Goal: Task Accomplishment & Management: Manage account settings

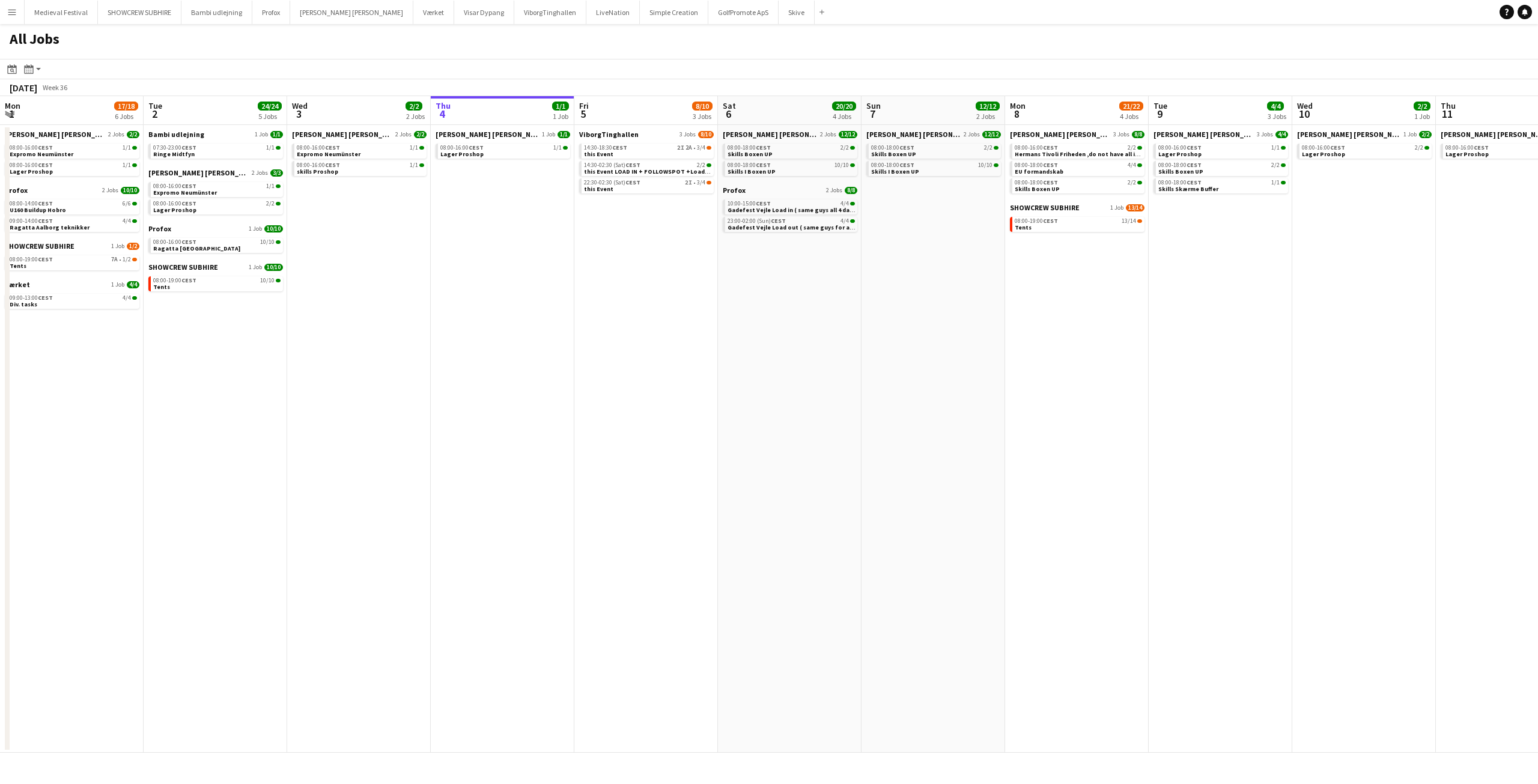
scroll to position [0, 287]
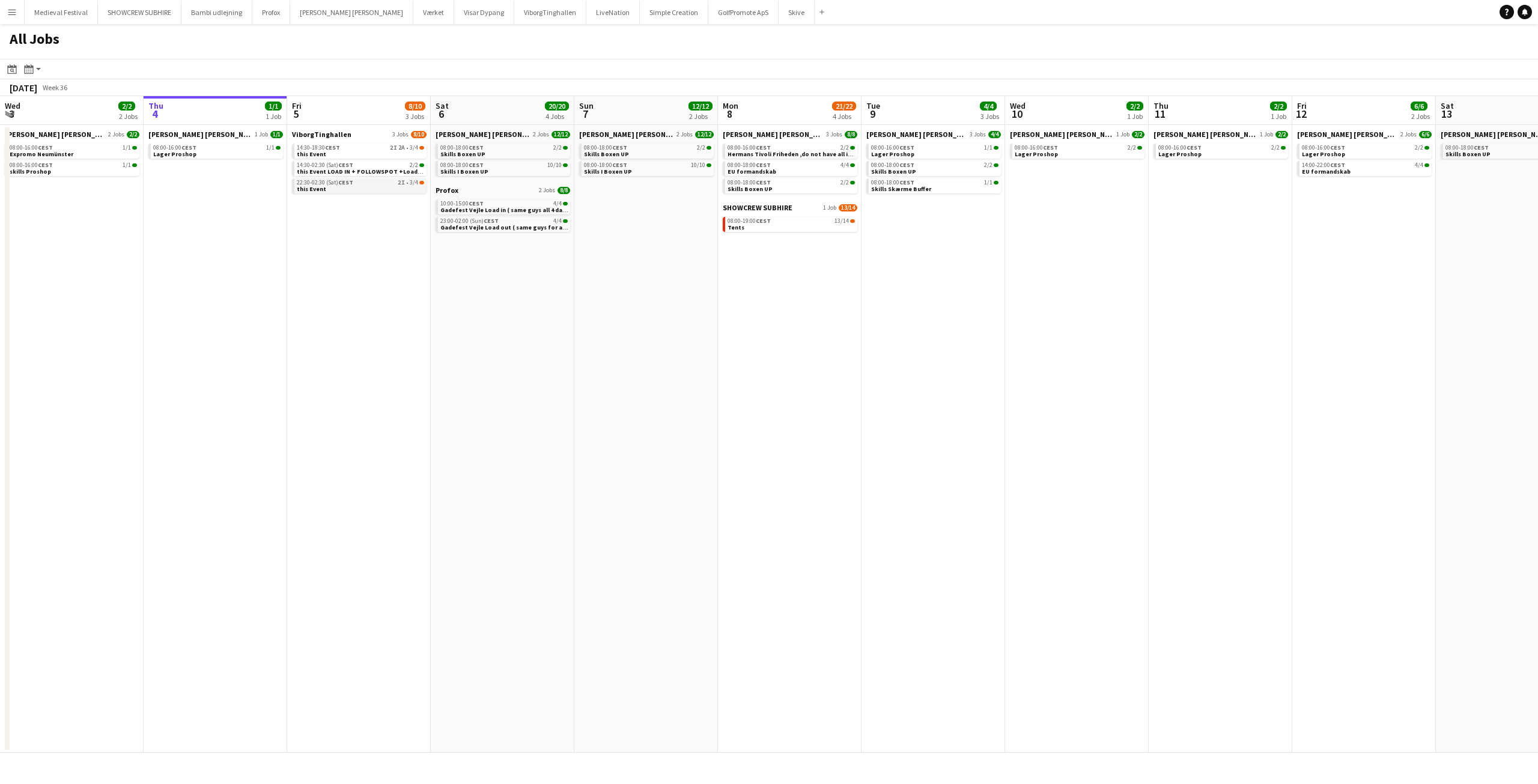
click at [394, 184] on div "22:30-02:30 (Sat) CEST 2I • 3/4" at bounding box center [360, 183] width 128 height 6
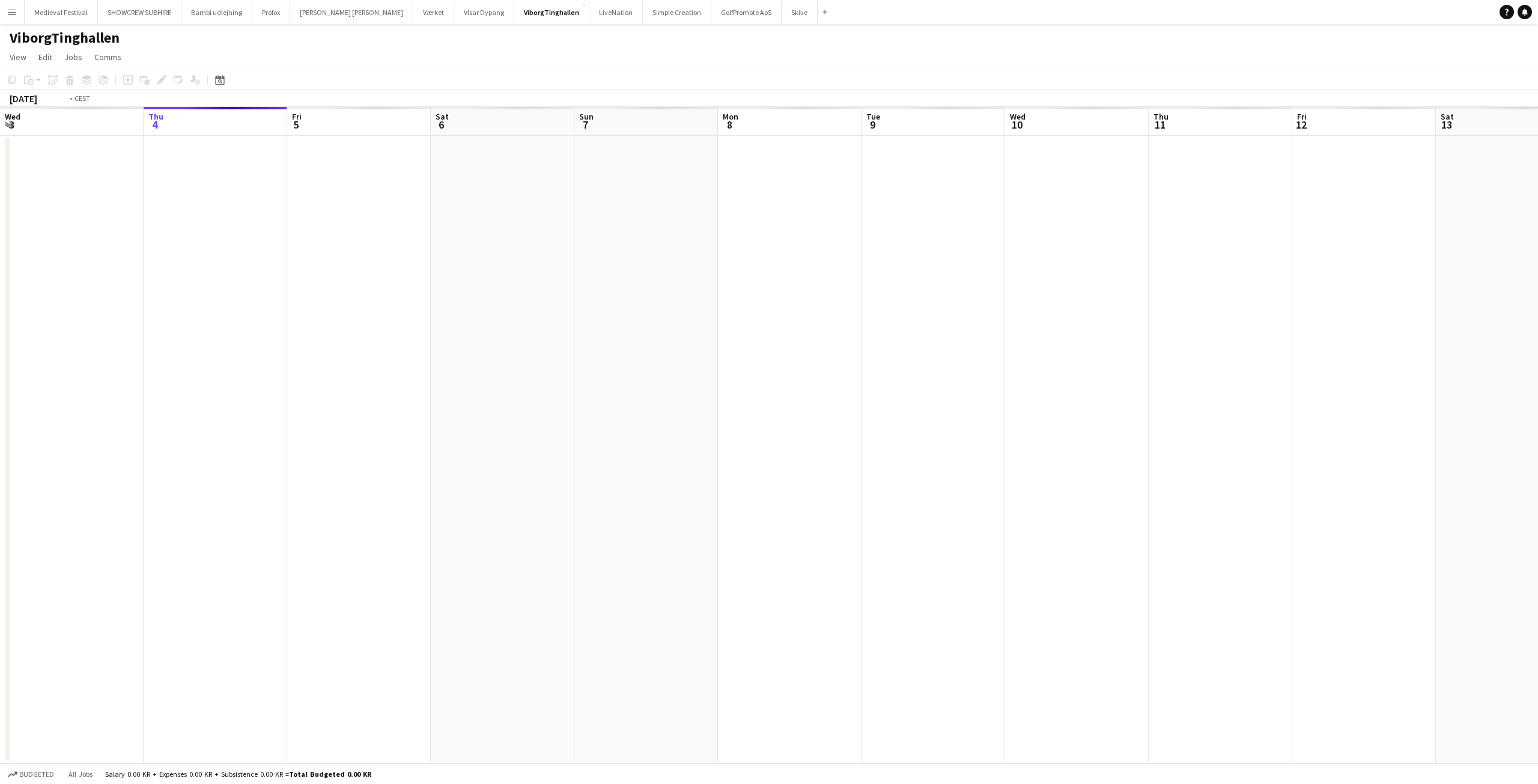
scroll to position [0, 414]
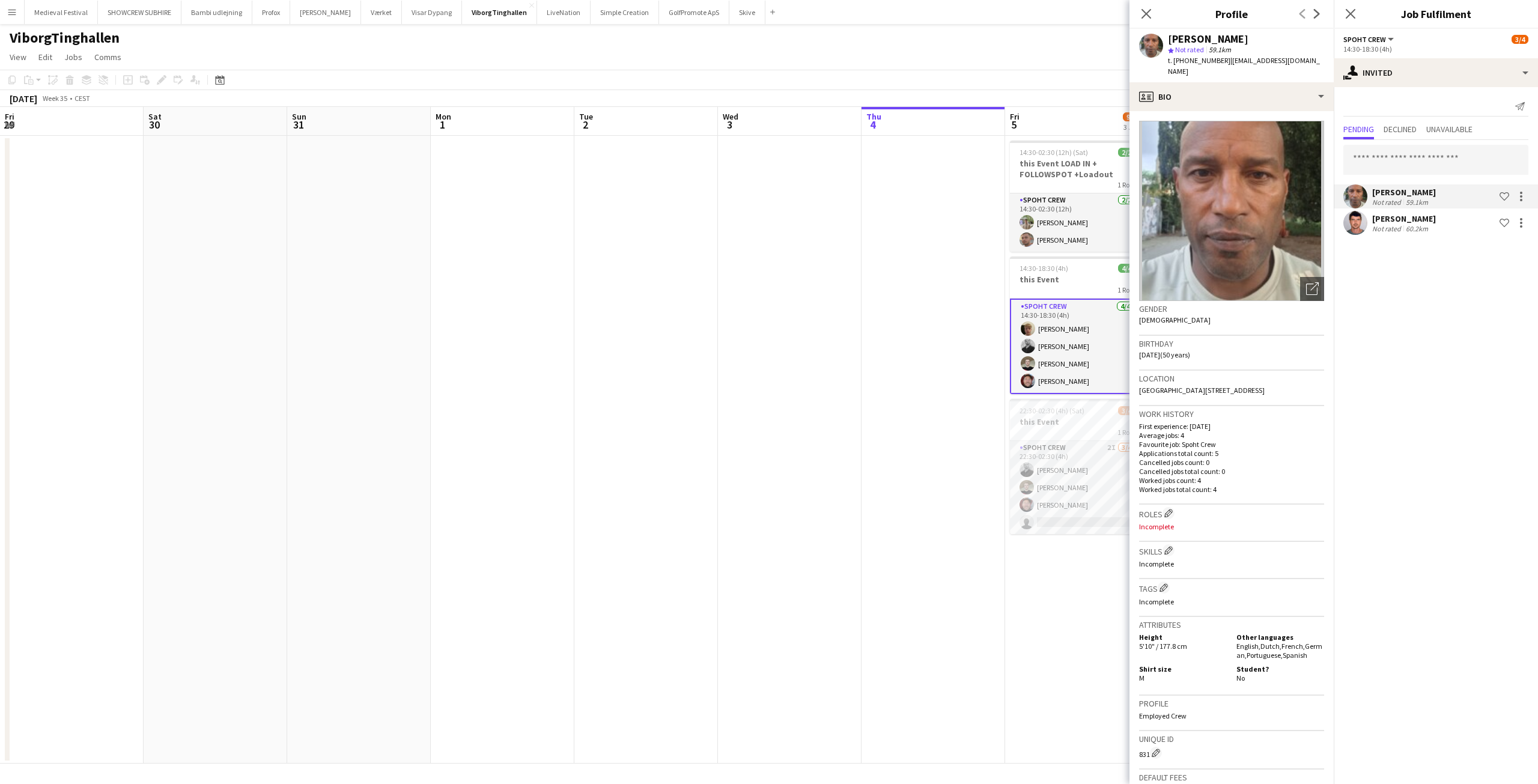
scroll to position [0, 414]
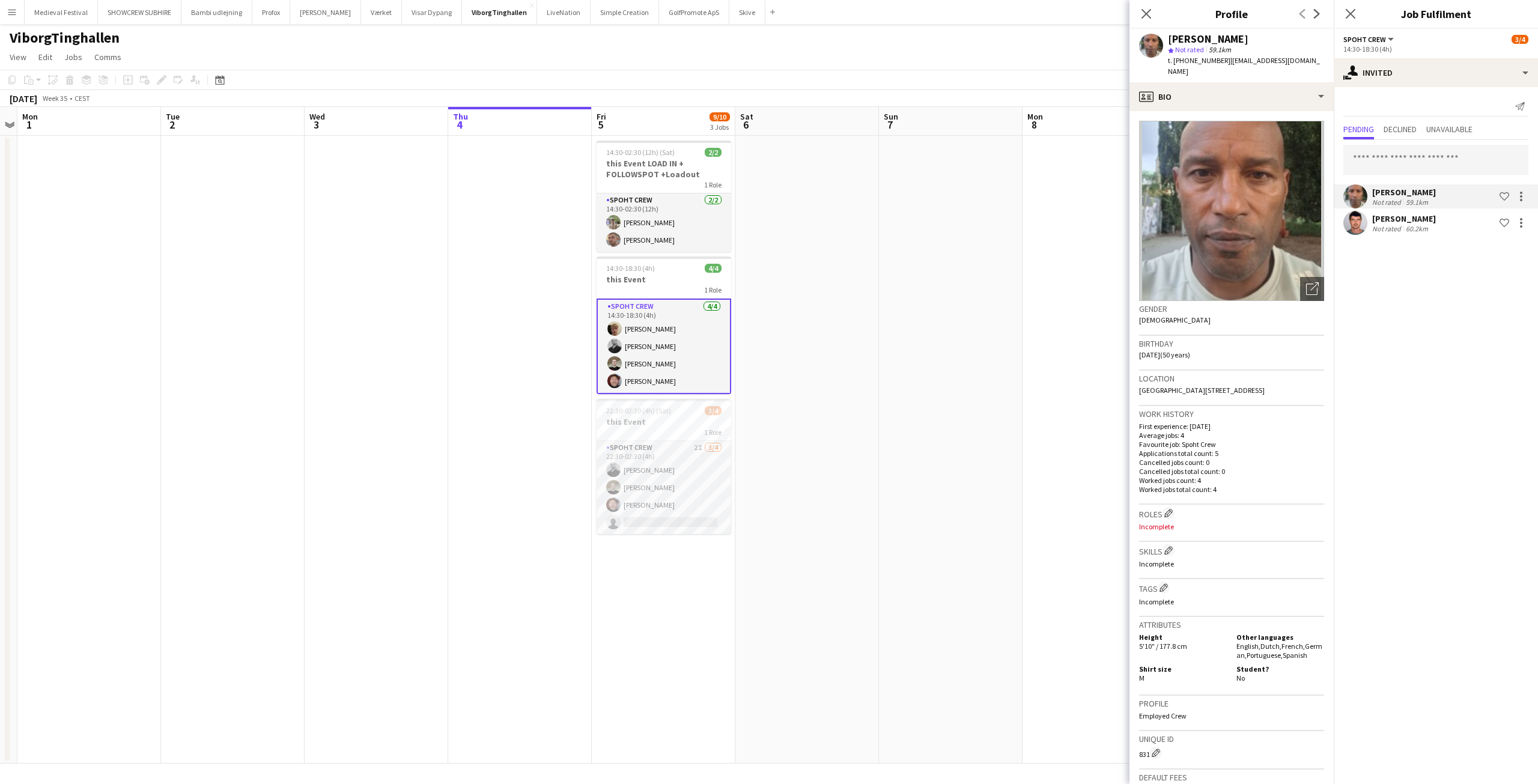
click at [389, 213] on app-date-cell at bounding box center [377, 450] width 144 height 628
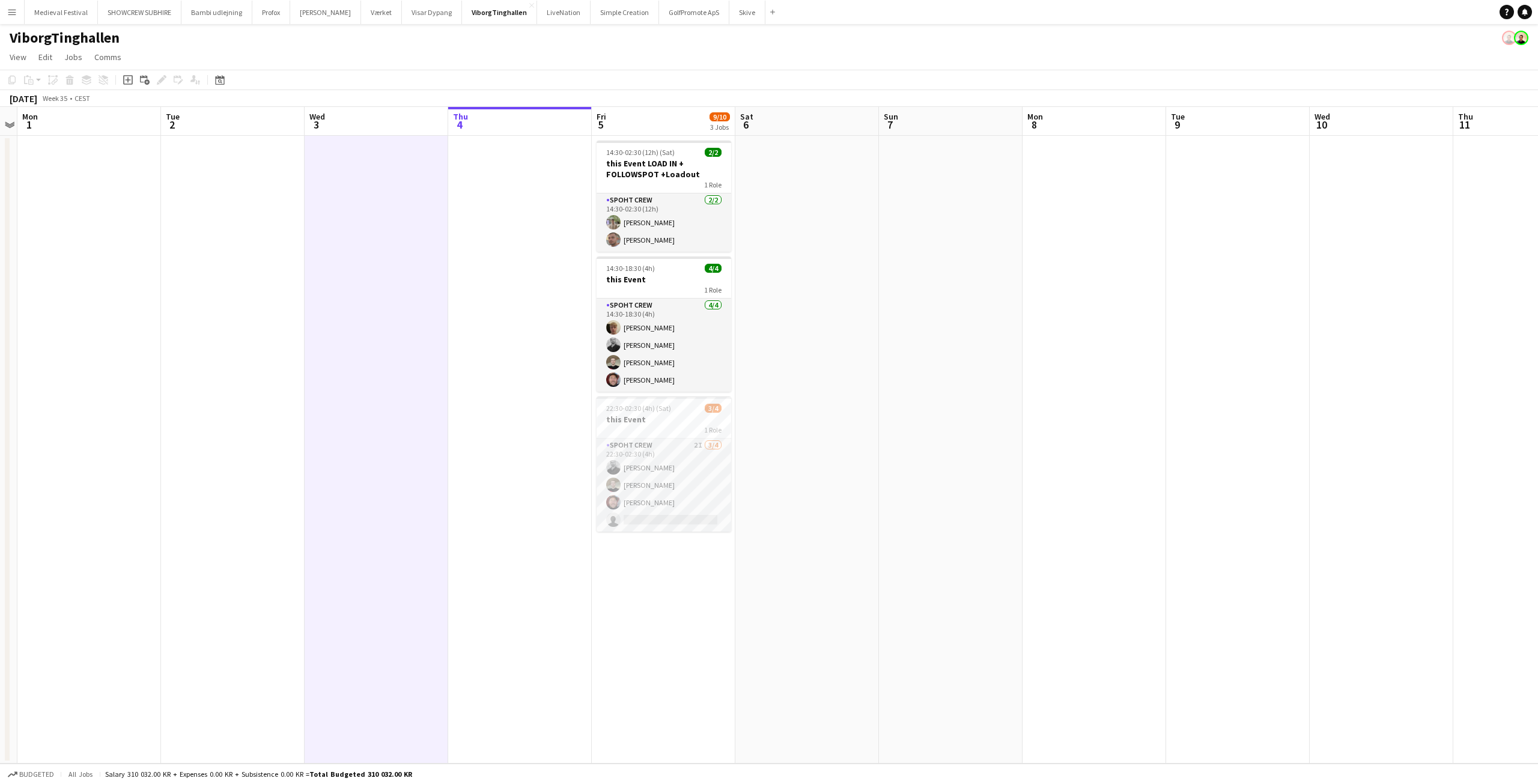
click at [16, 16] on button "Menu" at bounding box center [12, 12] width 24 height 24
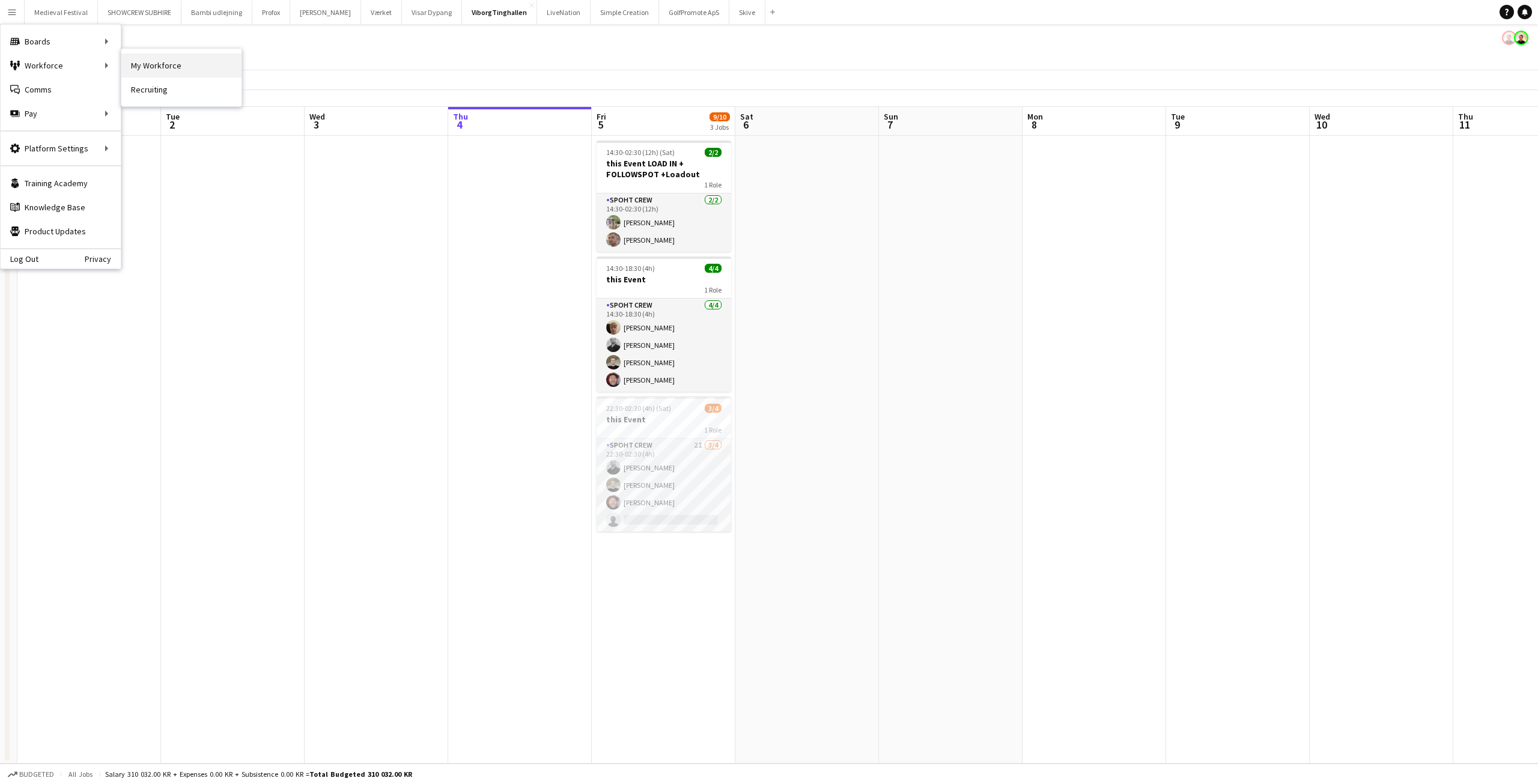
click at [137, 61] on link "My Workforce" at bounding box center [181, 66] width 120 height 24
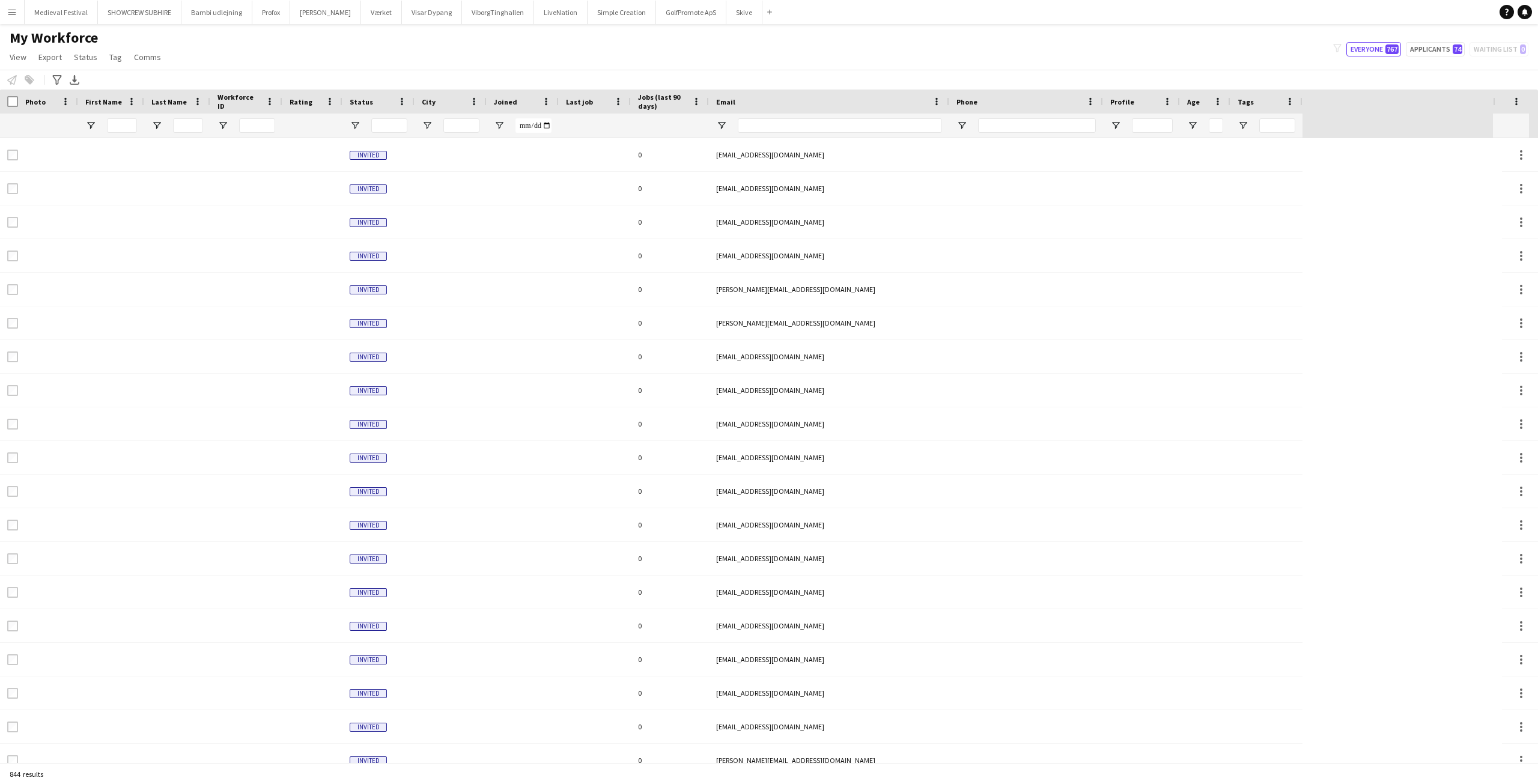
click at [3, 8] on button "Menu" at bounding box center [12, 12] width 24 height 24
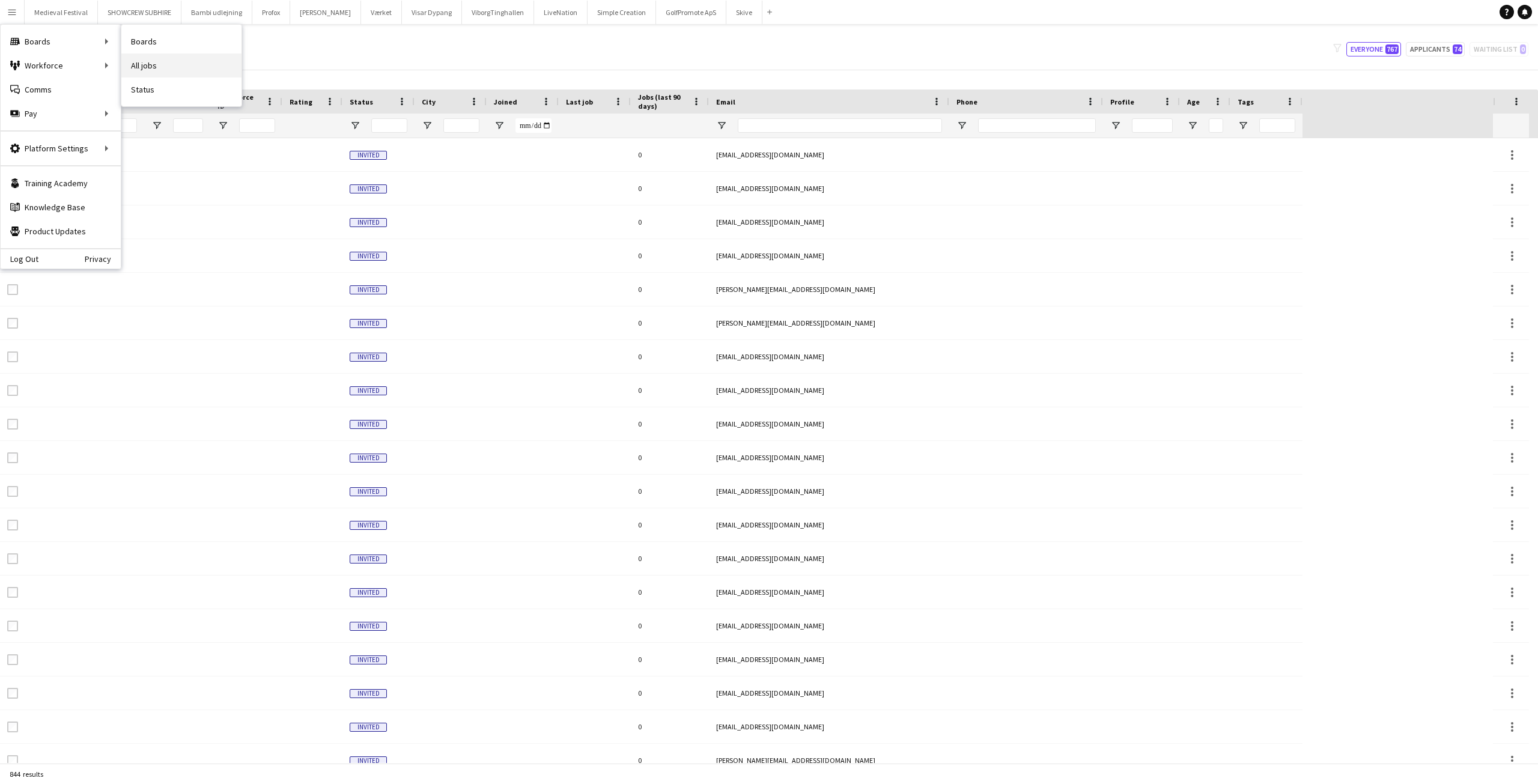
click at [145, 61] on link "All jobs" at bounding box center [181, 66] width 120 height 24
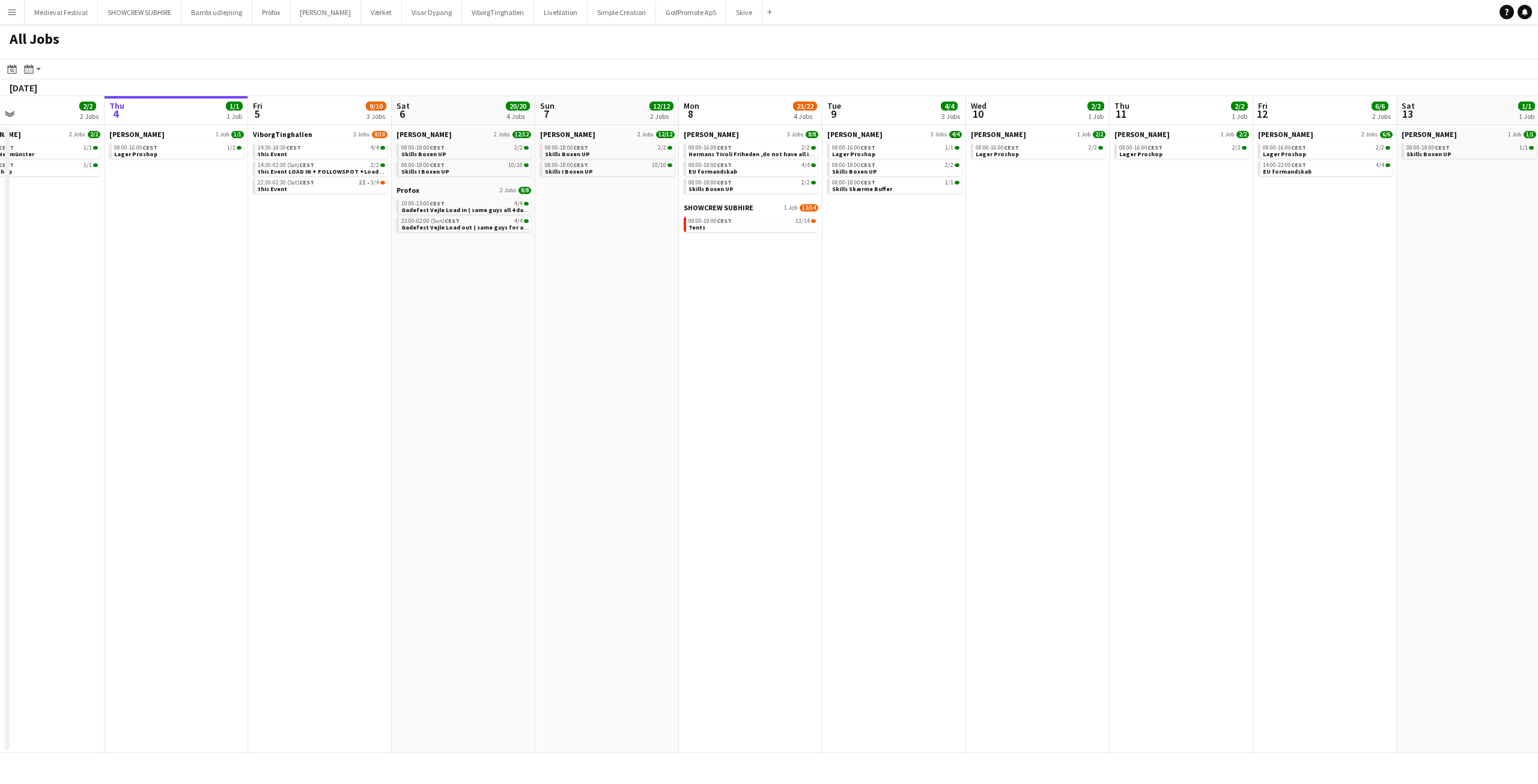
click at [928, 349] on app-all-jobs "All Jobs Date picker SEP 2025 SEP 2025 Monday M Tuesday T Wednesday W Thursday …" at bounding box center [769, 388] width 1538 height 729
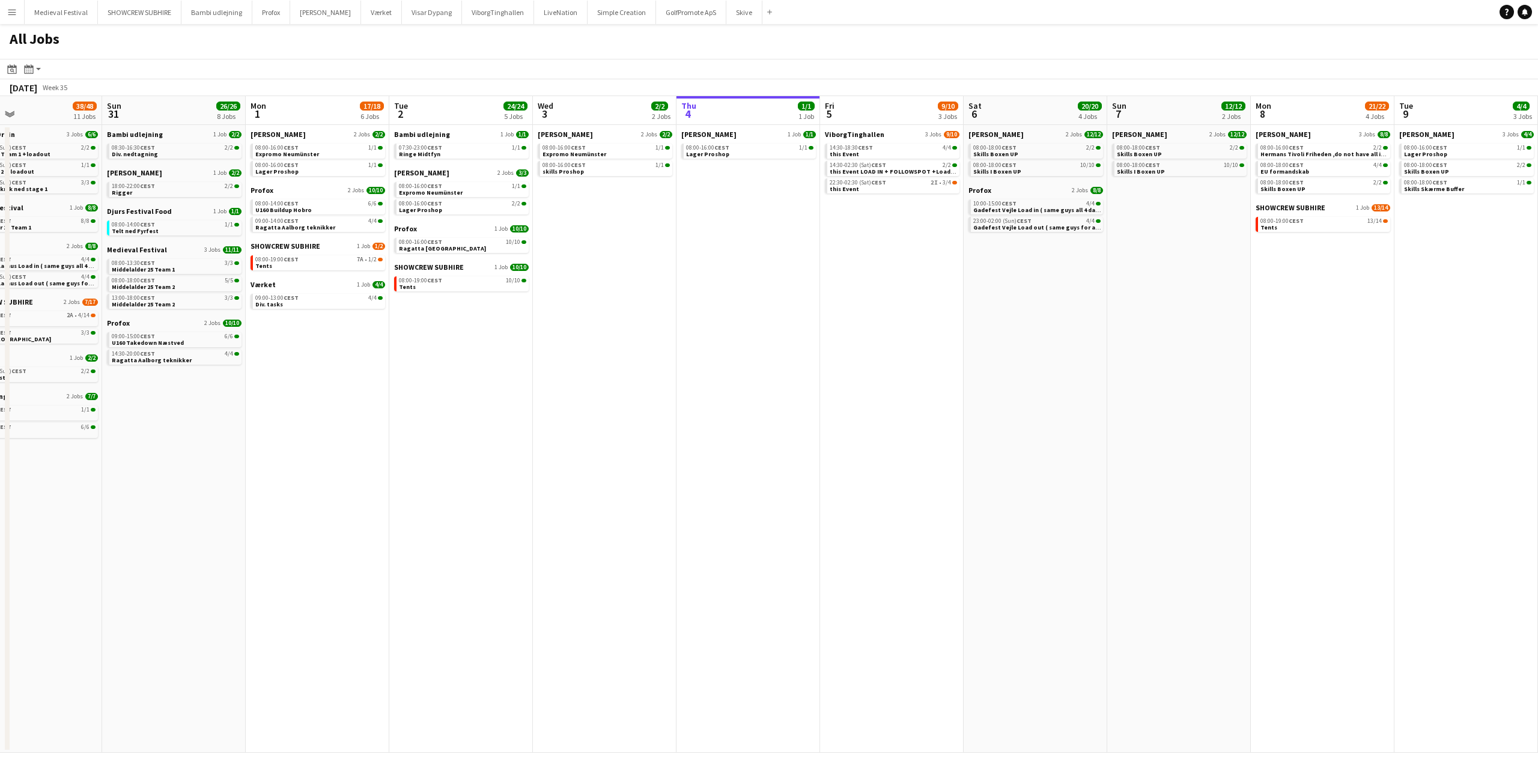
click at [1178, 466] on app-all-jobs "All Jobs Date picker SEP 2025 SEP 2025 Monday M Tuesday T Wednesday W Thursday …" at bounding box center [769, 388] width 1538 height 729
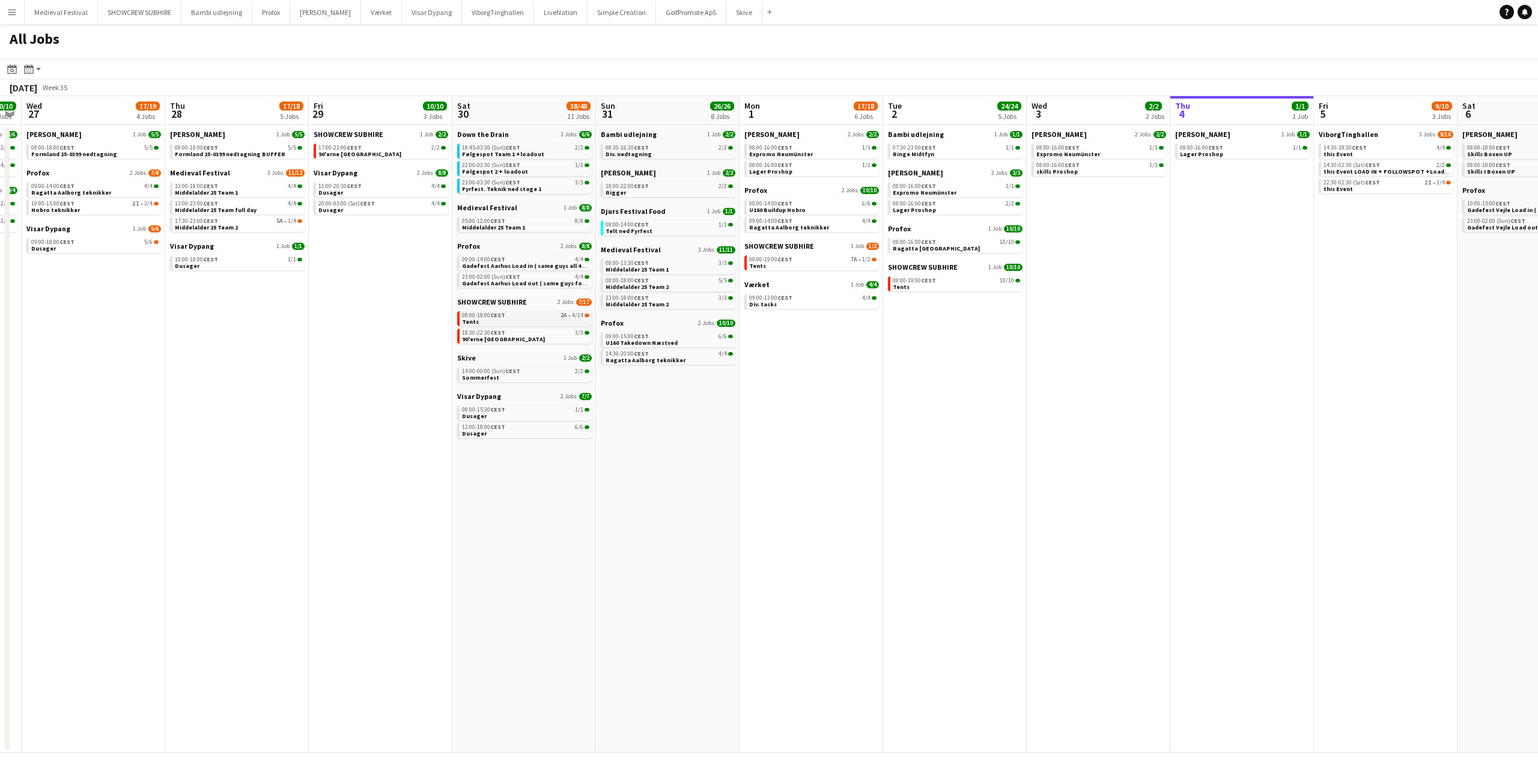
click at [509, 323] on link "08:00-19:00 CEST 2A • 4/14 Tents" at bounding box center [525, 318] width 128 height 14
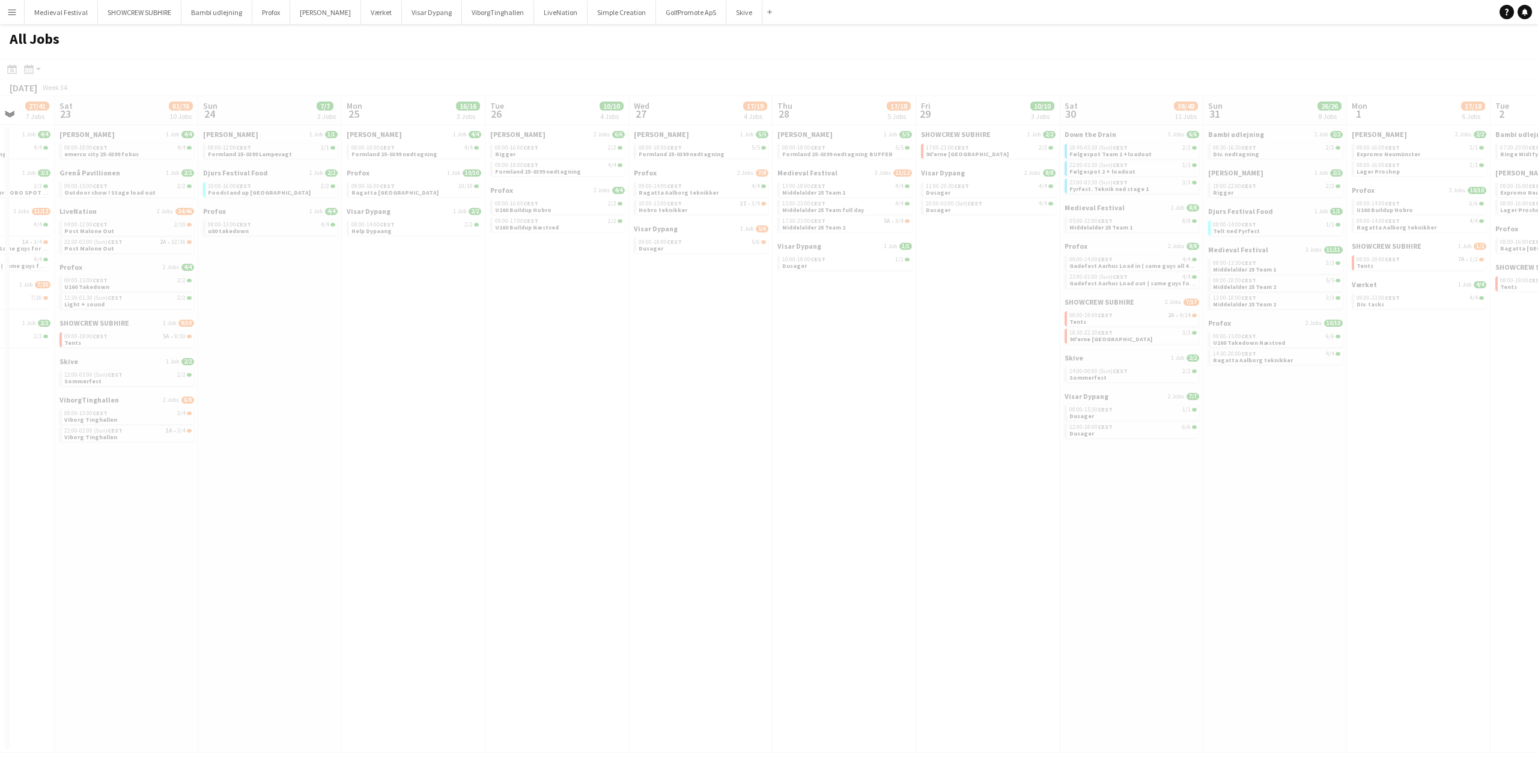
drag, startPoint x: 361, startPoint y: 269, endPoint x: 1027, endPoint y: 345, distance: 670.3
click at [1083, 349] on app-calendar-viewport "Wed 20 Thu 21 8/8 2 Jobs Fri 22 27/41 7 Jobs Sat 23 61/76 10 Jobs Sun 24 7/7 3 …" at bounding box center [769, 424] width 1538 height 656
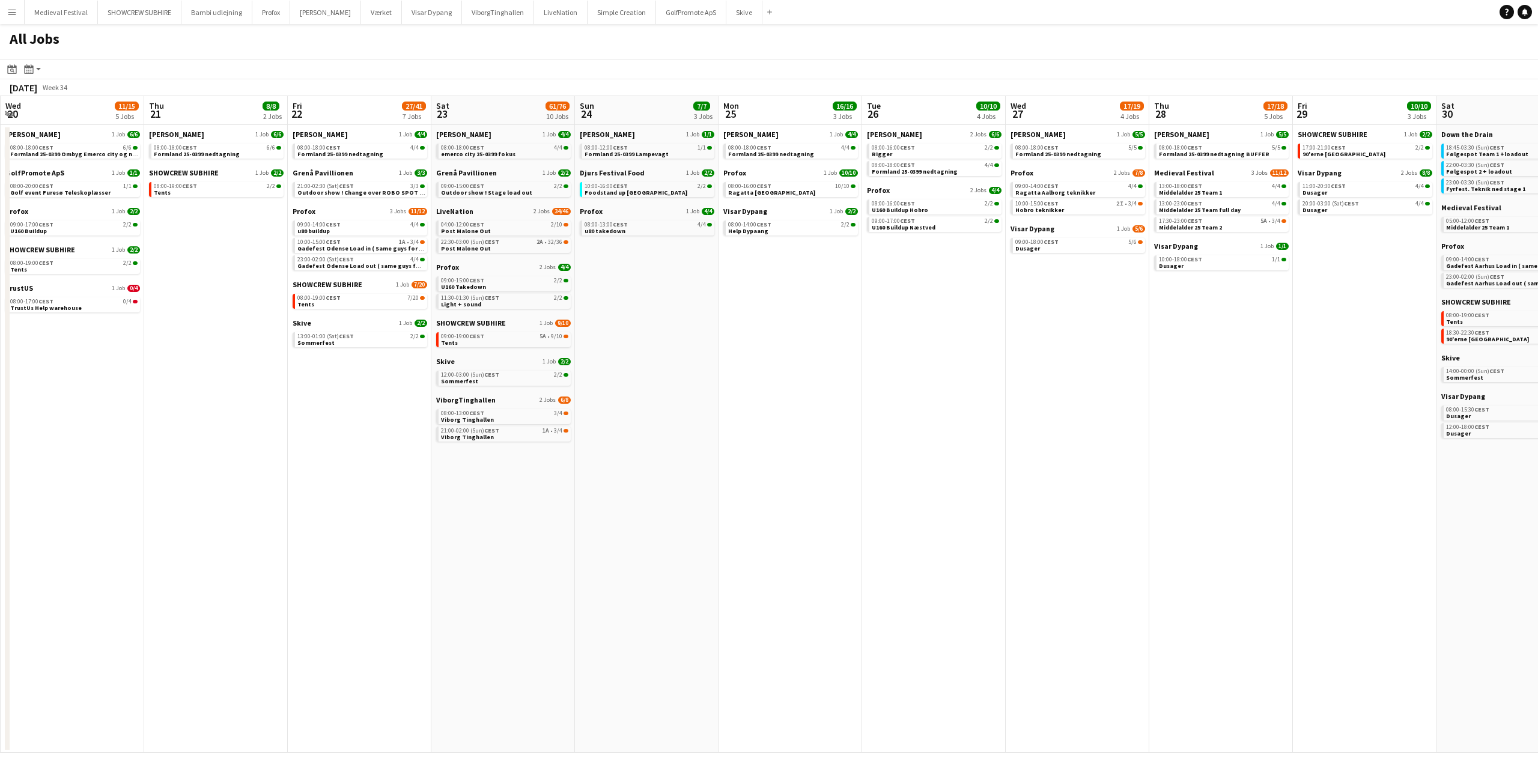
drag, startPoint x: 838, startPoint y: 333, endPoint x: 1039, endPoint y: 346, distance: 201.4
click at [1059, 345] on app-calendar-viewport "Mon 18 14/14 4 Jobs Tue 19 6/6 3 Jobs Wed 20 11/15 5 Jobs Thu 21 8/8 2 Jobs Fri…" at bounding box center [769, 424] width 1538 height 656
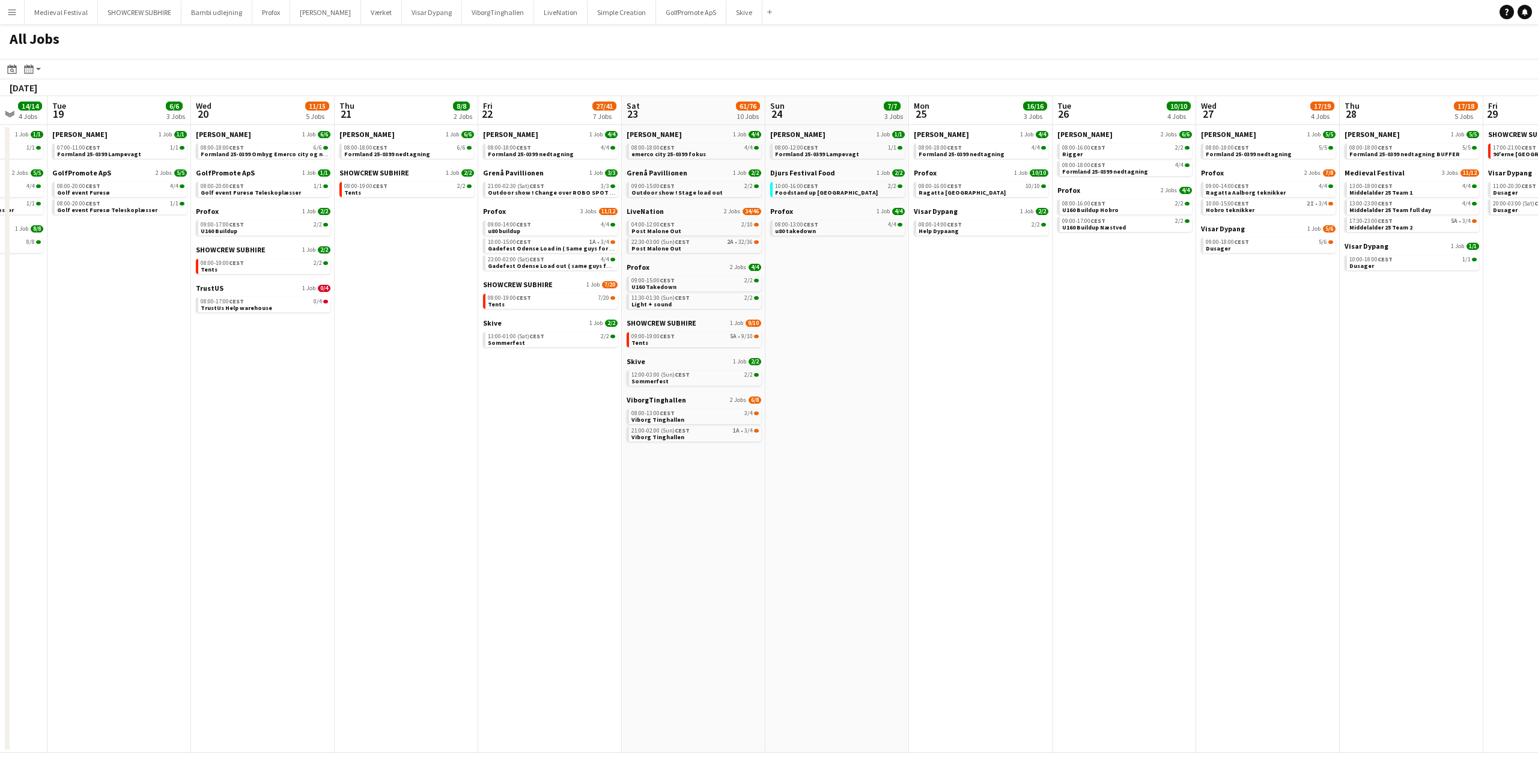
scroll to position [0, 423]
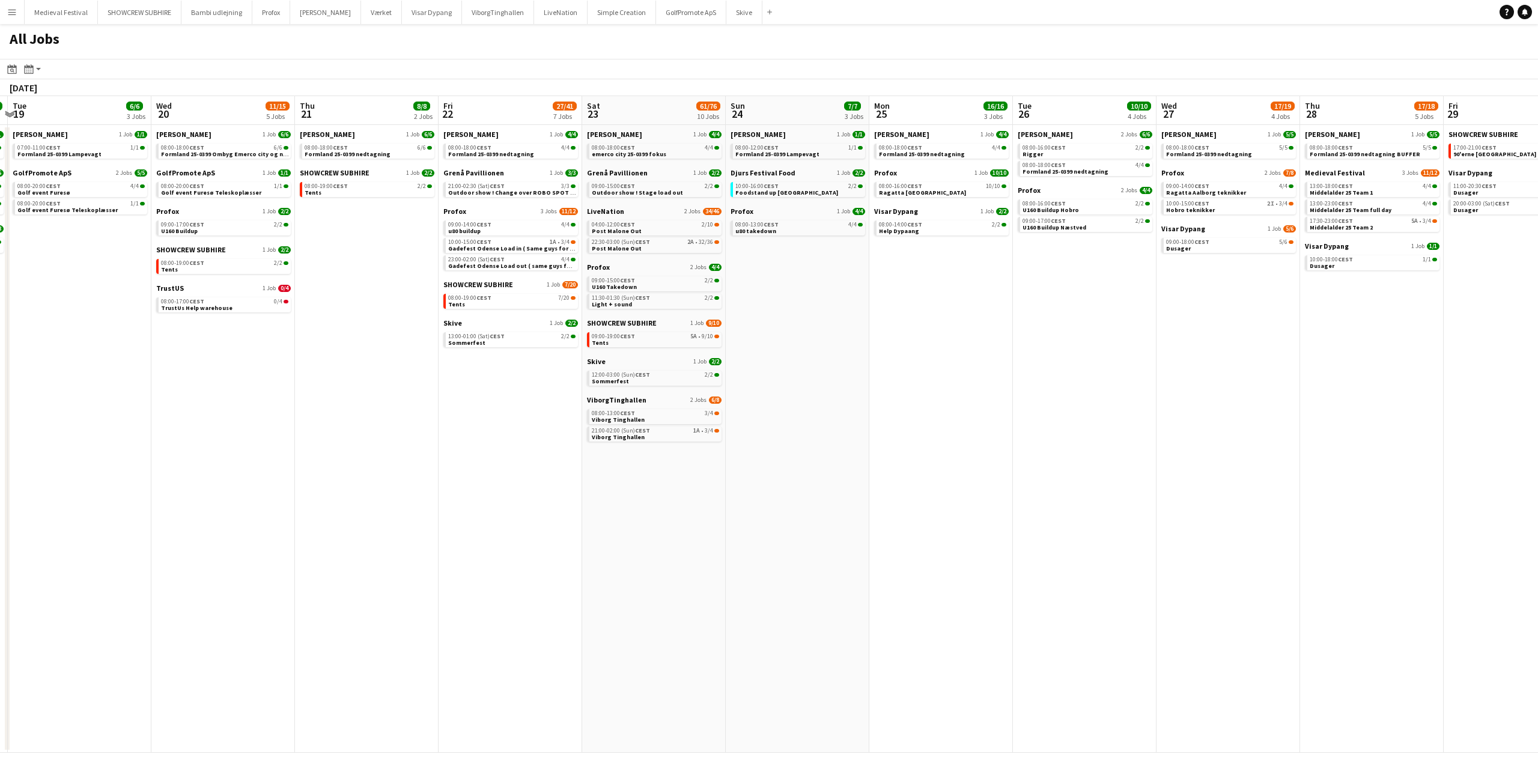
click at [1184, 488] on app-all-jobs "All Jobs Date picker SEP 2025 SEP 2025 Monday M Tuesday T Wednesday W Thursday …" at bounding box center [769, 388] width 1538 height 729
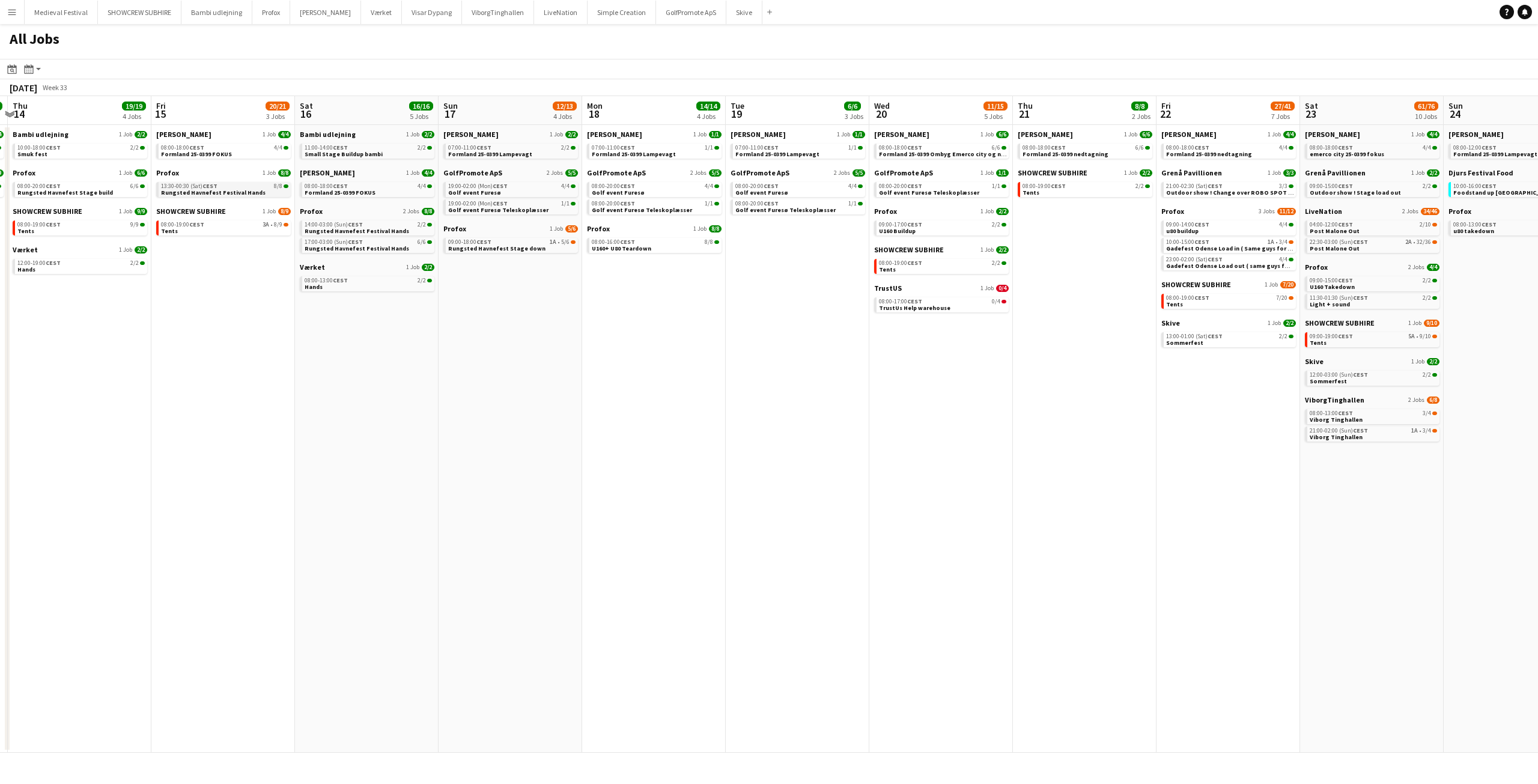
click at [206, 191] on span "Rungsted Havnefest Festival Hands" at bounding box center [213, 192] width 105 height 8
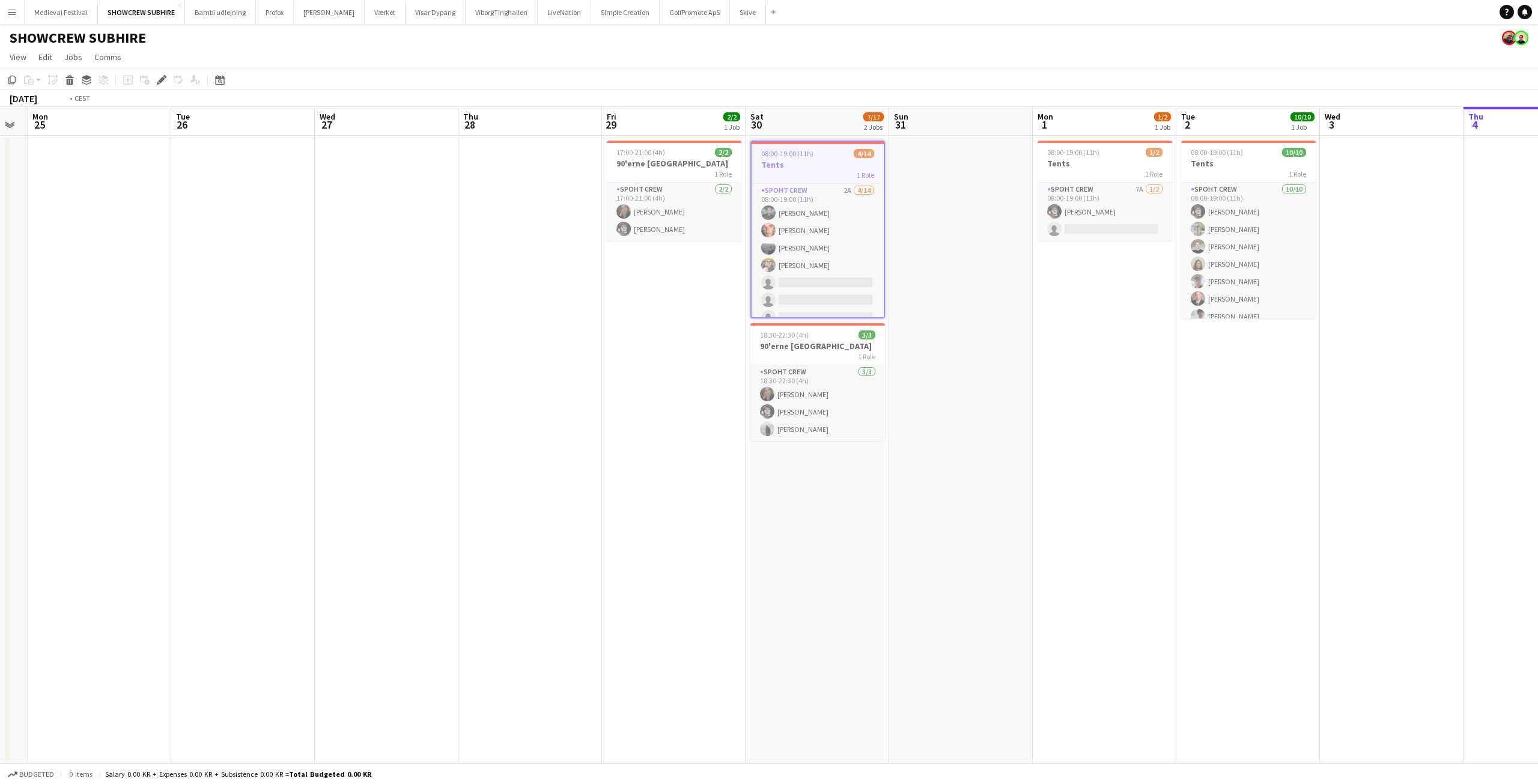
drag, startPoint x: 499, startPoint y: 383, endPoint x: 998, endPoint y: 409, distance: 499.7
click at [936, 407] on app-calendar-viewport "Sat 23 9/10 1 Job Sun 24 Mon 25 Tue 26 Wed 27 Thu 28 Fri 29 2/2 1 Job Sat 30 7/…" at bounding box center [769, 435] width 1538 height 656
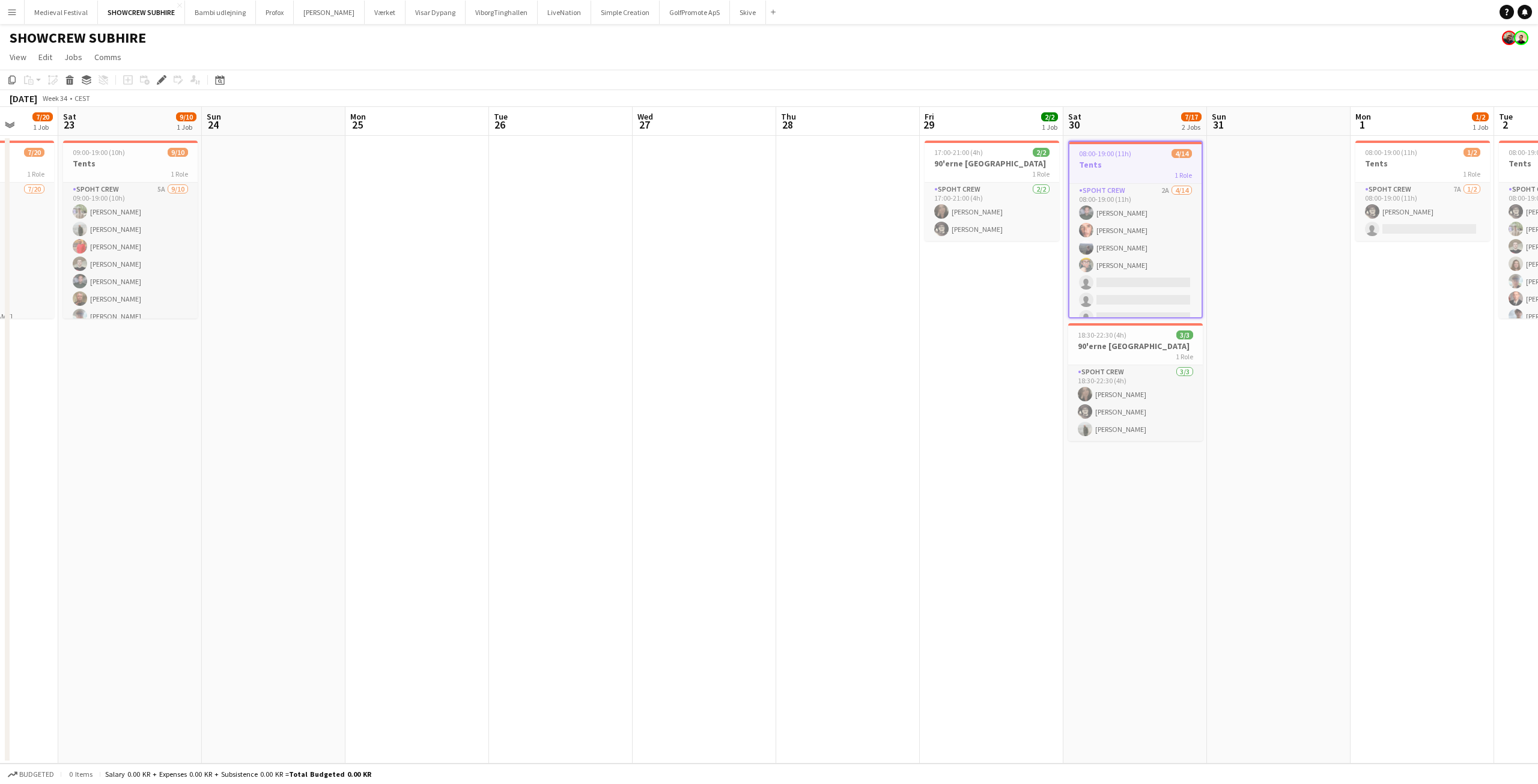
drag, startPoint x: 485, startPoint y: 371, endPoint x: 1040, endPoint y: 414, distance: 556.7
click at [1050, 417] on app-calendar-viewport "Wed 20 2/2 1 Job Thu 21 2/2 1 Job Fri 22 7/20 1 Job Sat 23 9/10 1 Job Sun 24 Mo…" at bounding box center [769, 435] width 1538 height 656
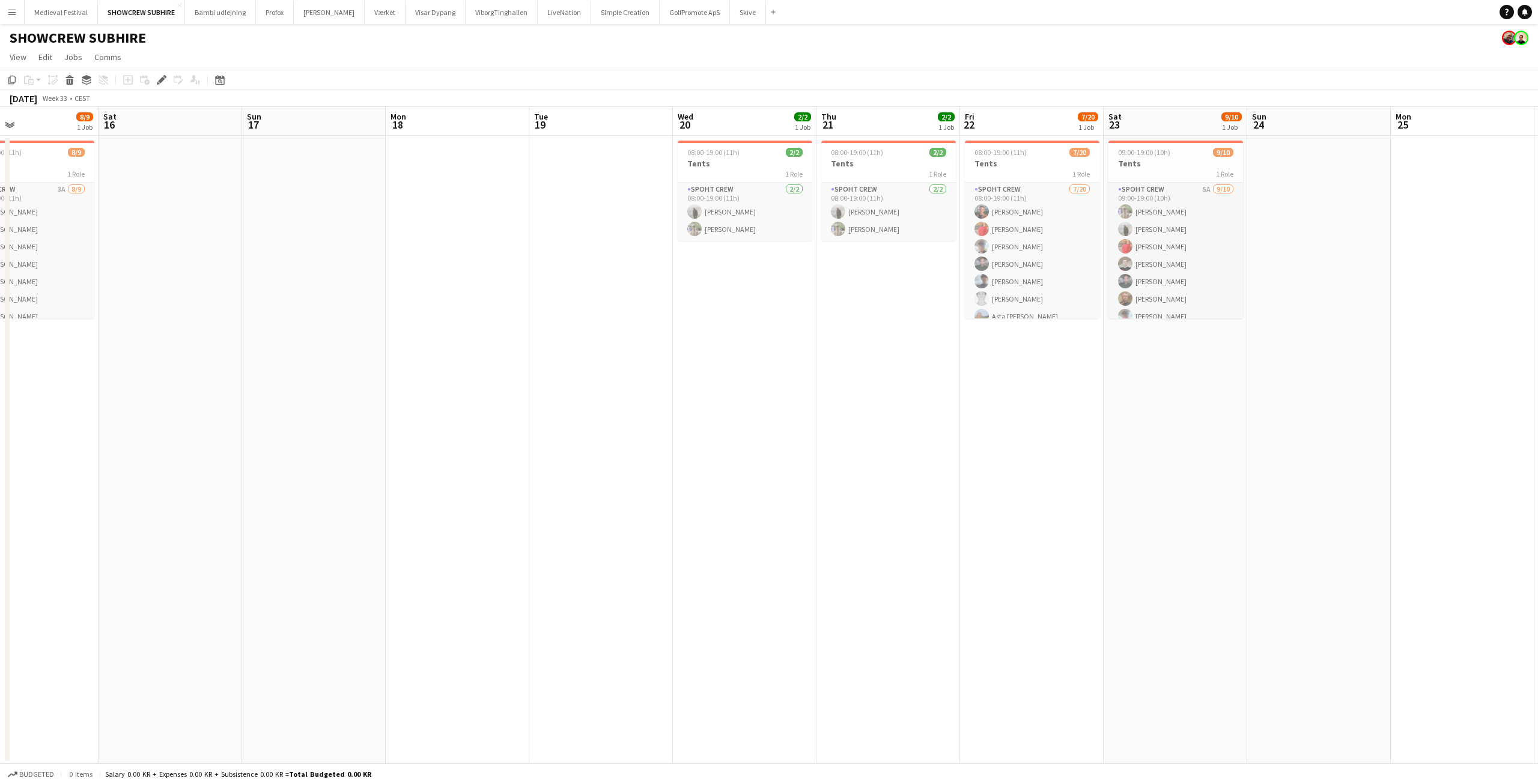
scroll to position [0, 331]
drag, startPoint x: 642, startPoint y: 406, endPoint x: 1024, endPoint y: 434, distance: 383.0
click at [1024, 434] on app-calendar-viewport "Wed 13 9/9 1 Job Thu 14 9/9 1 Job Fri 15 8/9 1 Job Sat 16 Sun 17 Mon 18 Tue 19 …" at bounding box center [769, 435] width 1538 height 656
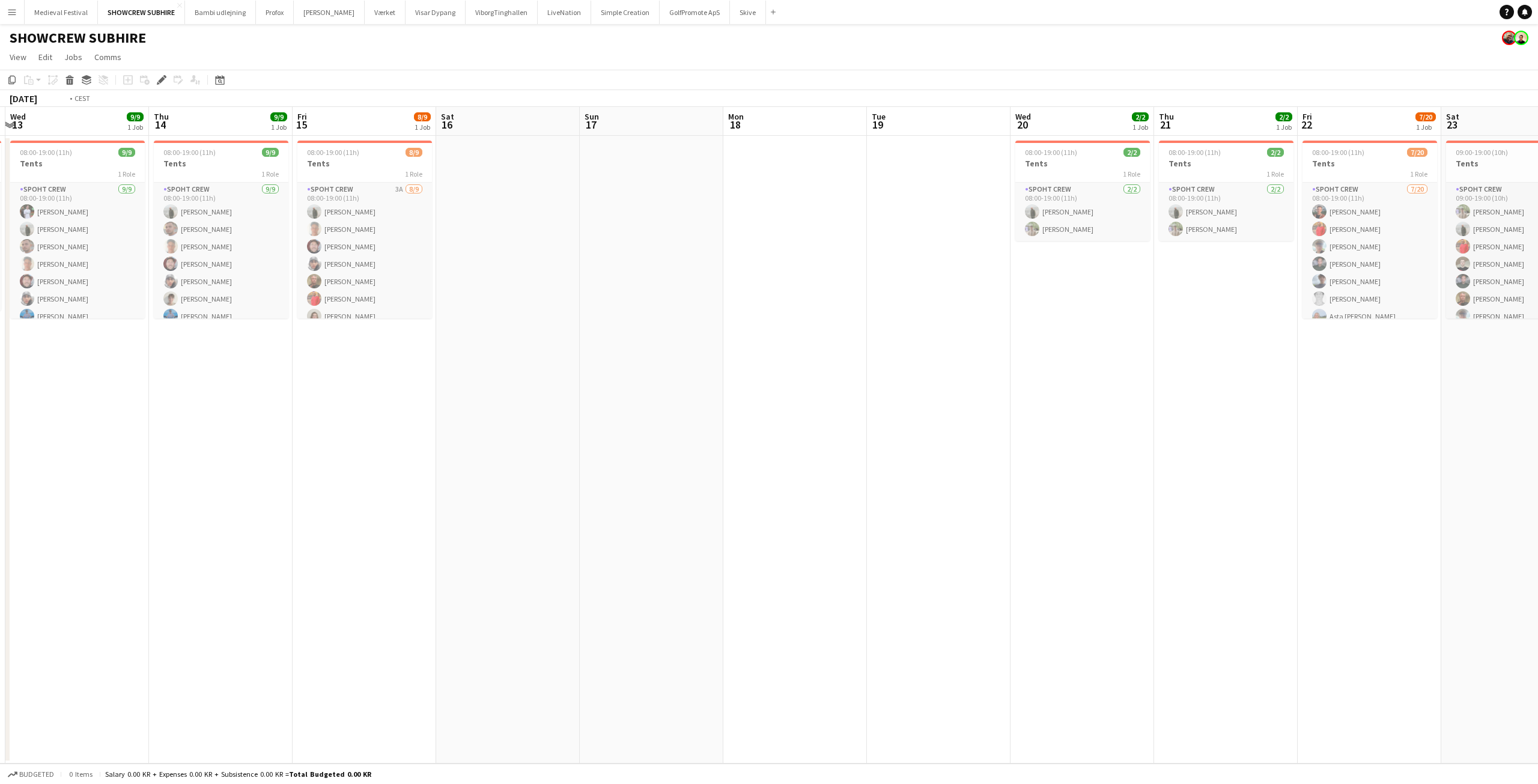
drag, startPoint x: 717, startPoint y: 378, endPoint x: 1362, endPoint y: 429, distance: 647.0
click at [1362, 429] on app-calendar-viewport "Mon 11 Tue 12 6/6 1 Job Wed 13 9/9 1 Job Thu 14 9/9 1 Job Fri 15 8/9 1 Job Sat …" at bounding box center [769, 435] width 1538 height 656
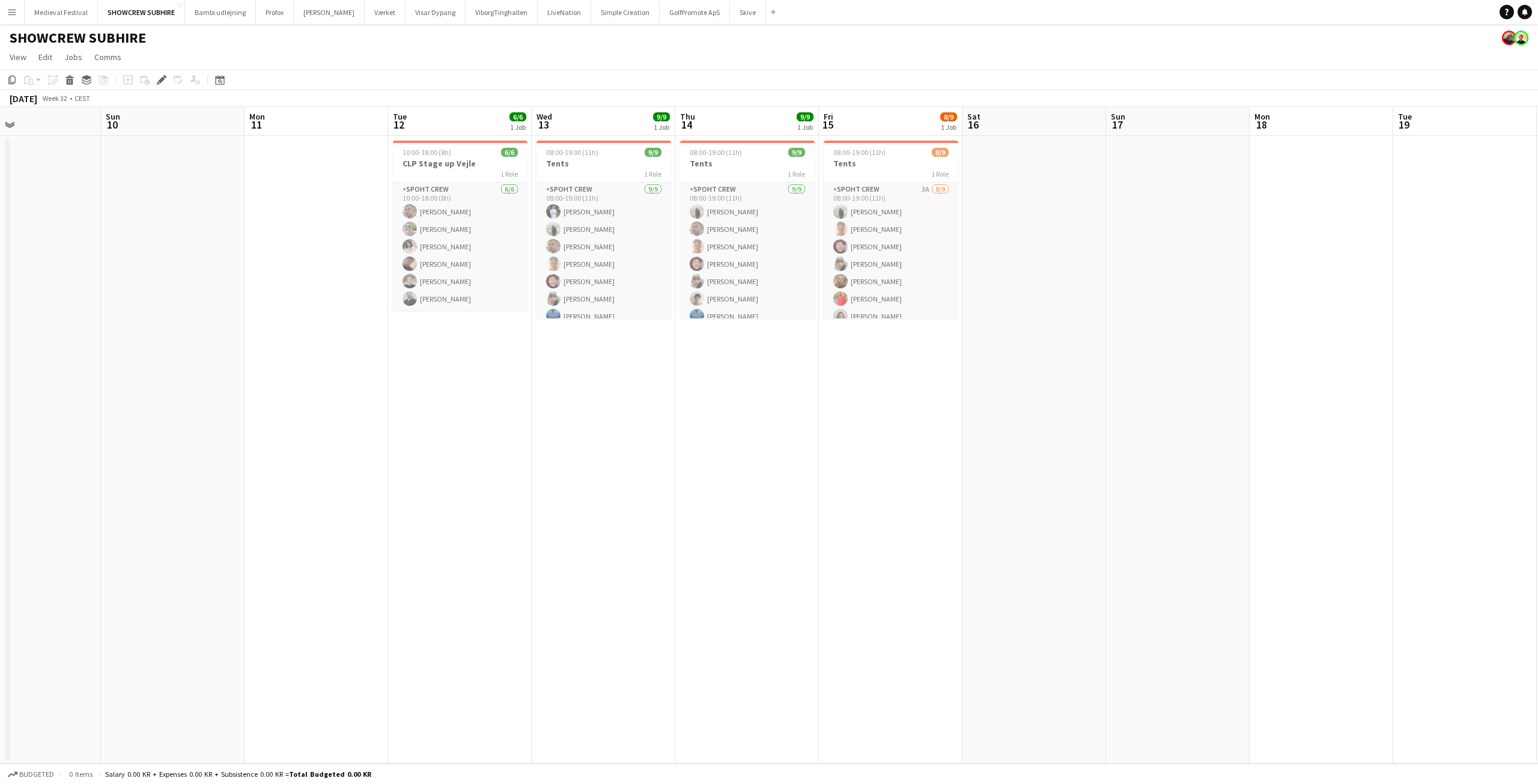
scroll to position [0, 308]
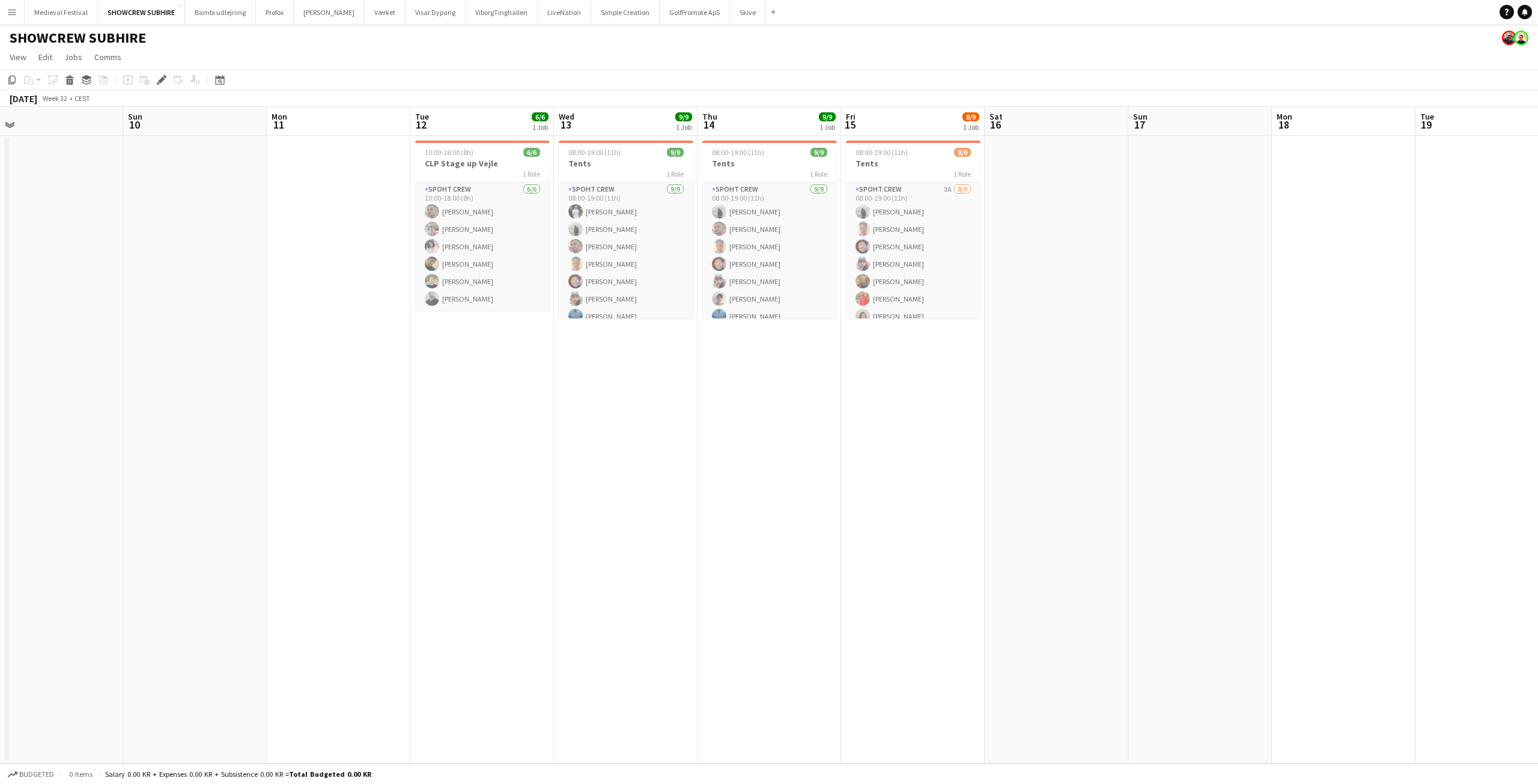
drag, startPoint x: 1021, startPoint y: 404, endPoint x: 1253, endPoint y: 423, distance: 232.8
click at [1253, 423] on app-calendar-viewport "Thu 7 Fri 8 Sat 9 Sun 10 Mon 11 Tue 12 6/6 1 Job Wed 13 9/9 1 Job Thu 14 9/9 1 …" at bounding box center [769, 435] width 1538 height 656
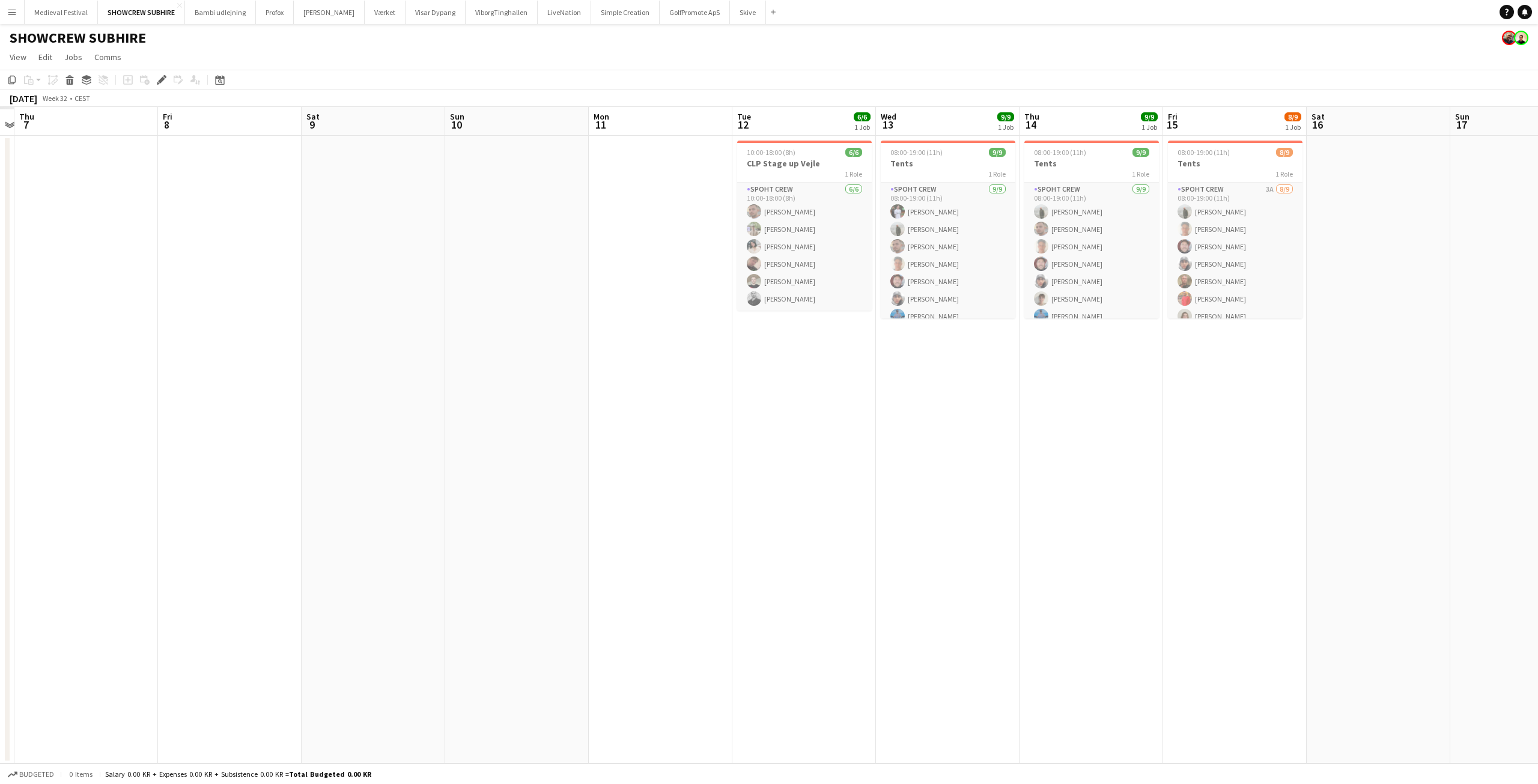
drag, startPoint x: 431, startPoint y: 366, endPoint x: 1010, endPoint y: 415, distance: 581.1
click at [1020, 416] on app-calendar-viewport "Tue 5 Wed 6 Thu 7 Fri 8 Sat 9 Sun 10 Mon 11 Tue 12 6/6 1 Job Wed 13 9/9 1 Job T…" at bounding box center [769, 435] width 1538 height 656
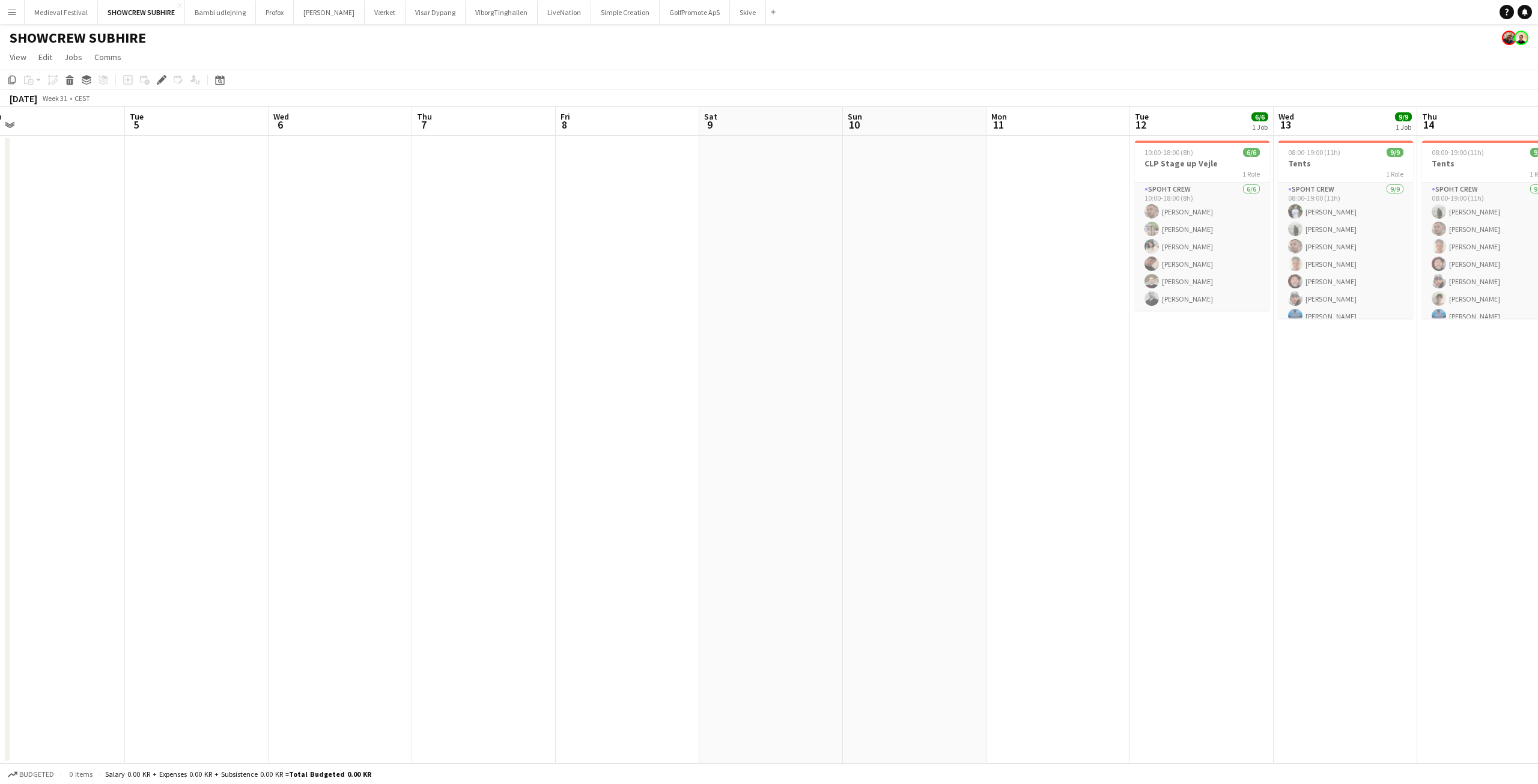
drag, startPoint x: 721, startPoint y: 375, endPoint x: 1011, endPoint y: 390, distance: 290.4
click at [1084, 394] on app-calendar-viewport "Sat 2 Sun 3 Mon 4 Tue 5 Wed 6 Thu 7 Fri 8 Sat 9 Sun 10 Mon 11 Tue 12 6/6 1 Job …" at bounding box center [769, 435] width 1538 height 656
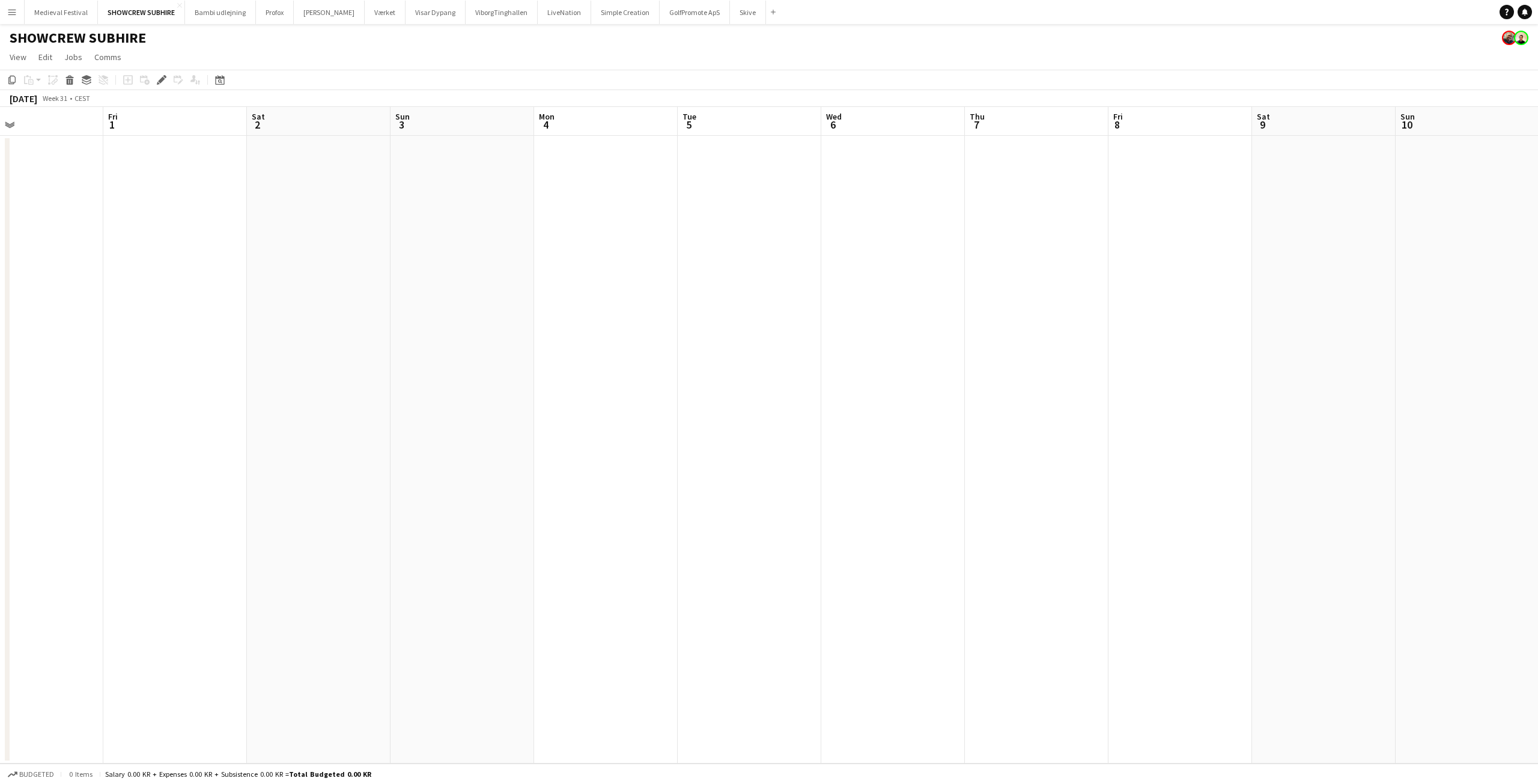
drag, startPoint x: 465, startPoint y: 347, endPoint x: 979, endPoint y: 372, distance: 514.6
click at [1034, 375] on app-calendar-viewport "Tue 29 Wed 30 Thu 31 Fri 1 Sat 2 Sun 3 Mon 4 Tue 5 Wed 6 Thu 7 Fri 8 Sat 9 Sun …" at bounding box center [769, 435] width 1538 height 656
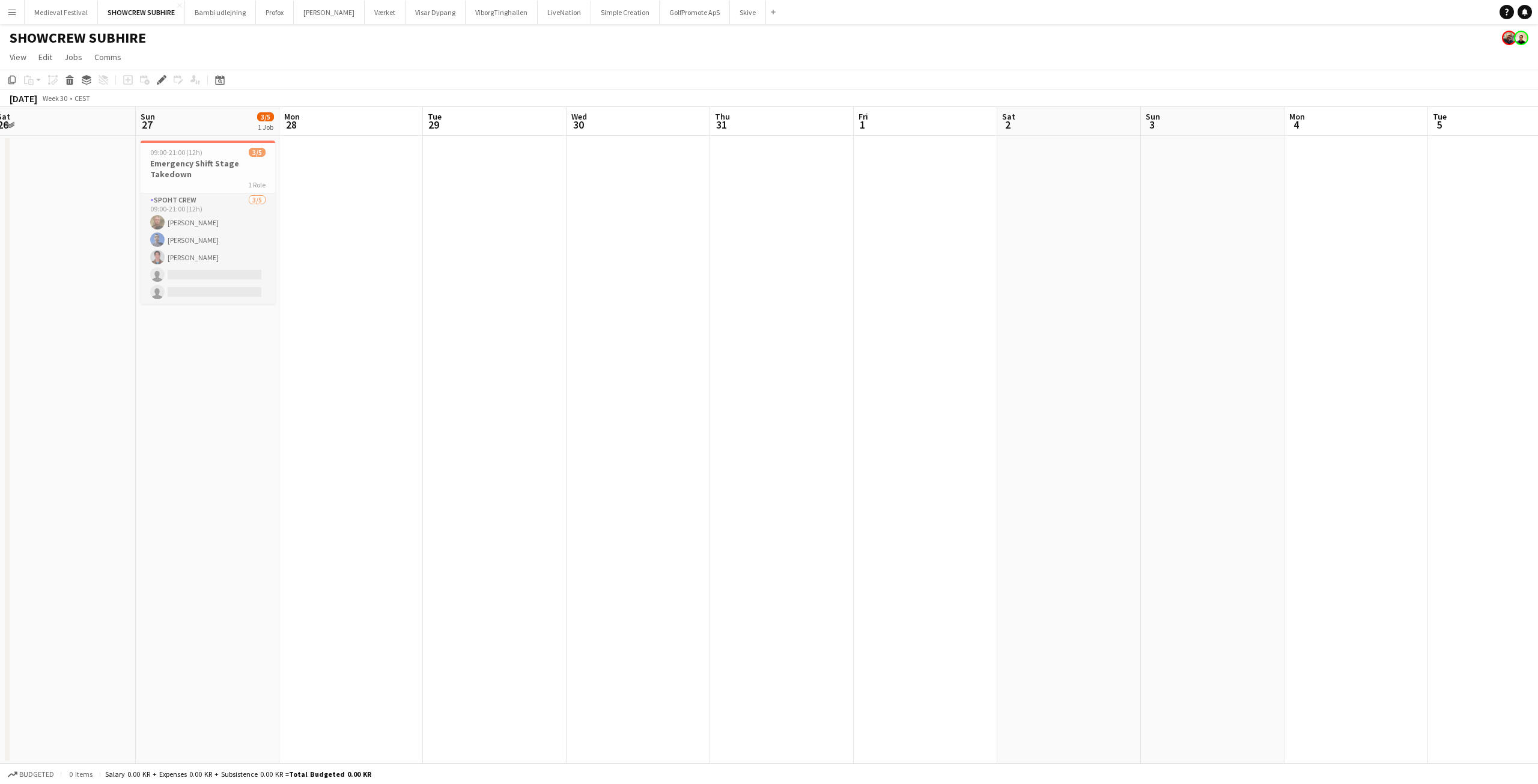
scroll to position [0, 326]
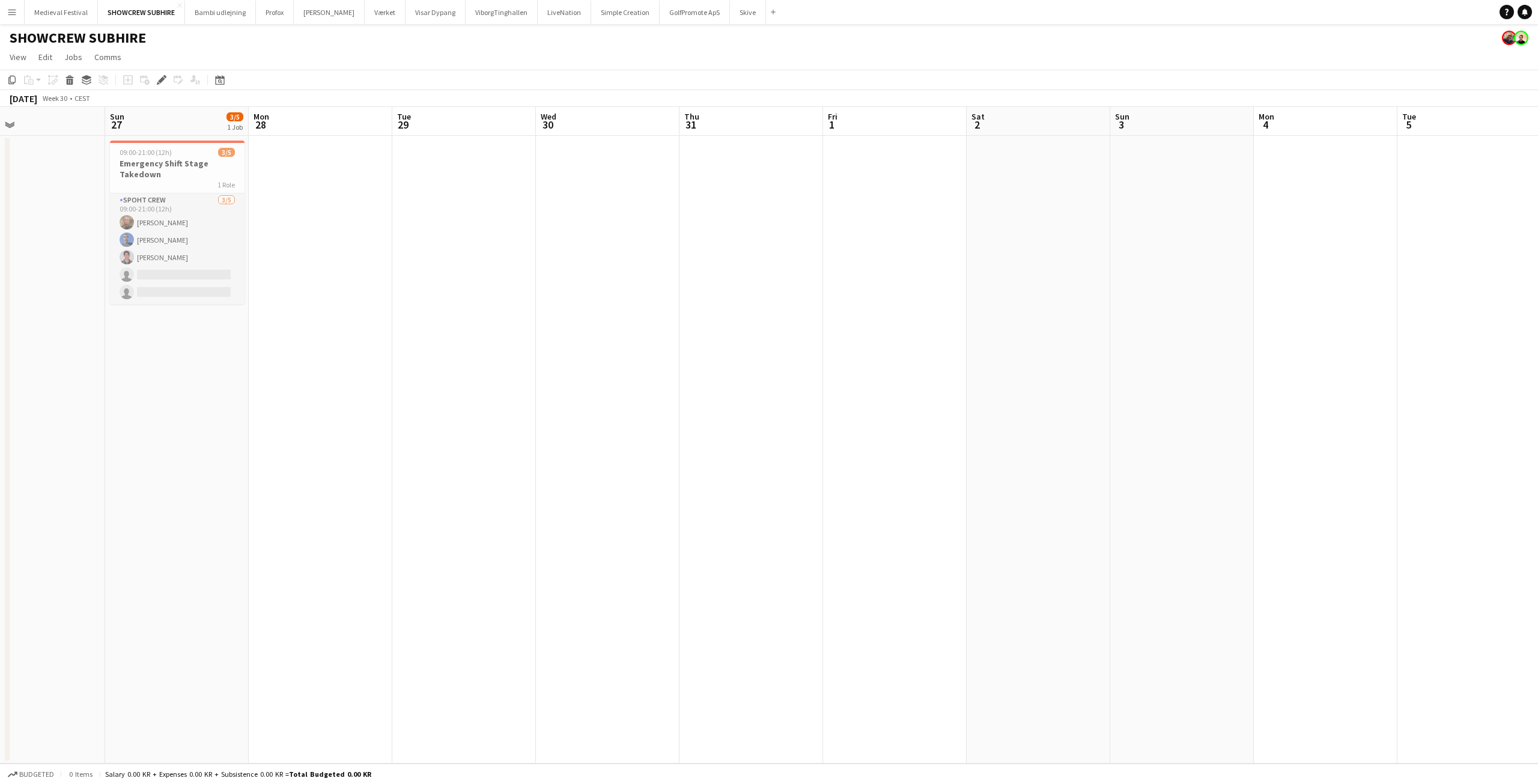
drag, startPoint x: 449, startPoint y: 345, endPoint x: 988, endPoint y: 357, distance: 539.1
click at [1010, 357] on app-calendar-viewport "Thu 24 Fri 25 Sat 26 Sun 27 3/5 1 Job Mon 28 Tue 29 Wed 30 Thu 31 Fri 1 Sat 2 S…" at bounding box center [769, 435] width 1538 height 656
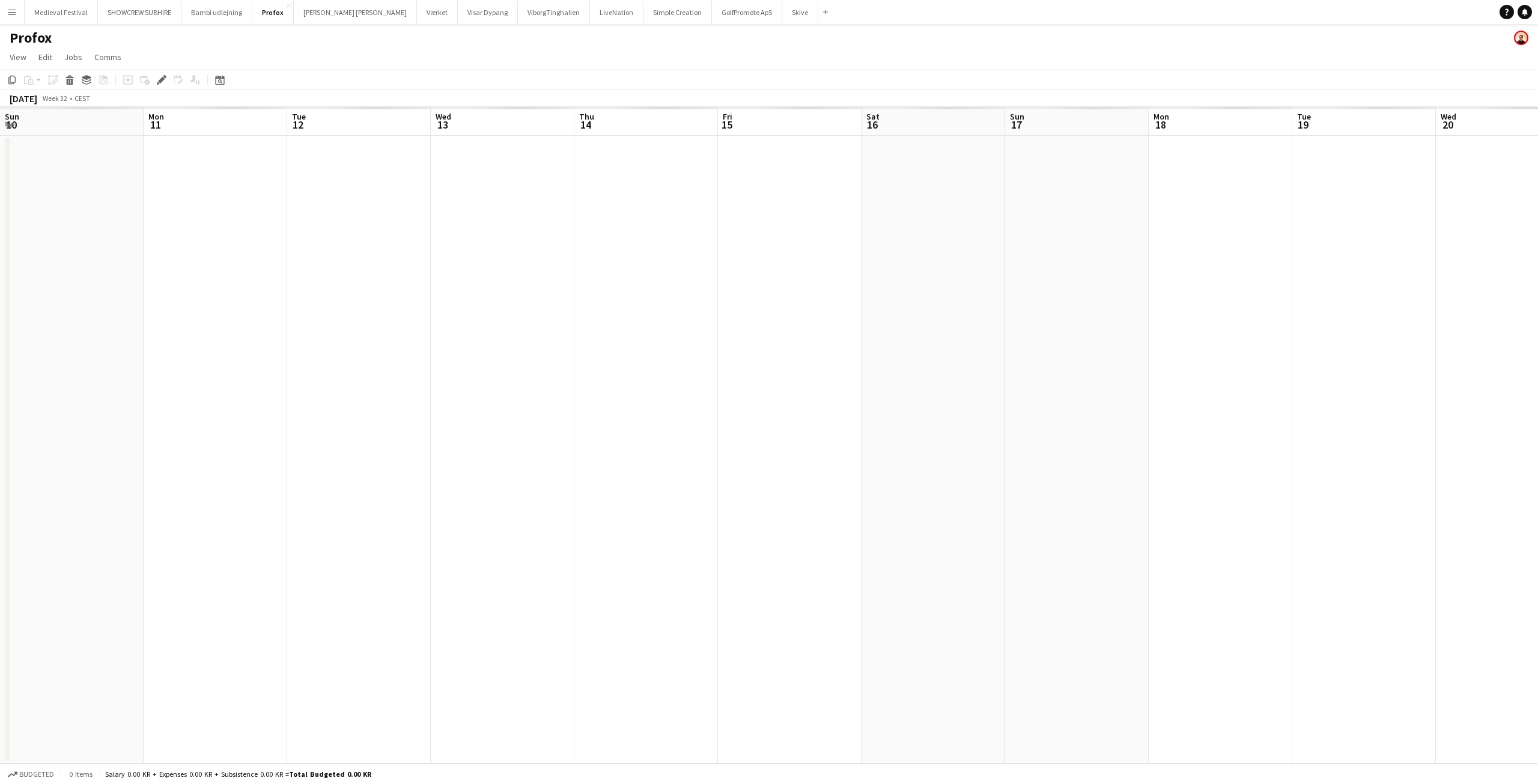
scroll to position [0, 414]
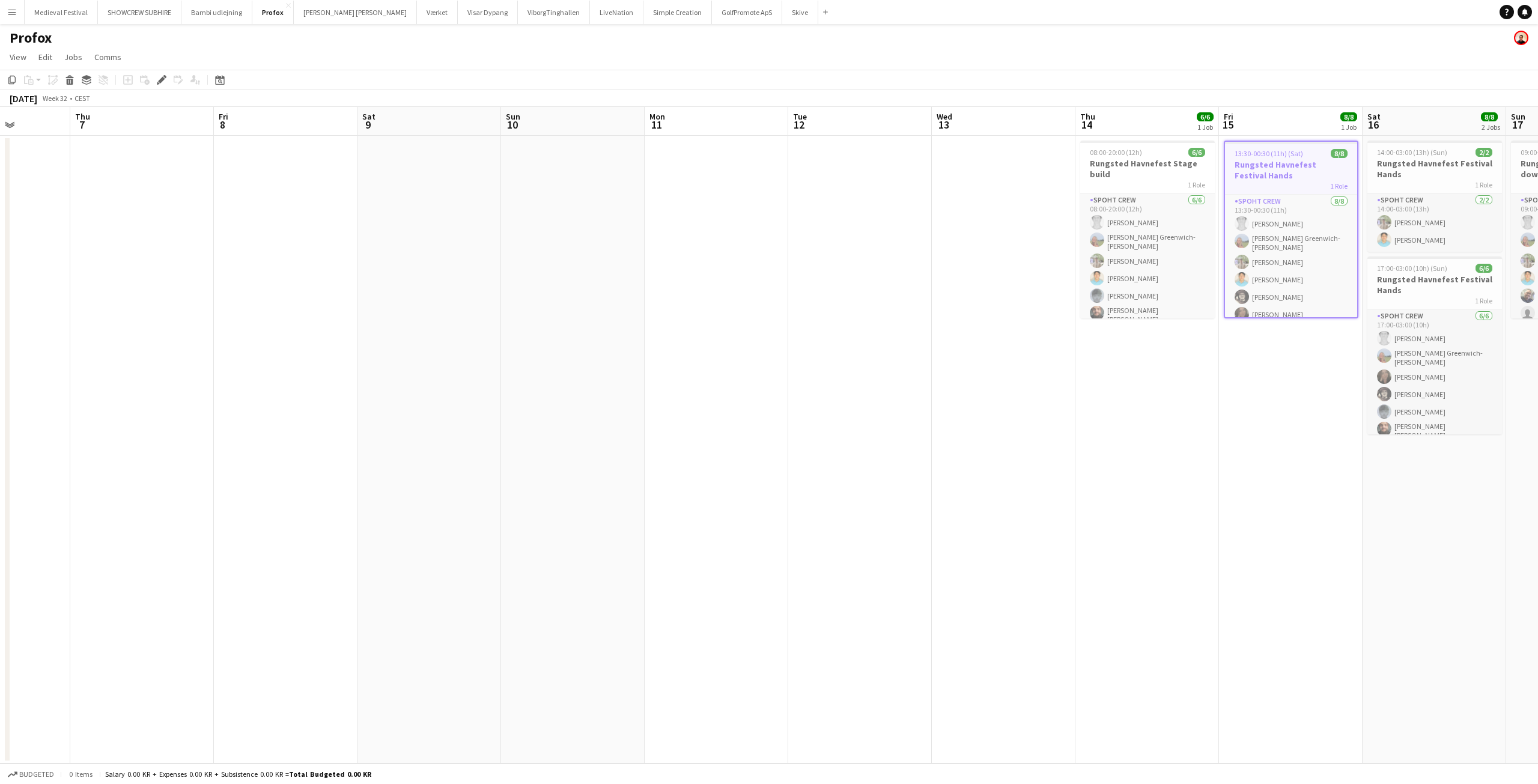
drag, startPoint x: 301, startPoint y: 320, endPoint x: 916, endPoint y: 368, distance: 616.9
click at [1024, 365] on app-calendar-viewport "Tue 5 Wed 6 Thu 7 Fri 8 Sat 9 Sun 10 Mon 11 Tue 12 Wed 13 Thu 14 6/6 1 Job Fri …" at bounding box center [769, 435] width 1538 height 656
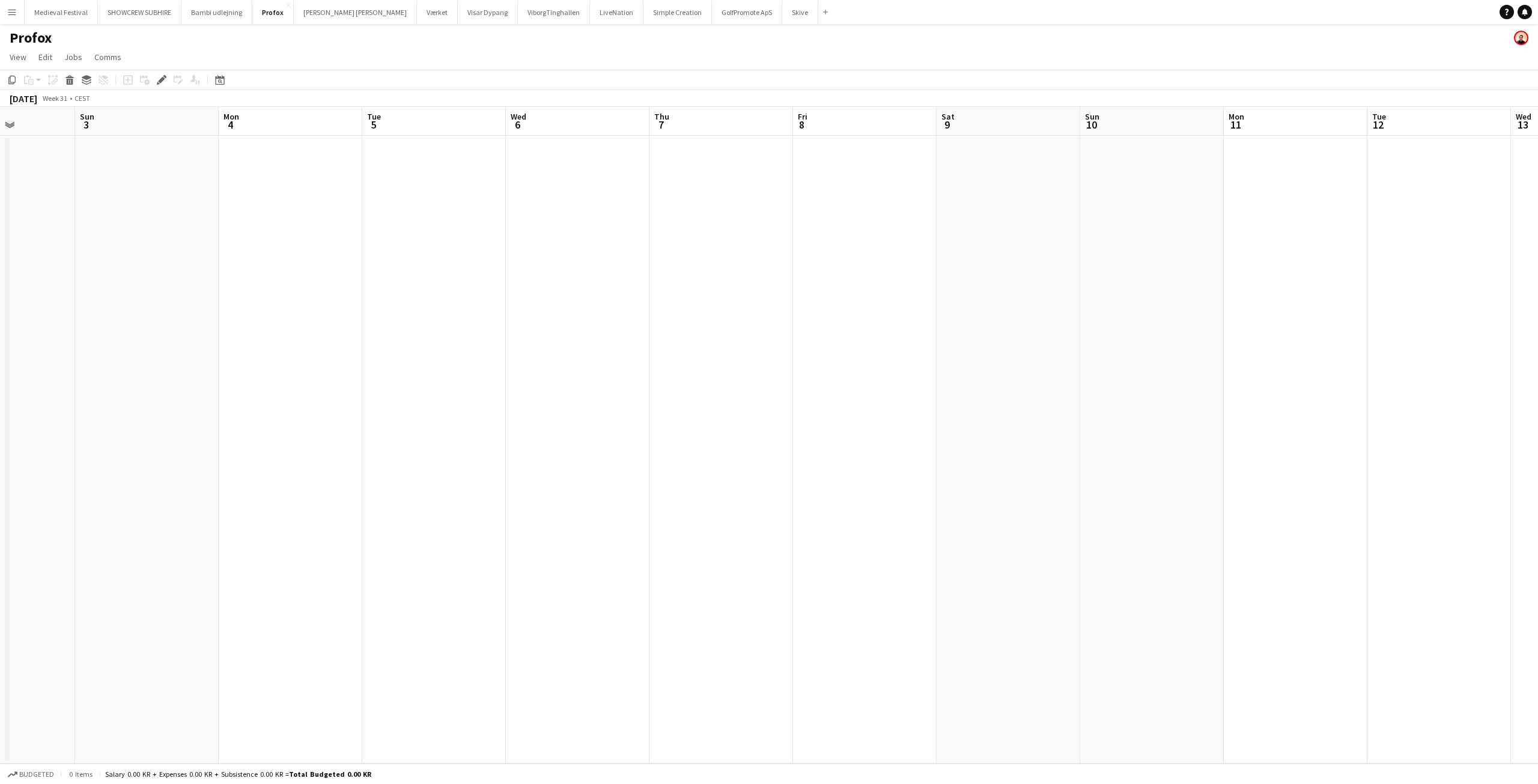
drag, startPoint x: 987, startPoint y: 372, endPoint x: 1161, endPoint y: 386, distance: 174.6
click at [1210, 384] on app-calendar-viewport "Thu 31 Fri 1 Sat 2 Sun 3 Mon 4 Tue 5 Wed 6 Thu 7 Fri 8 Sat 9 Sun 10 Mon 11 Tue …" at bounding box center [769, 435] width 1538 height 656
drag, startPoint x: 578, startPoint y: 361, endPoint x: 811, endPoint y: 365, distance: 233.0
click at [1139, 393] on app-calendar-viewport "Sun 27 Mon 28 Tue 29 5/5 1 Job Wed 30 Thu 31 Fri 1 Sat 2 Sun 3 Mon 4 Tue 5 Wed …" at bounding box center [769, 435] width 1538 height 656
drag, startPoint x: 615, startPoint y: 339, endPoint x: 133, endPoint y: 347, distance: 482.1
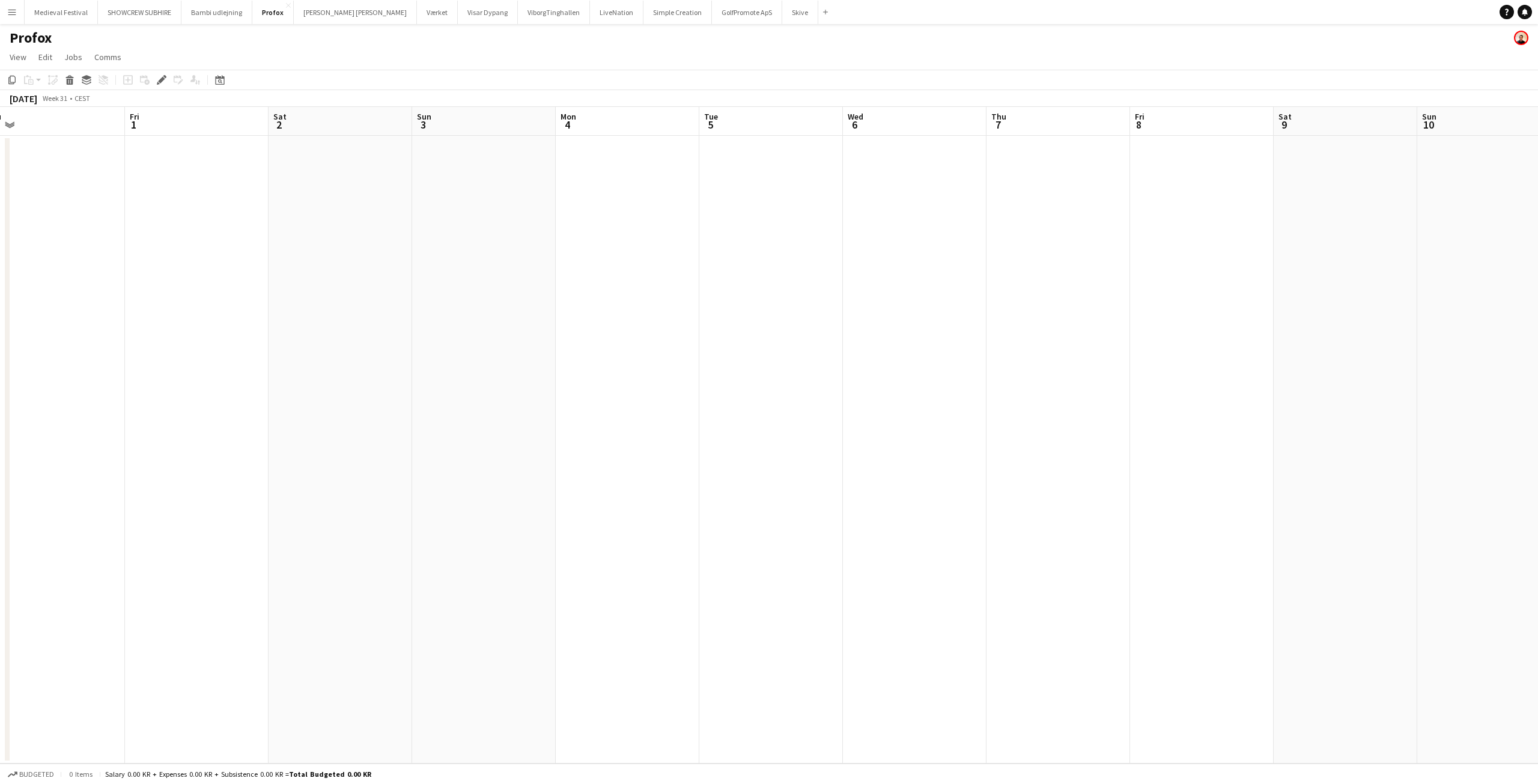
click at [135, 347] on app-calendar-viewport "Mon 28 4/4 1 Job Tue 29 5/5 1 Job Wed 30 Thu 31 Fri 1 Sat 2 Sun 3 Mon 4 Tue 5 W…" at bounding box center [769, 435] width 1538 height 656
drag, startPoint x: 782, startPoint y: 331, endPoint x: 223, endPoint y: 354, distance: 559.5
click at [223, 354] on app-calendar-viewport "Tue 29 5/5 1 Job Wed 30 Thu 31 Fri 1 Sat 2 Sun 3 Mon 4 Tue 5 Wed 6 Thu 7 Fri 8 …" at bounding box center [769, 435] width 1538 height 656
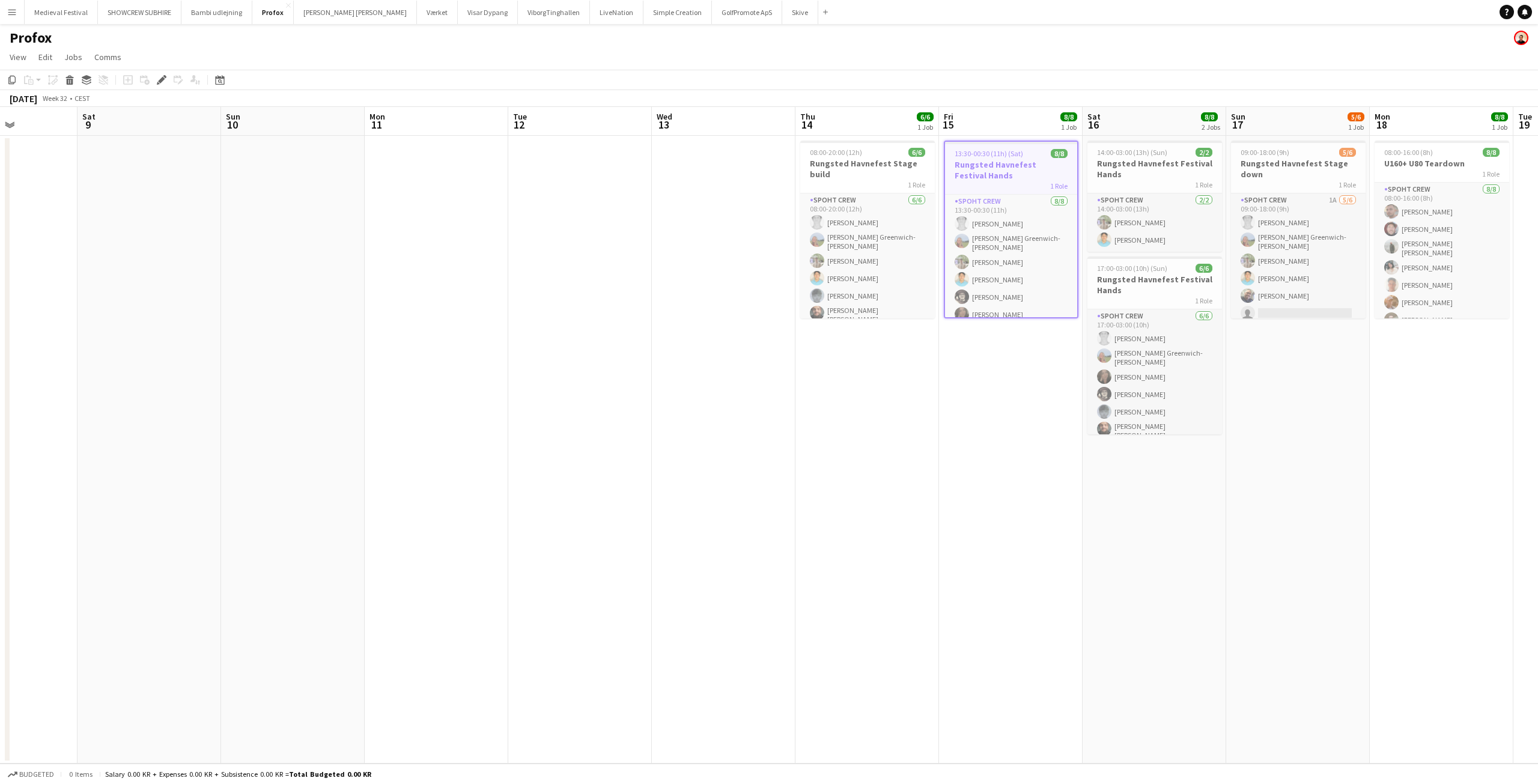
drag, startPoint x: 794, startPoint y: 366, endPoint x: 291, endPoint y: 363, distance: 503.0
click at [285, 368] on app-calendar-viewport "Tue 5 Wed 6 Thu 7 Fri 8 Sat 9 Sun 10 Mon 11 Tue 12 Wed 13 Thu 14 6/6 1 Job Fri …" at bounding box center [769, 435] width 1538 height 656
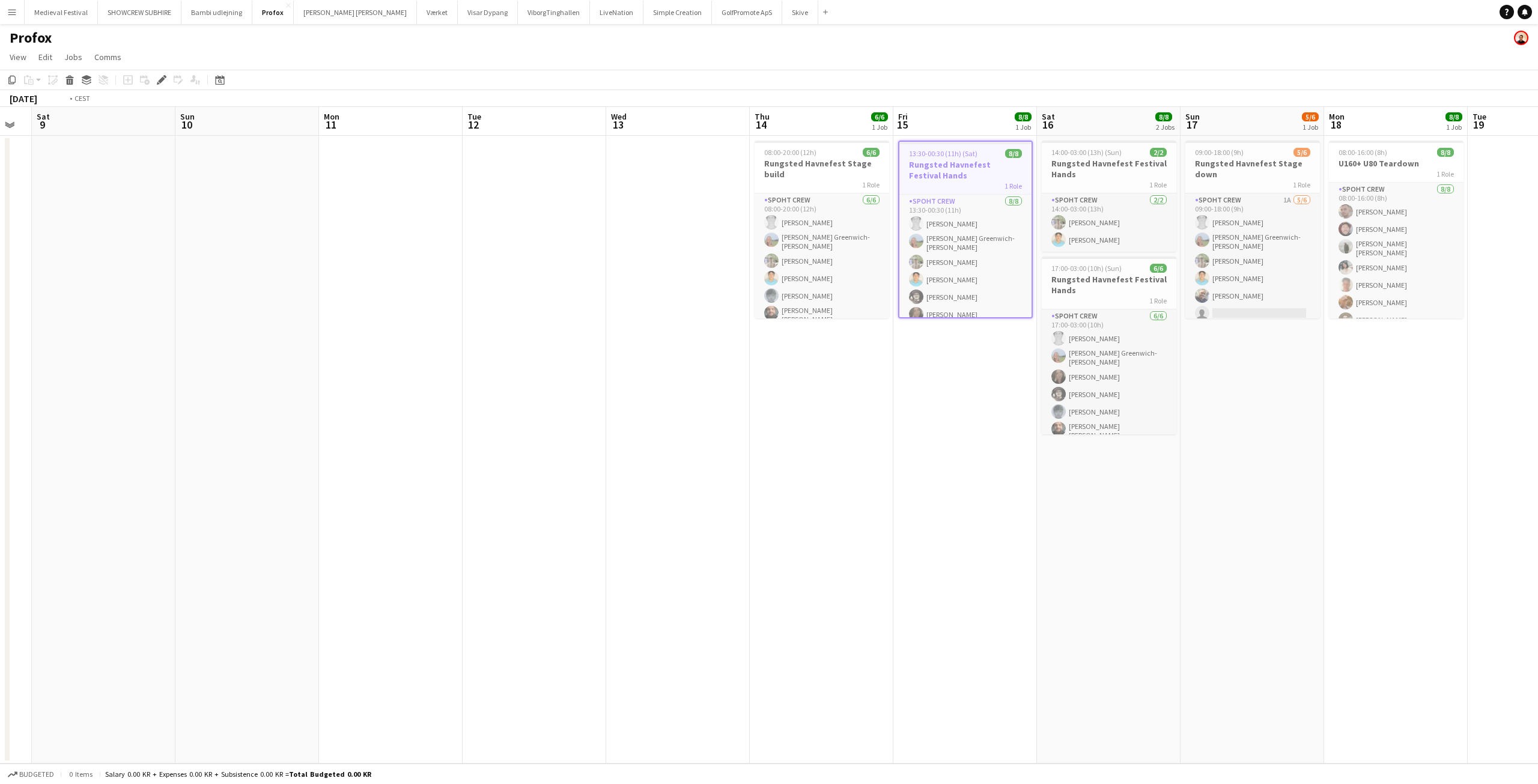
drag, startPoint x: 709, startPoint y: 388, endPoint x: 266, endPoint y: 386, distance: 443.0
click at [266, 386] on app-calendar-viewport "Tue 5 Wed 6 Thu 7 Fri 8 Sat 9 Sun 10 Mon 11 Tue 12 Wed 13 Thu 14 6/6 1 Job Fri …" at bounding box center [769, 435] width 1538 height 656
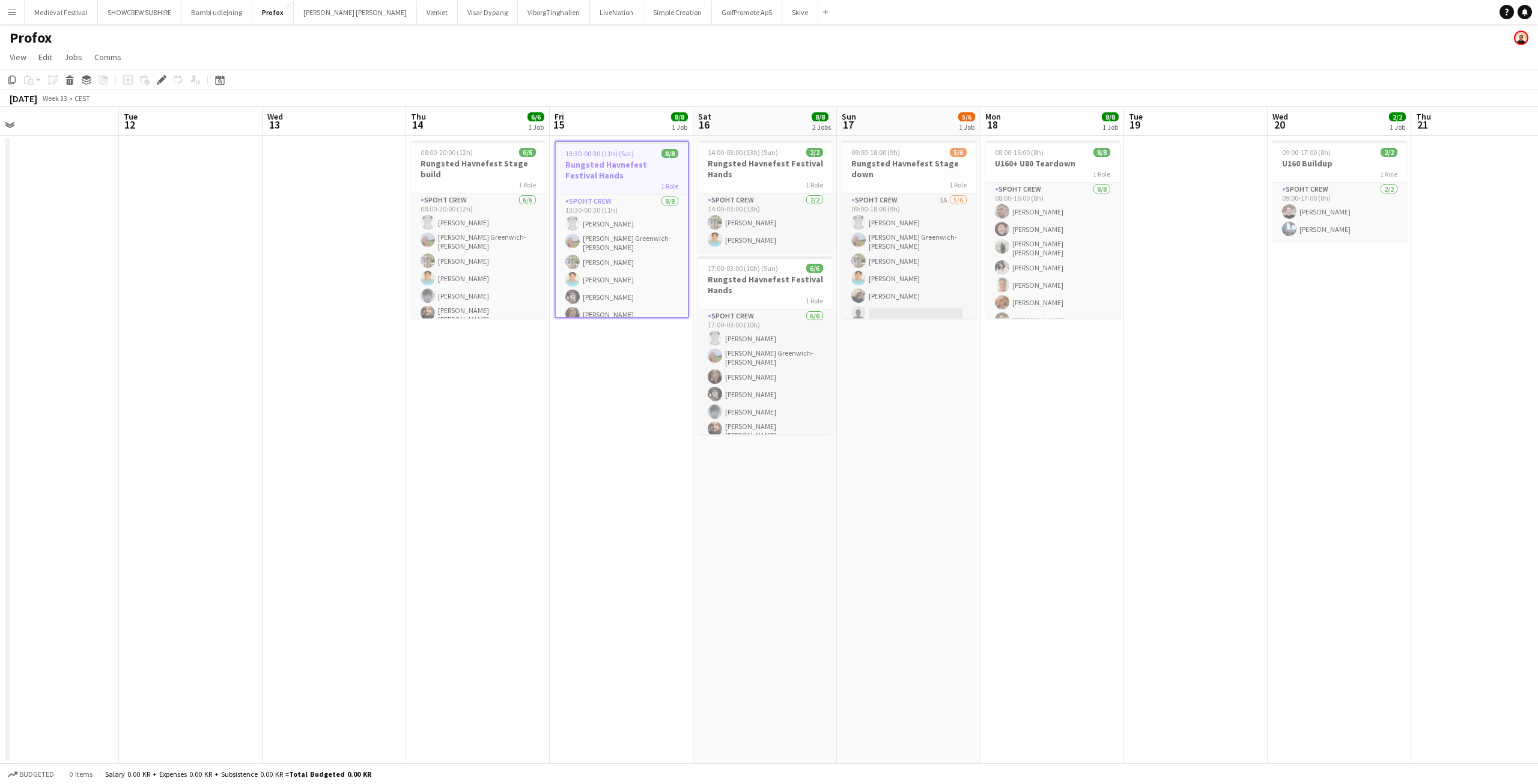
click at [404, 364] on app-calendar-viewport "Fri 8 Sat 9 Sun 10 Mon 11 Tue 12 Wed 13 Thu 14 6/6 1 Job Fri 15 8/8 1 Job Sat 1…" at bounding box center [769, 435] width 1538 height 656
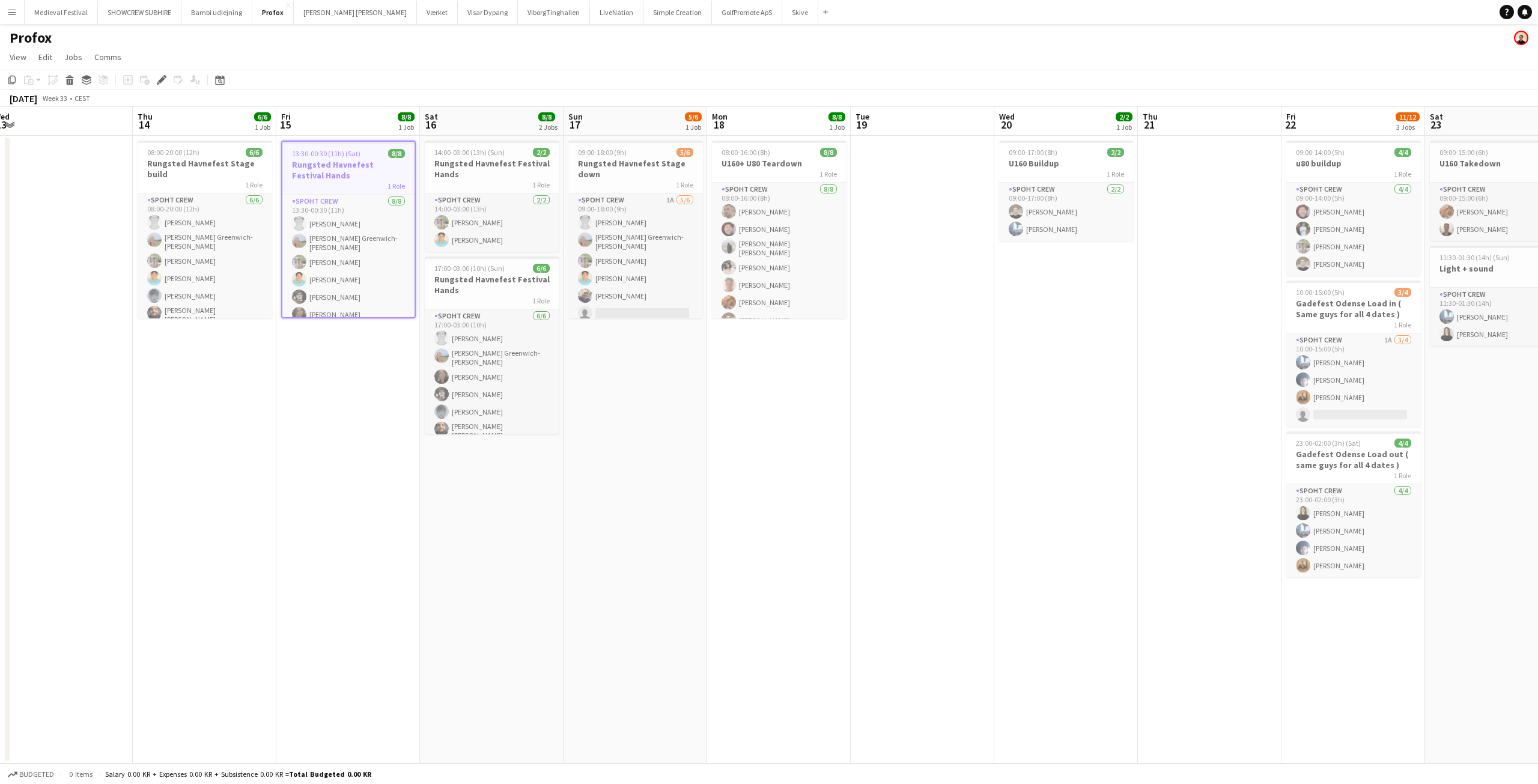
scroll to position [0, 451]
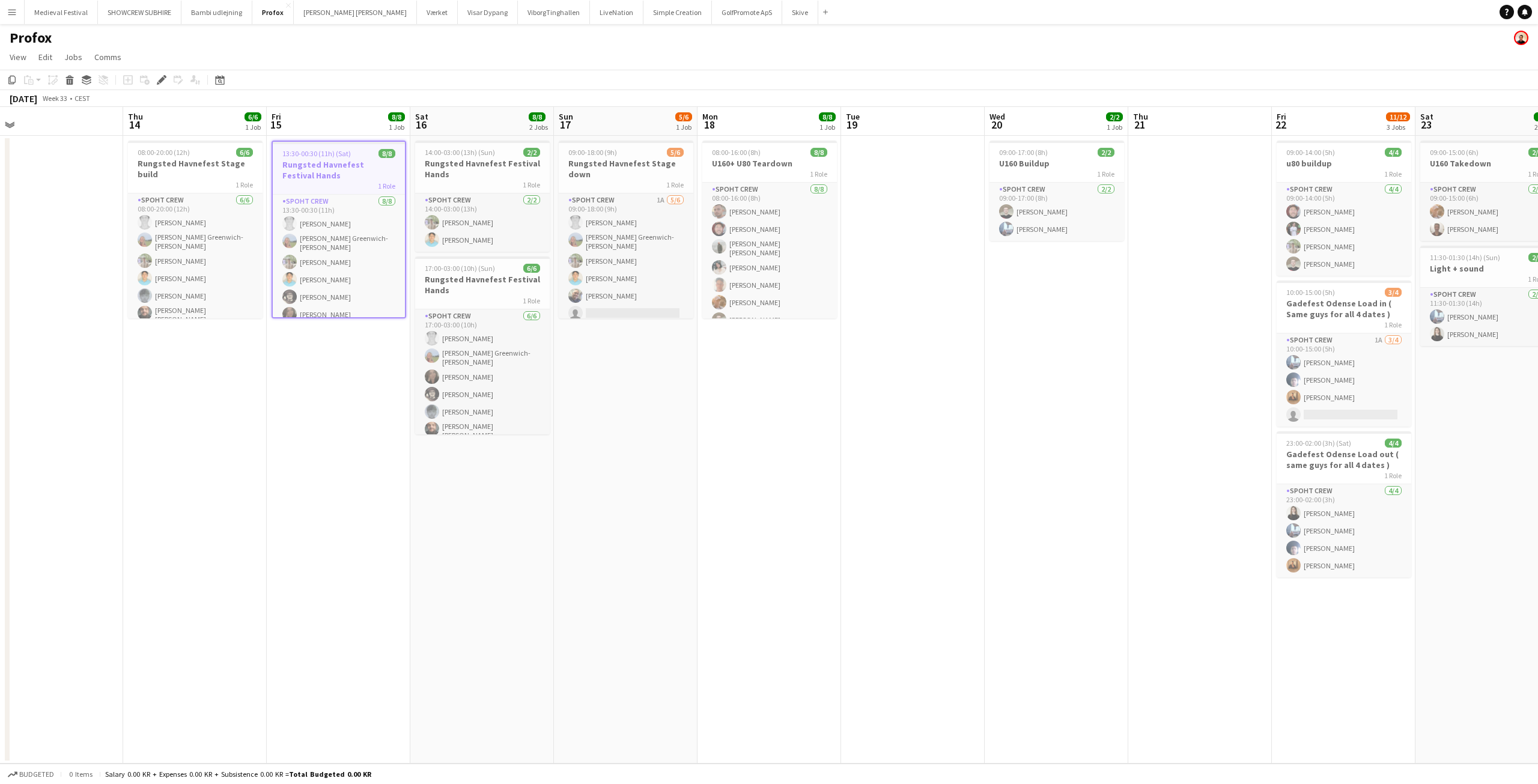
drag, startPoint x: 354, startPoint y: 365, endPoint x: 118, endPoint y: 366, distance: 236.0
click at [118, 366] on app-calendar-viewport "Sun 10 Mon 11 Tue 12 Wed 13 Thu 14 6/6 1 Job Fri 15 8/8 1 Job Sat 16 8/8 2 Jobs…" at bounding box center [769, 435] width 1538 height 656
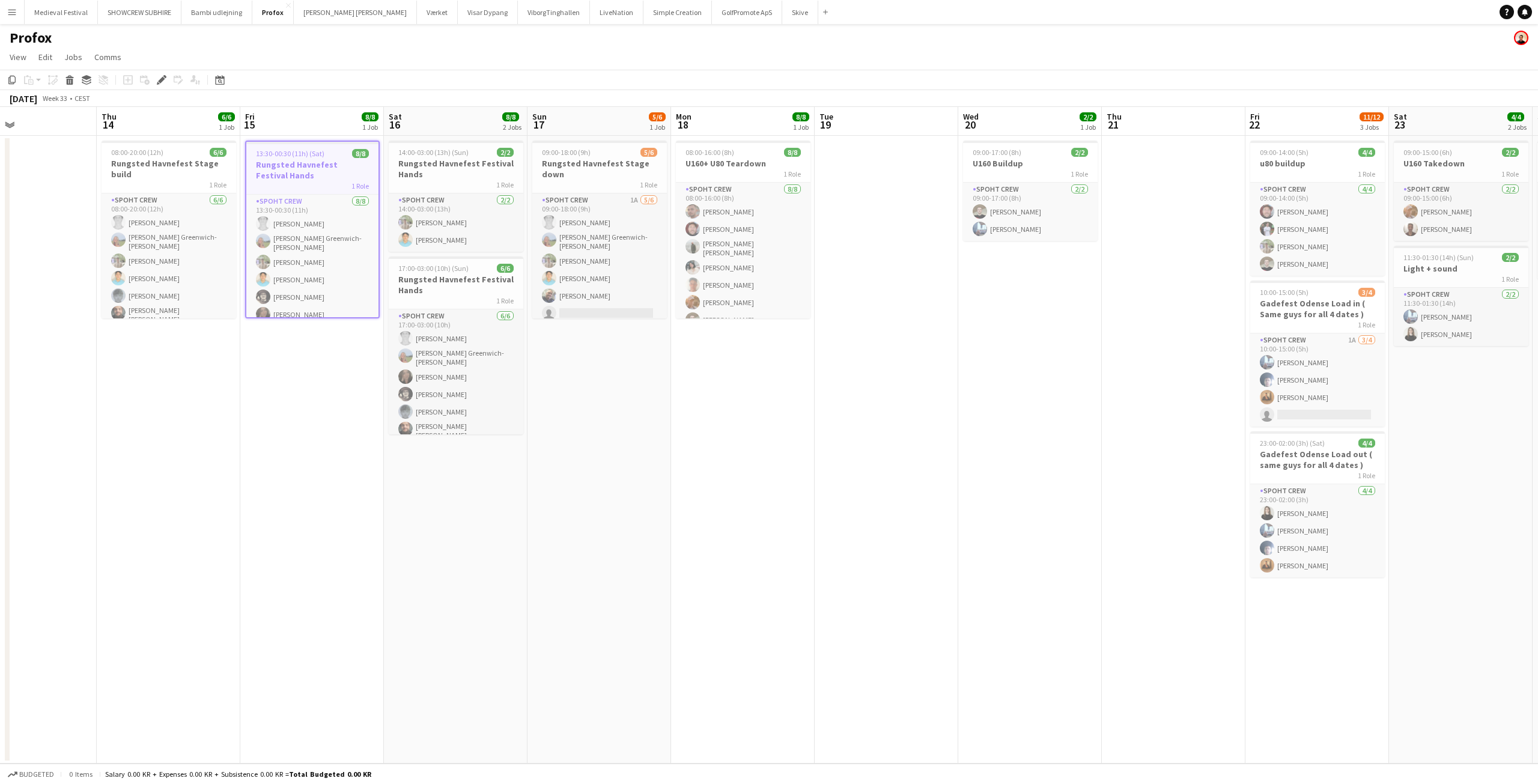
drag, startPoint x: 995, startPoint y: 432, endPoint x: 508, endPoint y: 404, distance: 487.8
click at [552, 414] on app-calendar-viewport "Sun 10 Mon 11 Tue 12 Wed 13 Thu 14 6/6 1 Job Fri 15 8/8 1 Job Sat 16 8/8 2 Jobs…" at bounding box center [769, 435] width 1538 height 656
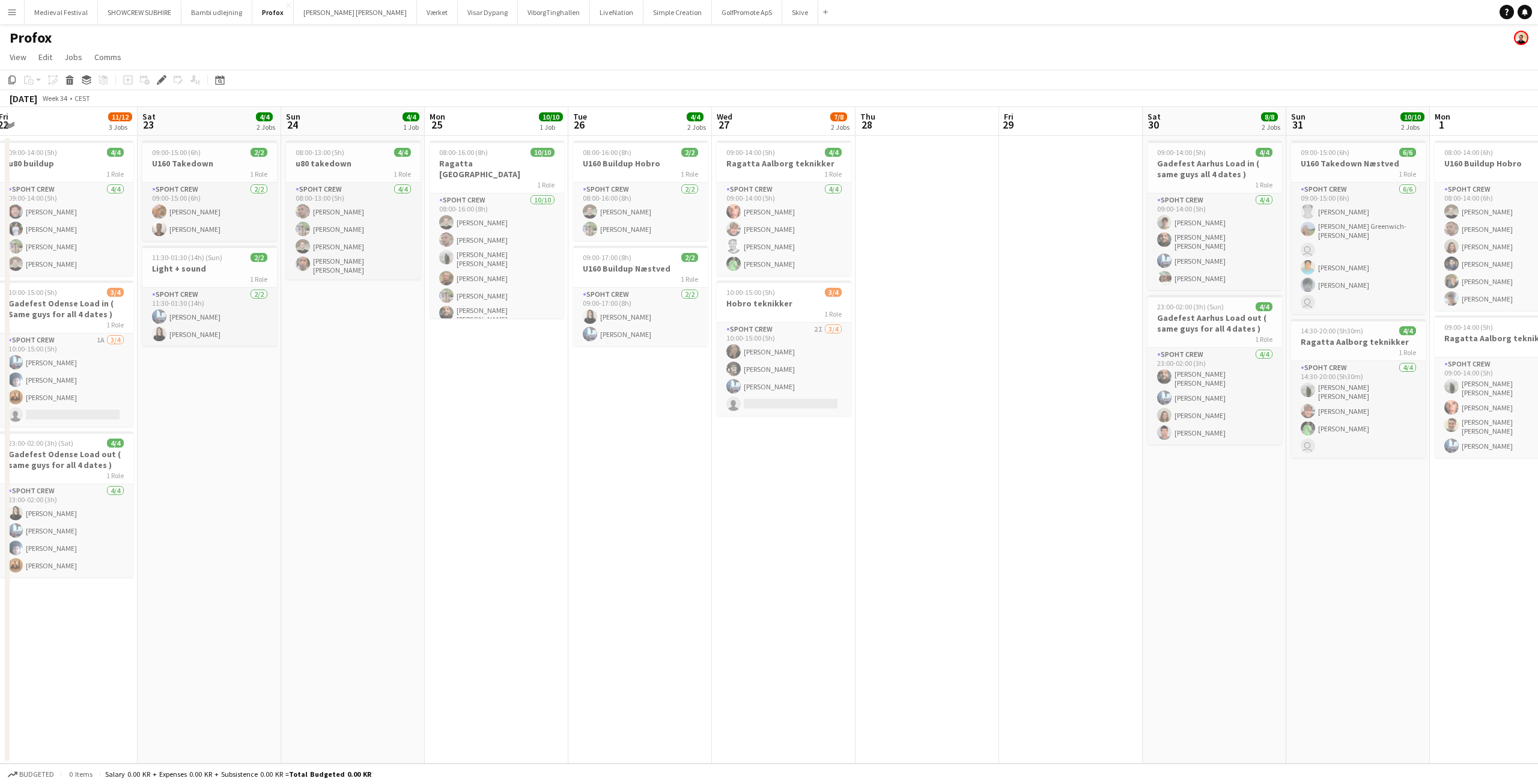
drag, startPoint x: 1154, startPoint y: 460, endPoint x: 366, endPoint y: 432, distance: 788.5
click at [314, 439] on app-calendar-viewport "Tue 19 Wed 20 2/2 1 Job Thu 21 Fri 22 11/12 3 Jobs Sat 23 4/4 2 Jobs Sun 24 4/4…" at bounding box center [769, 435] width 1538 height 656
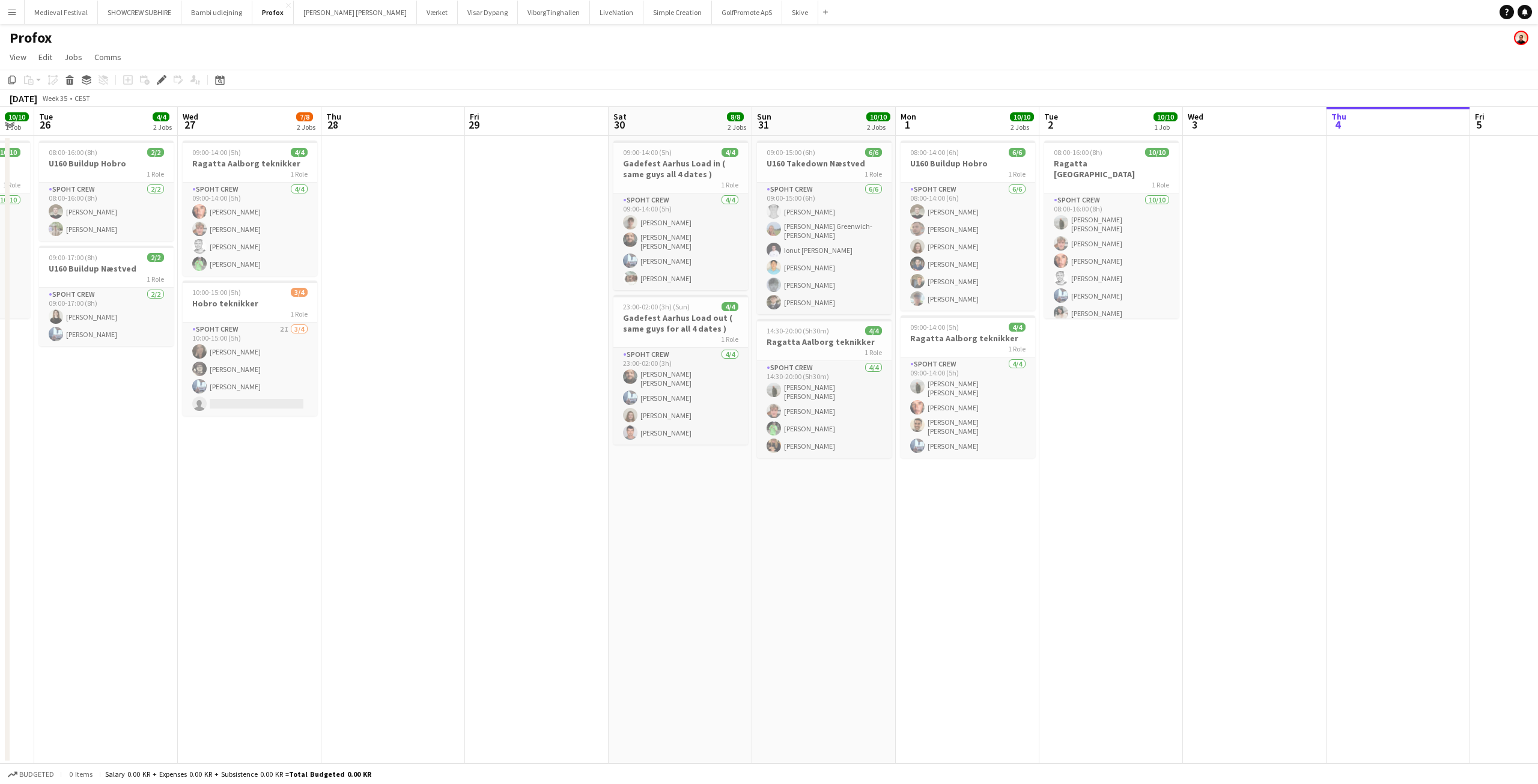
drag, startPoint x: 989, startPoint y: 465, endPoint x: 326, endPoint y: 453, distance: 663.1
click at [318, 455] on app-calendar-viewport "Sat 23 4/4 2 Jobs Sun 24 4/4 1 Job Mon 25 10/10 1 Job Tue 26 4/4 2 Jobs Wed 27 …" at bounding box center [769, 435] width 1538 height 656
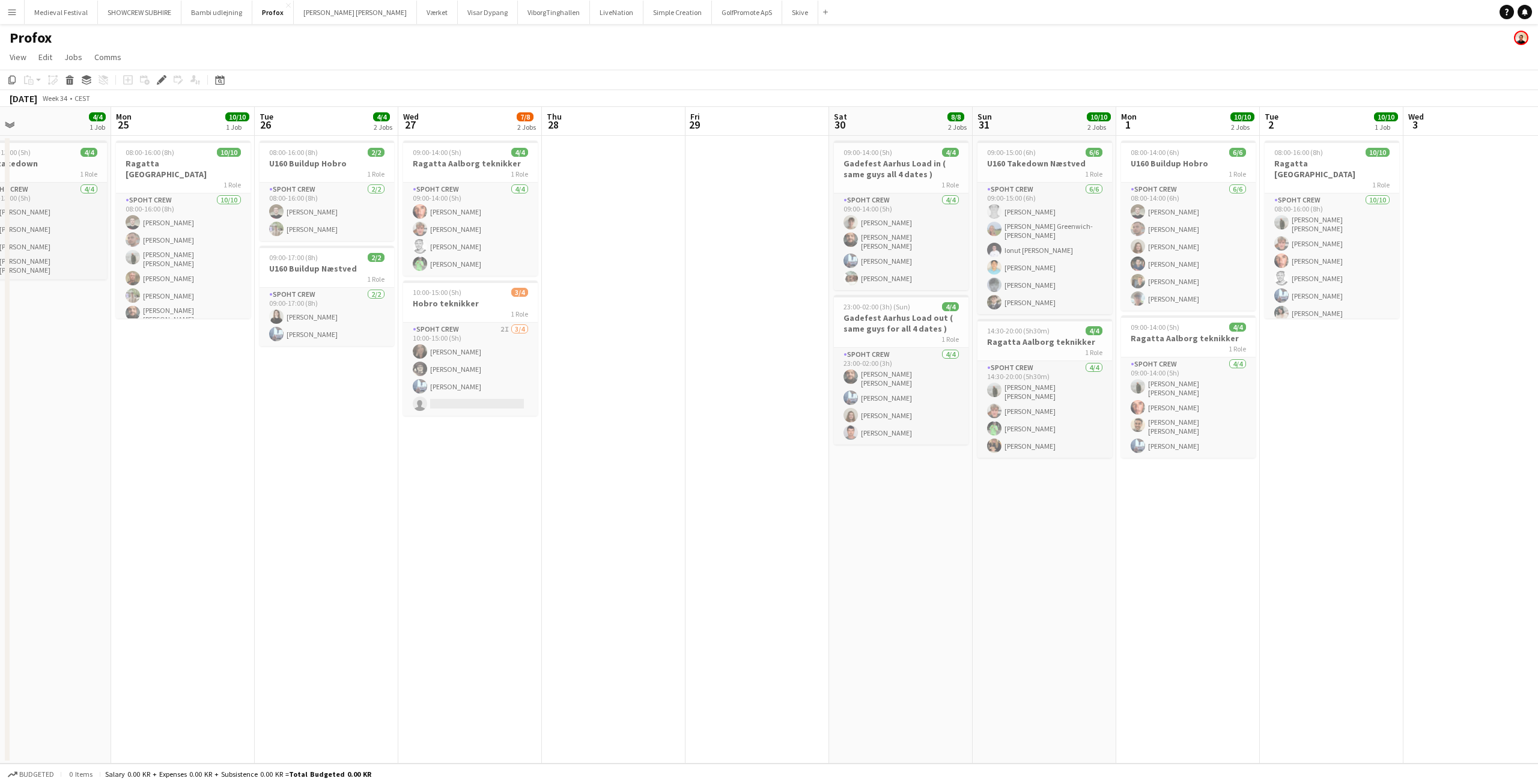
drag, startPoint x: 919, startPoint y: 495, endPoint x: 1414, endPoint y: 508, distance: 495.2
click at [1442, 511] on app-calendar-viewport "Fri 22 11/12 3 Jobs Sat 23 4/4 2 Jobs Sun 24 4/4 1 Job Mon 25 10/10 1 Job Tue 2…" at bounding box center [769, 435] width 1538 height 656
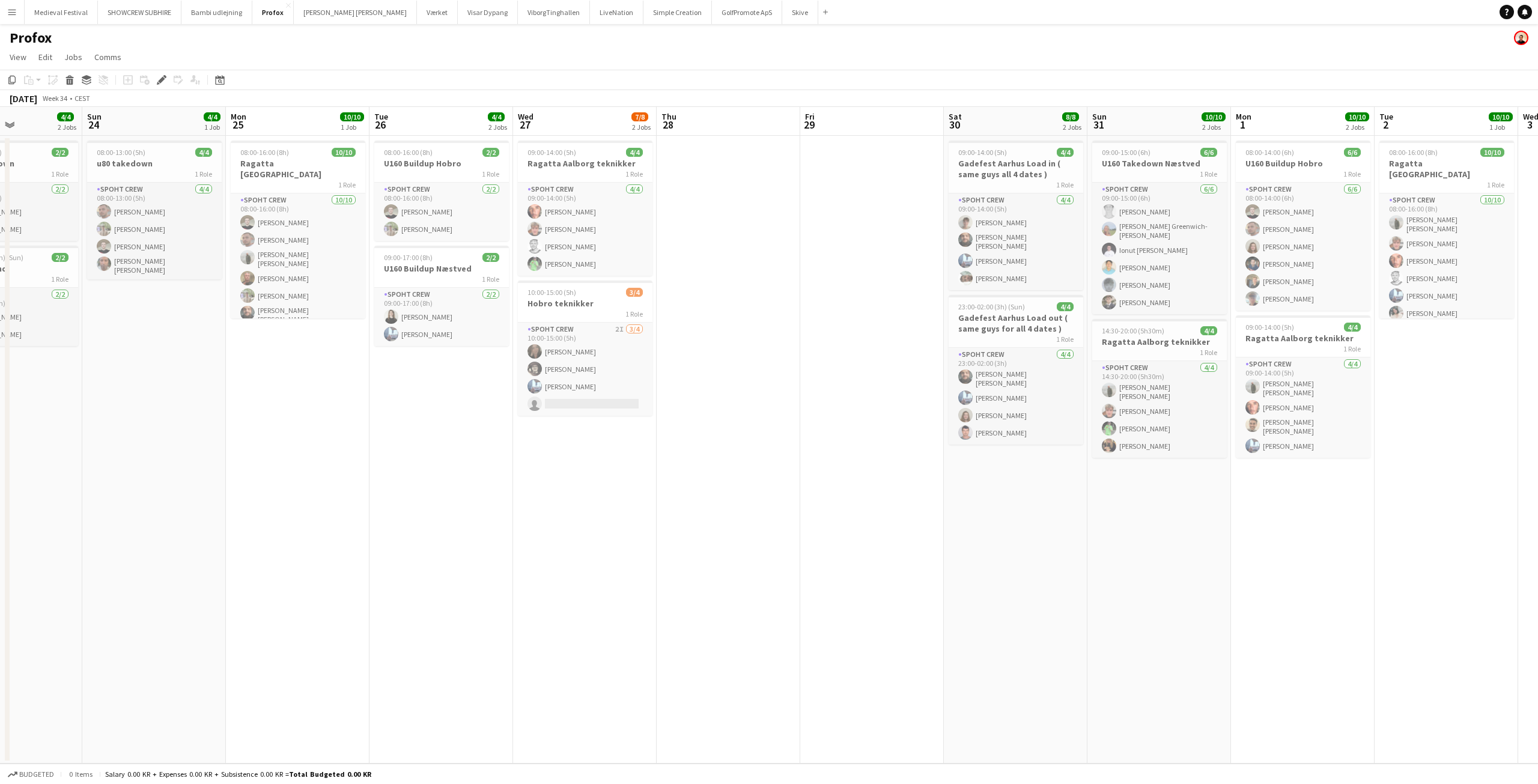
drag, startPoint x: 889, startPoint y: 513, endPoint x: 1452, endPoint y: 518, distance: 563.0
click at [1456, 519] on app-calendar-viewport "Thu 21 Fri 22 11/12 3 Jobs Sat 23 4/4 2 Jobs Sun 24 4/4 1 Job Mon 25 10/10 1 Jo…" at bounding box center [769, 435] width 1538 height 656
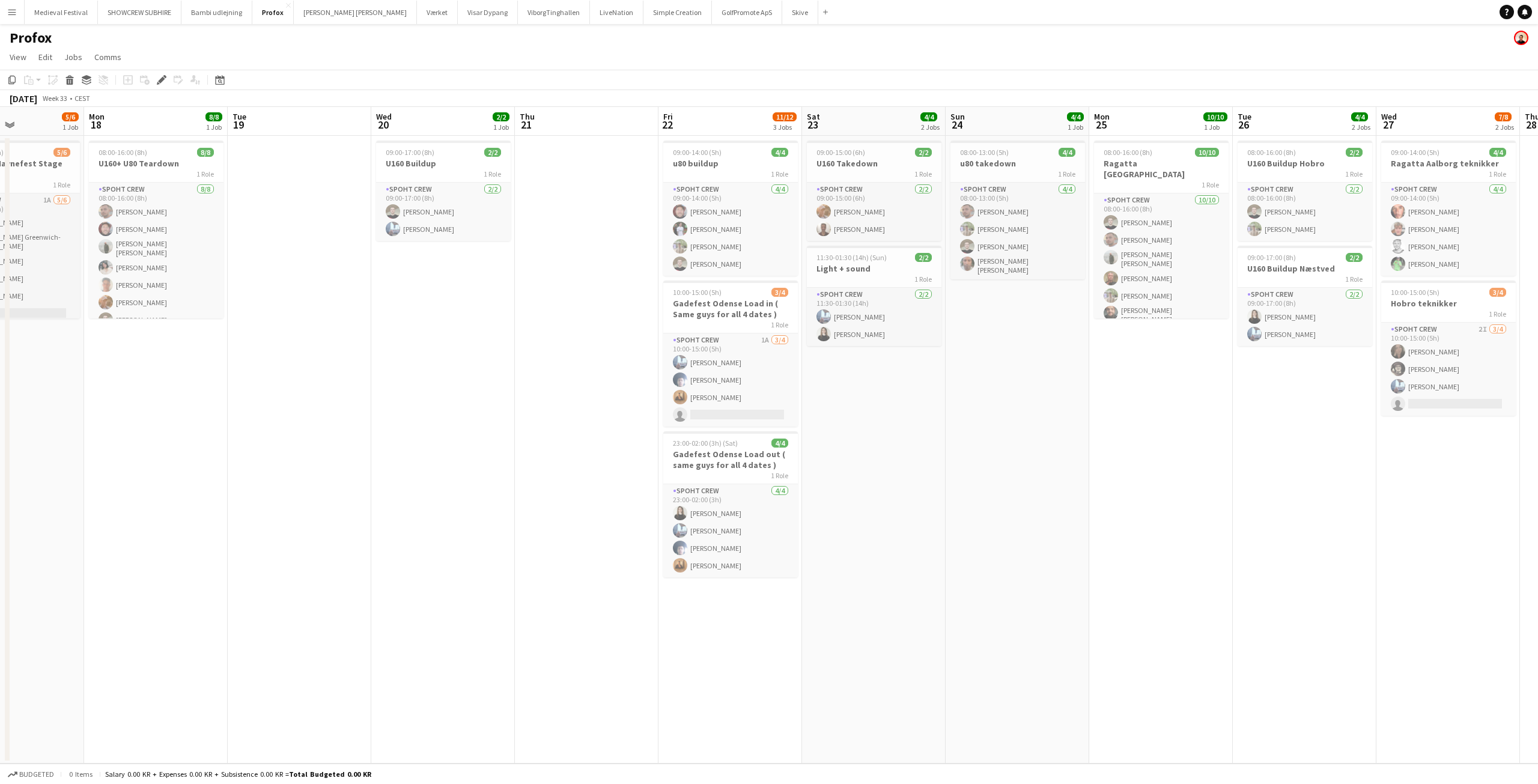
drag, startPoint x: 1067, startPoint y: 502, endPoint x: 1428, endPoint y: 548, distance: 363.9
click at [1427, 548] on app-calendar-viewport "Fri 15 8/8 1 Job Sat 16 8/8 2 Jobs Sun 17 5/6 1 Job Mon 18 8/8 1 Job Tue 19 Wed…" at bounding box center [769, 435] width 1538 height 656
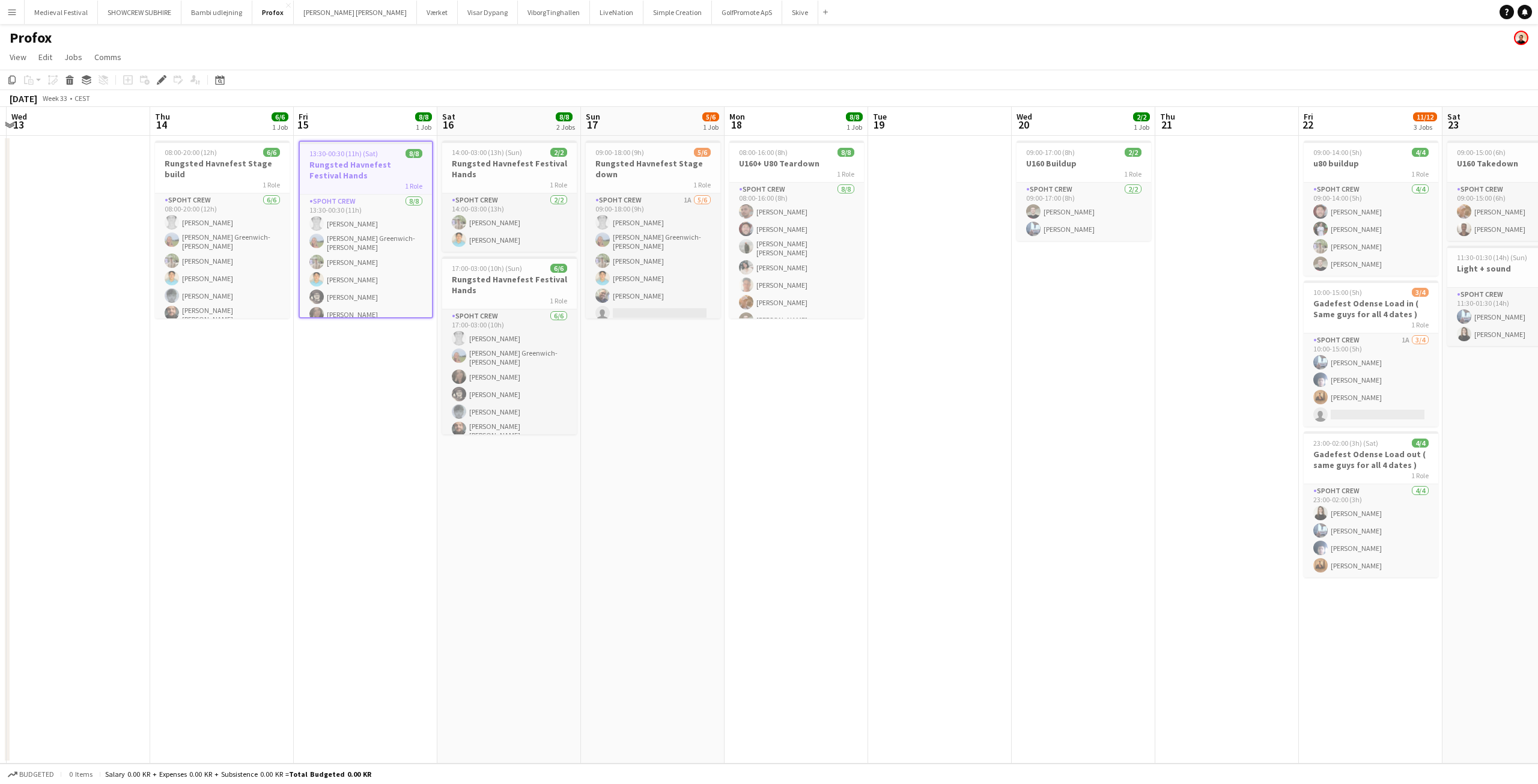
scroll to position [0, 258]
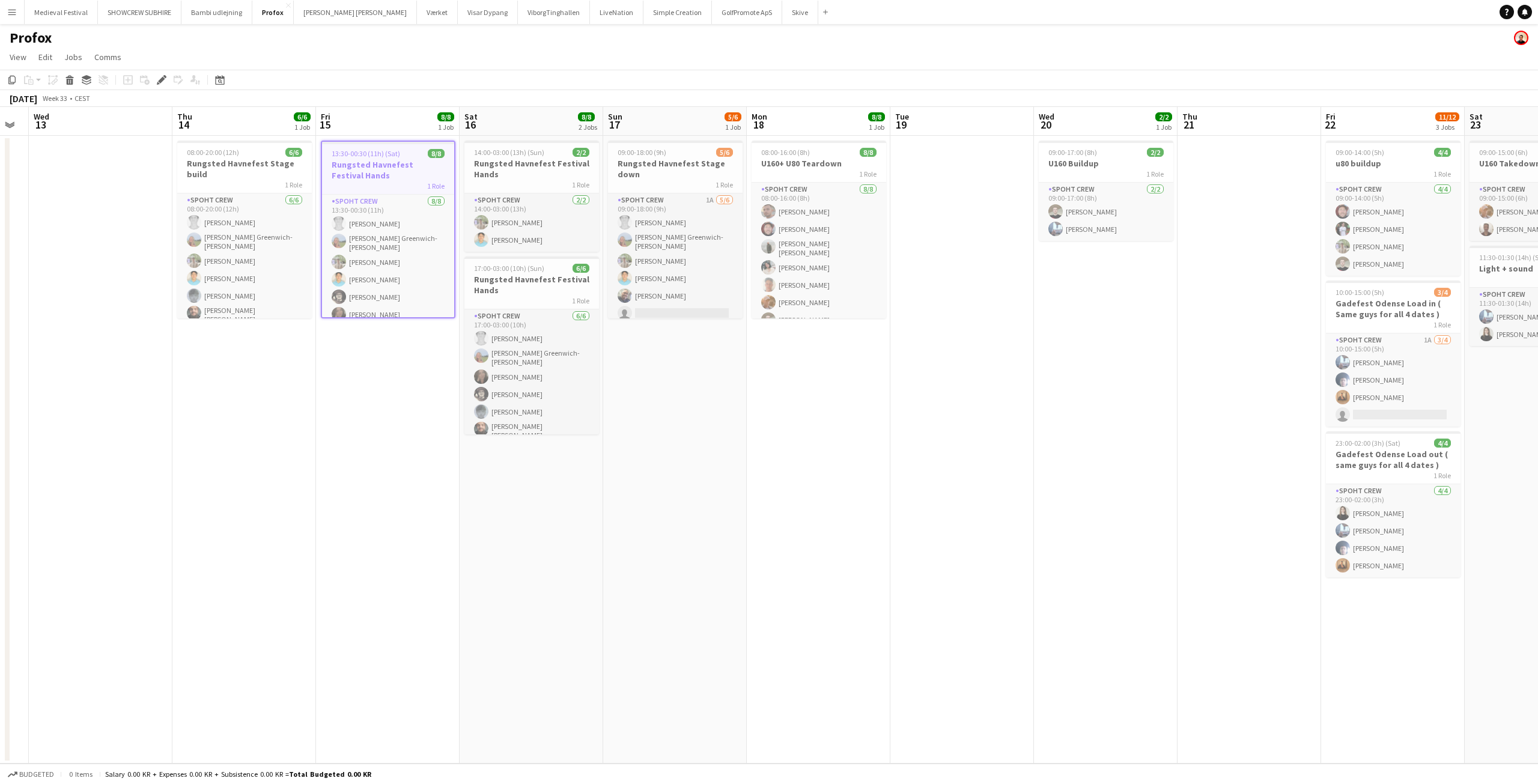
drag, startPoint x: 640, startPoint y: 400, endPoint x: 967, endPoint y: 424, distance: 327.9
click at [967, 424] on app-calendar-viewport "Mon 11 Tue 12 Wed 13 Thu 14 6/6 1 Job Fri 15 8/8 1 Job Sat 16 8/8 2 Jobs Sun 17…" at bounding box center [769, 435] width 1538 height 656
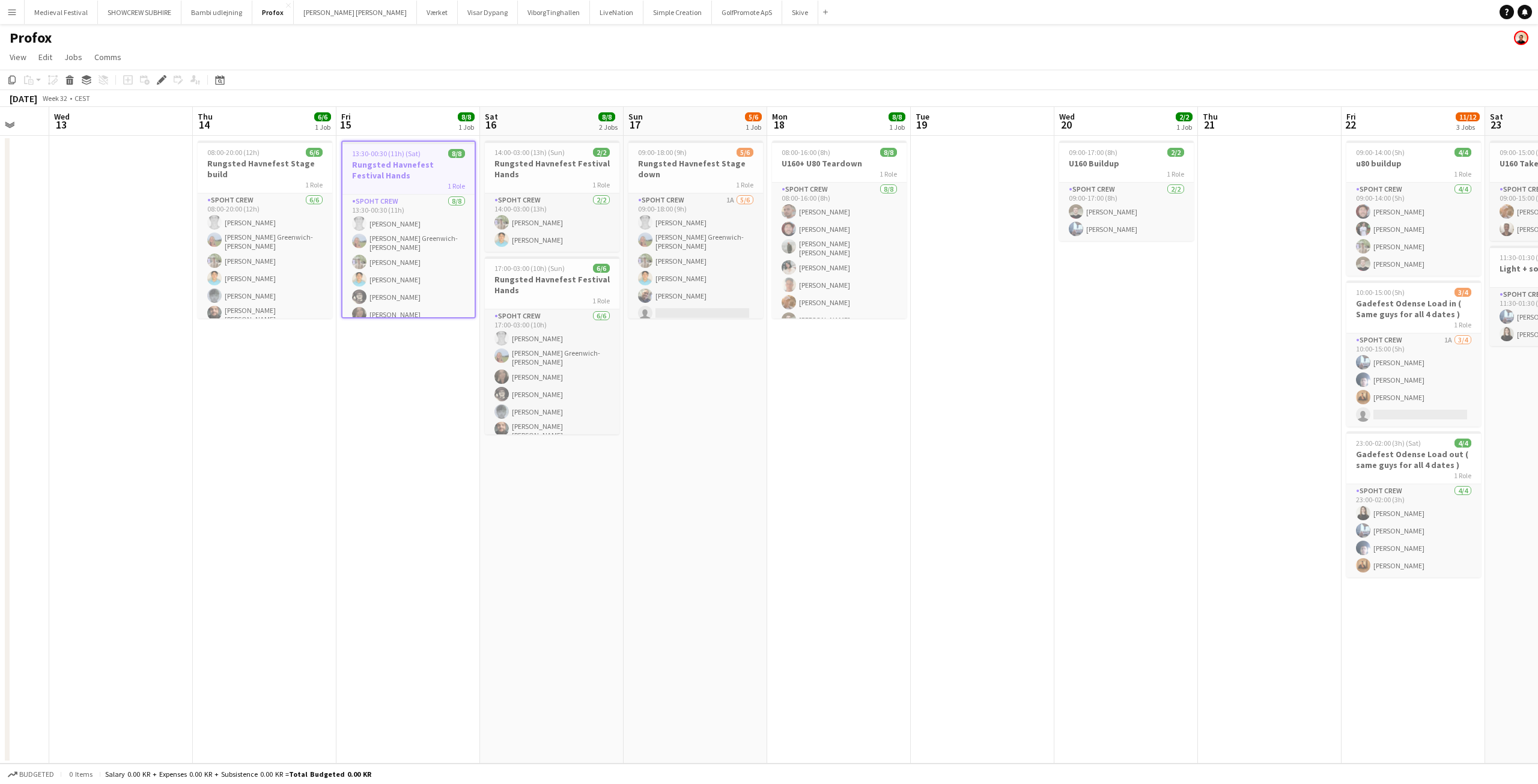
scroll to position [0, 392]
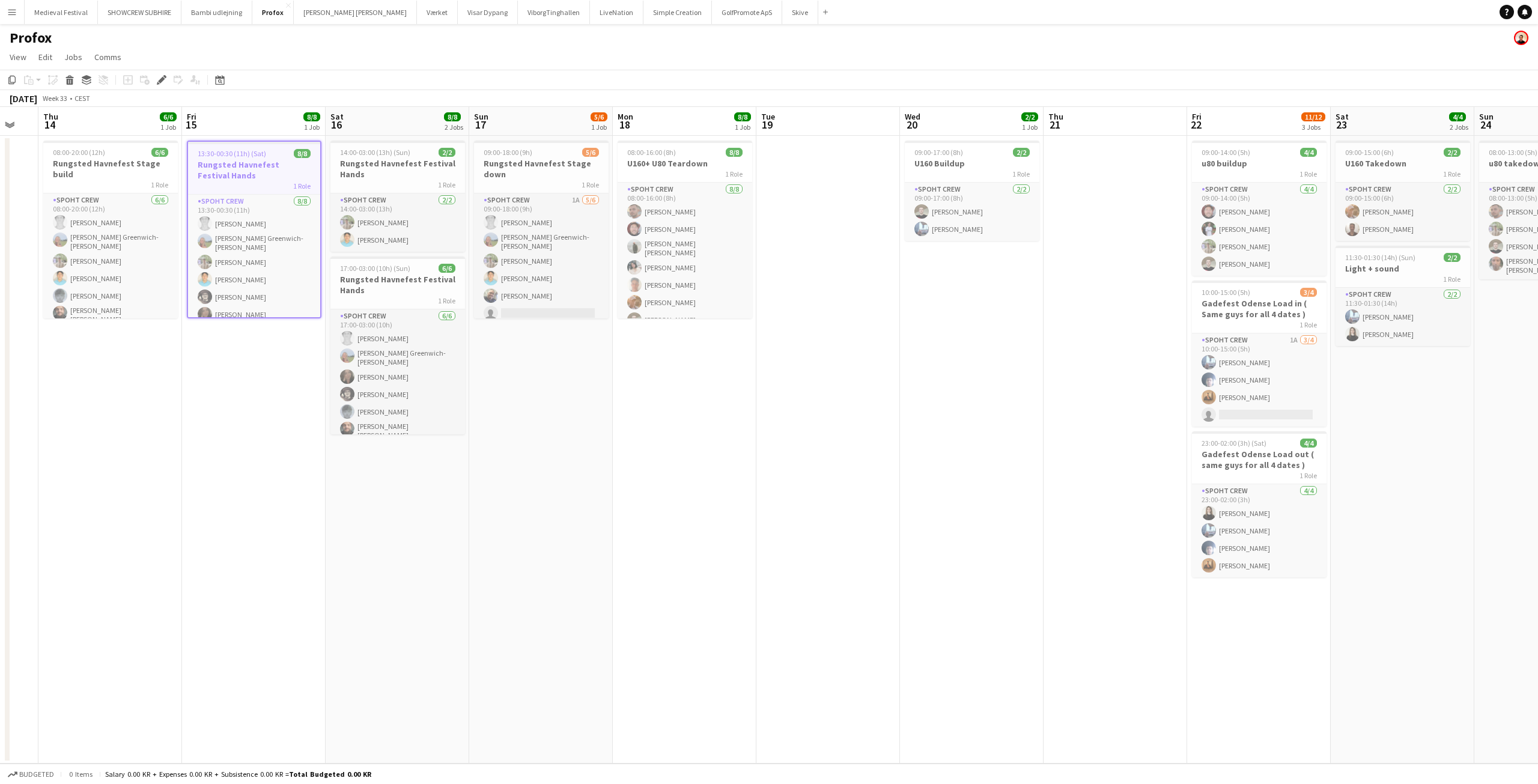
drag, startPoint x: 967, startPoint y: 424, endPoint x: 833, endPoint y: 424, distance: 134.0
click at [833, 424] on app-calendar-viewport "Mon 11 Tue 12 Wed 13 Thu 14 6/6 1 Job Fri 15 8/8 1 Job Sat 16 8/8 2 Jobs Sun 17…" at bounding box center [769, 435] width 1538 height 656
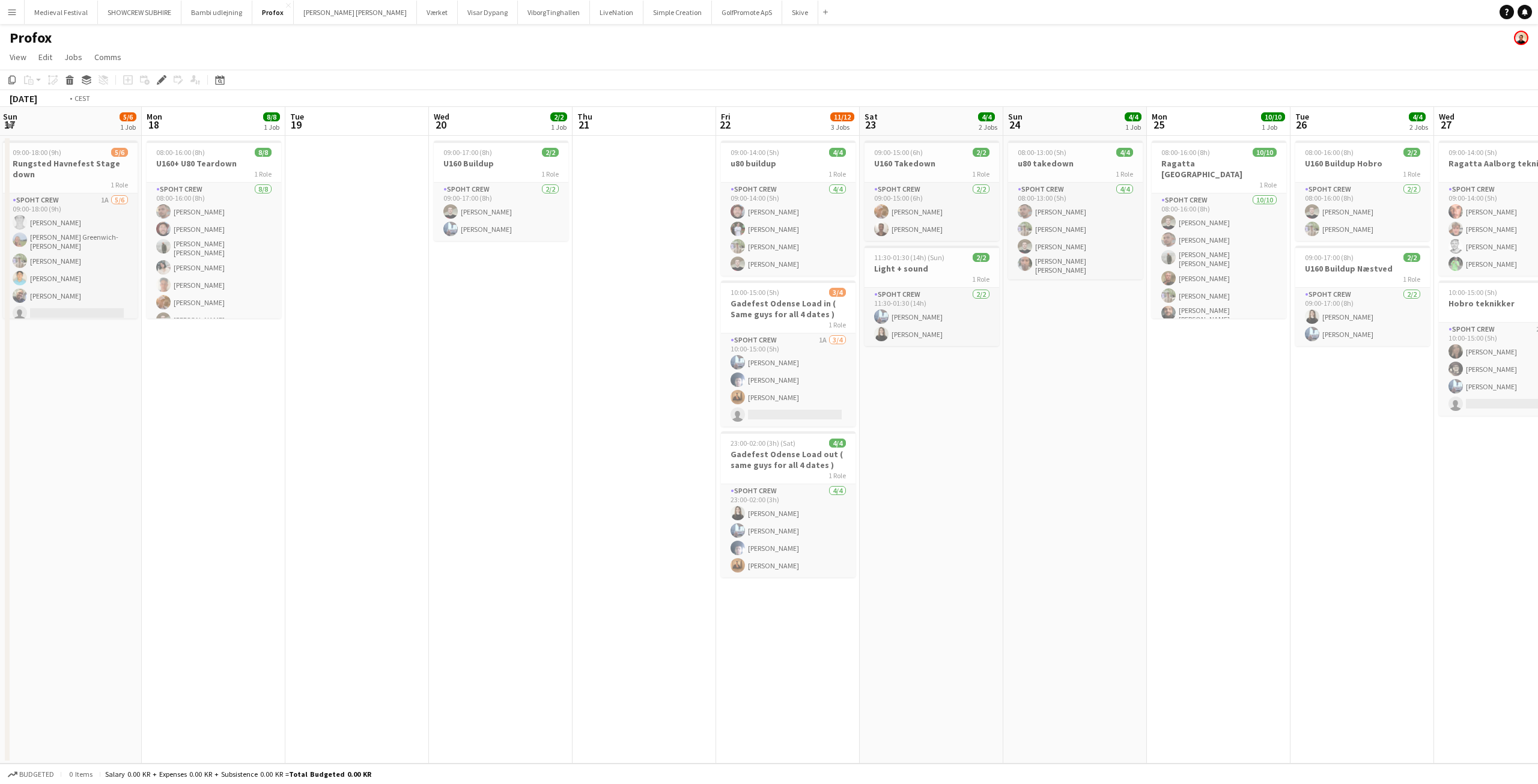
drag, startPoint x: 1303, startPoint y: 515, endPoint x: 709, endPoint y: 565, distance: 596.1
click at [685, 578] on app-calendar-viewport "Thu 14 6/6 1 Job Fri 15 8/8 1 Job Sat 16 8/8 2 Jobs Sun 17 5/6 1 Job Mon 18 8/8…" at bounding box center [769, 435] width 1538 height 656
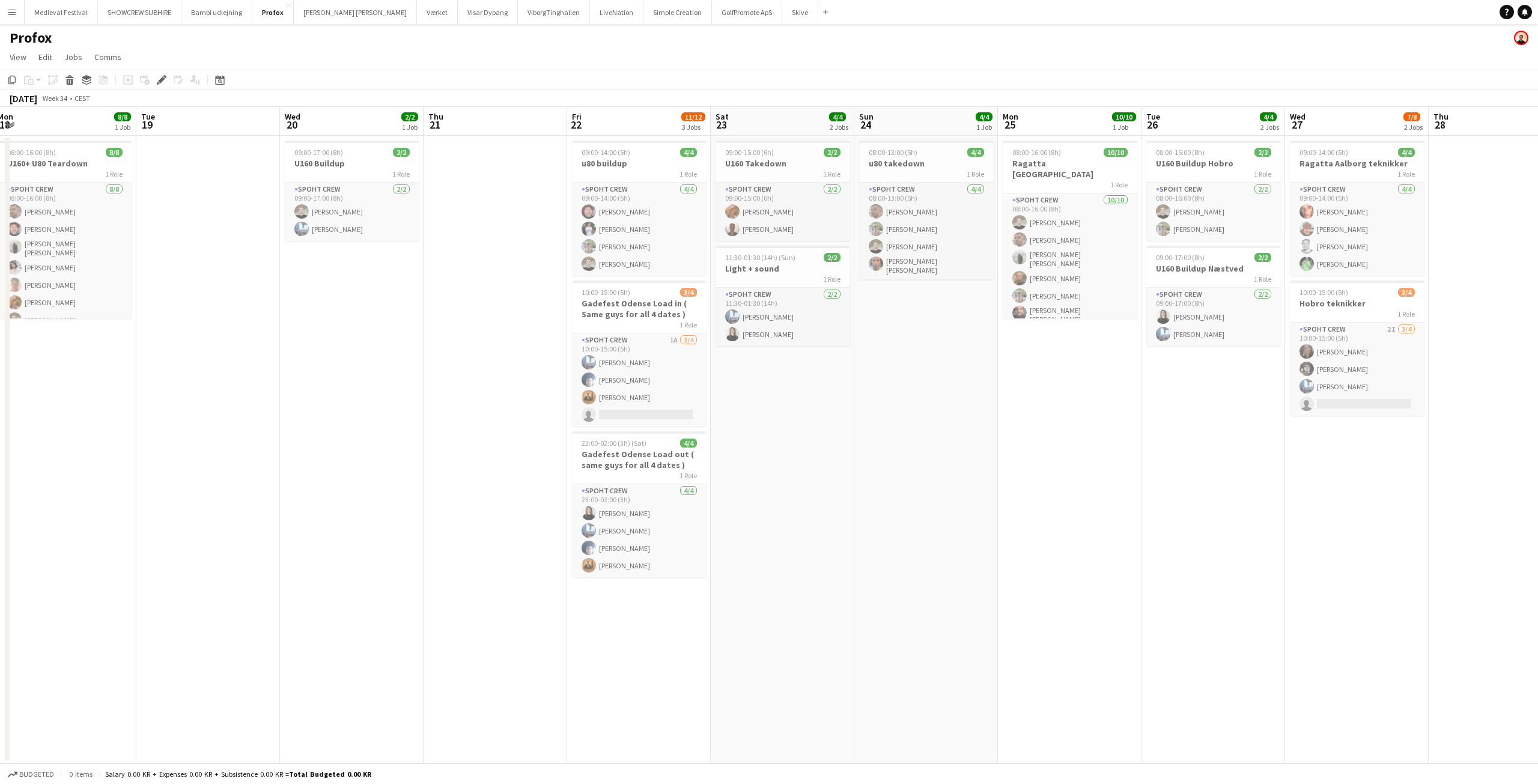
drag, startPoint x: 1191, startPoint y: 583, endPoint x: 658, endPoint y: 604, distance: 533.4
click at [672, 608] on app-calendar-viewport "Fri 15 8/8 1 Job Sat 16 8/8 2 Jobs Sun 17 5/6 1 Job Mon 18 8/8 1 Job Tue 19 Wed…" at bounding box center [769, 435] width 1538 height 656
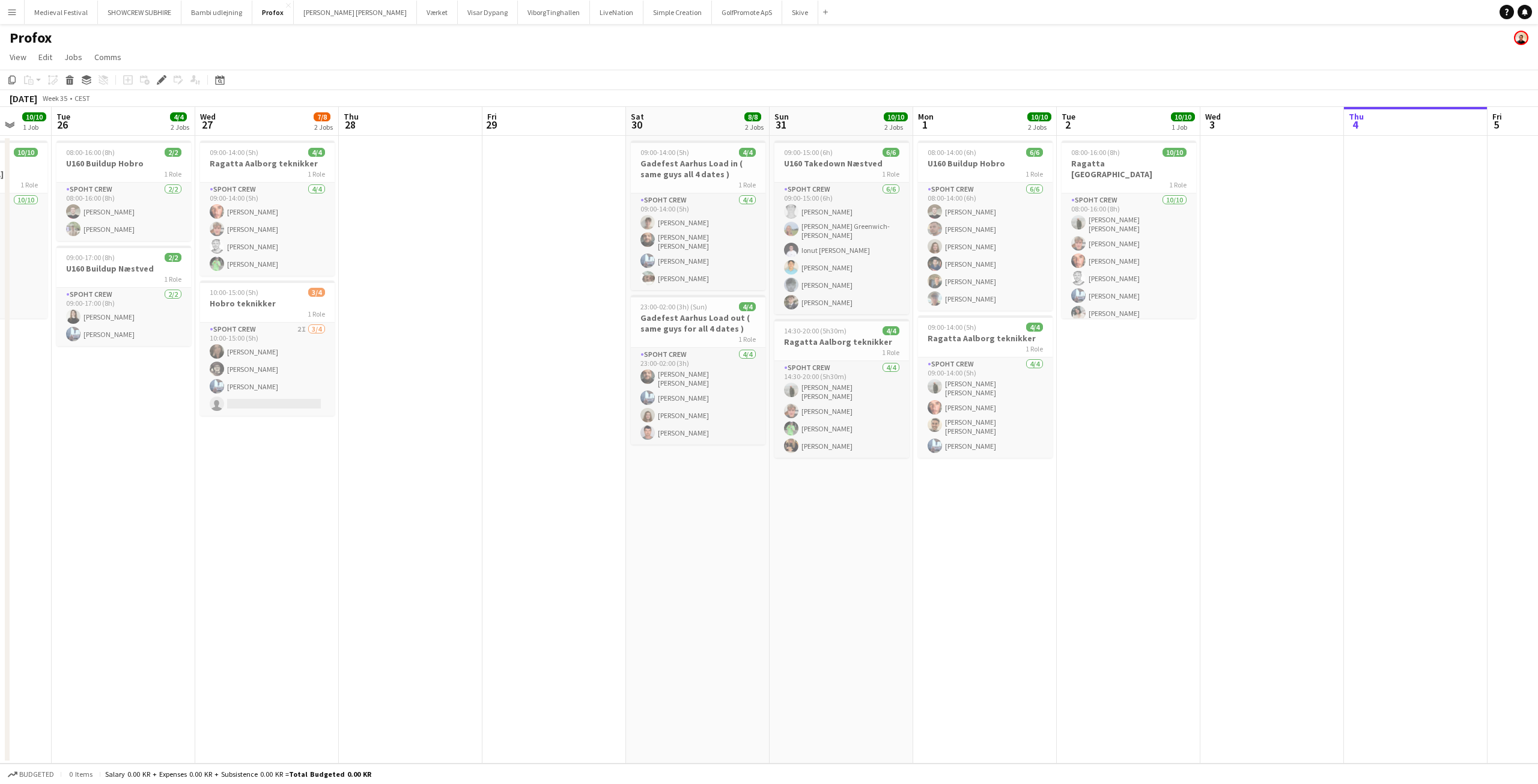
scroll to position [0, 384]
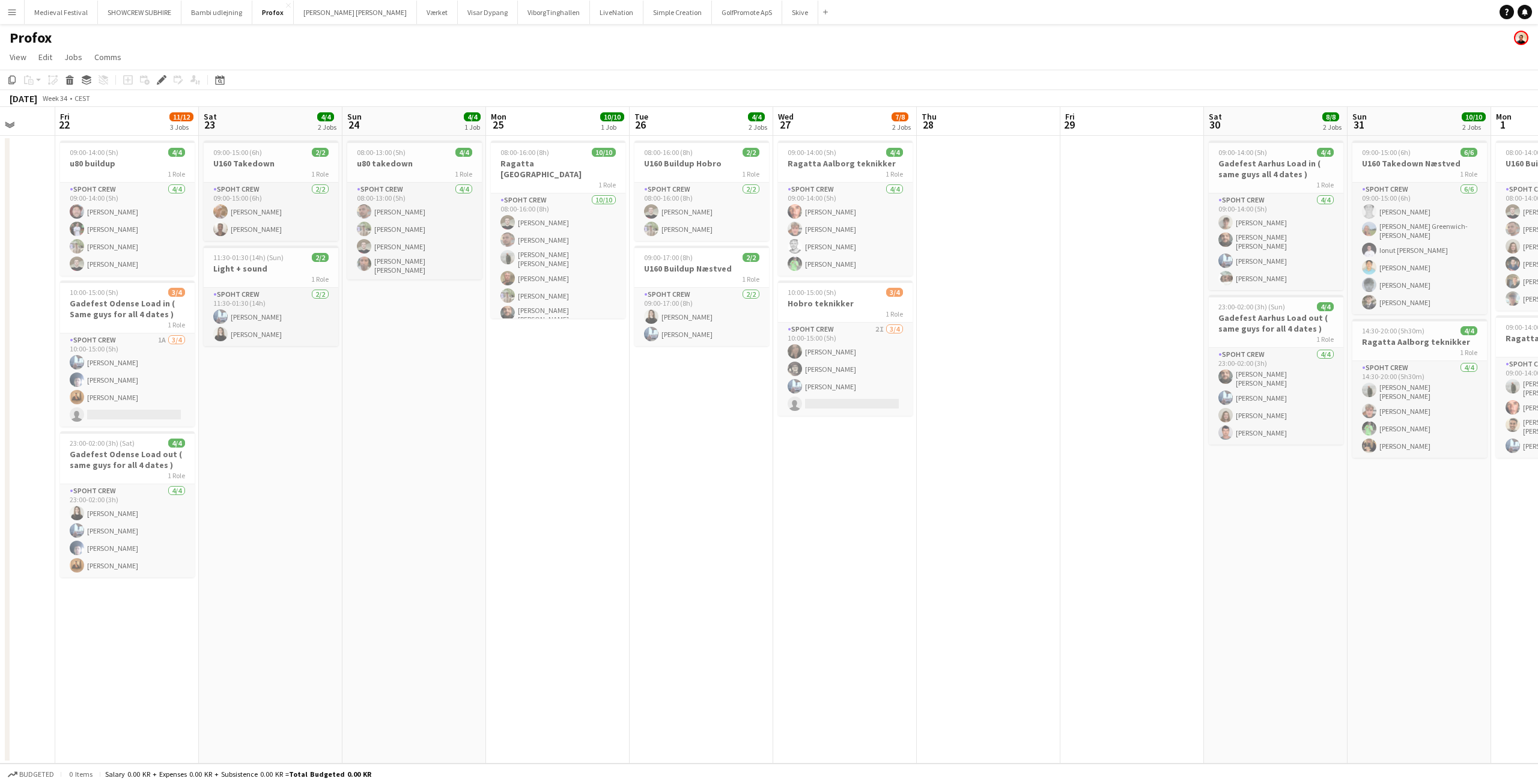
drag, startPoint x: 647, startPoint y: 619, endPoint x: 968, endPoint y: 580, distance: 323.4
click at [1138, 613] on app-calendar-viewport "Tue 19 Wed 20 2/2 1 Job Thu 21 Fri 22 11/12 3 Jobs Sat 23 4/4 2 Jobs Sun 24 4/4…" at bounding box center [769, 435] width 1538 height 656
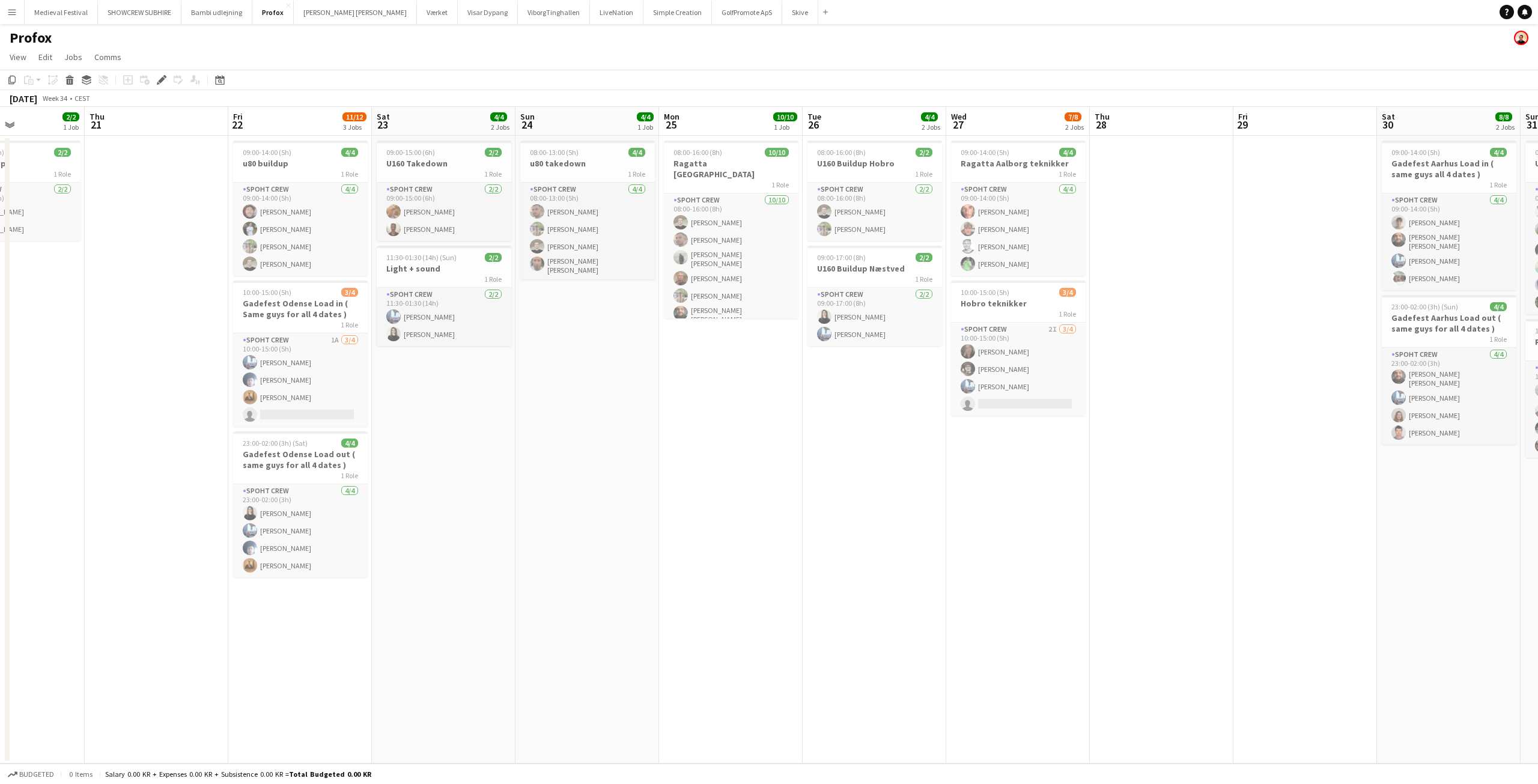
scroll to position [0, 361]
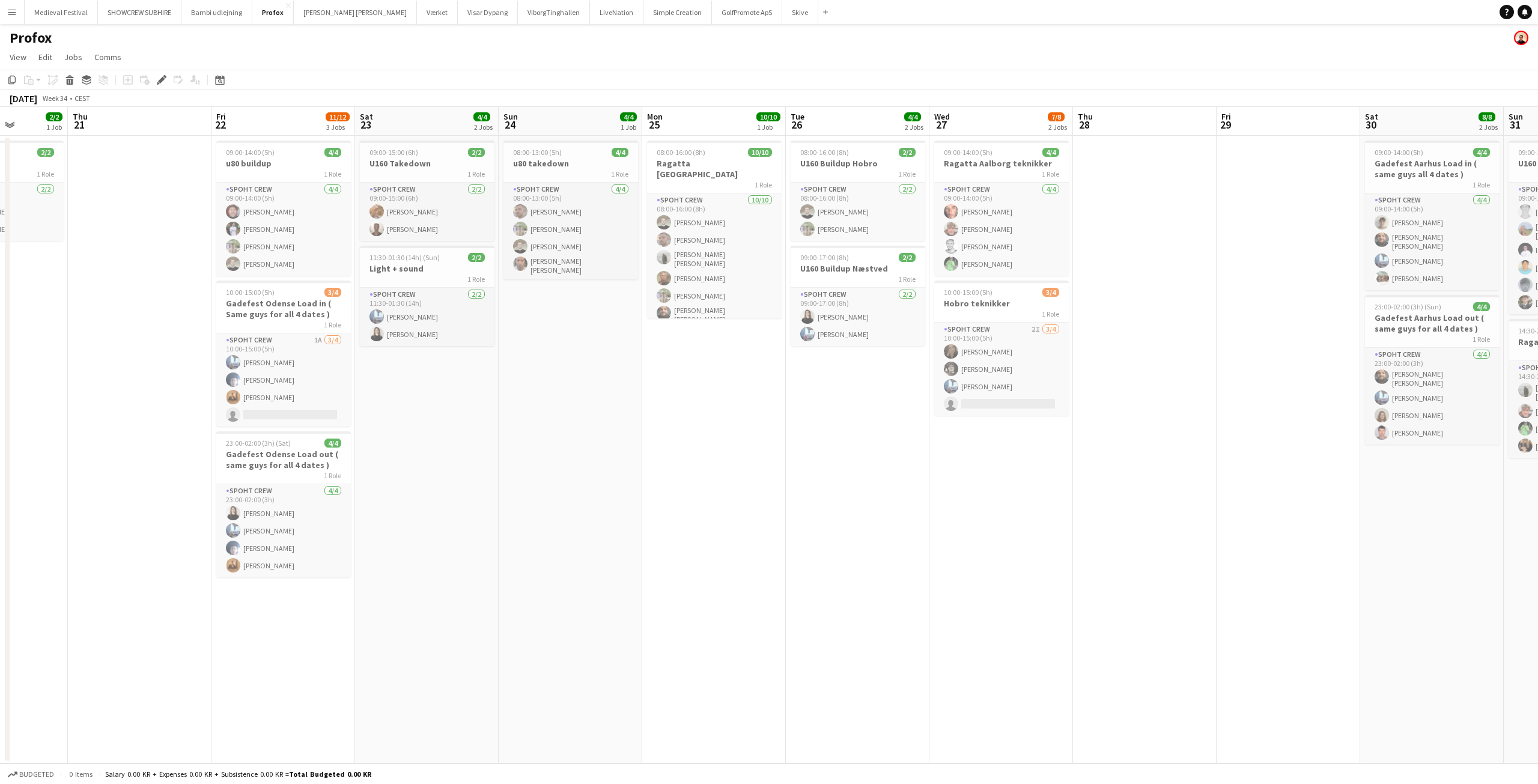
drag, startPoint x: 747, startPoint y: 541, endPoint x: 1038, endPoint y: 563, distance: 291.8
click at [1037, 563] on app-calendar-viewport "Mon 18 8/8 1 Job Tue 19 Wed 20 2/2 1 Job Thu 21 Fri 22 11/12 3 Jobs Sat 23 4/4 …" at bounding box center [769, 435] width 1538 height 656
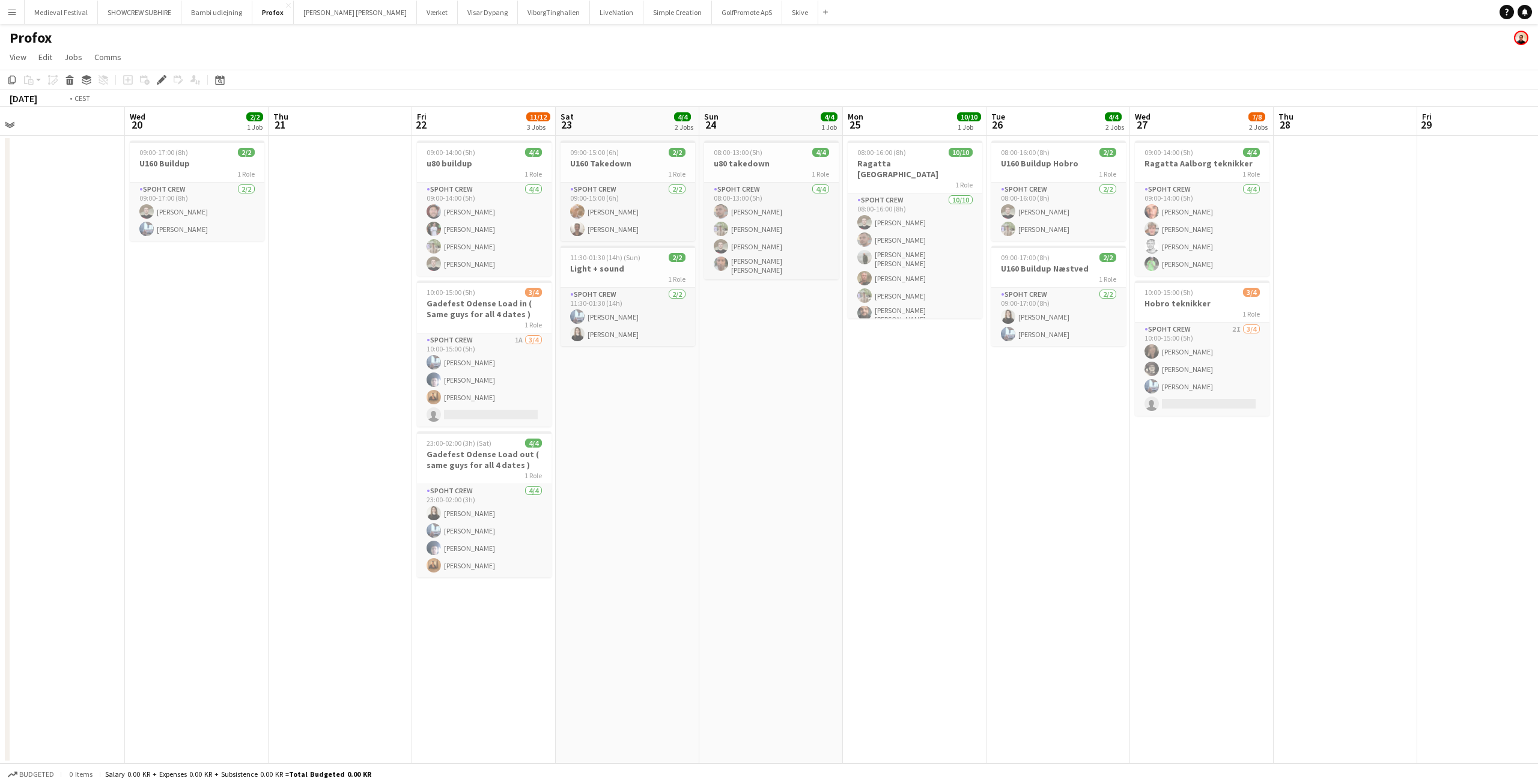
drag, startPoint x: 781, startPoint y: 501, endPoint x: 1046, endPoint y: 510, distance: 265.2
click at [1041, 510] on app-calendar-viewport "Sun 17 5/6 1 Job Mon 18 8/8 1 Job Tue 19 Wed 20 2/2 1 Job Thu 21 Fri 22 11/12 3…" at bounding box center [769, 435] width 1538 height 656
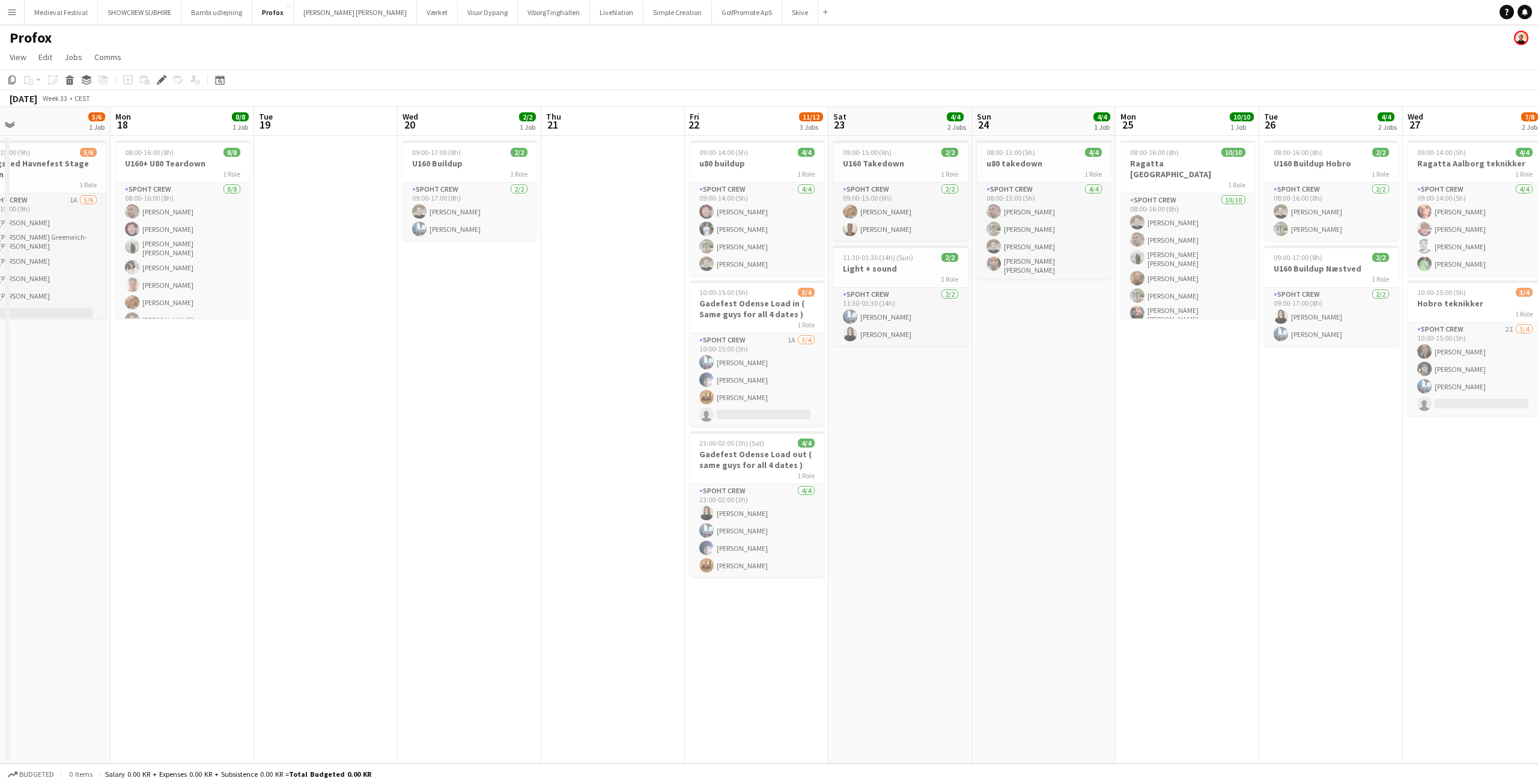
scroll to position [0, 315]
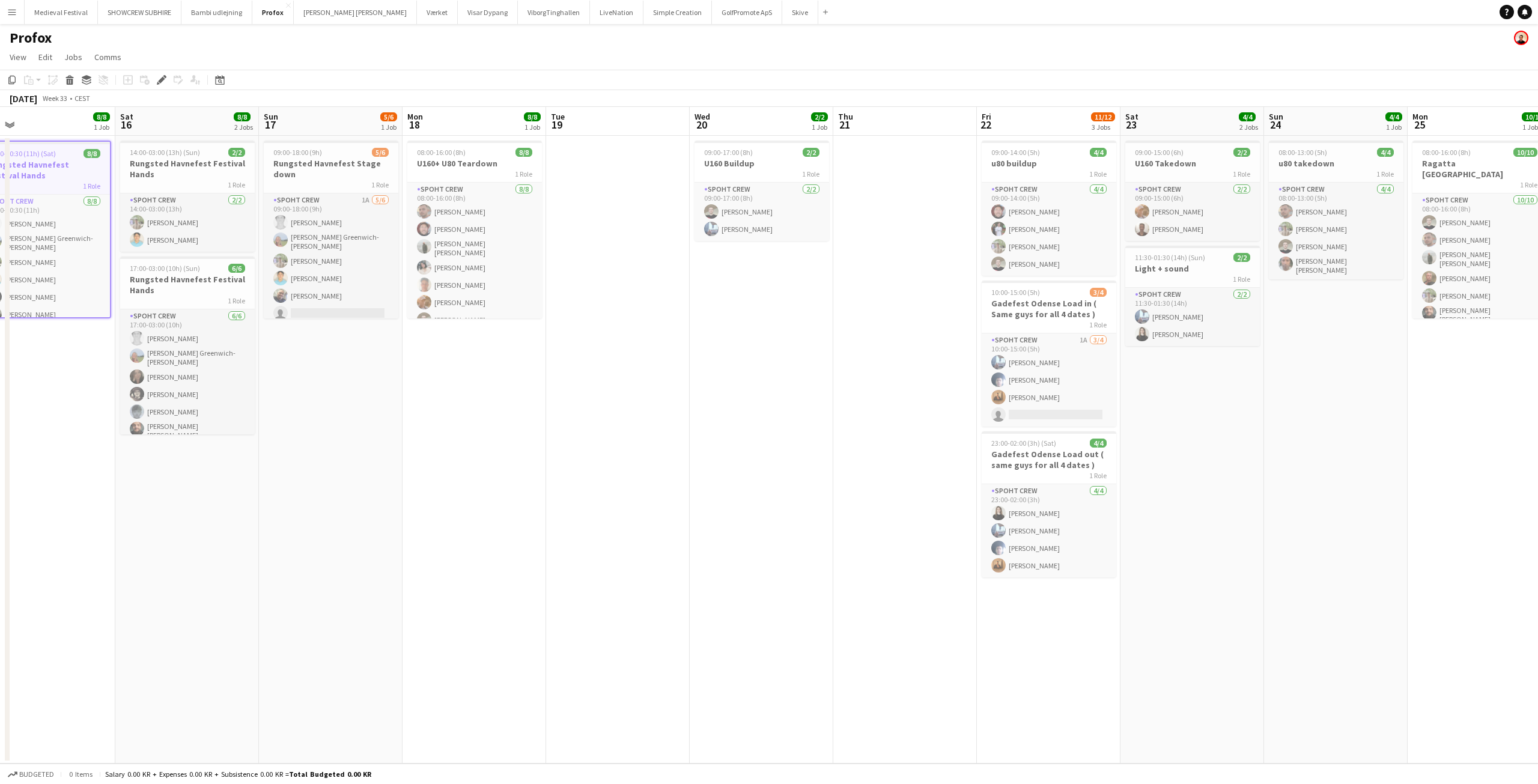
drag, startPoint x: 617, startPoint y: 587, endPoint x: 837, endPoint y: 610, distance: 221.2
click at [837, 610] on app-calendar-viewport "Wed 13 Thu 14 6/6 1 Job Fri 15 8/8 1 Job Sat 16 8/8 2 Jobs Sun 17 5/6 1 Job Mon…" at bounding box center [769, 435] width 1538 height 656
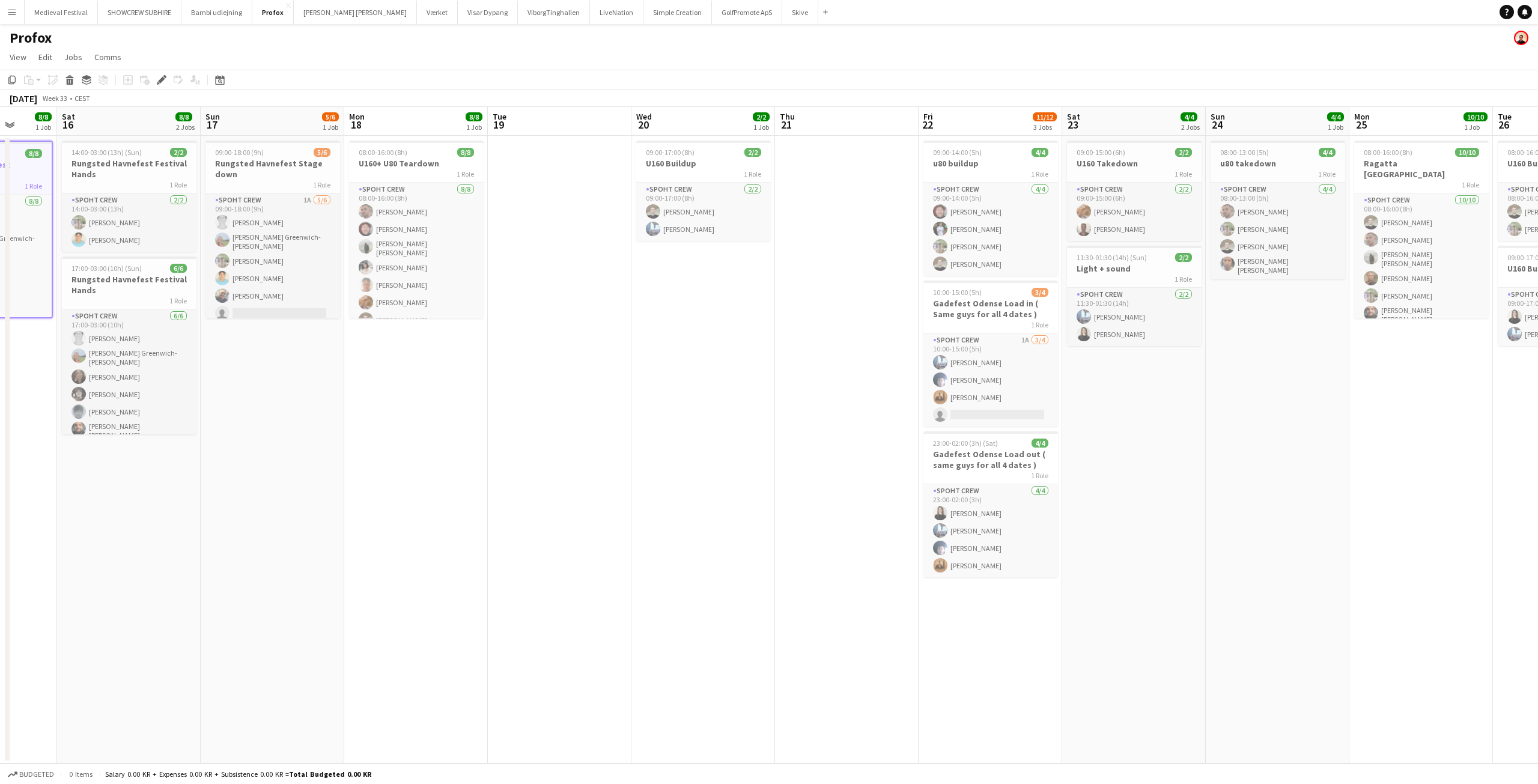
scroll to position [0, 382]
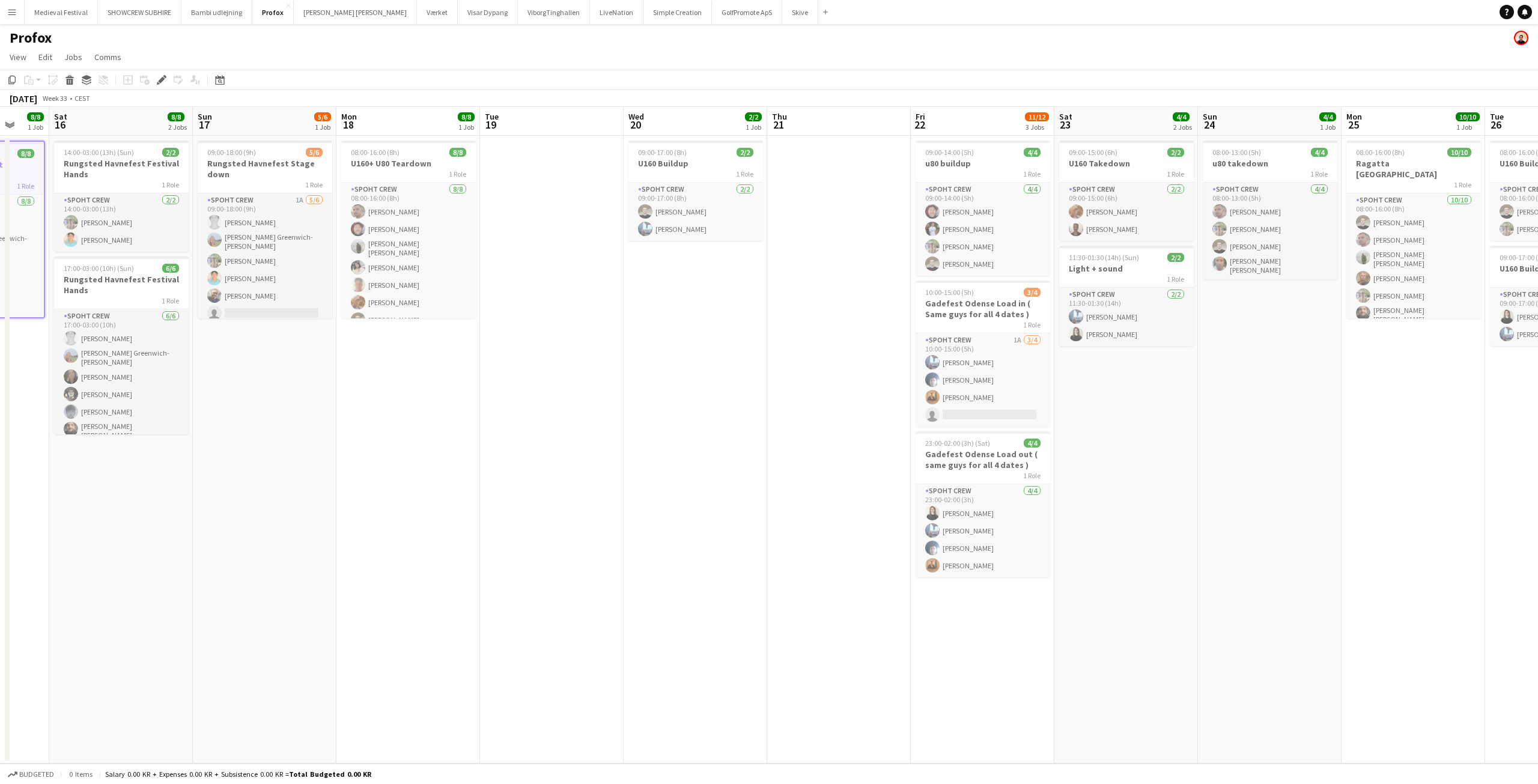
drag, startPoint x: 836, startPoint y: 612, endPoint x: 769, endPoint y: 621, distance: 67.6
click at [769, 621] on app-calendar-viewport "Wed 13 Thu 14 6/6 1 Job Fri 15 8/8 1 Job Sat 16 8/8 2 Jobs Sun 17 5/6 1 Job Mon…" at bounding box center [769, 435] width 1538 height 656
click at [657, 157] on app-job-card "09:00-17:00 (8h) 2/2 U160 Buildup 1 Role Spoht Crew 2/2 09:00-17:00 (8h) Nicola…" at bounding box center [695, 191] width 135 height 100
click at [163, 76] on icon "Edit" at bounding box center [162, 80] width 10 height 10
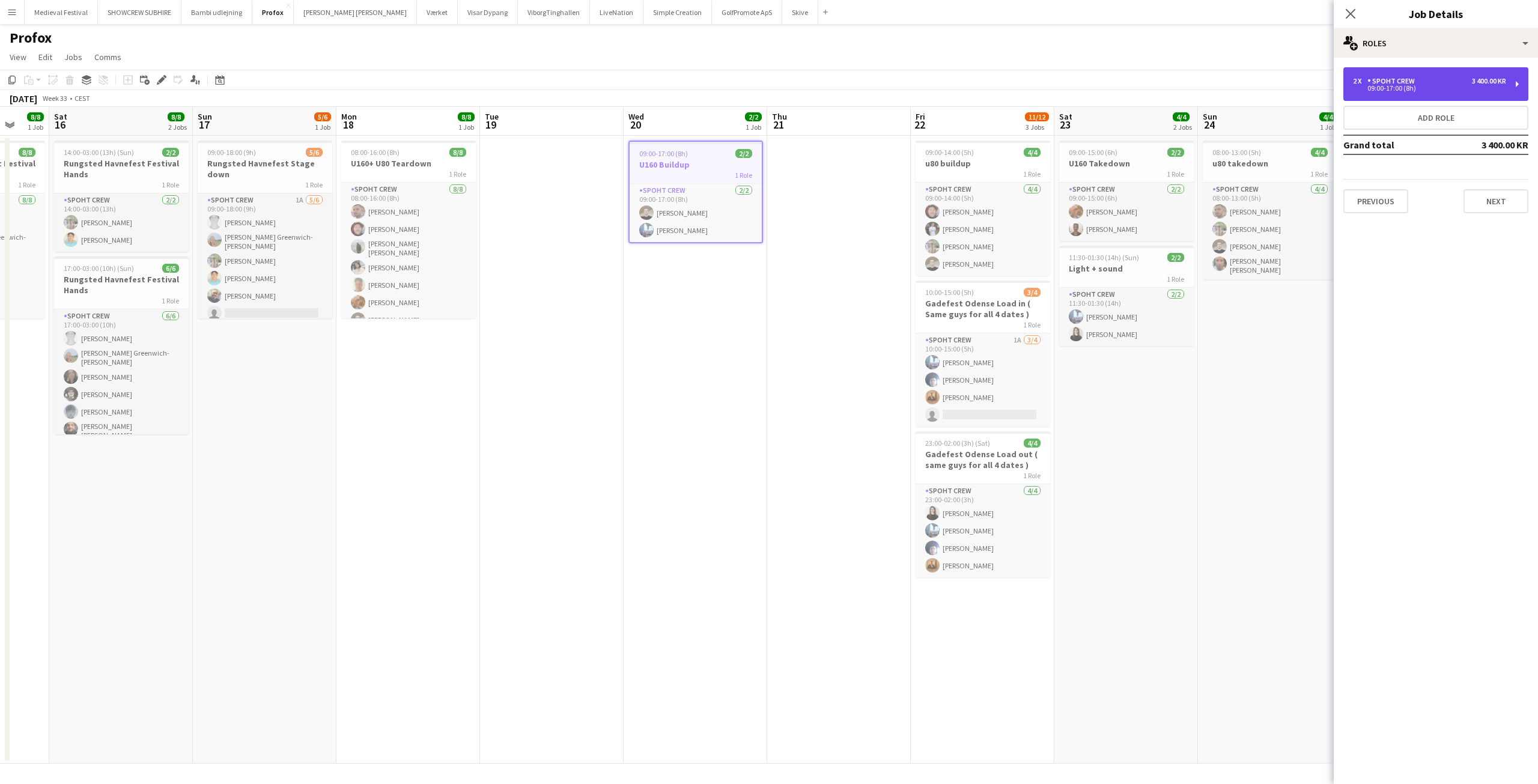
click at [1357, 94] on div "2 x Spoht Crew 3 400.00 KR 09:00-17:00 (8h)" at bounding box center [1435, 84] width 185 height 33
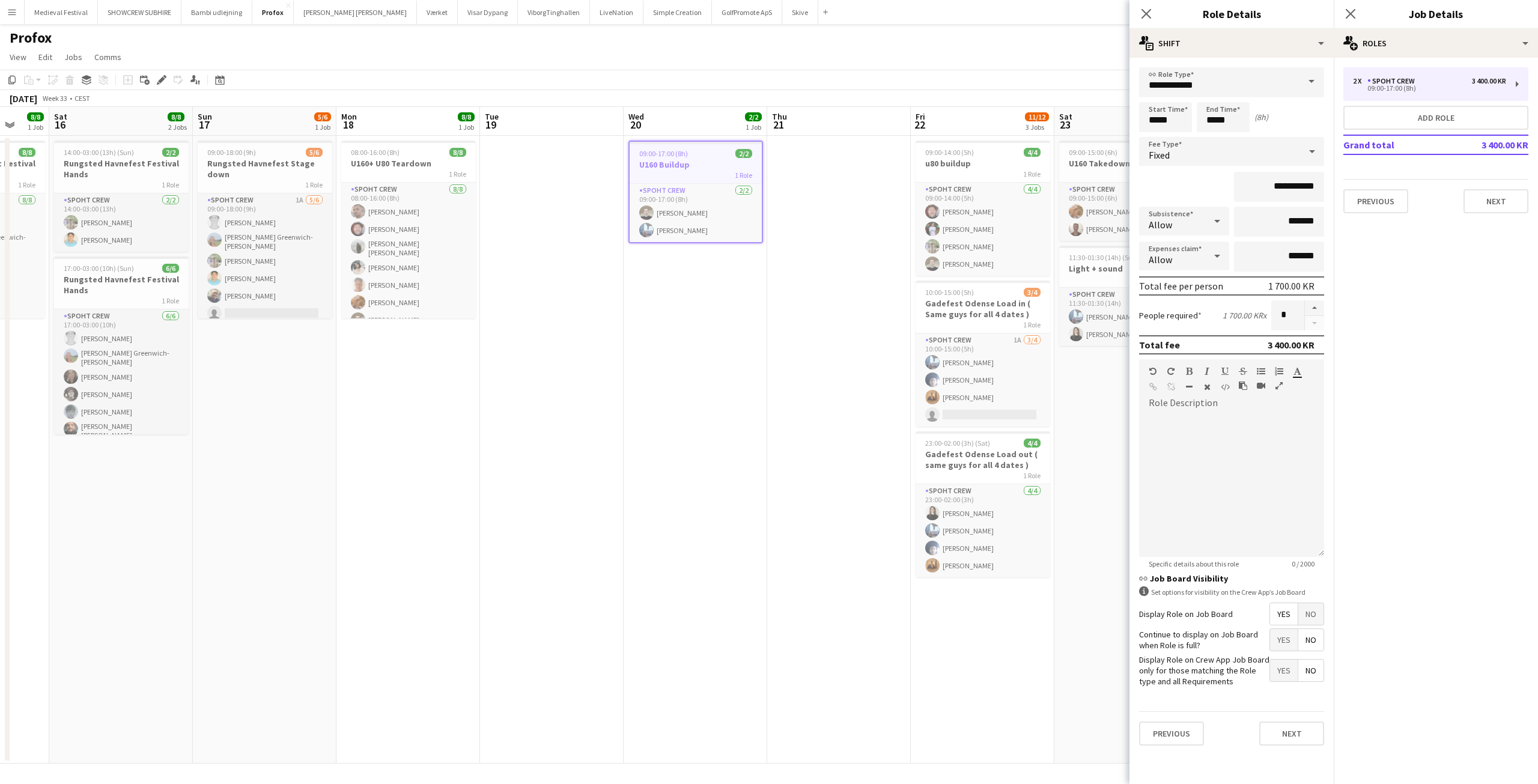
click at [1460, 196] on div "Previous Next" at bounding box center [1435, 196] width 185 height 34
click at [1465, 199] on button "Next" at bounding box center [1495, 201] width 65 height 24
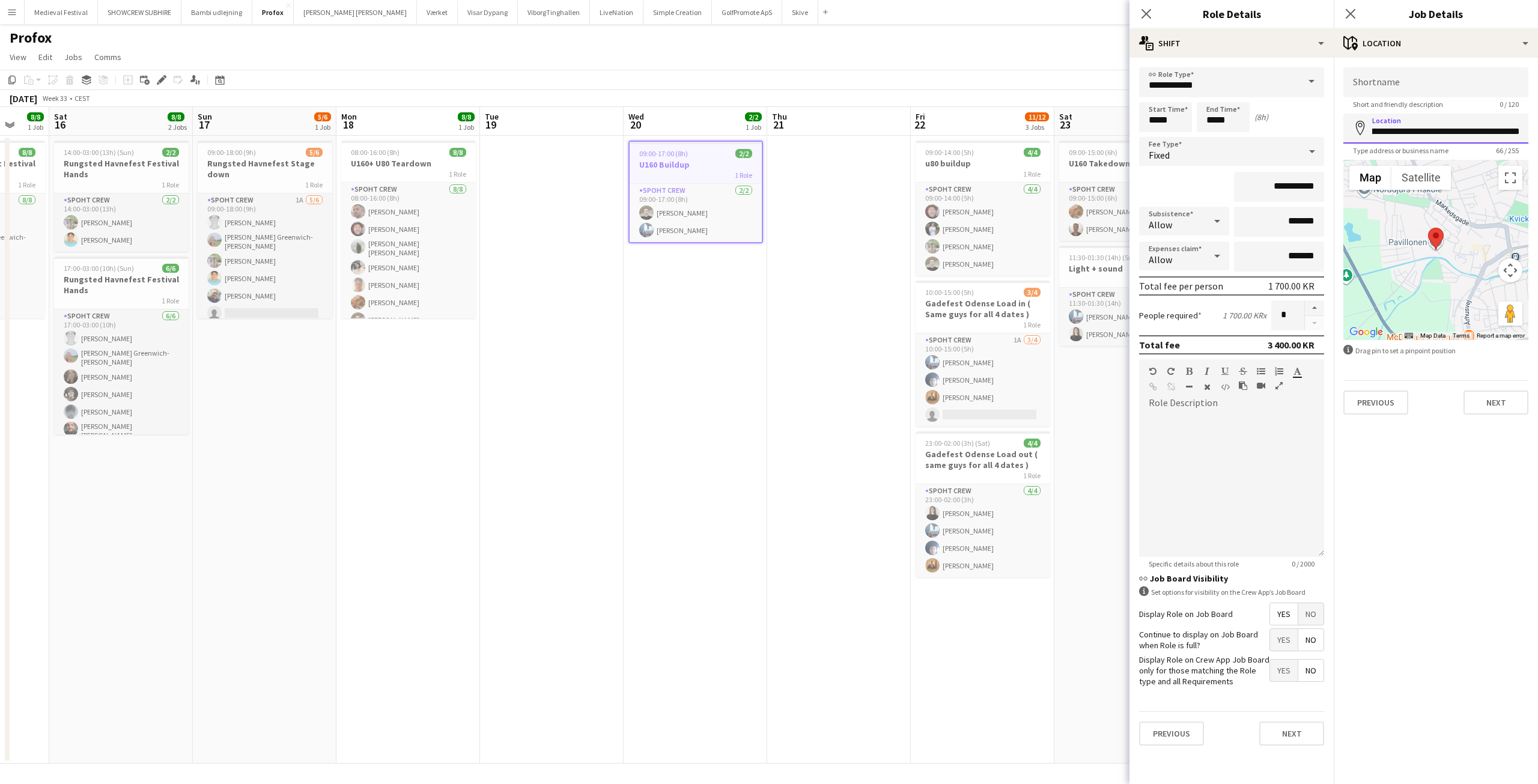
scroll to position [0, 132]
drag, startPoint x: 1449, startPoint y: 133, endPoint x: 1537, endPoint y: 139, distance: 88.2
click at [1537, 139] on form "**********" at bounding box center [1435, 241] width 204 height 347
click at [676, 365] on app-date-cell "09:00-17:00 (8h) 2/2 U160 Buildup 1 Role Spoht Crew 2/2 09:00-17:00 (8h) Nicola…" at bounding box center [695, 450] width 144 height 628
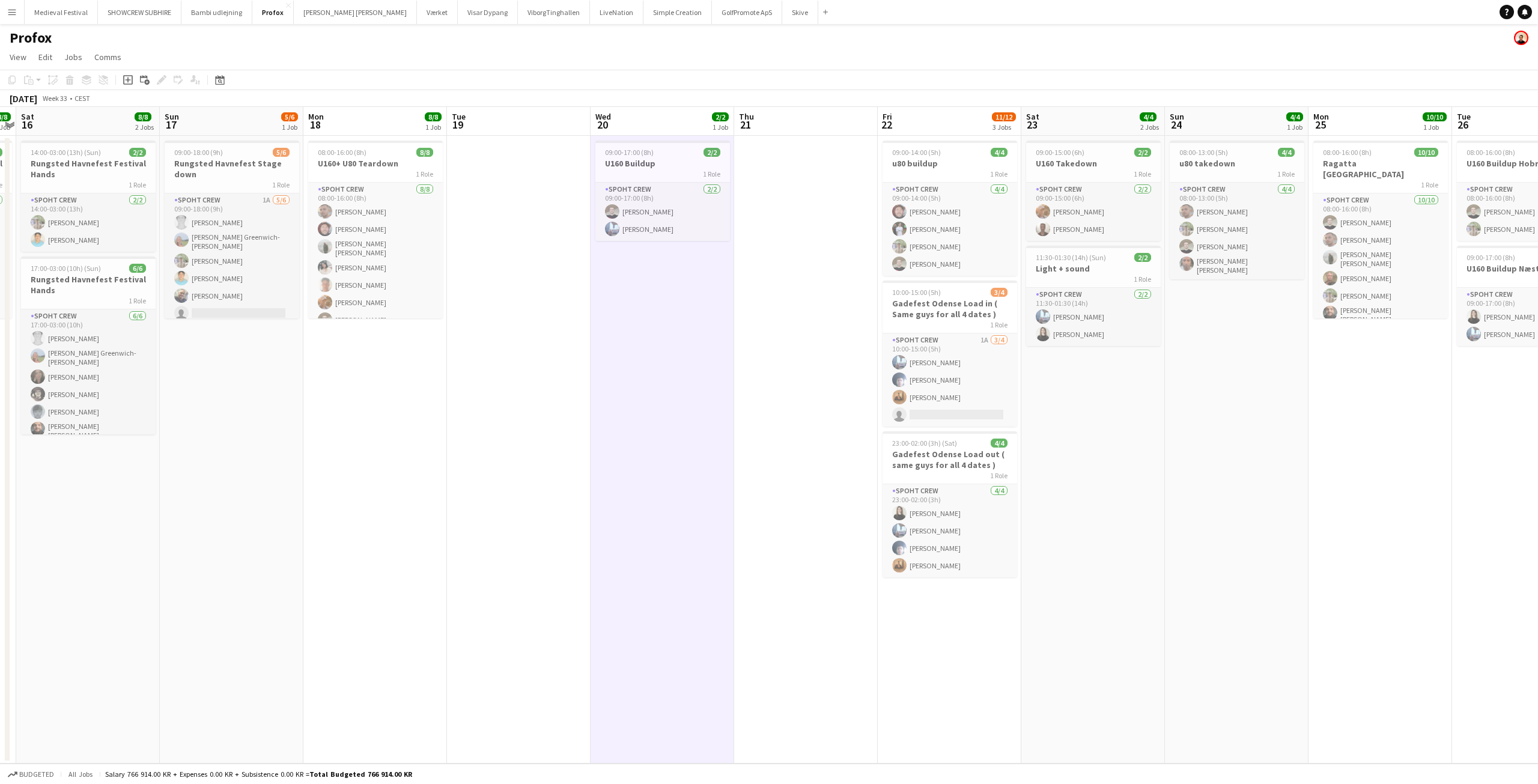
drag, startPoint x: 783, startPoint y: 336, endPoint x: 483, endPoint y: 349, distance: 300.3
click at [485, 349] on app-calendar-viewport "Wed 13 Thu 14 6/6 1 Job Fri 15 8/8 1 Job Sat 16 8/8 2 Jobs Sun 17 5/6 1 Job Mon…" at bounding box center [769, 435] width 1538 height 656
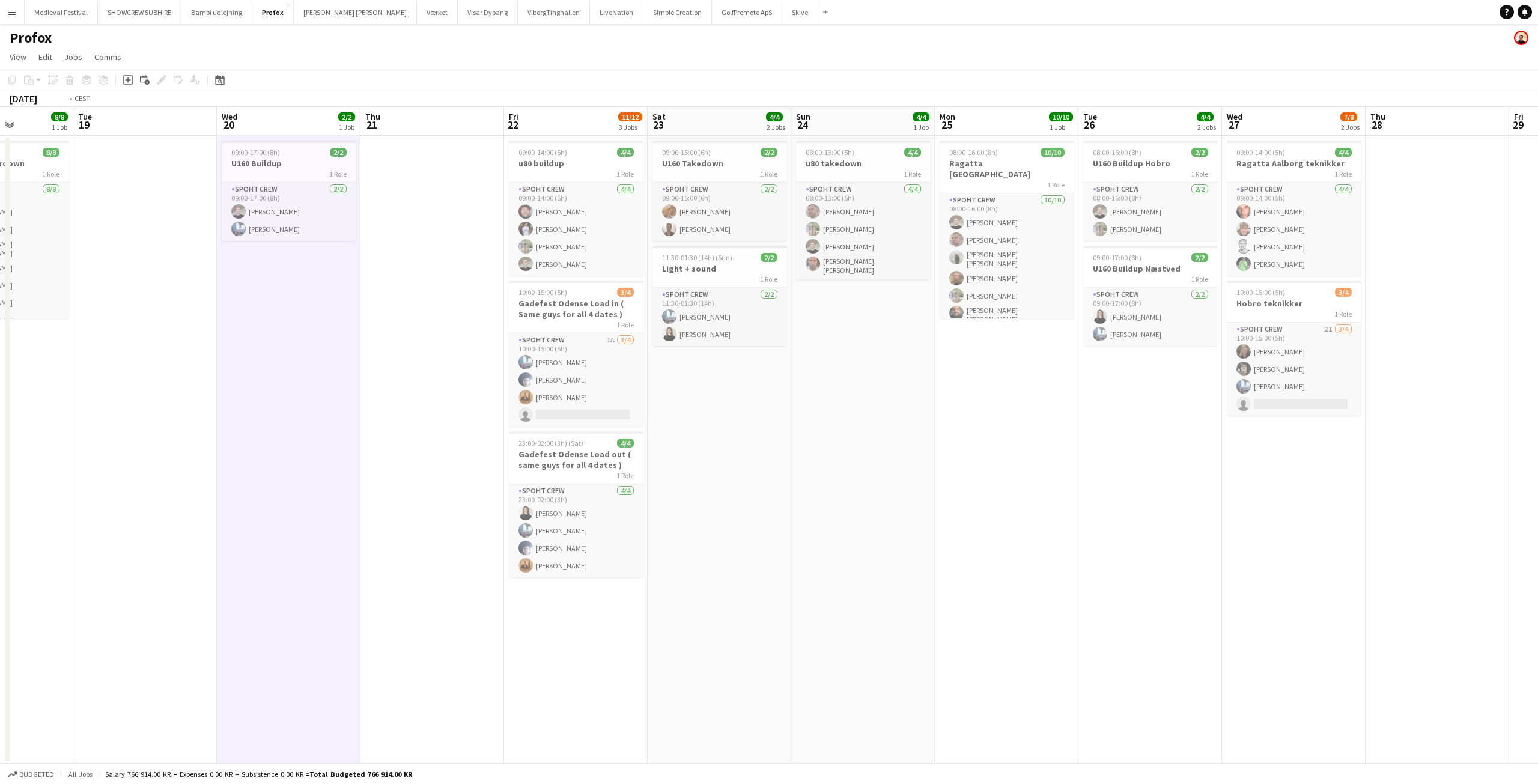
drag, startPoint x: 478, startPoint y: 348, endPoint x: 337, endPoint y: 356, distance: 141.2
click at [337, 356] on app-calendar-viewport "Fri 15 8/8 1 Job Sat 16 8/8 2 Jobs Sun 17 5/6 1 Job Mon 18 8/8 1 Job Tue 19 Wed…" at bounding box center [769, 435] width 1538 height 656
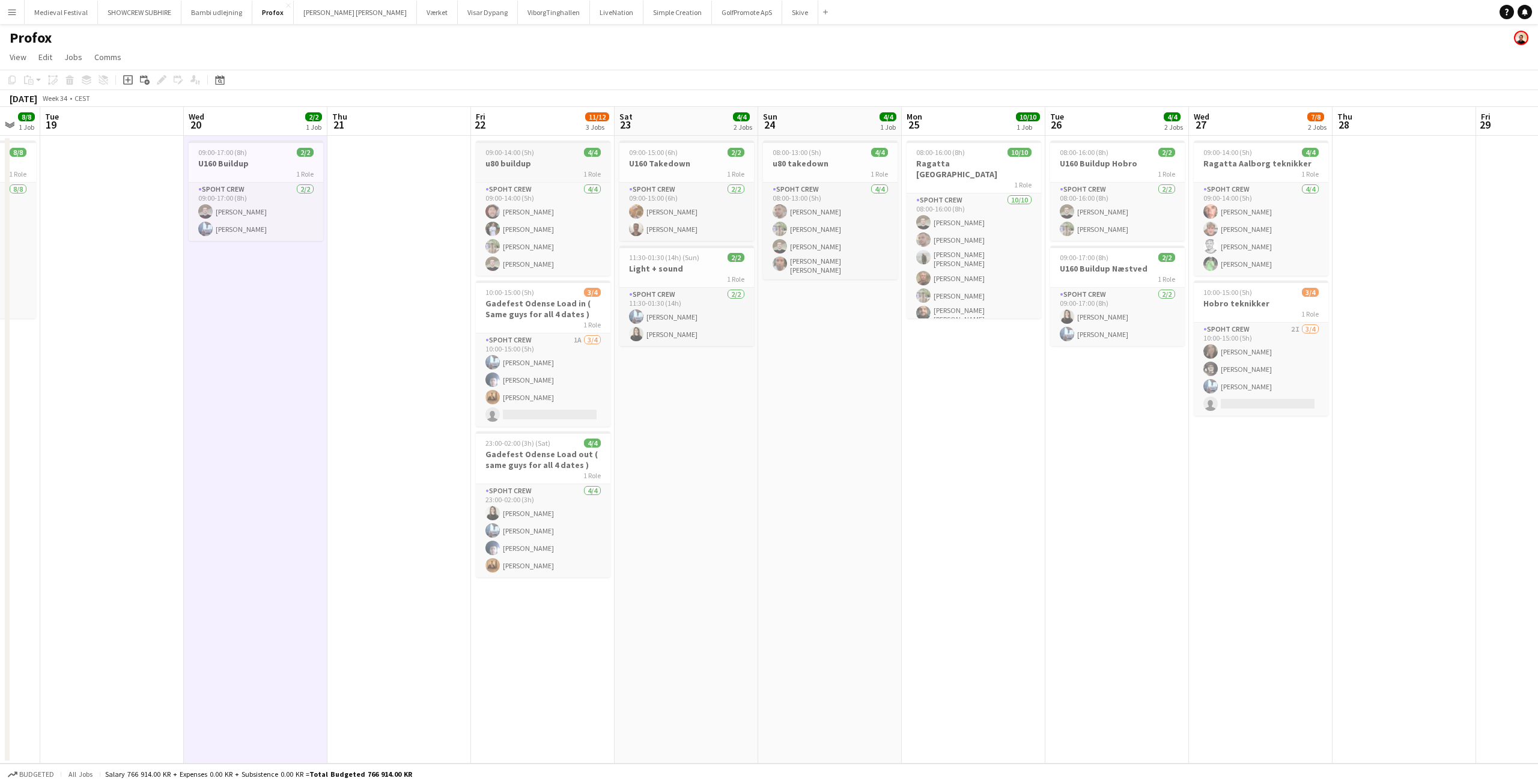
click at [540, 164] on h3 "u80 buildup" at bounding box center [543, 164] width 135 height 11
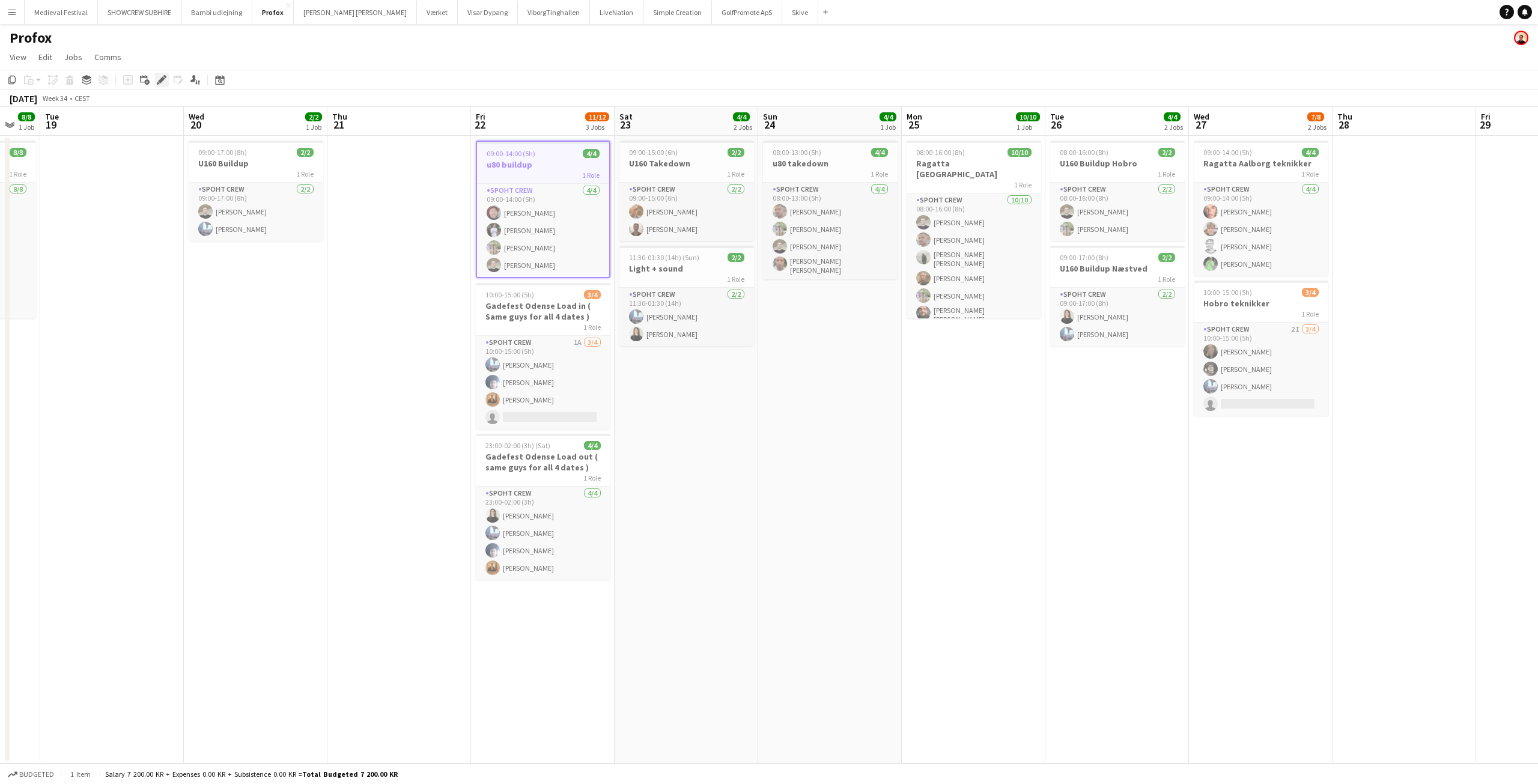
click at [165, 80] on icon "Edit" at bounding box center [162, 80] width 10 height 10
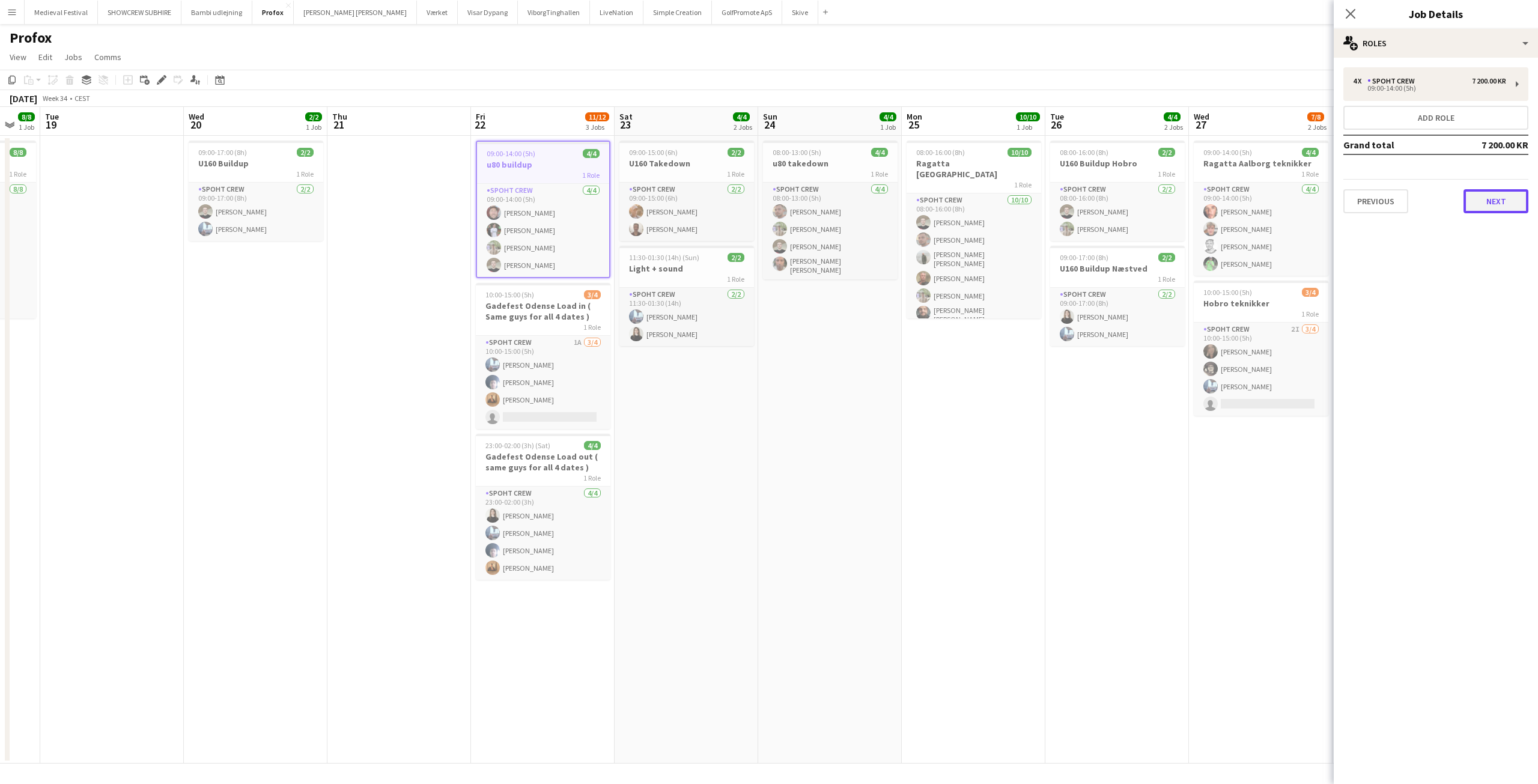
click at [1505, 198] on button "Next" at bounding box center [1495, 201] width 65 height 24
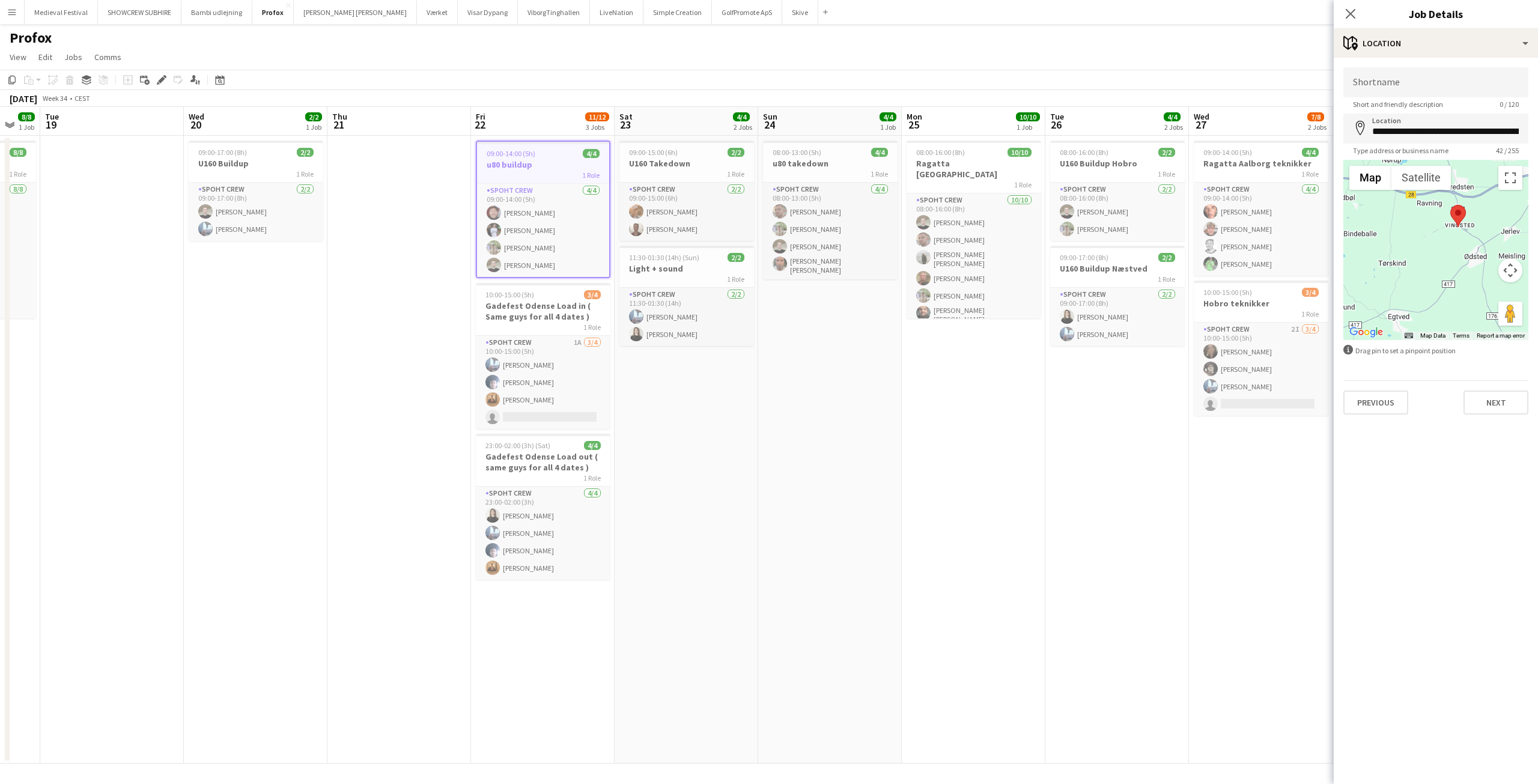
click at [507, 165] on h3 "u80 buildup" at bounding box center [543, 165] width 132 height 11
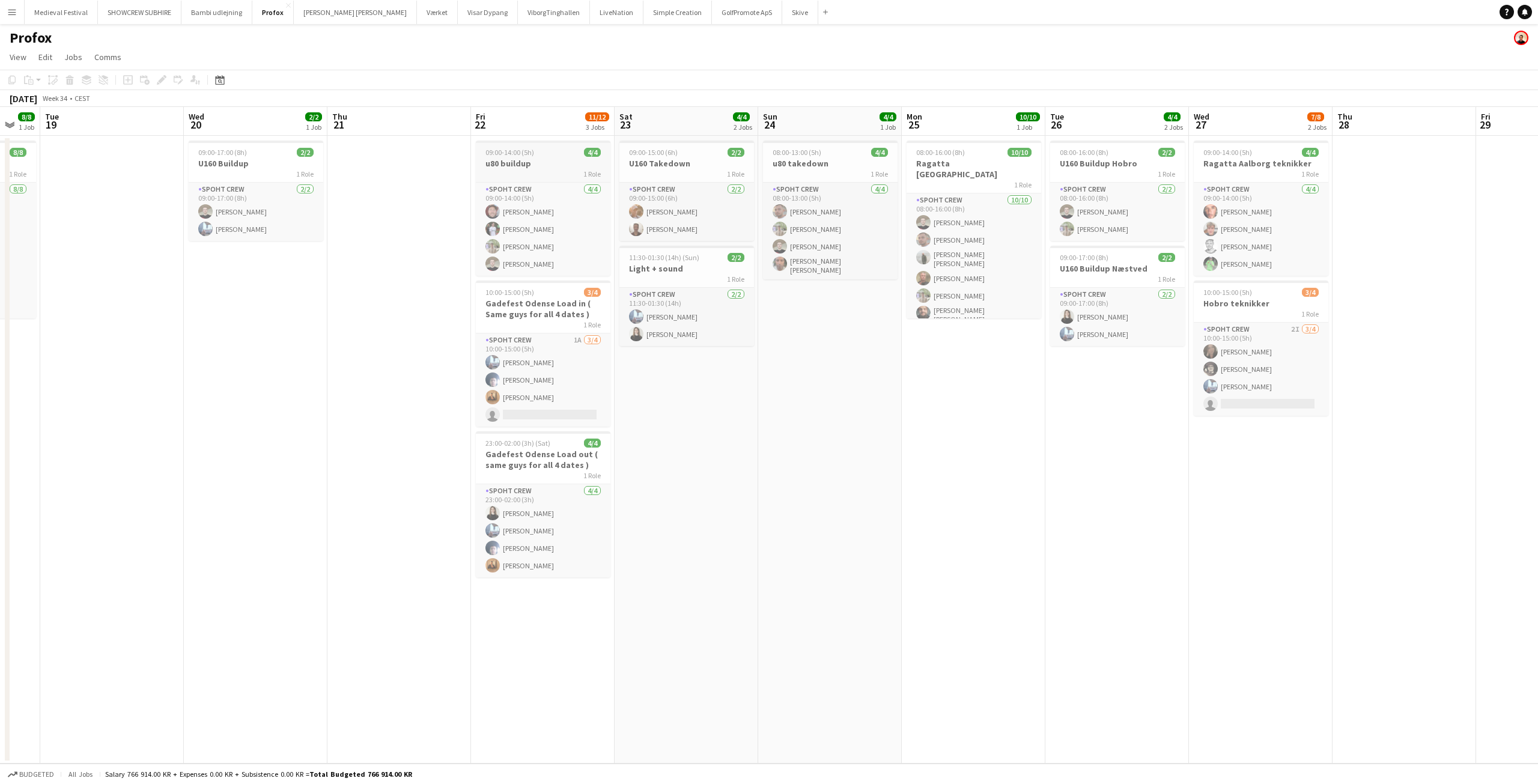
click at [505, 164] on h3 "u80 buildup" at bounding box center [543, 164] width 135 height 11
click at [166, 81] on icon "Edit" at bounding box center [162, 80] width 10 height 10
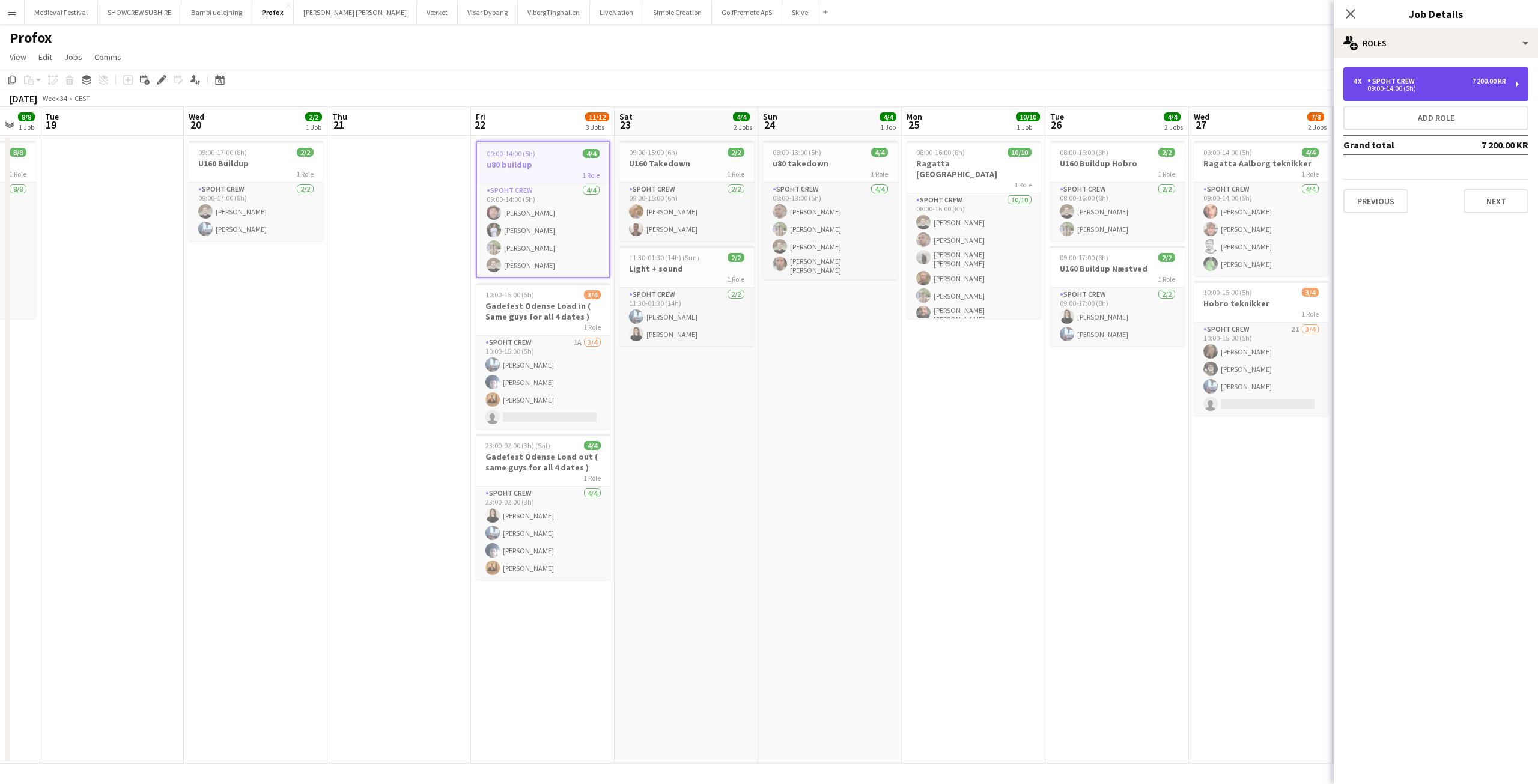
click at [1415, 84] on div "Spoht Crew" at bounding box center [1393, 81] width 52 height 8
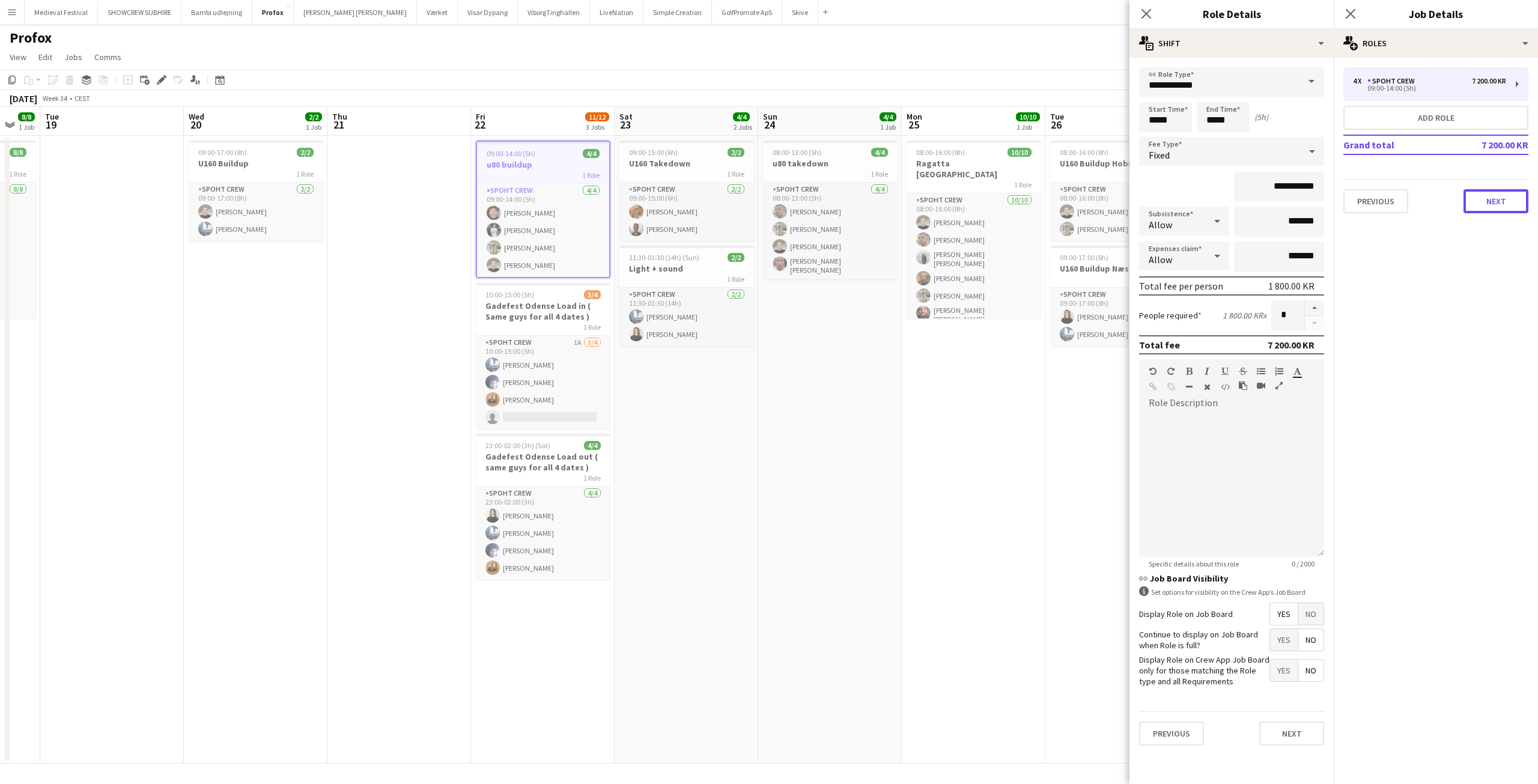
click at [1495, 211] on button "Next" at bounding box center [1495, 201] width 65 height 24
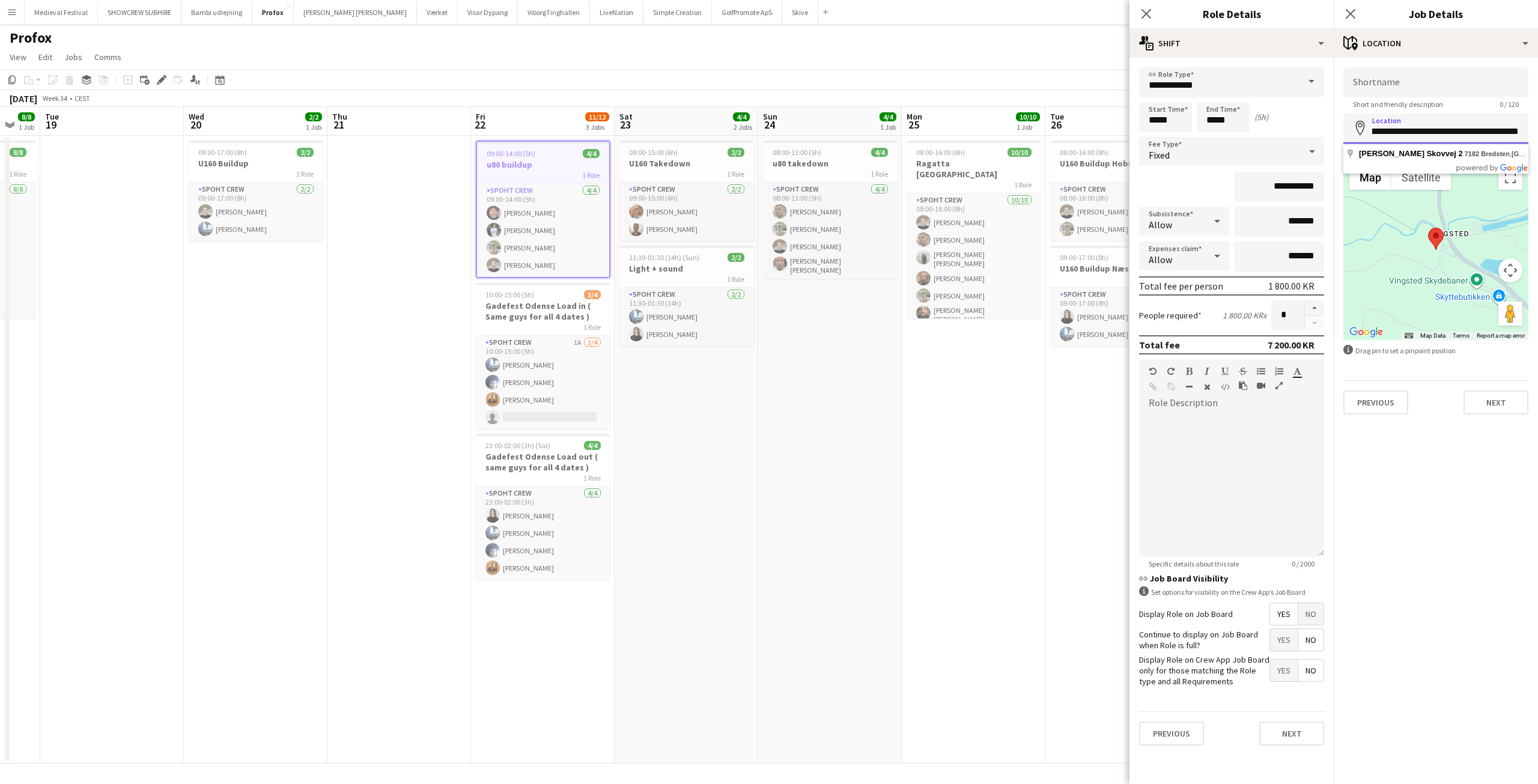
scroll to position [0, 27]
drag, startPoint x: 1472, startPoint y: 136, endPoint x: 1479, endPoint y: 129, distance: 9.9
click at [1479, 129] on input "**********" at bounding box center [1435, 128] width 185 height 30
click at [237, 151] on span "09:00-17:00 (8h)" at bounding box center [223, 152] width 49 height 9
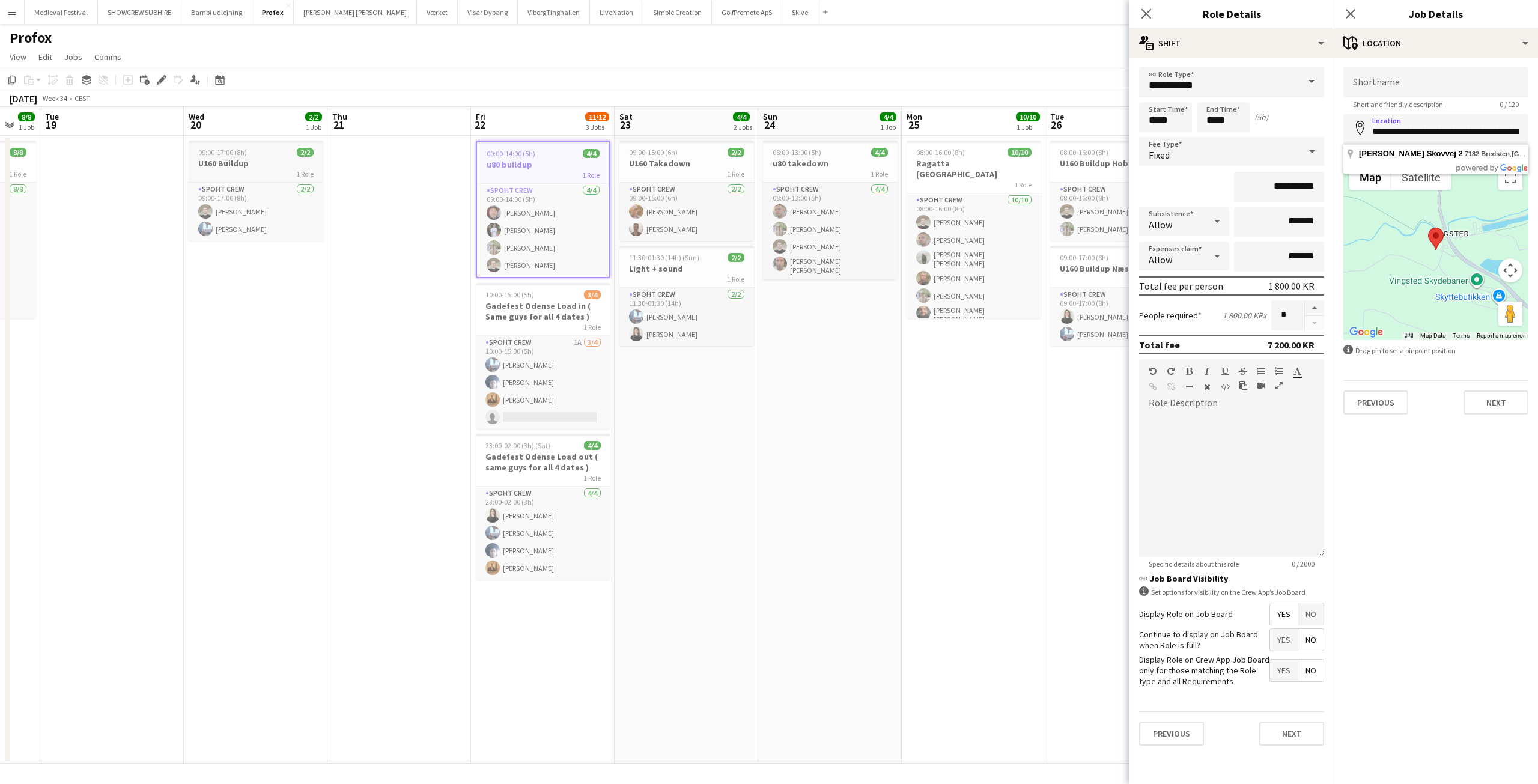
type input "**********"
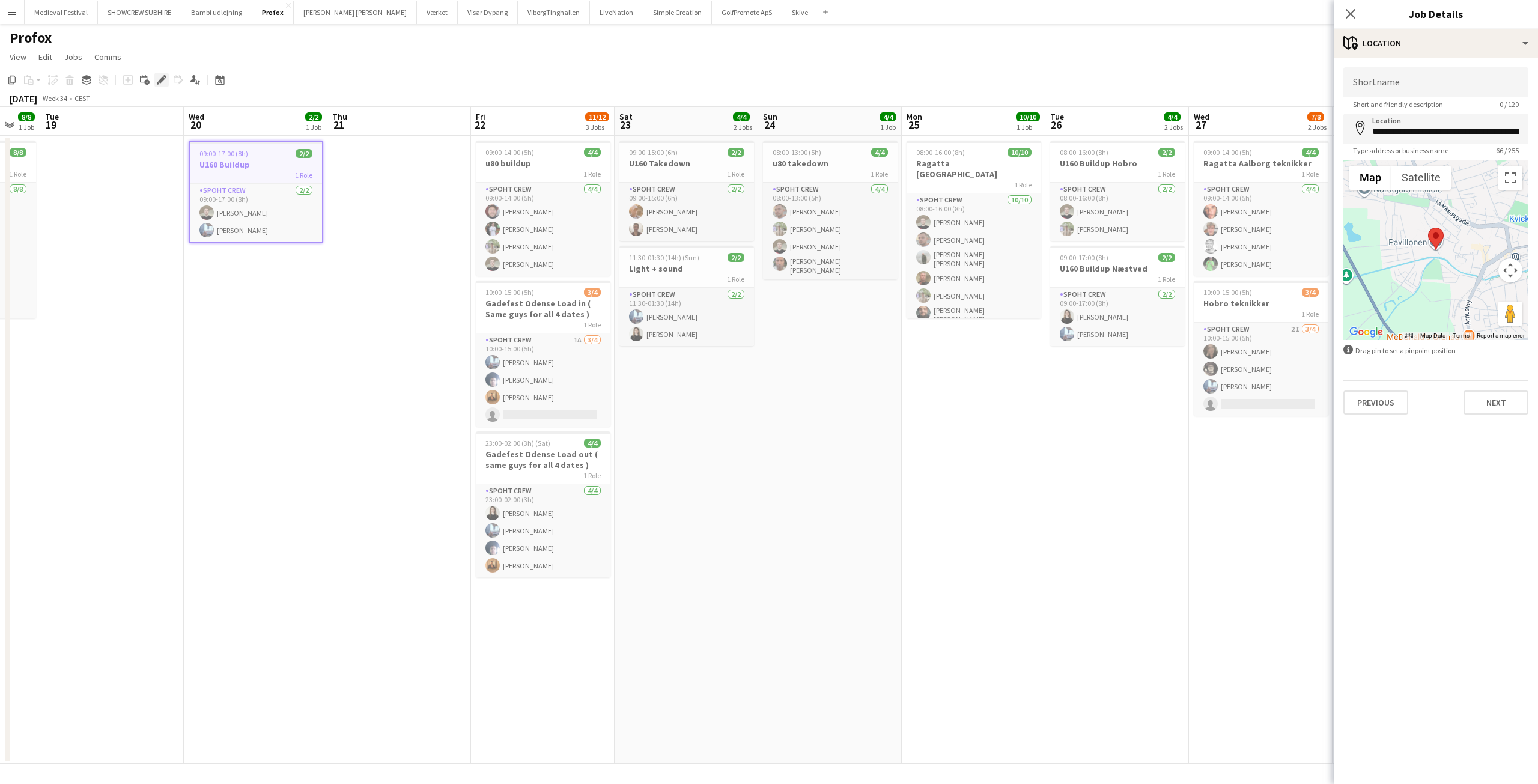
click at [163, 85] on div "Edit" at bounding box center [161, 80] width 15 height 15
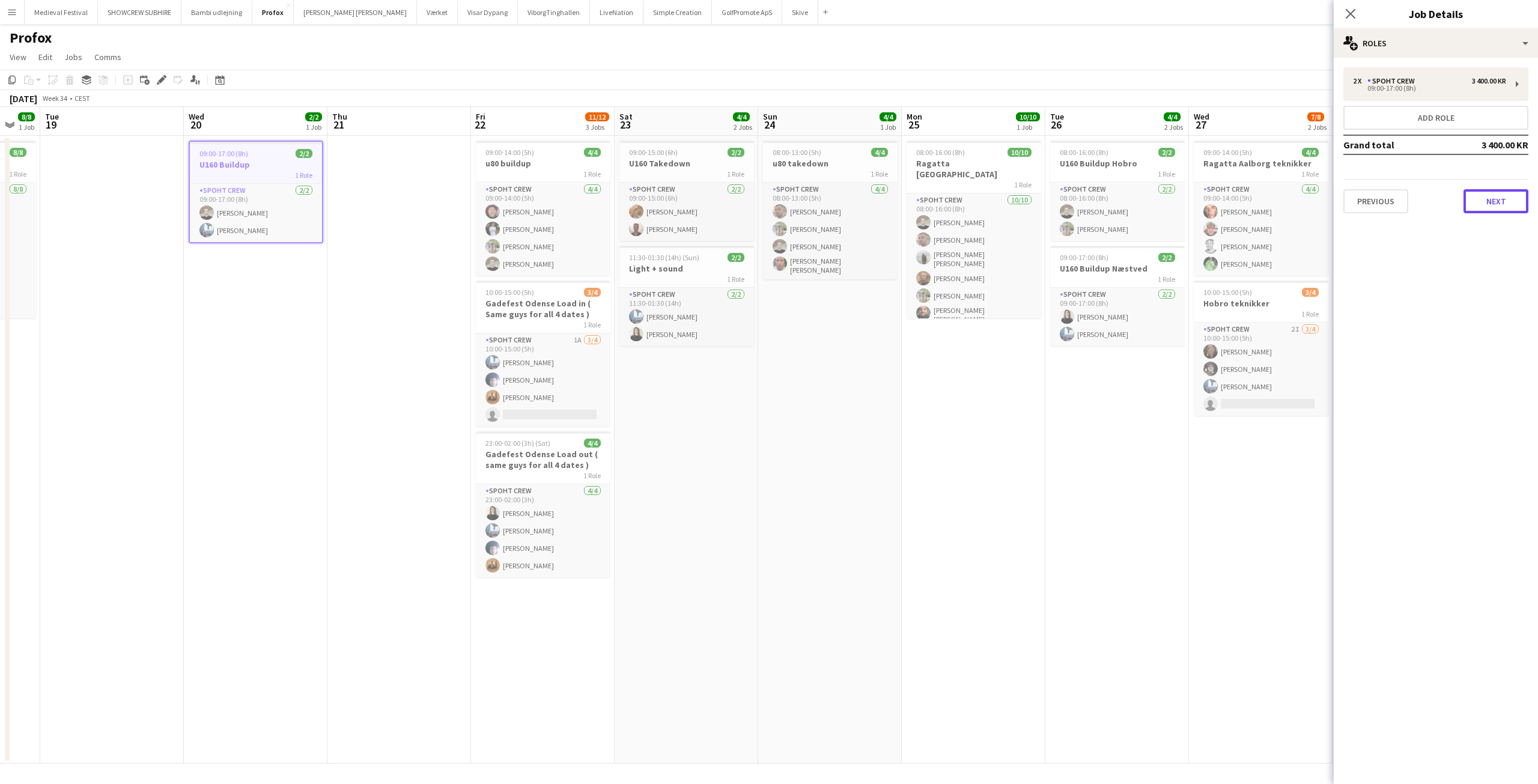
click at [1486, 201] on button "Next" at bounding box center [1495, 201] width 65 height 24
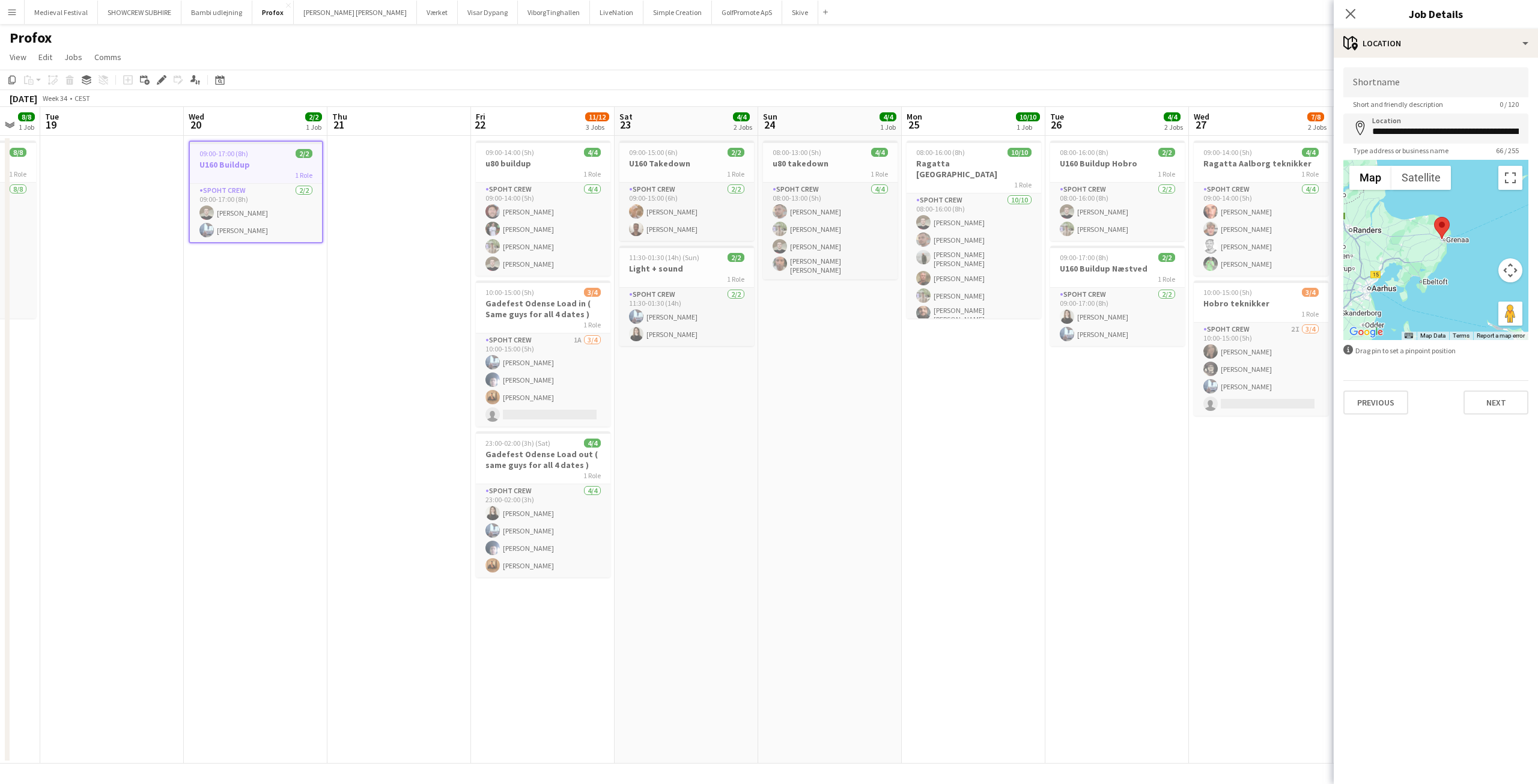
click at [703, 400] on app-date-cell "09:00-15:00 (6h) 2/2 U160 Takedown 1 Role Spoht Crew 2/2 09:00-15:00 (6h) Konst…" at bounding box center [686, 450] width 144 height 628
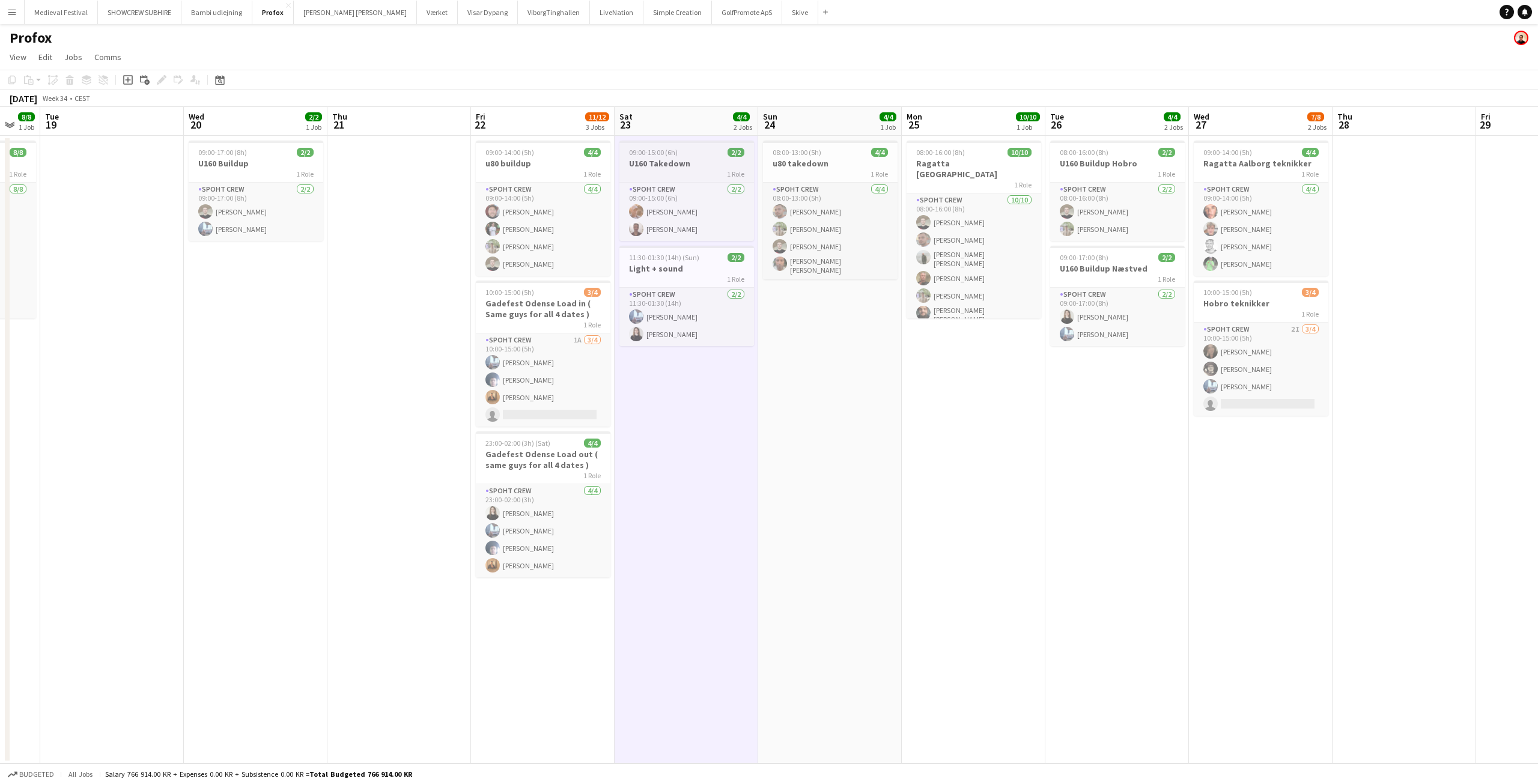
click at [674, 174] on div "1 Role" at bounding box center [686, 174] width 135 height 10
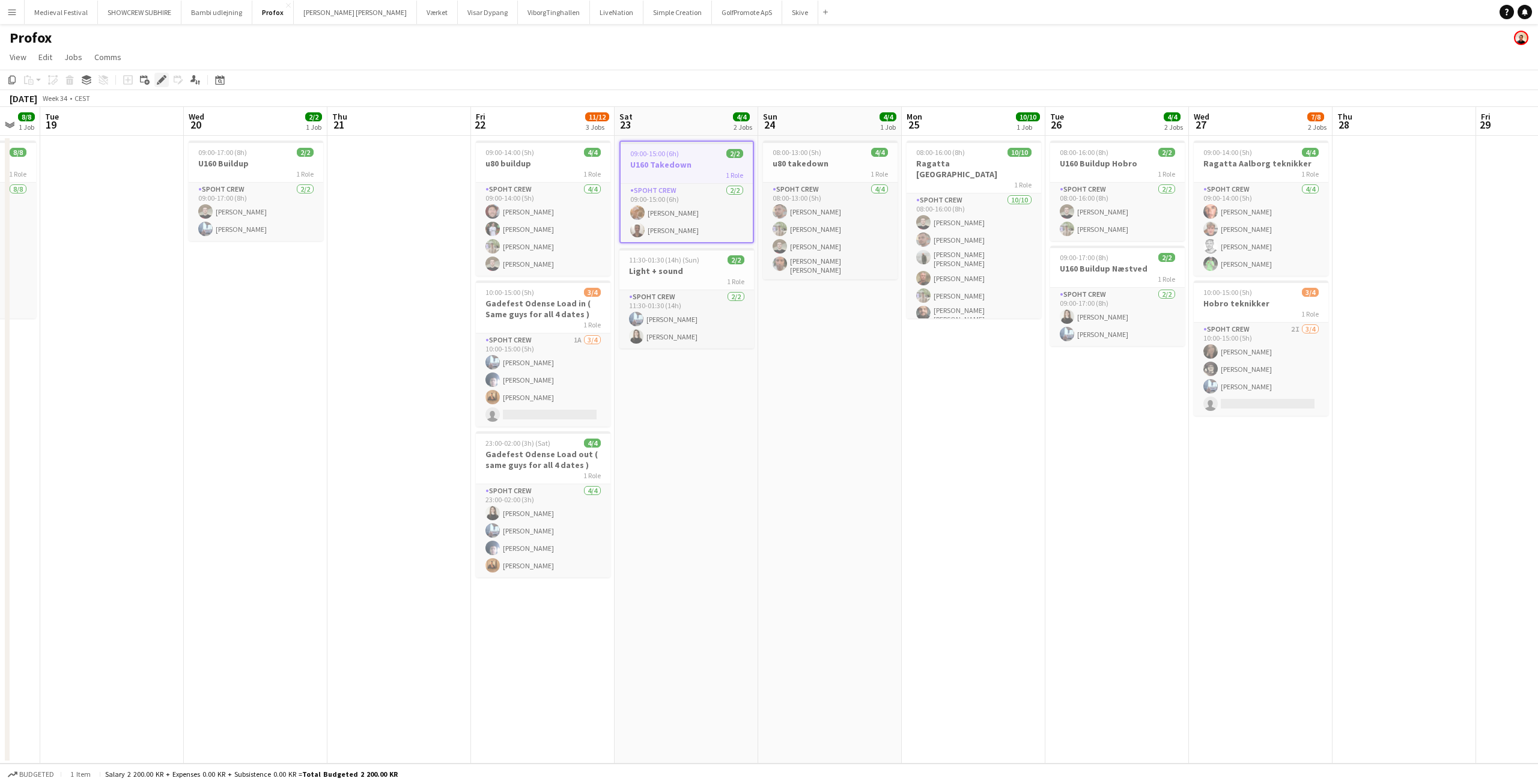
click at [163, 75] on div "Edit" at bounding box center [161, 80] width 15 height 15
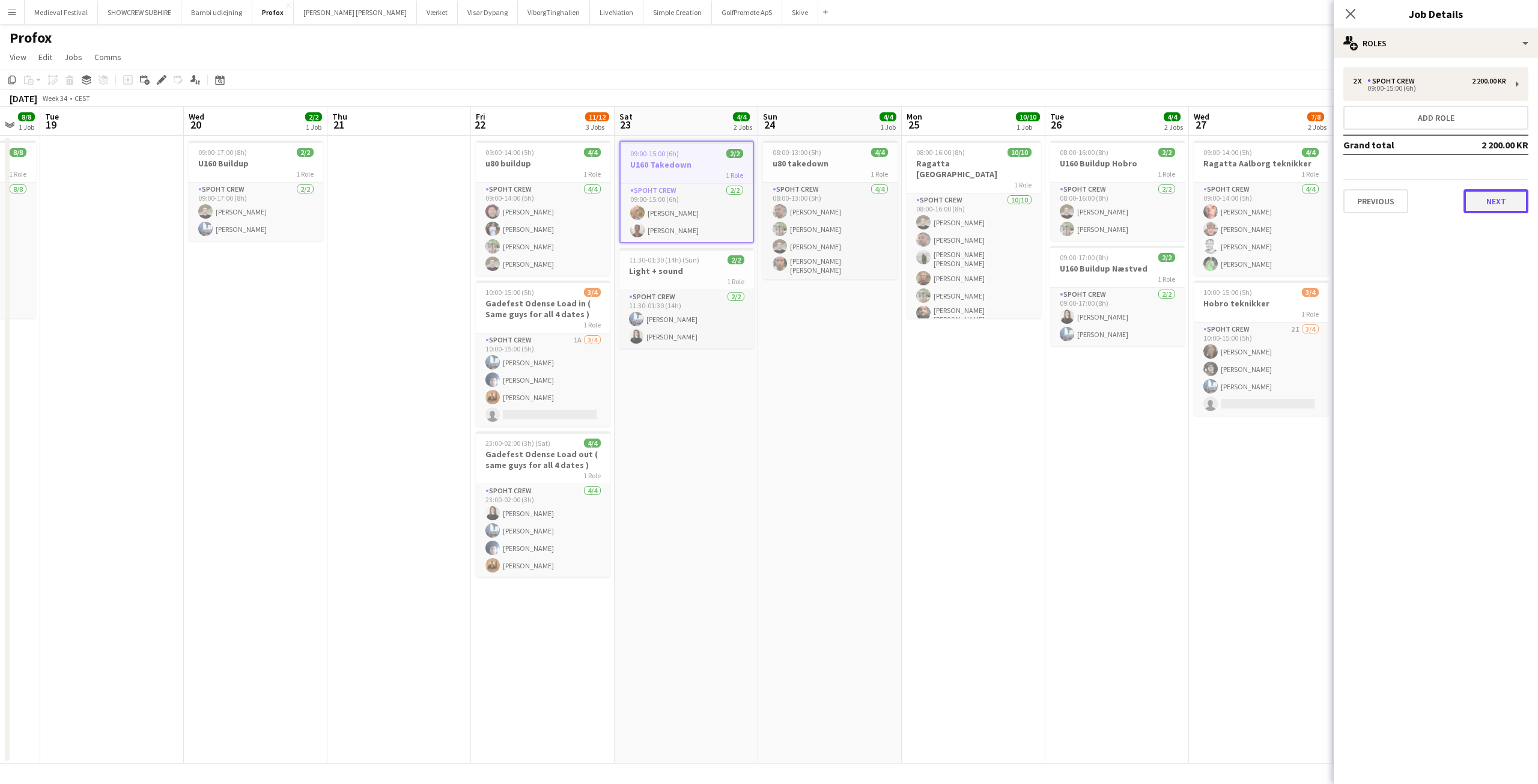
click at [1470, 198] on button "Next" at bounding box center [1495, 201] width 65 height 24
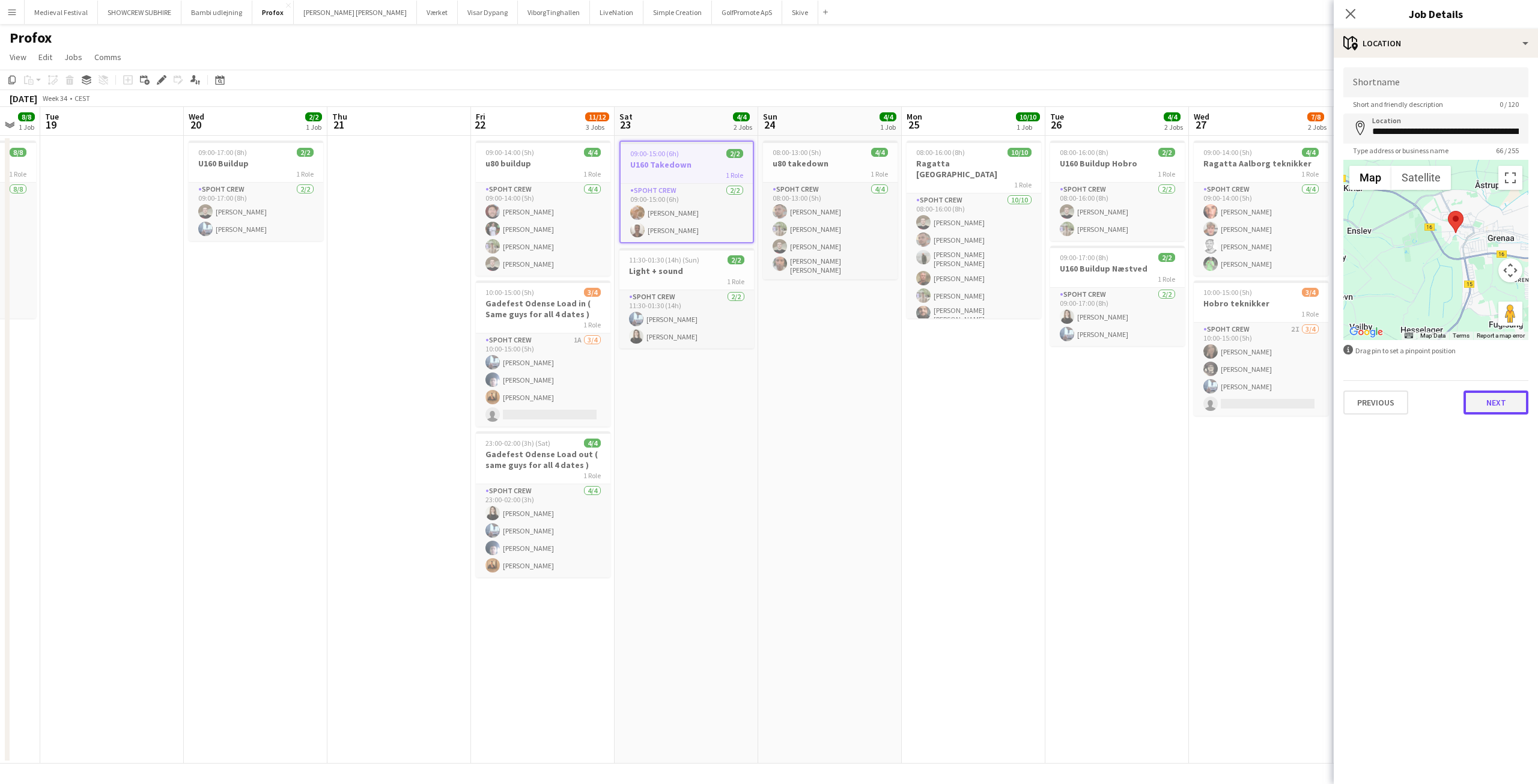
click at [1499, 394] on button "Next" at bounding box center [1495, 402] width 65 height 24
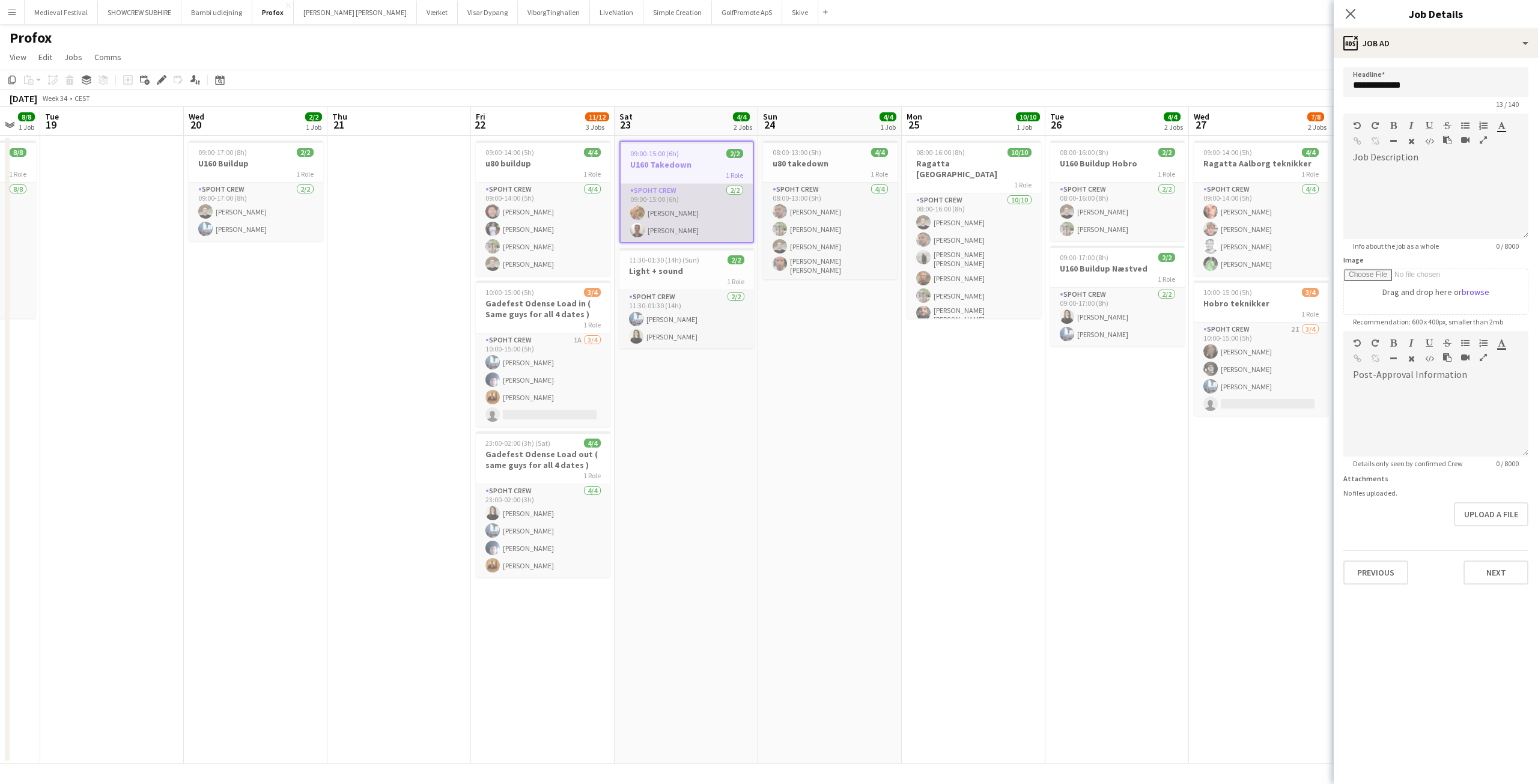
click at [700, 212] on app-card-role "Spoht Crew 2/2 09:00-15:00 (6h) Konstantin Kajsza Christopher Dolan" at bounding box center [686, 213] width 132 height 59
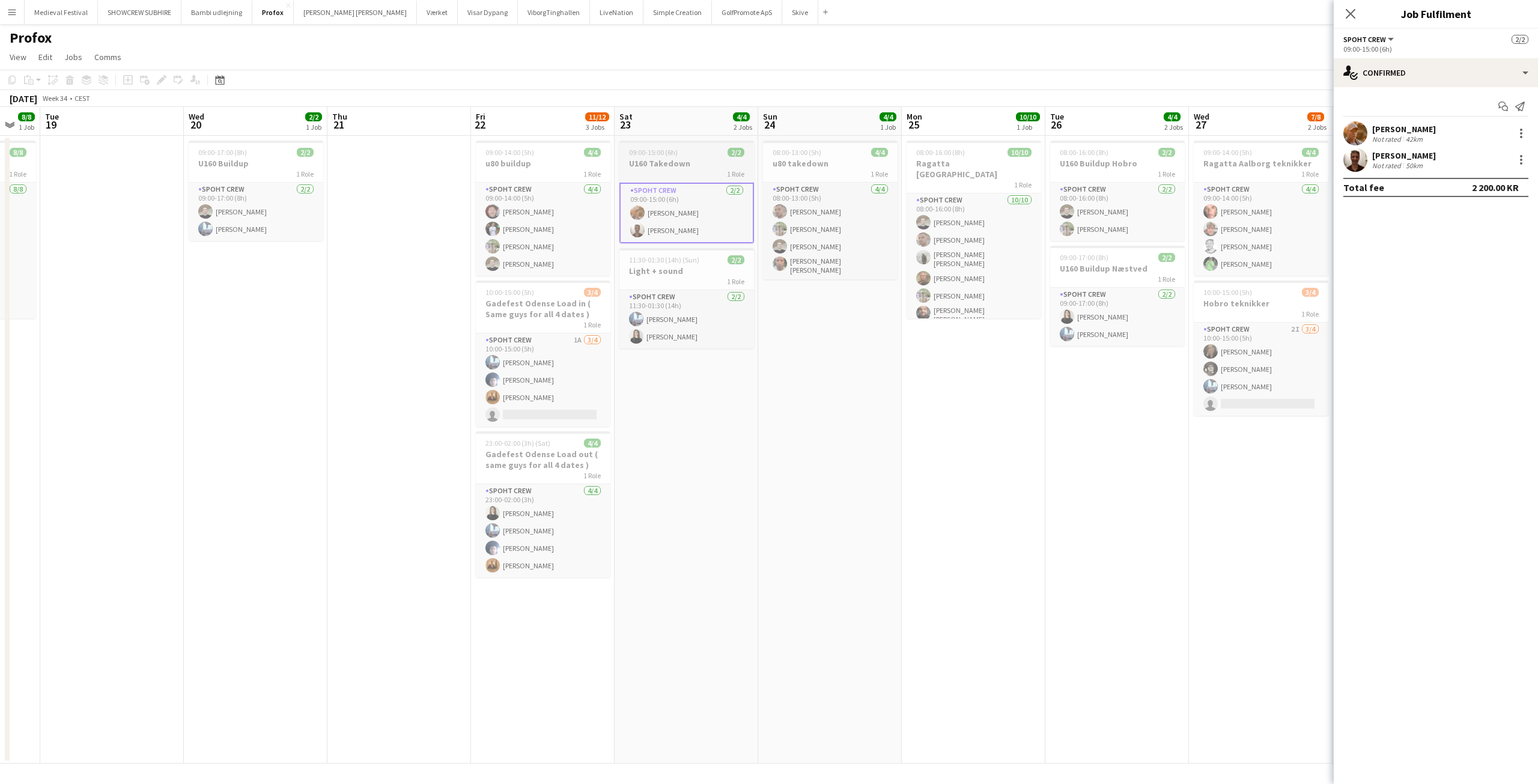
click at [679, 163] on h3 "U160 Takedown" at bounding box center [686, 164] width 135 height 11
click at [153, 76] on div "Add job Add linked Job Edit Edit linked Job Applicants" at bounding box center [156, 80] width 92 height 15
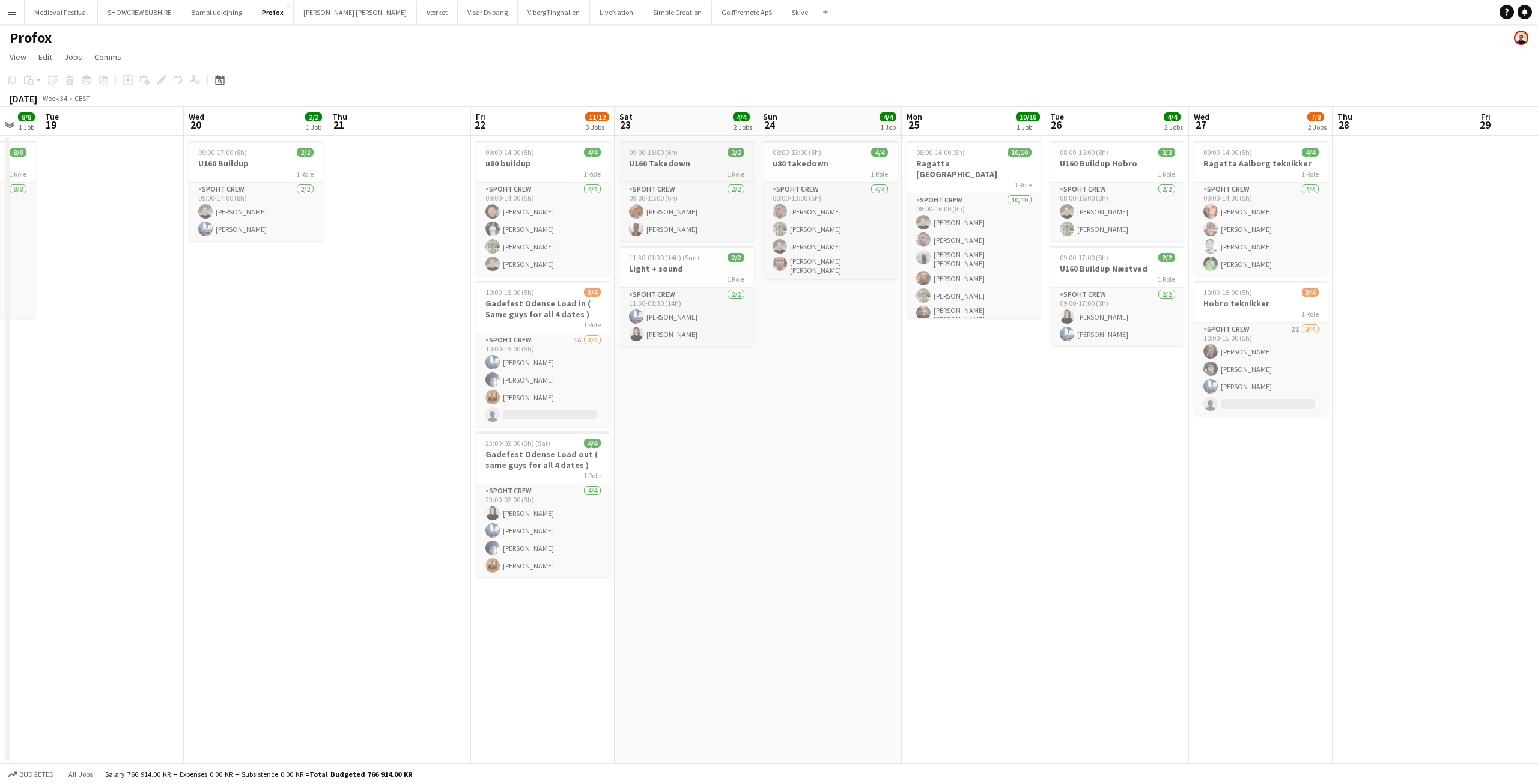
click at [663, 156] on span "09:00-15:00 (6h)" at bounding box center [654, 152] width 49 height 9
click at [157, 78] on icon "Edit" at bounding box center [162, 80] width 10 height 10
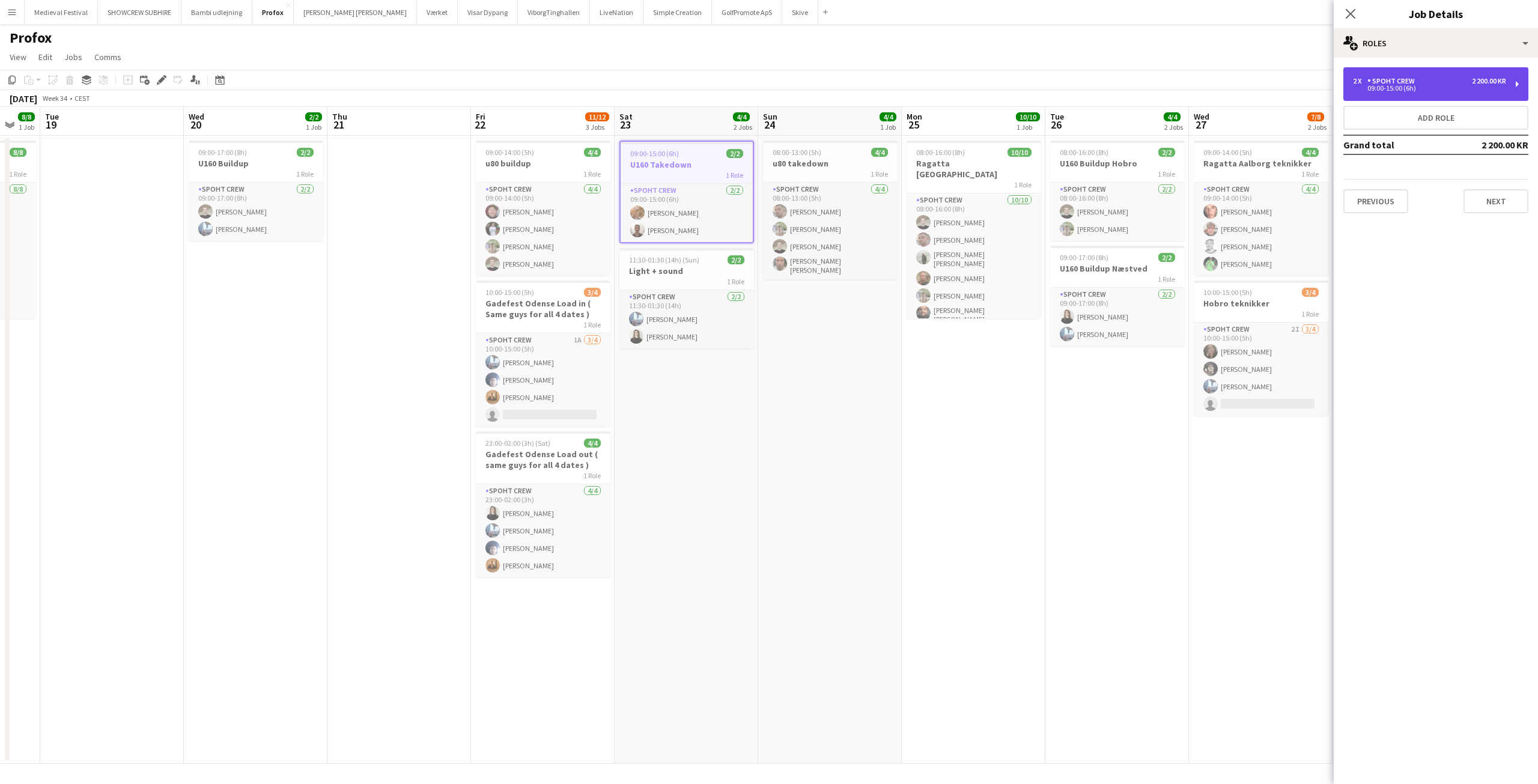
click at [1488, 89] on div "09:00-15:00 (6h)" at bounding box center [1430, 88] width 153 height 6
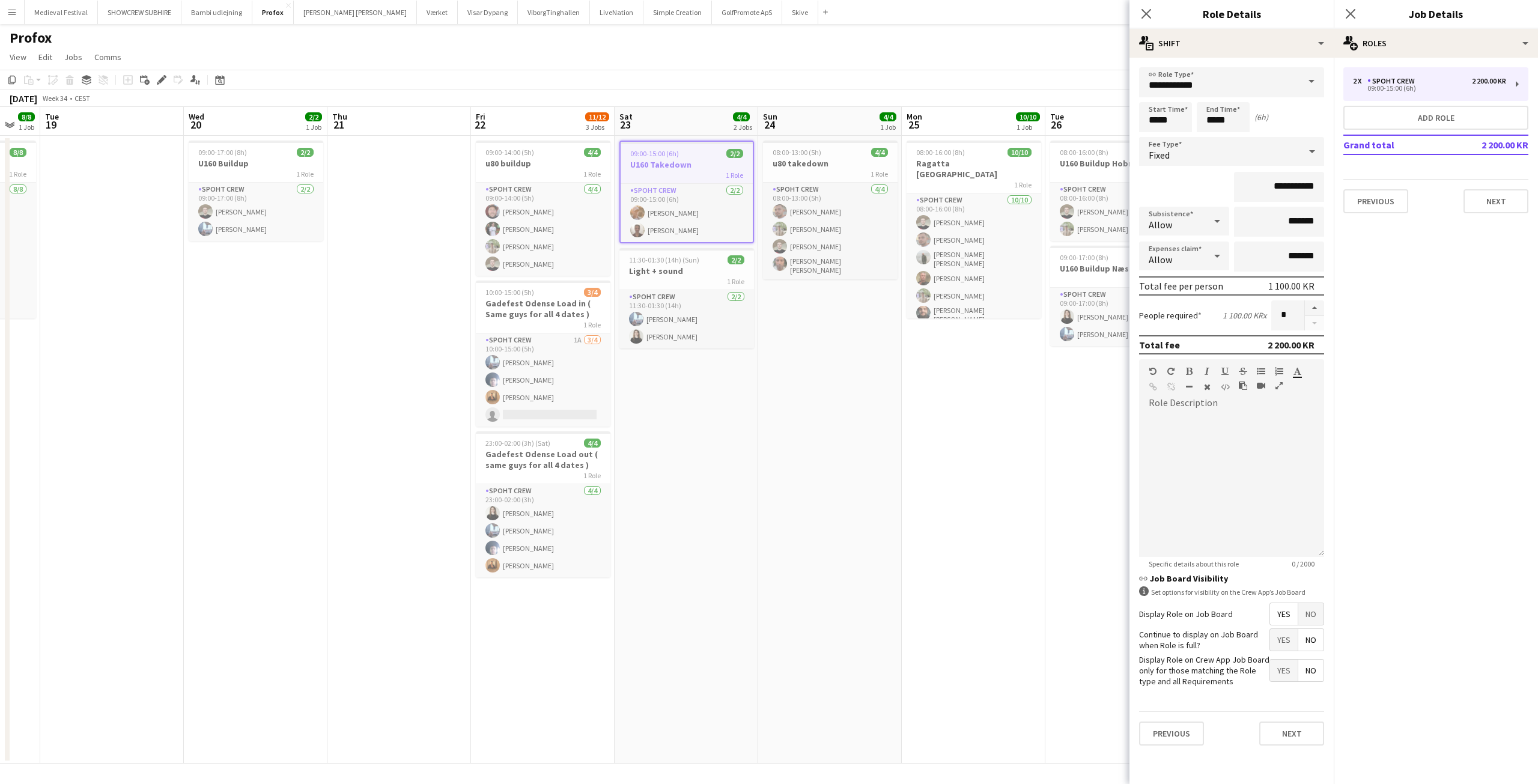
click at [835, 348] on app-date-cell "08:00-13:00 (5h) 4/4 u80 takedown 1 Role Spoht Crew 4/4 08:00-13:00 (5h) Tomas …" at bounding box center [830, 450] width 144 height 628
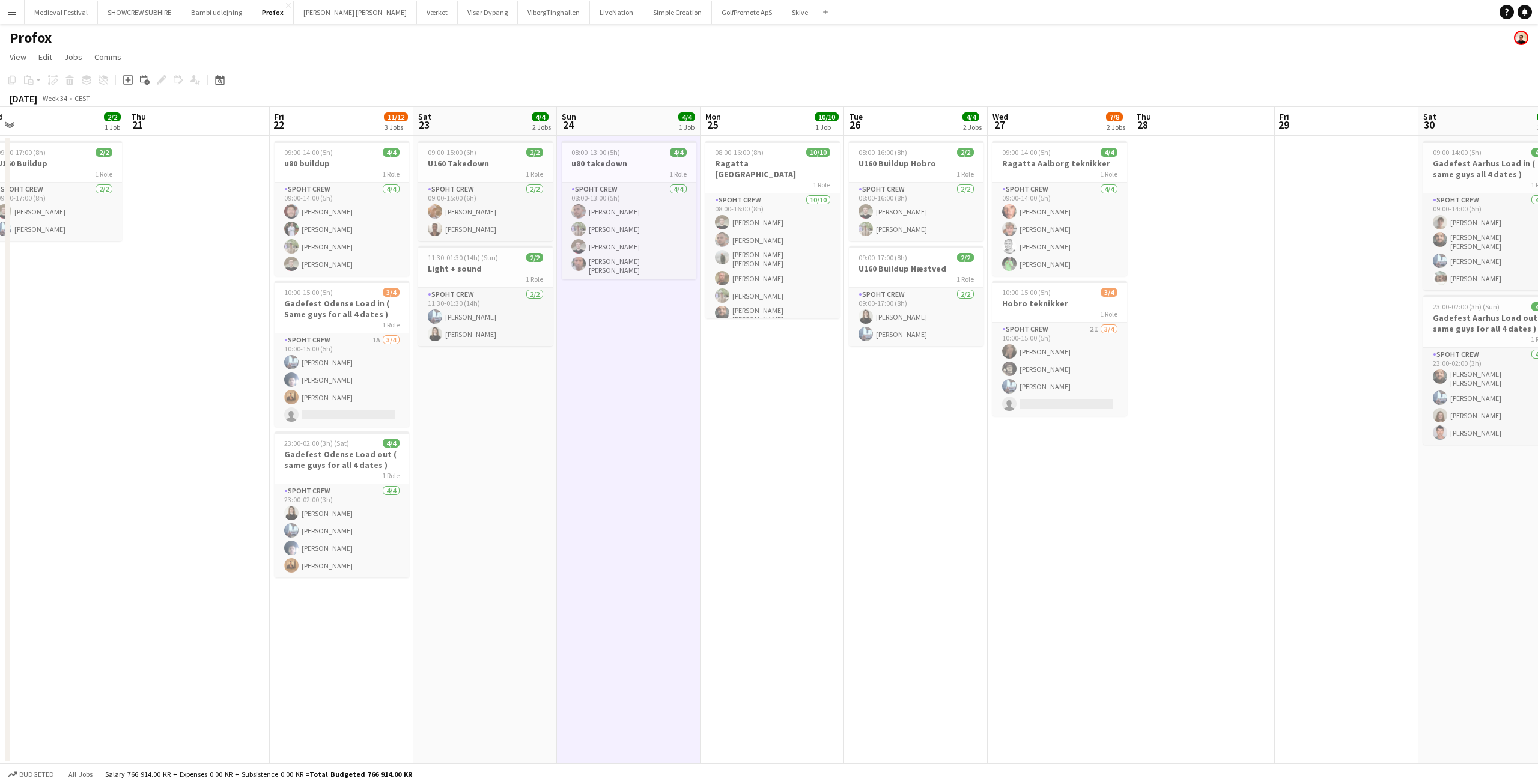
drag, startPoint x: 852, startPoint y: 333, endPoint x: 633, endPoint y: 336, distance: 219.0
click at [635, 336] on app-calendar-viewport "Sun 17 5/6 1 Job Mon 18 8/8 1 Job Tue 19 Wed 20 2/2 1 Job Thu 21 Fri 22 11/12 3…" at bounding box center [769, 435] width 1538 height 656
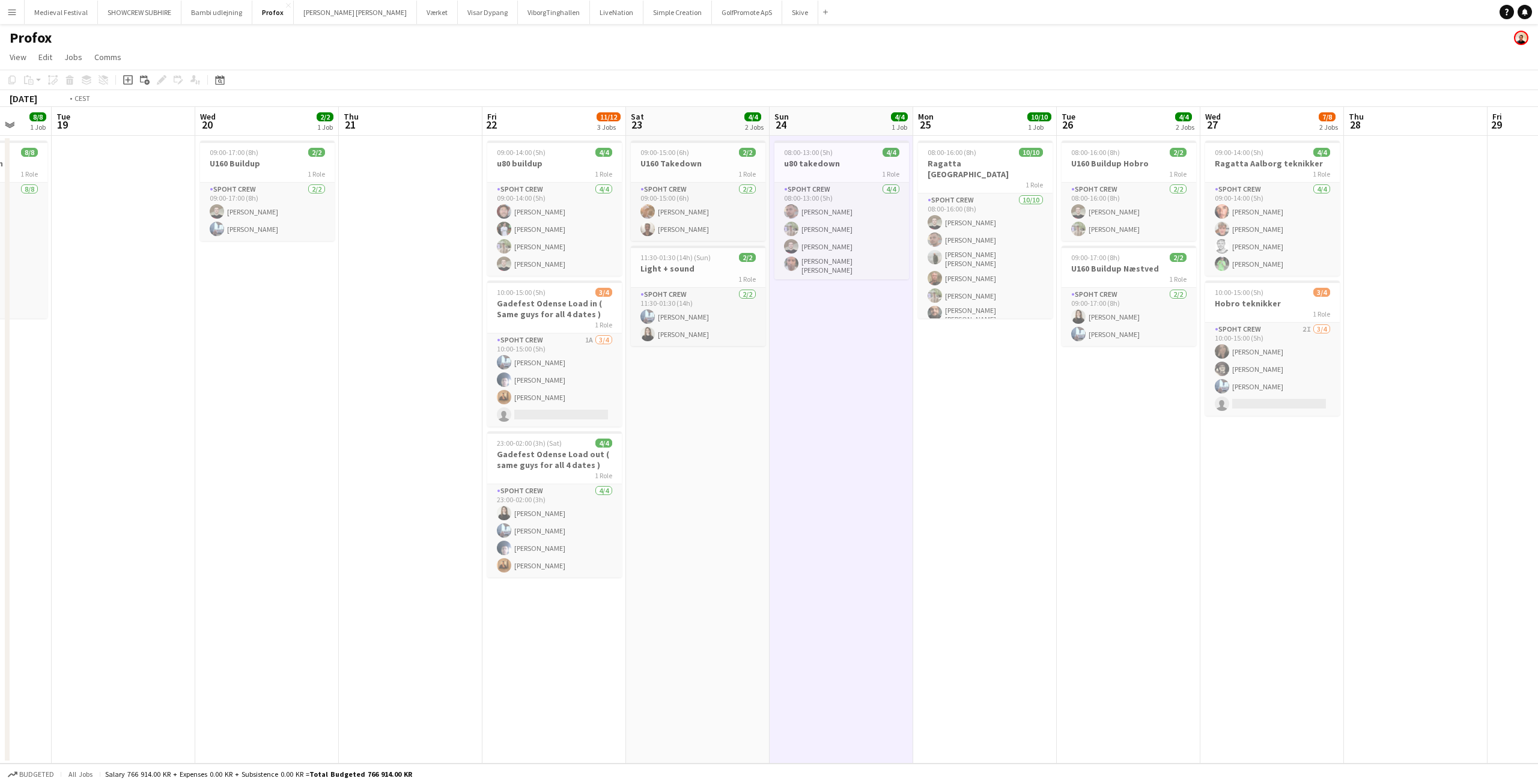
drag, startPoint x: 621, startPoint y: 377, endPoint x: 971, endPoint y: 422, distance: 352.9
click at [972, 422] on app-calendar-viewport "Sun 17 5/6 1 Job Mon 18 8/8 1 Job Tue 19 Wed 20 2/2 1 Job Thu 21 Fri 22 11/12 3…" at bounding box center [769, 435] width 1538 height 656
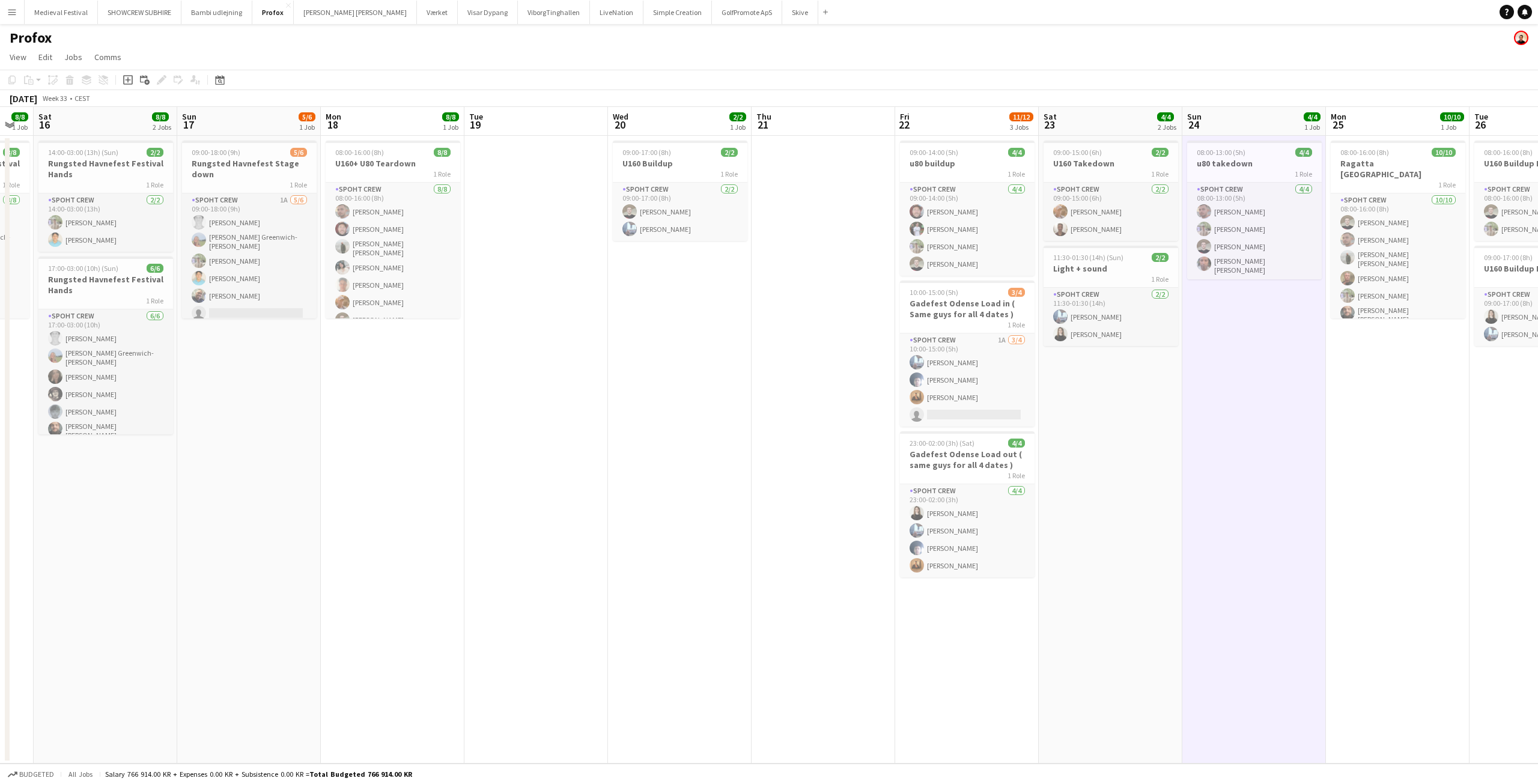
drag, startPoint x: 559, startPoint y: 342, endPoint x: 734, endPoint y: 365, distance: 176.5
click at [734, 365] on app-calendar-viewport "Thu 14 6/6 1 Job Fri 15 8/8 1 Job Sat 16 8/8 2 Jobs Sun 17 5/6 1 Job Mon 18 8/8…" at bounding box center [769, 435] width 1538 height 656
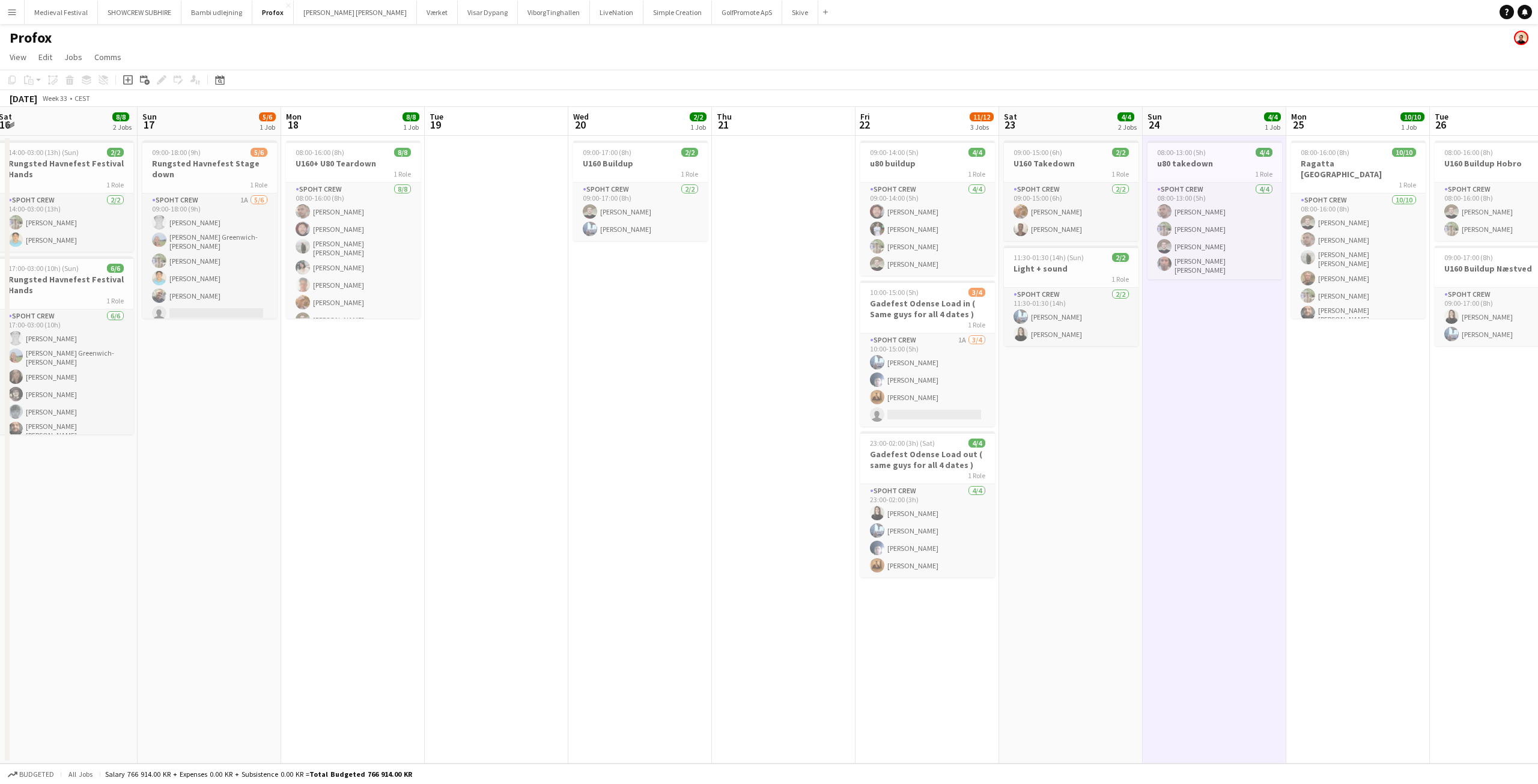
scroll to position [0, 458]
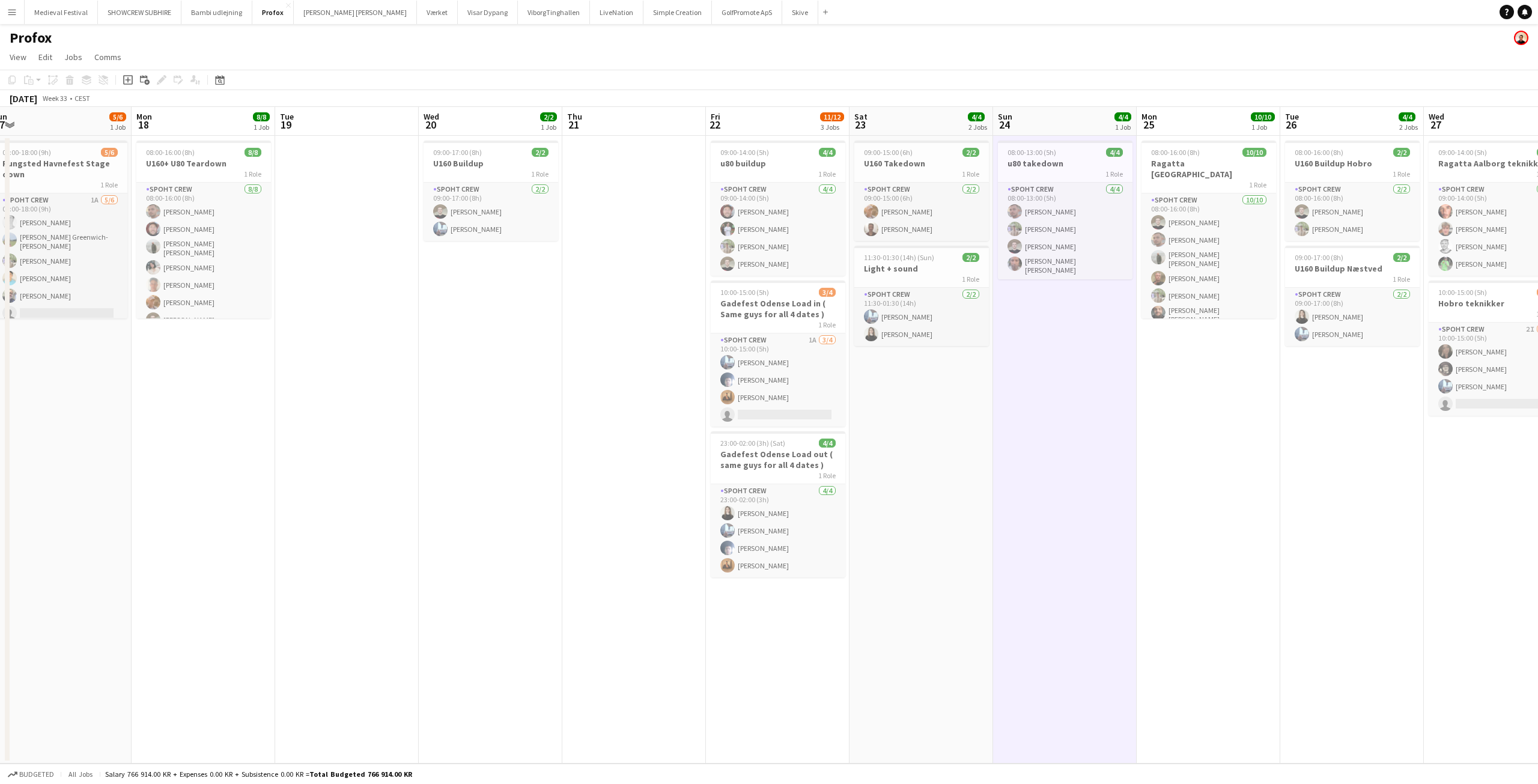
drag, startPoint x: 799, startPoint y: 362, endPoint x: 590, endPoint y: 356, distance: 209.1
click at [595, 357] on app-calendar-viewport "Thu 14 6/6 1 Job Fri 15 8/8 1 Job Sat 16 8/8 2 Jobs Sun 17 5/6 1 Job Mon 18 8/8…" at bounding box center [769, 435] width 1538 height 656
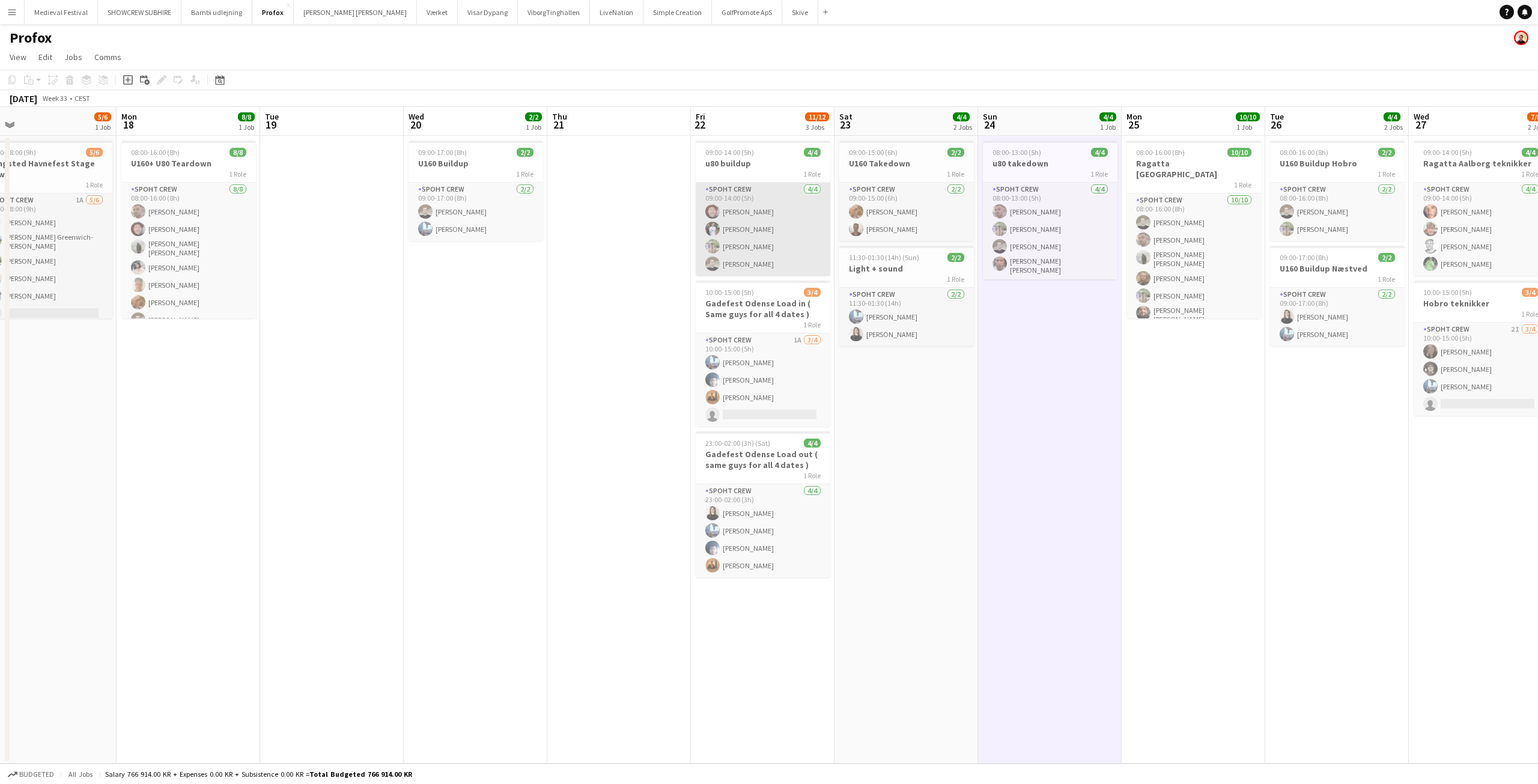
click at [760, 258] on app-card-role "Spoht Crew 4/4 09:00-14:00 (5h) Jesper Lau-Nielsen Tomas Gaita Arthur Daval-Mar…" at bounding box center [762, 229] width 135 height 93
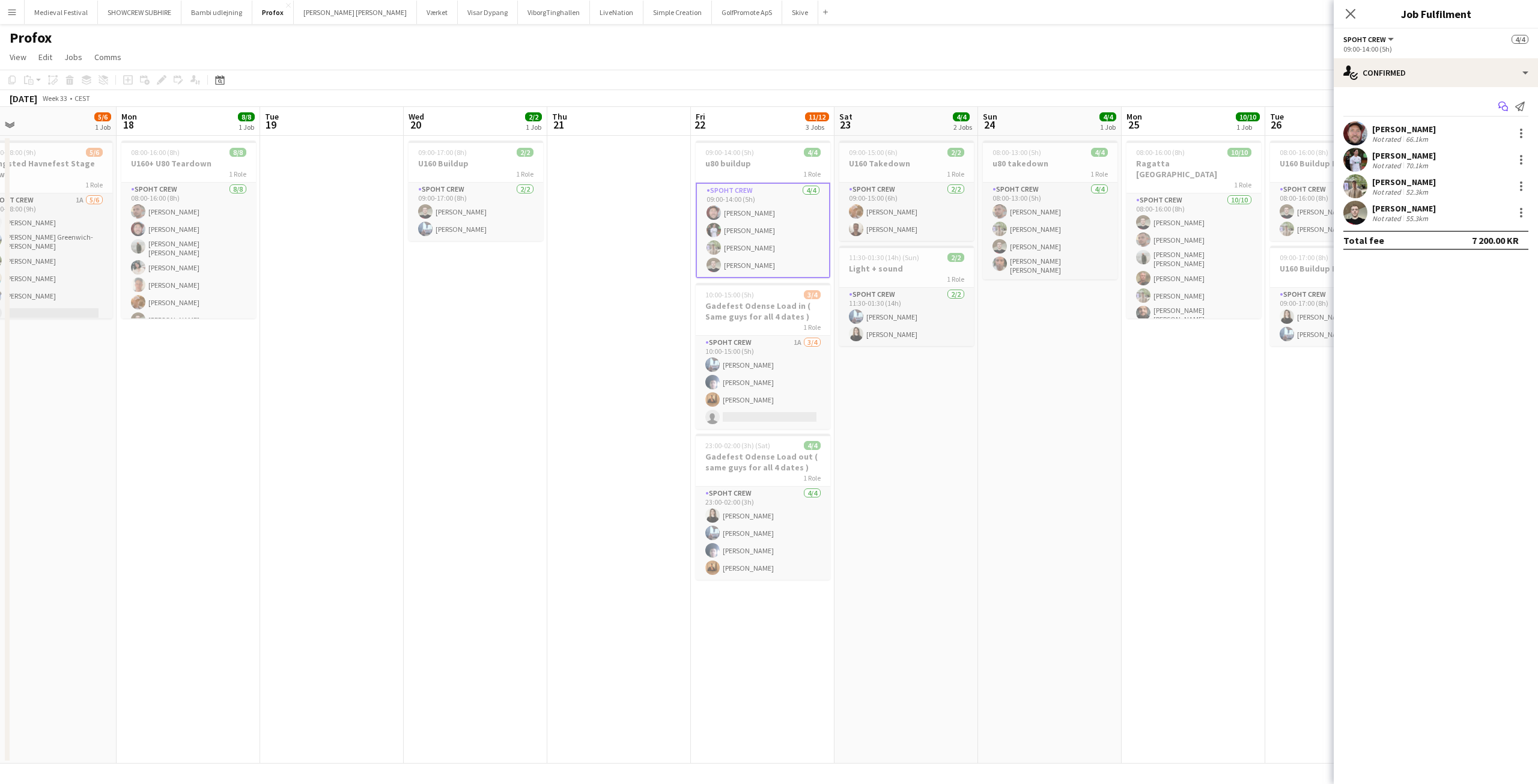
click at [1502, 103] on icon "Start chat" at bounding box center [1503, 107] width 10 height 10
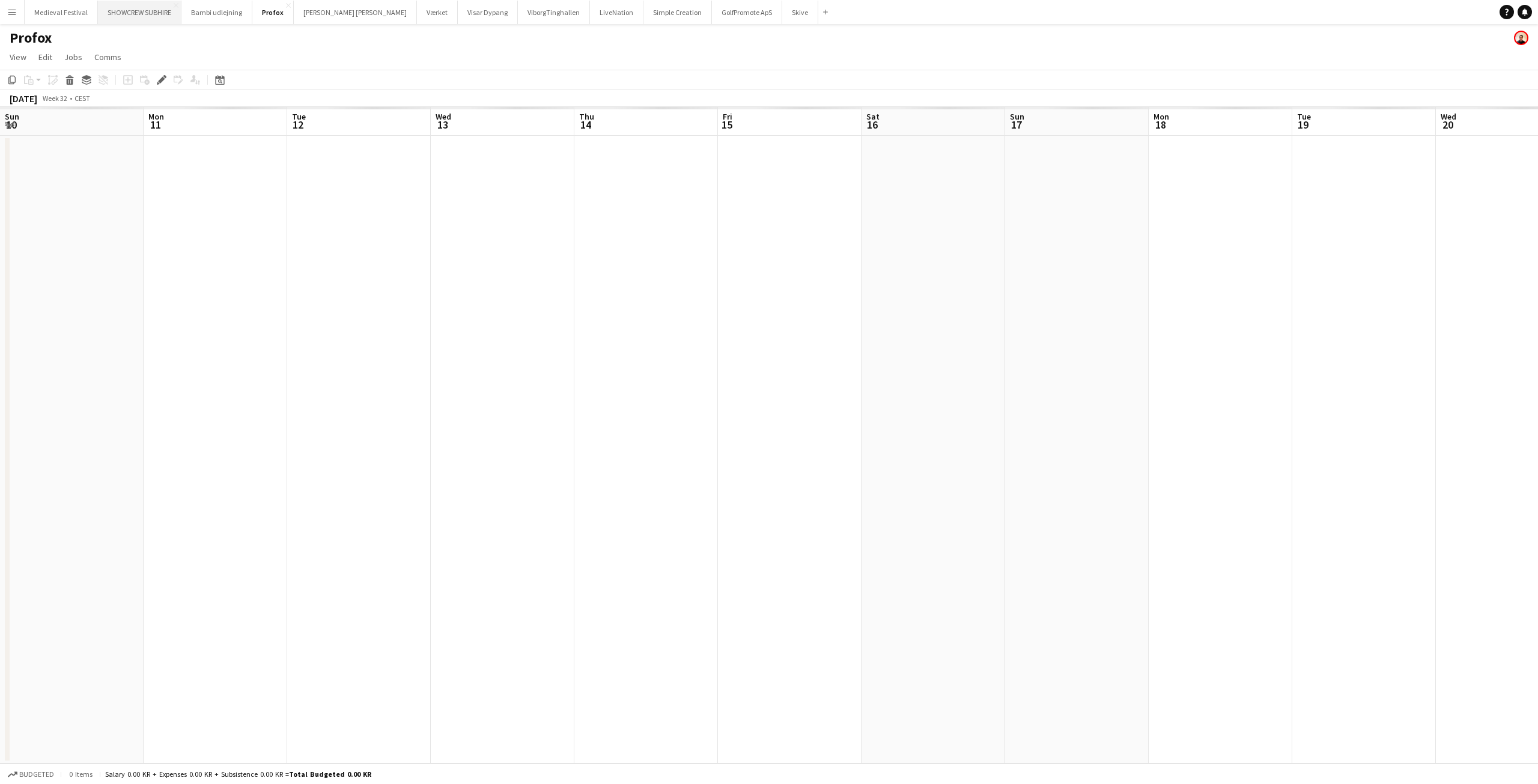
scroll to position [0, 414]
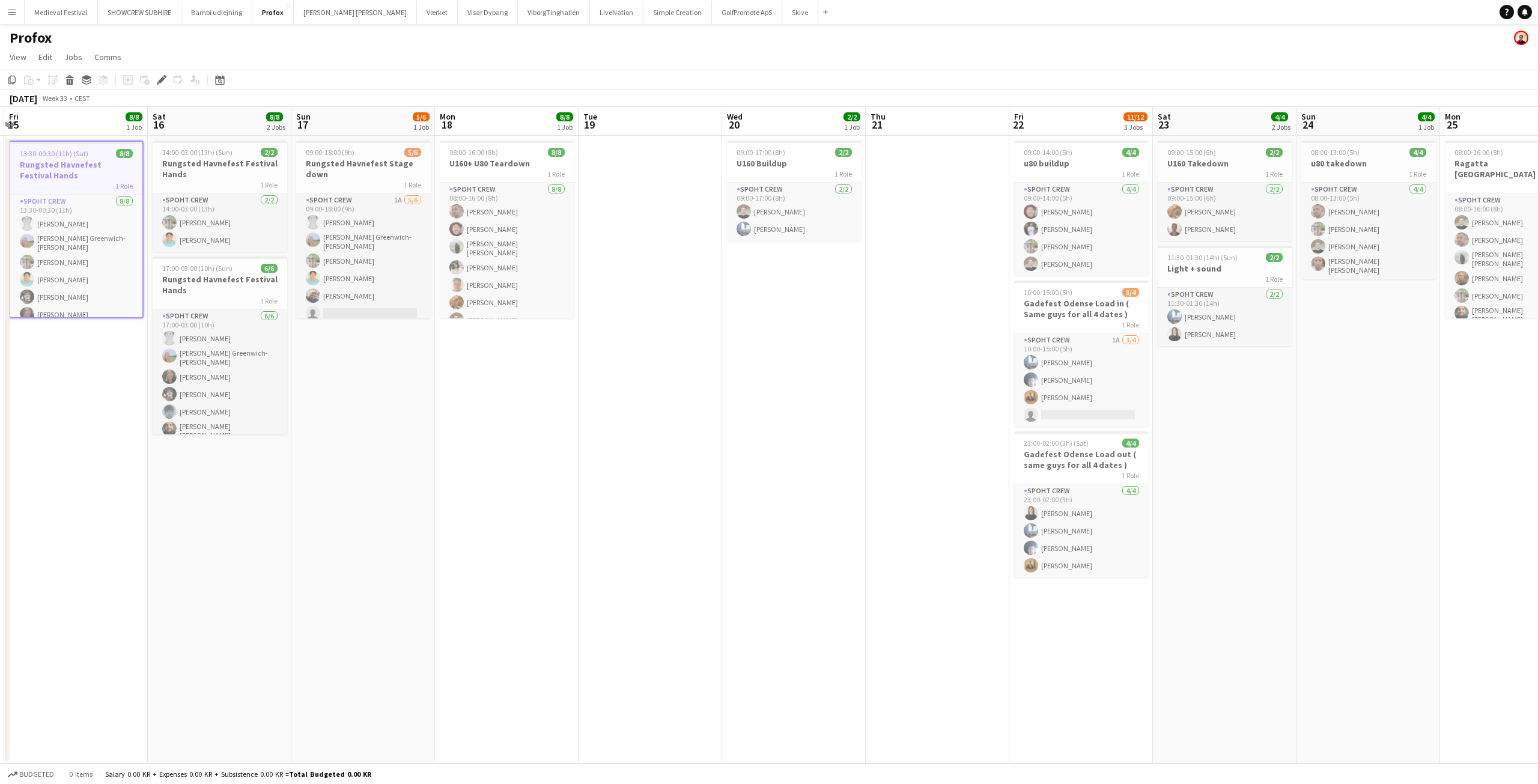
drag, startPoint x: 981, startPoint y: 409, endPoint x: 295, endPoint y: 365, distance: 687.4
click at [301, 367] on app-calendar-viewport "Tue 12 Wed 13 Thu 14 6/6 1 Job Fri 15 8/8 1 Job Sat 16 8/8 2 Jobs Sun 17 5/6 1 …" at bounding box center [769, 435] width 1538 height 656
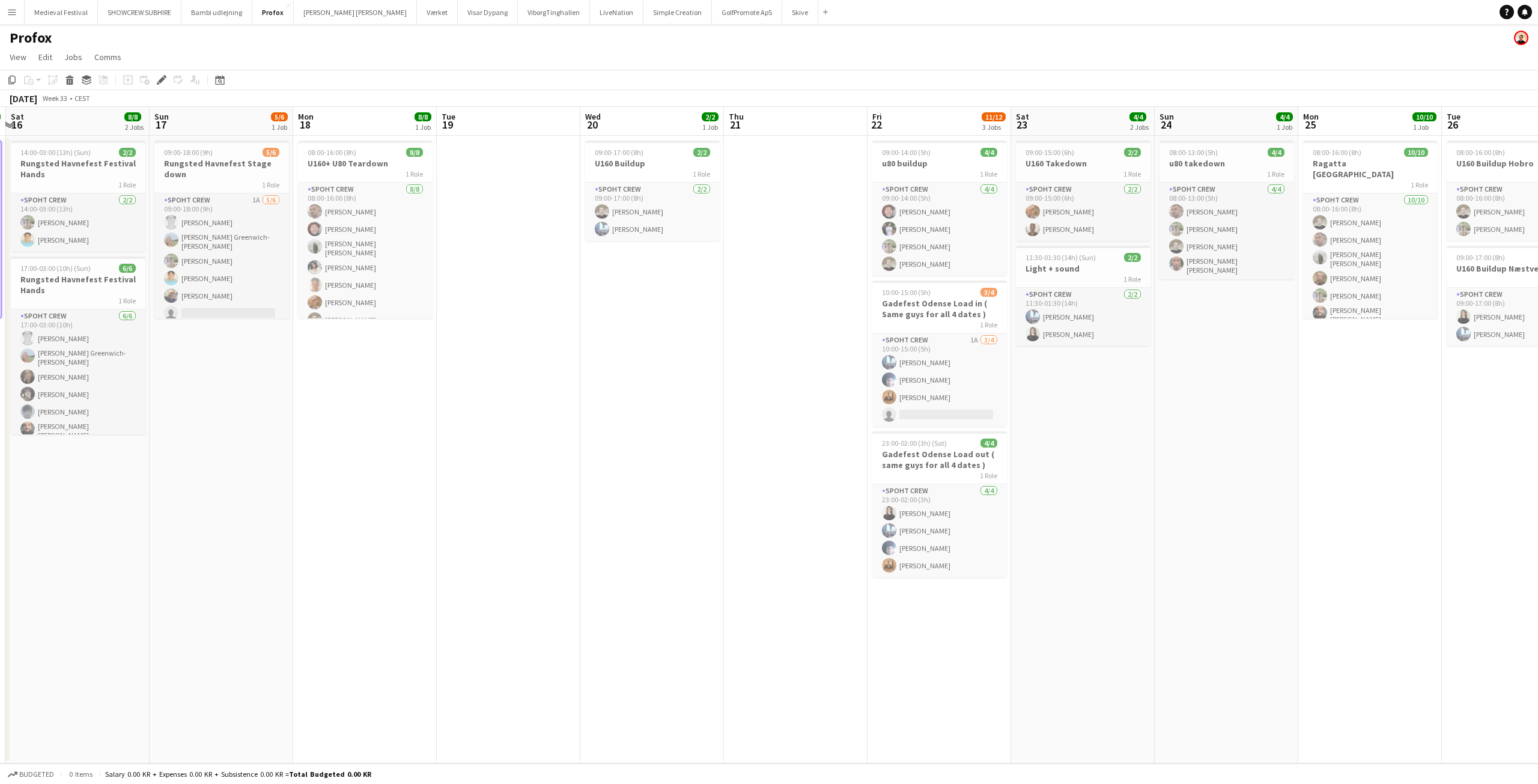
drag, startPoint x: 625, startPoint y: 368, endPoint x: 325, endPoint y: 365, distance: 300.0
click at [324, 366] on app-calendar-viewport "Wed 13 Thu 14 6/6 1 Job Fri 15 8/8 1 Job Sat 16 8/8 2 Jobs Sun 17 5/6 1 Job Mon…" at bounding box center [769, 435] width 1538 height 656
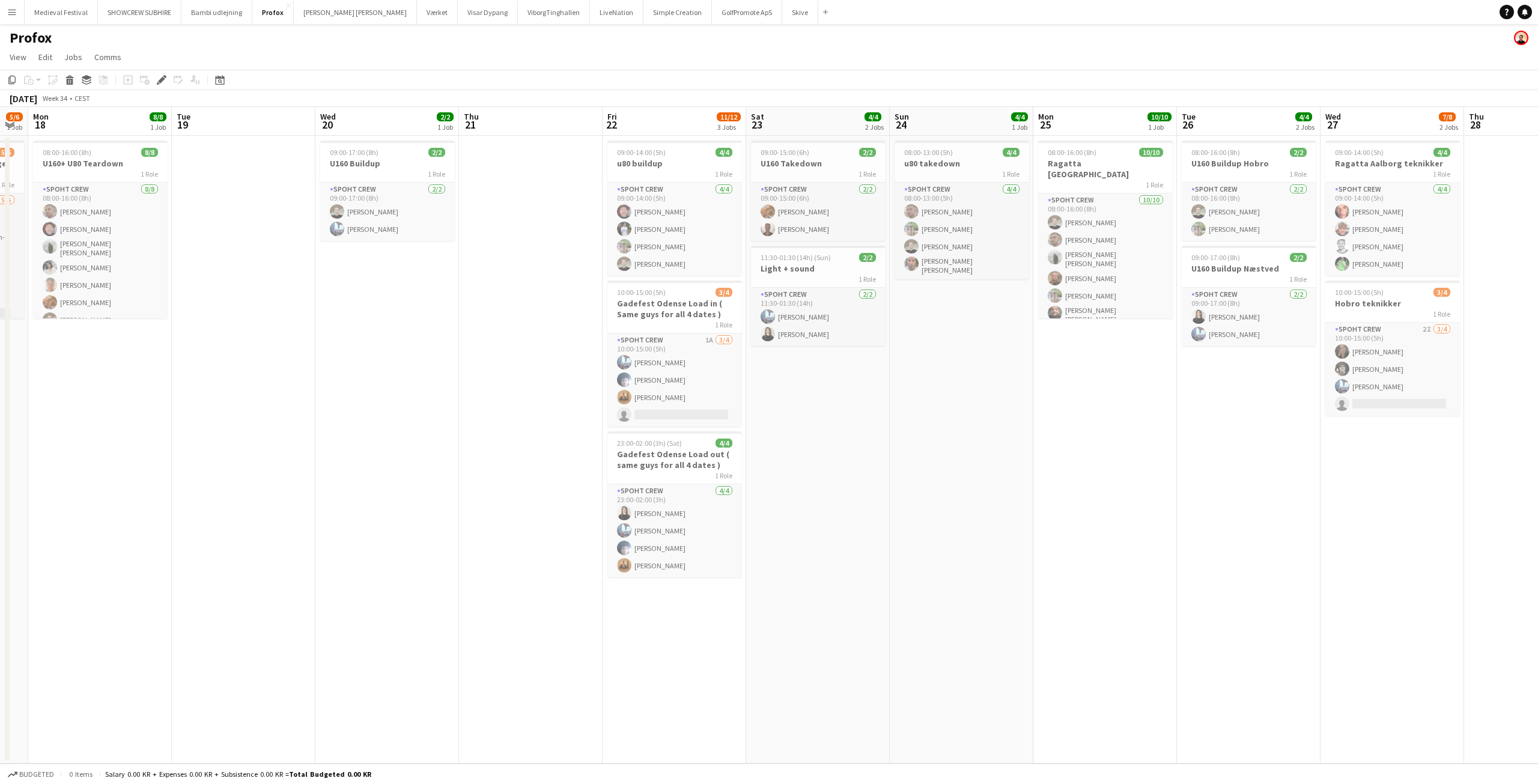
scroll to position [0, 417]
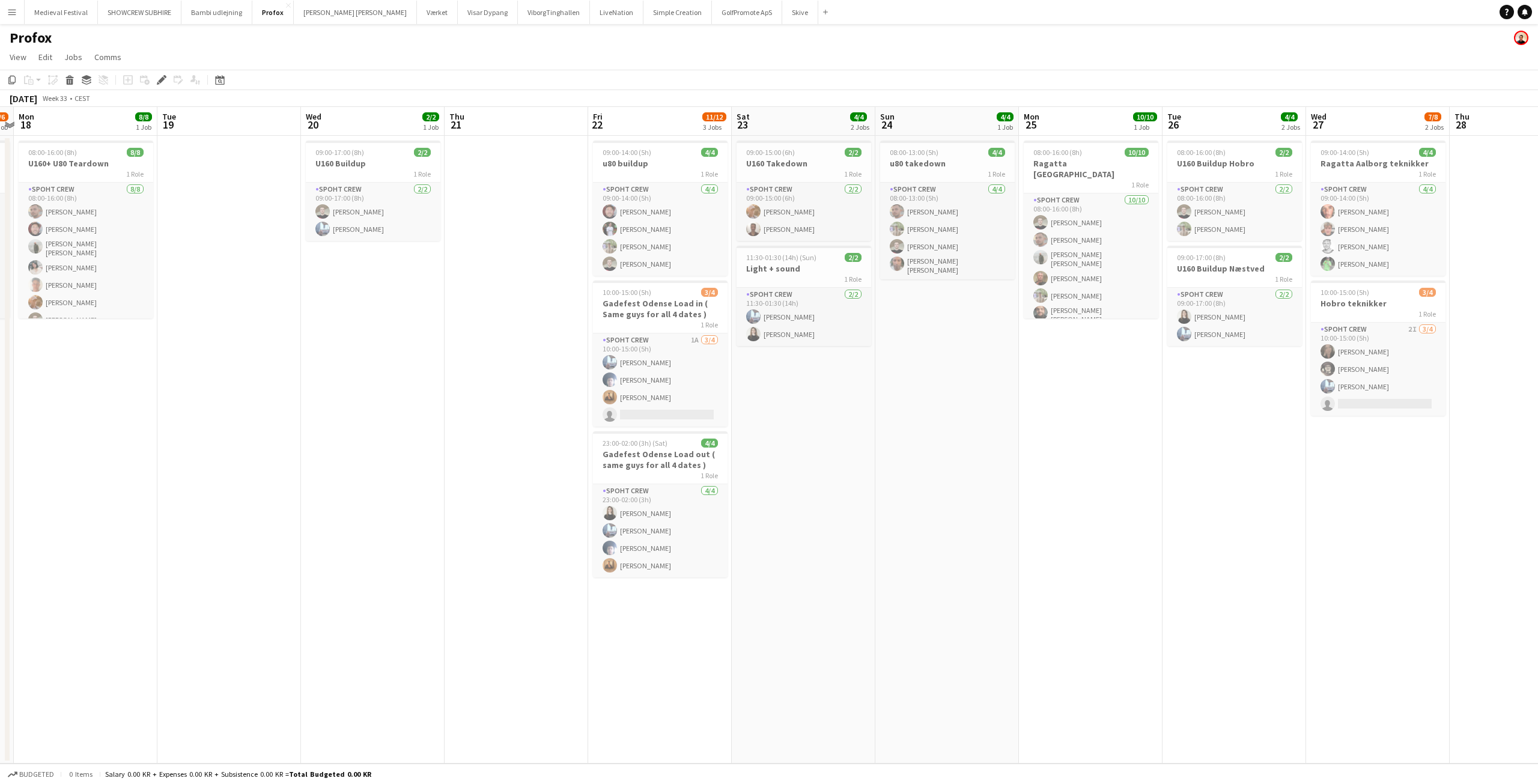
drag, startPoint x: 859, startPoint y: 386, endPoint x: 726, endPoint y: 396, distance: 133.4
click at [726, 396] on app-calendar-viewport "Fri 15 8/8 1 Job Sat 16 8/8 2 Jobs Sun 17 5/6 1 Job Mon 18 8/8 1 Job Tue 19 Wed…" at bounding box center [769, 435] width 1538 height 656
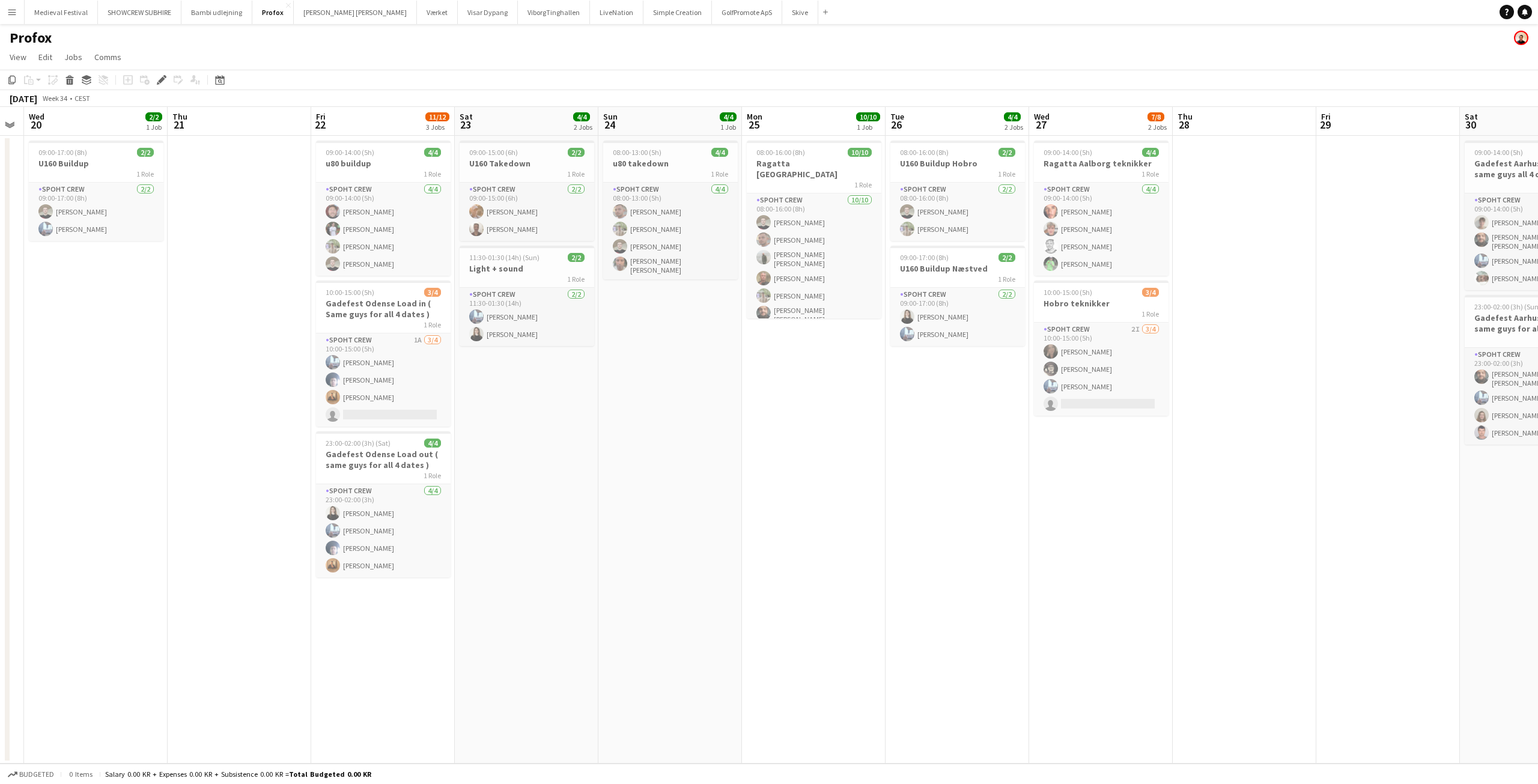
drag, startPoint x: 782, startPoint y: 363, endPoint x: 501, endPoint y: 393, distance: 282.6
click at [501, 393] on app-calendar-viewport "Sun 17 5/6 1 Job Mon 18 8/8 1 Job Tue 19 Wed 20 2/2 1 Job Thu 21 Fri 22 11/12 3…" at bounding box center [769, 435] width 1538 height 656
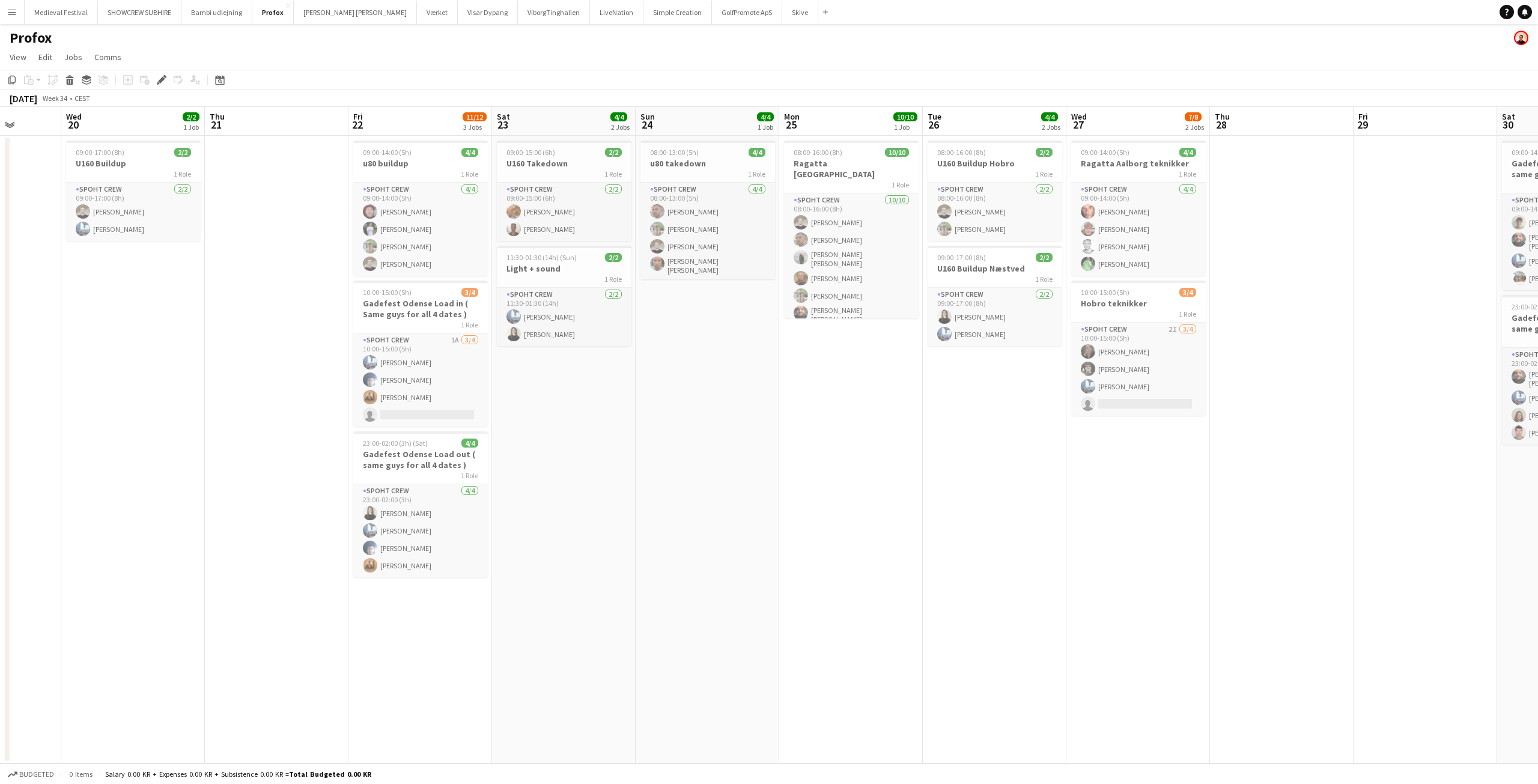
drag, startPoint x: 437, startPoint y: 374, endPoint x: 622, endPoint y: 389, distance: 185.6
click at [622, 389] on app-calendar-viewport "Sun 17 5/6 1 Job Mon 18 8/8 1 Job Tue 19 Wed 20 2/2 1 Job Thu 21 Fri 22 11/12 3…" at bounding box center [769, 435] width 1538 height 656
click at [566, 262] on span "11:30-01:30 (14h) (Sun)" at bounding box center [542, 257] width 70 height 9
click at [163, 82] on icon "Edit" at bounding box center [162, 80] width 10 height 10
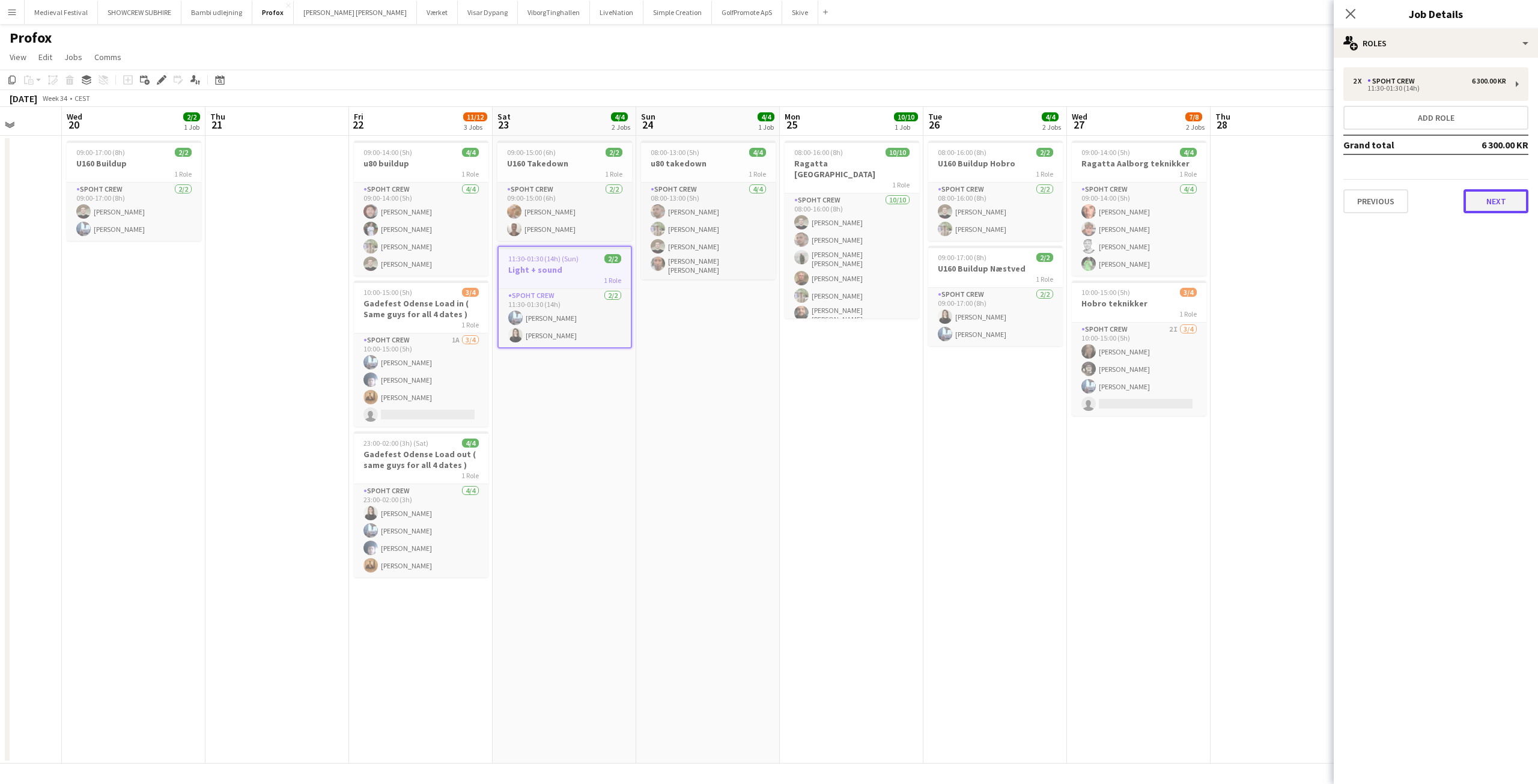
click at [1488, 206] on button "Next" at bounding box center [1495, 201] width 65 height 24
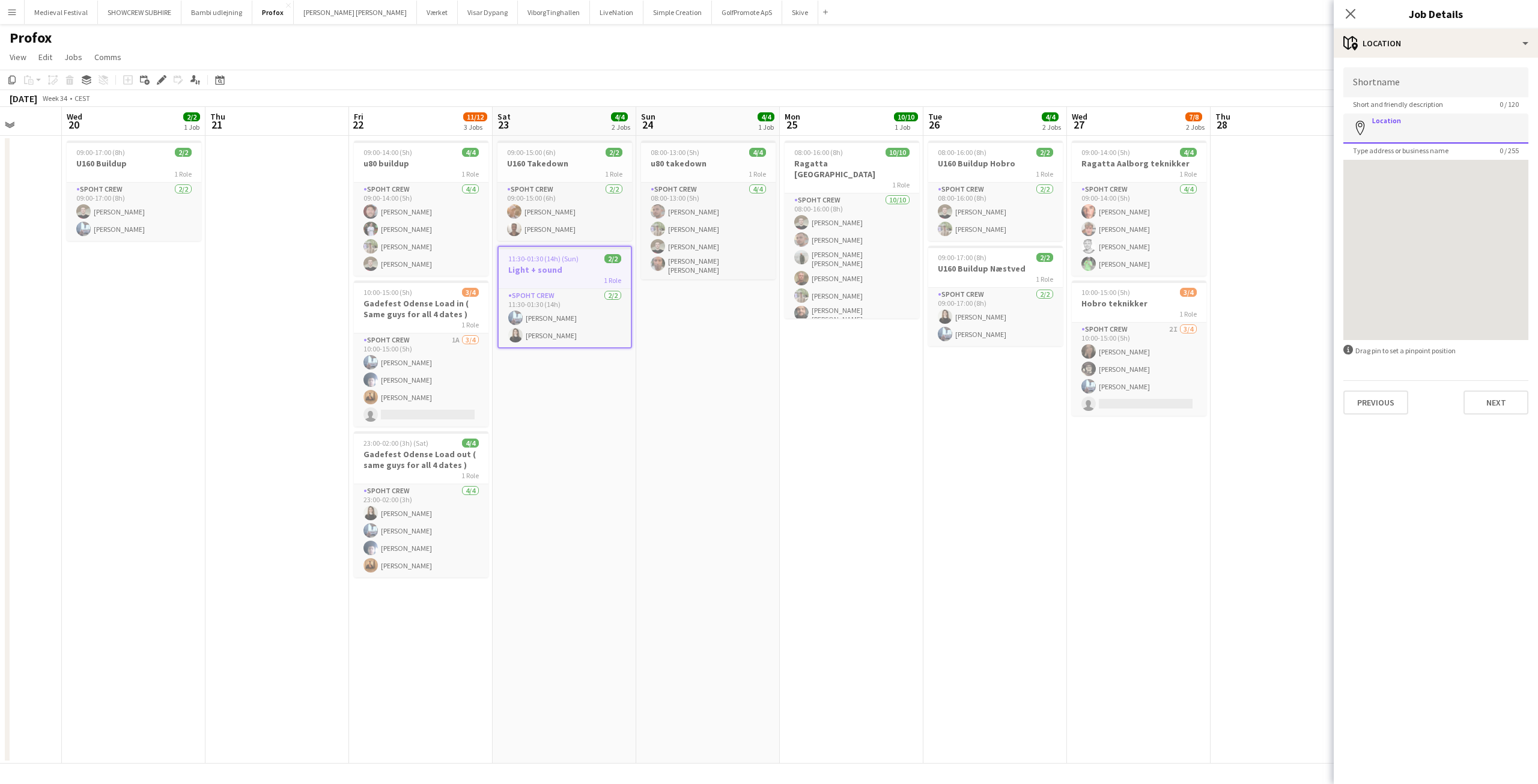
click at [1413, 130] on input "Location" at bounding box center [1435, 128] width 185 height 30
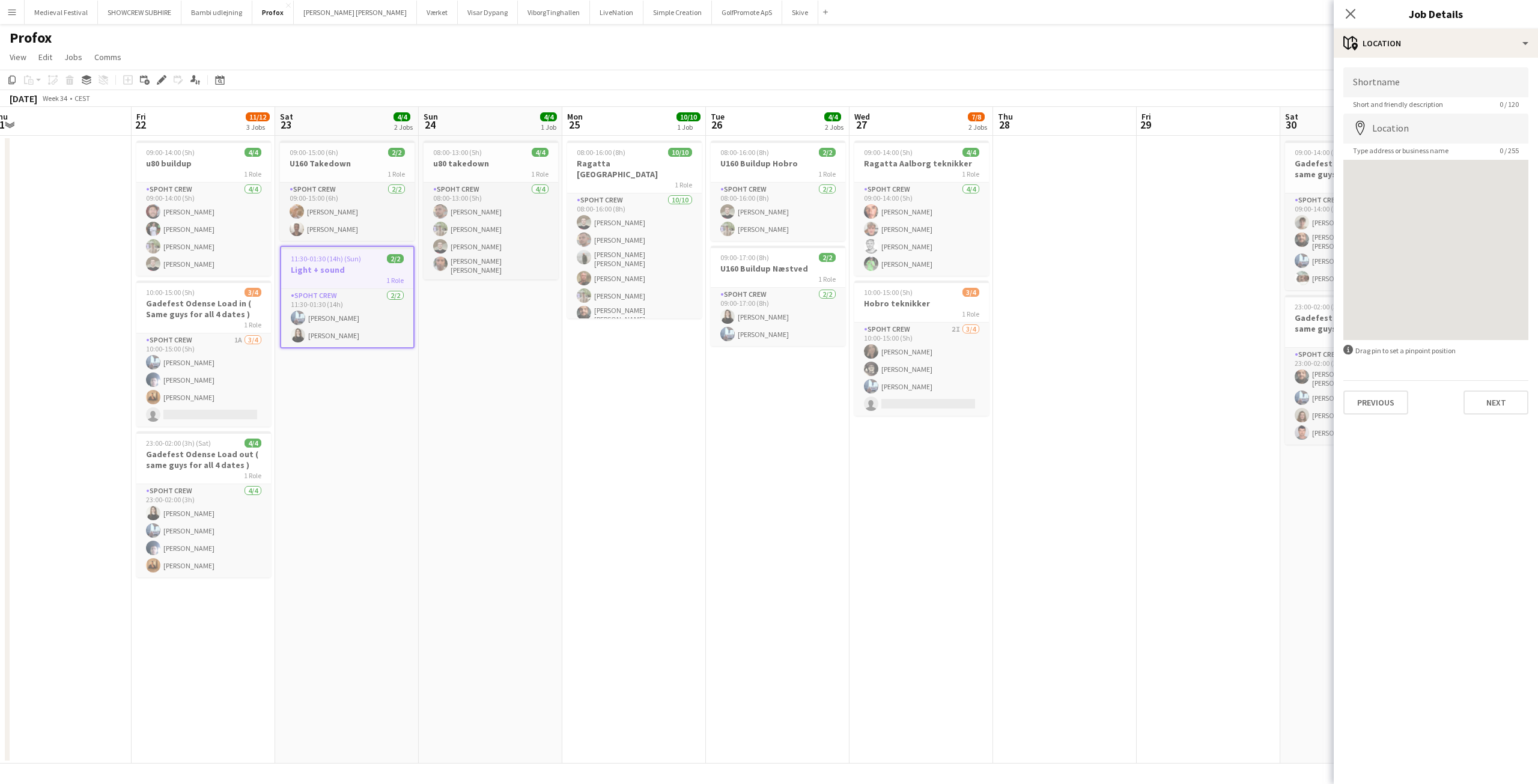
drag, startPoint x: 743, startPoint y: 422, endPoint x: 504, endPoint y: 422, distance: 239.0
click at [504, 422] on app-calendar-viewport "Mon 18 8/8 1 Job Tue 19 Wed 20 2/2 1 Job Thu 21 Fri 22 11/12 3 Jobs Sat 23 4/4 …" at bounding box center [769, 435] width 1538 height 656
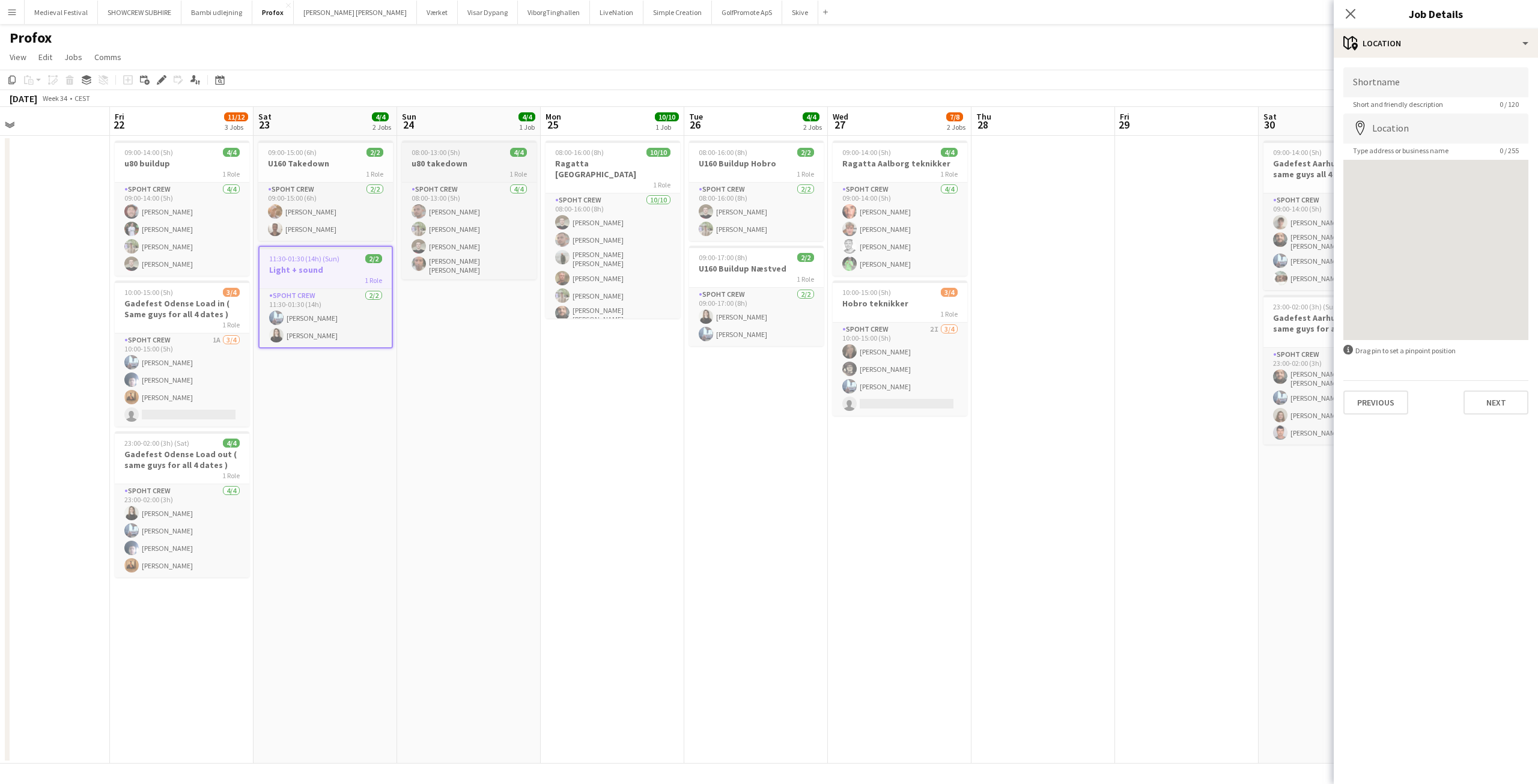
click at [457, 163] on h3 "u80 takedown" at bounding box center [469, 164] width 135 height 11
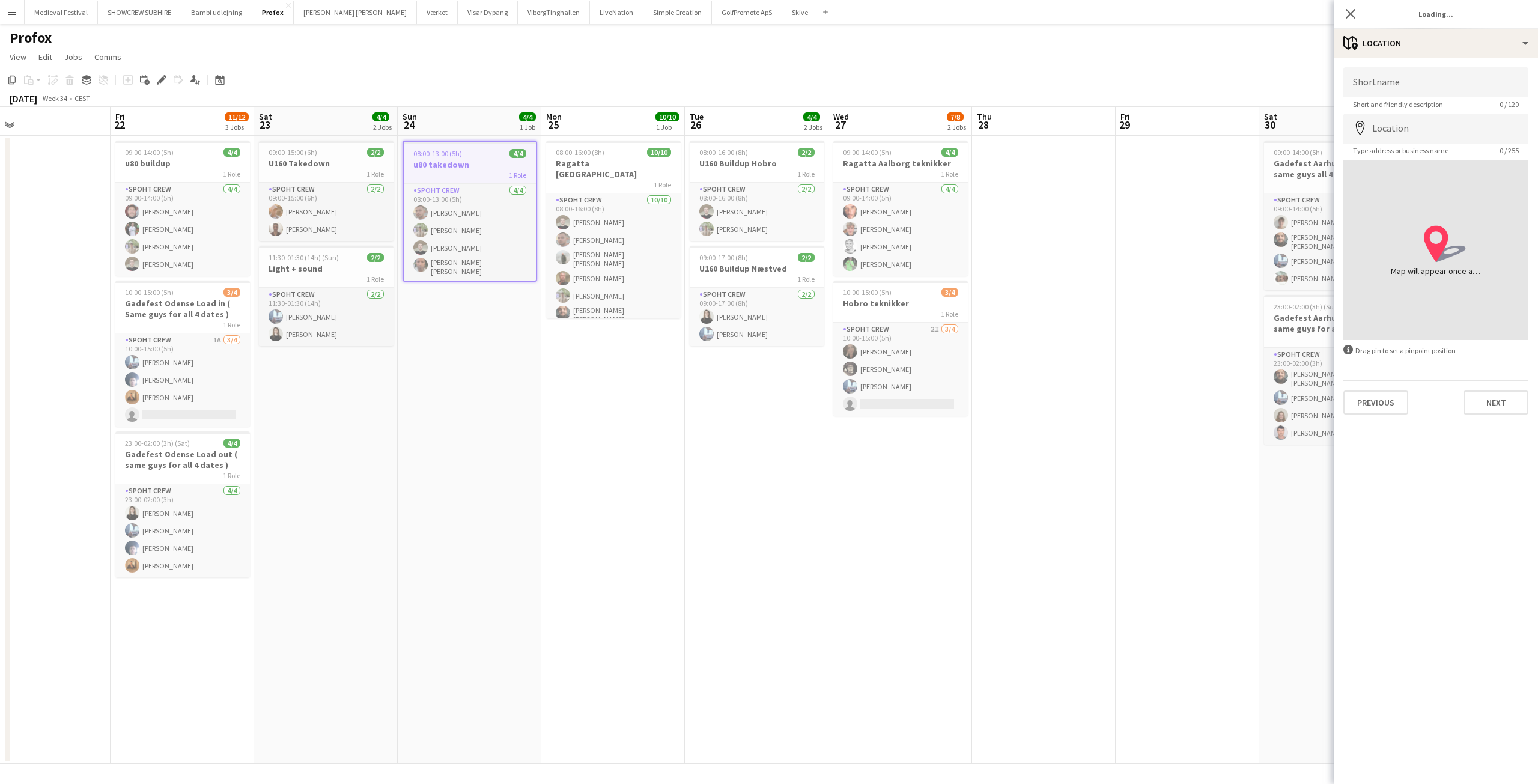
type input "**********"
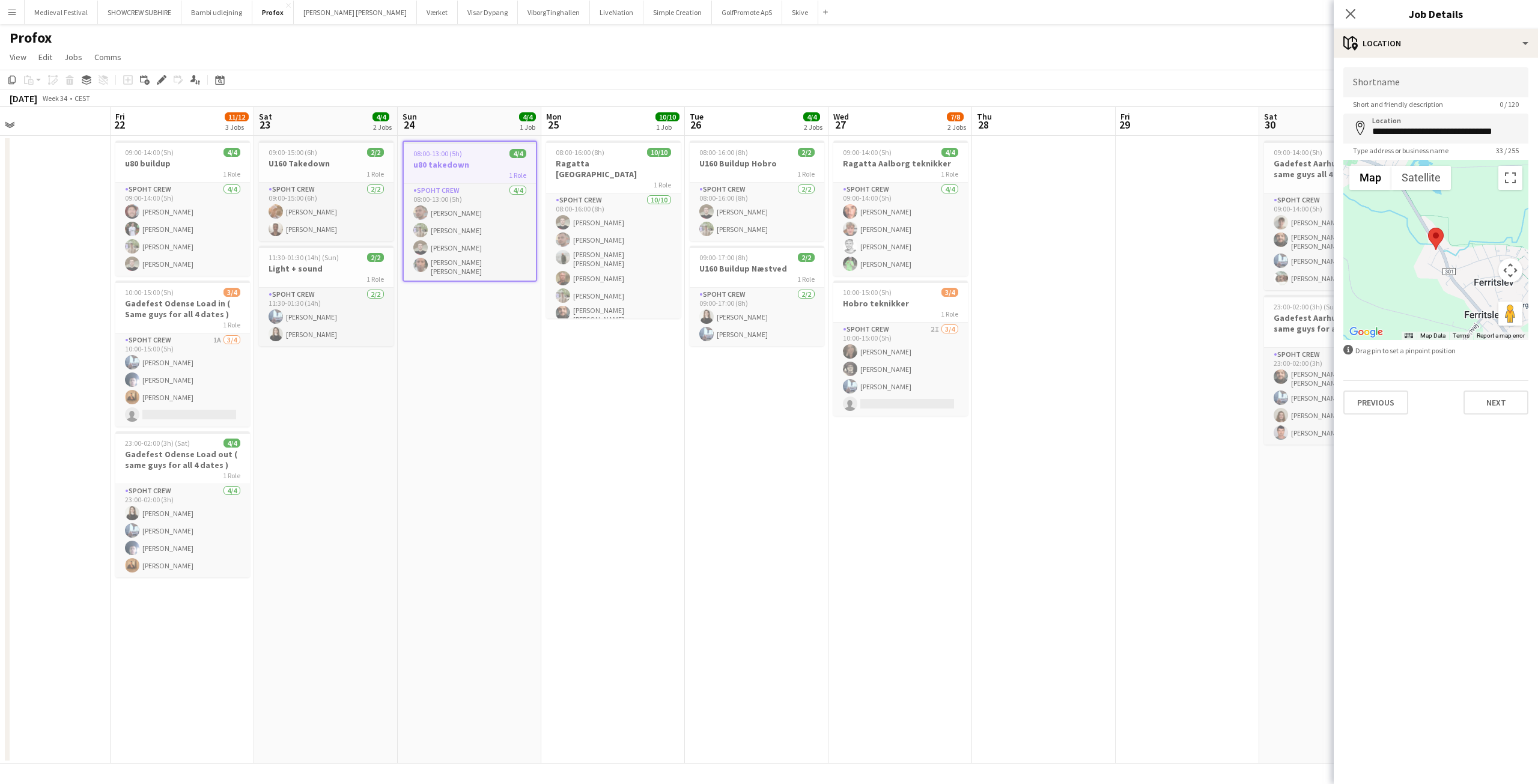
click at [457, 151] on span "08:00-13:00 (5h)" at bounding box center [438, 153] width 49 height 9
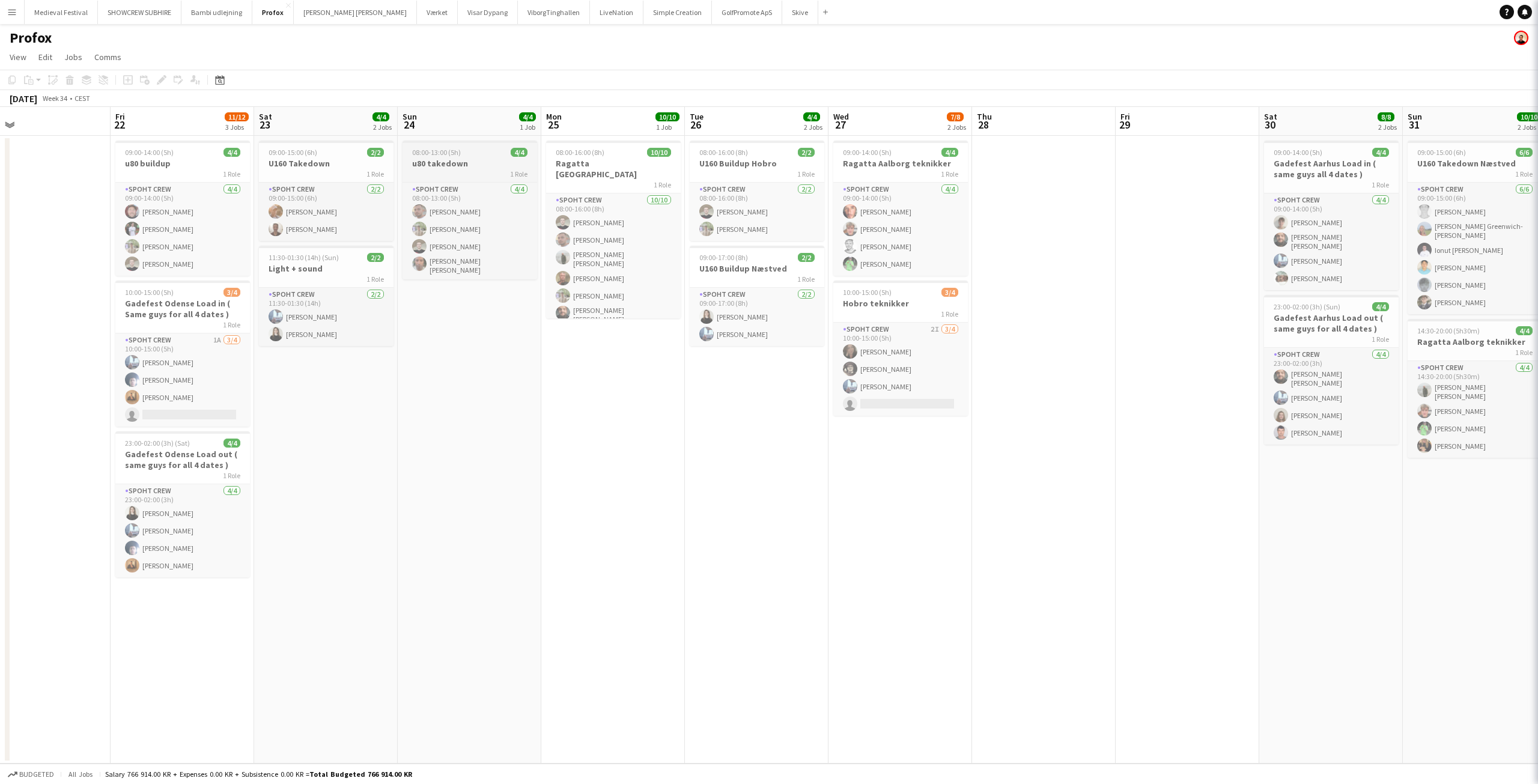
click at [457, 151] on span "08:00-13:00 (5h)" at bounding box center [437, 152] width 49 height 9
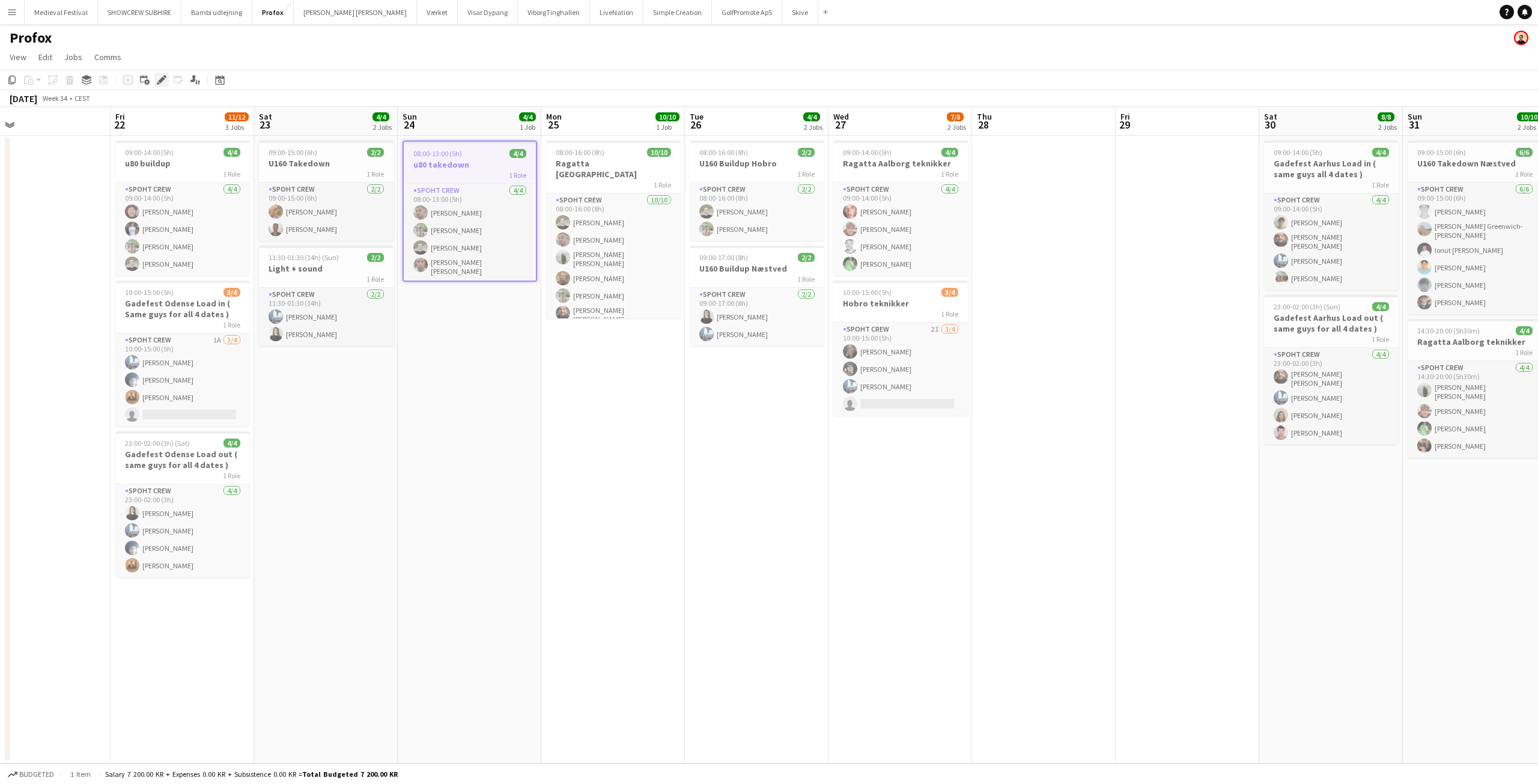
click at [159, 76] on icon "Edit" at bounding box center [162, 80] width 10 height 10
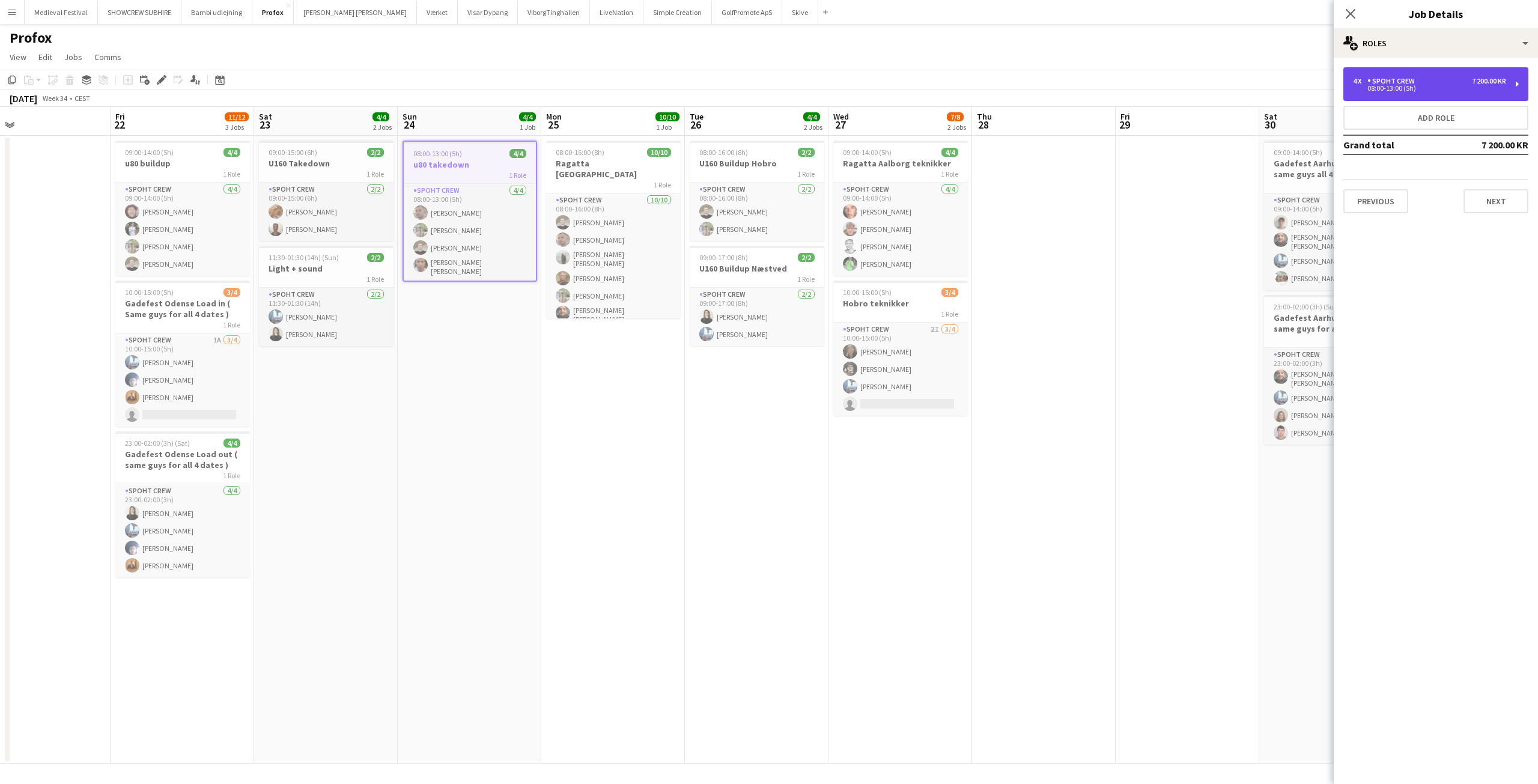
click at [1477, 73] on div "4 x Spoht Crew 7 200.00 KR 08:00-13:00 (5h)" at bounding box center [1435, 84] width 185 height 33
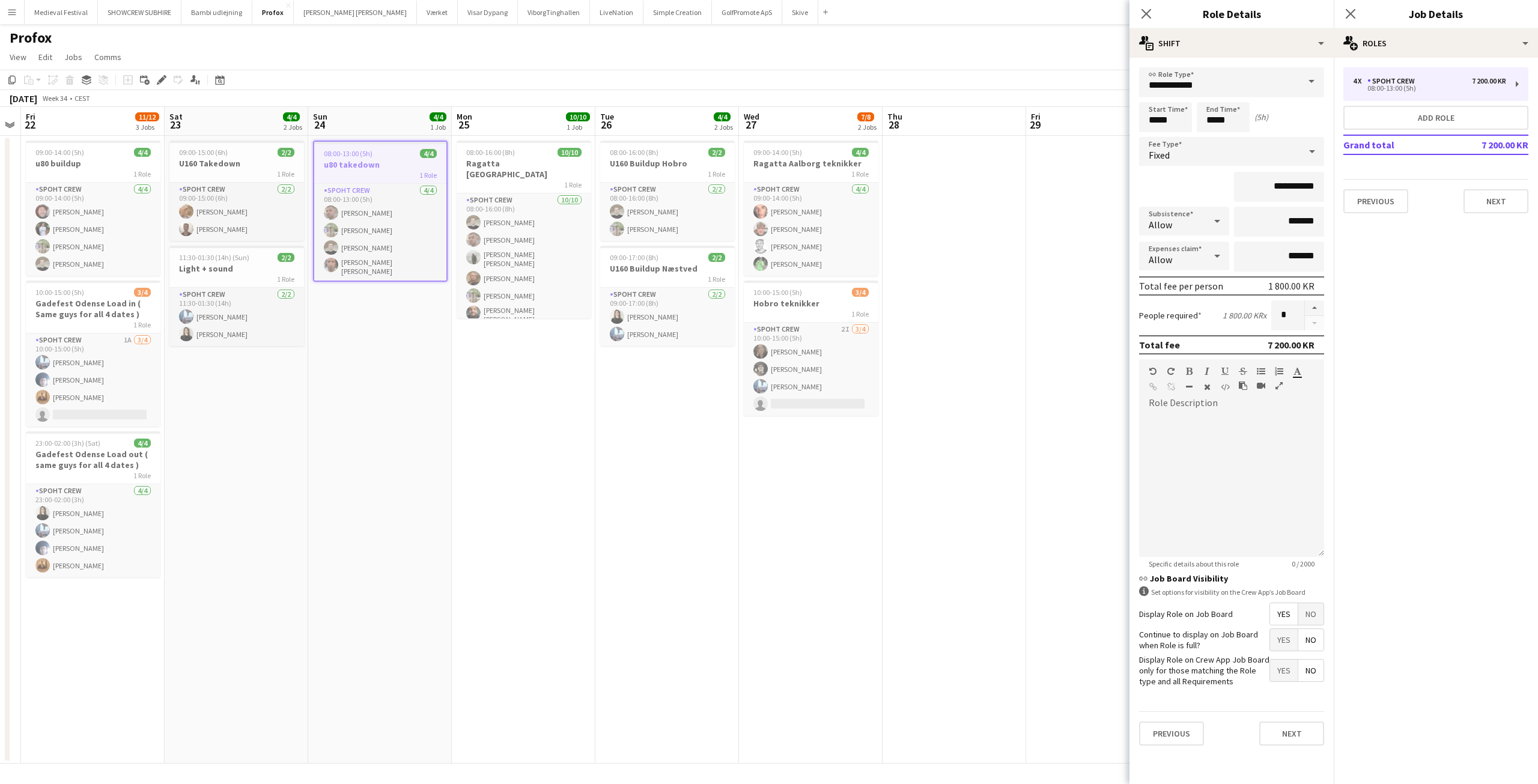
scroll to position [0, 481]
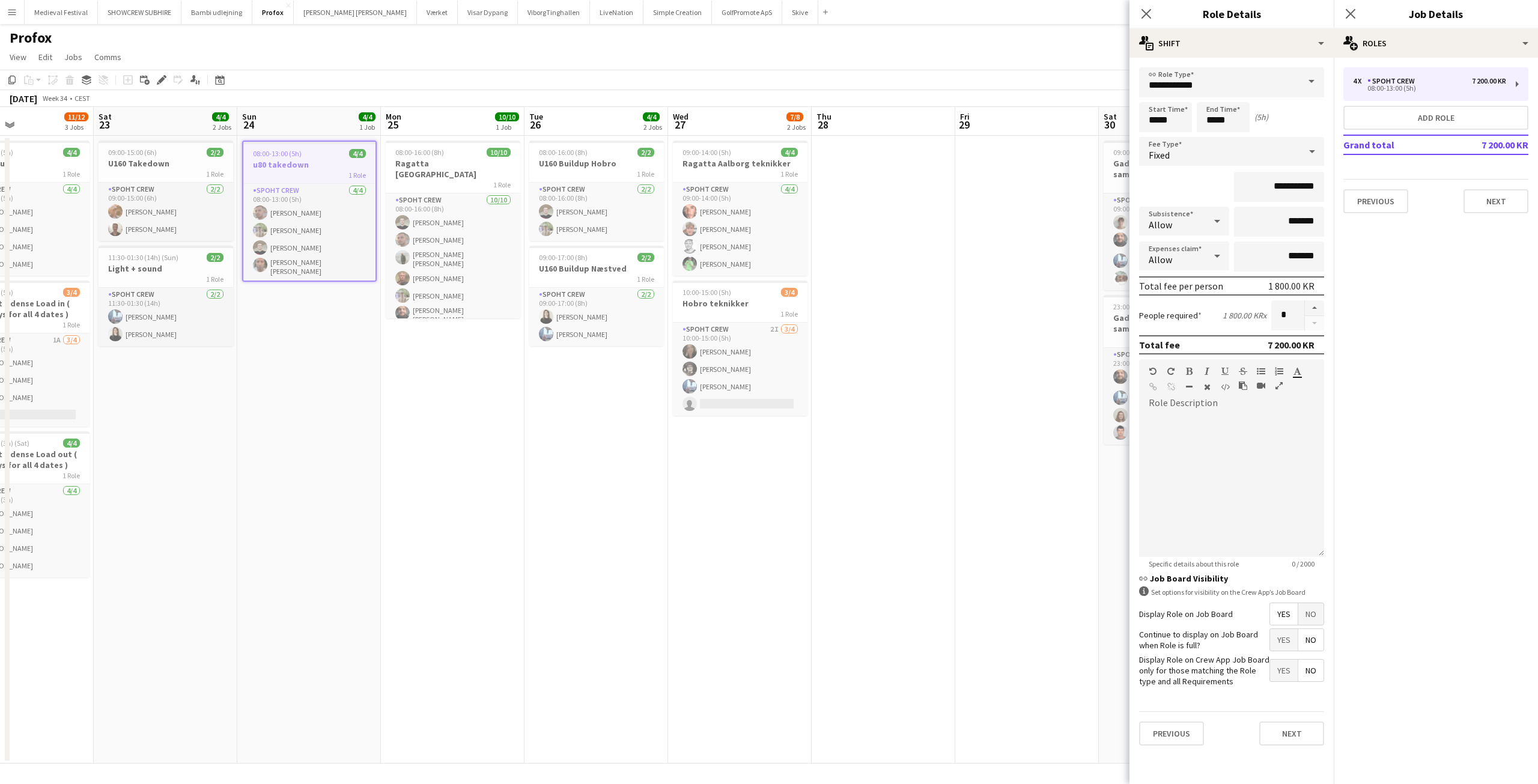
drag, startPoint x: 624, startPoint y: 399, endPoint x: 463, endPoint y: 398, distance: 161.0
click at [463, 398] on app-calendar-viewport "Tue 19 Wed 20 2/2 1 Job Thu 21 Fri 22 11/12 3 Jobs Sat 23 4/4 2 Jobs Sun 24 4/4…" at bounding box center [769, 435] width 1538 height 656
click at [443, 163] on h3 "Ragatta [GEOGRAPHIC_DATA]" at bounding box center [453, 169] width 135 height 22
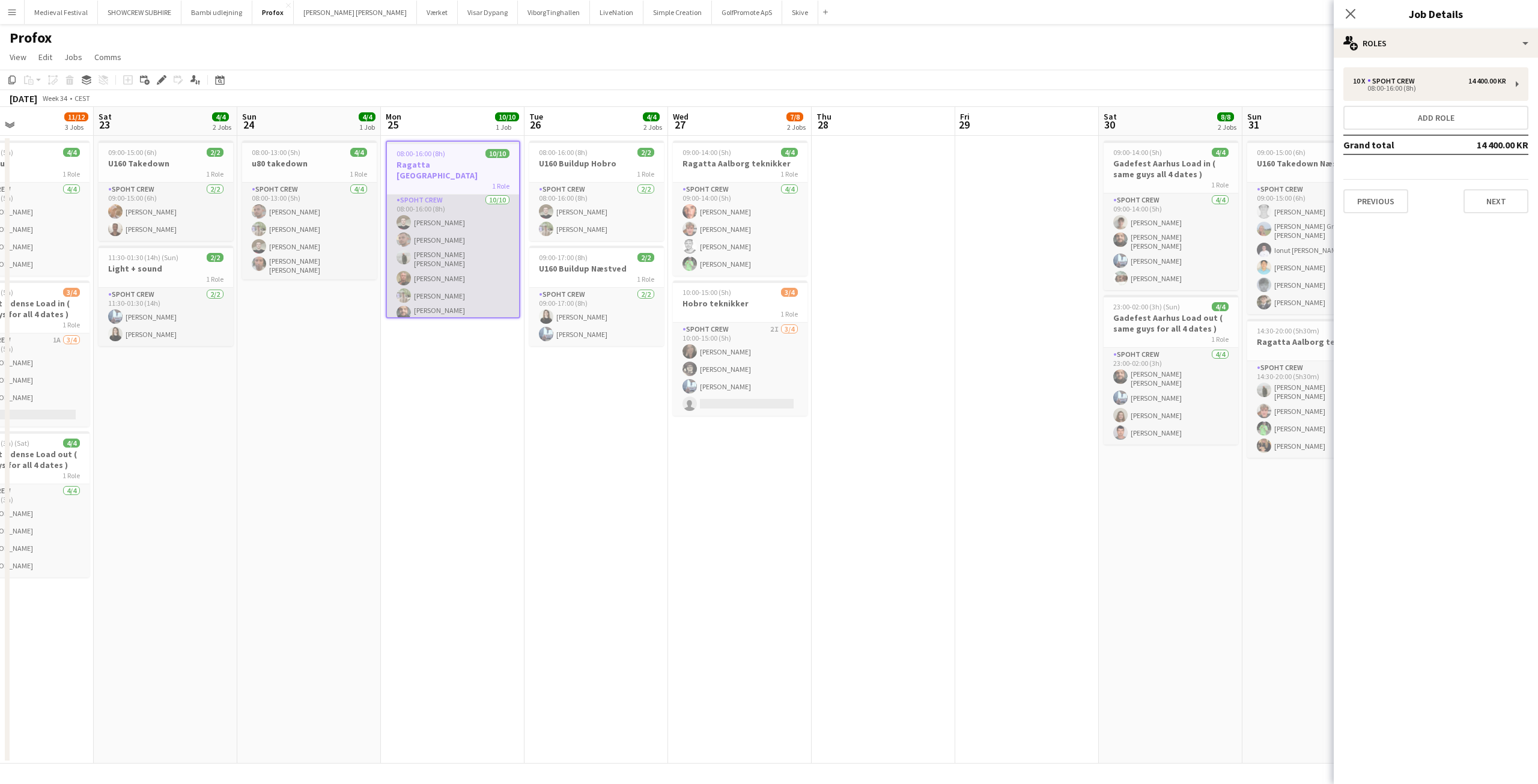
scroll to position [0, 0]
drag, startPoint x: 459, startPoint y: 204, endPoint x: 462, endPoint y: 285, distance: 81.1
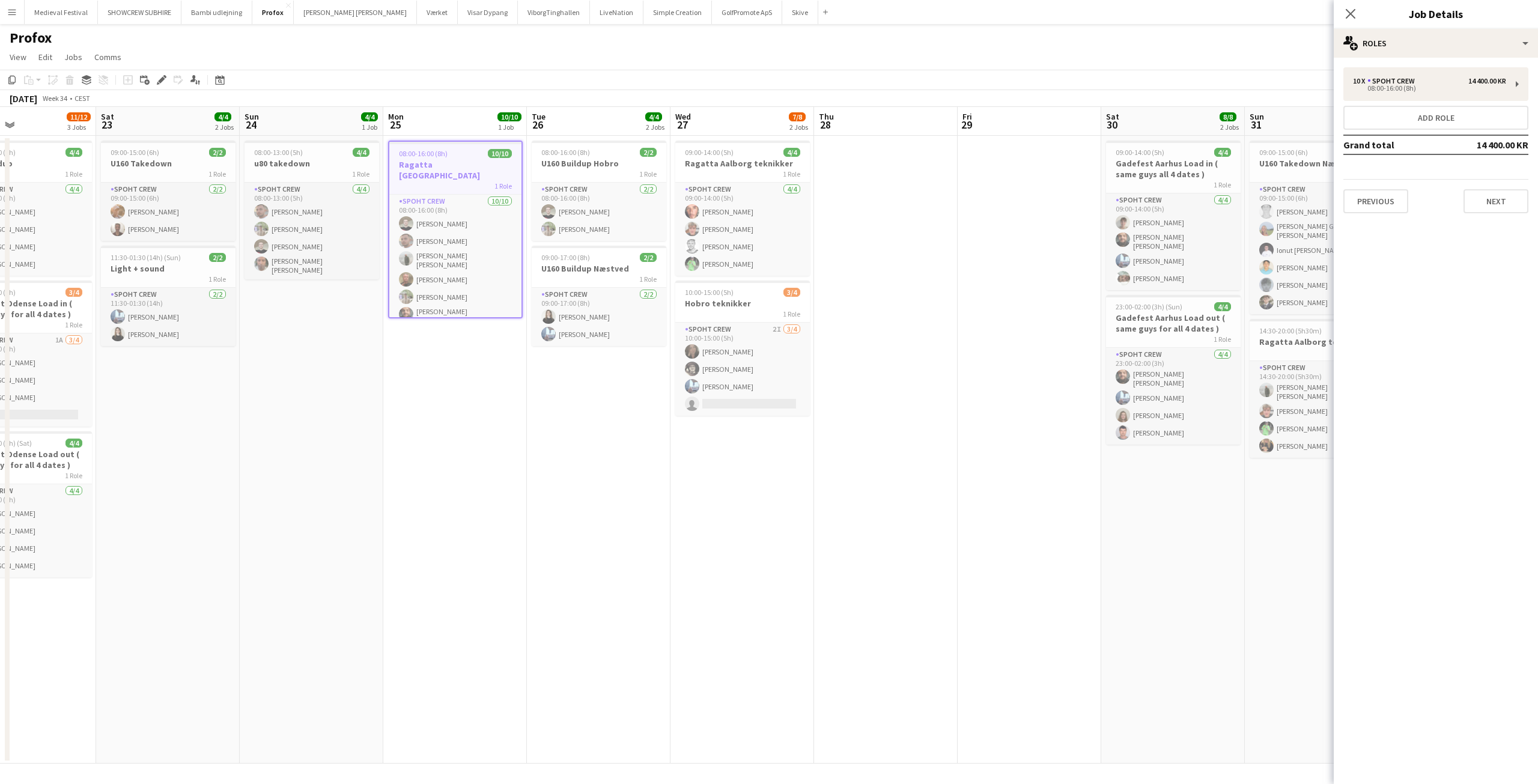
drag, startPoint x: 462, startPoint y: 285, endPoint x: 794, endPoint y: 455, distance: 373.0
click at [794, 455] on app-date-cell "09:00-14:00 (5h) 4/4 Ragatta Aalborg teknikker 1 Role Spoht Crew 4/4 09:00-14:0…" at bounding box center [742, 450] width 144 height 628
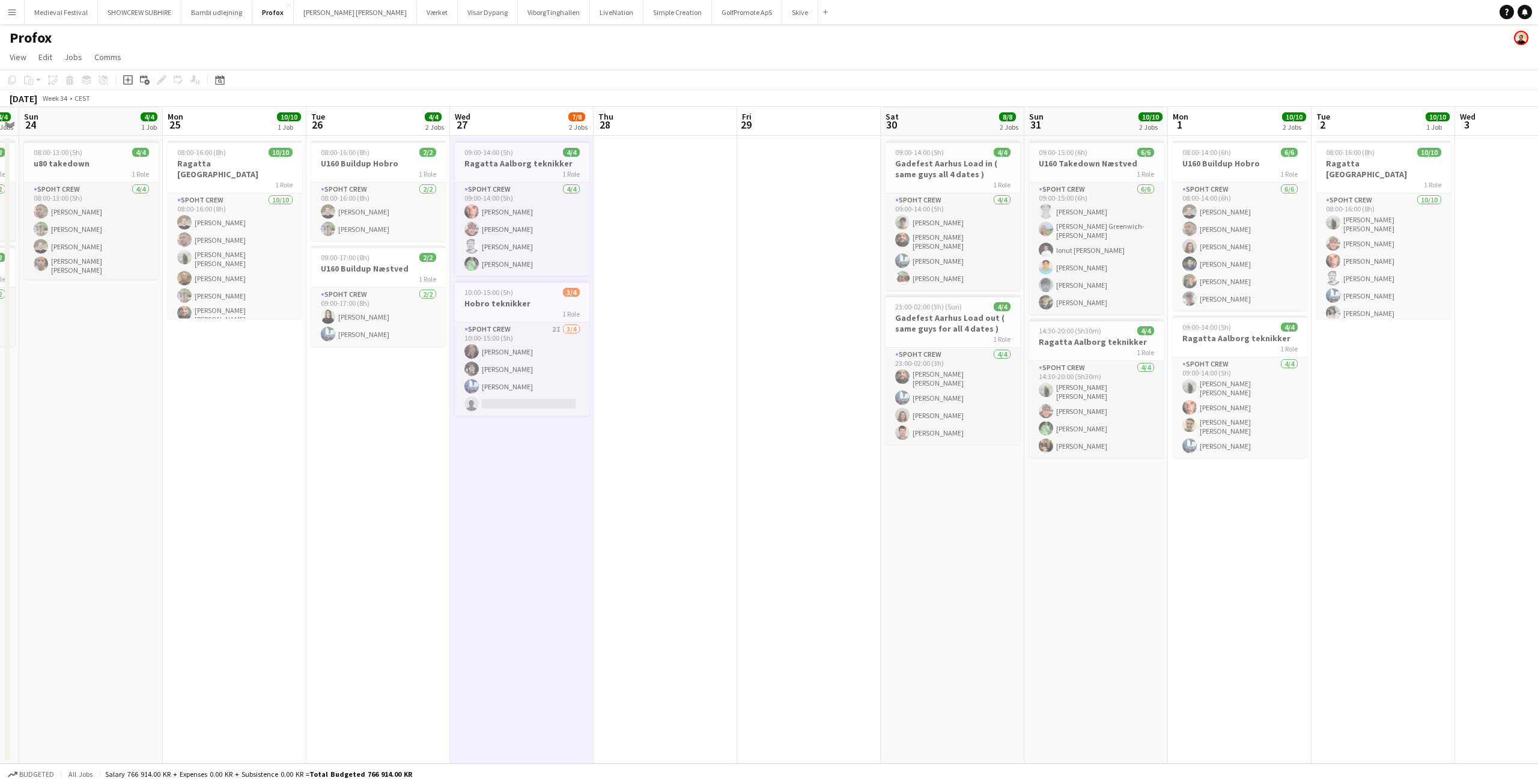
drag, startPoint x: 863, startPoint y: 443, endPoint x: 837, endPoint y: 478, distance: 43.6
click at [836, 478] on app-calendar-viewport "Fri 22 11/12 3 Jobs Sat 23 4/4 2 Jobs Sun 24 4/4 1 Job Mon 25 10/10 1 Job Tue 2…" at bounding box center [769, 435] width 1538 height 656
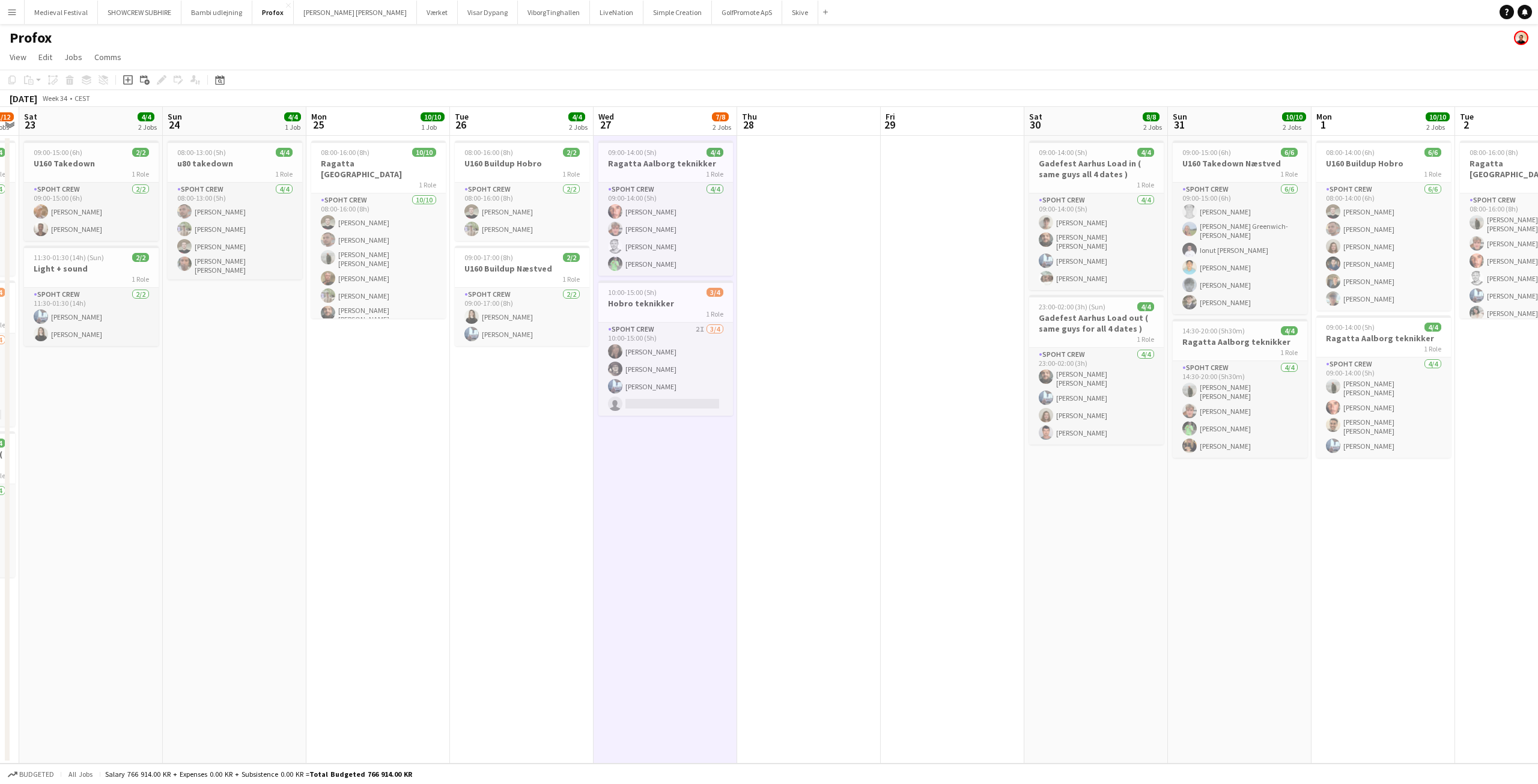
scroll to position [0, 245]
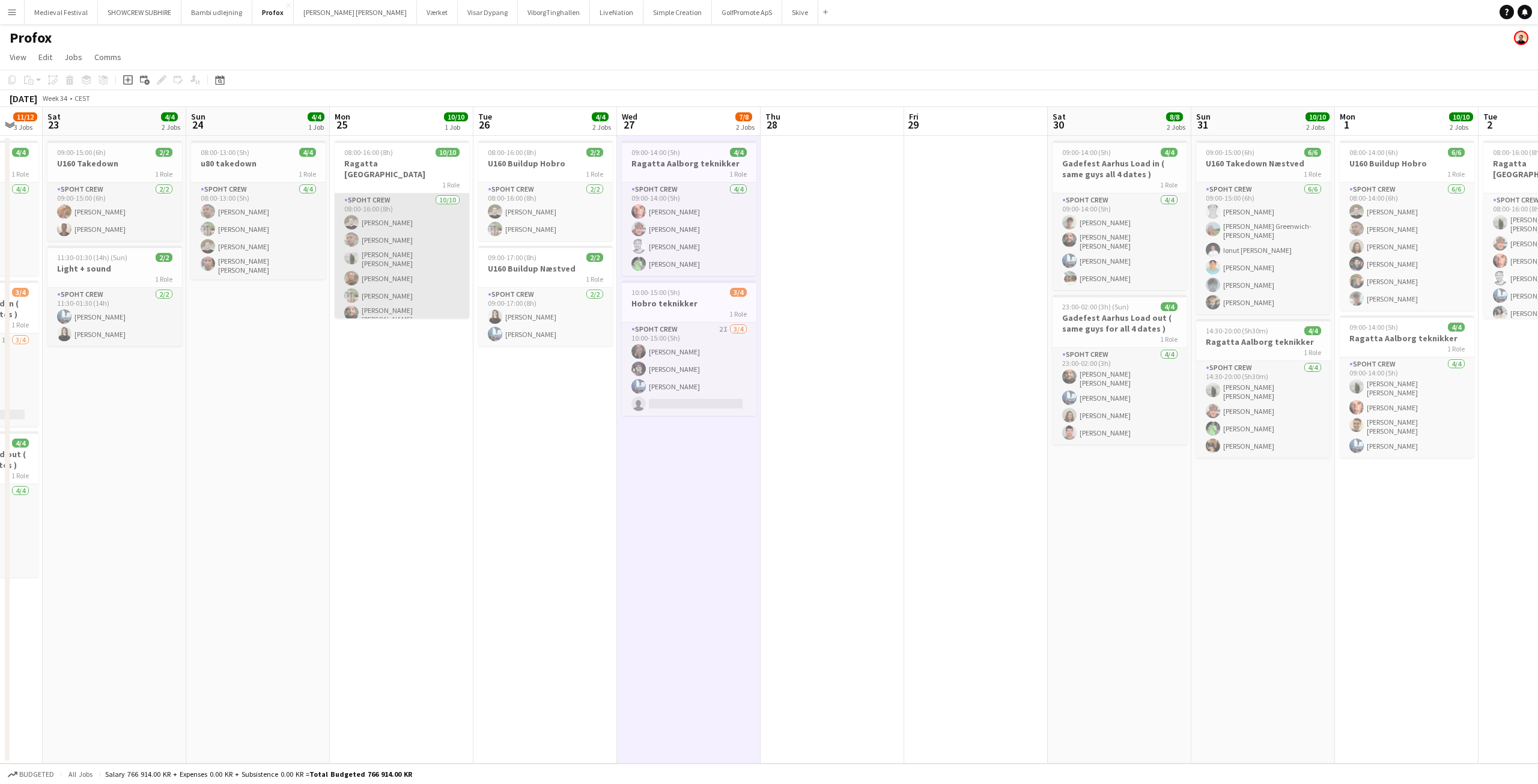
click at [435, 238] on app-card-role "Spoht Crew 10/10 08:00-16:00 (8h) Nicolai Schmidt Tomas Ambarcumianas Negru Liv…" at bounding box center [402, 297] width 135 height 209
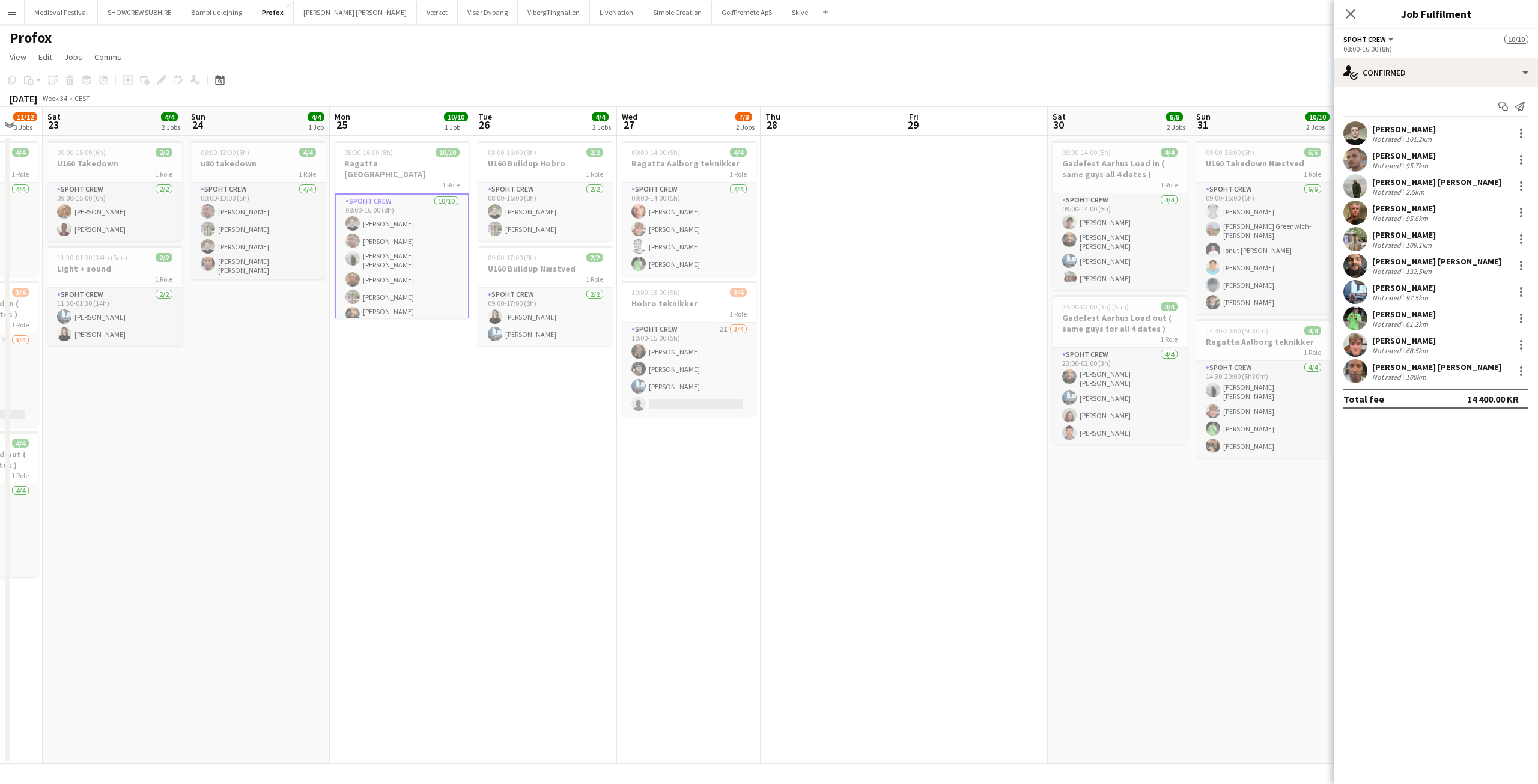
click at [1362, 130] on app-user-avatar at bounding box center [1355, 133] width 24 height 24
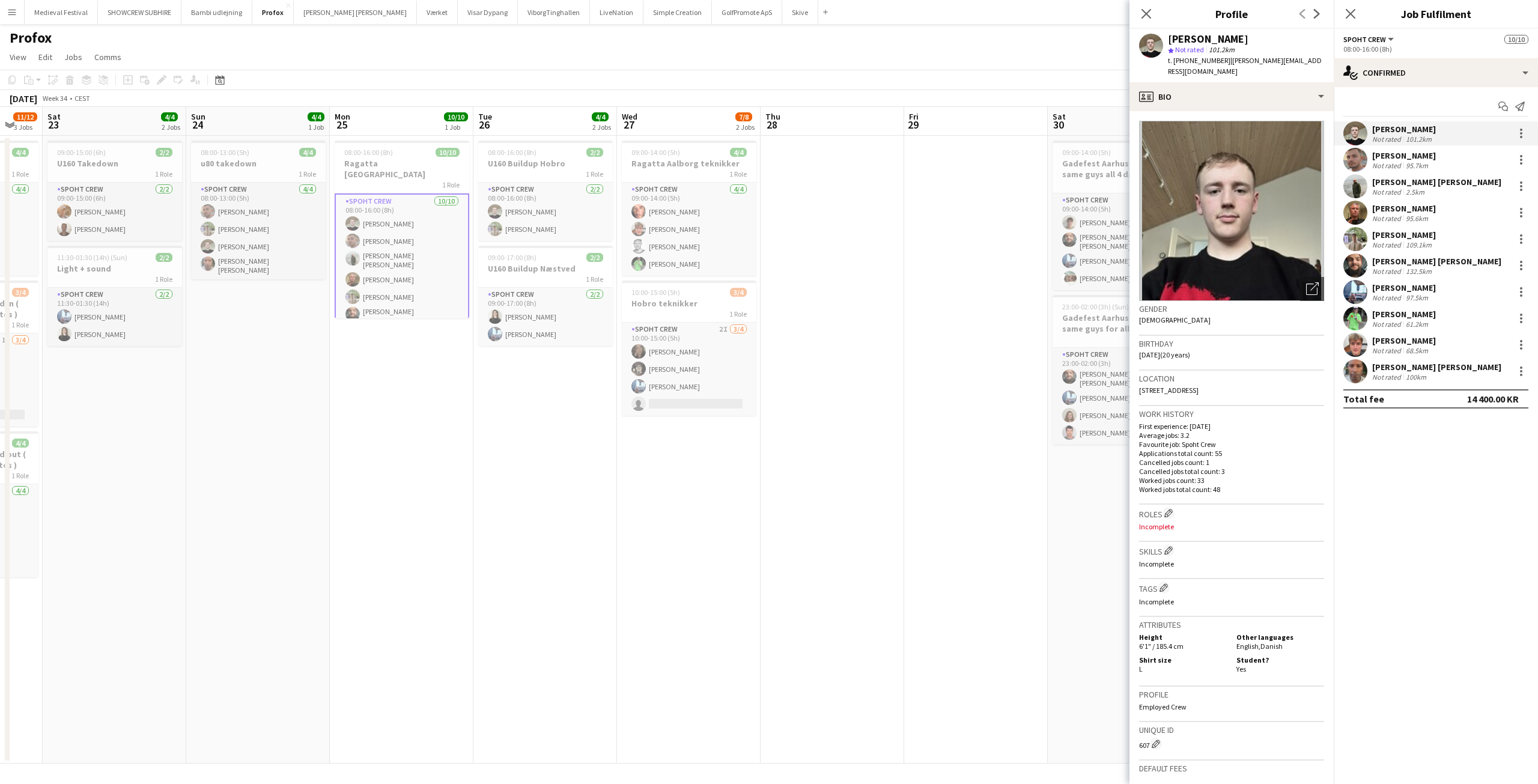
click at [1362, 158] on app-user-avatar at bounding box center [1355, 160] width 24 height 24
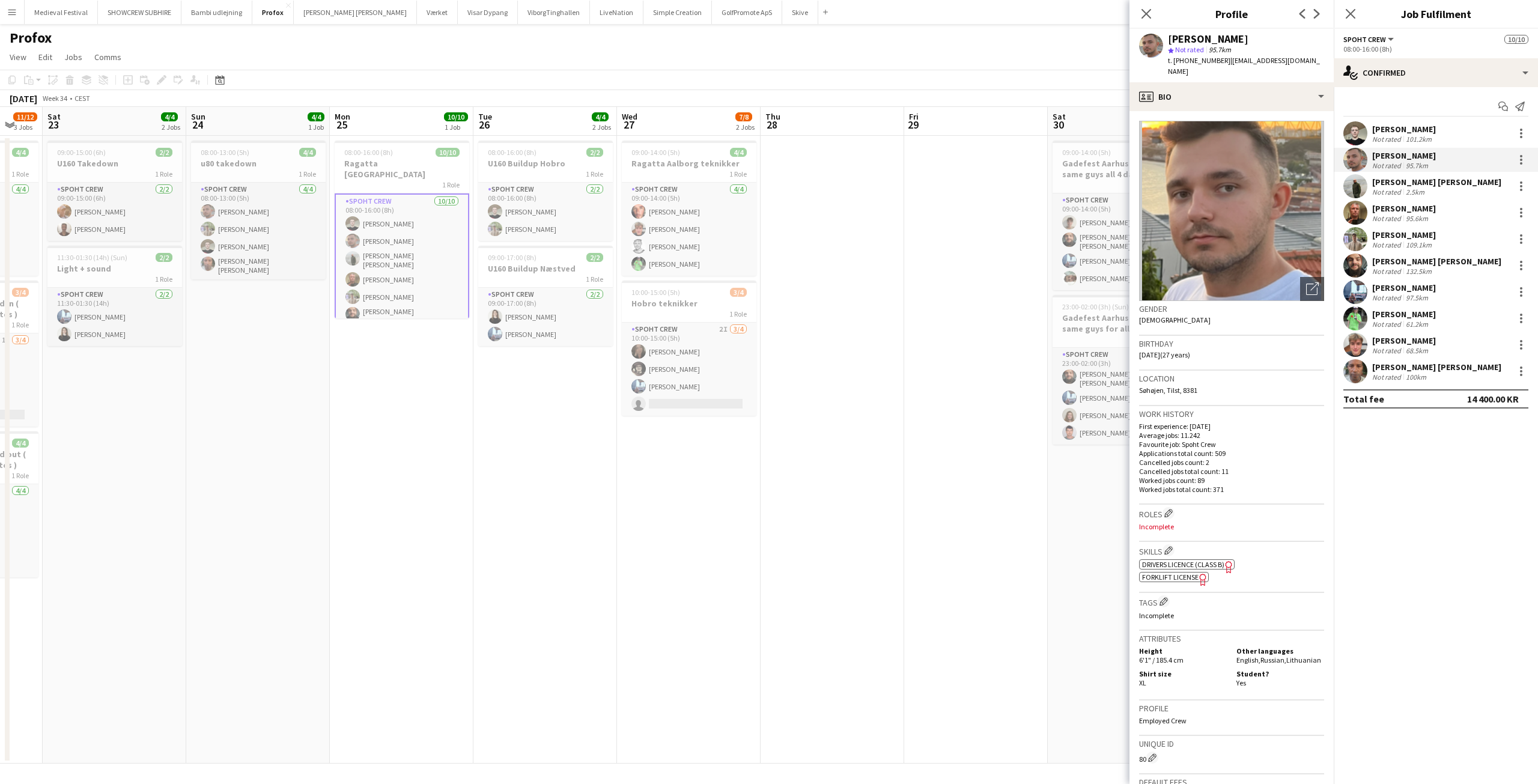
click at [1362, 187] on app-user-avatar at bounding box center [1355, 186] width 24 height 24
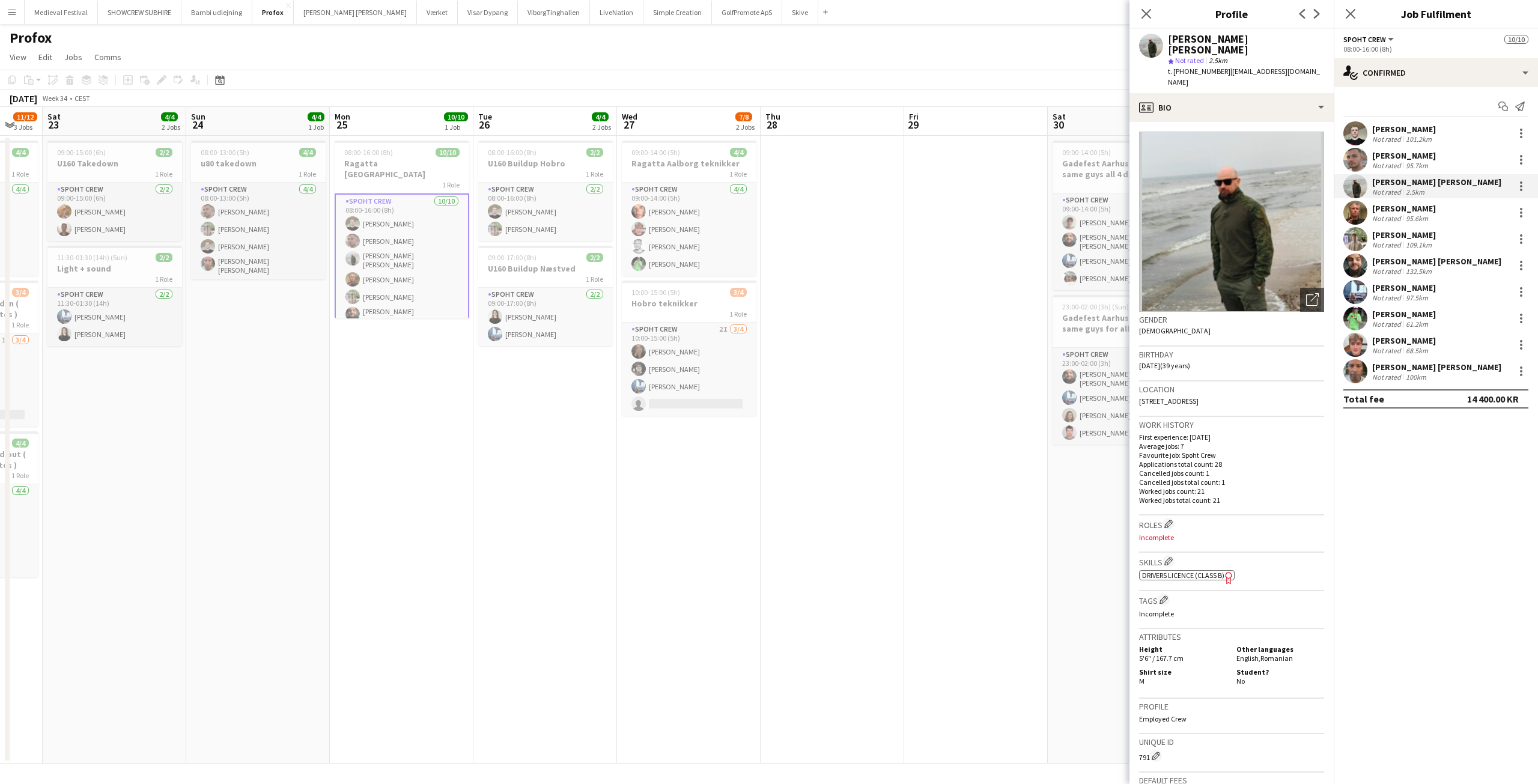
click at [1359, 211] on app-user-avatar at bounding box center [1355, 213] width 24 height 24
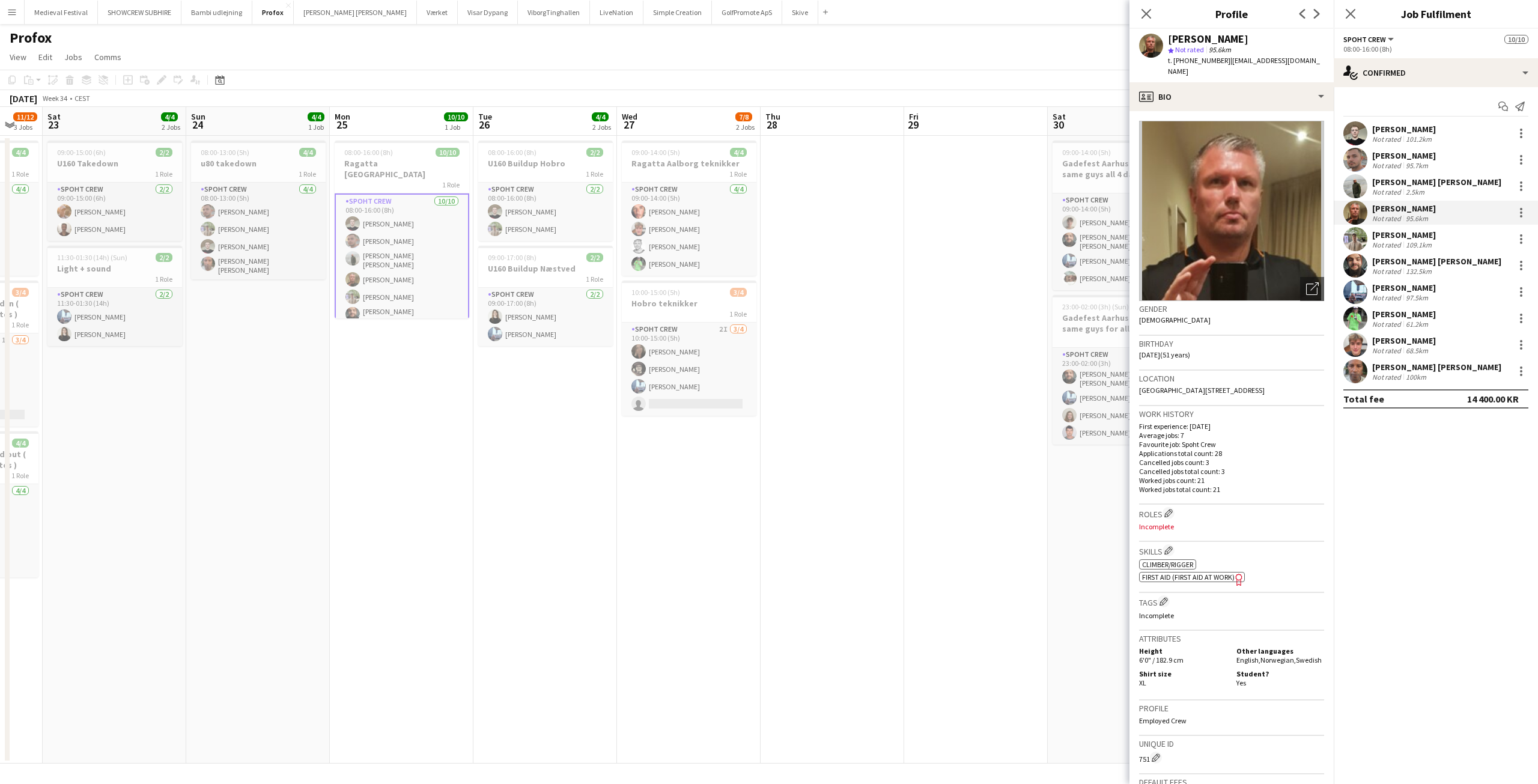
click at [1357, 236] on app-user-avatar at bounding box center [1355, 239] width 24 height 24
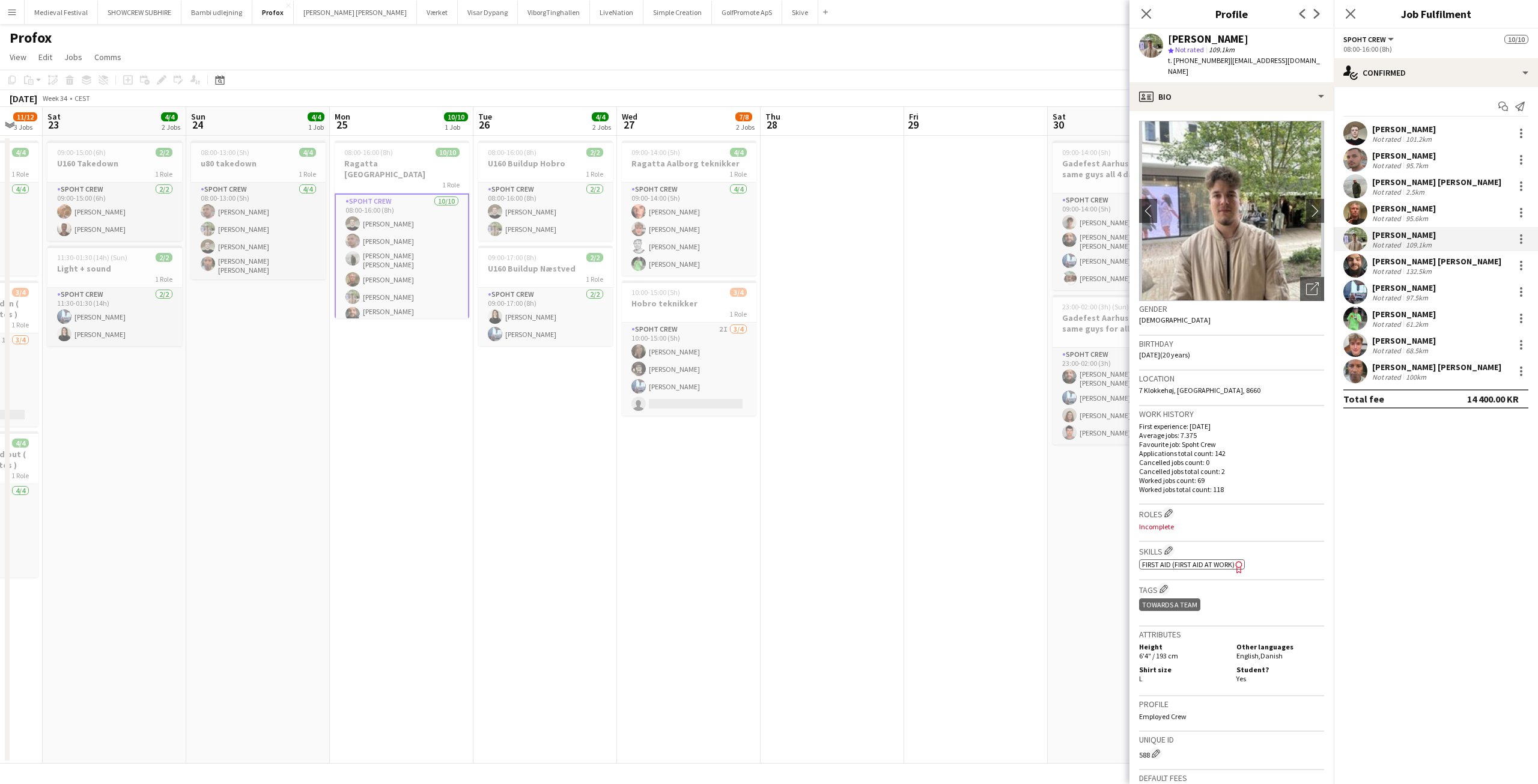
scroll to position [68, 0]
click at [862, 319] on app-date-cell at bounding box center [832, 450] width 144 height 628
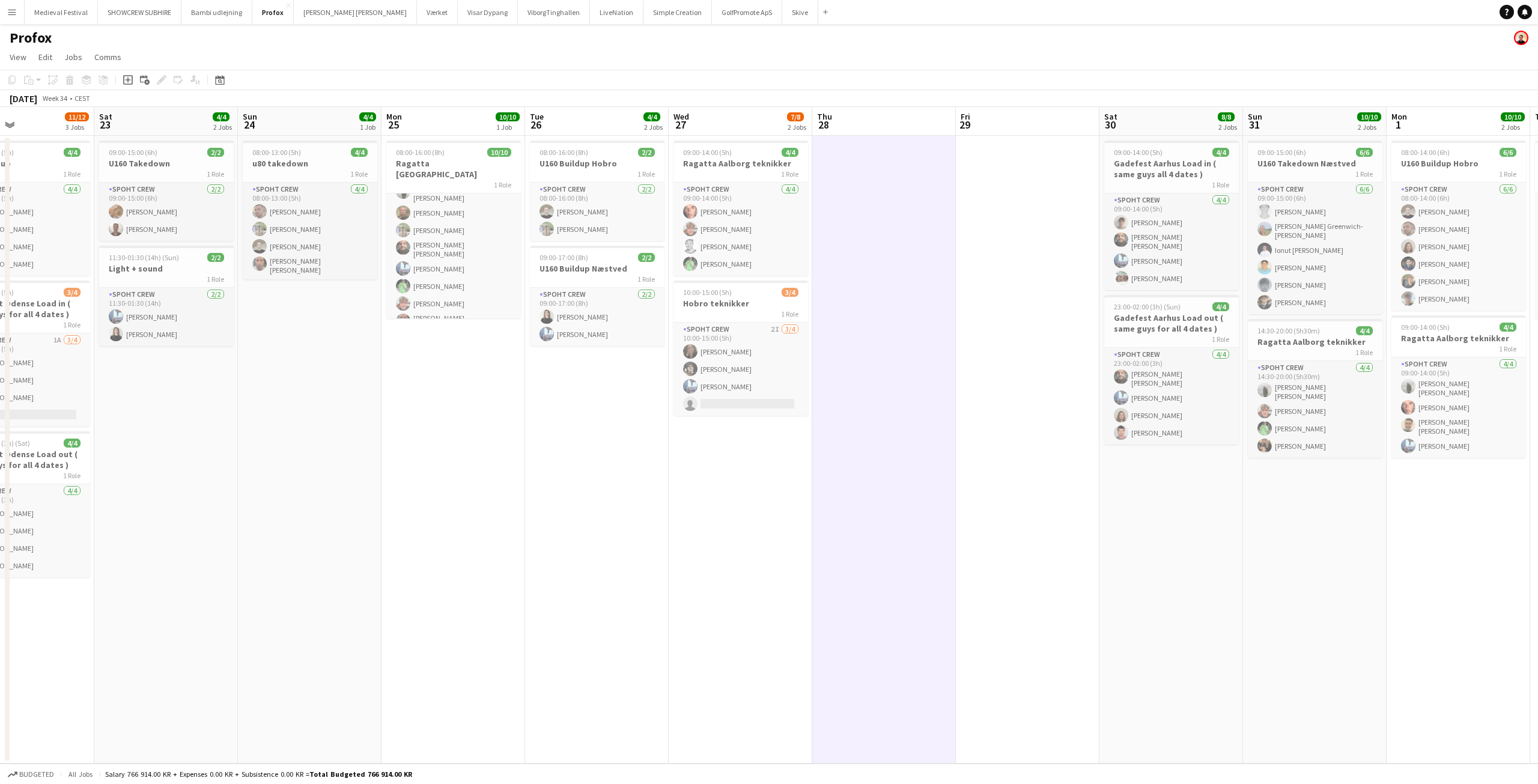
scroll to position [0, 301]
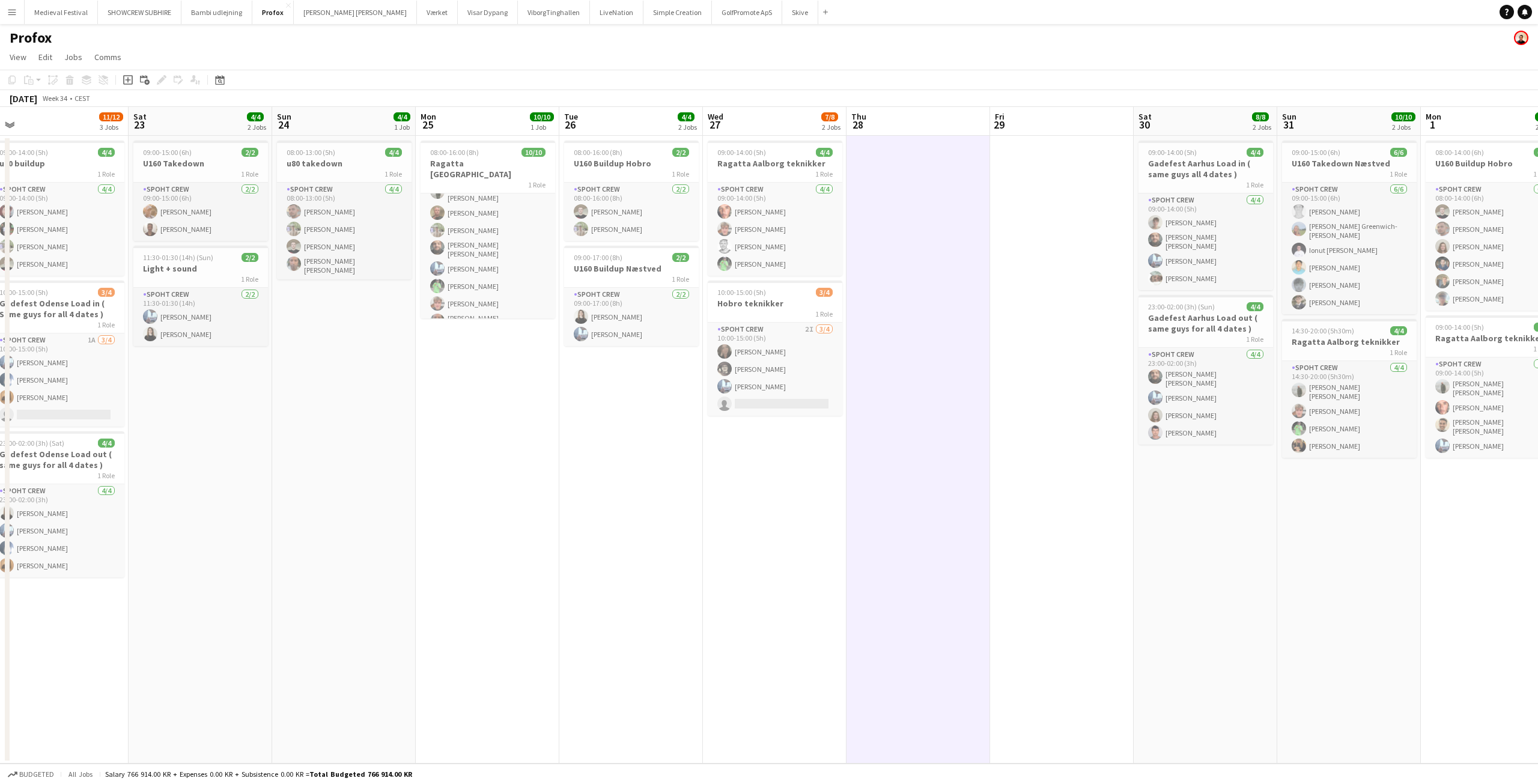
drag, startPoint x: 916, startPoint y: 315, endPoint x: 1003, endPoint y: 347, distance: 92.7
click at [1002, 346] on app-calendar-viewport "Wed 20 2/2 1 Job Thu 21 Fri 22 11/12 3 Jobs Sat 23 4/4 2 Jobs Sun 24 4/4 1 Job …" at bounding box center [769, 435] width 1538 height 656
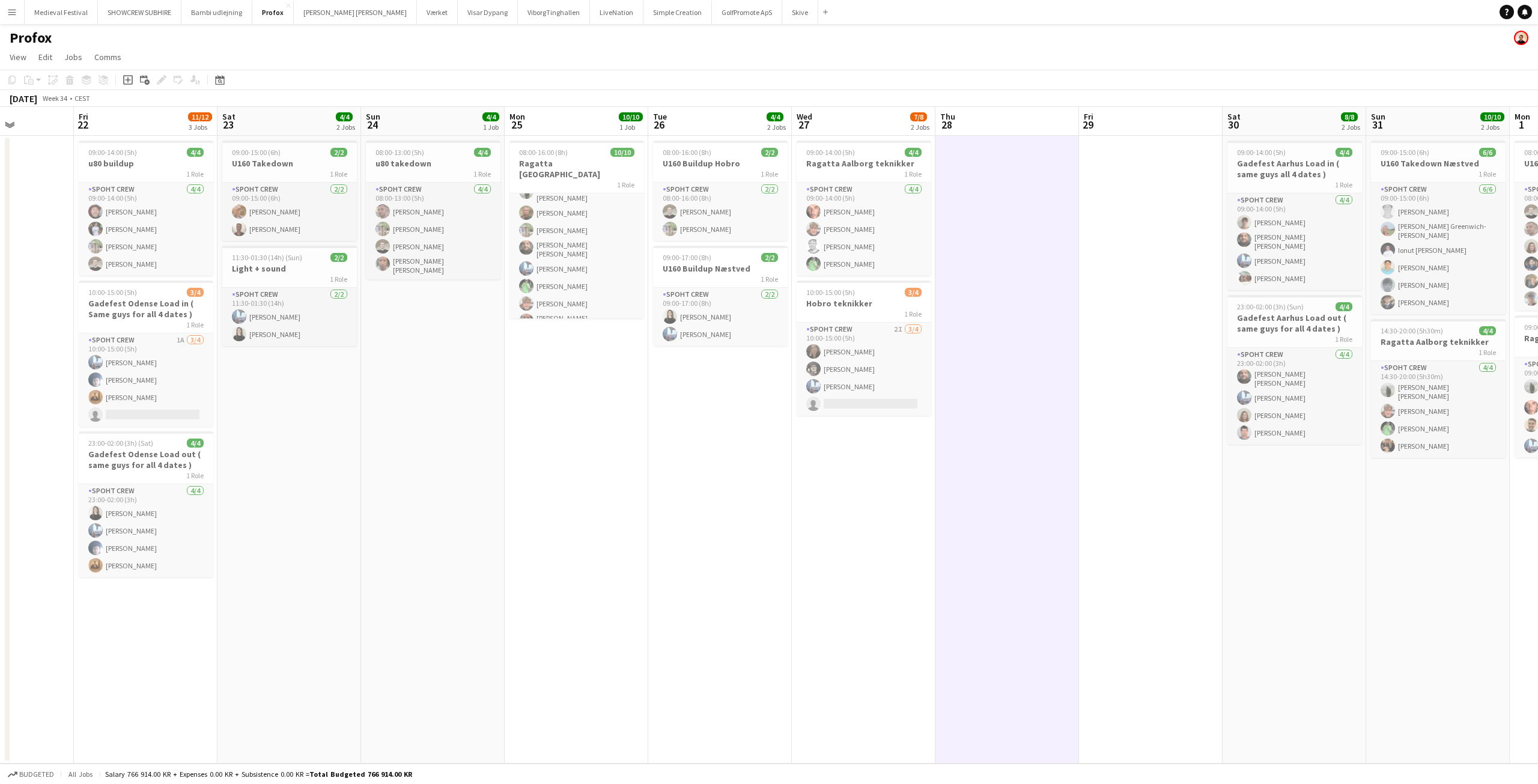
scroll to position [0, 354]
drag, startPoint x: 599, startPoint y: 405, endPoint x: 691, endPoint y: 412, distance: 92.3
click at [691, 412] on app-calendar-viewport "Tue 19 Wed 20 2/2 1 Job Thu 21 Fri 22 11/12 3 Jobs Sat 23 4/4 2 Jobs Sun 24 4/4…" at bounding box center [769, 435] width 1538 height 656
click at [725, 148] on div "08:00-16:00 (8h) 2/2" at bounding box center [723, 152] width 135 height 9
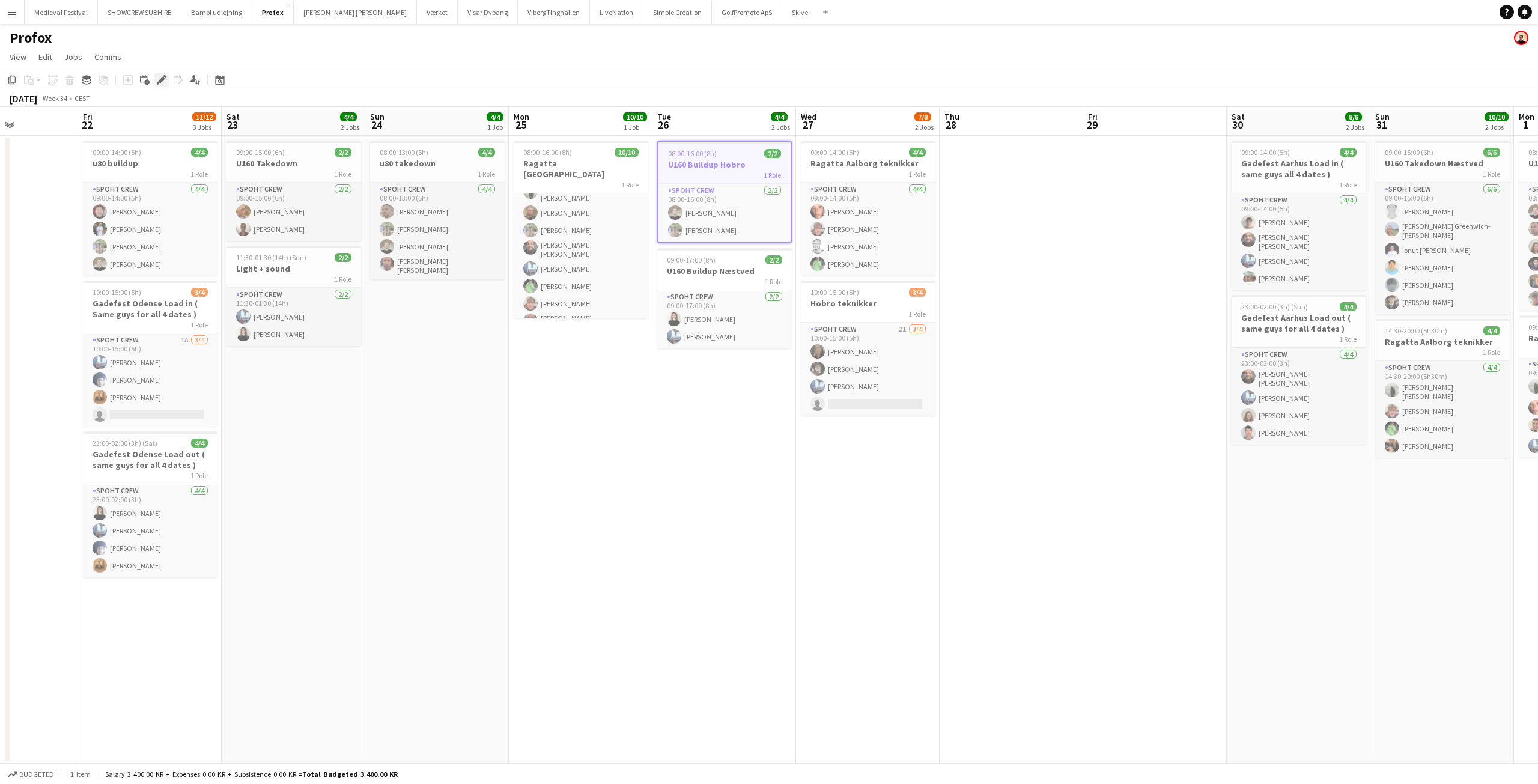
click at [160, 78] on icon "Edit" at bounding box center [162, 80] width 10 height 10
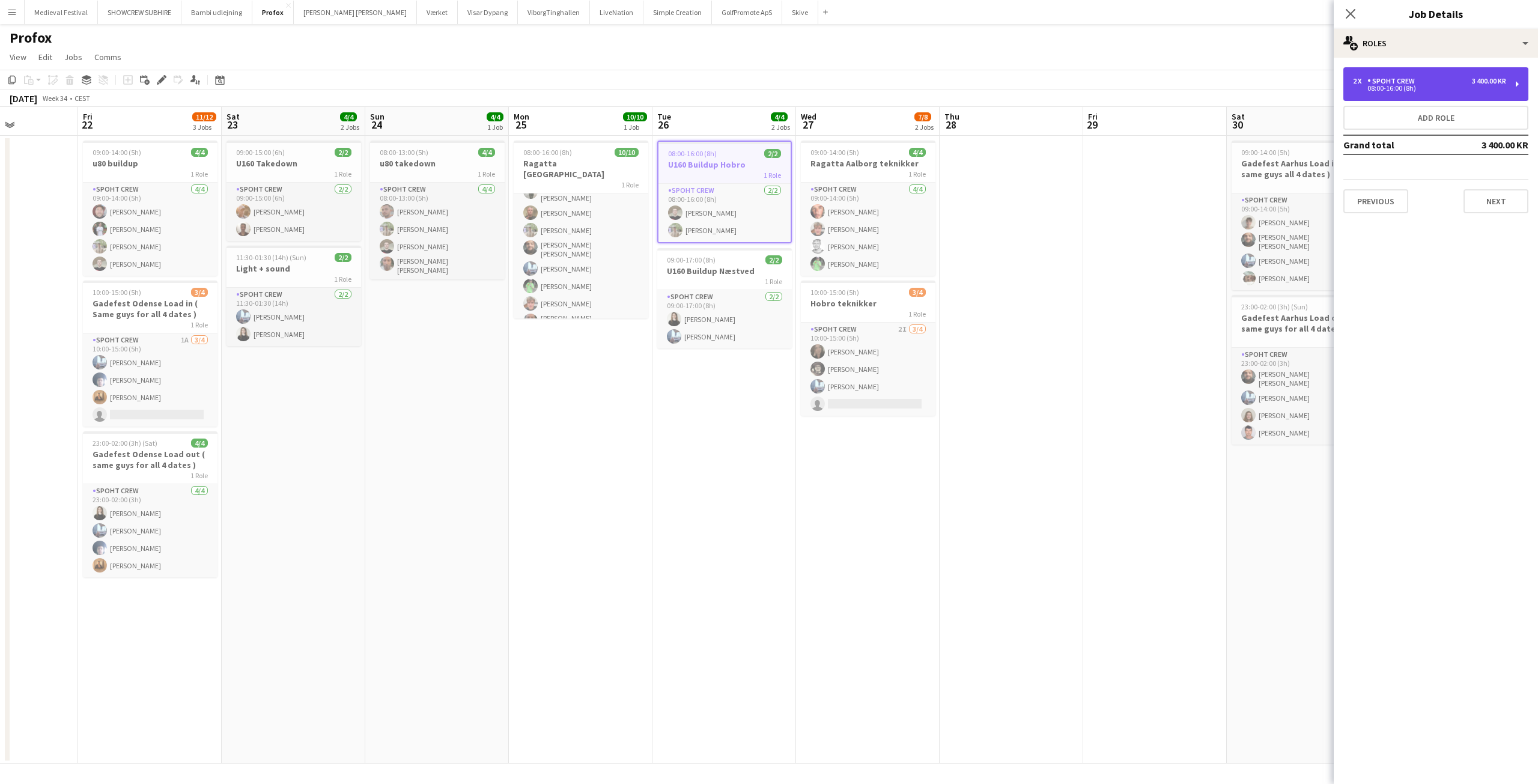
click at [1413, 91] on div "08:00-16:00 (8h)" at bounding box center [1430, 88] width 153 height 6
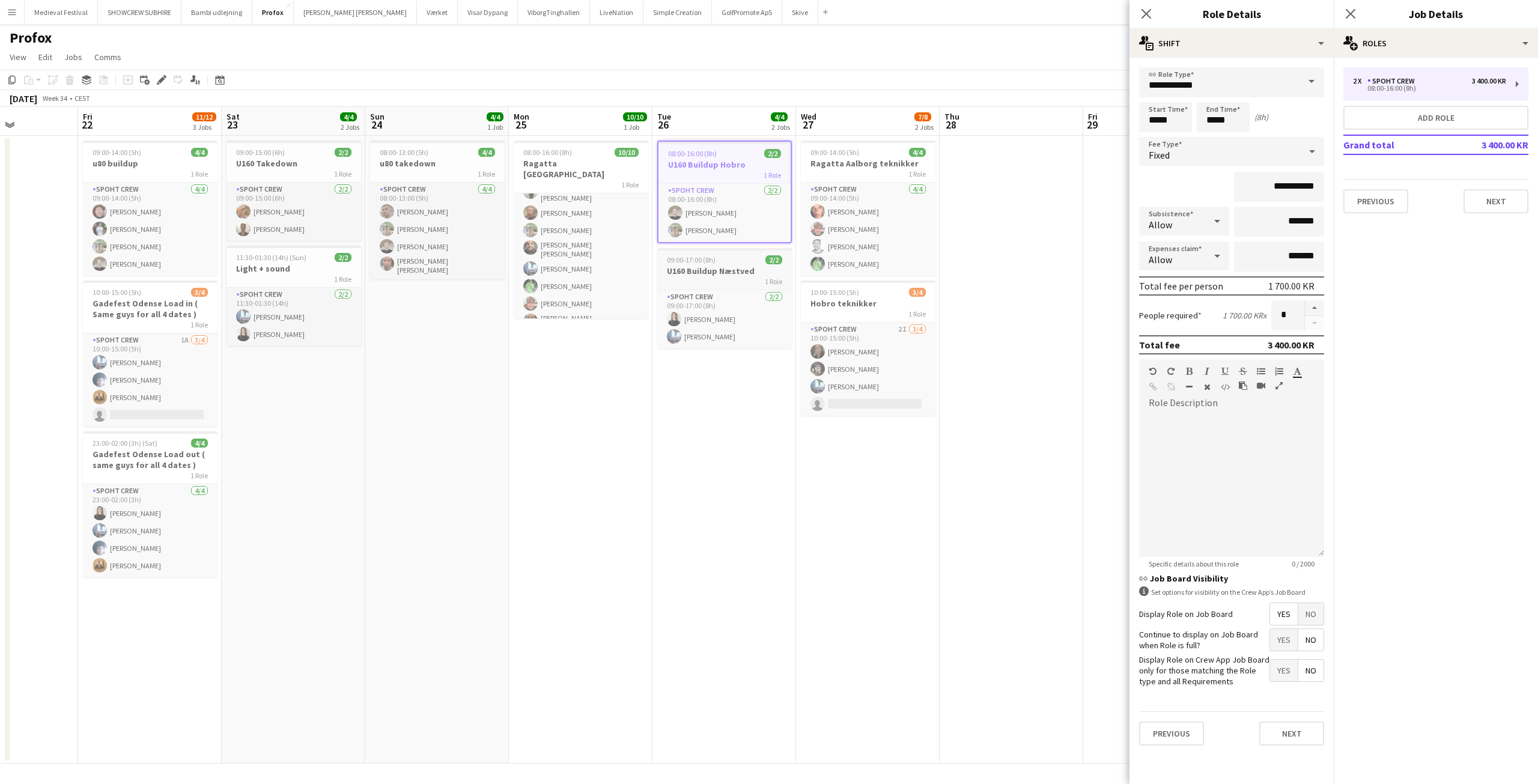
click at [700, 265] on app-job-card "09:00-17:00 (8h) 2/2 U160 Buildup Næstved 1 Role Spoht Crew 2/2 09:00-17:00 (8h…" at bounding box center [724, 299] width 135 height 100
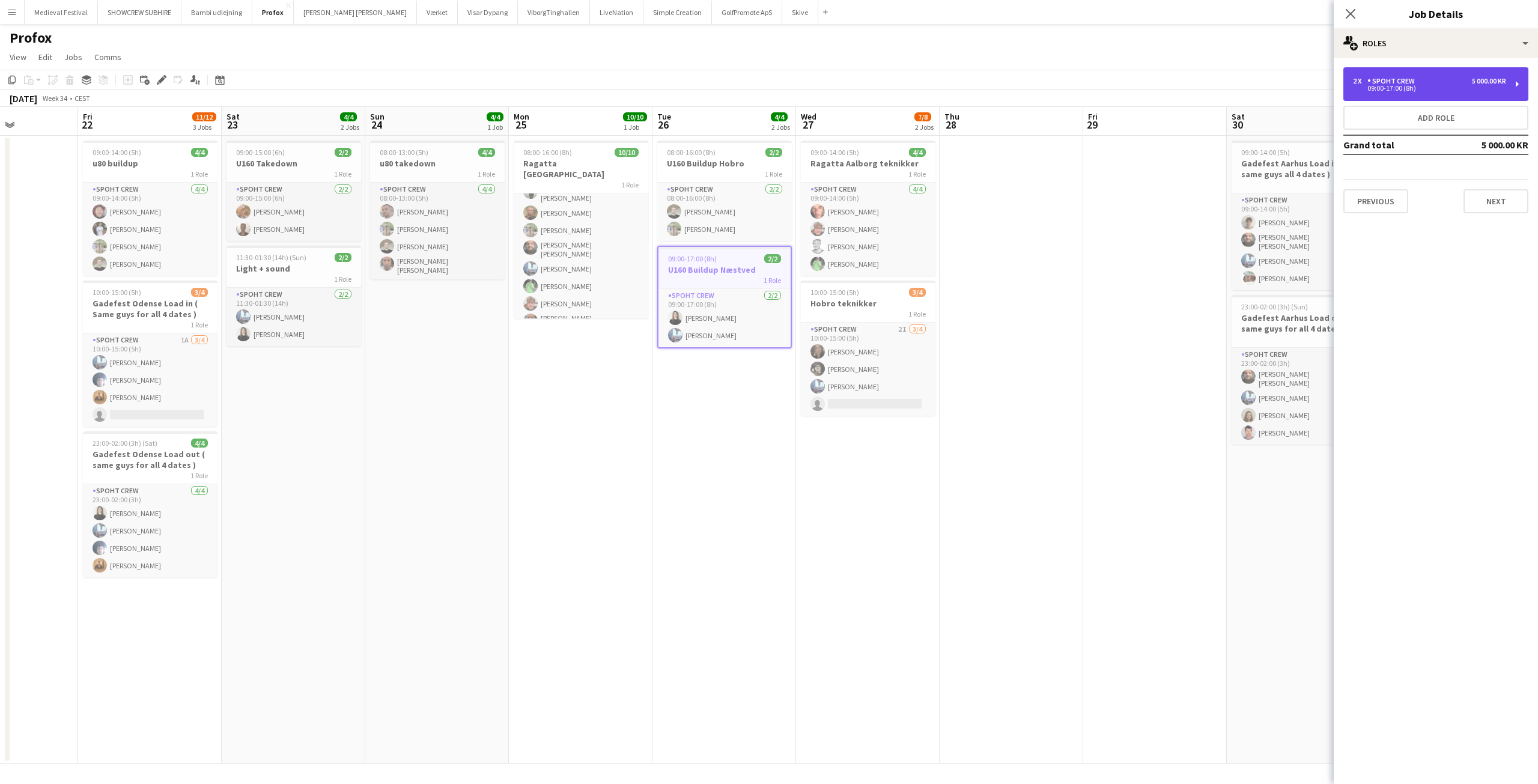
click at [1475, 80] on div "5 000.00 KR" at bounding box center [1488, 81] width 34 height 8
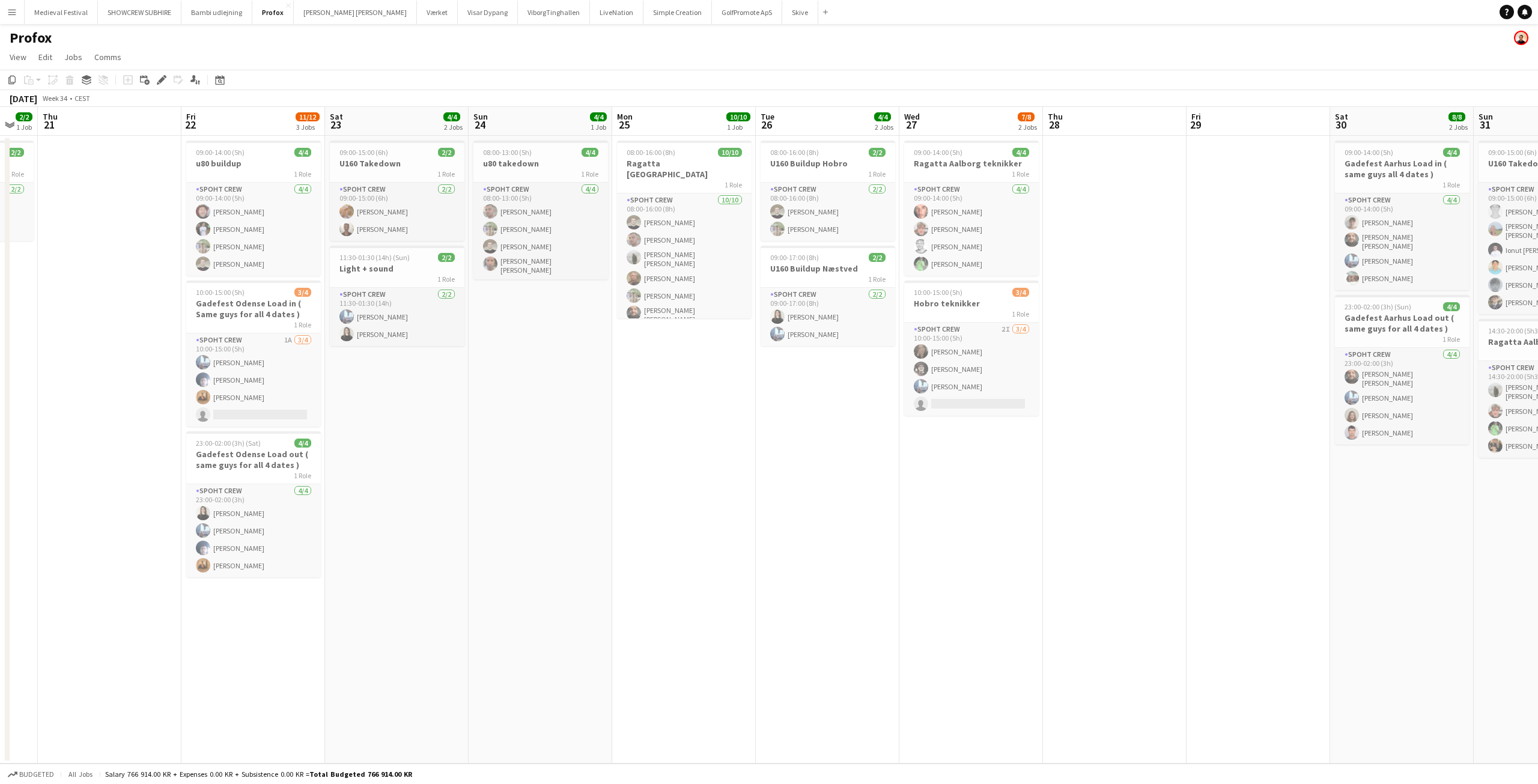
drag, startPoint x: 502, startPoint y: 406, endPoint x: 900, endPoint y: 476, distance: 404.1
click at [893, 484] on app-calendar-viewport "Tue 19 Wed 20 2/2 1 Job Thu 21 Fri 22 11/12 3 Jobs Sat 23 4/4 2 Jobs Sun 24 4/4…" at bounding box center [769, 435] width 1538 height 656
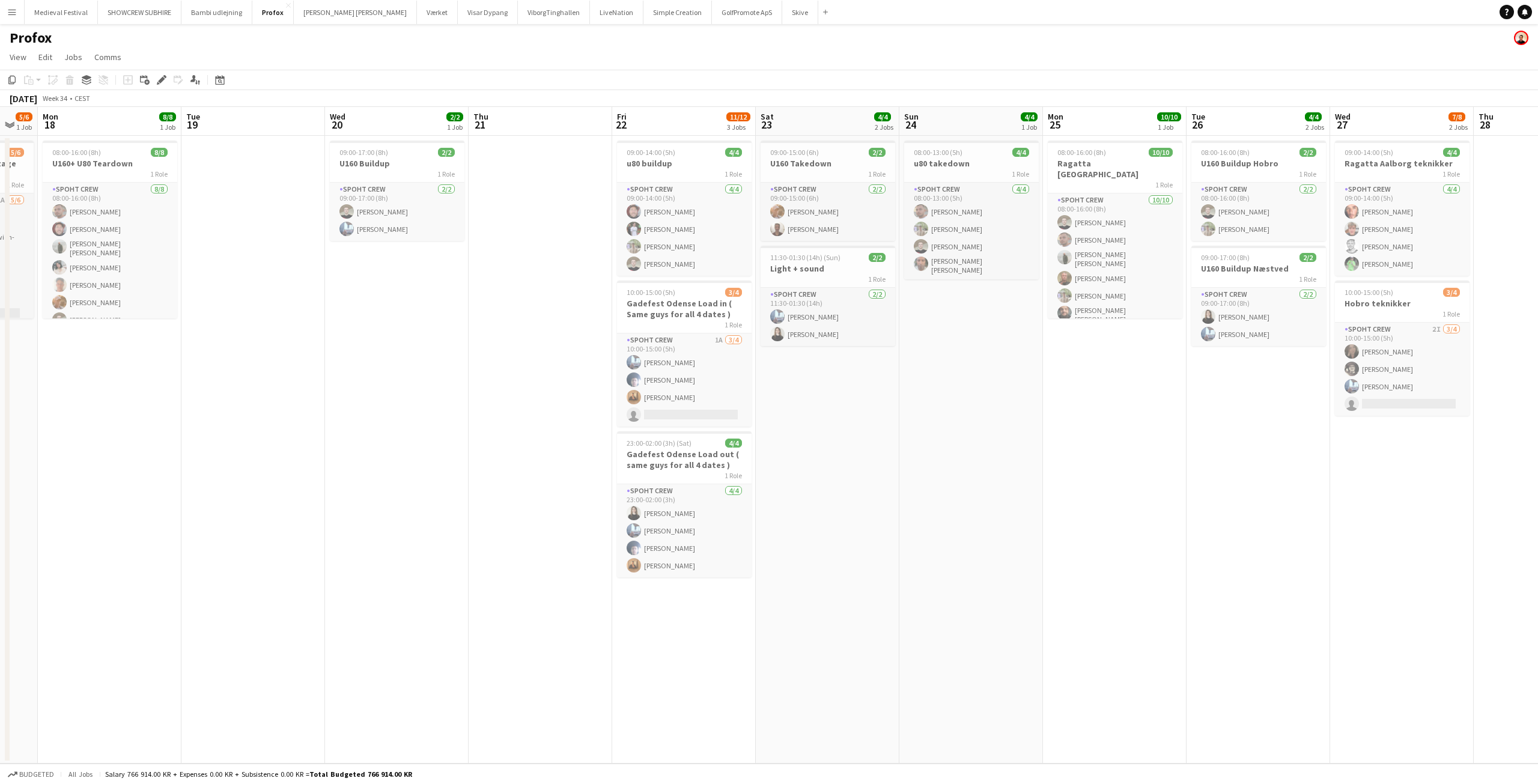
scroll to position [0, 384]
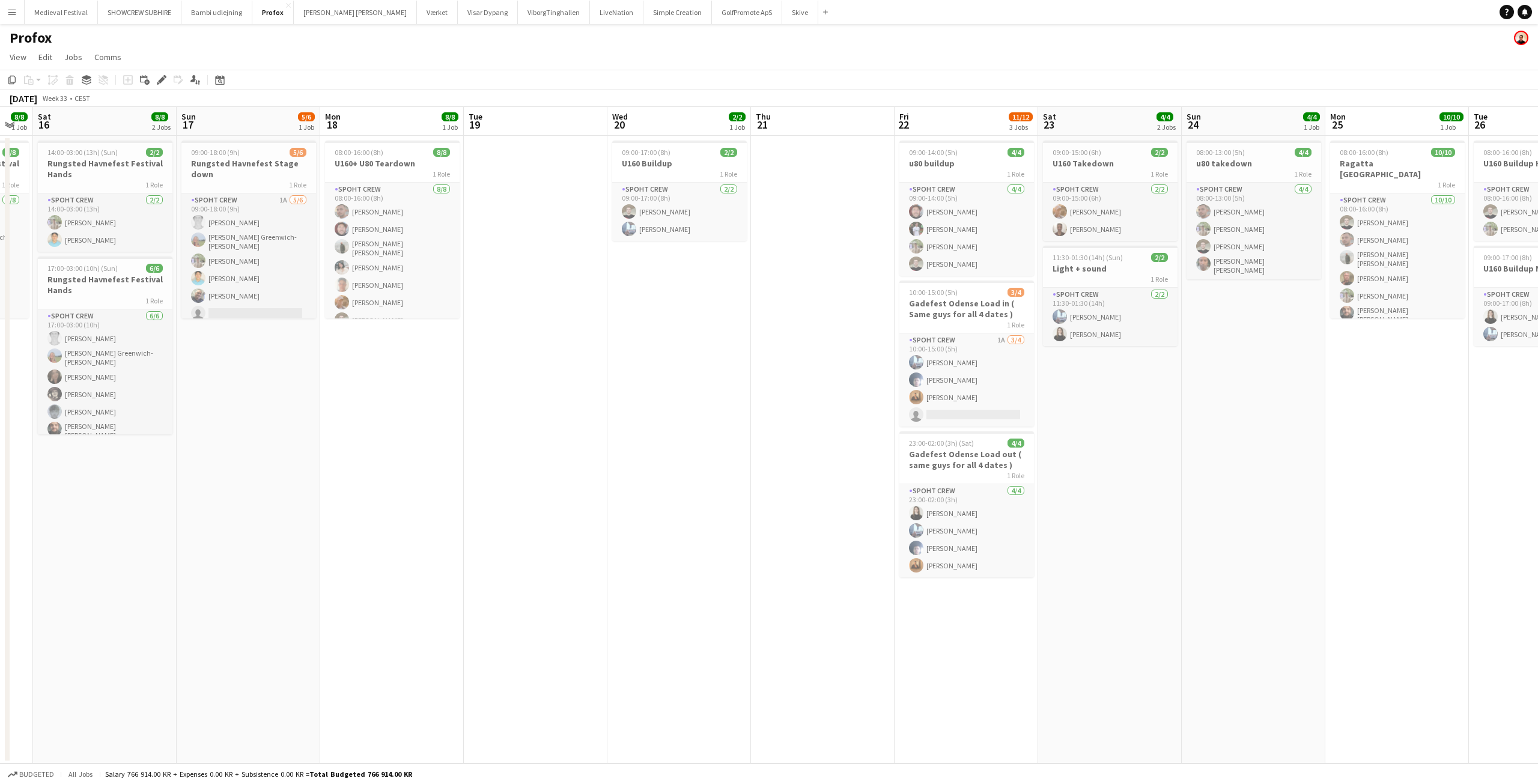
drag, startPoint x: 708, startPoint y: 396, endPoint x: 1214, endPoint y: 516, distance: 520.0
click at [1164, 510] on app-calendar-viewport "Thu 14 Fri 15 8/8 1 Job Sat 16 8/8 2 Jobs Sun 17 5/6 1 Job Mon 18 8/8 1 Job Tue…" at bounding box center [769, 435] width 1538 height 656
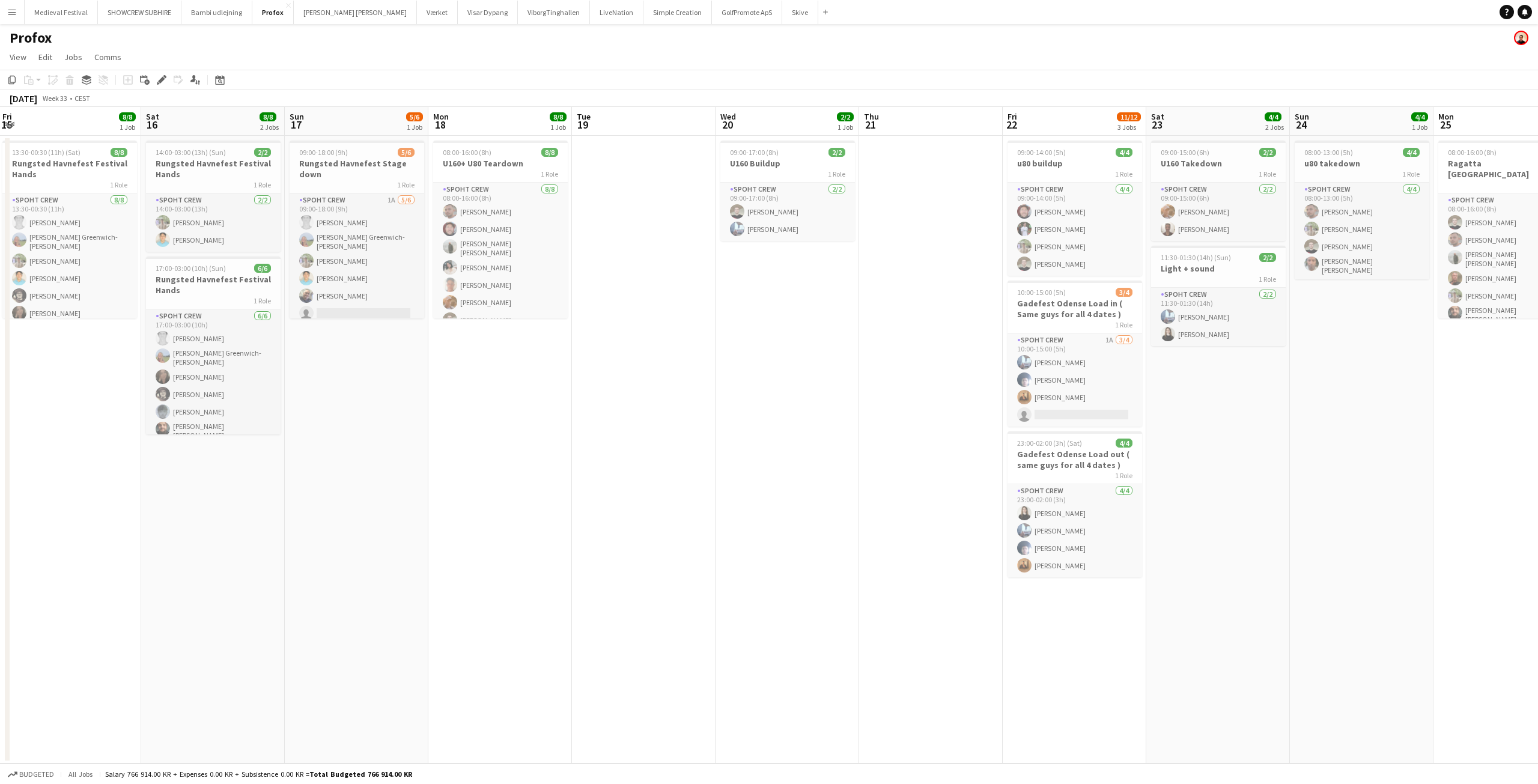
drag, startPoint x: 709, startPoint y: 435, endPoint x: 466, endPoint y: 444, distance: 243.2
click at [435, 448] on app-calendar-viewport "Tue 12 Wed 13 Thu 14 6/6 1 Job Fri 15 8/8 1 Job Sat 16 8/8 2 Jobs Sun 17 5/6 1 …" at bounding box center [769, 435] width 1538 height 656
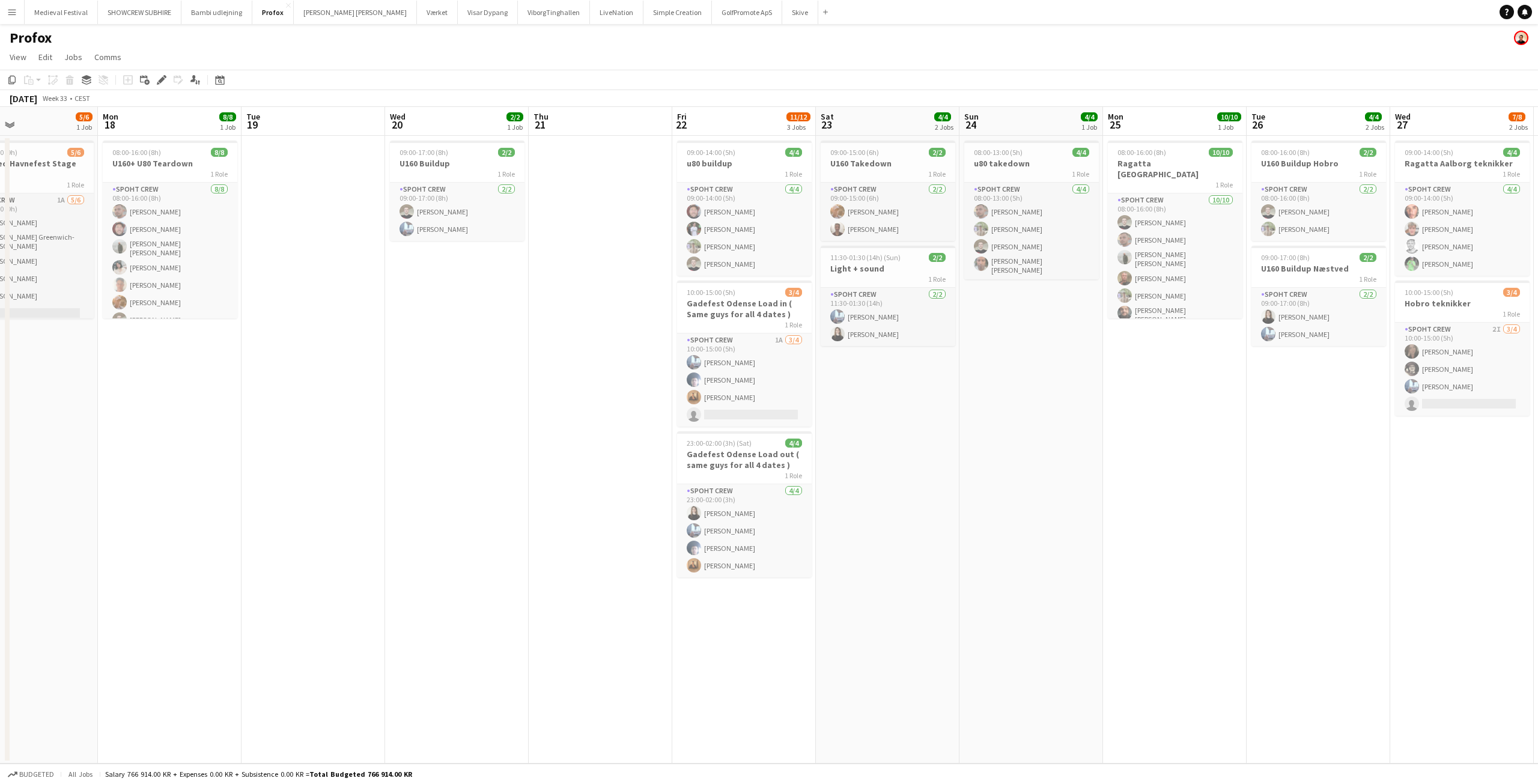
click at [1137, 485] on app-date-cell "08:00-16:00 (8h) 10/10 Ragatta Aalborg 1 Role Spoht Crew 10/10 08:00-16:00 (8h)…" at bounding box center [1175, 450] width 144 height 628
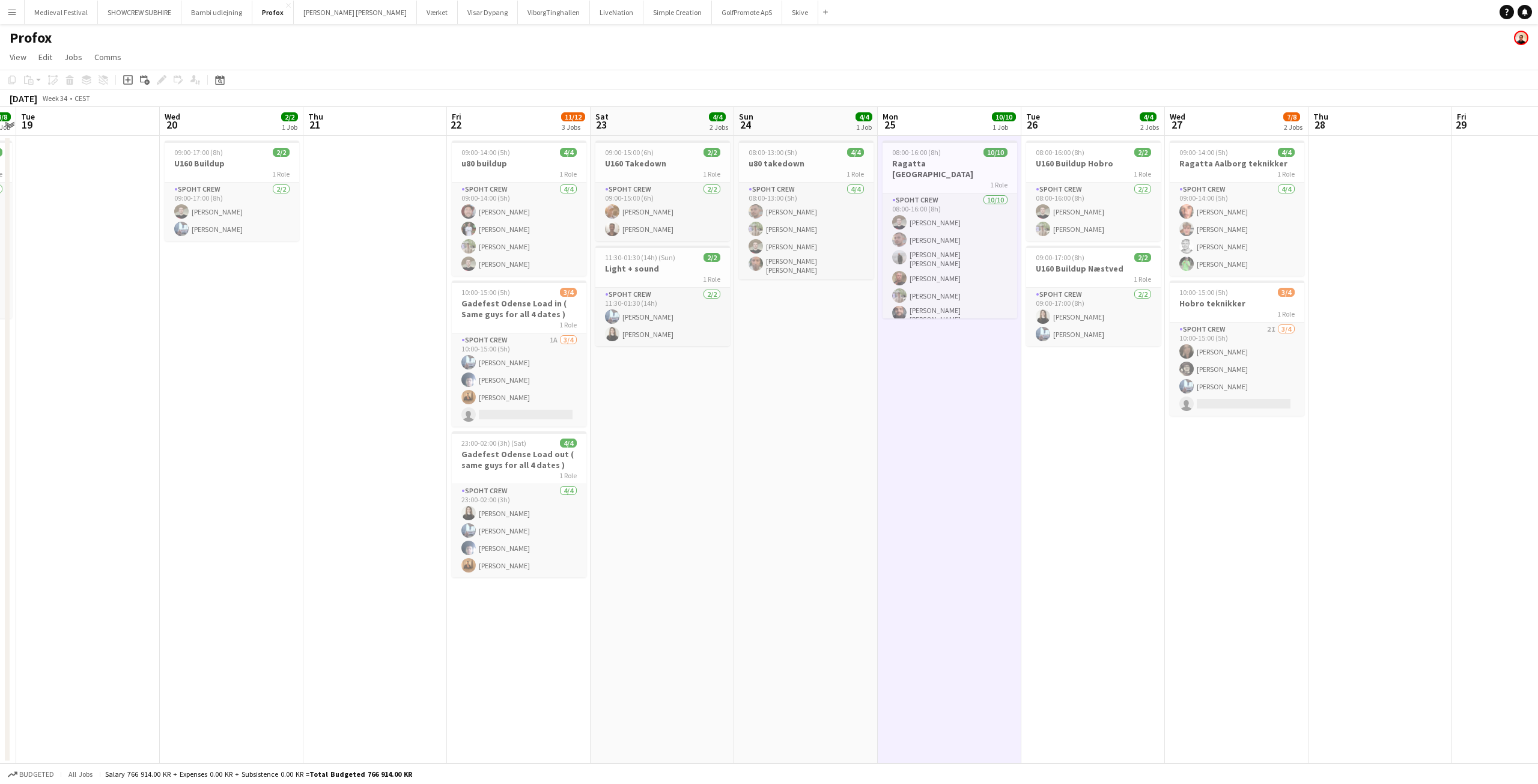
drag, startPoint x: 739, startPoint y: 477, endPoint x: 460, endPoint y: 462, distance: 279.4
click at [461, 472] on app-calendar-viewport "Sat 16 8/8 2 Jobs Sun 17 5/6 1 Job Mon 18 8/8 1 Job Tue 19 Wed 20 2/2 1 Job Thu…" at bounding box center [769, 435] width 1538 height 656
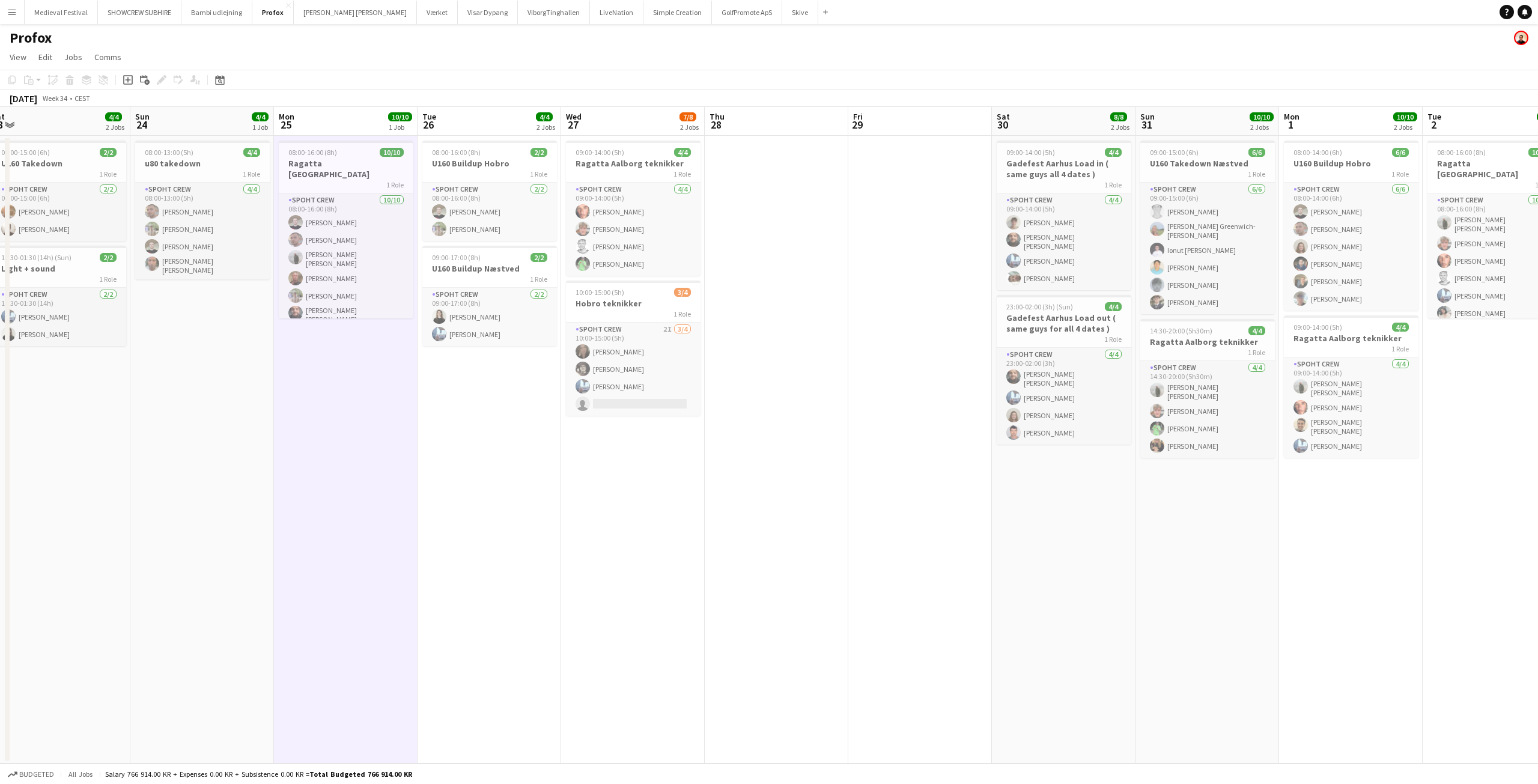
drag, startPoint x: 794, startPoint y: 504, endPoint x: 331, endPoint y: 506, distance: 463.0
click at [331, 506] on app-calendar-viewport "Wed 20 2/2 1 Job Thu 21 Fri 22 11/12 3 Jobs Sat 23 4/4 2 Jobs Sun 24 4/4 1 Job …" at bounding box center [769, 435] width 1538 height 656
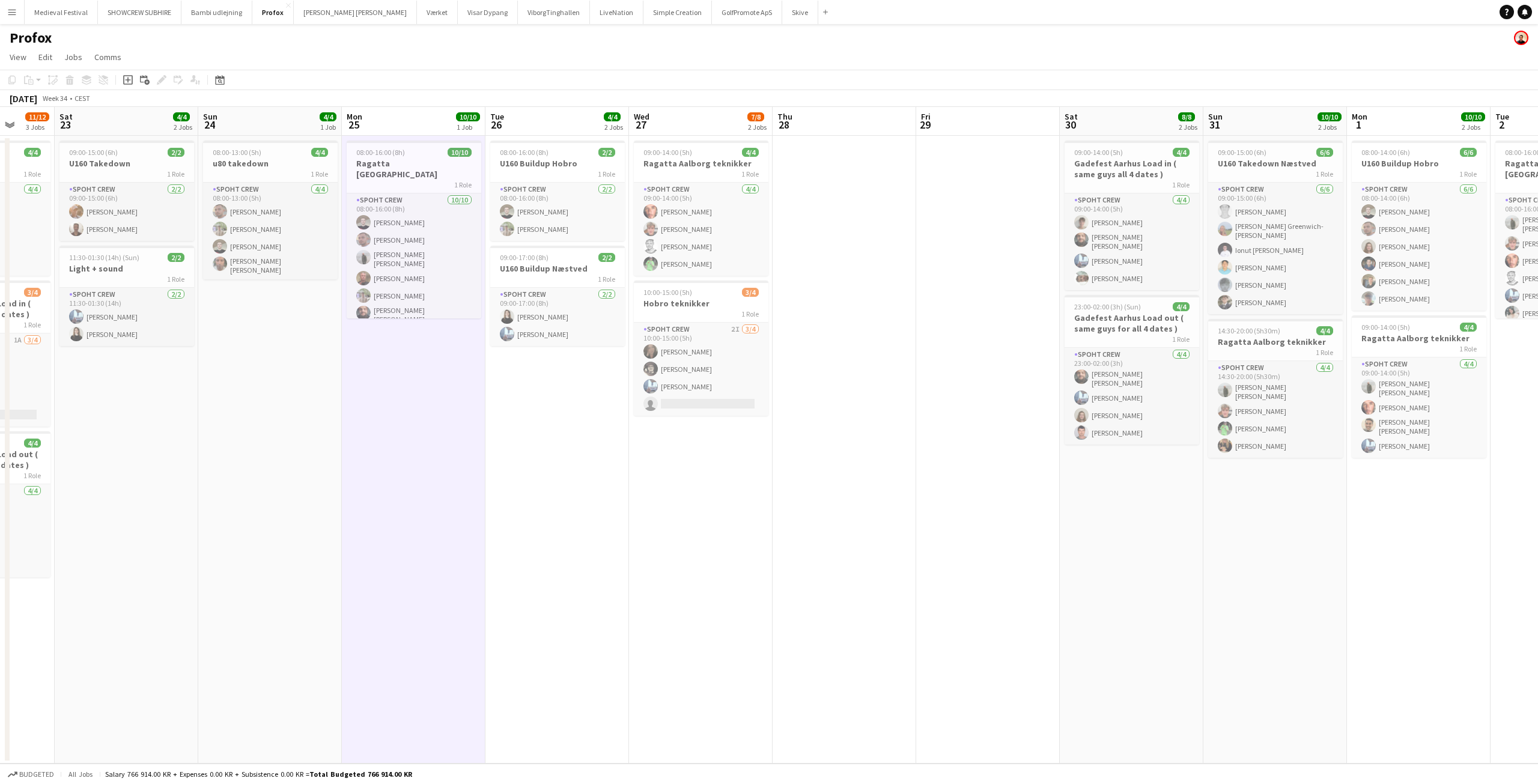
drag, startPoint x: 331, startPoint y: 506, endPoint x: 856, endPoint y: 543, distance: 526.3
click at [856, 543] on app-calendar-viewport "Wed 20 2/2 1 Job Thu 21 Fri 22 11/12 3 Jobs Sat 23 4/4 2 Jobs Sun 24 4/4 1 Job …" at bounding box center [769, 435] width 1538 height 656
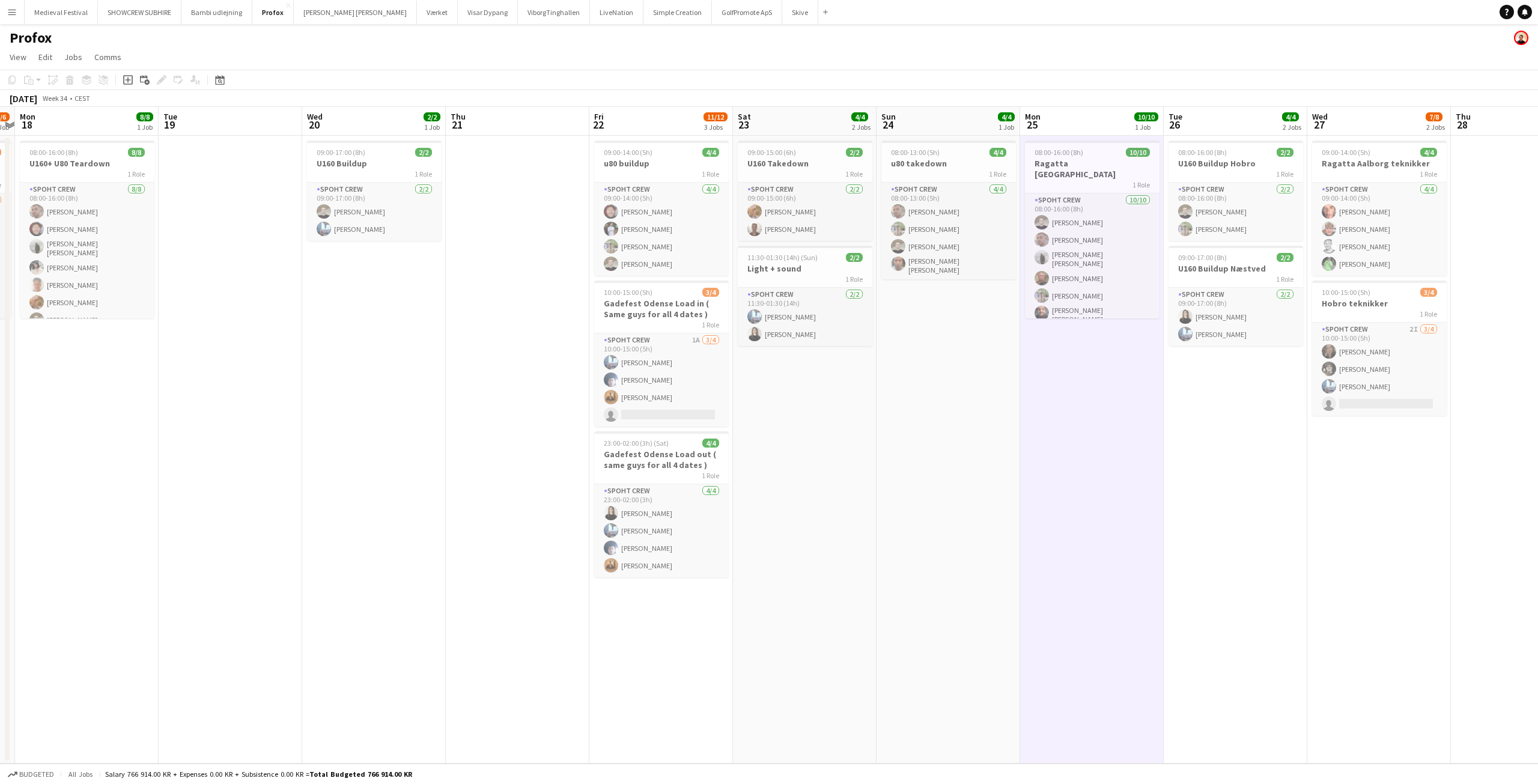
drag, startPoint x: 651, startPoint y: 506, endPoint x: 1055, endPoint y: 538, distance: 405.3
click at [997, 538] on app-calendar-viewport "Sat 16 8/8 2 Jobs Sun 17 5/6 1 Job Mon 18 8/8 1 Job Tue 19 Wed 20 2/2 1 Job Thu…" at bounding box center [769, 435] width 1538 height 656
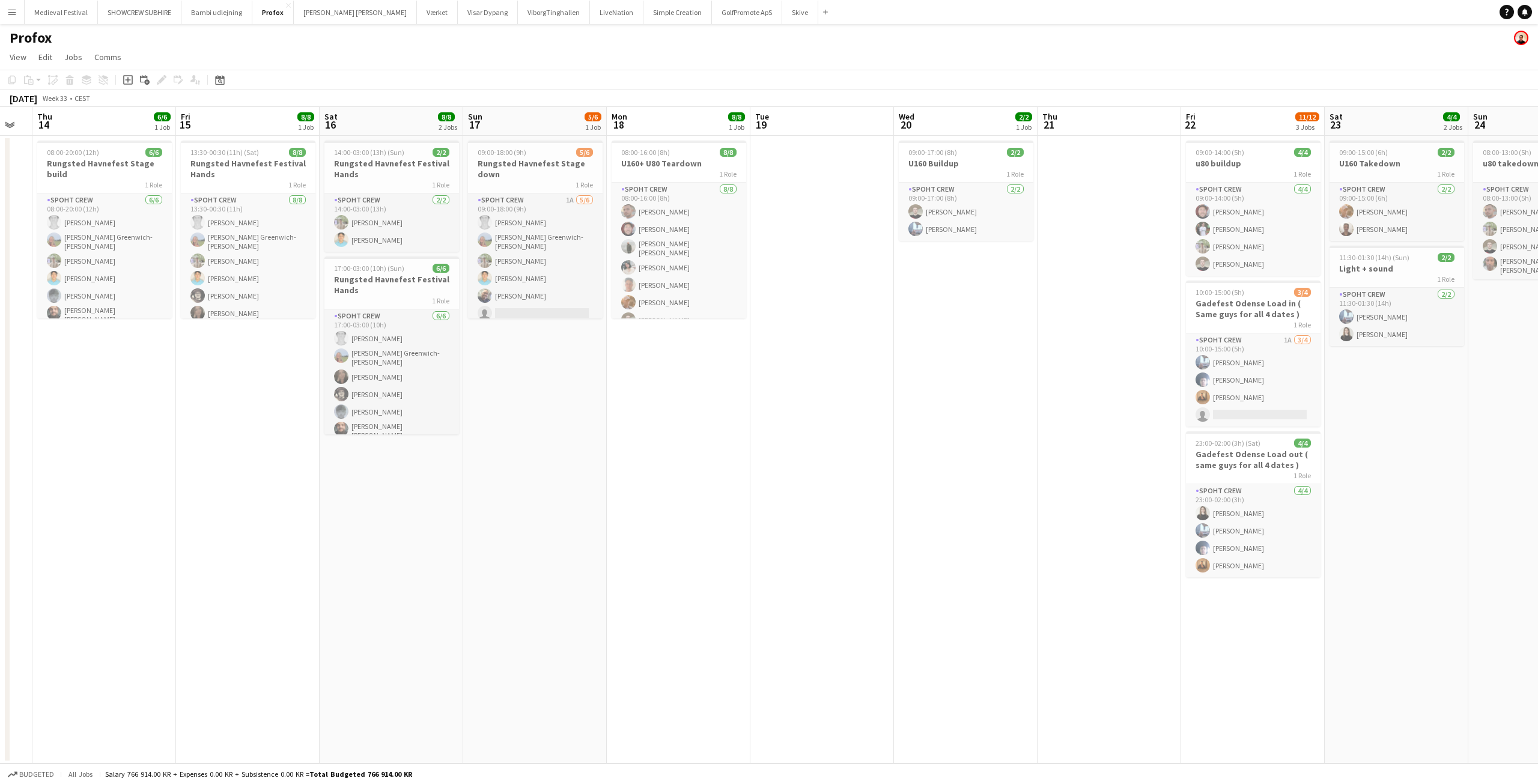
drag, startPoint x: 820, startPoint y: 319, endPoint x: 1366, endPoint y: 359, distance: 547.5
click at [1435, 374] on app-calendar-viewport "Tue 12 Wed 13 Thu 14 6/6 1 Job Fri 15 8/8 1 Job Sat 16 8/8 2 Jobs Sun 17 5/6 1 …" at bounding box center [769, 435] width 1538 height 656
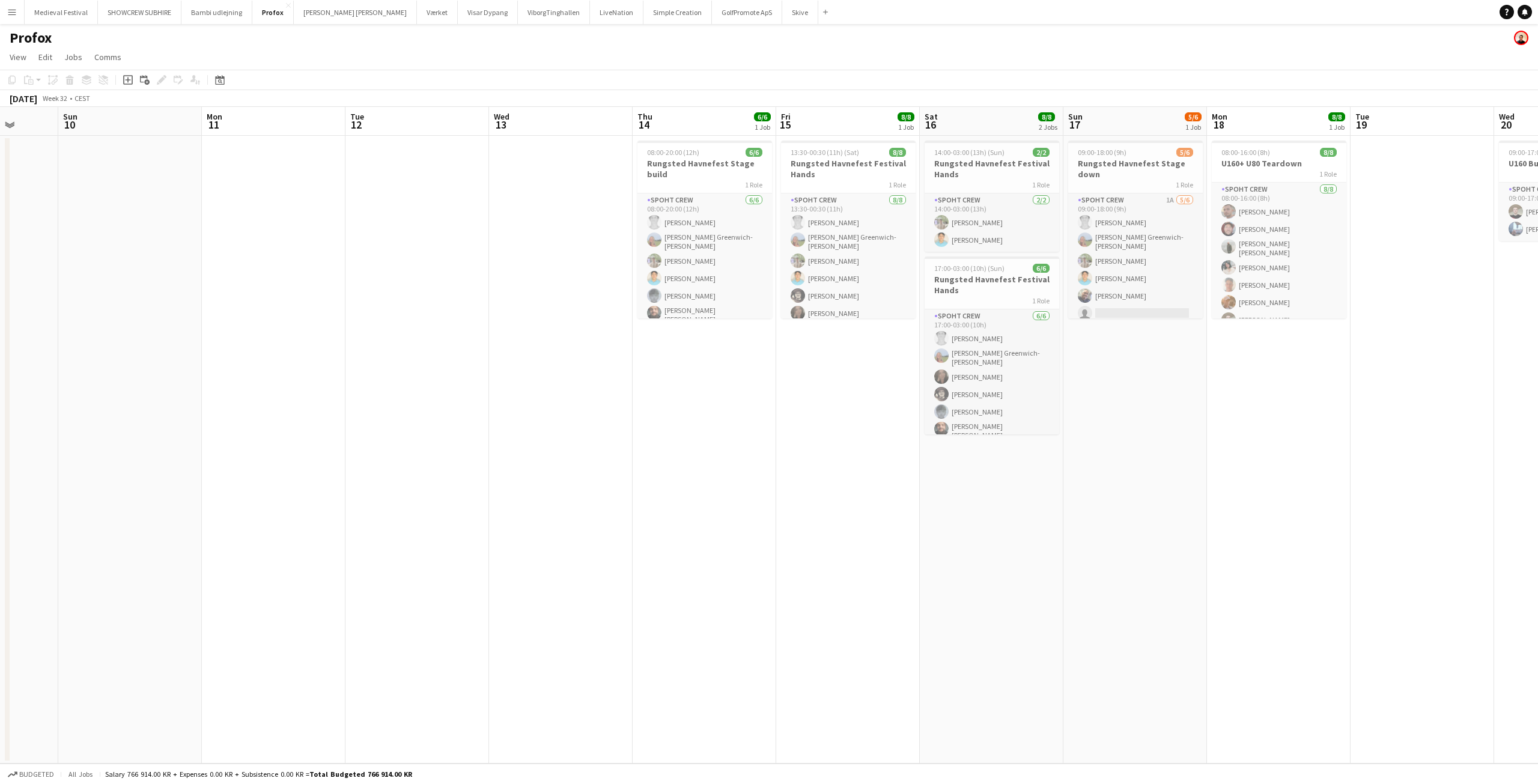
drag, startPoint x: 1191, startPoint y: 339, endPoint x: 1431, endPoint y: 370, distance: 242.0
click at [1437, 370] on app-calendar-viewport "Fri 8 Sat 9 Sun 10 Mon 11 Tue 12 Wed 13 Thu 14 6/6 1 Job Fri 15 8/8 1 Job Sat 1…" at bounding box center [769, 435] width 1538 height 656
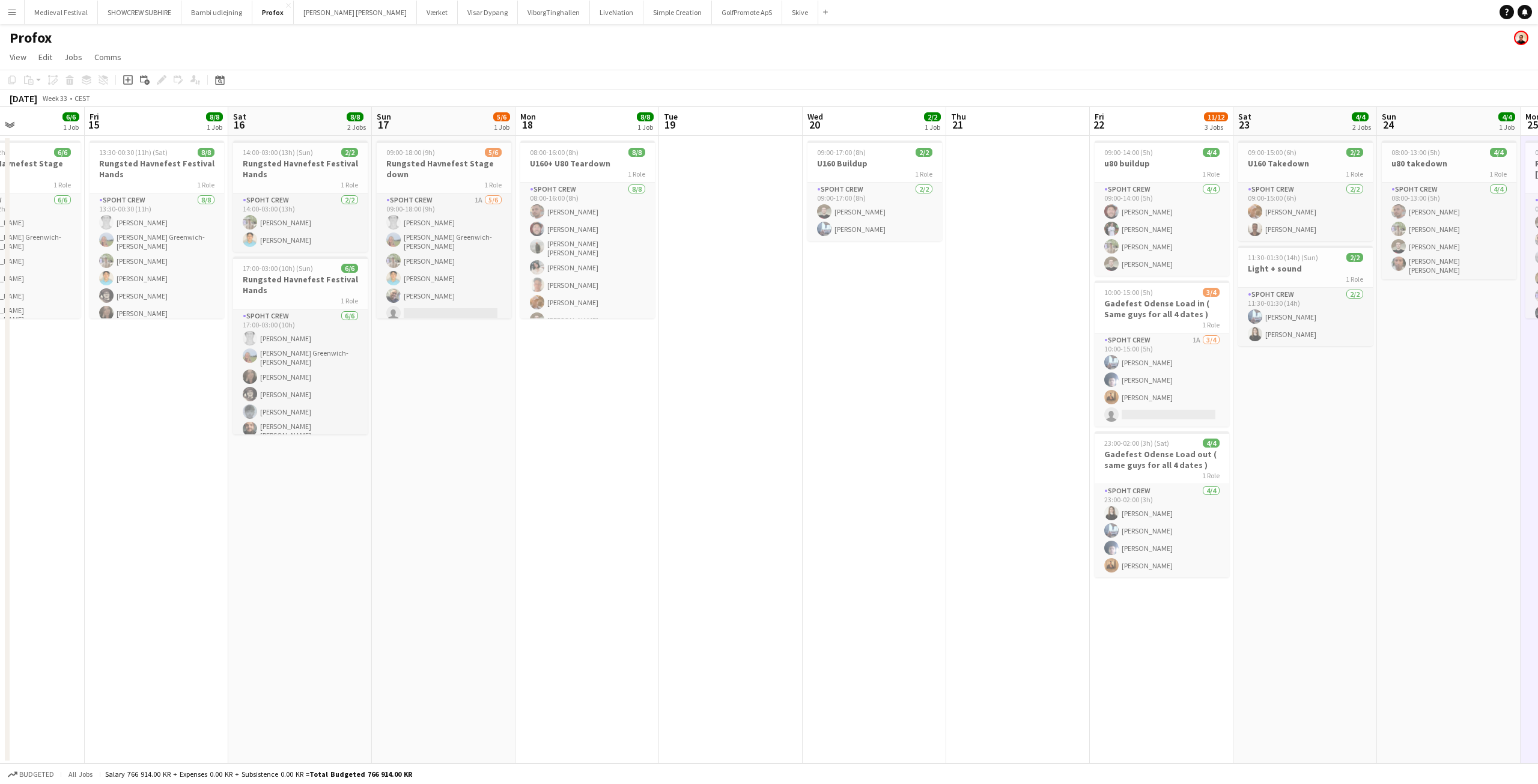
click at [519, 328] on app-calendar-viewport "Mon 11 Tue 12 Wed 13 Thu 14 6/6 1 Job Fri 15 8/8 1 Job Sat 16 8/8 2 Jobs Sun 17…" at bounding box center [769, 435] width 1538 height 656
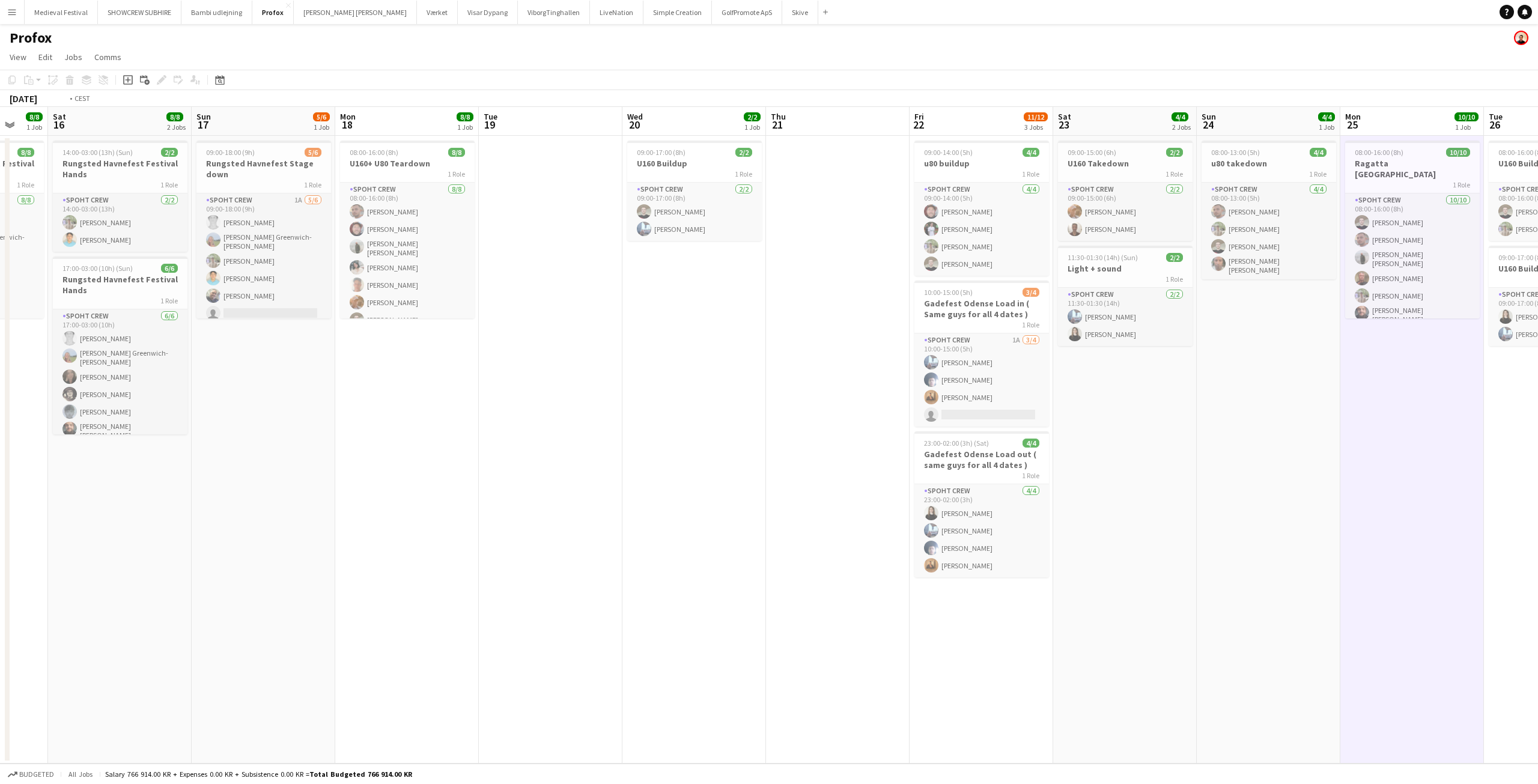
drag, startPoint x: 1336, startPoint y: 378, endPoint x: 751, endPoint y: 332, distance: 586.8
click at [765, 339] on app-calendar-viewport "Wed 13 Thu 14 6/6 1 Job Fri 15 8/8 1 Job Sat 16 8/8 2 Jobs Sun 17 5/6 1 Job Mon…" at bounding box center [769, 435] width 1538 height 656
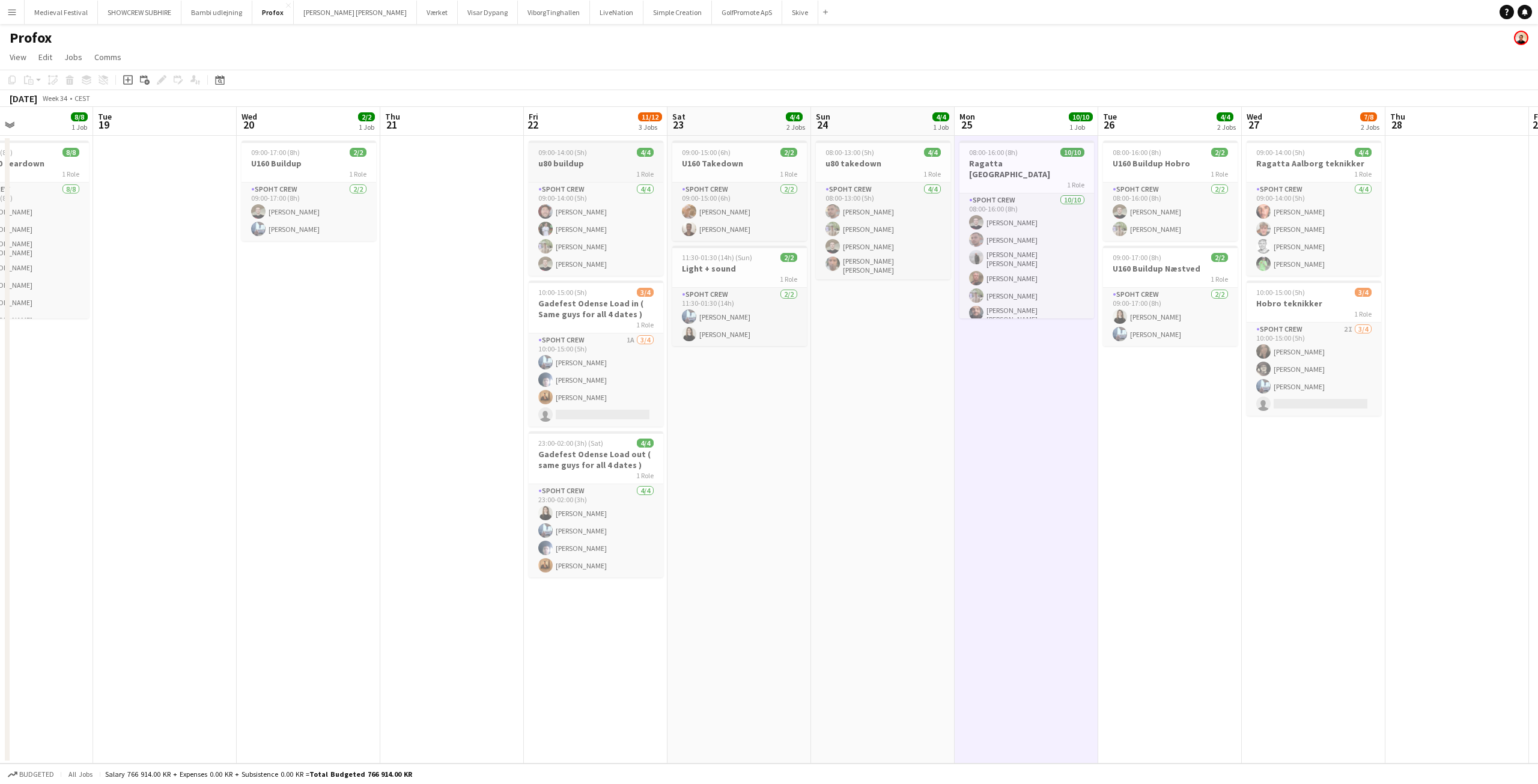
click at [593, 170] on div "1 Role" at bounding box center [596, 174] width 135 height 10
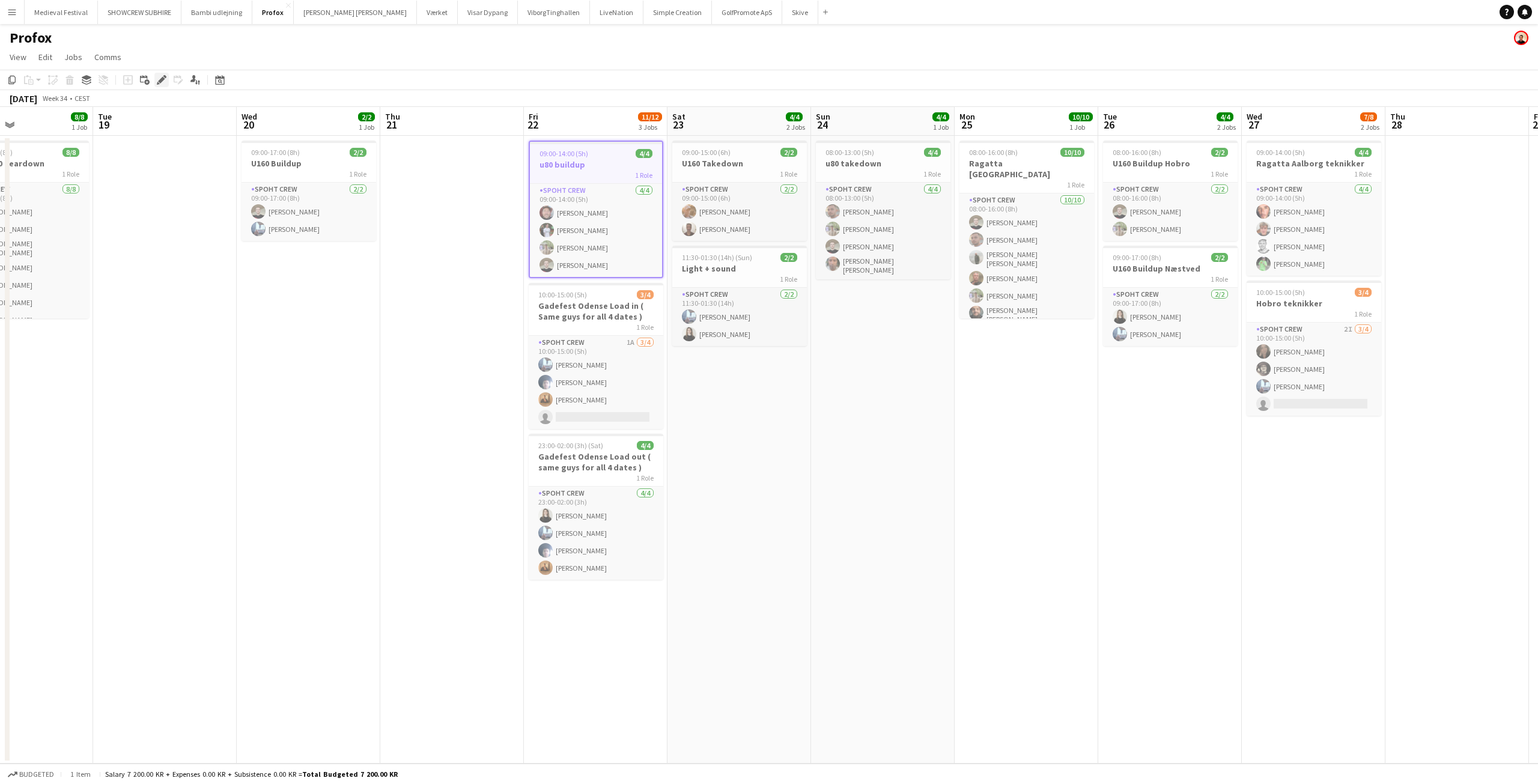
click at [160, 82] on icon at bounding box center [161, 80] width 6 height 6
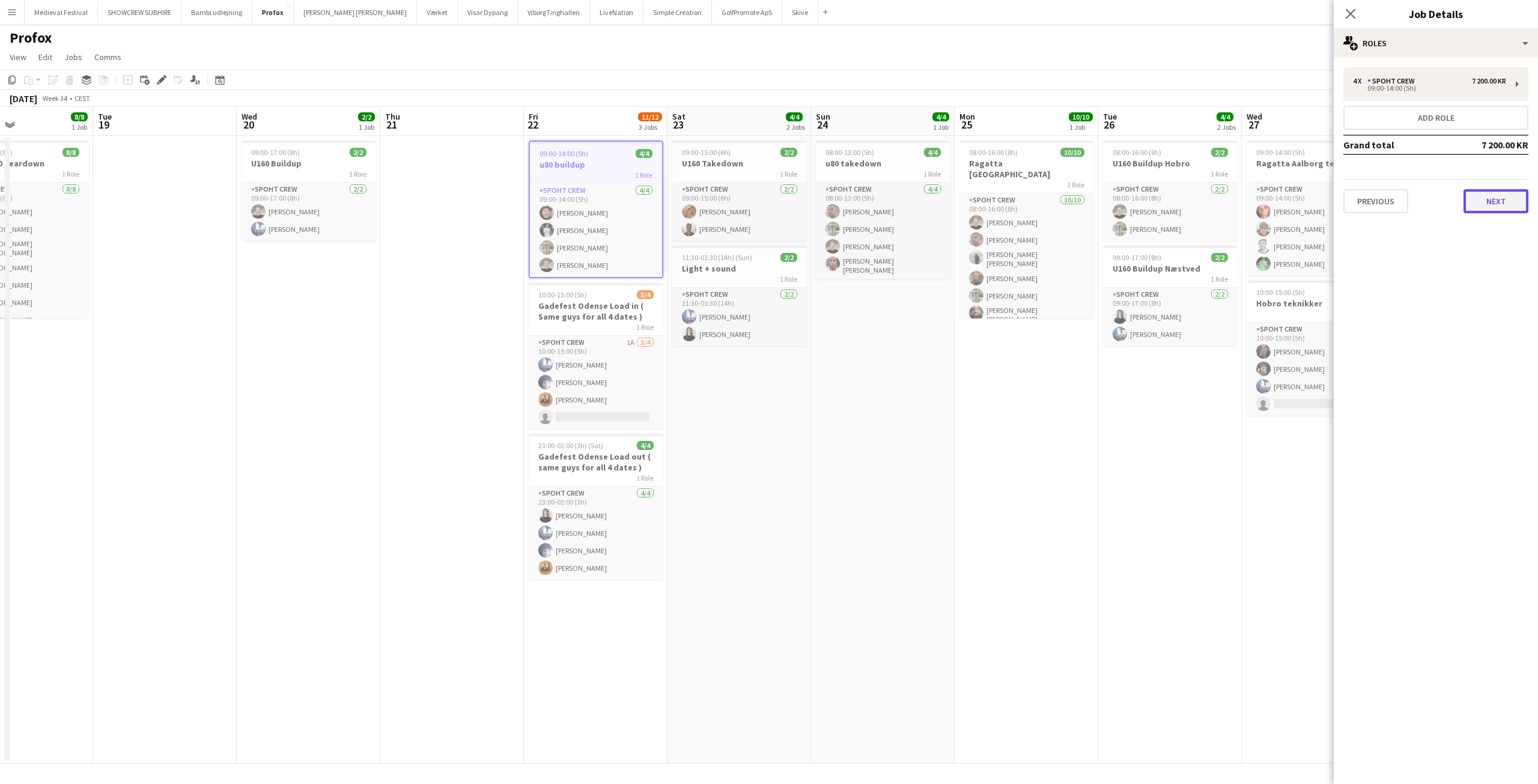
click at [1505, 201] on button "Next" at bounding box center [1495, 201] width 65 height 24
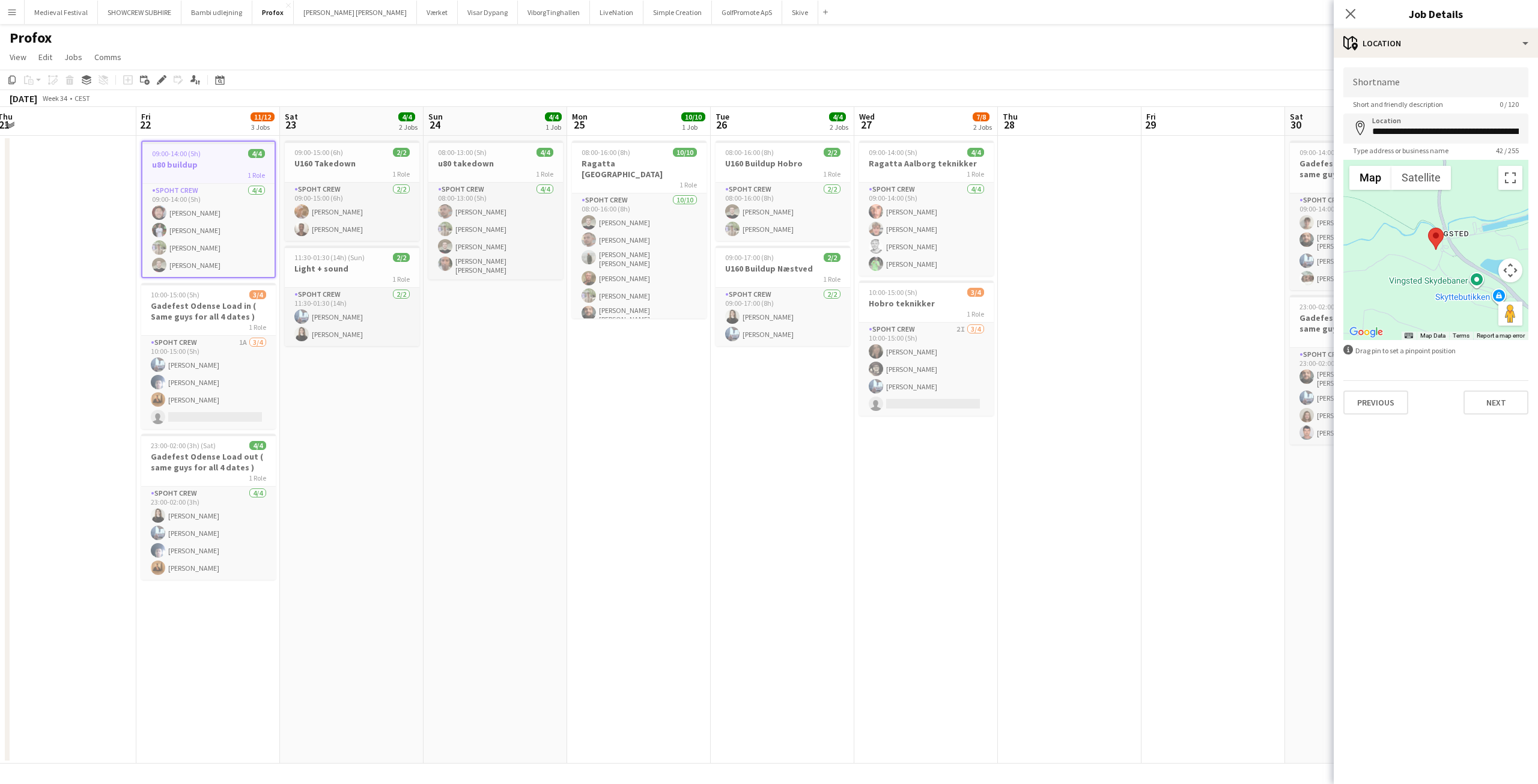
drag, startPoint x: 1152, startPoint y: 426, endPoint x: 762, endPoint y: 350, distance: 397.3
click at [762, 360] on app-calendar-viewport "Mon 18 8/8 1 Job Tue 19 Wed 20 2/2 1 Job Thu 21 Fri 22 11/12 3 Jobs Sat 23 4/4 …" at bounding box center [769, 435] width 1538 height 656
click at [479, 151] on span "08:00-13:00 (5h)" at bounding box center [460, 152] width 49 height 9
type input "**********"
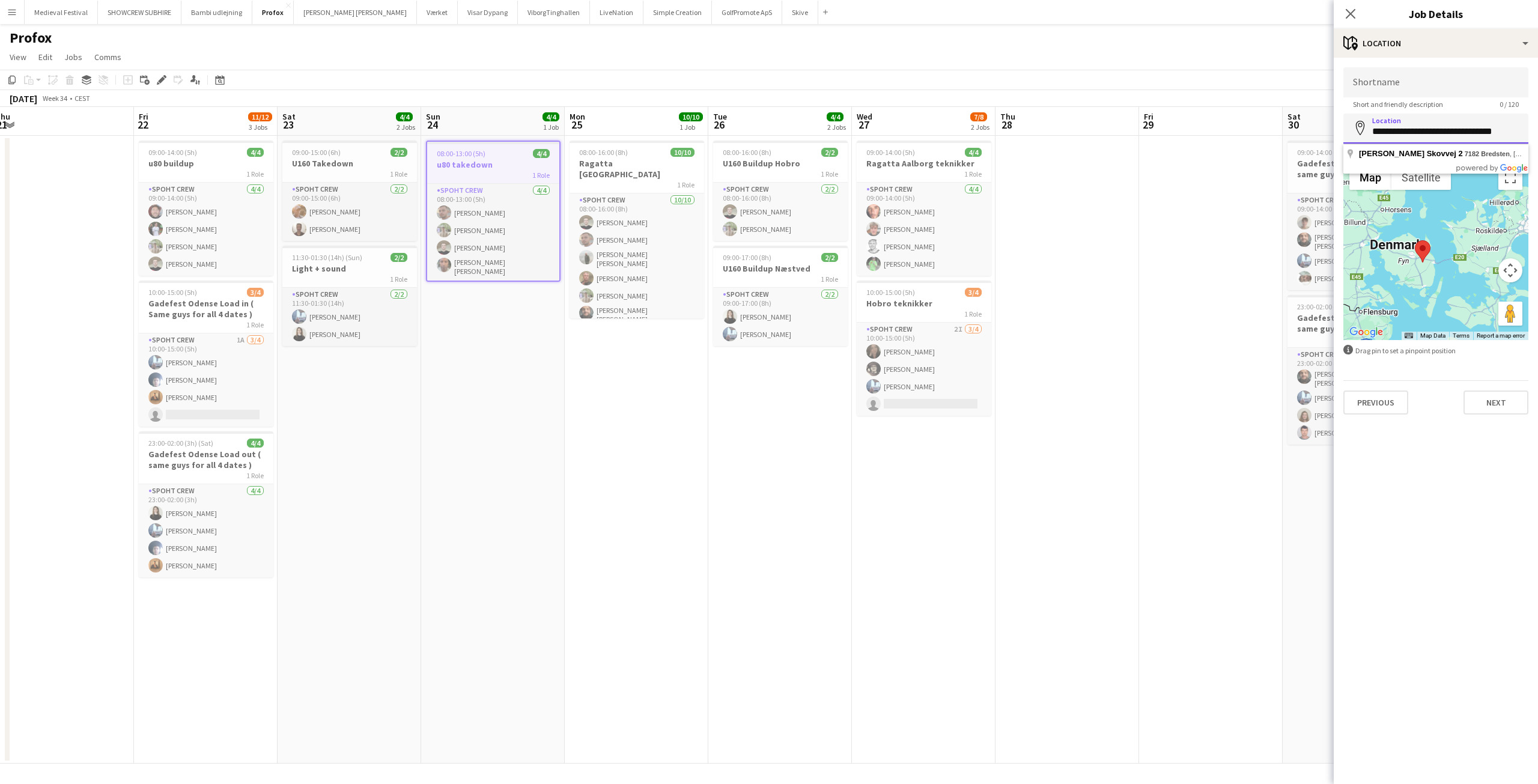
drag, startPoint x: 1500, startPoint y: 132, endPoint x: 1370, endPoint y: 128, distance: 130.1
click at [1370, 128] on input "**********" at bounding box center [1435, 128] width 185 height 30
click at [1111, 398] on app-date-cell at bounding box center [1067, 450] width 144 height 628
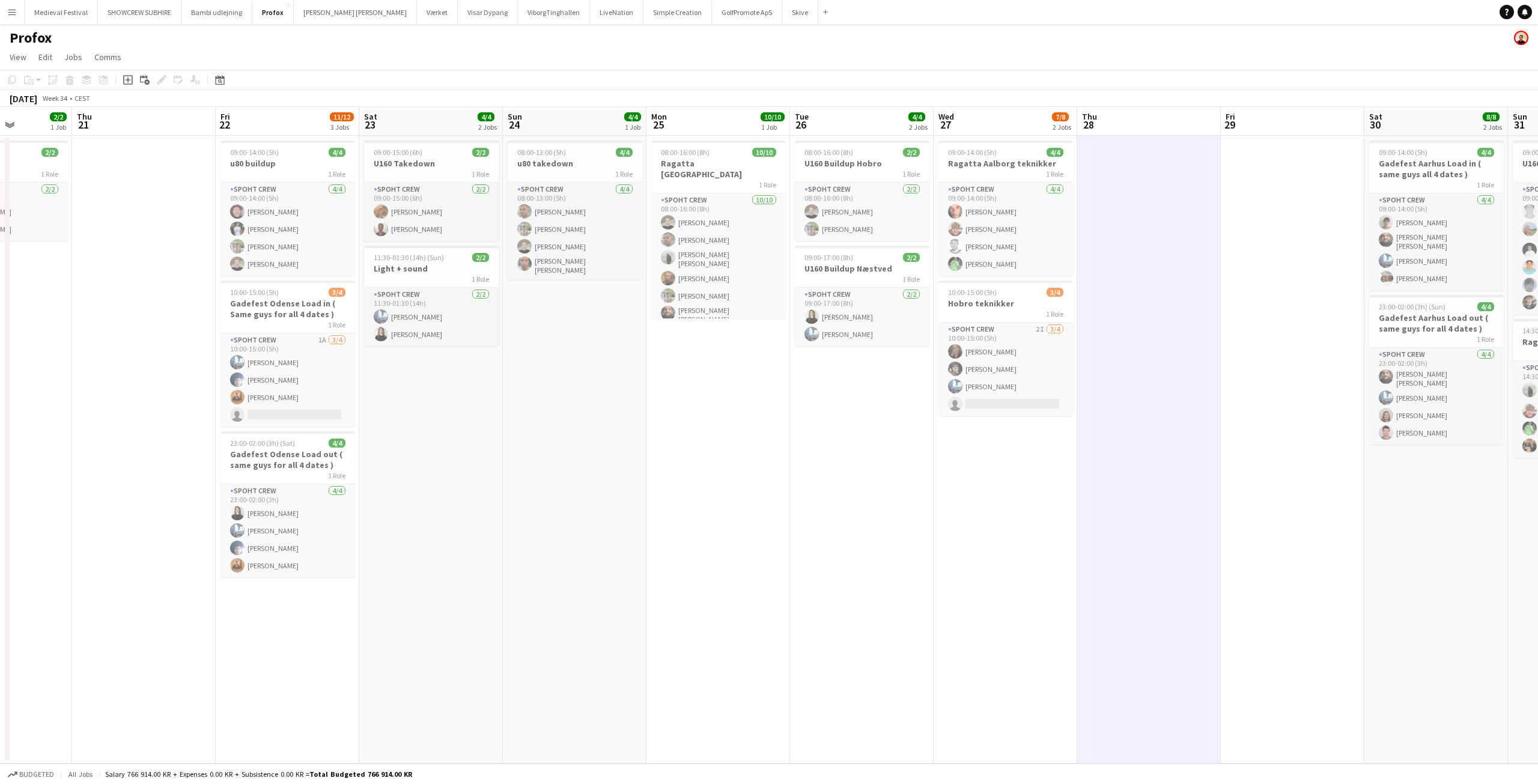
drag, startPoint x: 541, startPoint y: 393, endPoint x: 717, endPoint y: 400, distance: 176.1
click at [717, 400] on app-calendar-viewport "Mon 18 8/8 1 Job Tue 19 Wed 20 2/2 1 Job Thu 21 Fri 22 11/12 3 Jobs Sat 23 4/4 …" at bounding box center [769, 435] width 1538 height 656
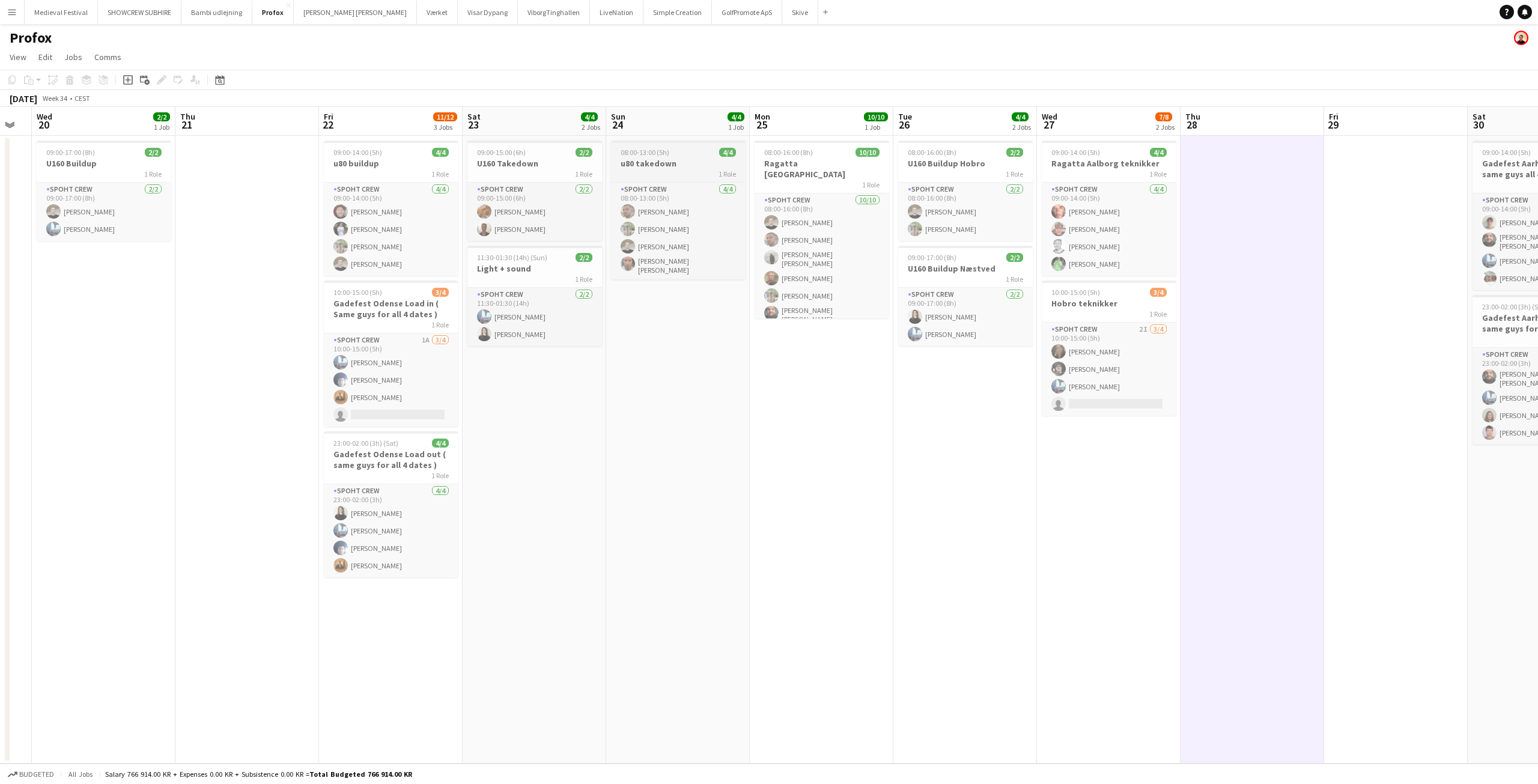
click at [657, 158] on h3 "u80 takedown" at bounding box center [678, 164] width 135 height 11
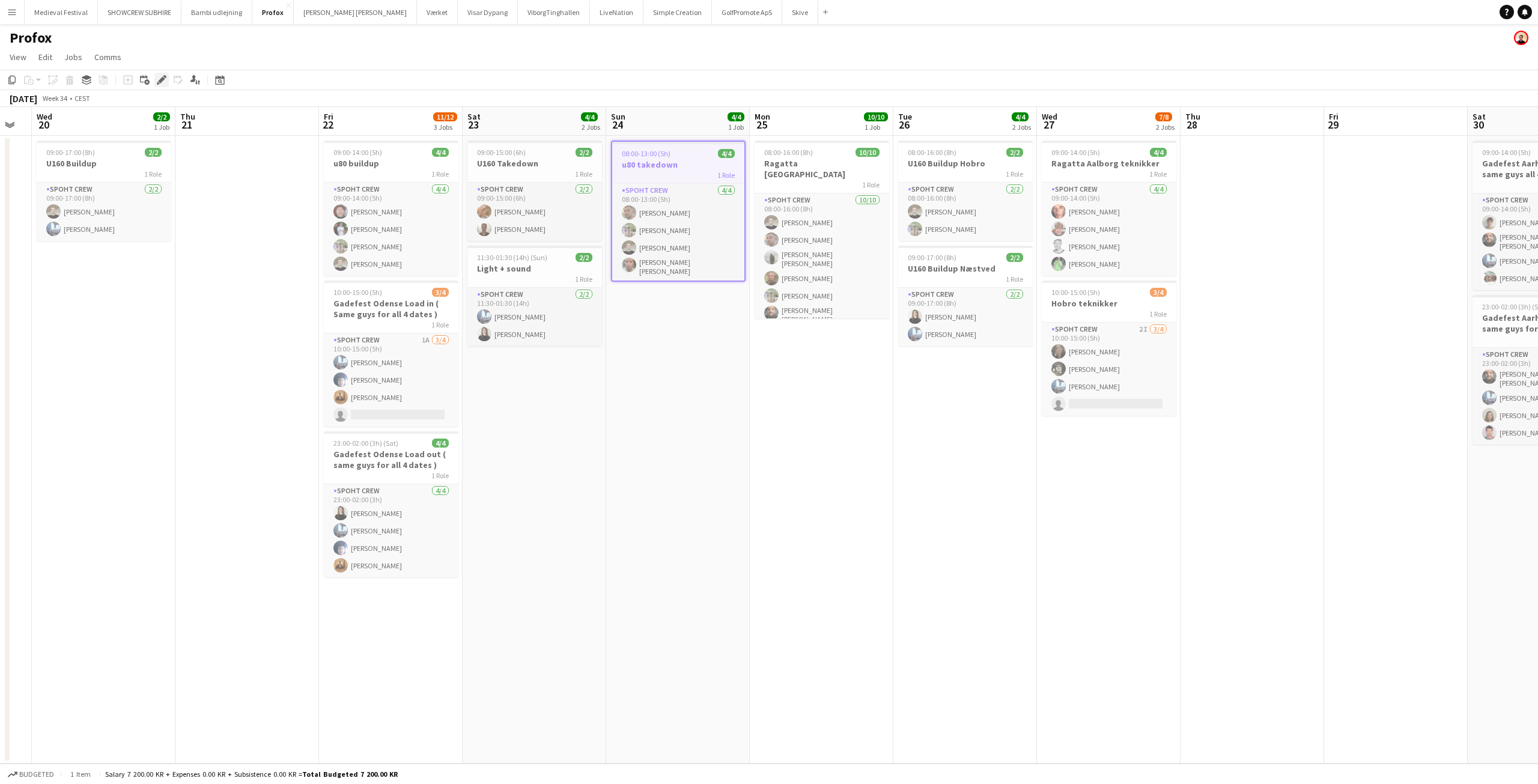
click at [160, 82] on icon at bounding box center [161, 80] width 6 height 6
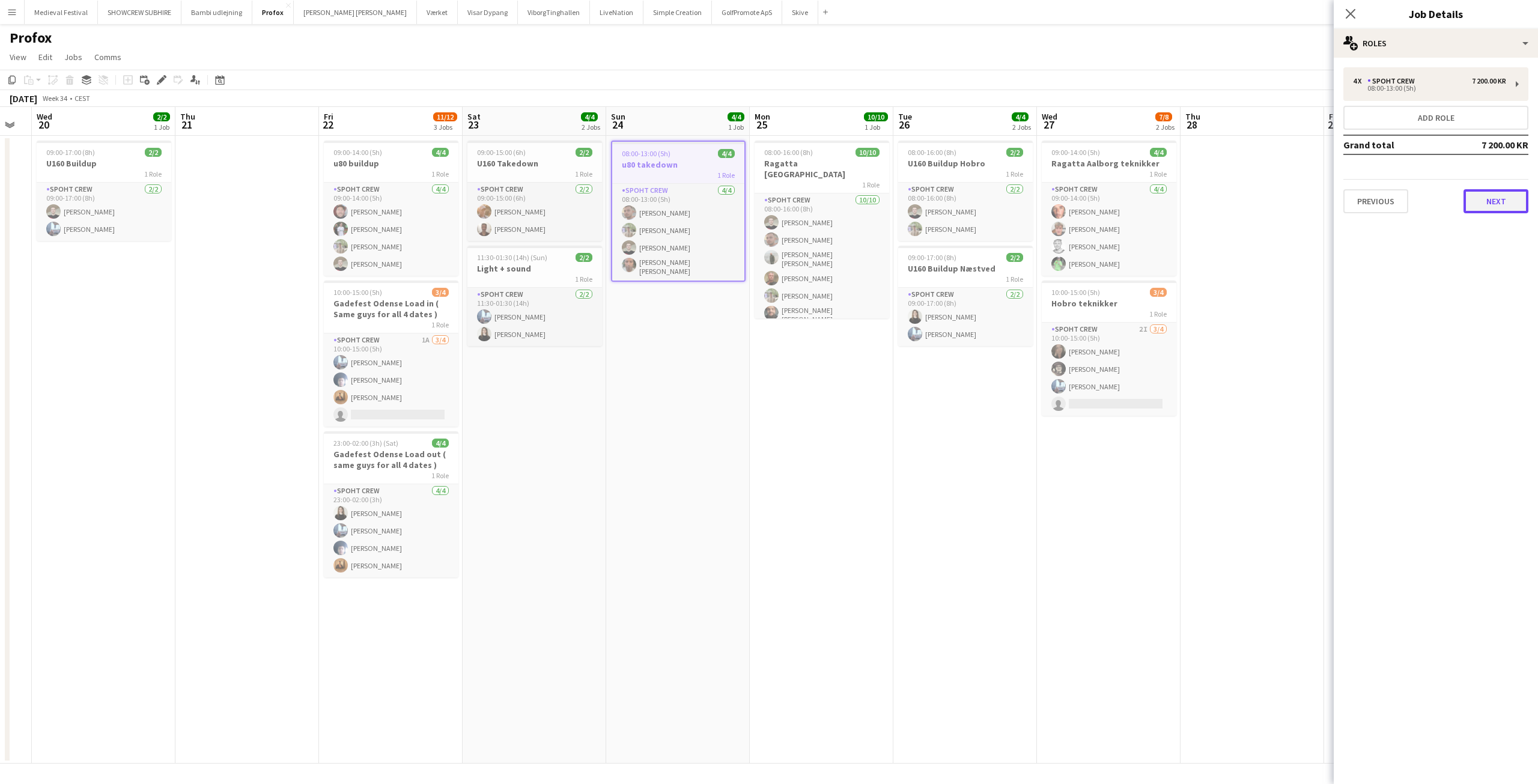
click at [1507, 206] on button "Next" at bounding box center [1495, 201] width 65 height 24
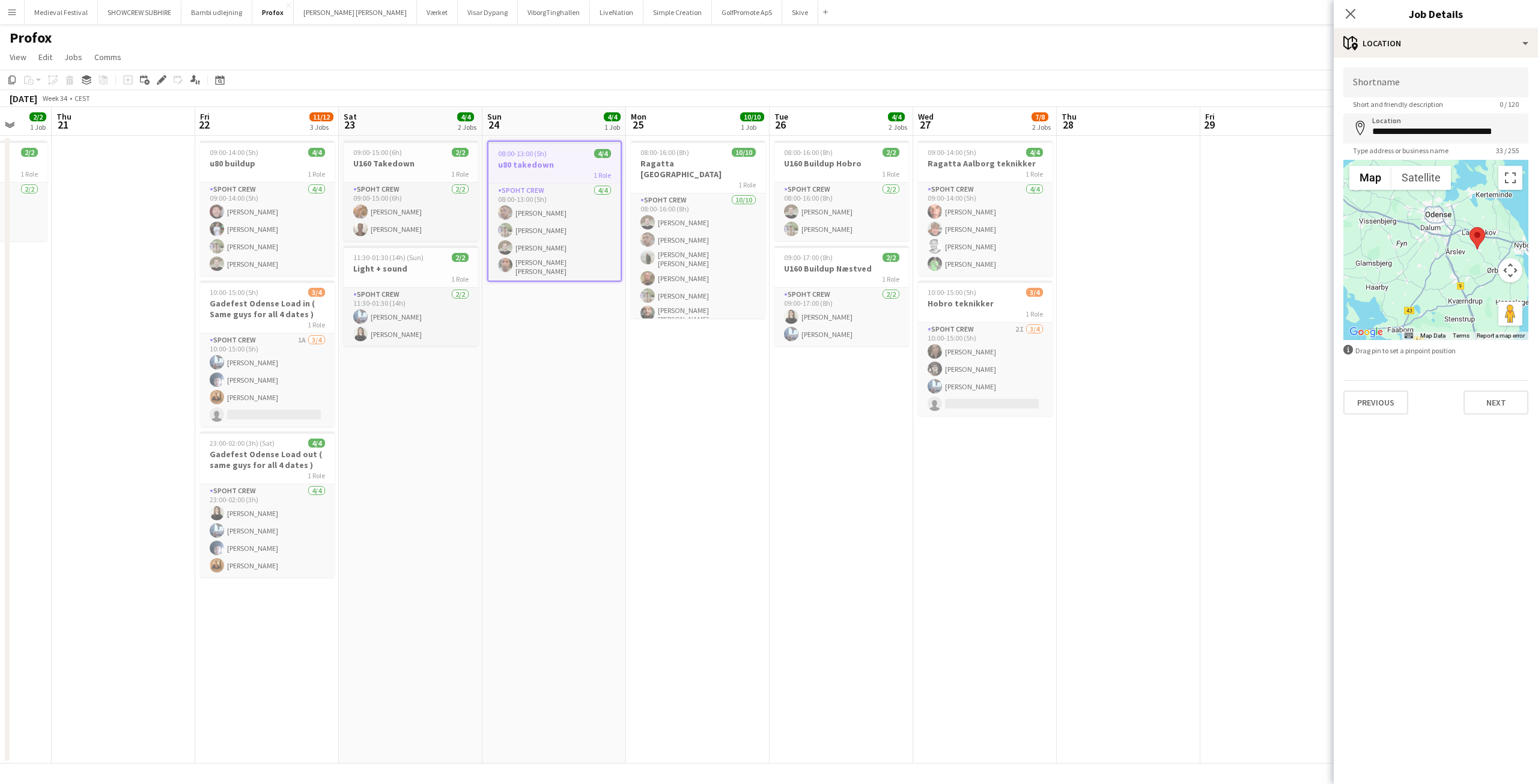
drag, startPoint x: 771, startPoint y: 372, endPoint x: 933, endPoint y: 408, distance: 166.0
click at [933, 408] on app-calendar-viewport "Mon 18 8/8 1 Job Tue 19 Wed 20 2/2 1 Job Thu 21 Fri 22 11/12 3 Jobs Sat 23 4/4 …" at bounding box center [769, 435] width 1538 height 656
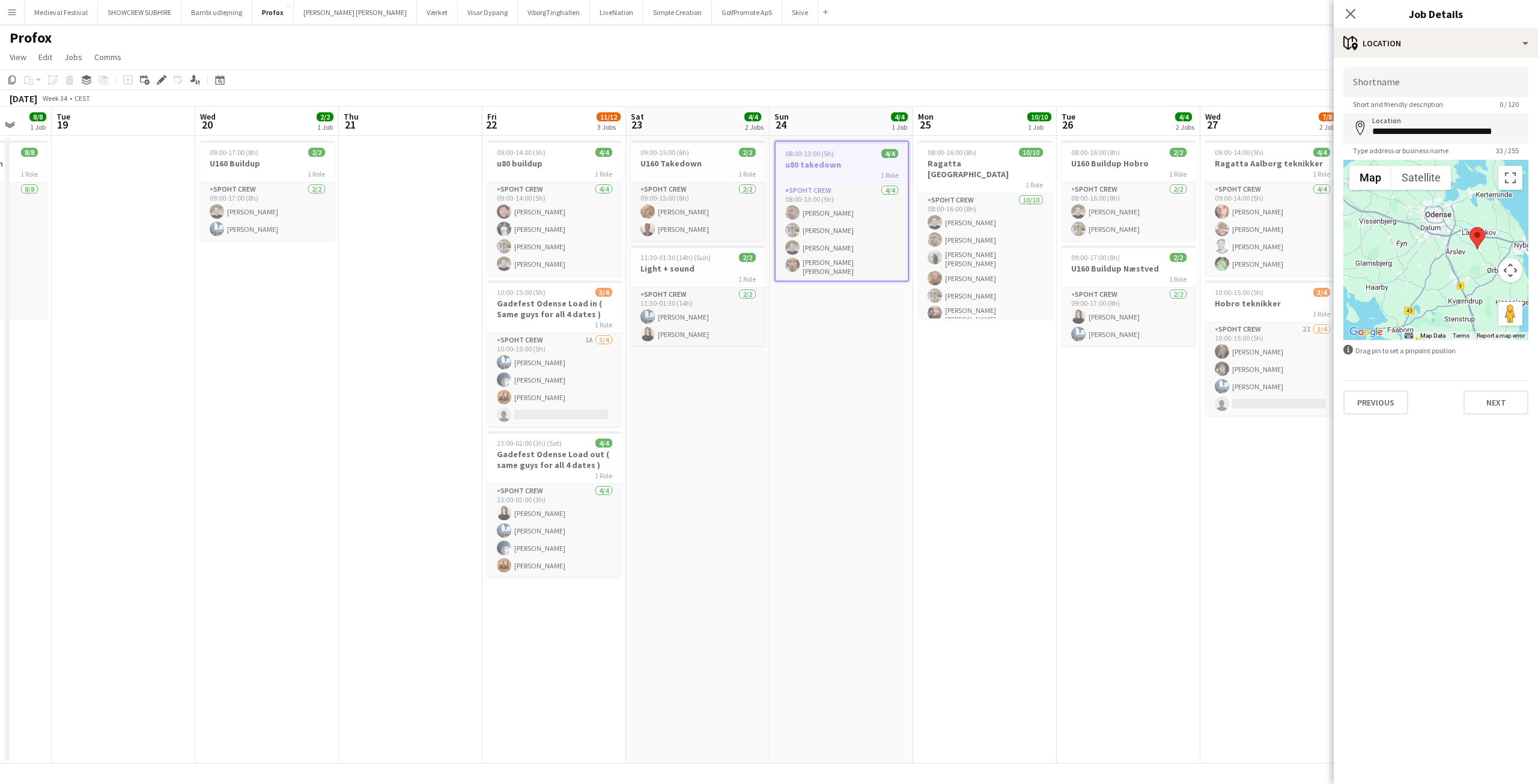
scroll to position [0, 377]
click at [548, 161] on h3 "u80 buildup" at bounding box center [556, 164] width 135 height 11
type input "**********"
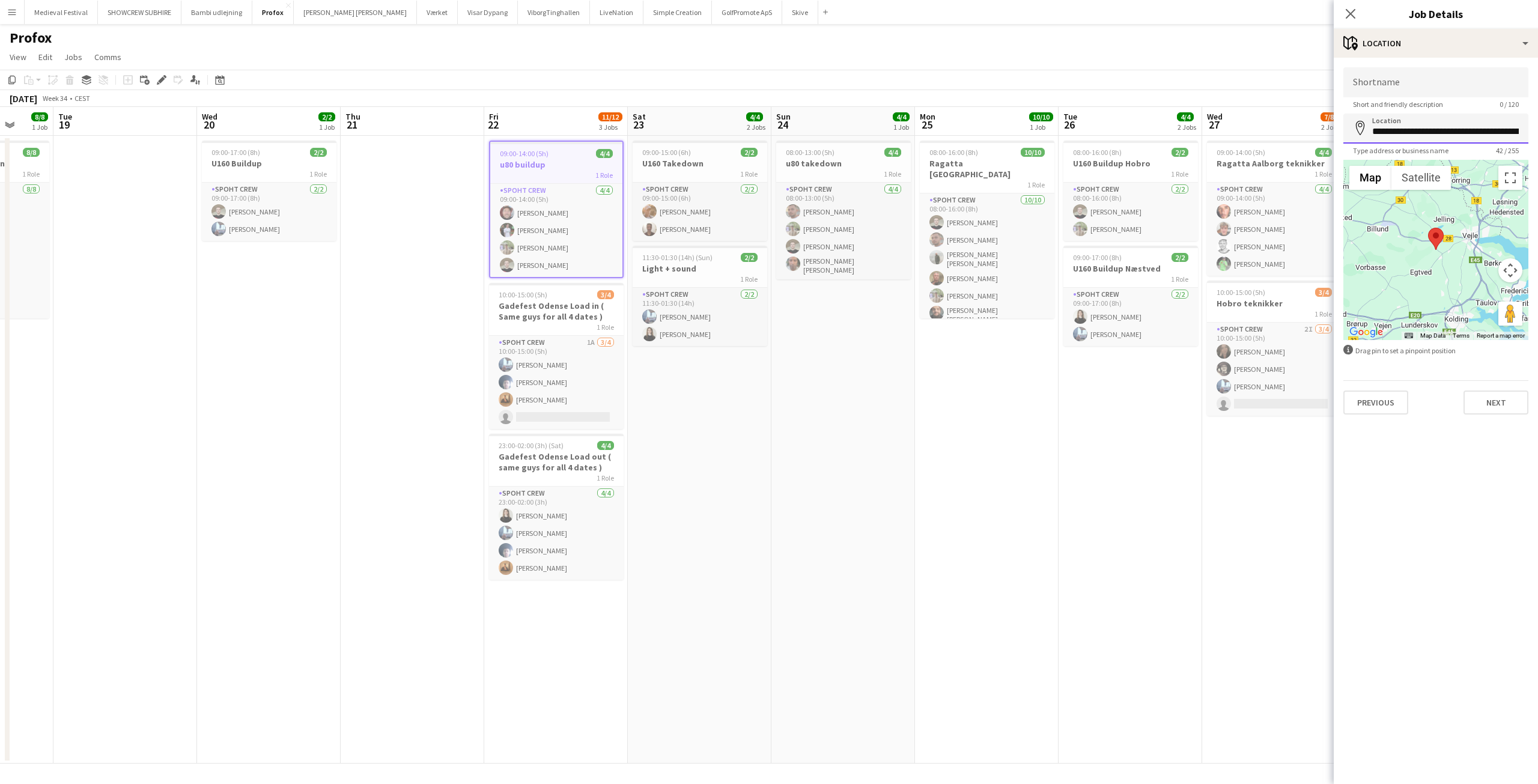
click at [1410, 125] on input "**********" at bounding box center [1435, 128] width 185 height 30
click at [1060, 374] on app-date-cell "08:00-16:00 (8h) 2/2 U160 Buildup Hobro 1 Role Spoht Crew 2/2 08:00-16:00 (8h) …" at bounding box center [1131, 450] width 144 height 628
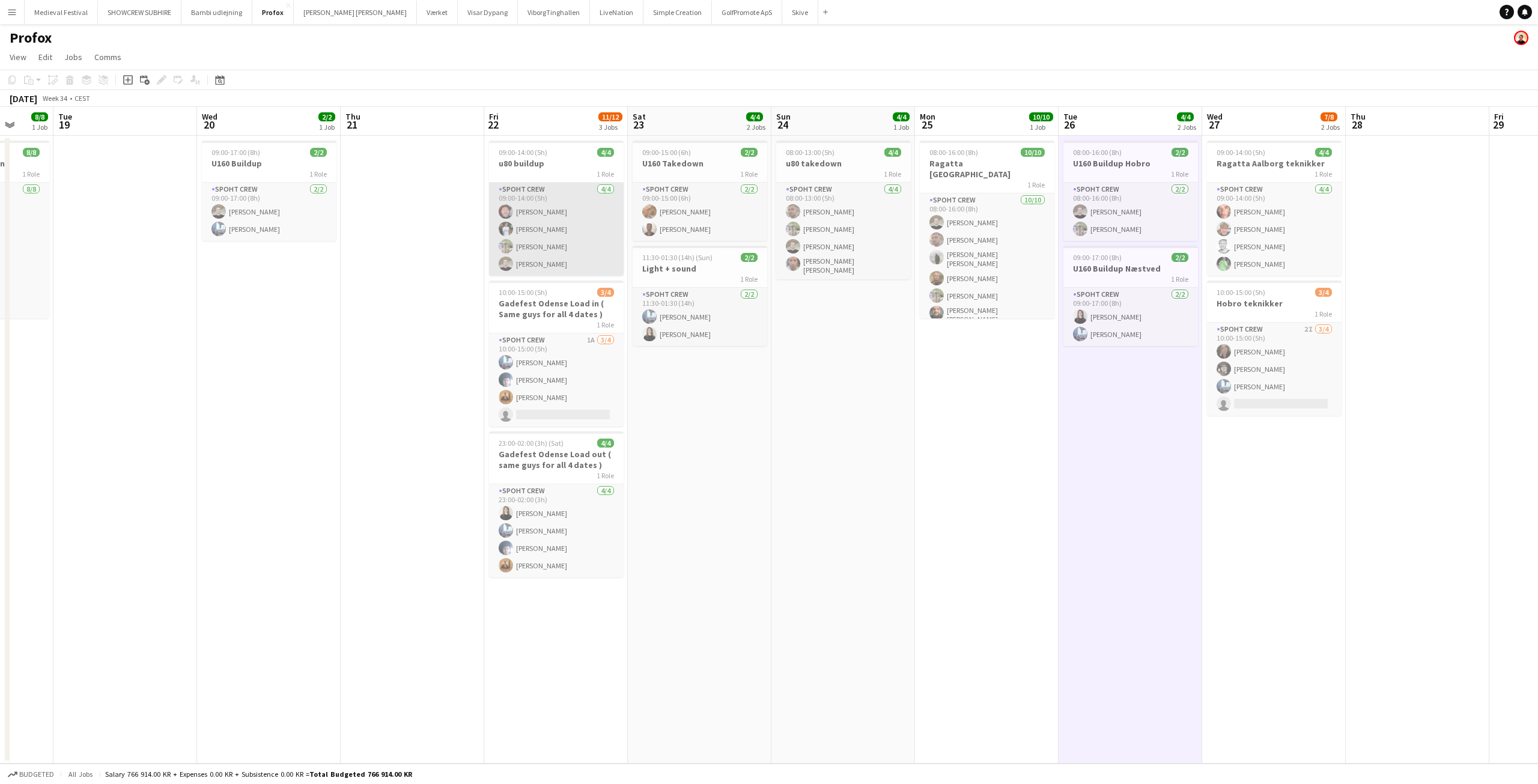
click at [579, 219] on app-card-role "Spoht Crew 4/4 09:00-14:00 (5h) Jesper Lau-Nielsen Tomas Gaita Arthur Daval-Mar…" at bounding box center [556, 229] width 135 height 93
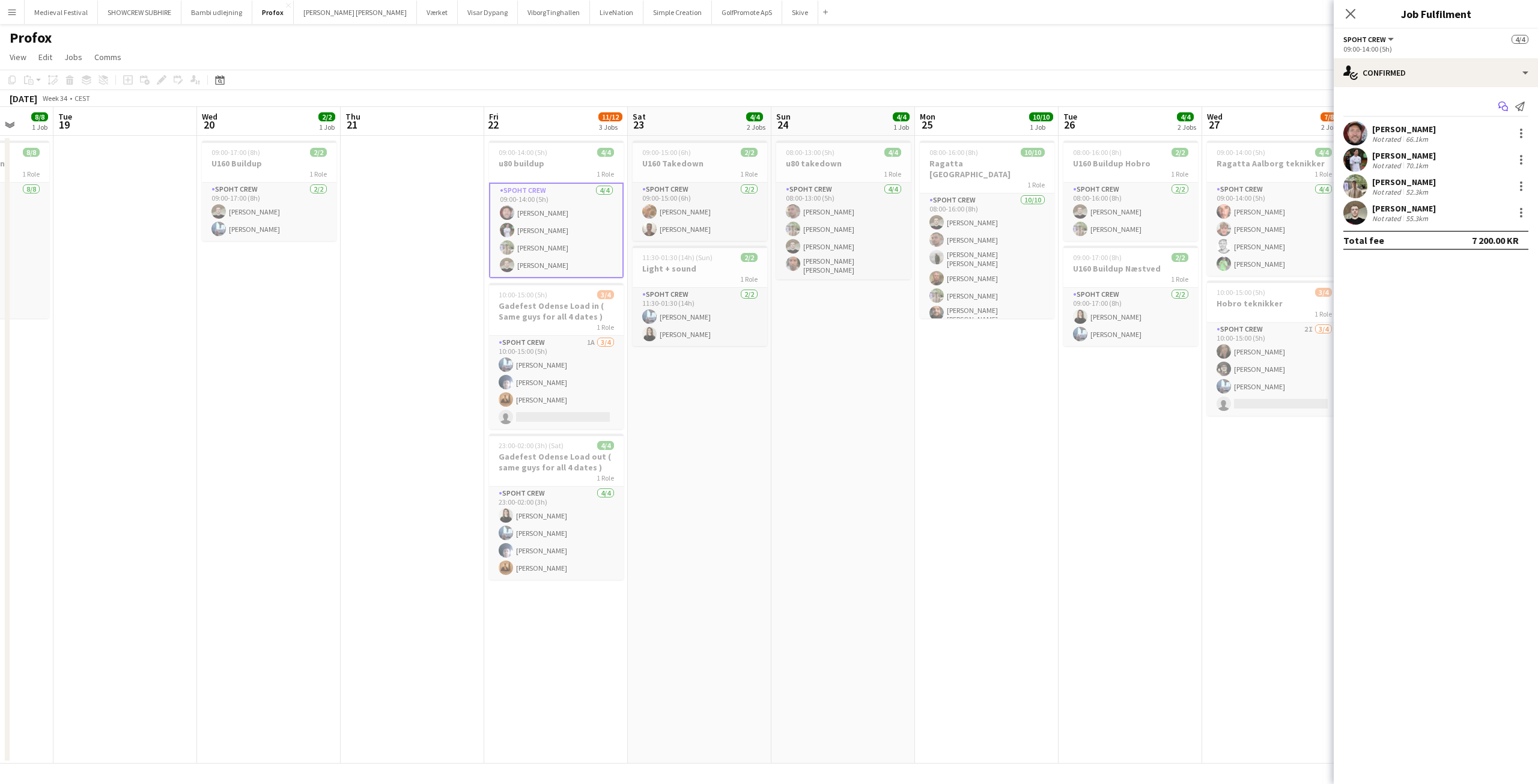
click at [1500, 106] on icon at bounding box center [1502, 105] width 7 height 6
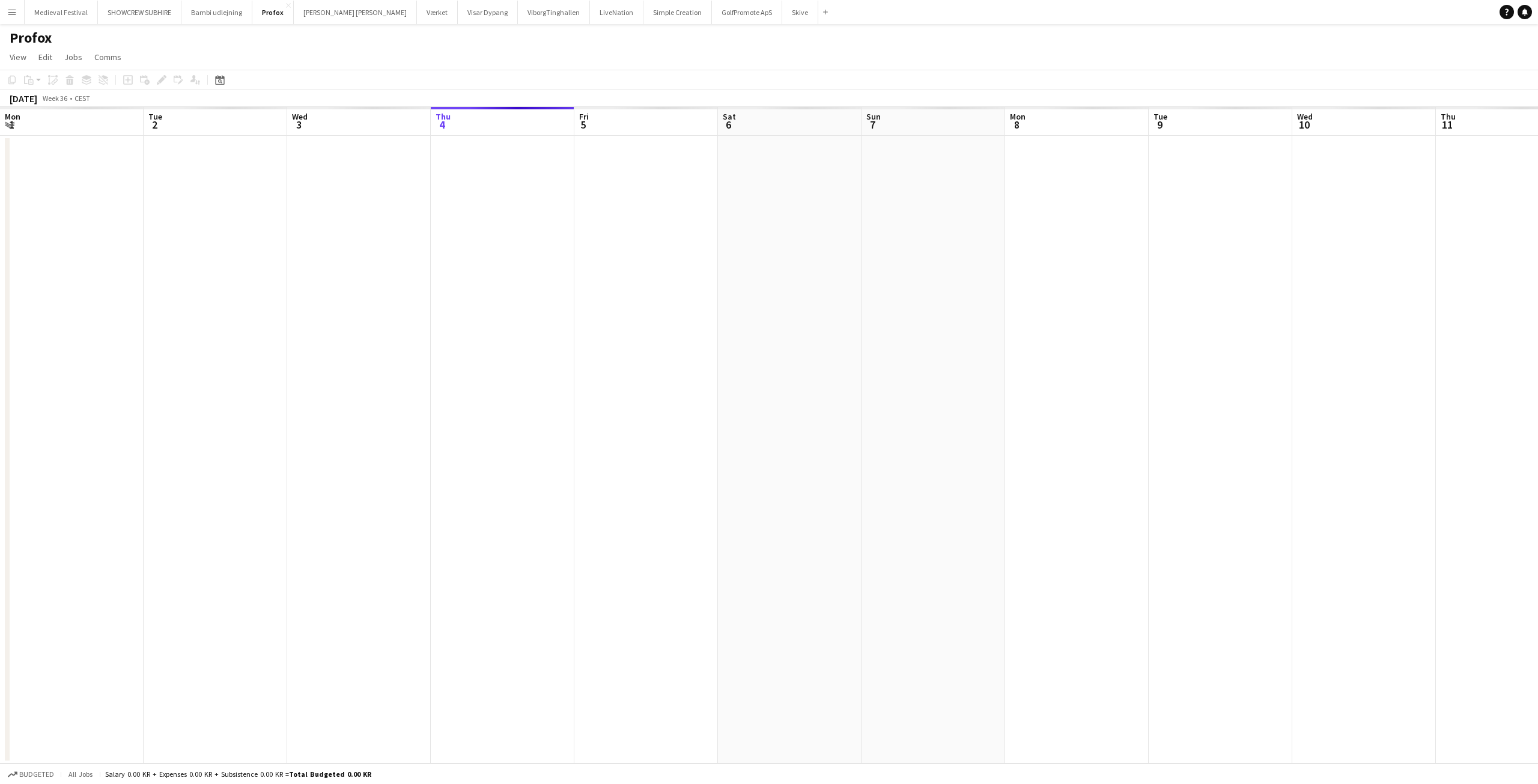
scroll to position [0, 414]
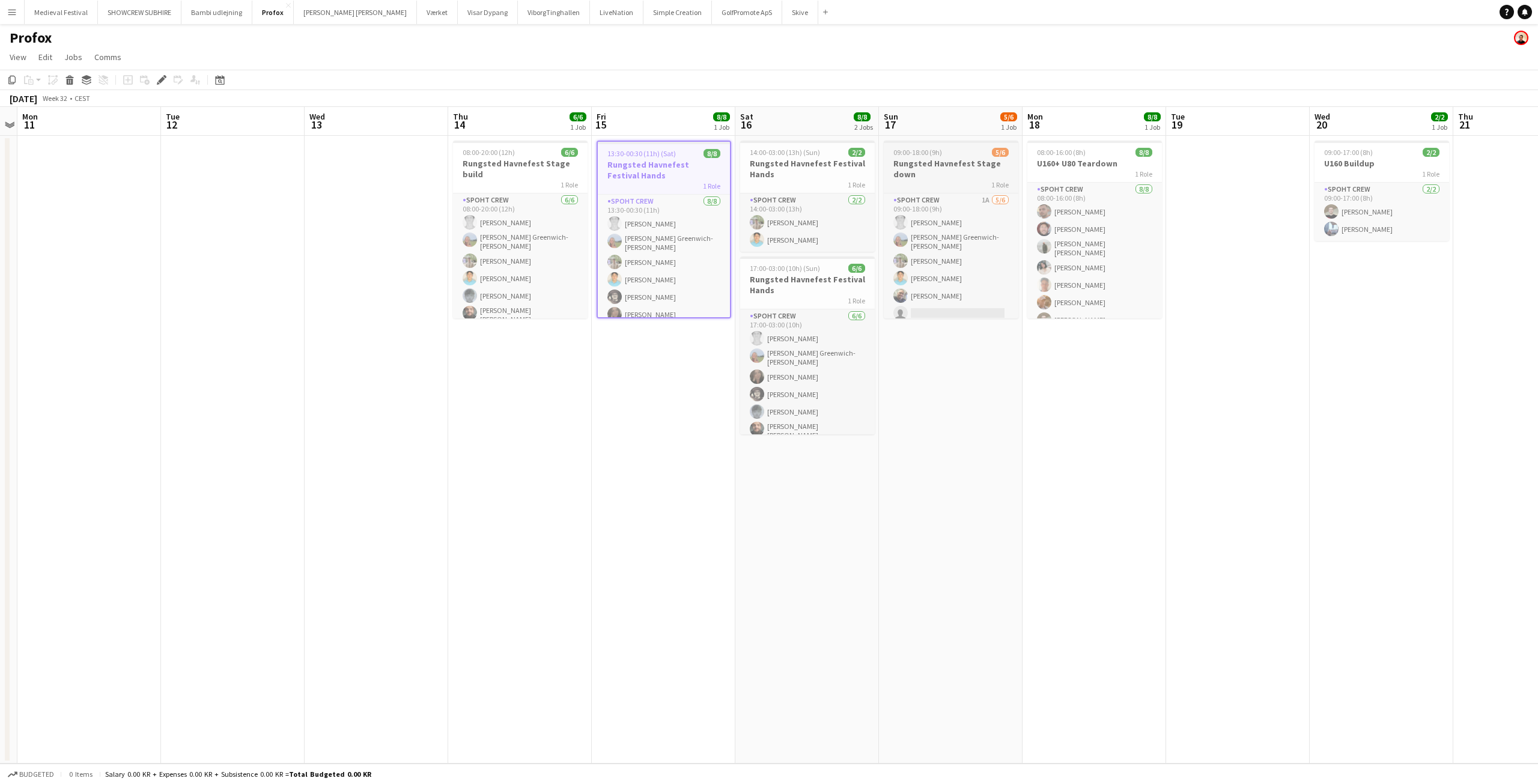
click at [937, 168] on h3 "Rungsted Havnefest Stage down" at bounding box center [951, 169] width 135 height 22
click at [1063, 153] on span "08:00-16:00 (8h)" at bounding box center [1062, 152] width 49 height 9
click at [158, 77] on icon "Edit" at bounding box center [162, 80] width 10 height 10
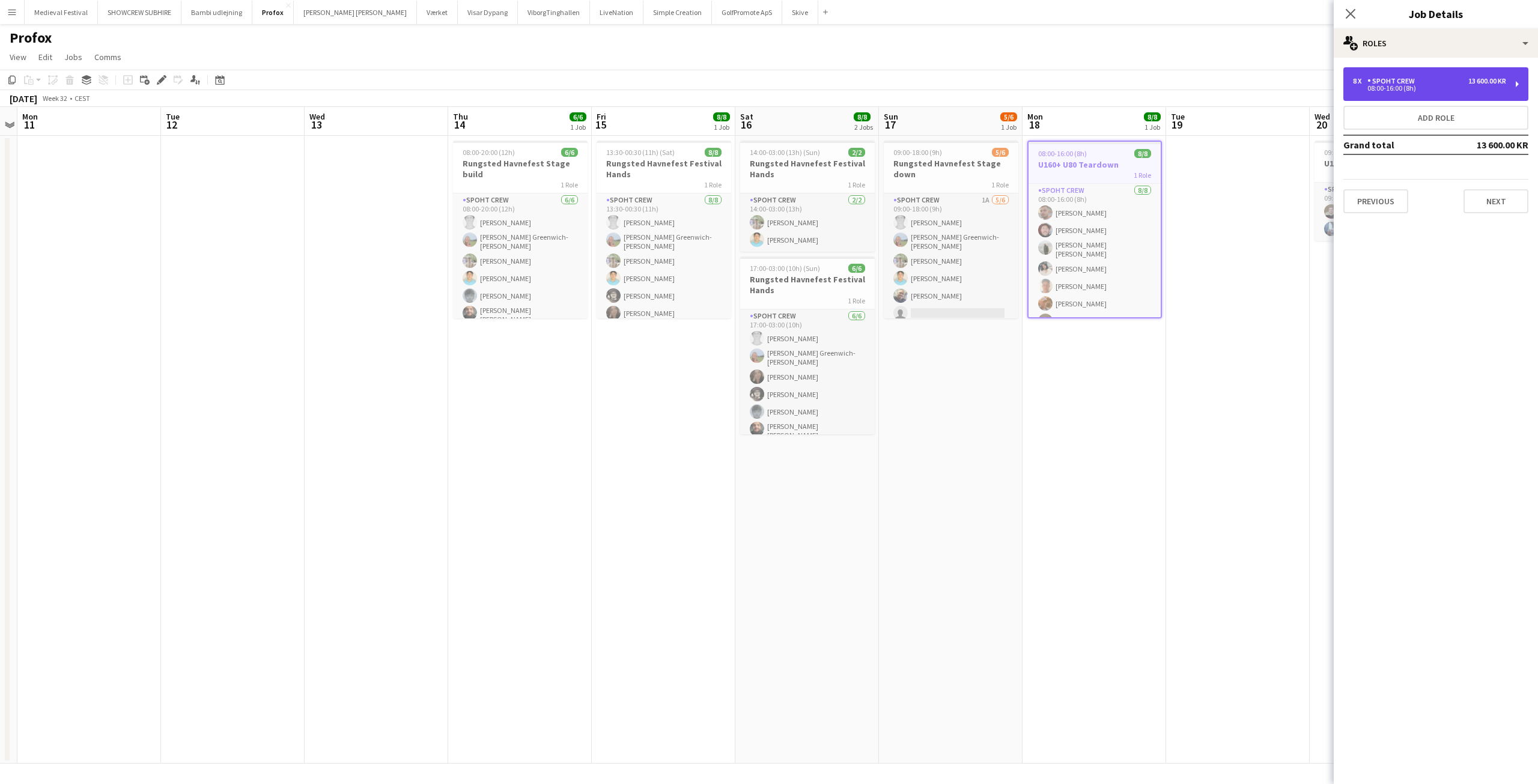
click at [1438, 78] on div "8 x Spoht Crew 13 600.00 KR" at bounding box center [1430, 81] width 153 height 8
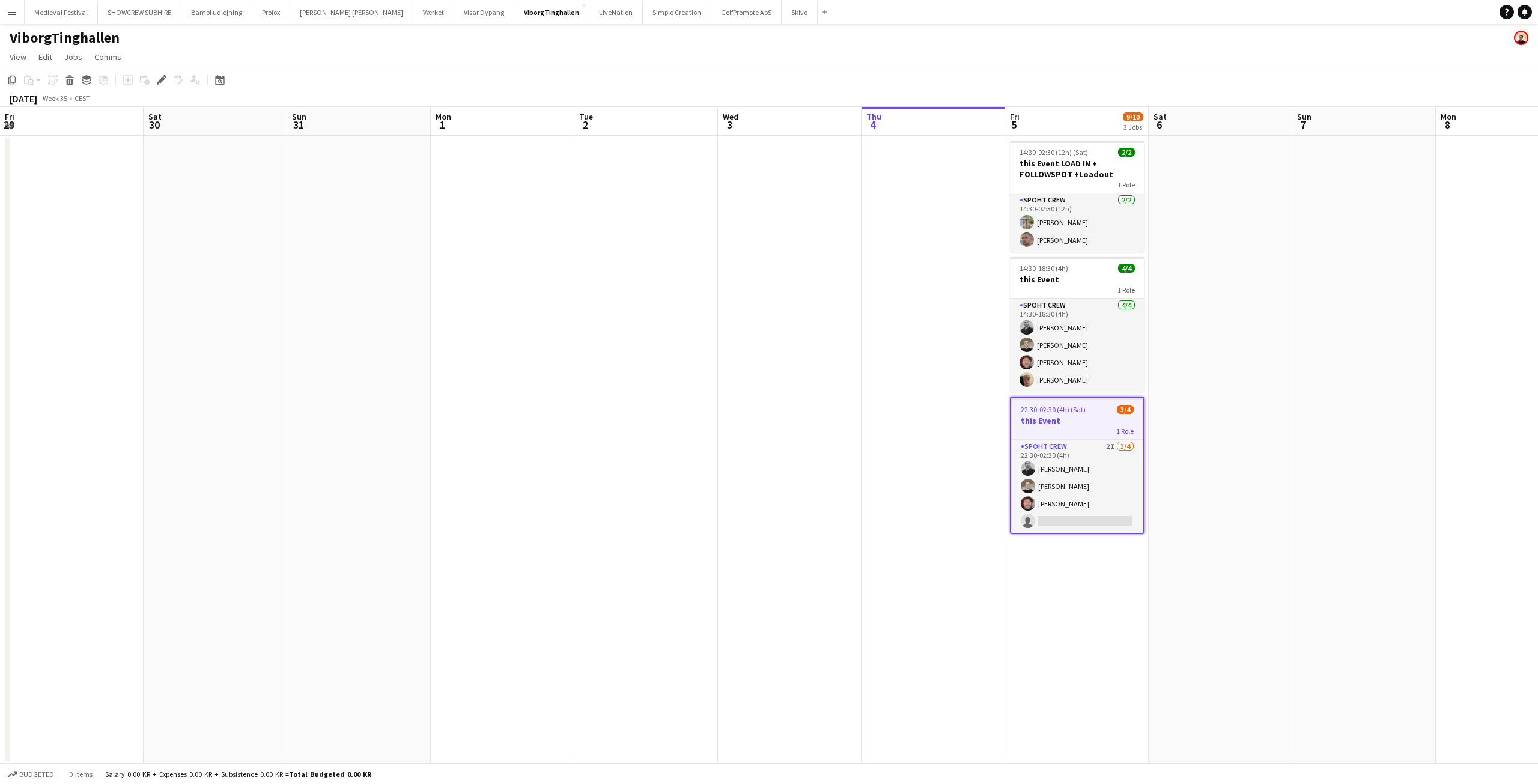
scroll to position [0, 414]
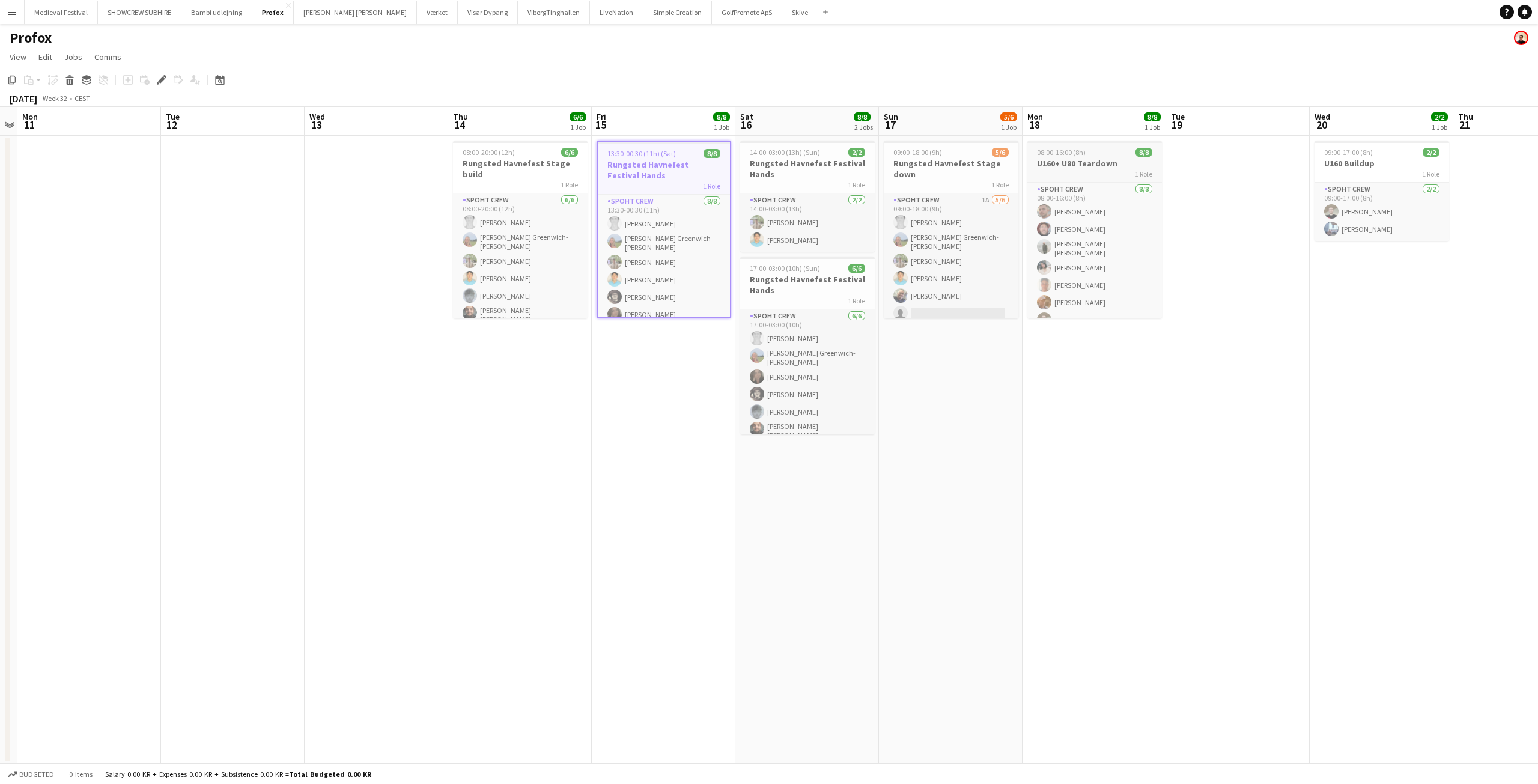
click at [1076, 162] on h3 "U160+ U80 Teardown" at bounding box center [1094, 164] width 135 height 11
click at [159, 79] on icon "Edit" at bounding box center [162, 80] width 10 height 10
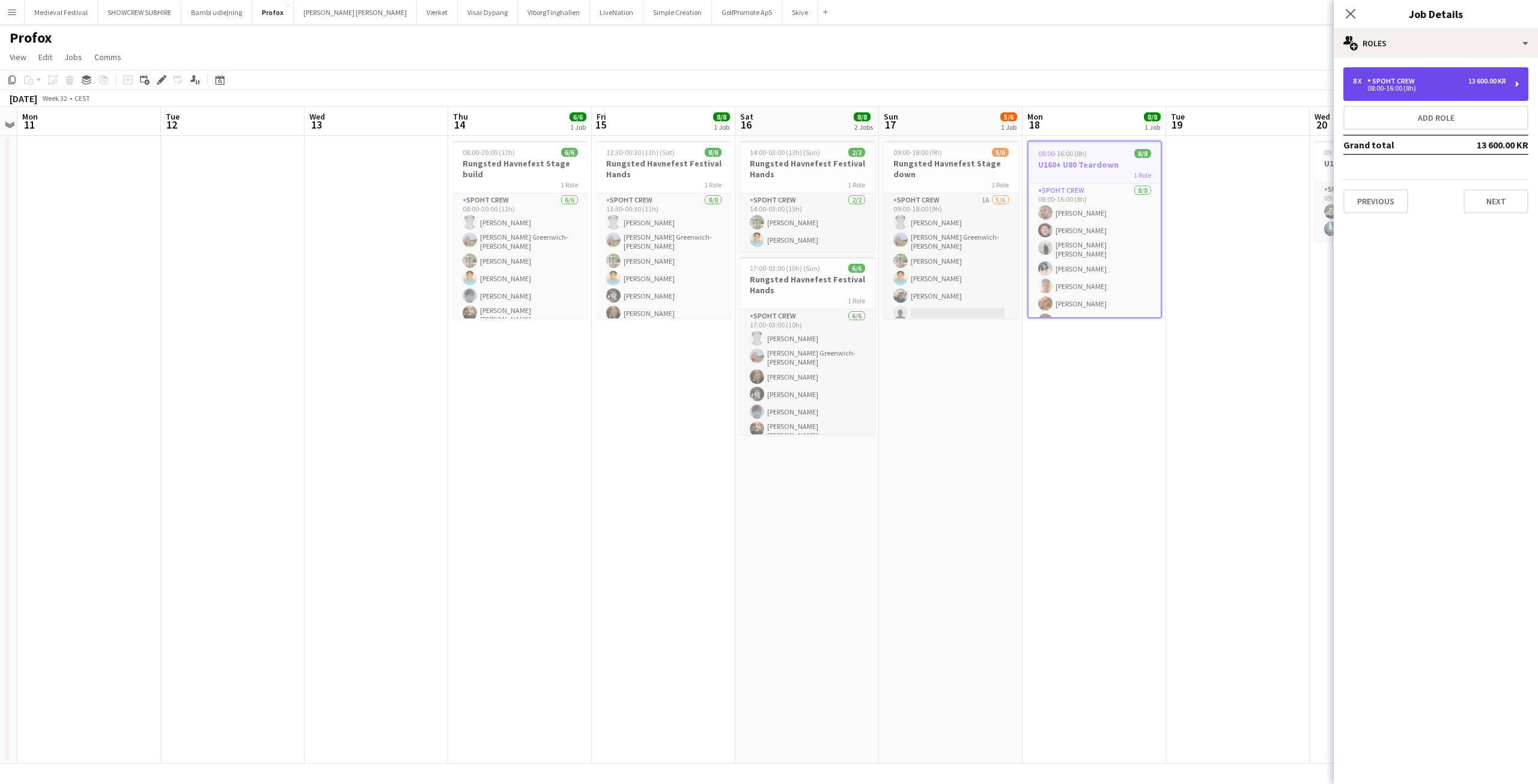
click at [1422, 83] on div "8 x Spoht Crew 13 600.00 KR" at bounding box center [1430, 81] width 153 height 8
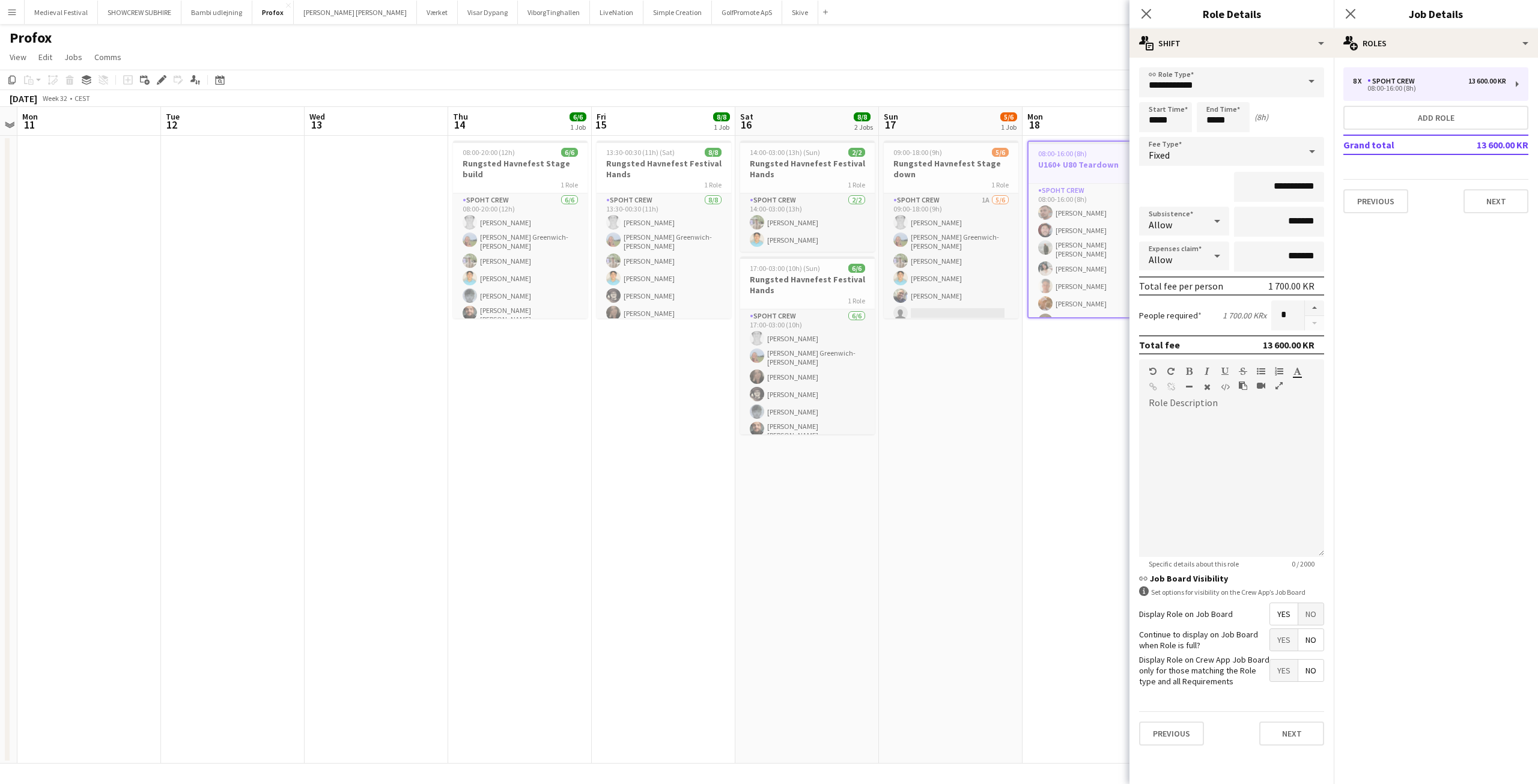
click at [940, 343] on app-date-cell "09:00-18:00 (9h) 5/6 Rungsted Havnefest Stage down 1 Role Spoht Crew 1A 5/6 09:…" at bounding box center [951, 450] width 144 height 628
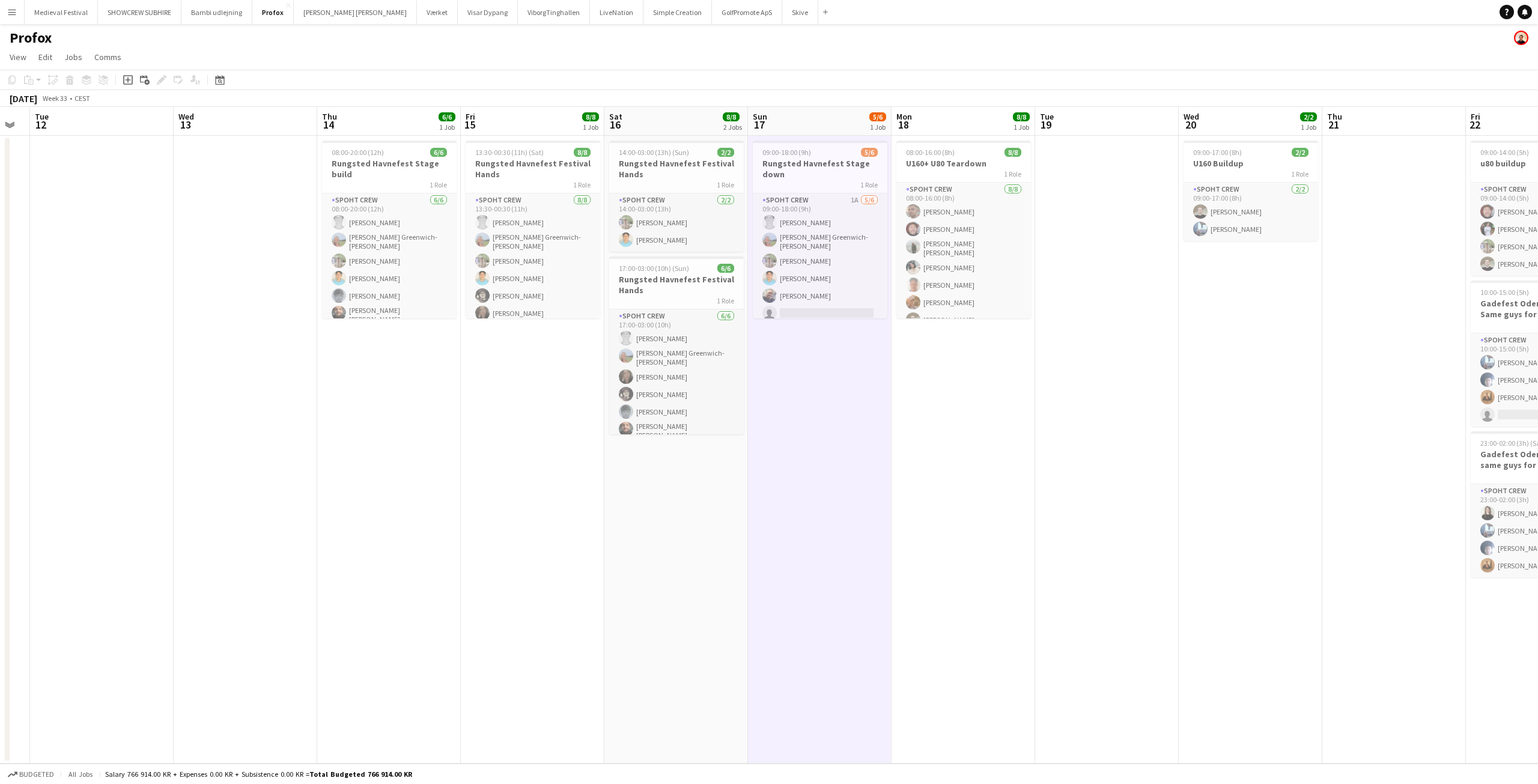
scroll to position [0, 465]
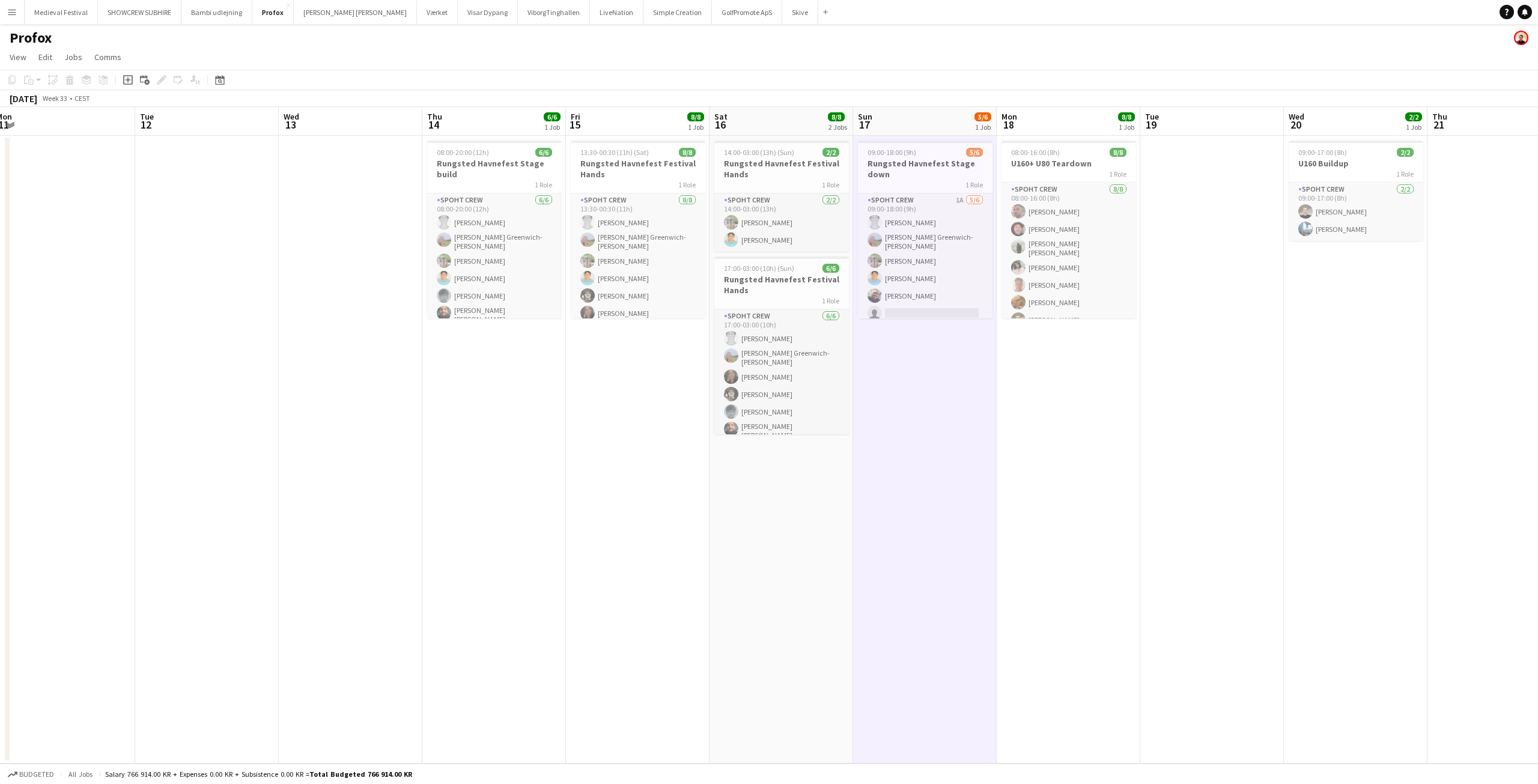
drag, startPoint x: 1186, startPoint y: 368, endPoint x: 574, endPoint y: 318, distance: 614.0
click at [576, 318] on app-calendar-viewport "Fri 8 Sat 9 Sun 10 Mon 11 Tue 12 Wed 13 Thu 14 6/6 1 Job Fri 15 8/8 1 Job Sat 1…" at bounding box center [769, 435] width 1538 height 656
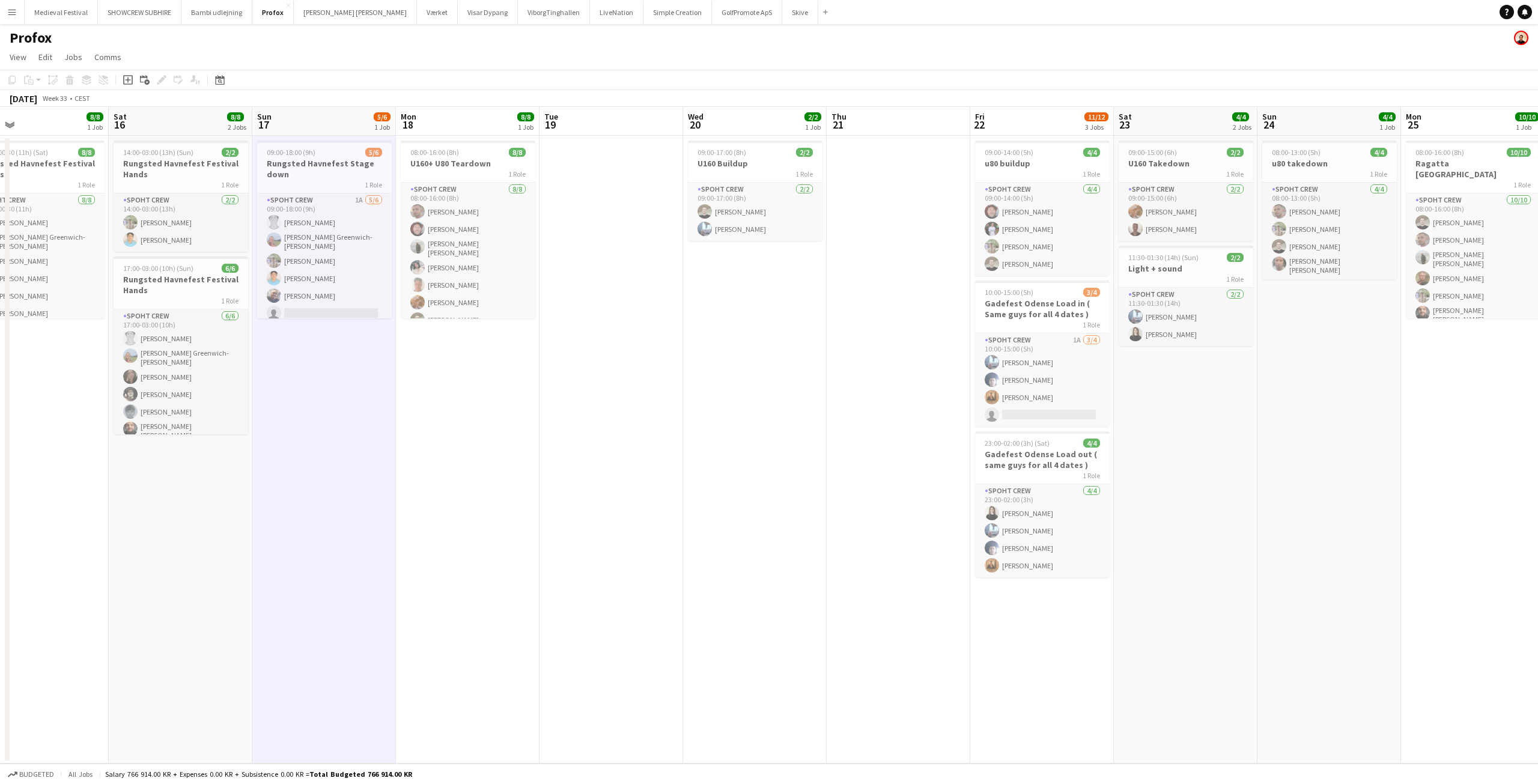
scroll to position [0, 422]
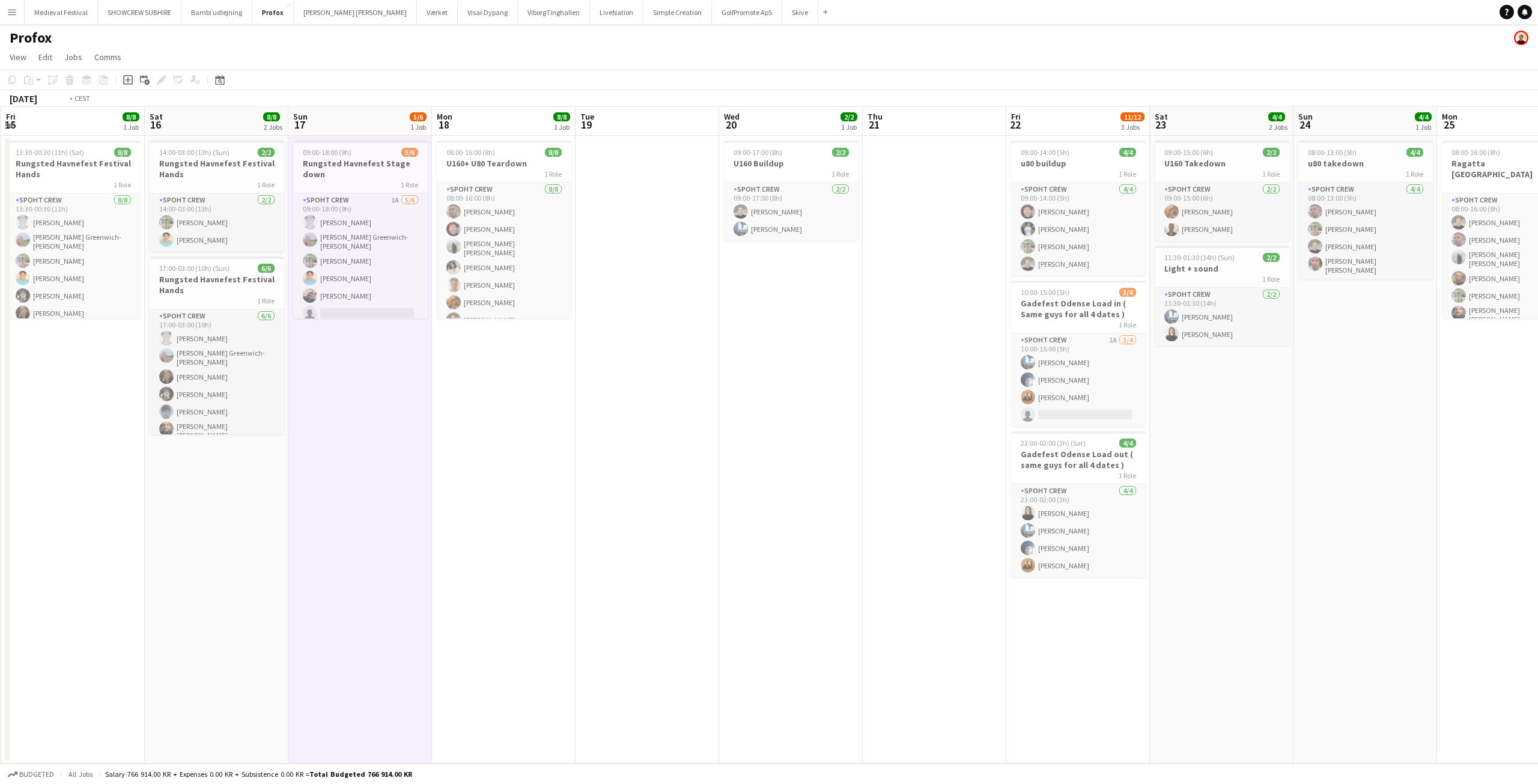
drag, startPoint x: 883, startPoint y: 318, endPoint x: 353, endPoint y: 285, distance: 531.0
click at [352, 285] on app-calendar-viewport "Tue 12 Wed 13 Thu 14 6/6 1 Job Fri 15 8/8 1 Job Sat 16 8/8 2 Jobs Sun 17 5/6 1 …" at bounding box center [769, 435] width 1538 height 656
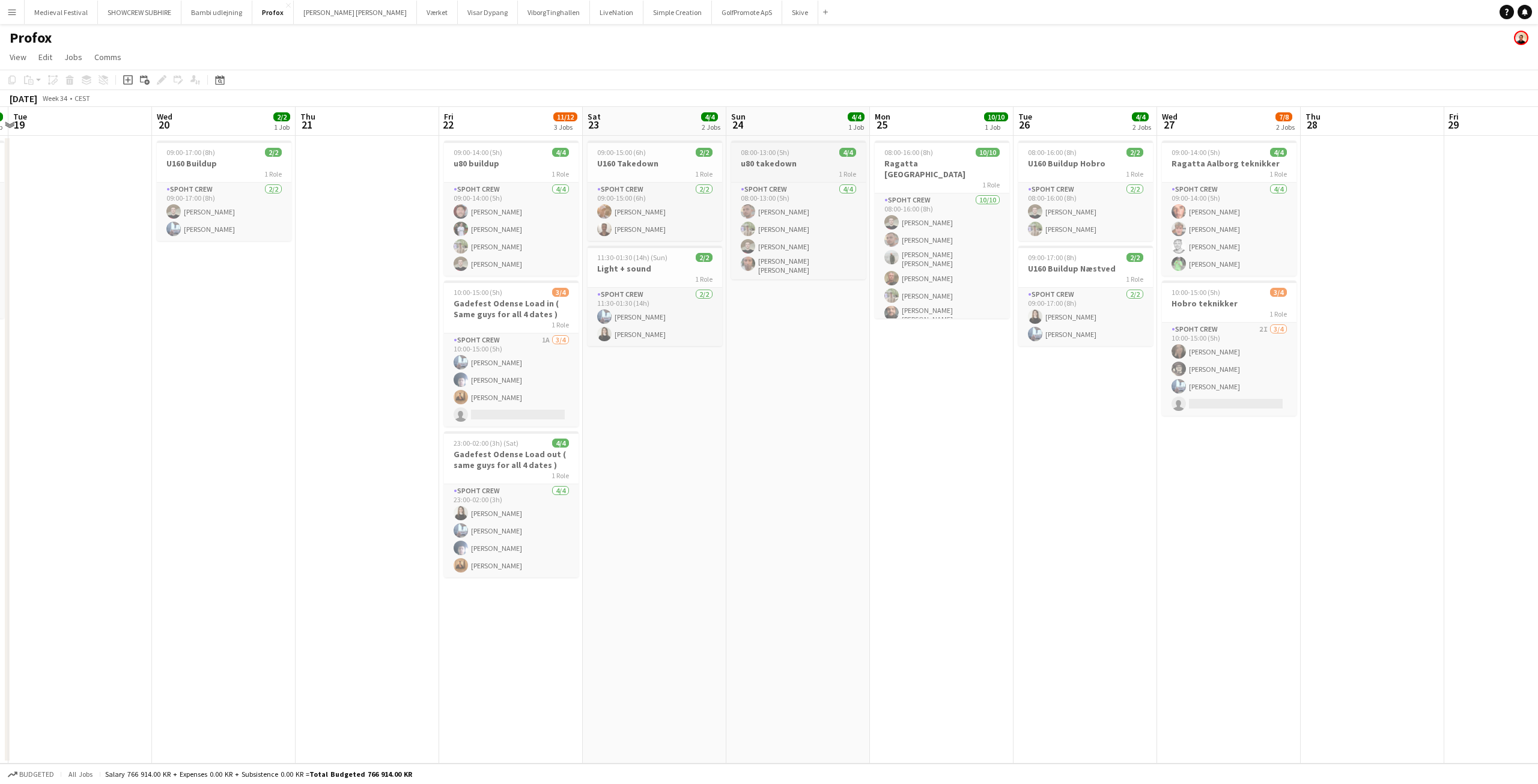
click at [786, 157] on app-job-card "08:00-13:00 (5h) 4/4 u80 takedown 1 Role Spoht Crew 4/4 08:00-13:00 (5h) Tomas …" at bounding box center [798, 210] width 135 height 139
click at [164, 77] on icon at bounding box center [165, 77] width 3 height 3
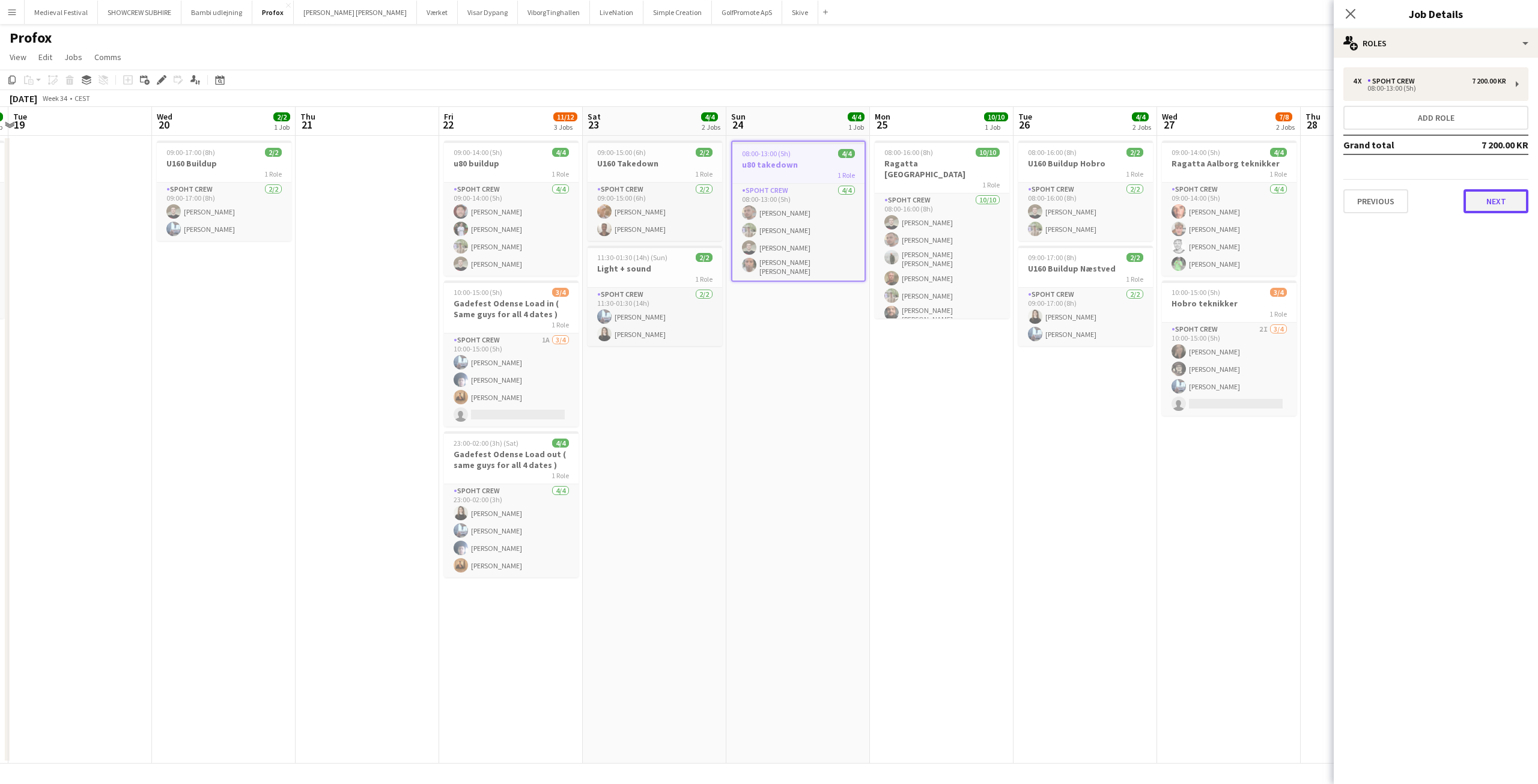
click at [1497, 202] on button "Next" at bounding box center [1495, 201] width 65 height 24
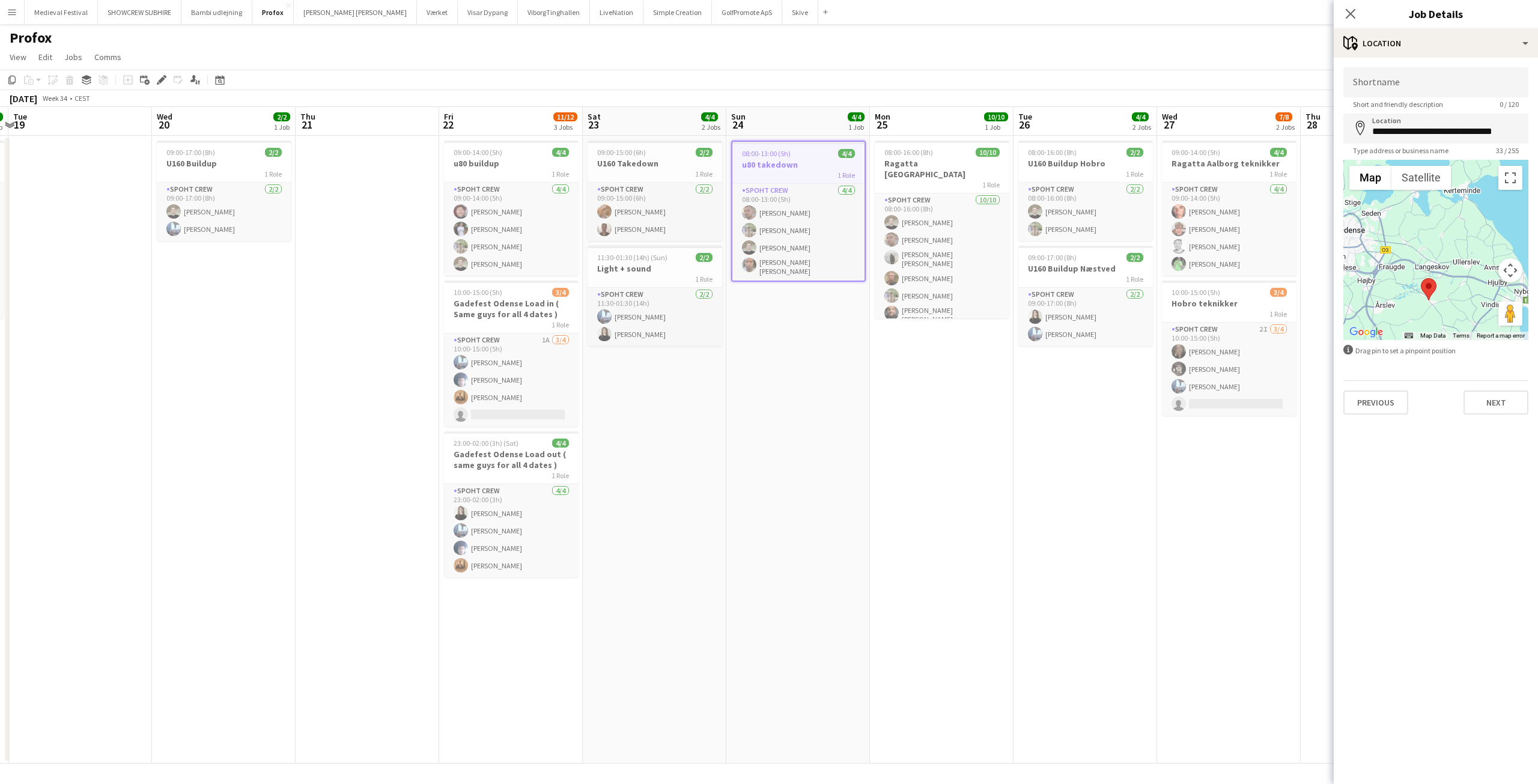
drag, startPoint x: 1465, startPoint y: 263, endPoint x: 1431, endPoint y: 333, distance: 77.8
click at [1431, 334] on div "Map Terrain Satellite Labels Map Data Map data ©2025 GeoBasis-DE/BKG (©2009), G…" at bounding box center [1435, 250] width 185 height 180
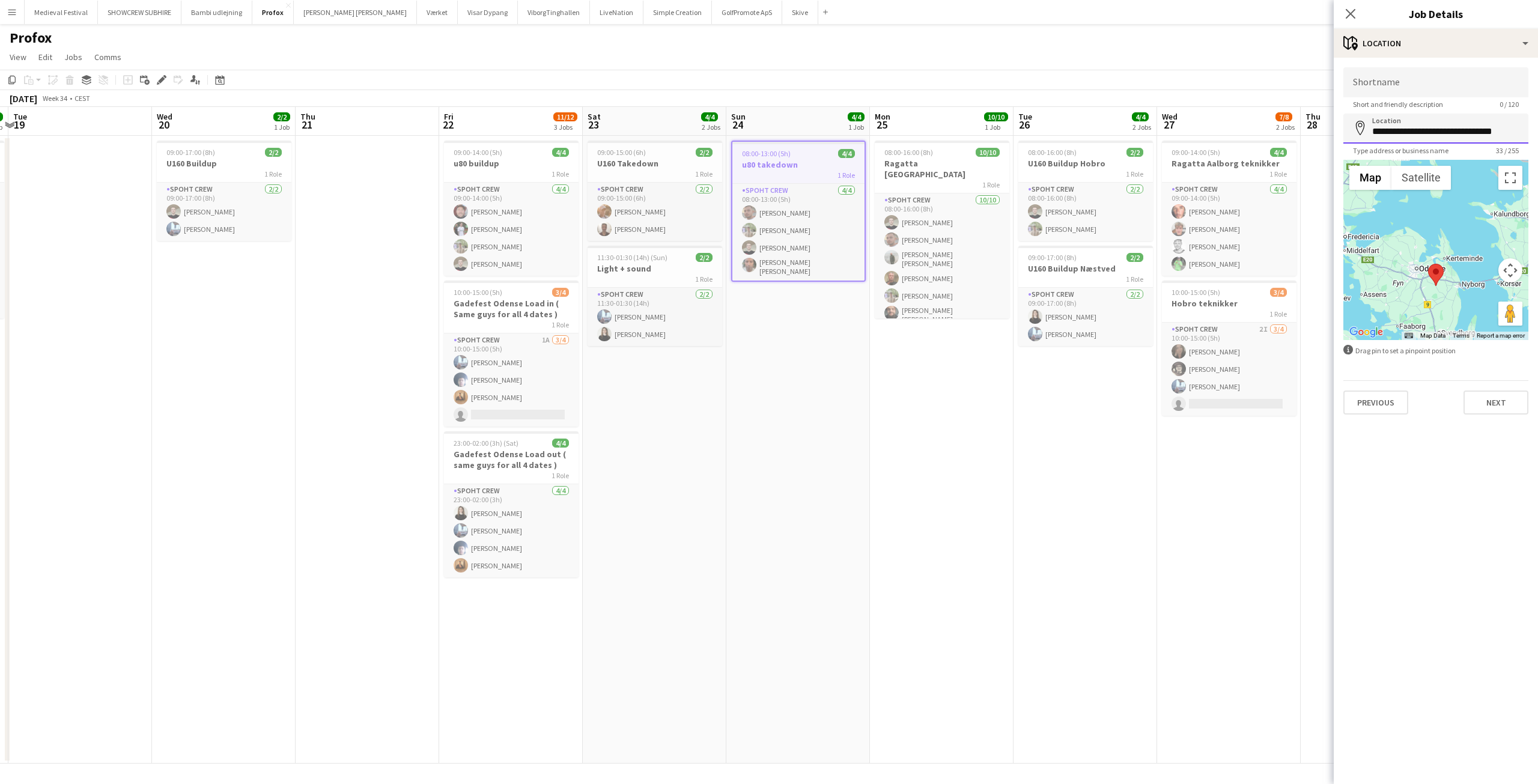
click at [1457, 137] on input "**********" at bounding box center [1435, 128] width 185 height 30
type input "**********"
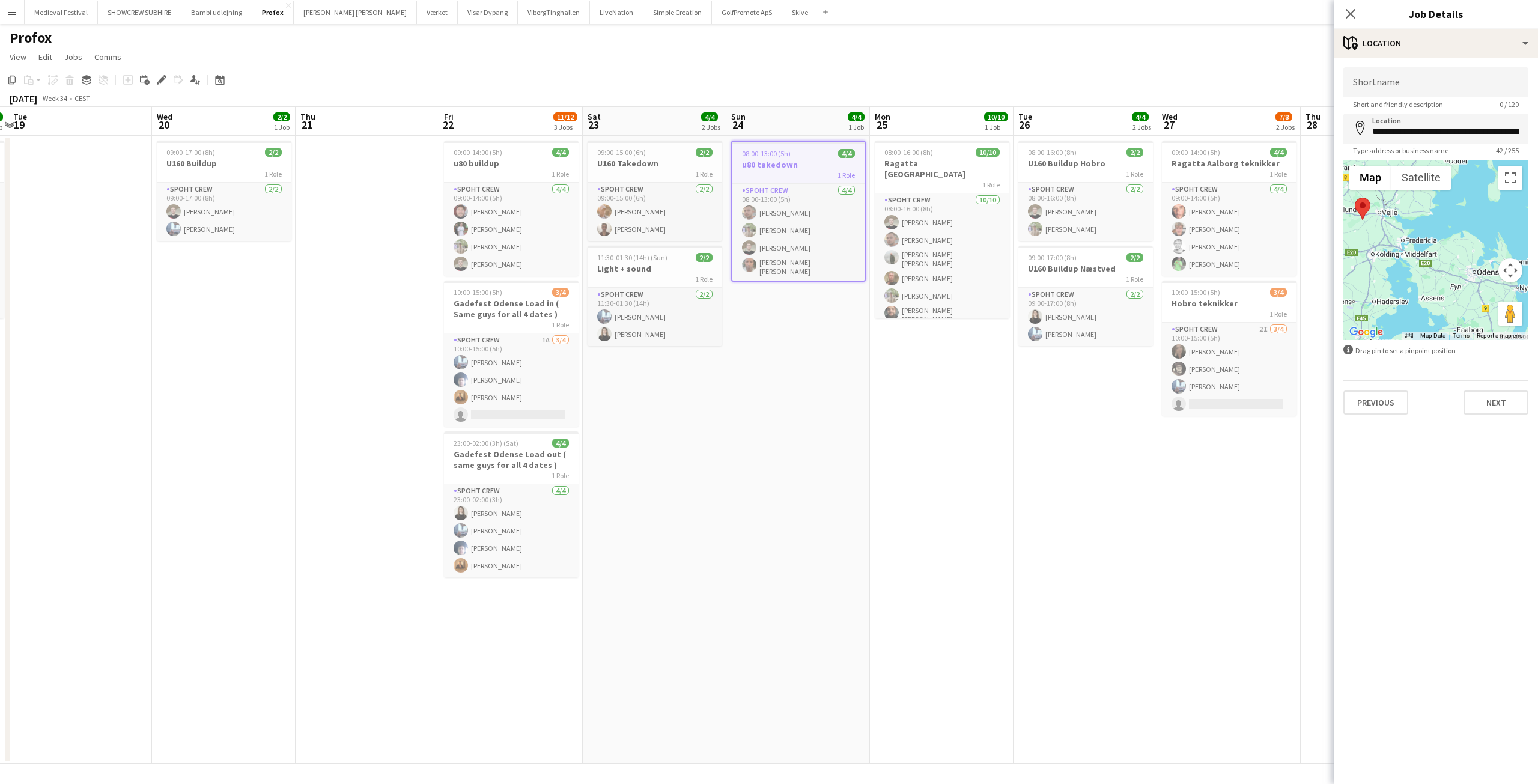
drag, startPoint x: 1417, startPoint y: 278, endPoint x: 1366, endPoint y: 246, distance: 60.2
click at [1366, 246] on div at bounding box center [1435, 250] width 185 height 180
drag, startPoint x: 1002, startPoint y: 383, endPoint x: 1017, endPoint y: 386, distance: 15.3
click at [1002, 383] on app-date-cell "08:00-16:00 (8h) 10/10 Ragatta Aalborg 1 Role Spoht Crew 10/10 08:00-16:00 (8h)…" at bounding box center [942, 450] width 144 height 628
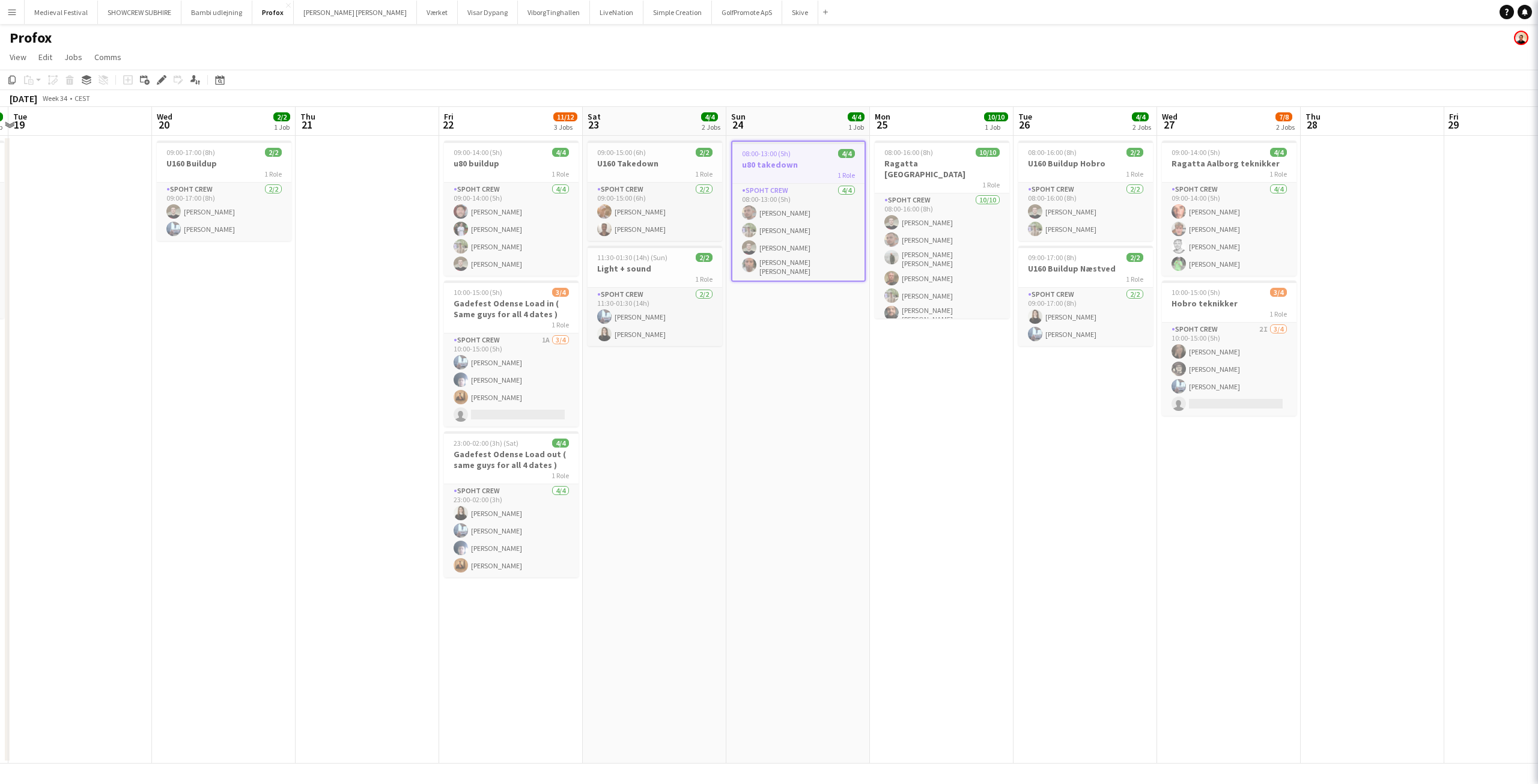
scroll to position [0, 423]
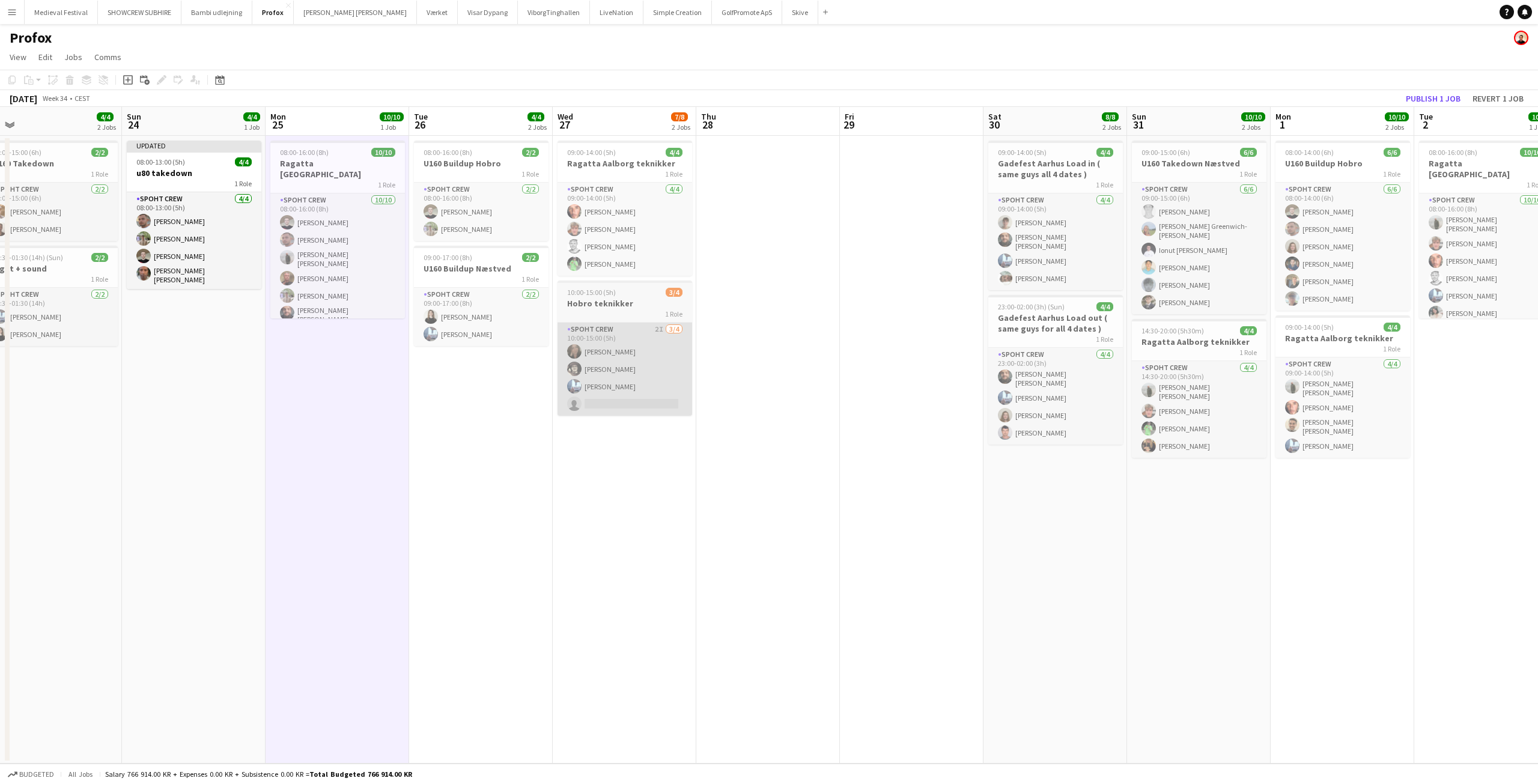
drag, startPoint x: 1141, startPoint y: 475, endPoint x: 558, endPoint y: 388, distance: 589.5
click at [535, 387] on app-calendar-viewport "Wed 20 2/2 1 Job Thu 21 Fri 22 11/12 3 Jobs Sat 23 4/4 2 Jobs Sun 24 4/4 1 Job …" at bounding box center [769, 435] width 1538 height 656
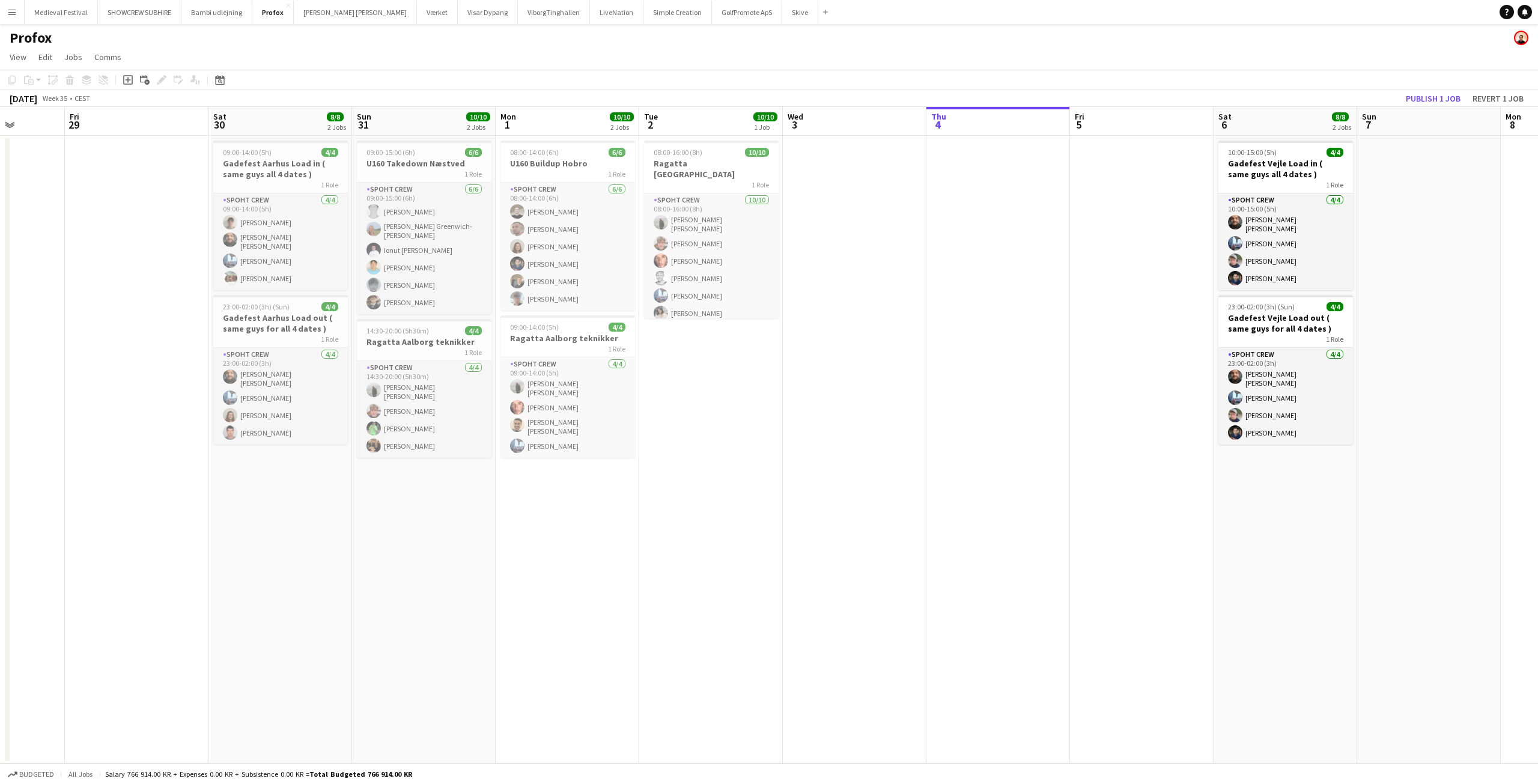
drag, startPoint x: 1230, startPoint y: 596, endPoint x: 520, endPoint y: 435, distance: 728.0
click at [547, 442] on app-calendar-viewport "Mon 25 10/10 1 Job Tue 26 4/4 2 Jobs Wed 27 7/8 2 Jobs Thu 28 Fri 29 Sat 30 8/8…" at bounding box center [769, 435] width 1538 height 656
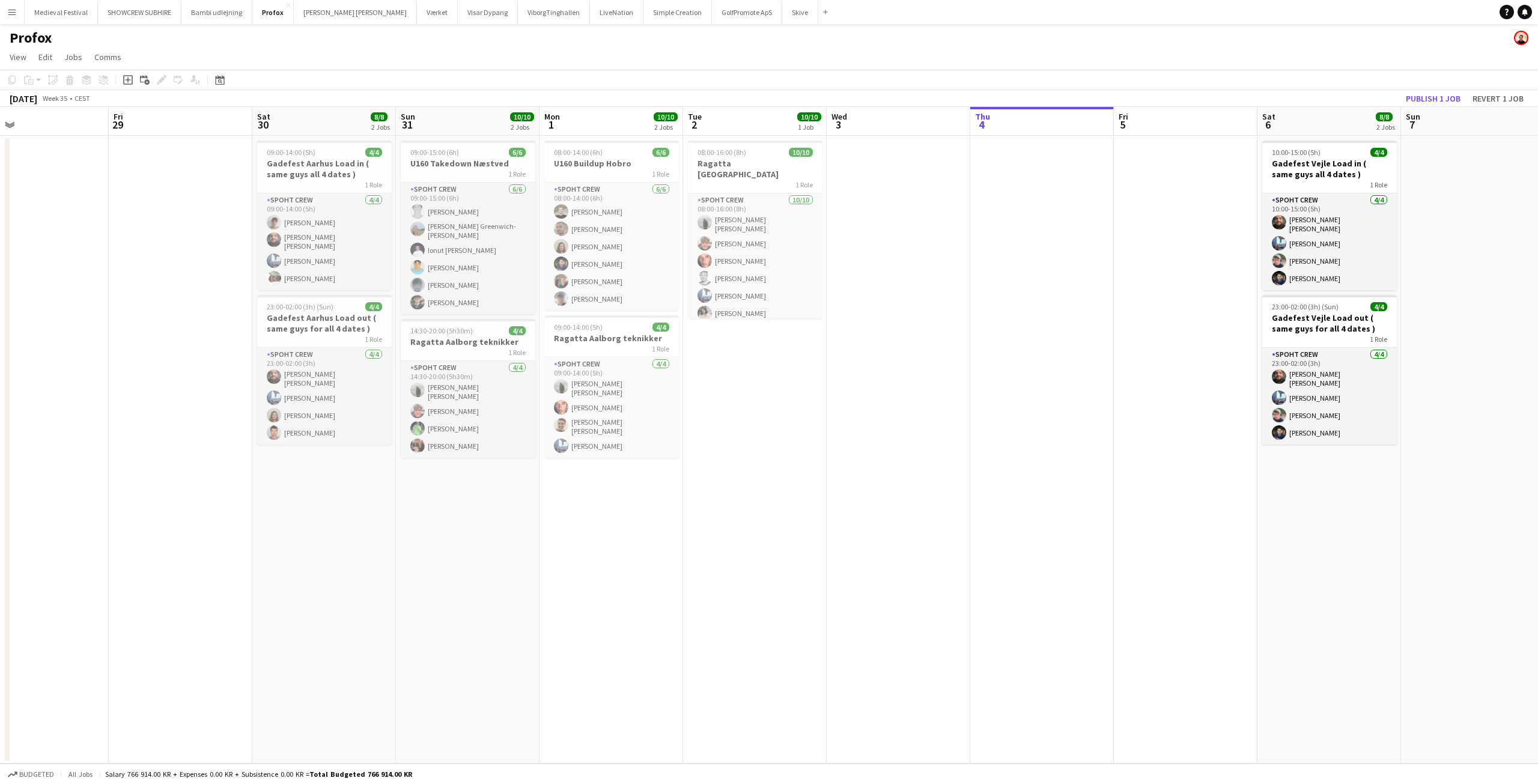
click at [1010, 419] on app-date-cell at bounding box center [1042, 450] width 144 height 628
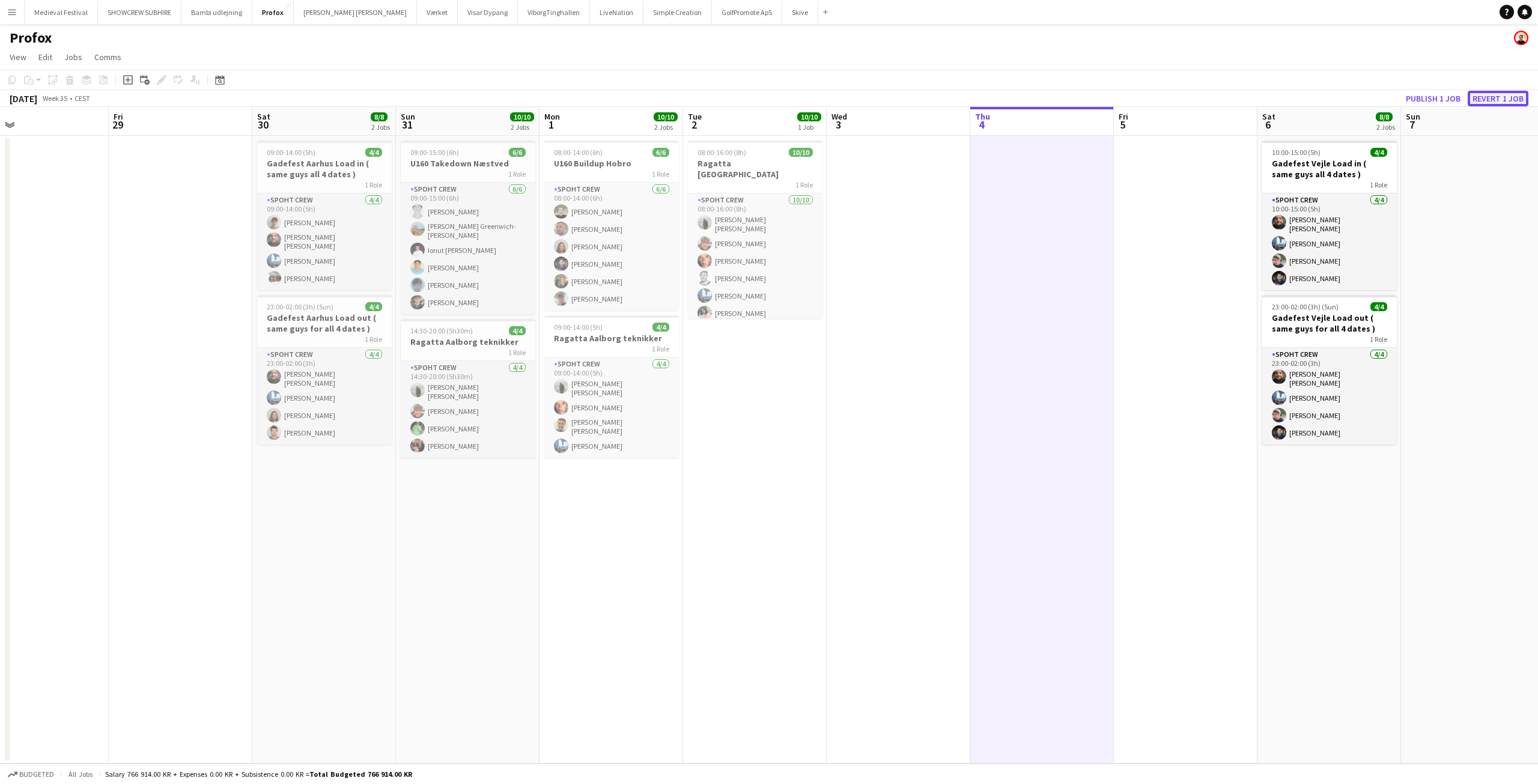
click at [1498, 93] on button "Revert 1 job" at bounding box center [1498, 98] width 61 height 15
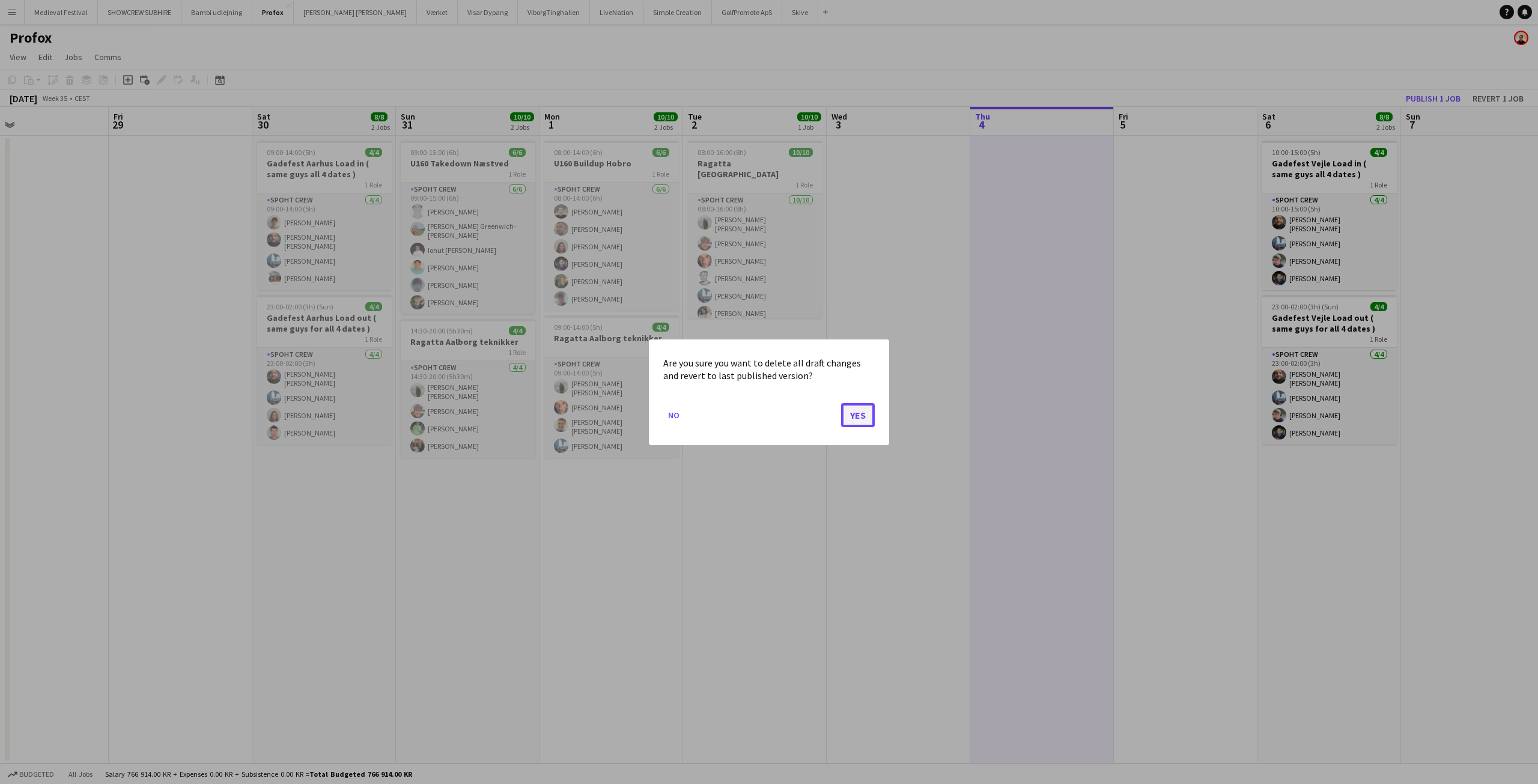
click at [870, 409] on button "Yes" at bounding box center [858, 414] width 33 height 24
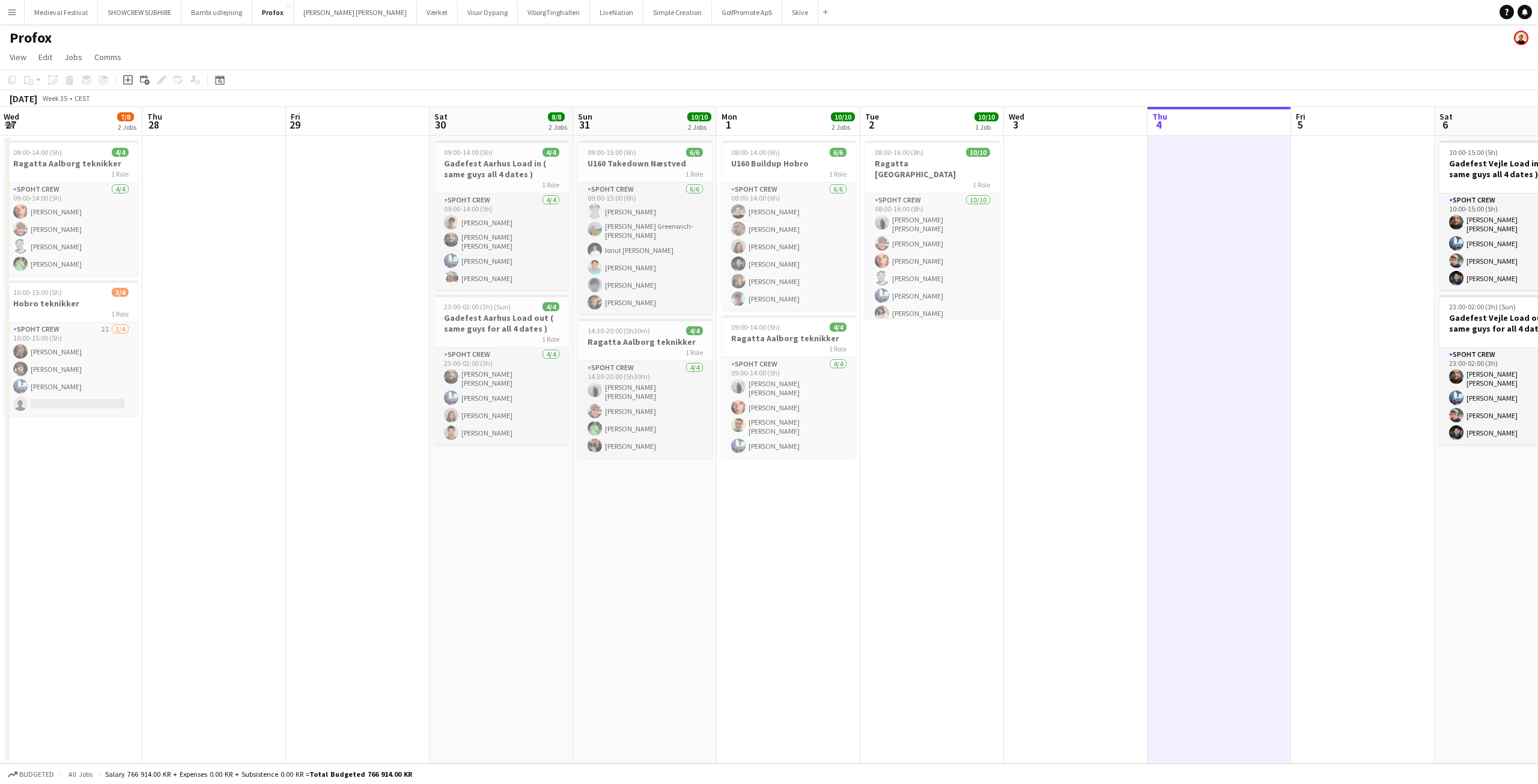
drag, startPoint x: 891, startPoint y: 398, endPoint x: 687, endPoint y: 382, distance: 204.6
click at [692, 382] on app-calendar-viewport "Mon 25 10/10 1 Job Tue 26 4/4 2 Jobs Wed 27 7/8 2 Jobs Thu 28 Fri 29 Sat 30 8/8…" at bounding box center [769, 435] width 1538 height 656
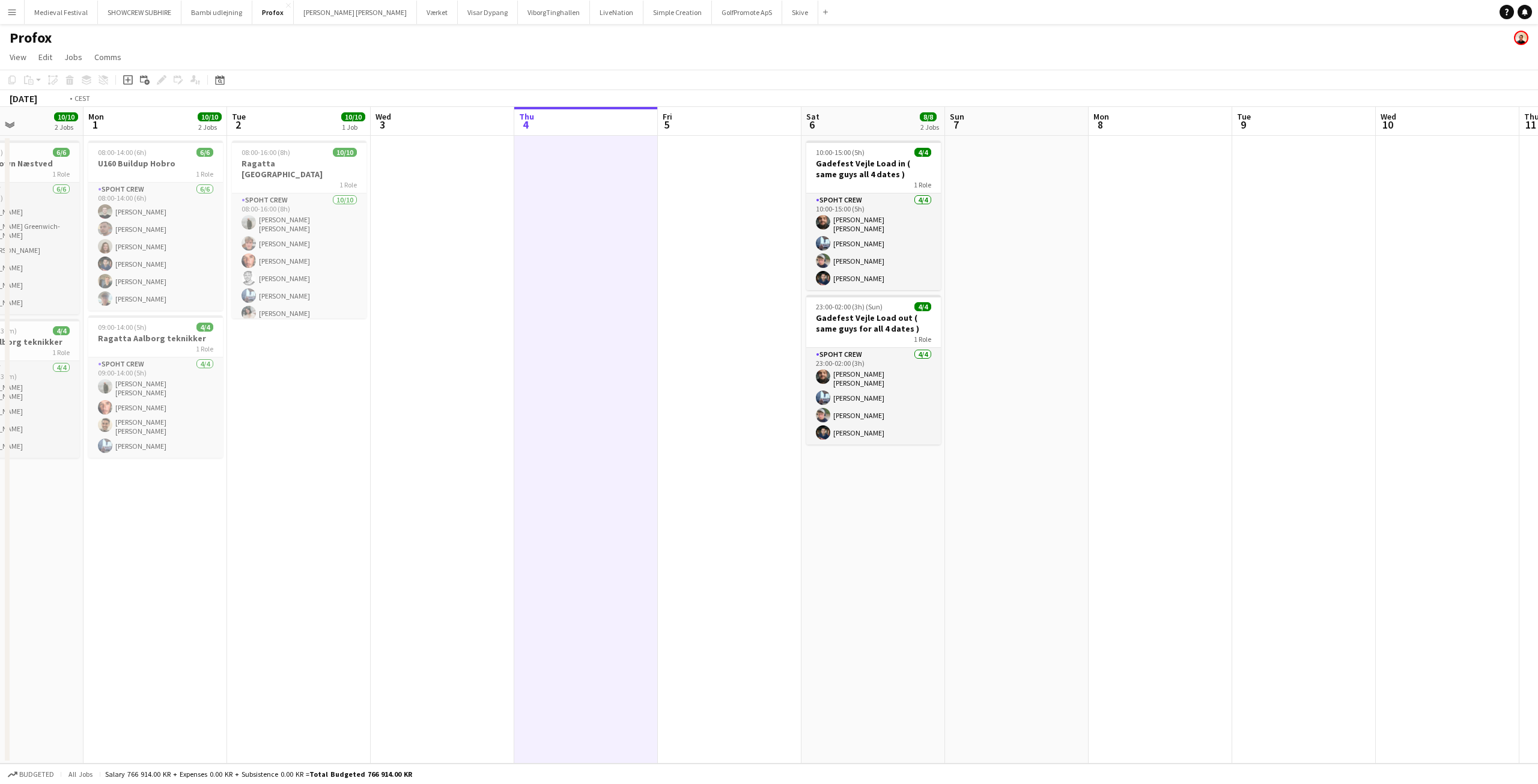
drag, startPoint x: 1045, startPoint y: 340, endPoint x: 613, endPoint y: 333, distance: 432.1
click at [617, 335] on app-calendar-viewport "Thu 28 Fri 29 Sat 30 8/8 2 Jobs Sun 31 10/10 2 Jobs Mon 1 10/10 2 Jobs Tue 2 10…" at bounding box center [769, 435] width 1538 height 656
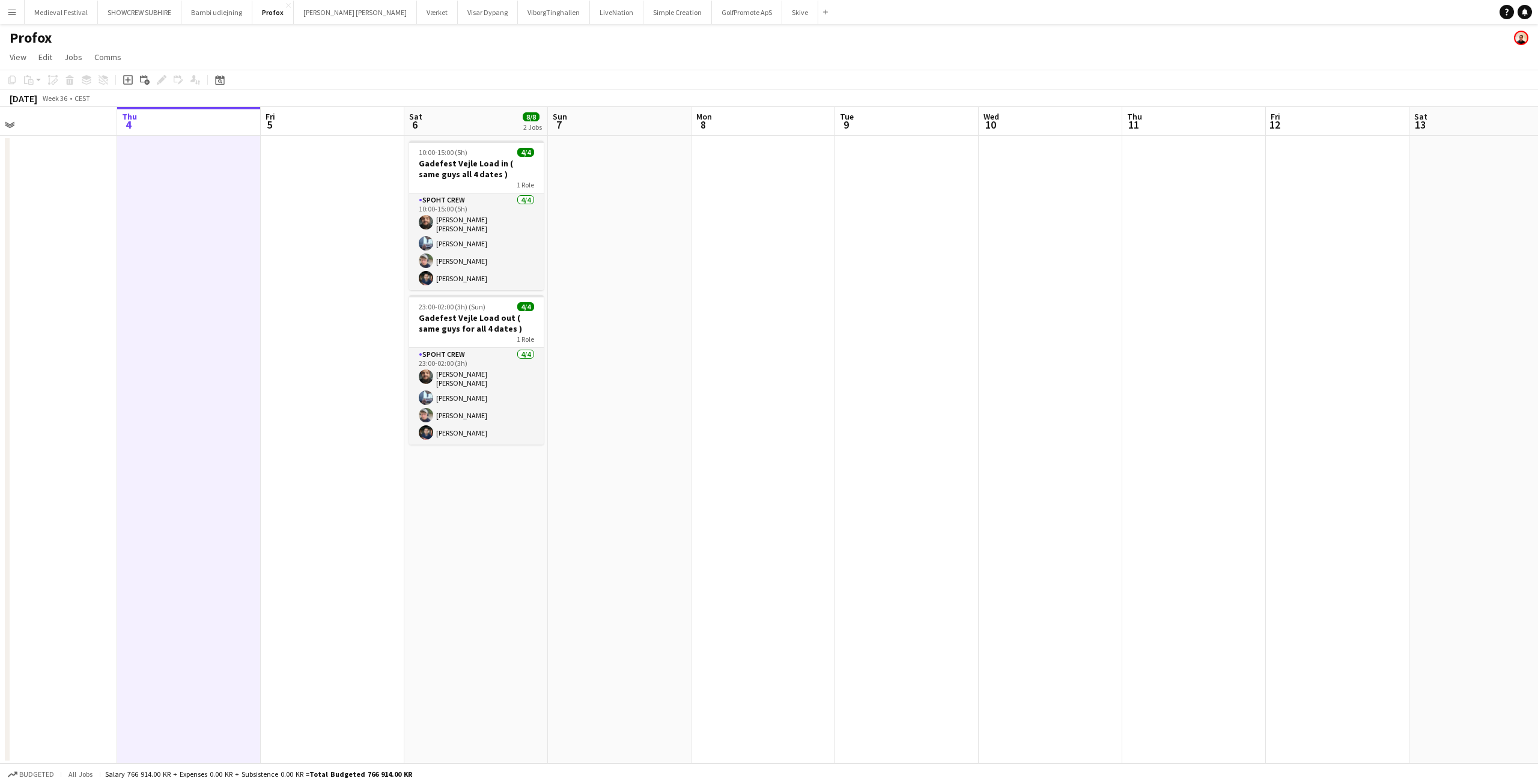
click at [757, 210] on app-date-cell at bounding box center [763, 450] width 144 height 628
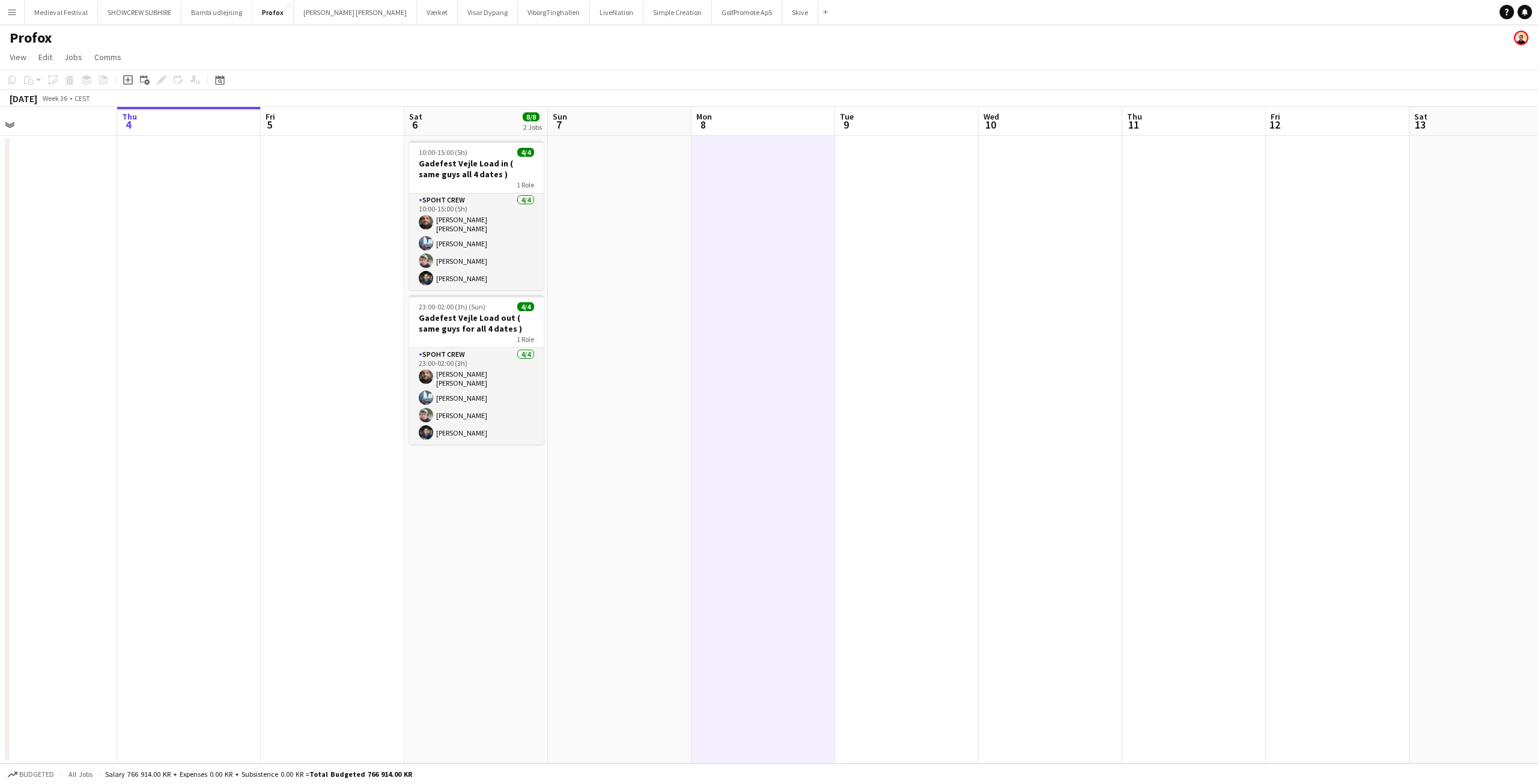
click at [578, 169] on app-date-cell at bounding box center [619, 450] width 144 height 628
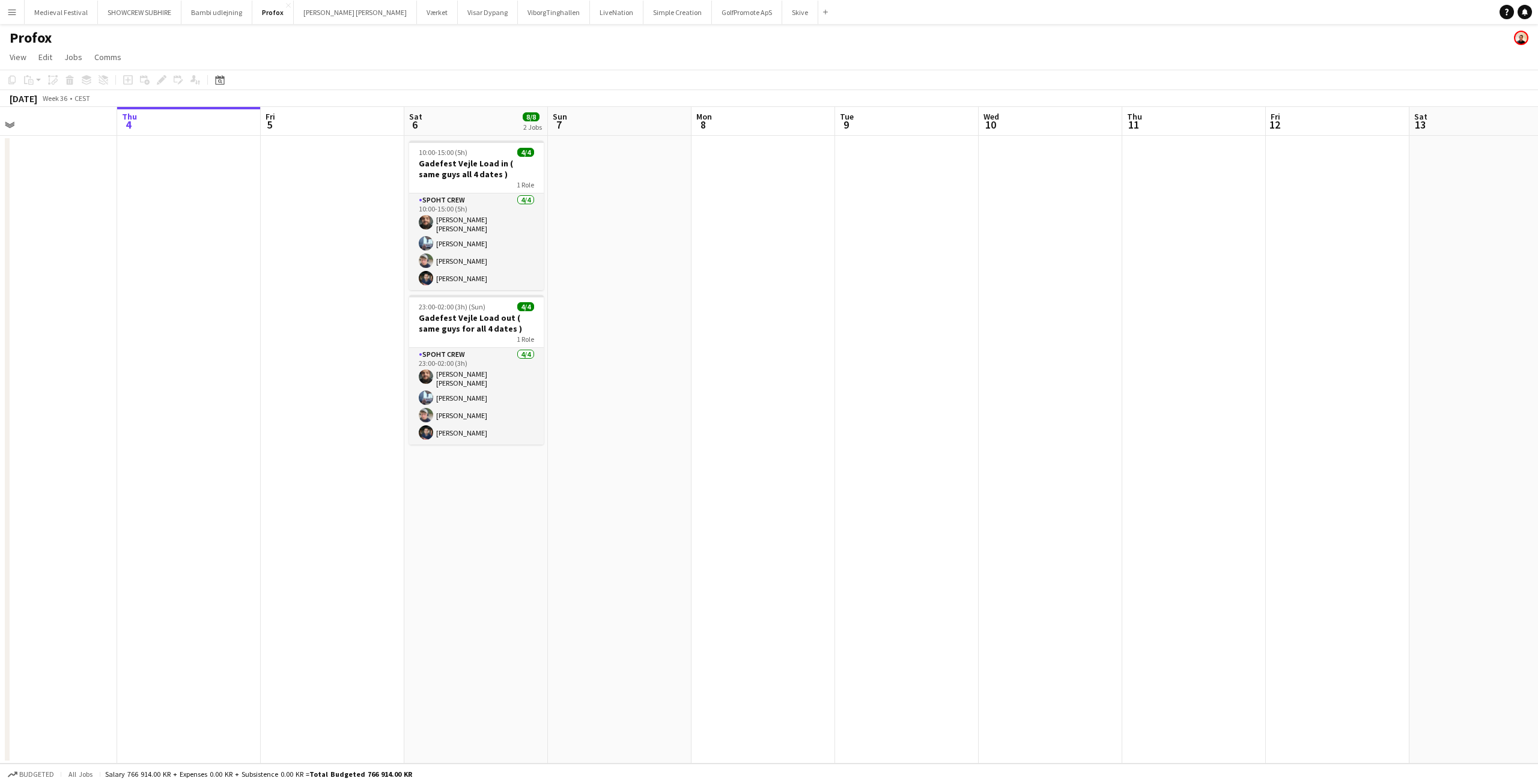
click at [778, 162] on app-date-cell at bounding box center [763, 450] width 144 height 628
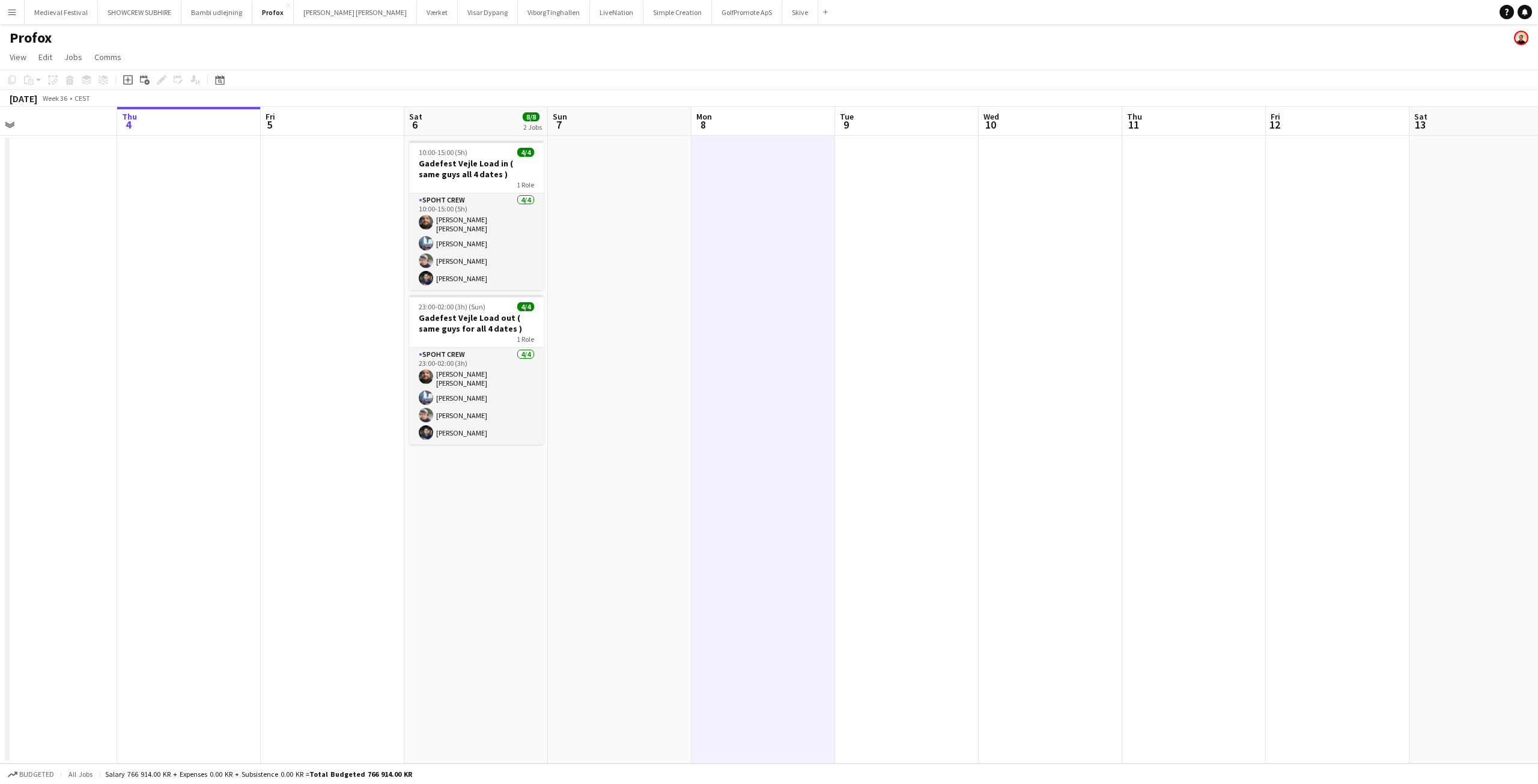
click at [741, 165] on app-date-cell at bounding box center [763, 450] width 144 height 628
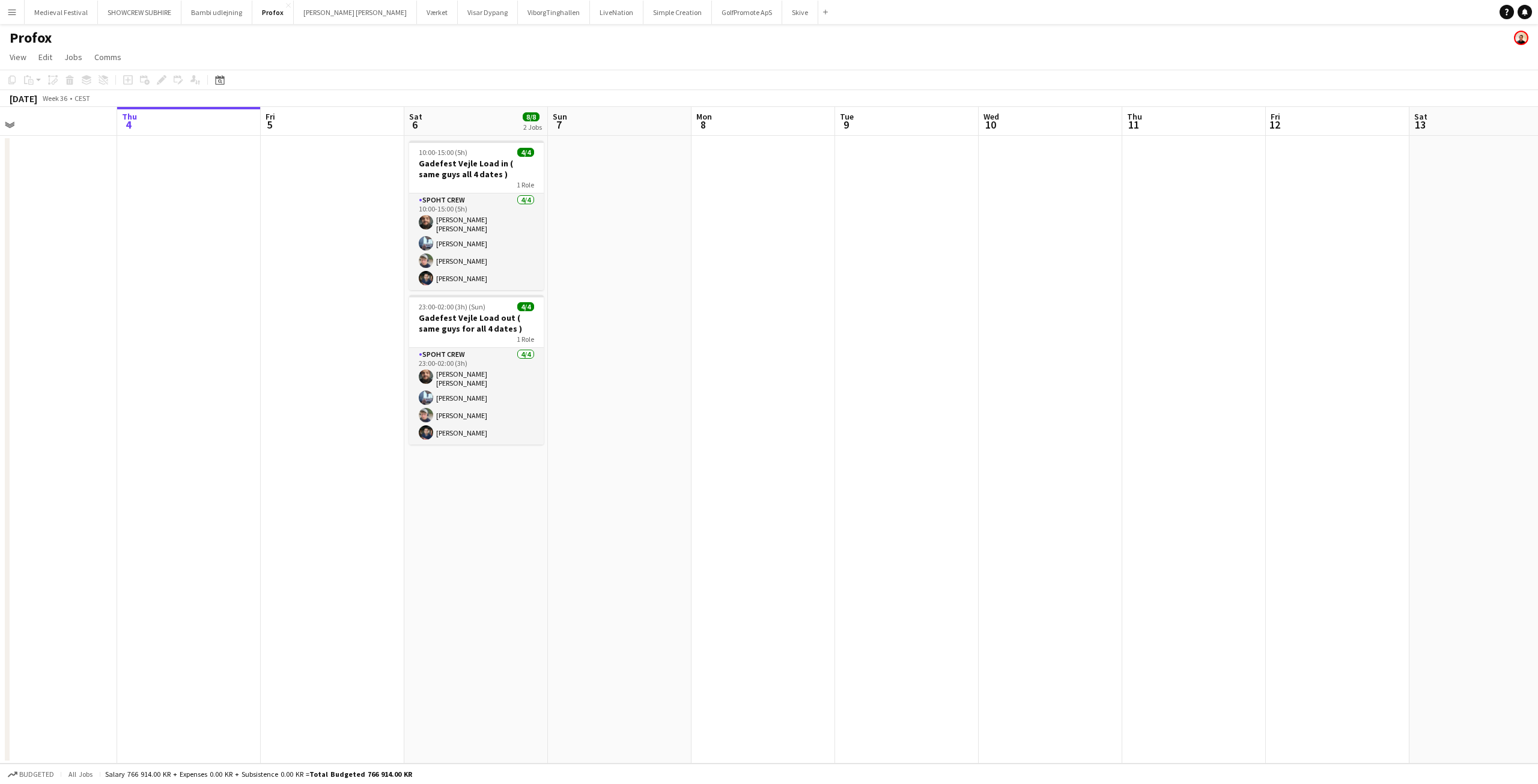
click at [738, 175] on app-date-cell at bounding box center [763, 450] width 144 height 628
click at [414, 173] on h3 "Gadefest Vejle Load in ( same guys all 4 dates )" at bounding box center [476, 169] width 135 height 22
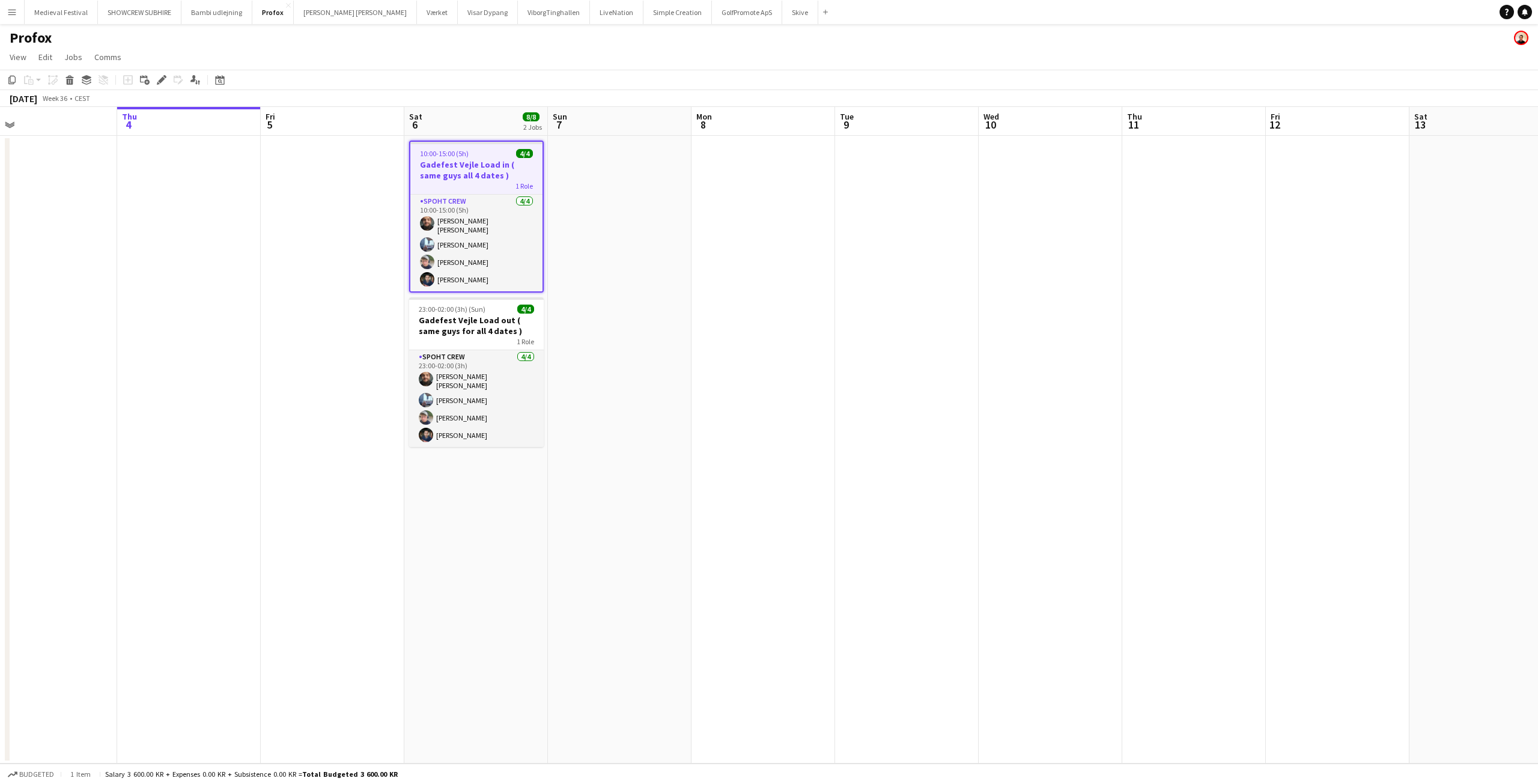
click at [769, 192] on app-date-cell at bounding box center [763, 450] width 144 height 628
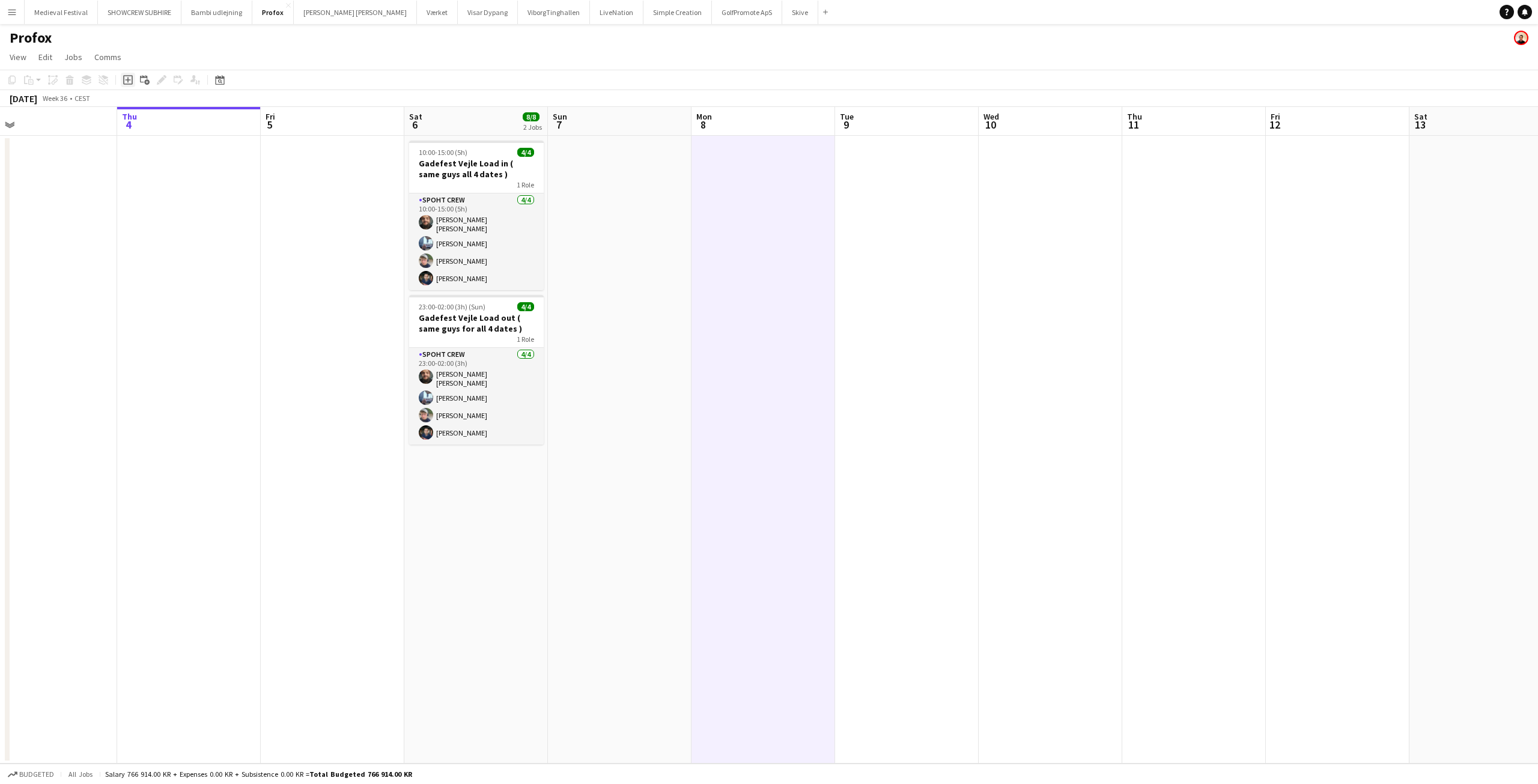
click at [126, 77] on icon "Add job" at bounding box center [128, 80] width 10 height 10
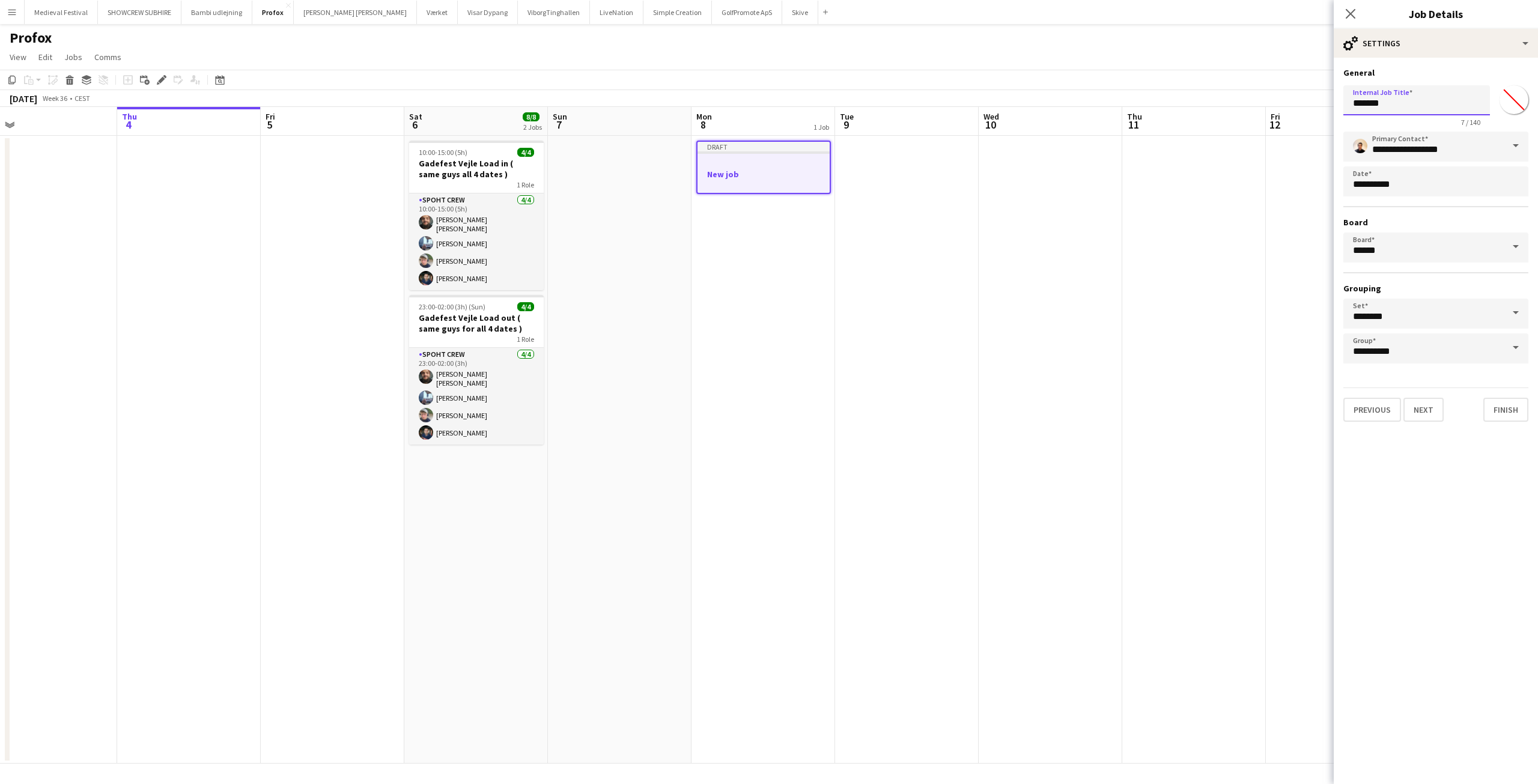
drag, startPoint x: 1393, startPoint y: 109, endPoint x: 1292, endPoint y: 110, distance: 101.0
click at [1292, 110] on body "Menu Boards Boards Boards All jobs Status Workforce Workforce My Workforce Recr…" at bounding box center [769, 392] width 1538 height 784
type input "**********"
click at [1427, 405] on button "Next" at bounding box center [1424, 409] width 40 height 24
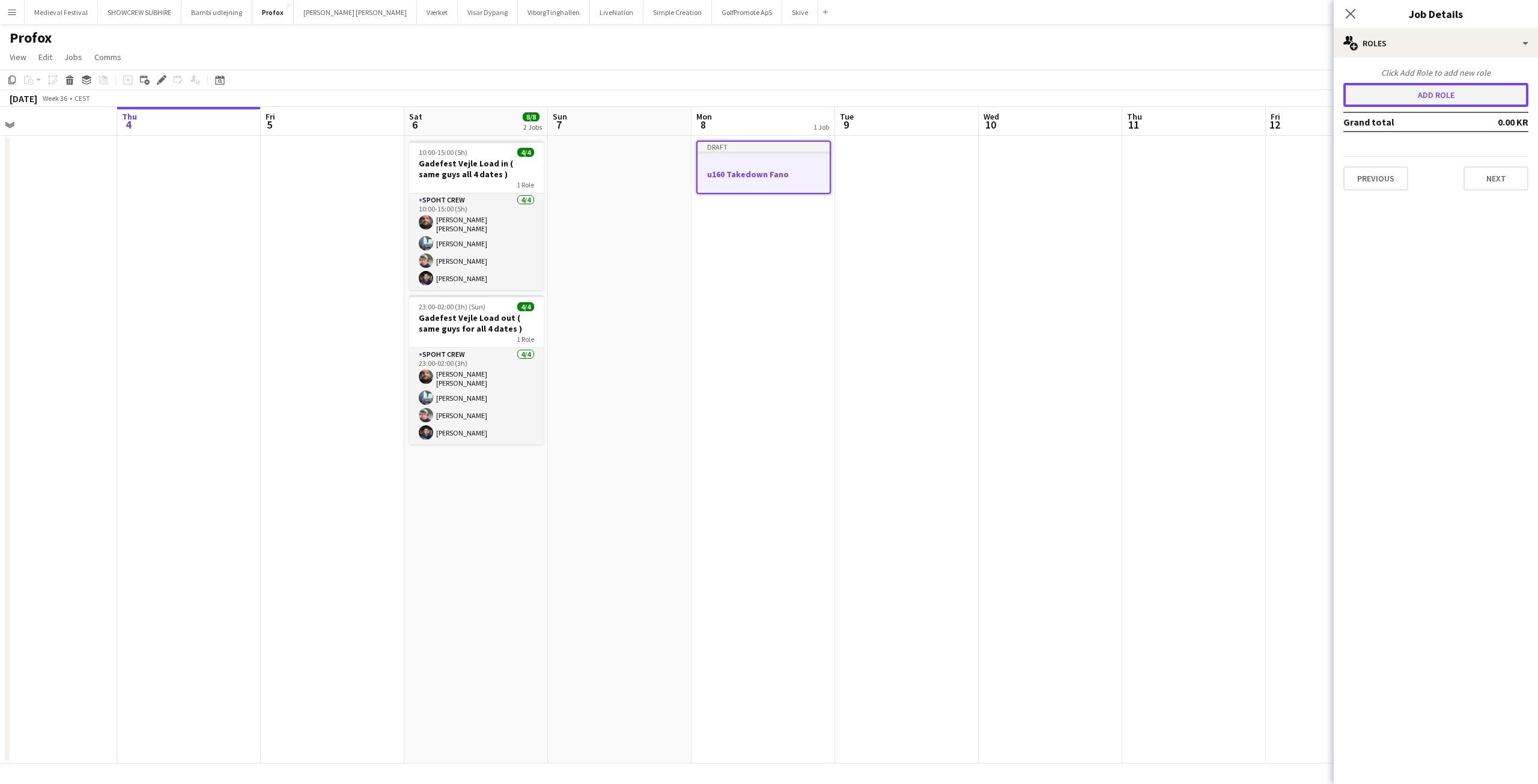
click at [1406, 93] on button "Add role" at bounding box center [1435, 95] width 185 height 24
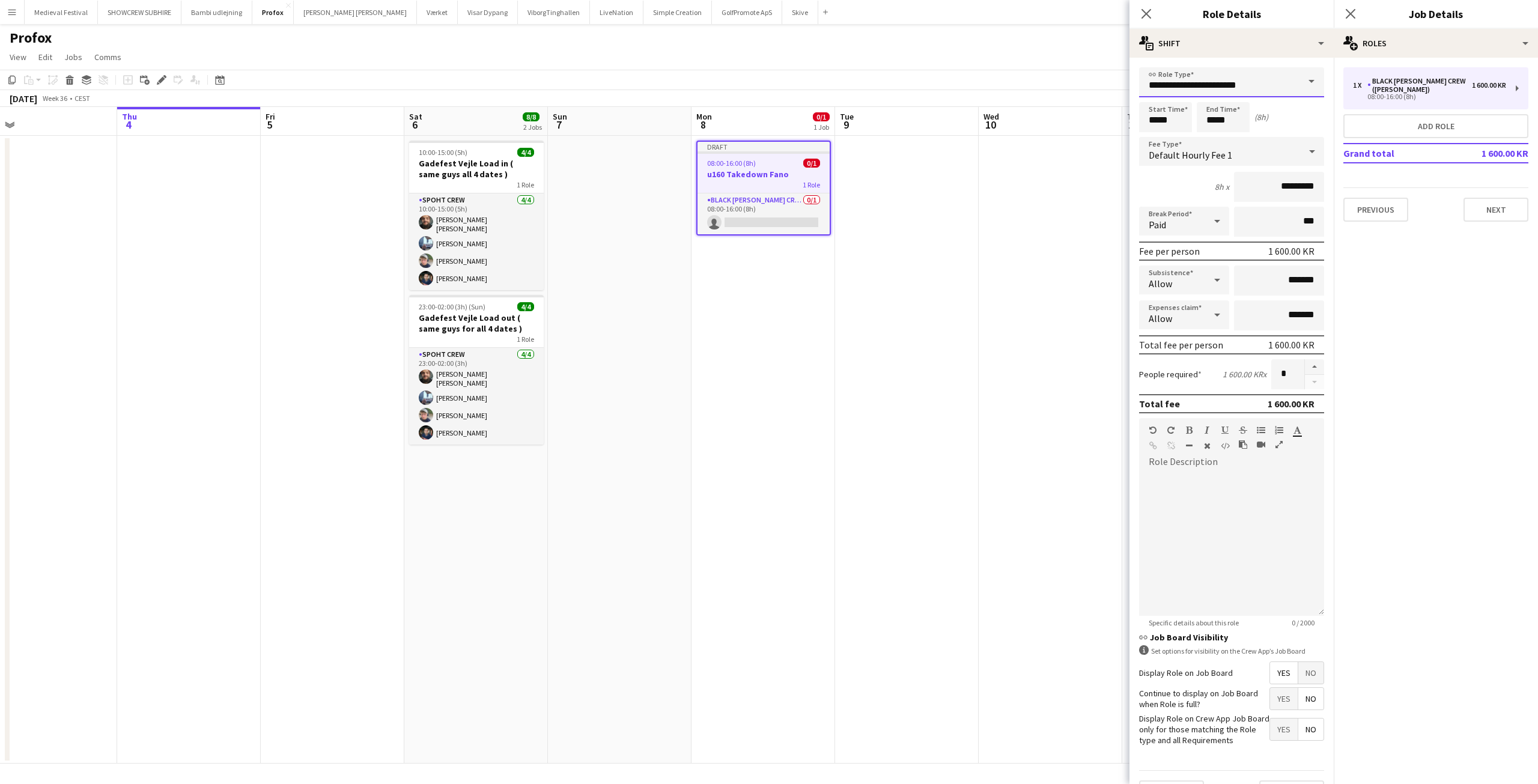
click at [1249, 87] on input "**********" at bounding box center [1231, 82] width 185 height 30
click at [1184, 137] on mat-option "Spoht Crew" at bounding box center [1227, 145] width 176 height 29
type input "**********"
type input "*********"
click at [1235, 120] on input "*****" at bounding box center [1223, 116] width 53 height 30
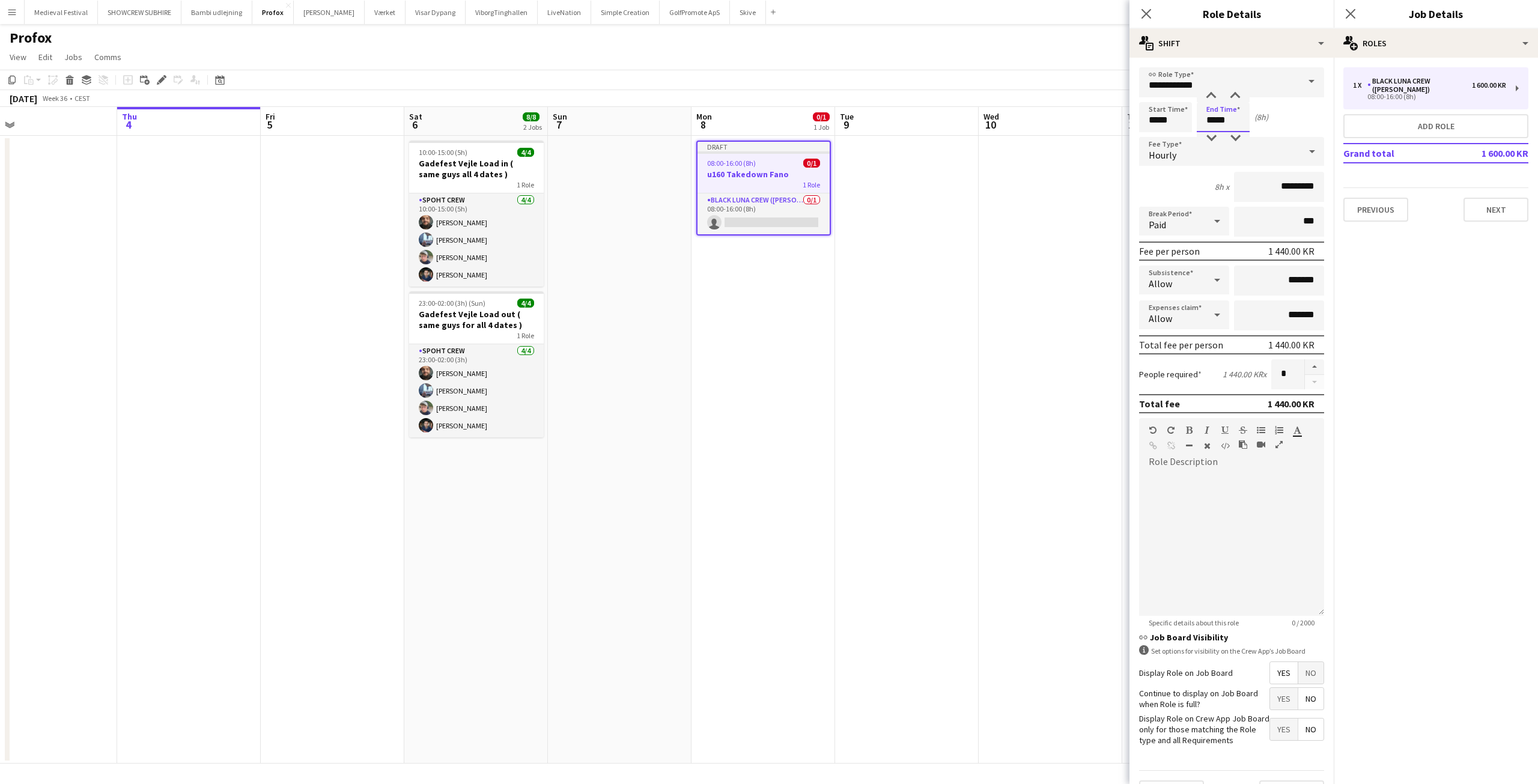
click at [1234, 120] on input "*****" at bounding box center [1223, 116] width 53 height 30
click at [1212, 121] on input "*****" at bounding box center [1223, 116] width 53 height 30
type input "*****"
click at [1234, 178] on input "*********" at bounding box center [1279, 186] width 90 height 30
click at [1156, 116] on input "*****" at bounding box center [1166, 116] width 53 height 30
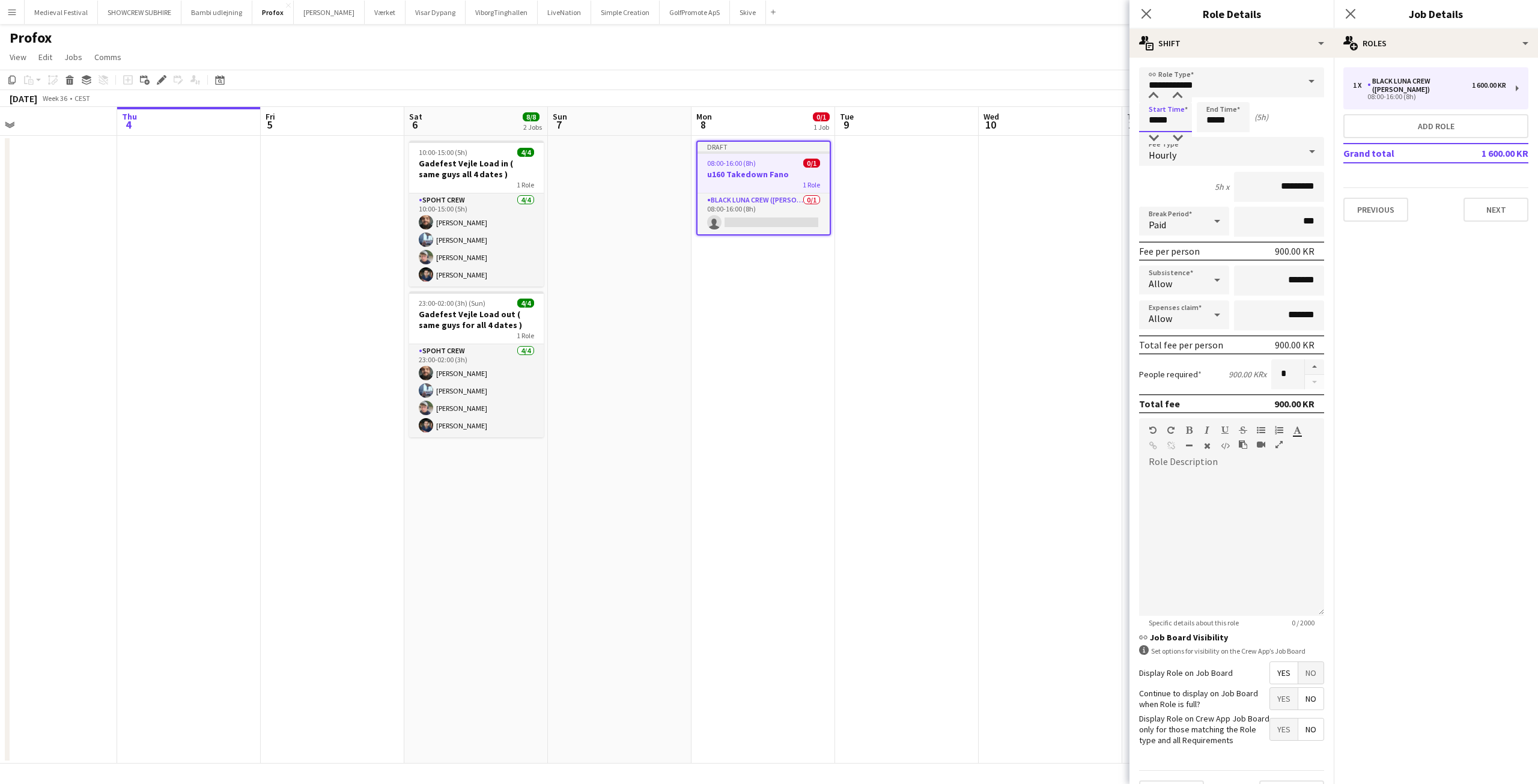
type input "*****"
click at [1214, 119] on input "*****" at bounding box center [1223, 116] width 53 height 30
type input "*****"
drag, startPoint x: 1283, startPoint y: 374, endPoint x: 1258, endPoint y: 372, distance: 25.1
click at [1258, 373] on div "People required 1 080.00 KR x *" at bounding box center [1231, 374] width 185 height 30
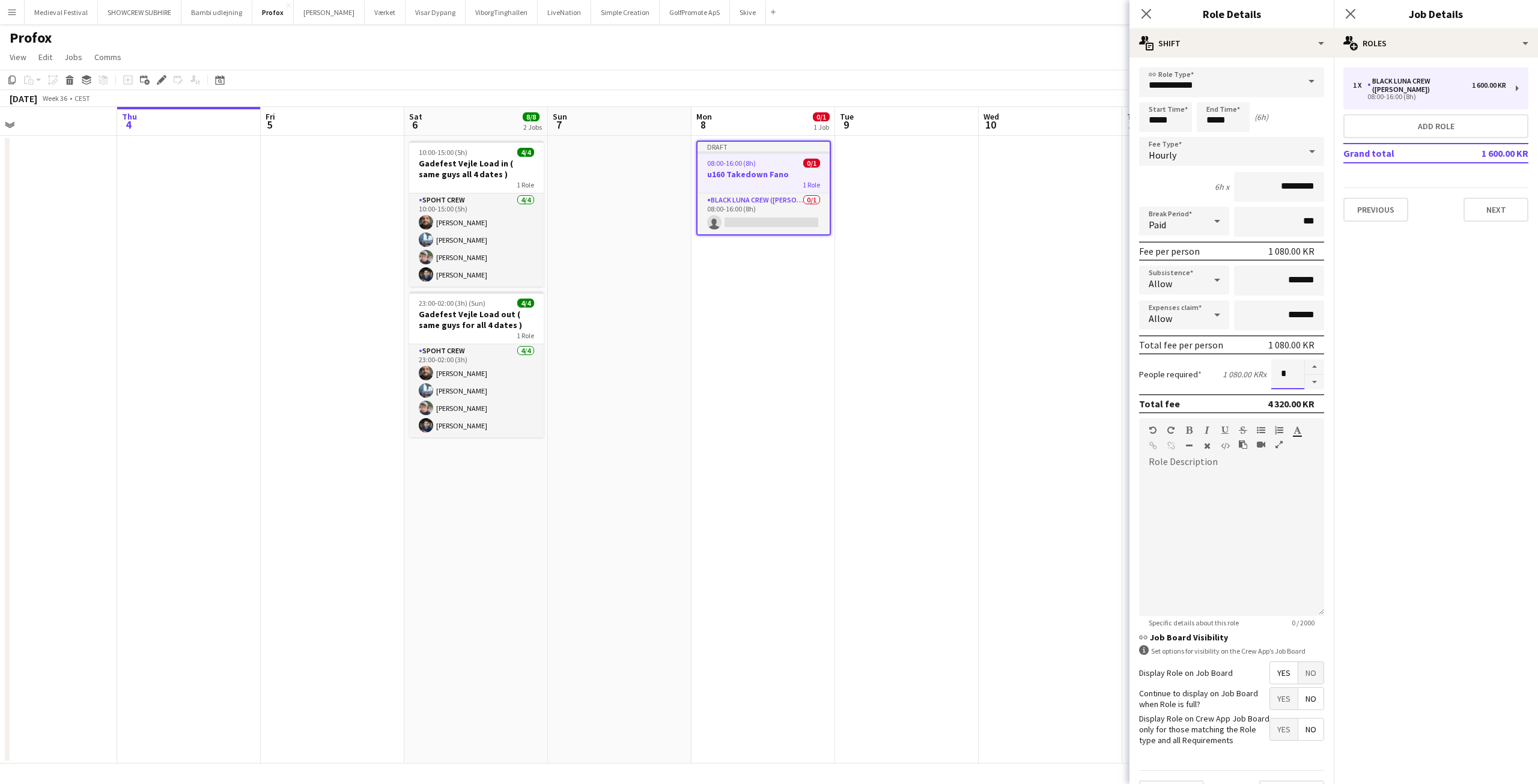
type input "*"
click at [1372, 363] on mat-expansion-panel "pencil3 General details 1 x Black Luna Crew (Danny) 1 600.00 KR 08:00-16:00 (8h…" at bounding box center [1435, 421] width 204 height 726
click at [1210, 152] on div "Hourly" at bounding box center [1219, 151] width 161 height 29
click at [1169, 213] on span "Fixed" at bounding box center [1227, 216] width 157 height 11
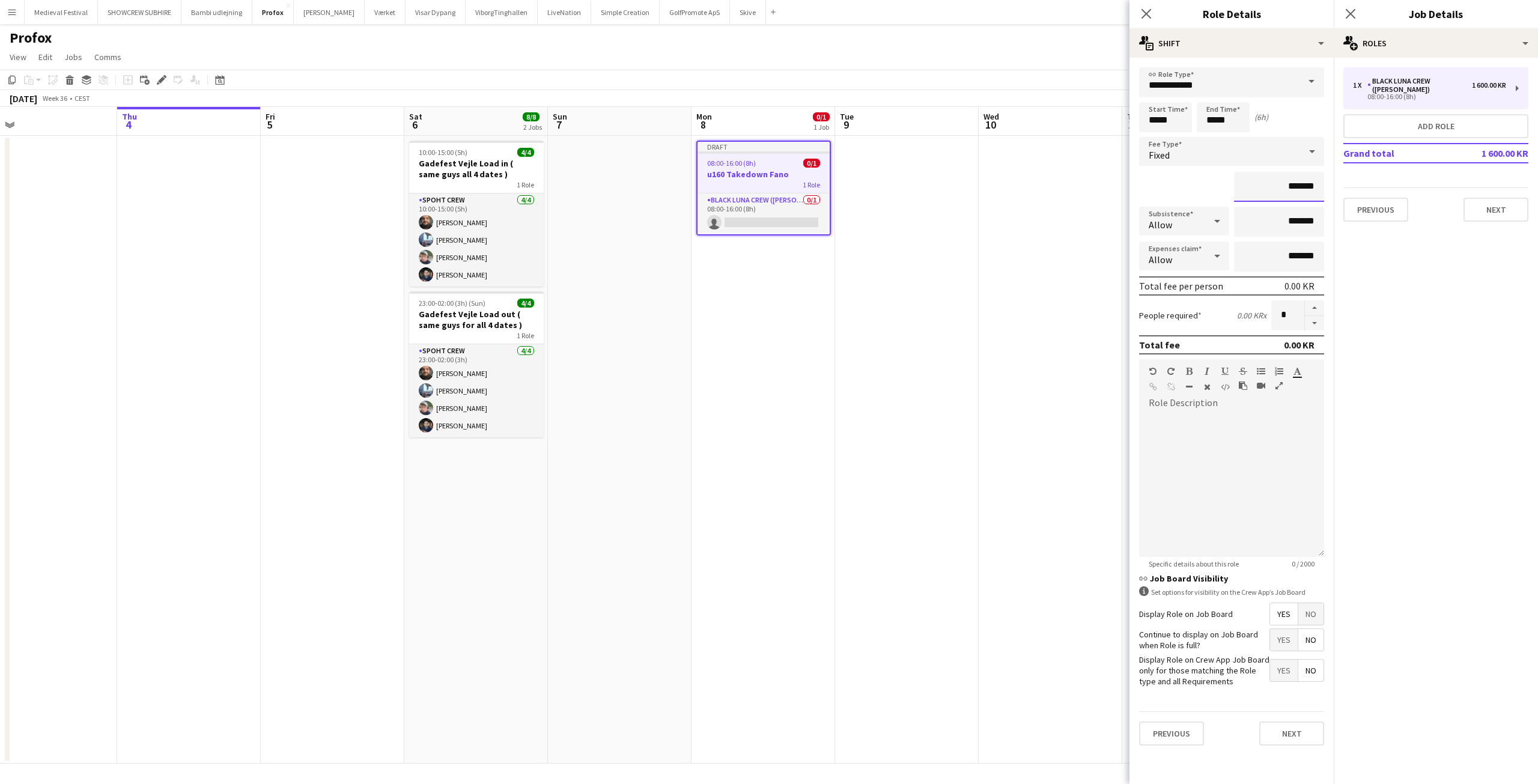
drag, startPoint x: 1283, startPoint y: 184, endPoint x: 1267, endPoint y: 184, distance: 16.0
click at [1281, 184] on input "*******" at bounding box center [1279, 186] width 90 height 30
type input "**********"
click at [1495, 197] on button "Next" at bounding box center [1495, 209] width 65 height 24
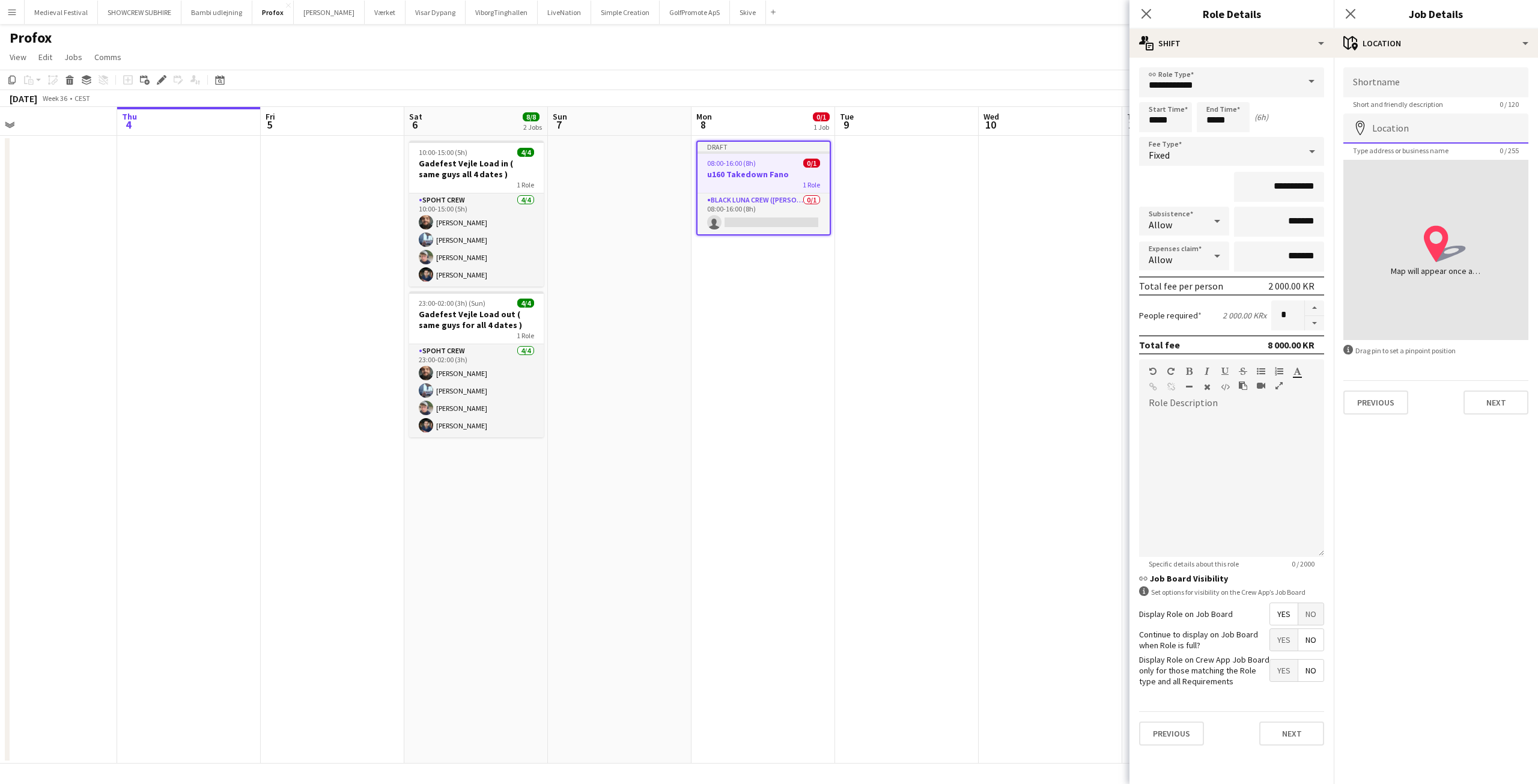
click at [1401, 135] on input "Location" at bounding box center [1435, 128] width 185 height 30
type input "**********"
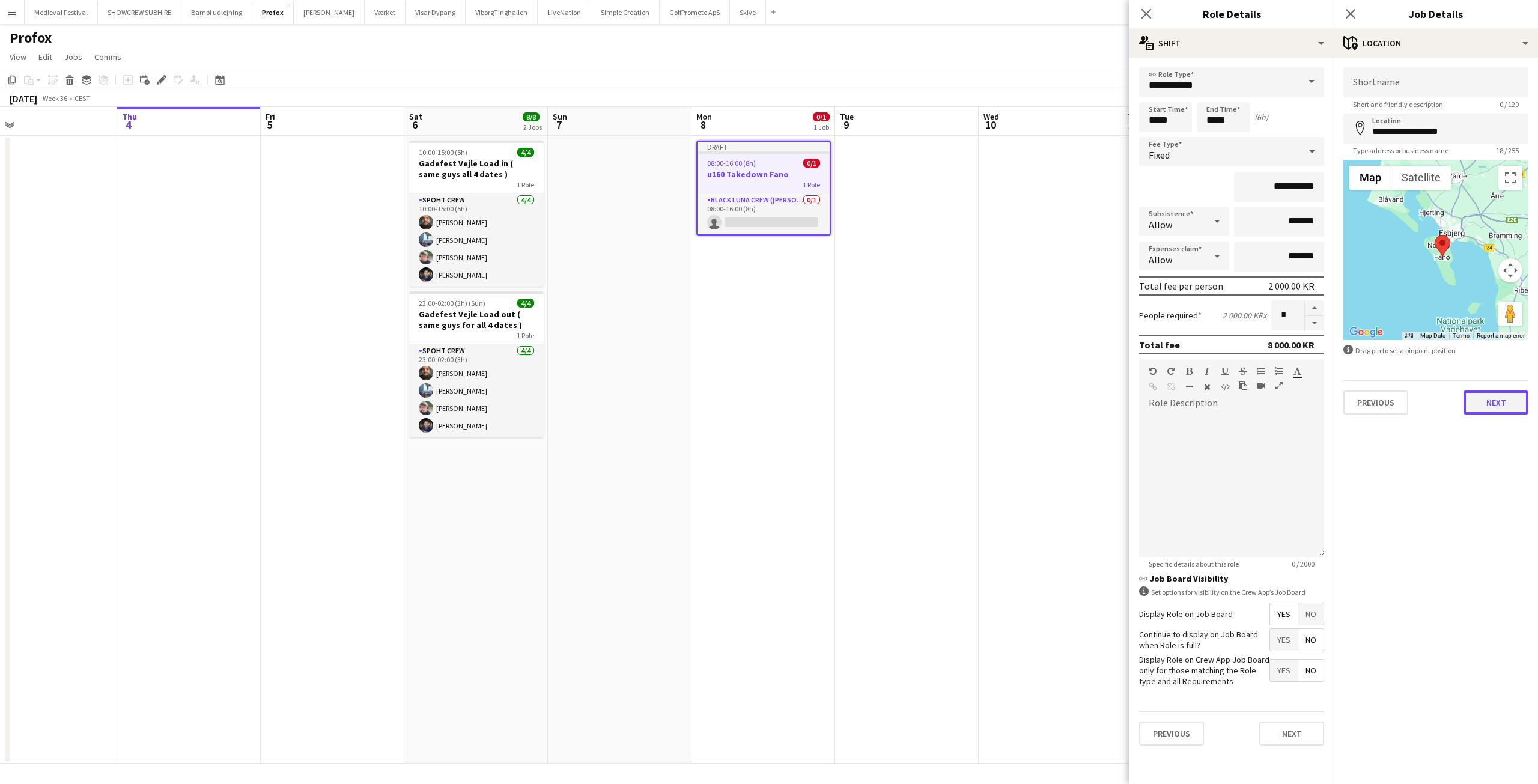
click at [1487, 403] on button "Next" at bounding box center [1495, 402] width 65 height 24
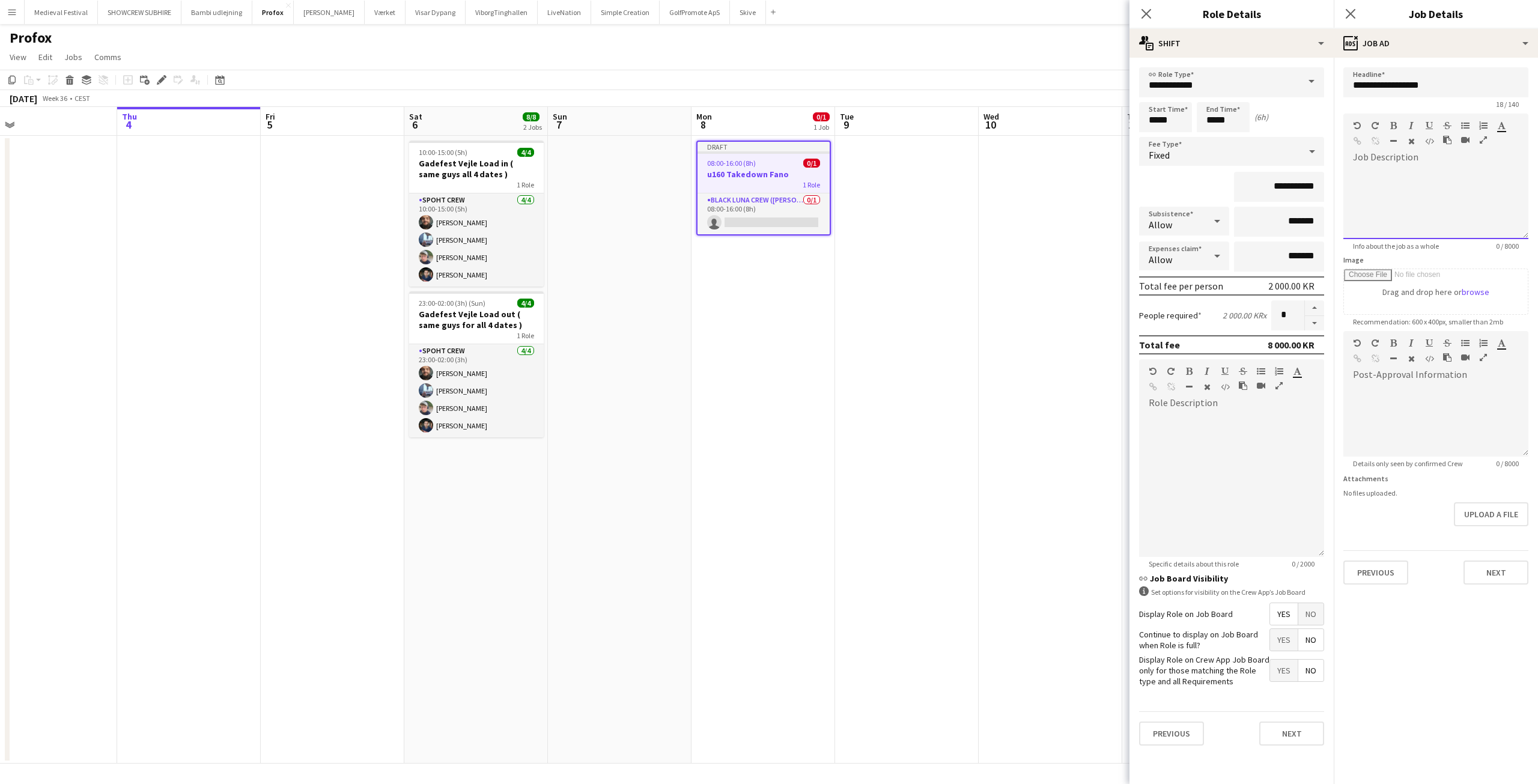
click at [1401, 175] on div at bounding box center [1435, 202] width 185 height 72
click at [947, 322] on app-date-cell at bounding box center [907, 450] width 144 height 628
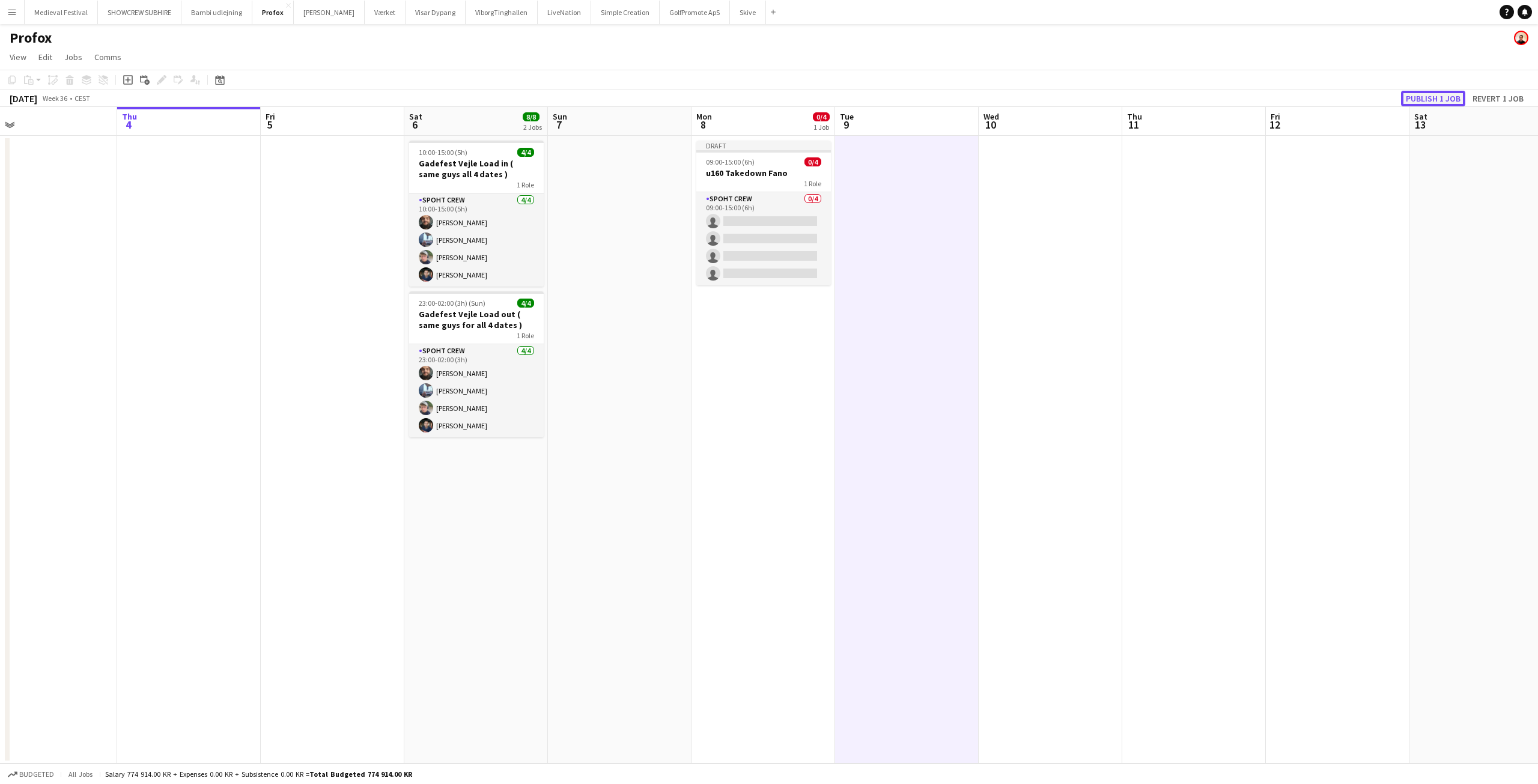
click at [1415, 94] on button "Publish 1 job" at bounding box center [1433, 98] width 64 height 15
click at [268, 255] on app-date-cell at bounding box center [333, 450] width 144 height 628
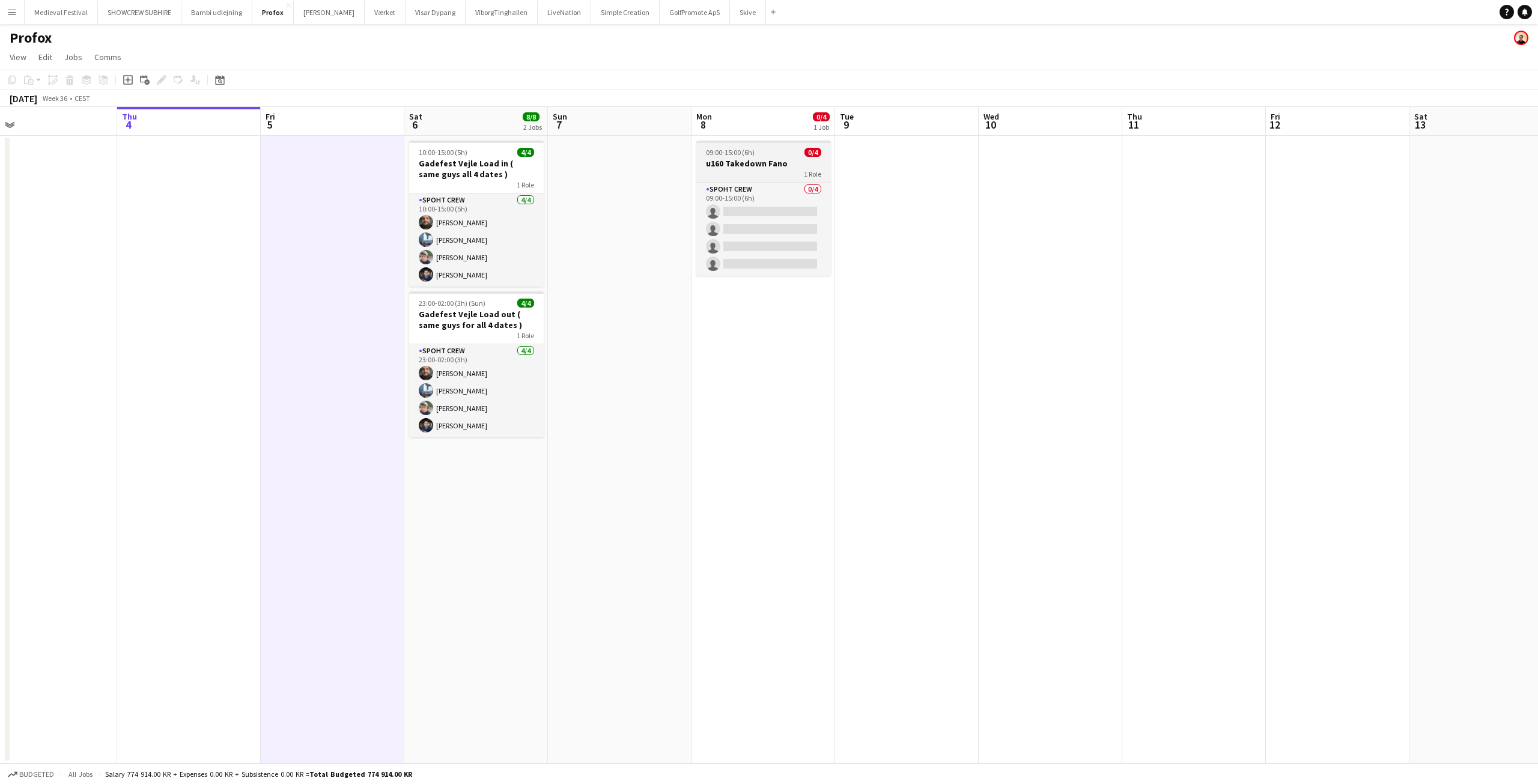
click at [769, 152] on div "09:00-15:00 (6h) 0/4" at bounding box center [763, 152] width 135 height 9
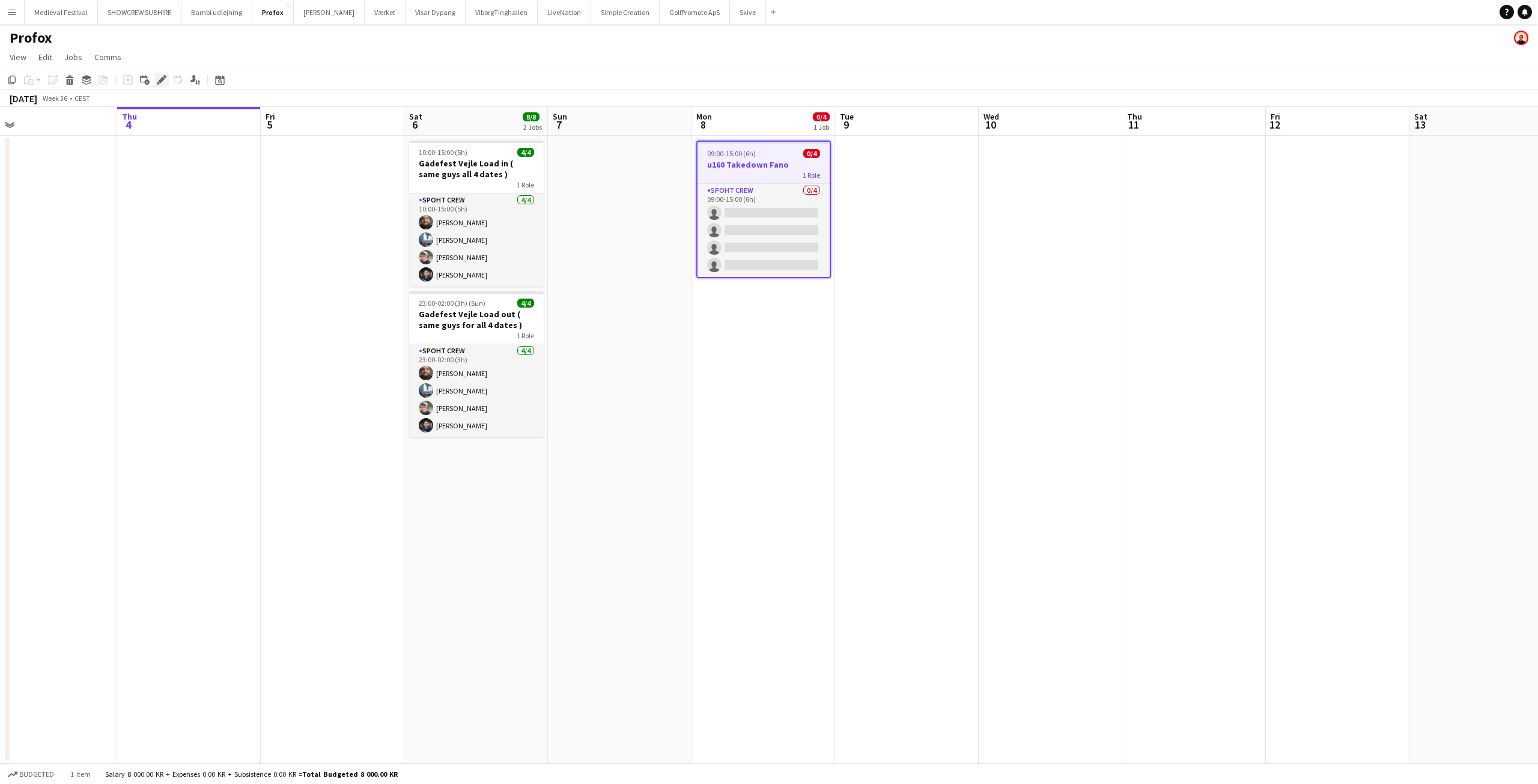
click at [165, 77] on icon at bounding box center [165, 77] width 3 height 3
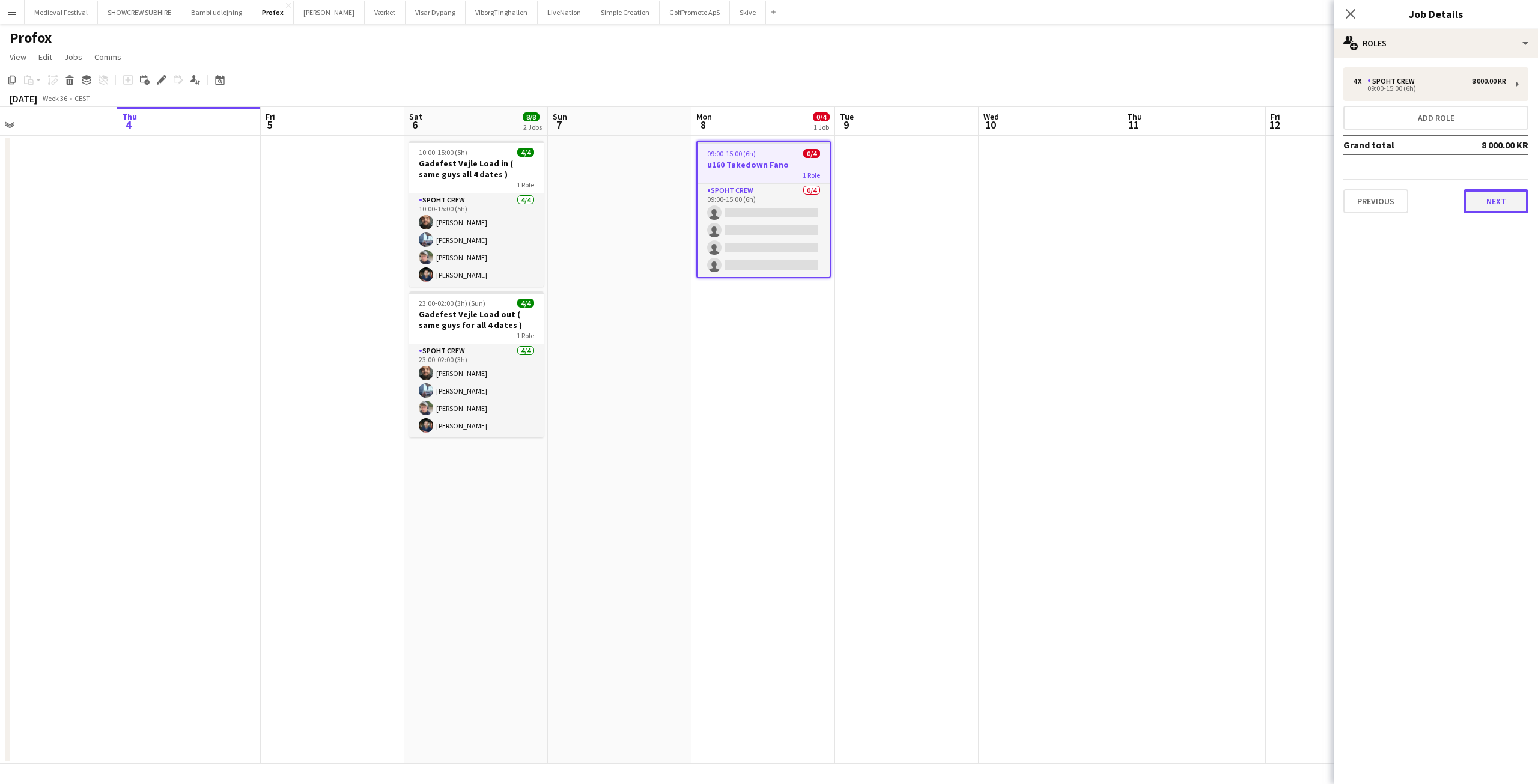
click at [1480, 195] on button "Next" at bounding box center [1495, 201] width 65 height 24
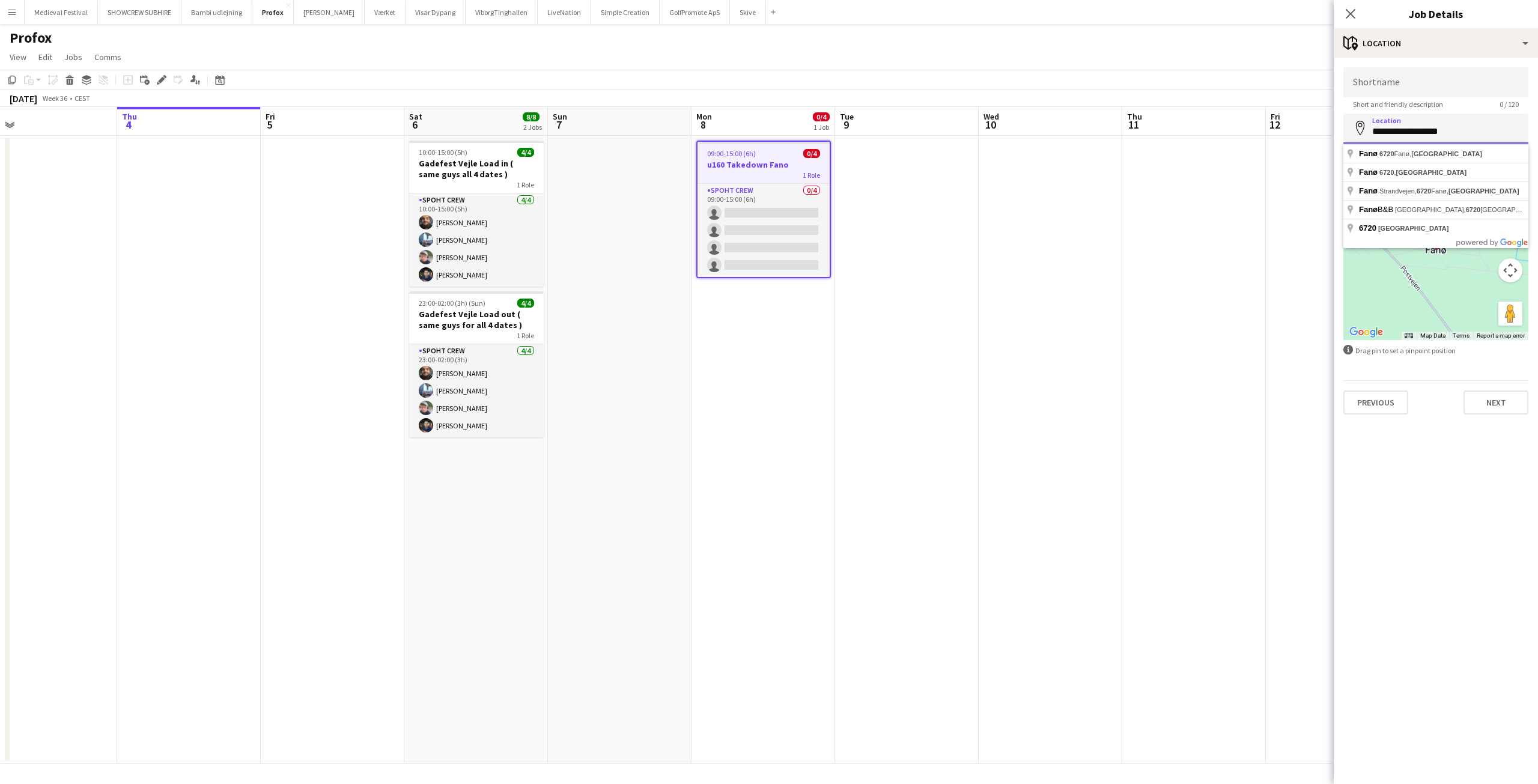
drag, startPoint x: 1466, startPoint y: 131, endPoint x: 1381, endPoint y: 140, distance: 85.5
click at [1336, 130] on form "**********" at bounding box center [1435, 241] width 204 height 347
paste input "*******"
type input "**********"
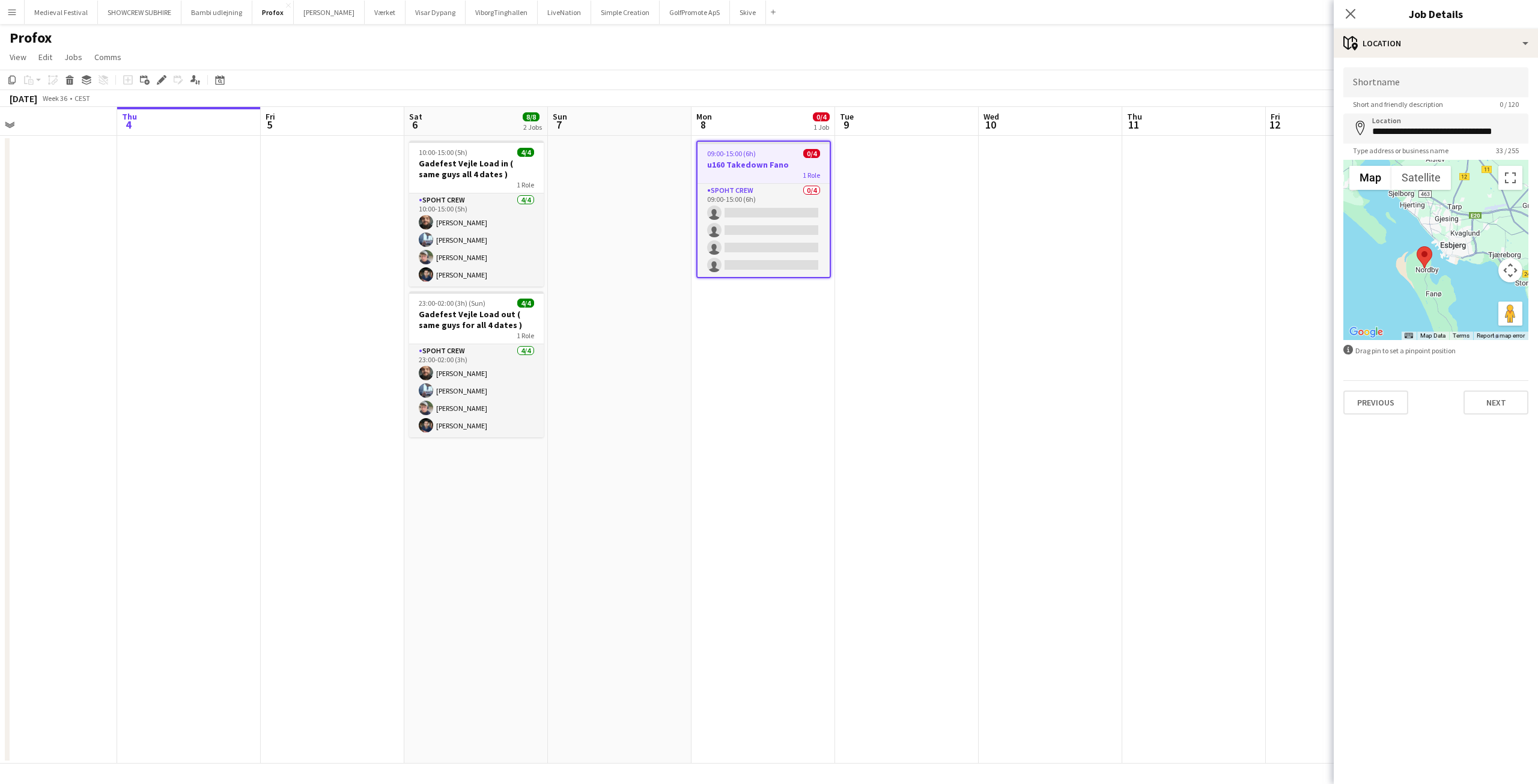
click at [1162, 282] on app-date-cell at bounding box center [1194, 450] width 144 height 628
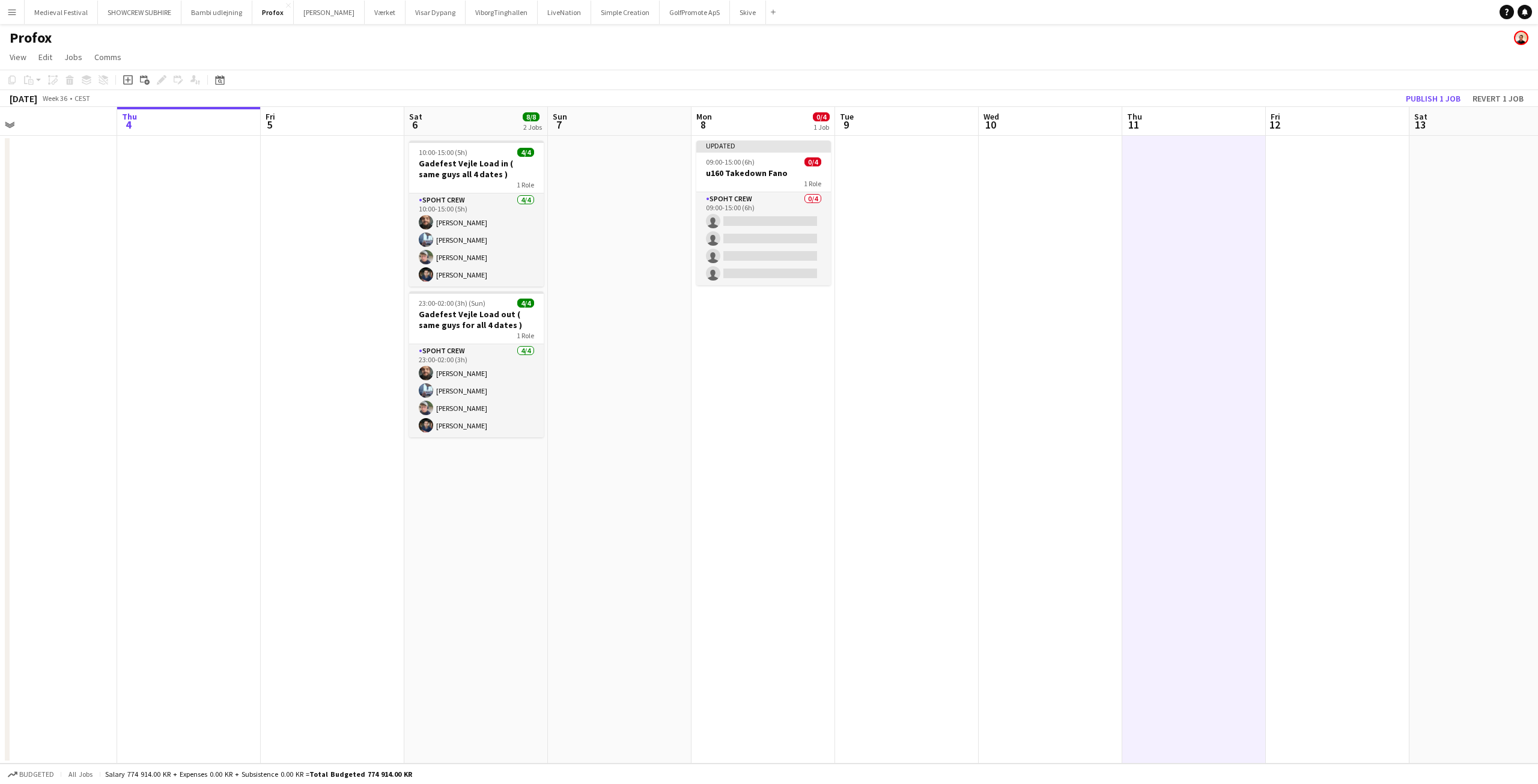
click at [1423, 87] on app-toolbar "Copy Paste Paste Ctrl+V Paste with crew Ctrl+Shift+V Paste linked Job Delete Gr…" at bounding box center [769, 80] width 1538 height 20
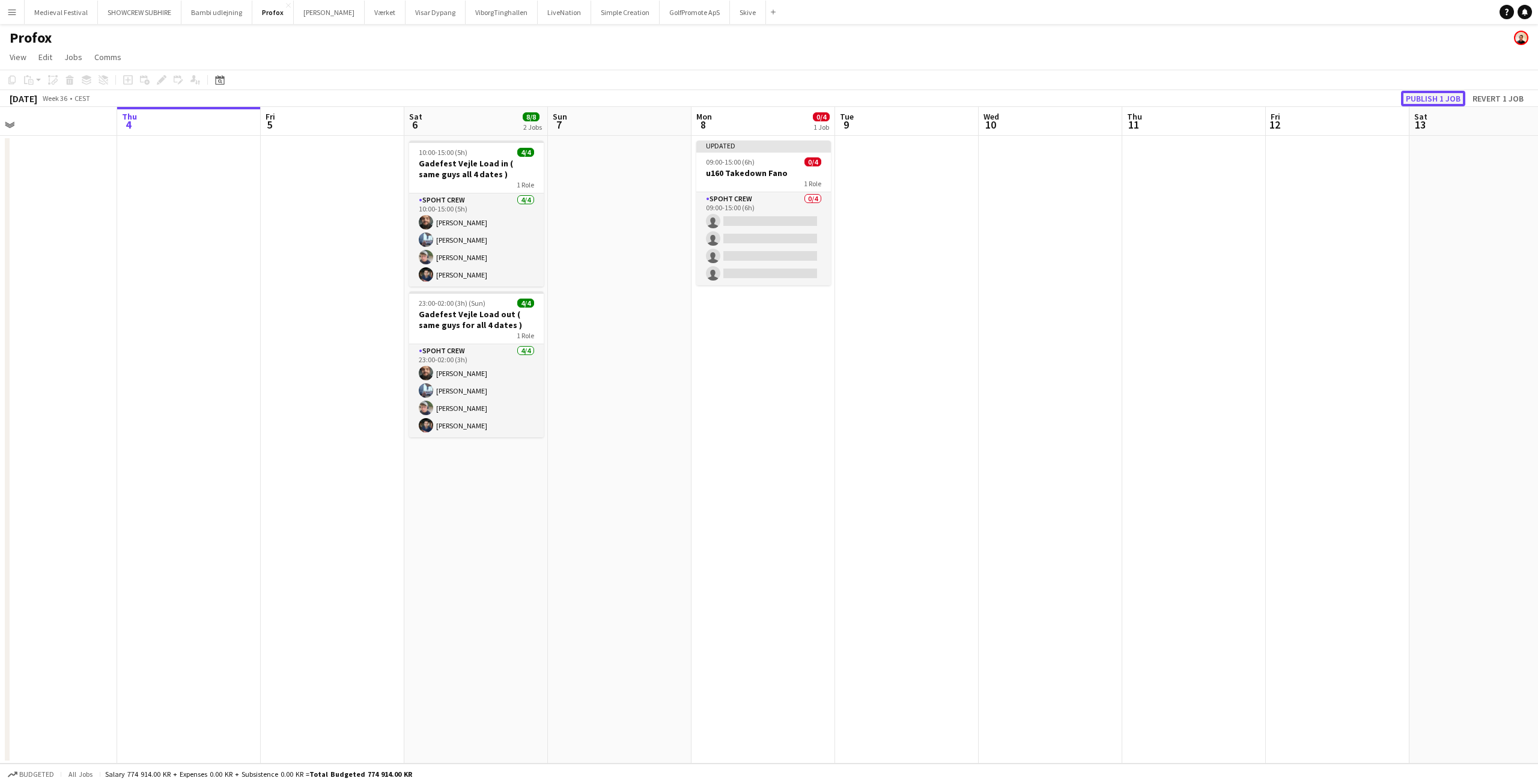
click at [1420, 95] on button "Publish 1 job" at bounding box center [1433, 98] width 64 height 15
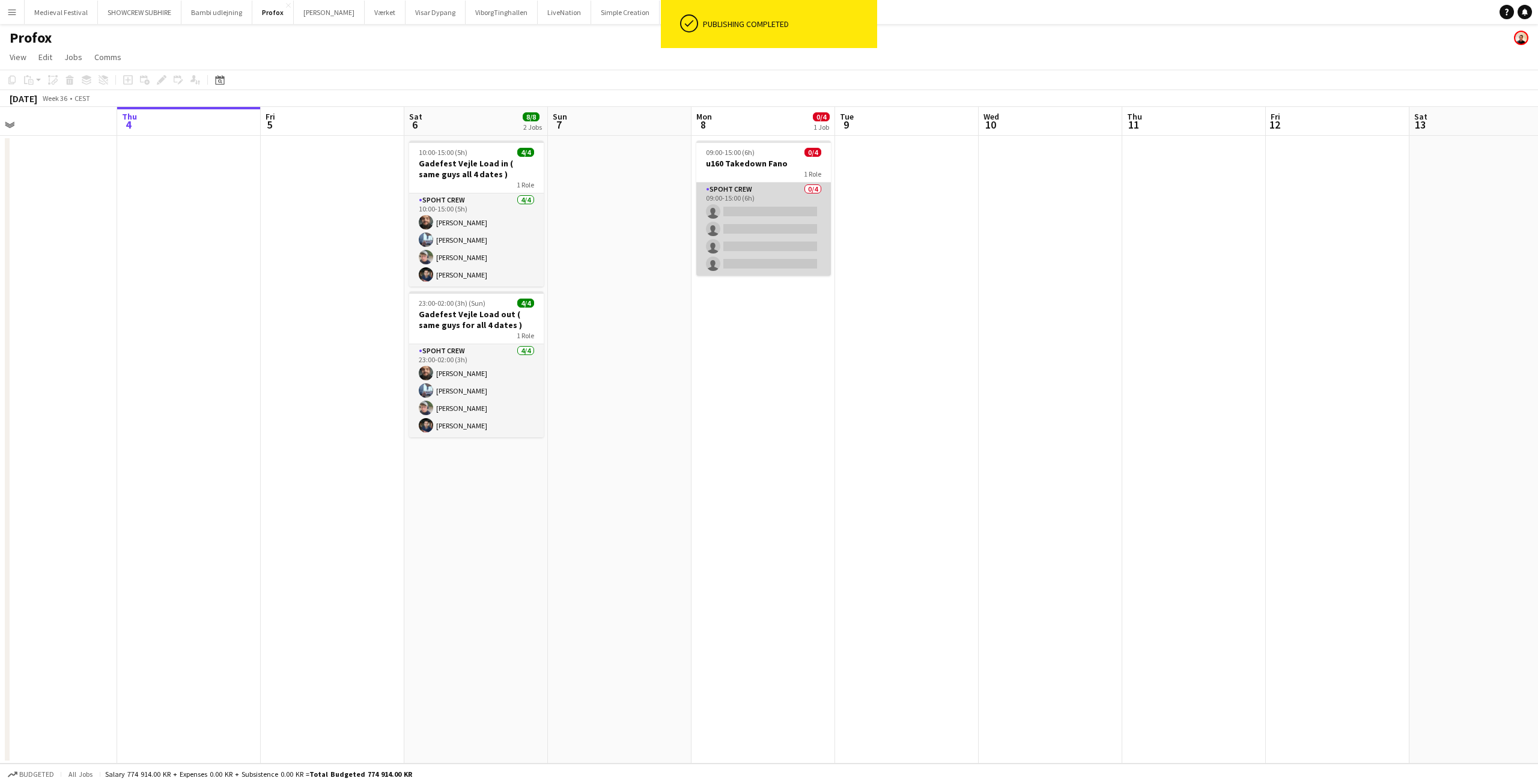
click at [755, 241] on app-card-role "Spoht Crew 0/4 09:00-15:00 (6h) single-neutral-actions single-neutral-actions s…" at bounding box center [763, 229] width 135 height 93
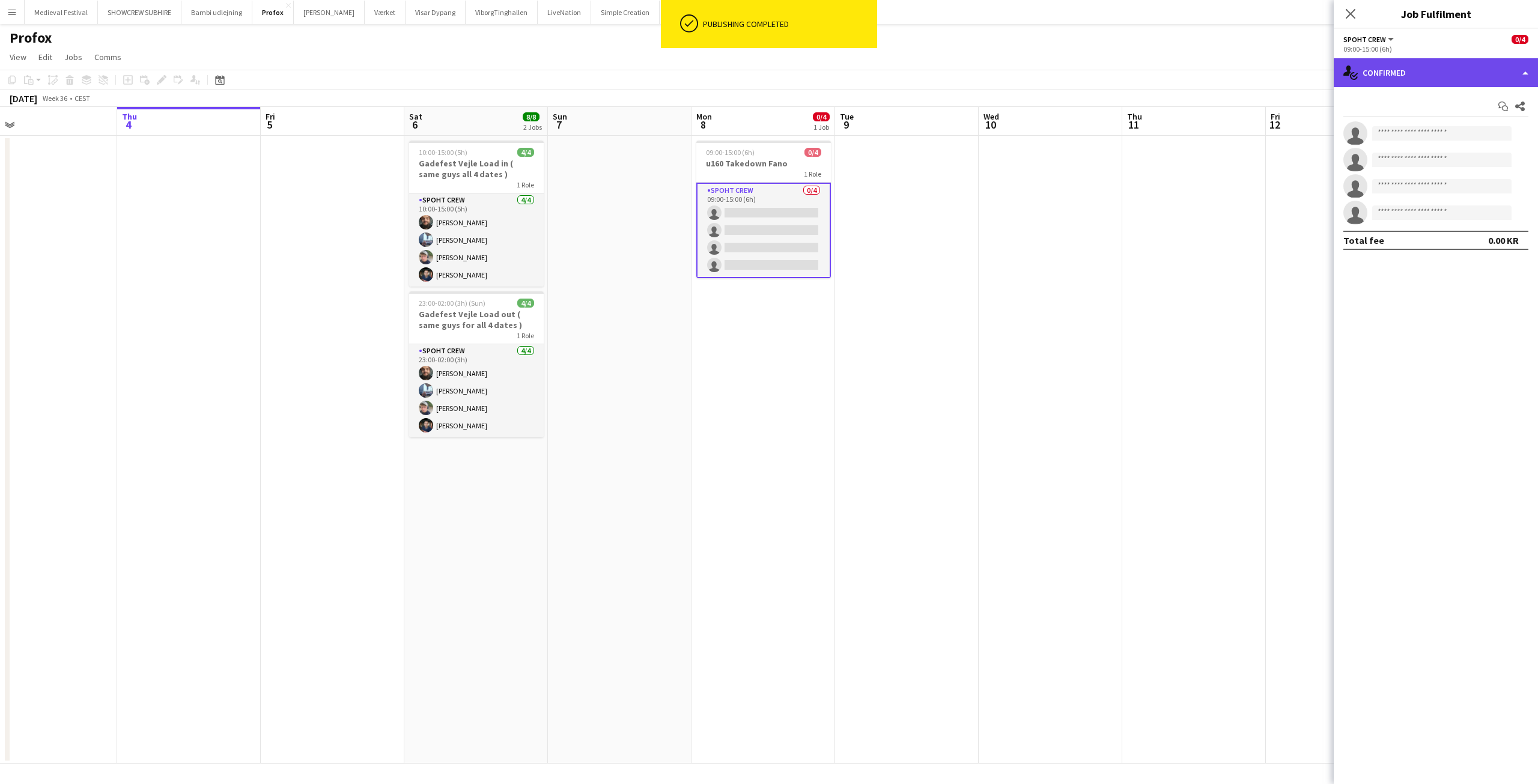
click at [1433, 71] on div "single-neutral-actions-check-2 Confirmed" at bounding box center [1435, 73] width 204 height 29
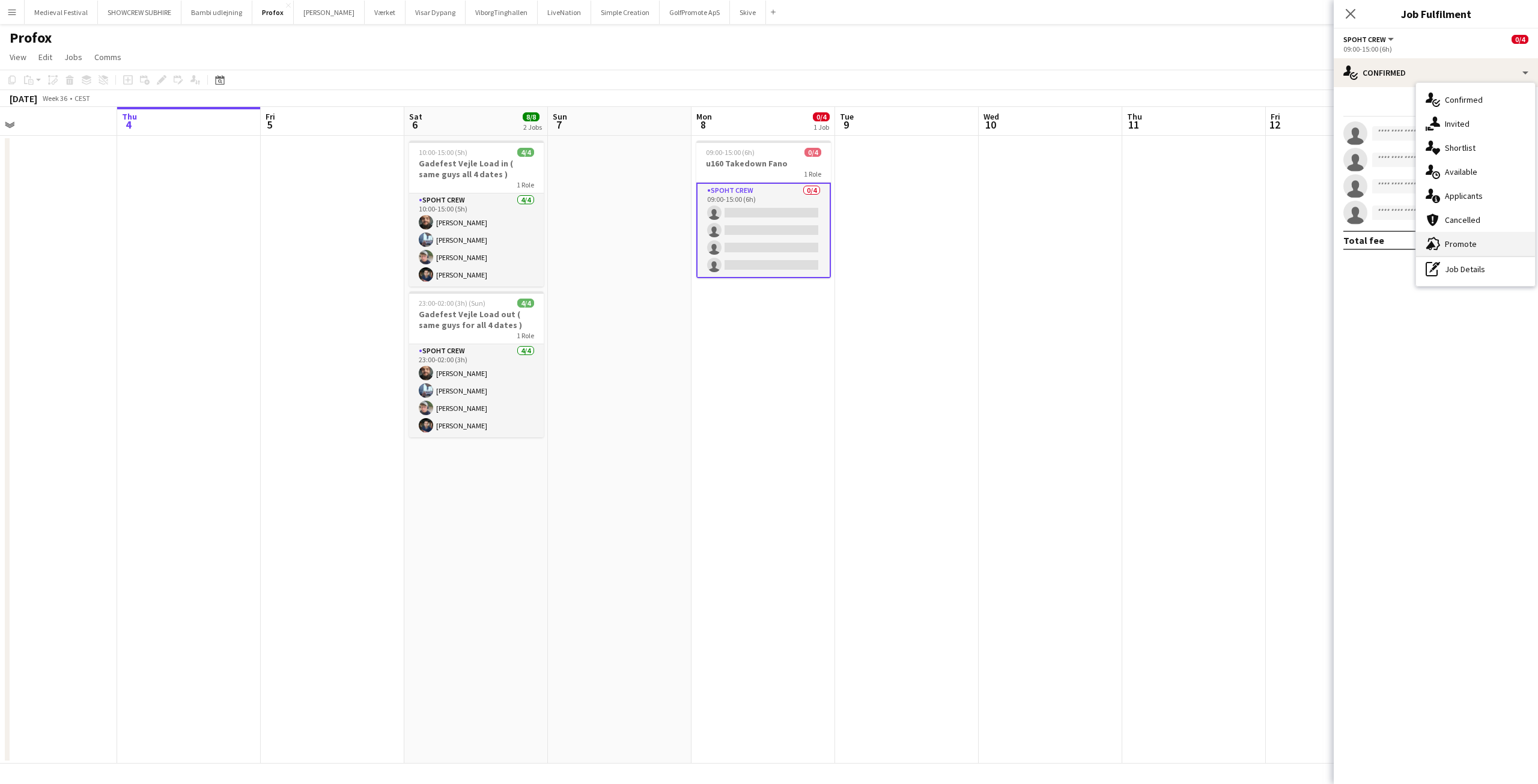
click at [1450, 244] on span "Promote" at bounding box center [1461, 244] width 32 height 11
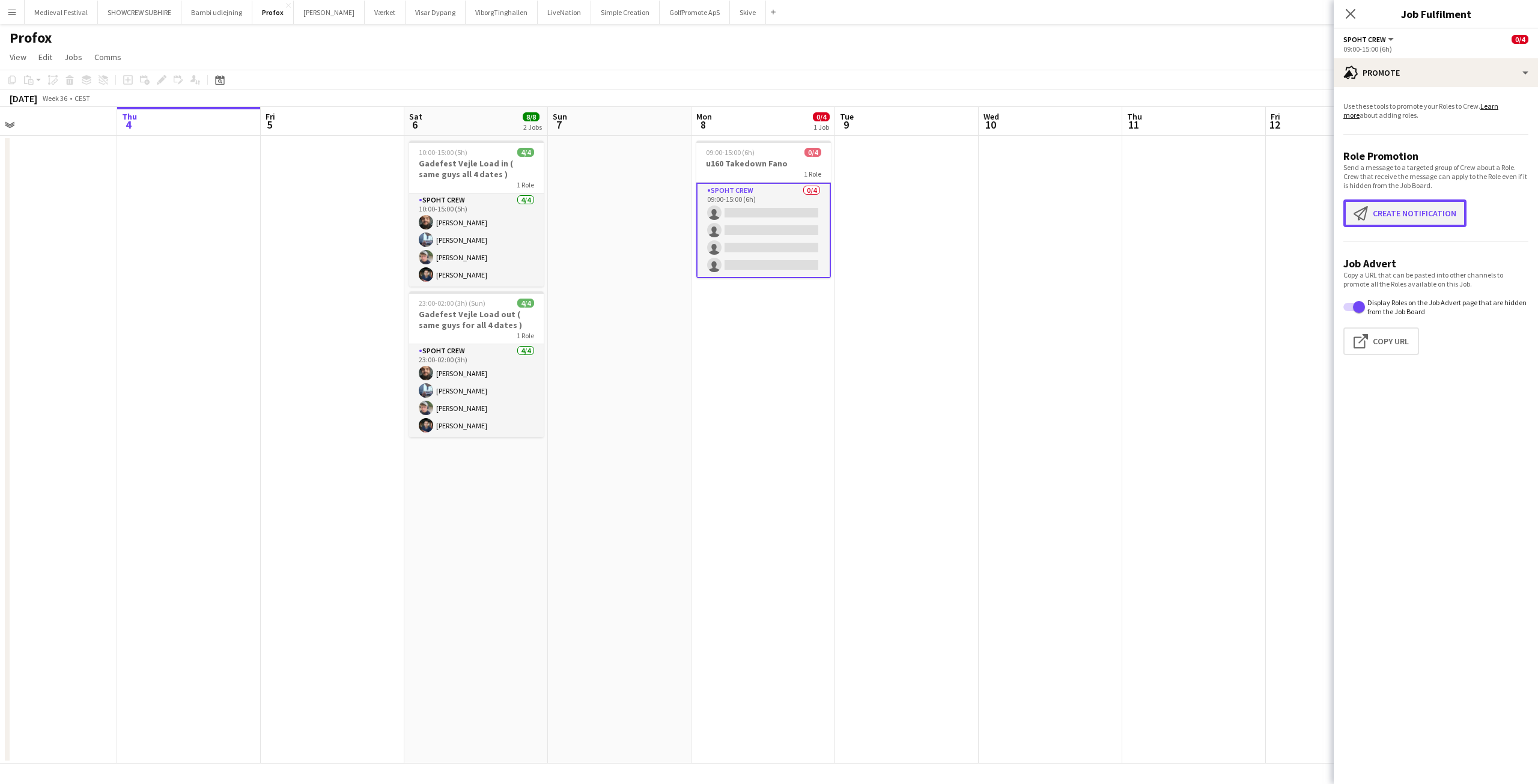
click at [1389, 208] on button "Create notification Create notification" at bounding box center [1405, 213] width 123 height 28
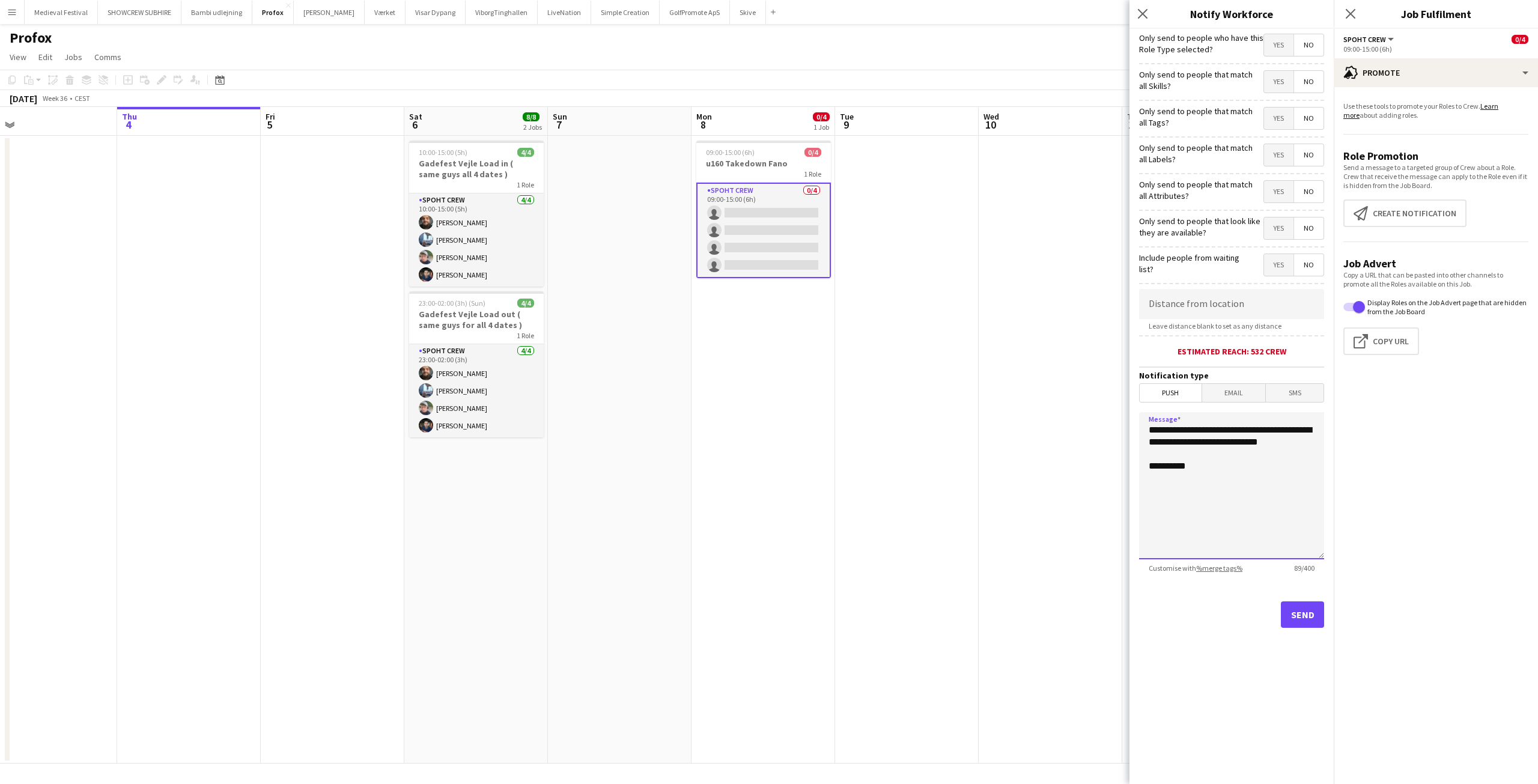
drag, startPoint x: 1246, startPoint y: 527, endPoint x: 1004, endPoint y: 379, distance: 283.7
click at [1004, 379] on body "Menu Boards Boards Boards All jobs Status Workforce Workforce My Workforce Recr…" at bounding box center [769, 392] width 1538 height 784
type textarea "**********"
click at [1297, 603] on button "Send" at bounding box center [1302, 615] width 43 height 27
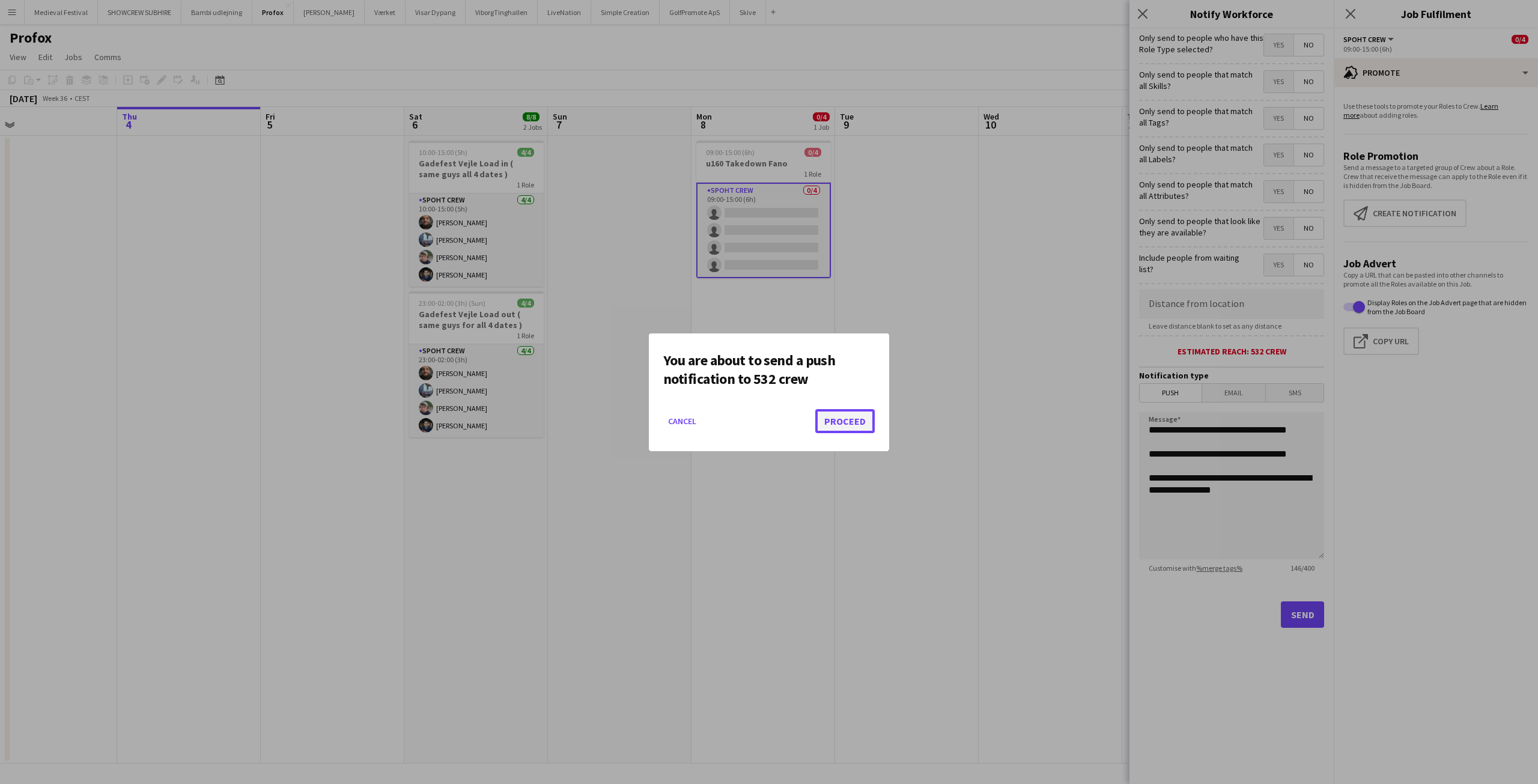
click at [844, 418] on button "Proceed" at bounding box center [845, 421] width 59 height 24
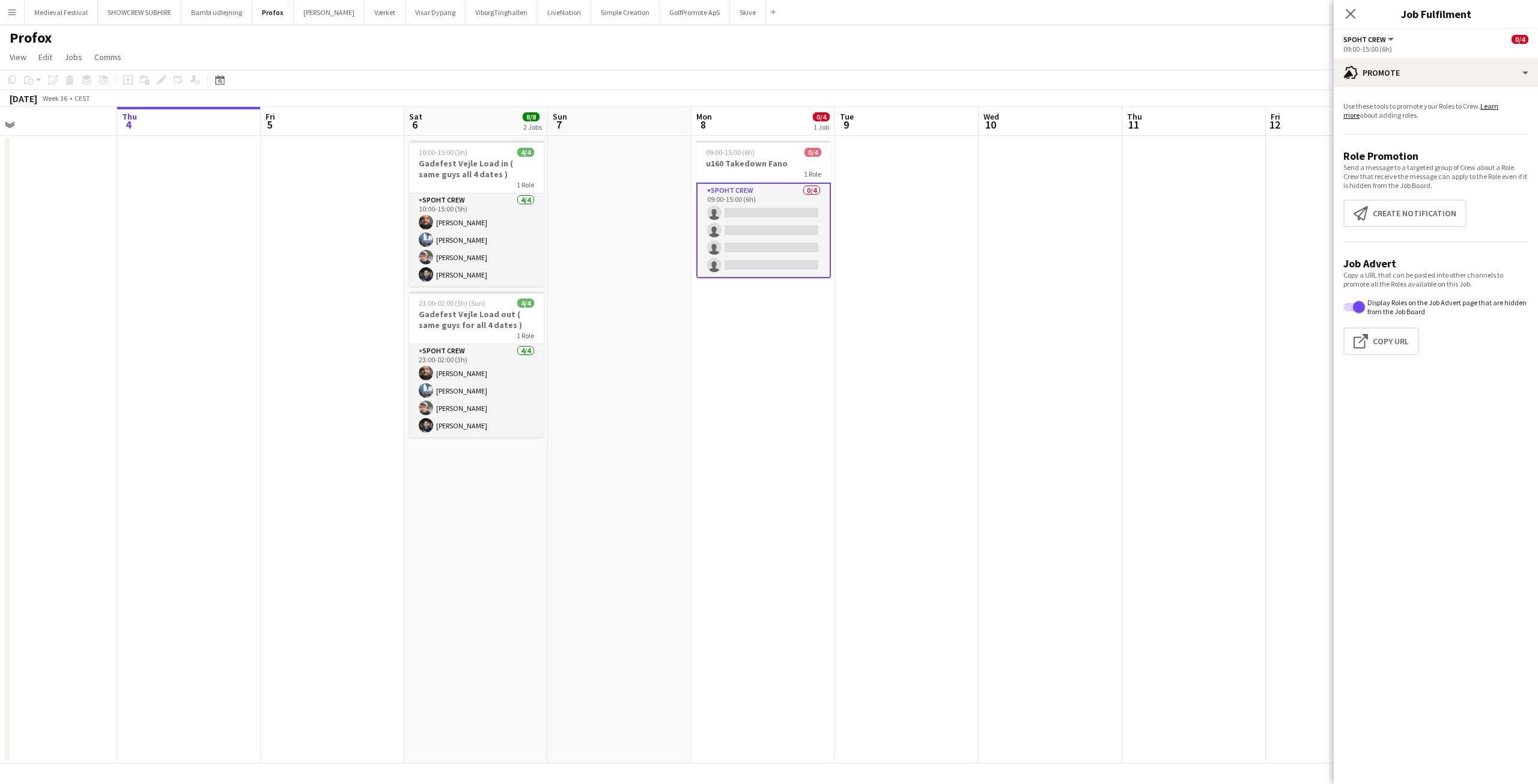
click at [784, 250] on app-card-role "Spoht Crew 0/4 09:00-15:00 (6h) single-neutral-actions single-neutral-actions s…" at bounding box center [763, 230] width 135 height 96
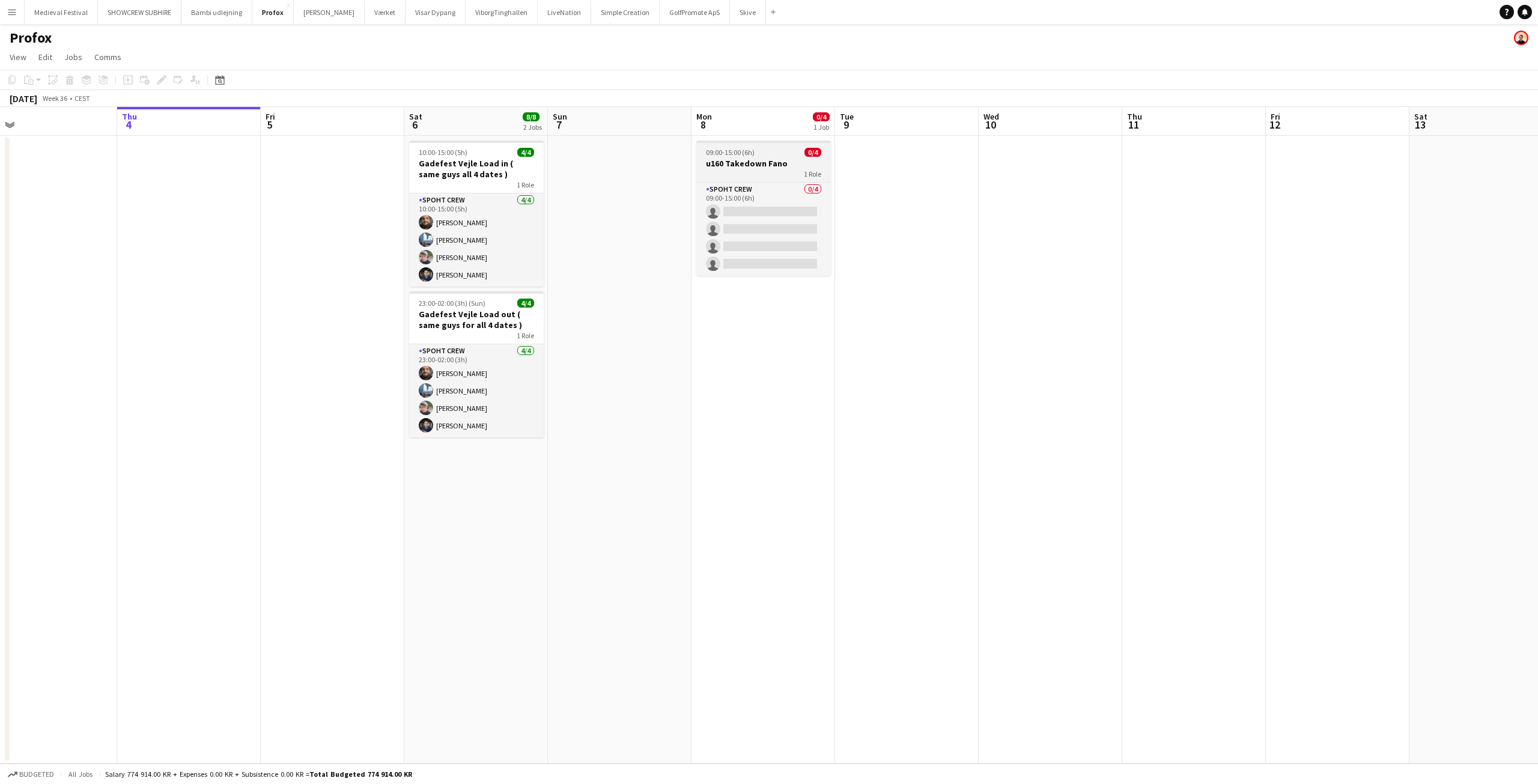
click at [771, 169] on div "1 Role" at bounding box center [763, 174] width 135 height 10
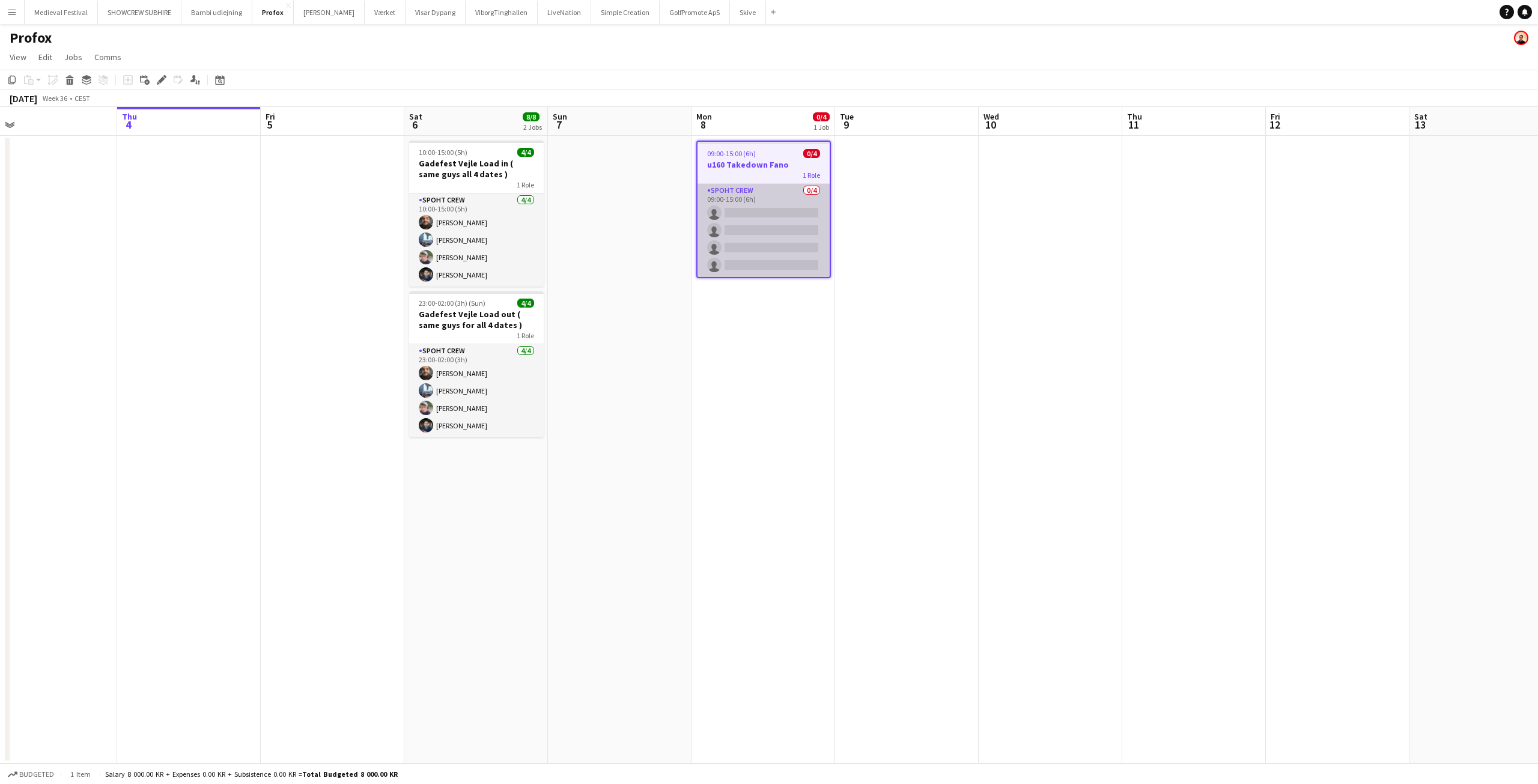
click at [764, 230] on app-card-role "Spoht Crew 0/4 09:00-15:00 (6h) single-neutral-actions single-neutral-actions s…" at bounding box center [763, 230] width 132 height 93
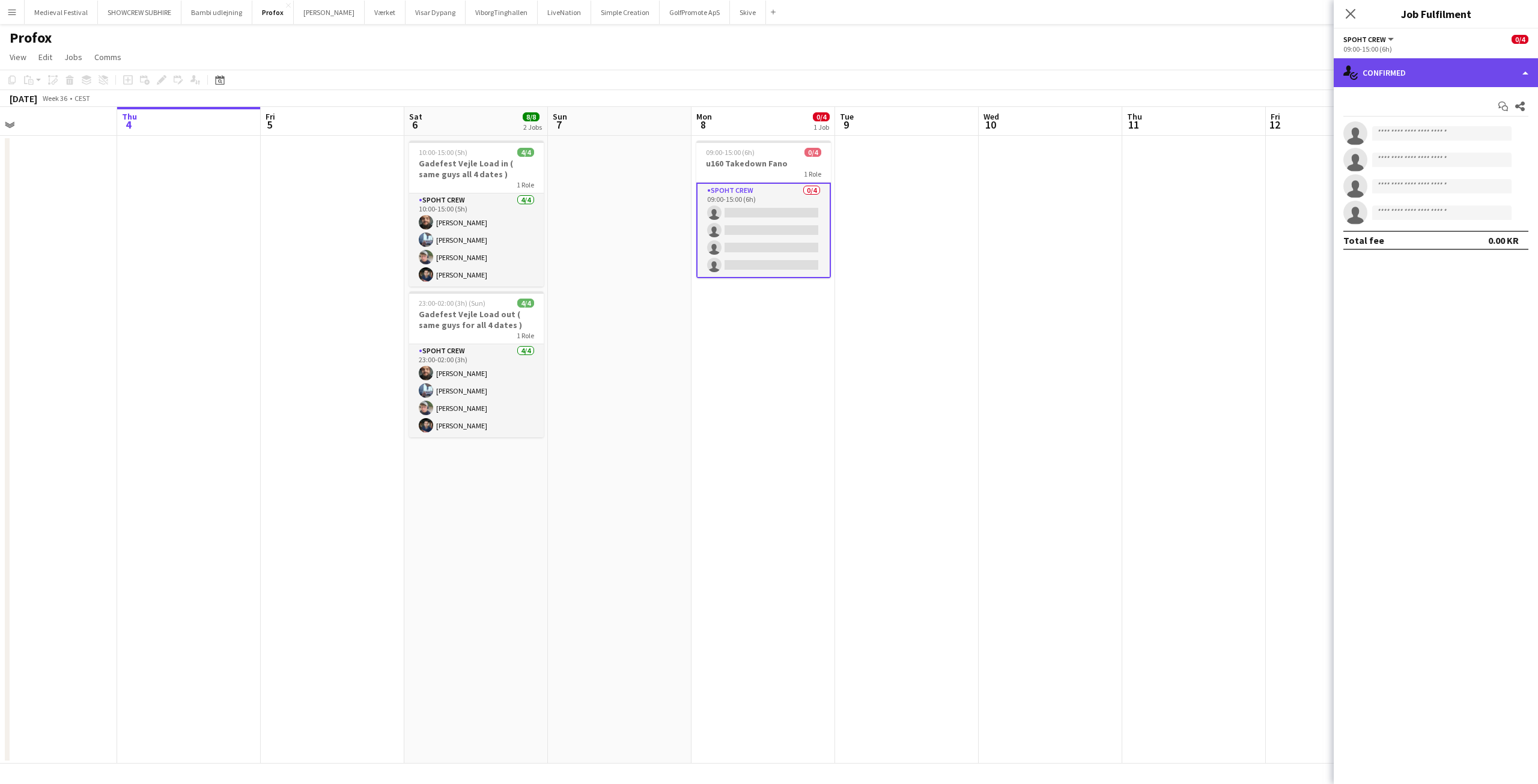
click at [1434, 74] on div "single-neutral-actions-check-2 Confirmed" at bounding box center [1435, 73] width 204 height 29
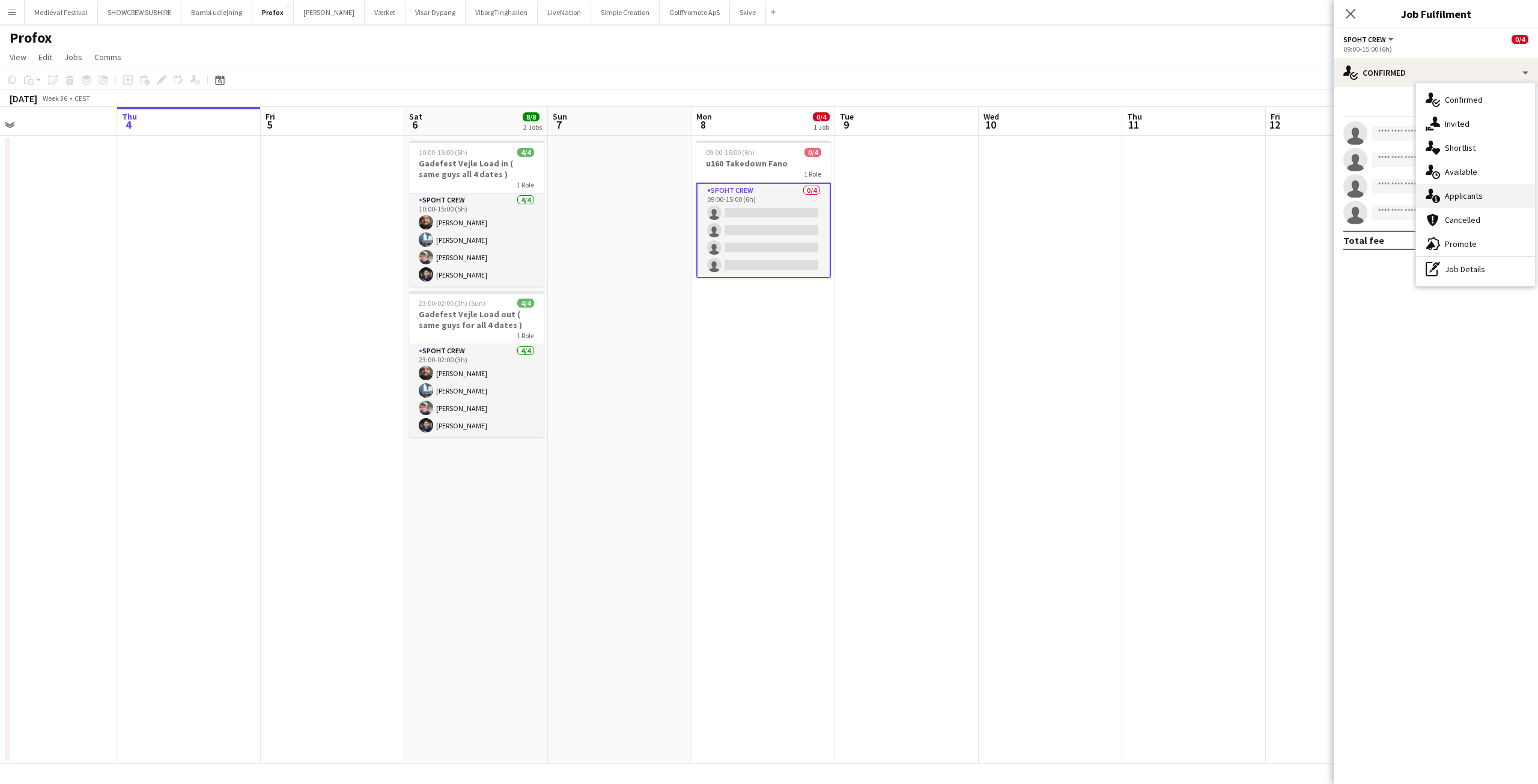
click at [1467, 198] on span "Applicants" at bounding box center [1463, 196] width 38 height 11
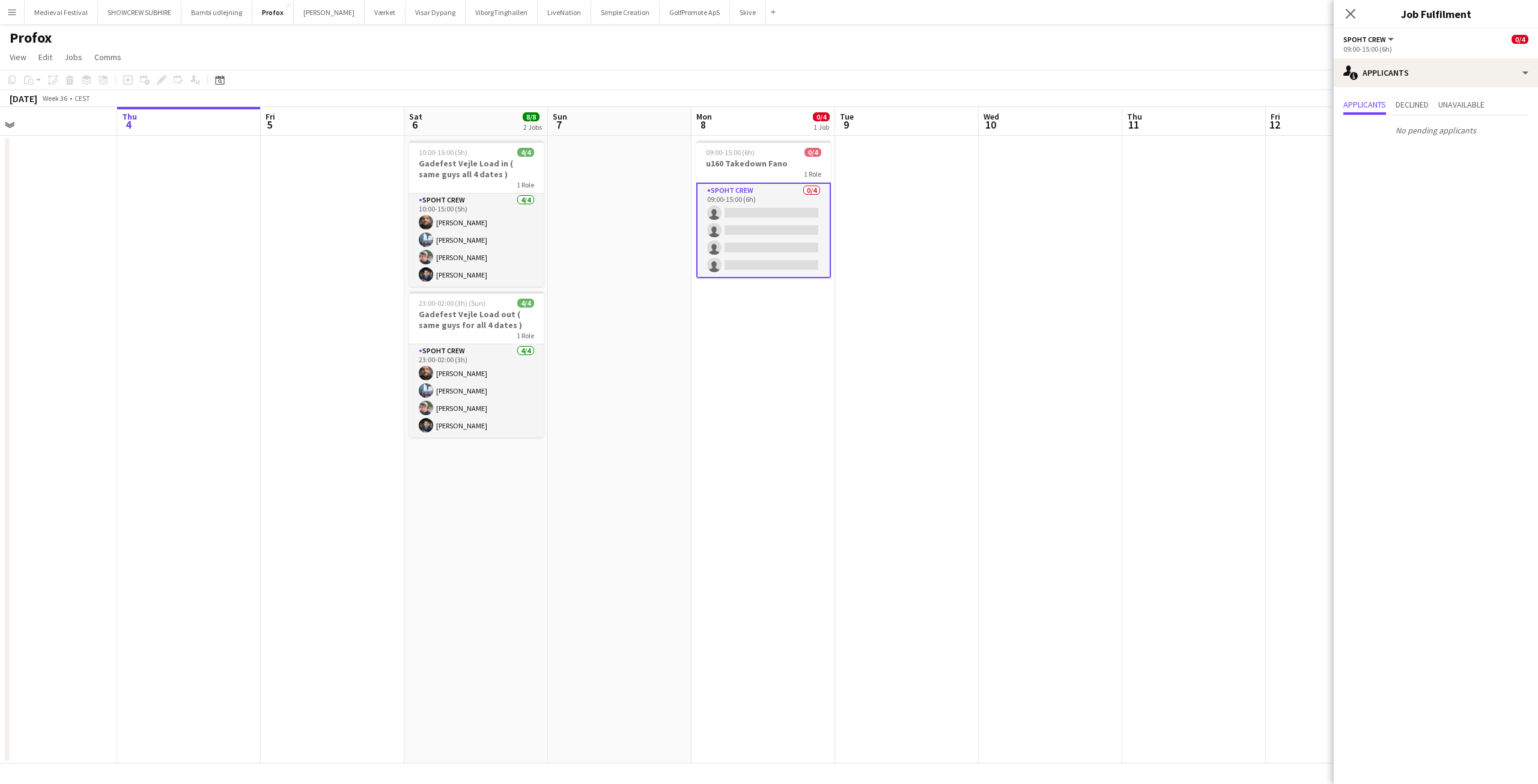
click at [922, 213] on app-date-cell at bounding box center [907, 450] width 144 height 628
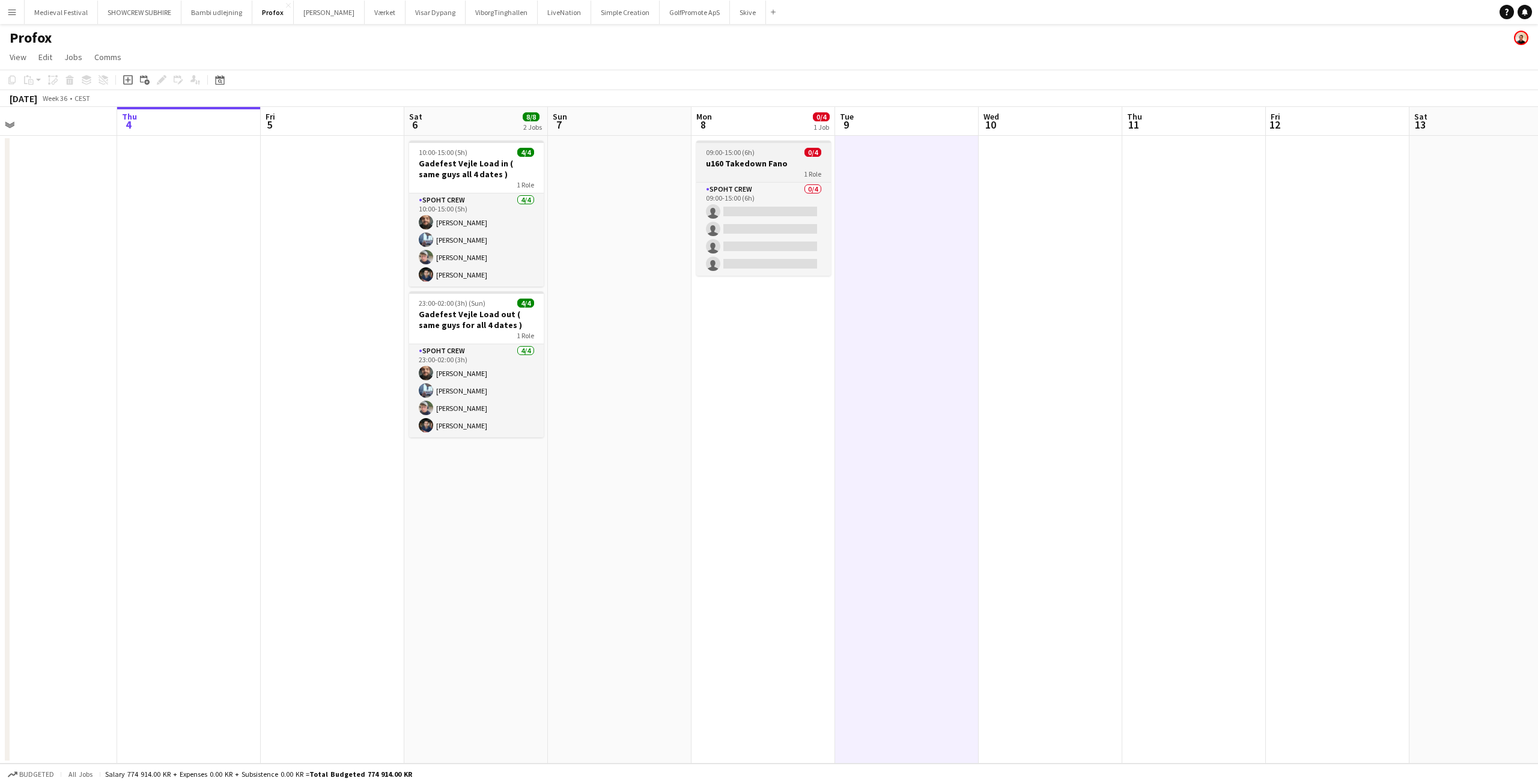
click at [765, 158] on h3 "u160 Takedown Fano" at bounding box center [763, 164] width 135 height 11
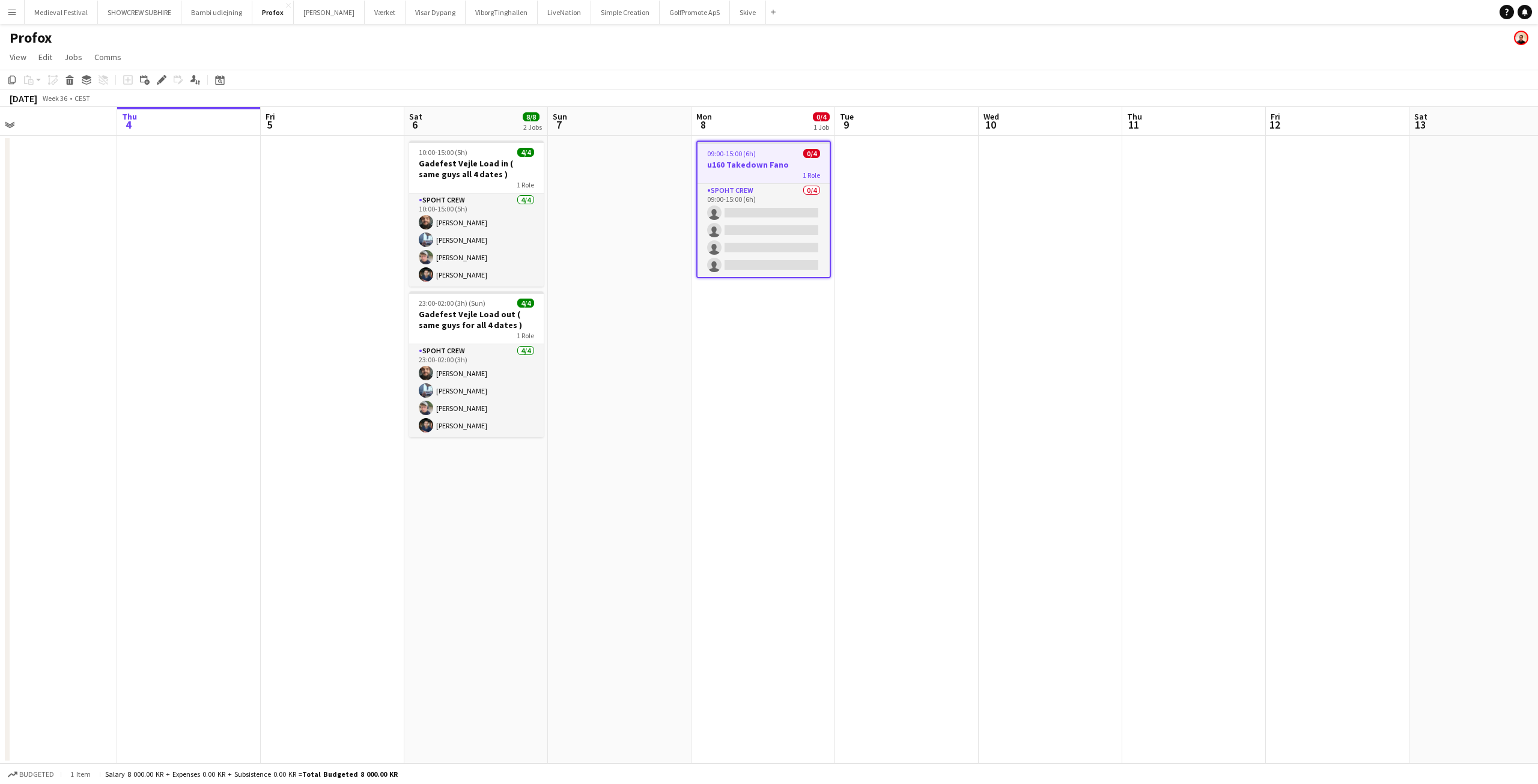
click at [747, 311] on app-date-cell "09:00-15:00 (6h) 0/4 u160 Takedown Fano 1 Role Spoht Crew 0/4 09:00-15:00 (6h) …" at bounding box center [763, 450] width 144 height 628
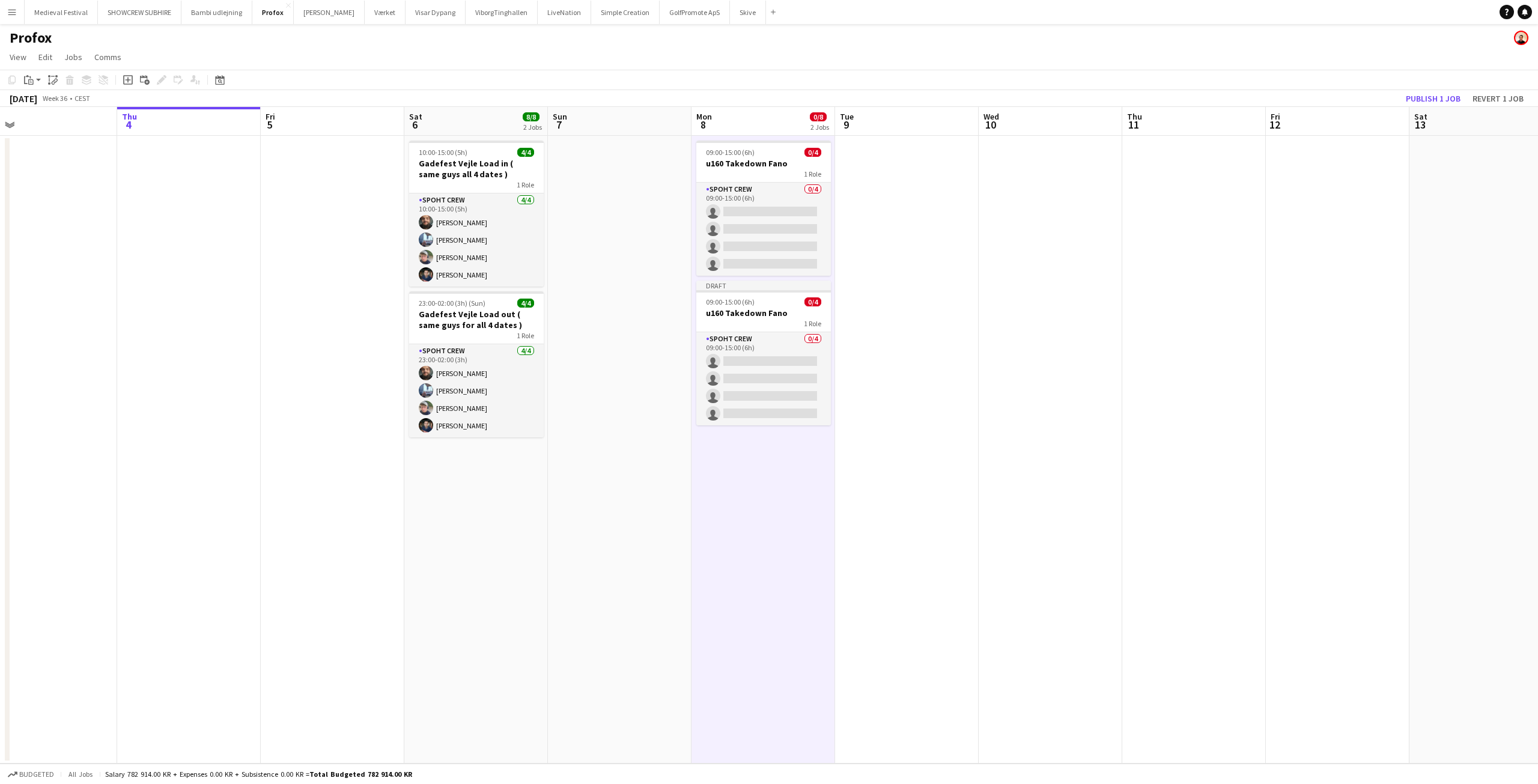
click at [747, 310] on h3 "u160 Takedown Fano" at bounding box center [763, 313] width 135 height 11
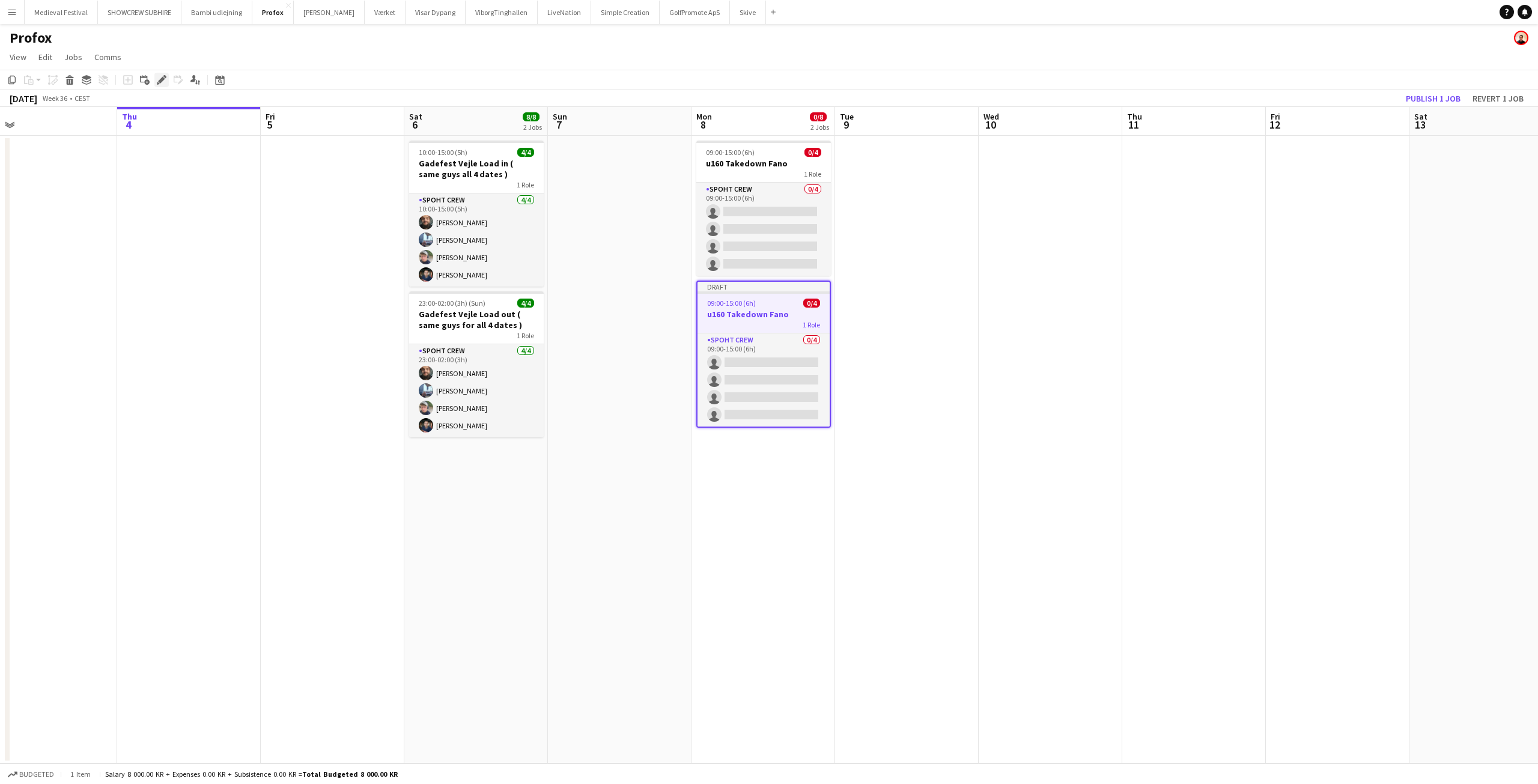
click at [163, 83] on icon "Edit" at bounding box center [162, 80] width 10 height 10
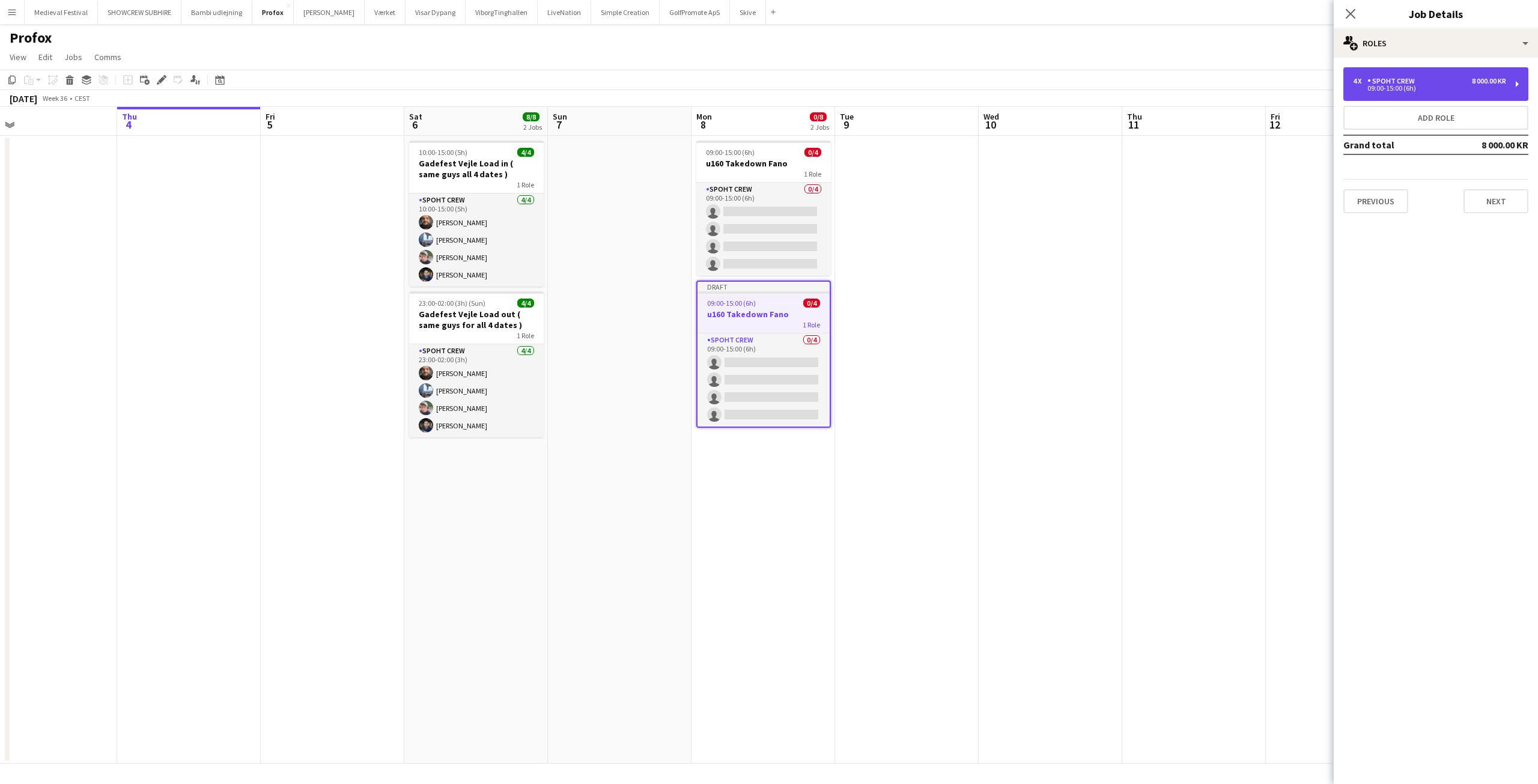
click at [1454, 80] on div "4 x Spoht Crew 8 000.00 KR" at bounding box center [1430, 81] width 153 height 8
click at [1397, 204] on button "Previous" at bounding box center [1375, 201] width 65 height 24
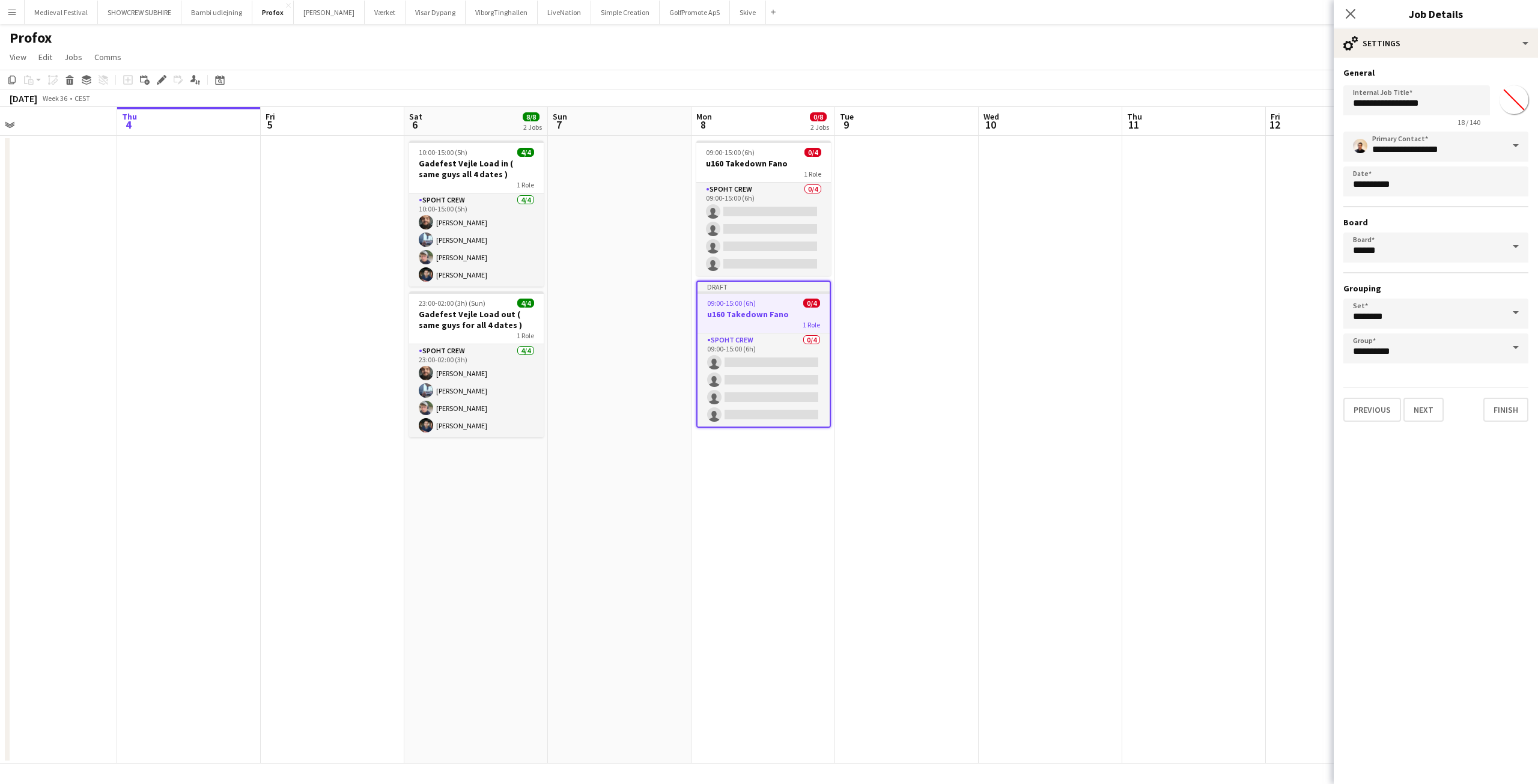
click at [1426, 396] on div "Previous Next Finish" at bounding box center [1435, 405] width 185 height 34
click at [1426, 409] on button "Next" at bounding box center [1424, 409] width 40 height 24
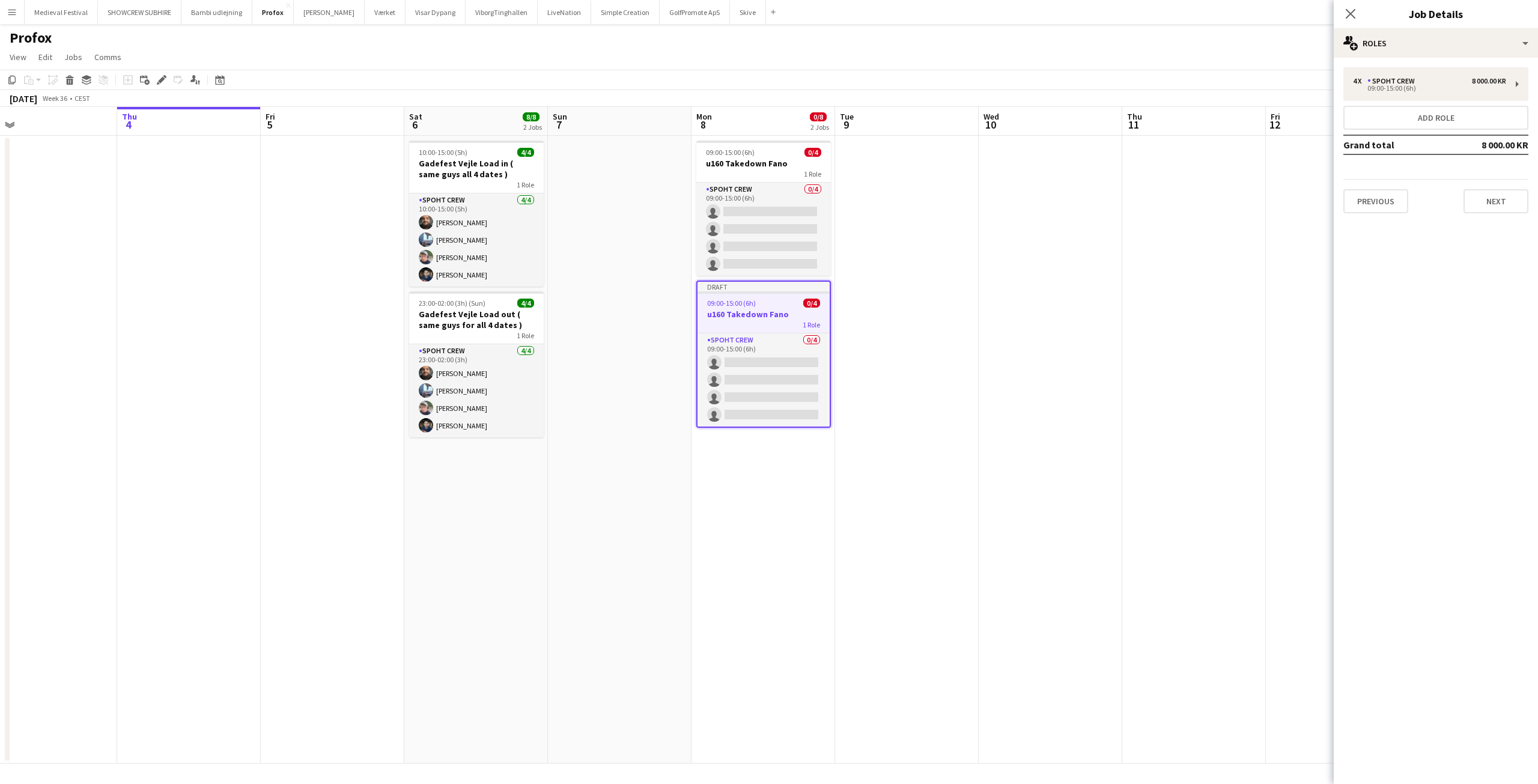
click at [761, 300] on div "09:00-15:00 (6h) 0/4" at bounding box center [763, 303] width 132 height 9
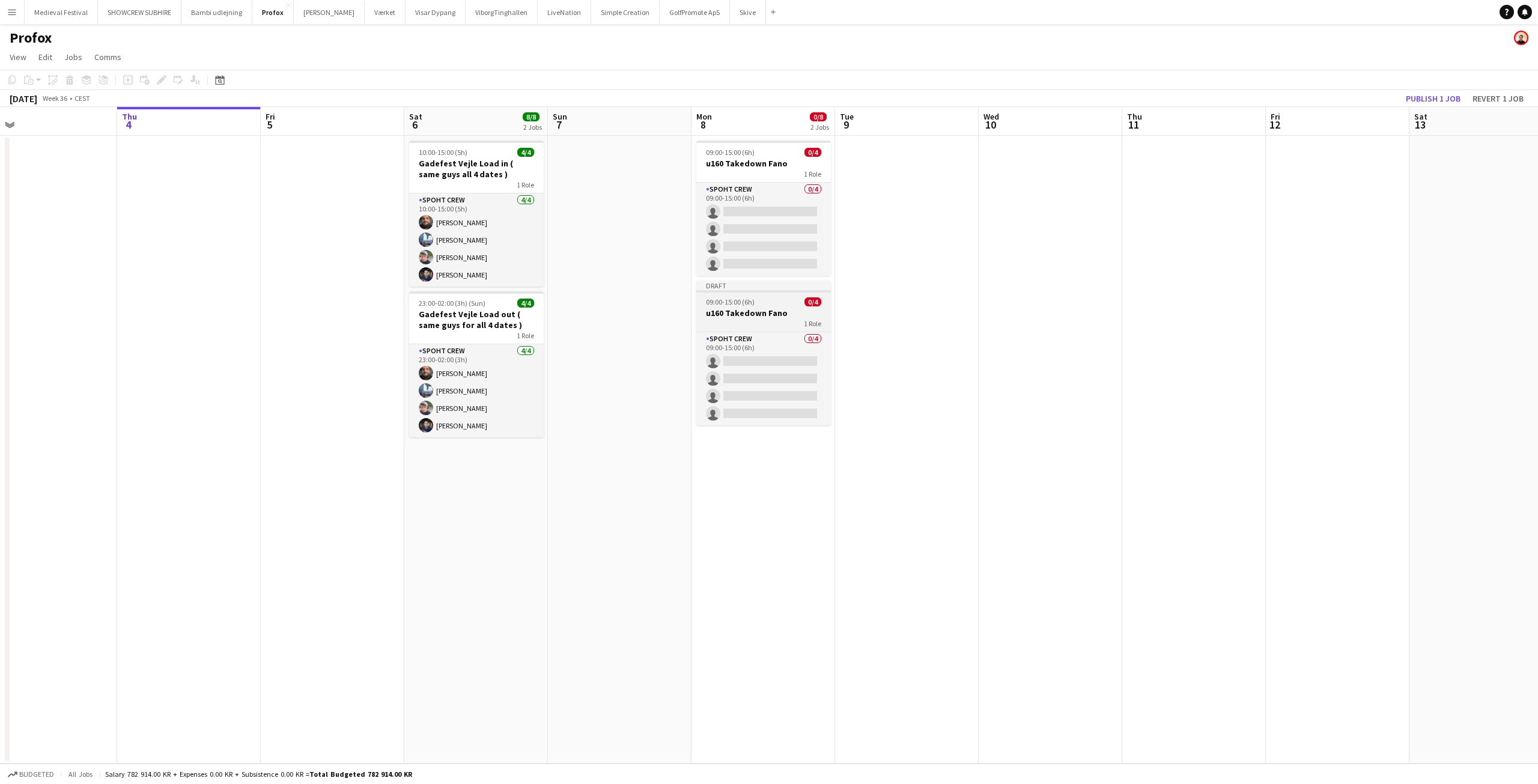
click at [761, 300] on div "09:00-15:00 (6h) 0/4" at bounding box center [763, 301] width 135 height 9
click at [159, 77] on icon "Edit" at bounding box center [162, 80] width 10 height 10
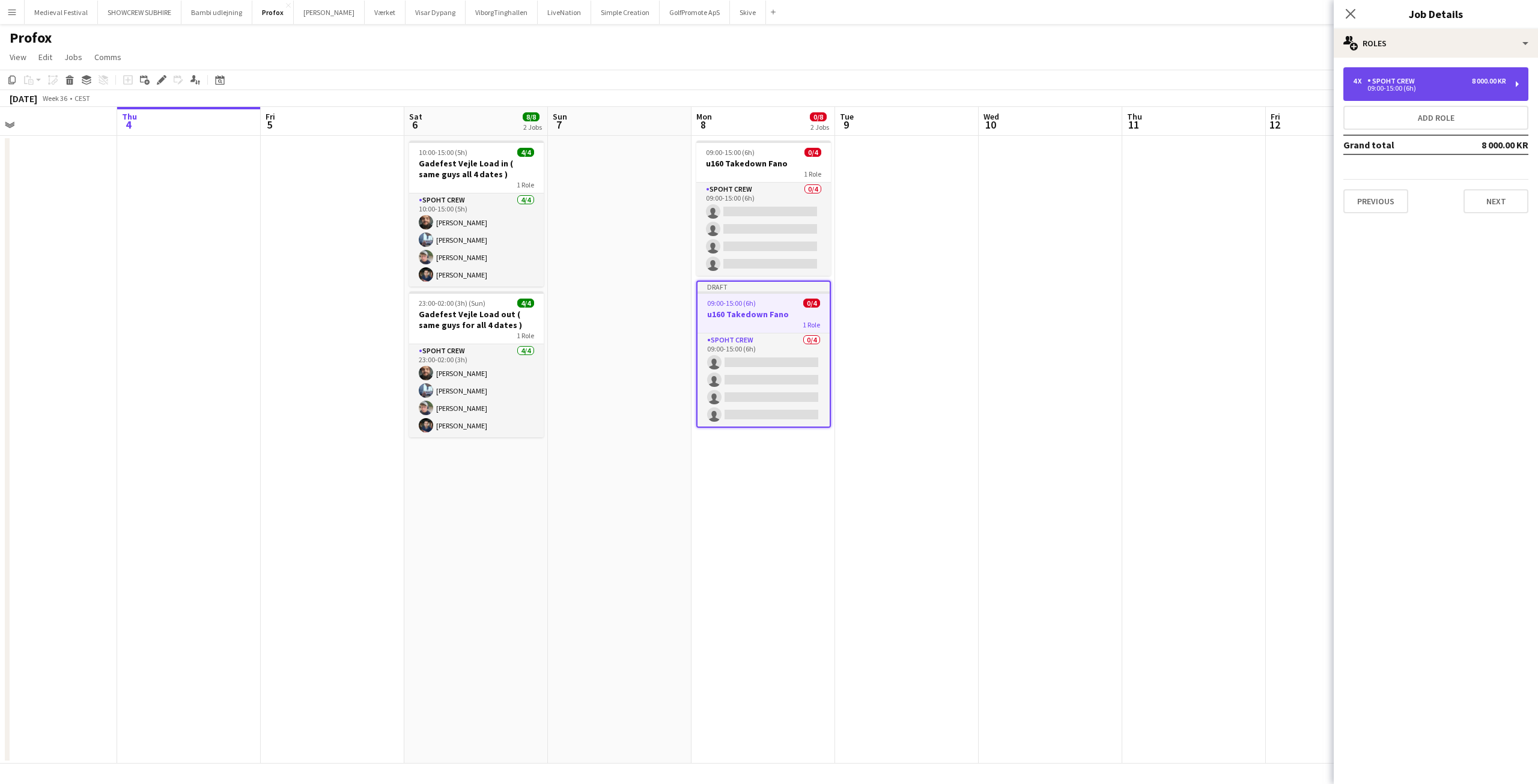
click at [1400, 89] on div "09:00-15:00 (6h)" at bounding box center [1430, 88] width 153 height 6
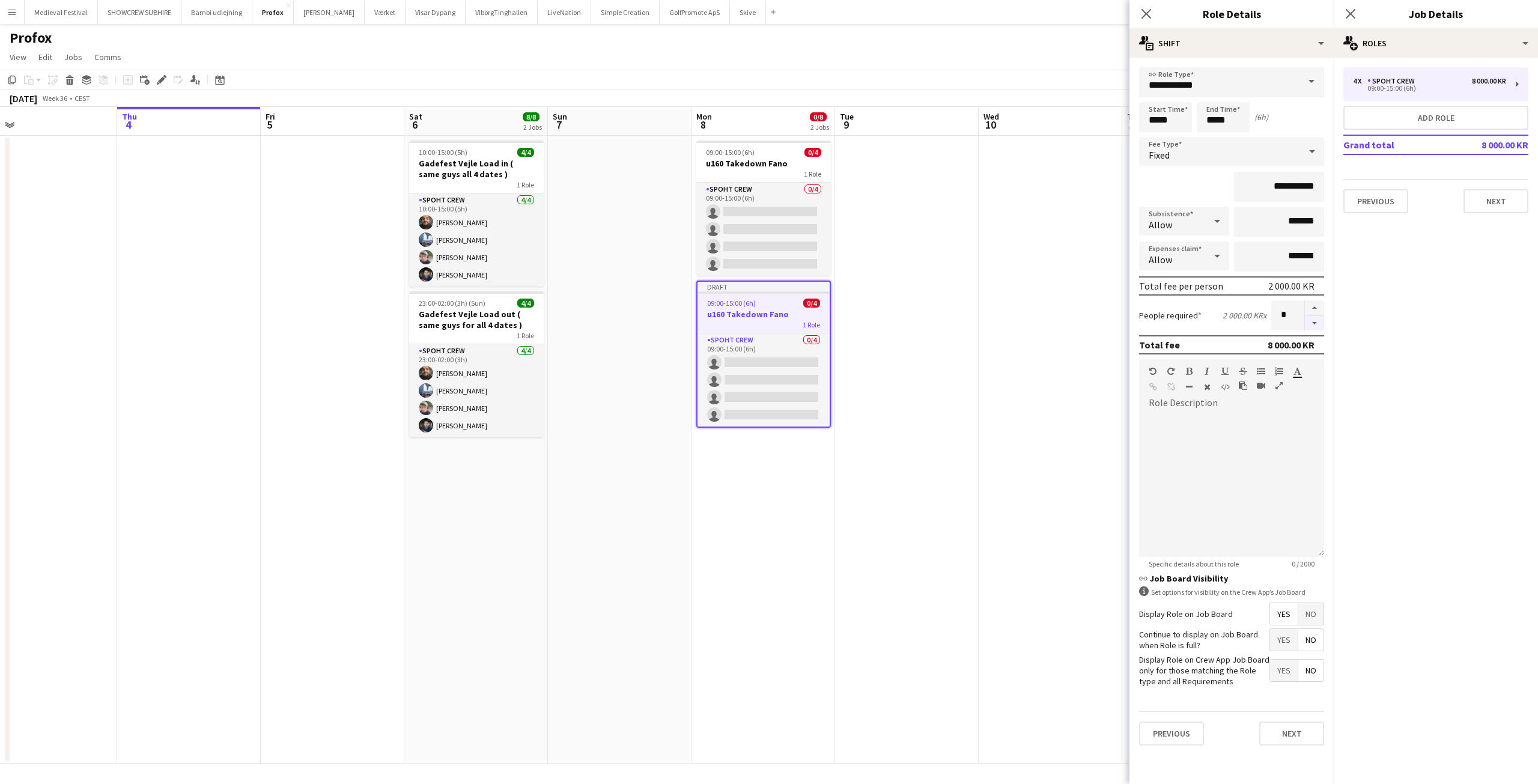
click at [1314, 324] on button "button" at bounding box center [1315, 324] width 20 height 15
type input "*"
click at [1073, 325] on app-date-cell at bounding box center [1050, 450] width 144 height 628
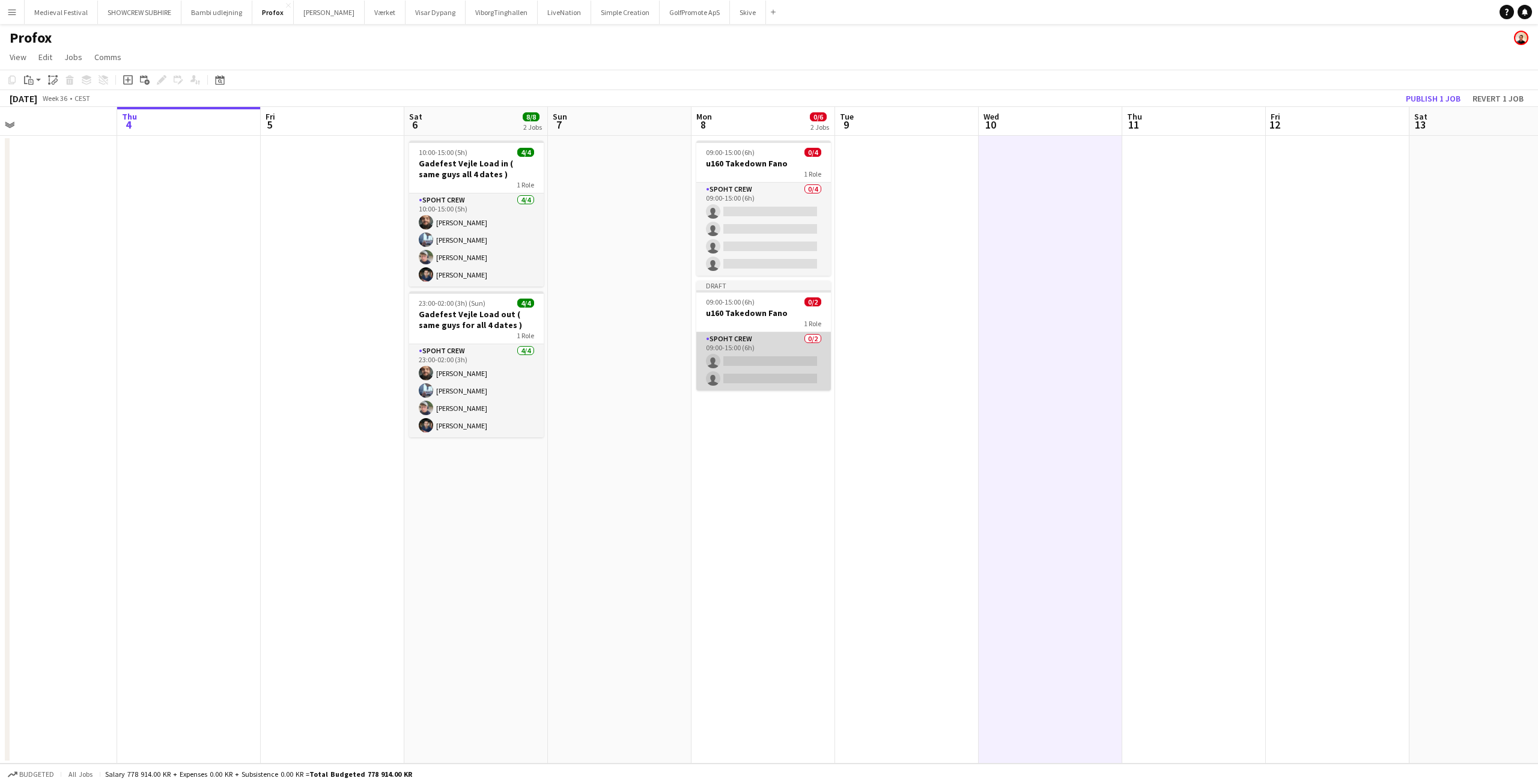
click at [812, 356] on app-card-role "Spoht Crew 0/2 09:00-15:00 (6h) single-neutral-actions single-neutral-actions" at bounding box center [763, 361] width 135 height 59
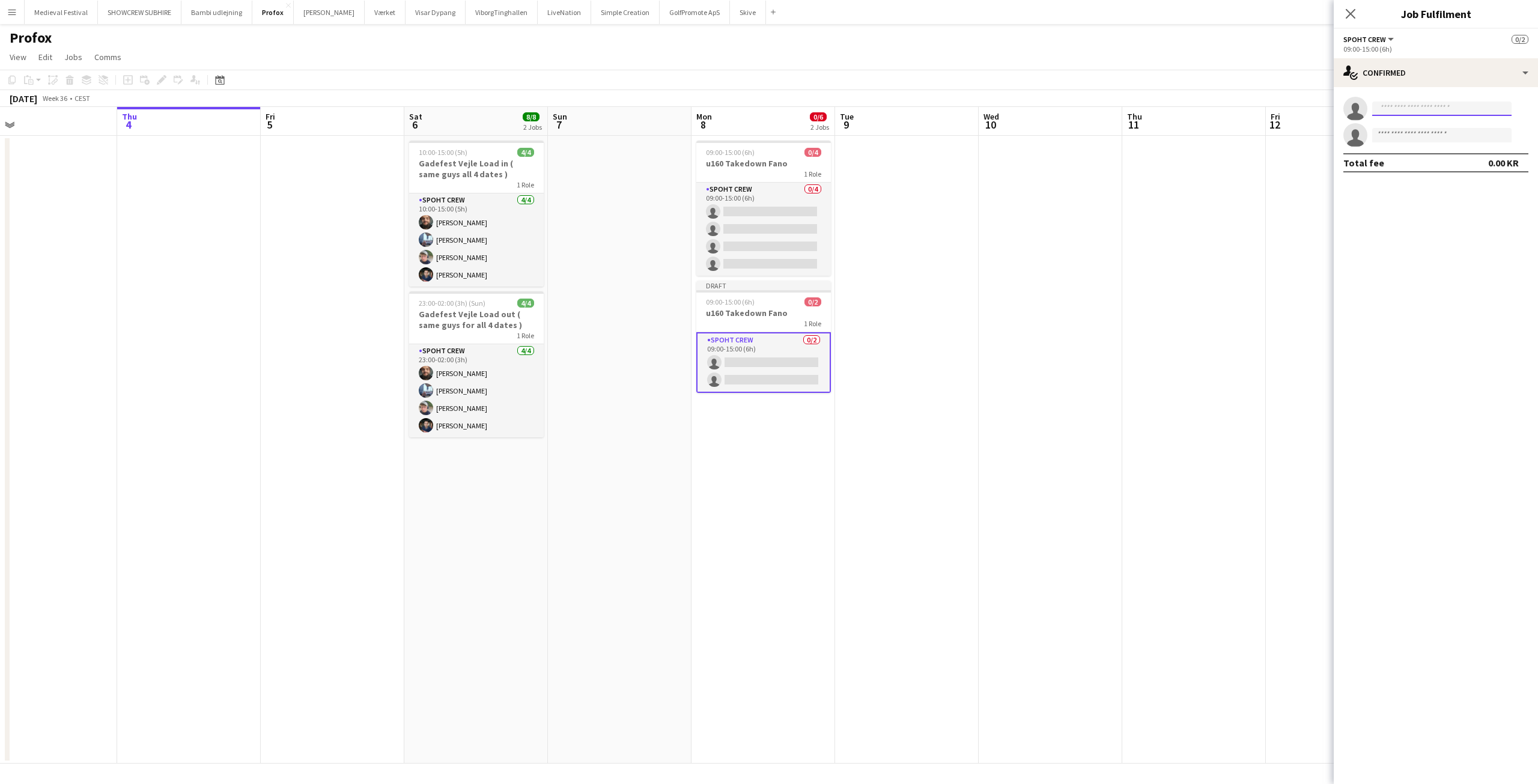
click at [1394, 105] on input at bounding box center [1442, 109] width 140 height 15
type input "****"
click at [1412, 128] on span "[PERSON_NAME]" at bounding box center [1416, 126] width 69 height 10
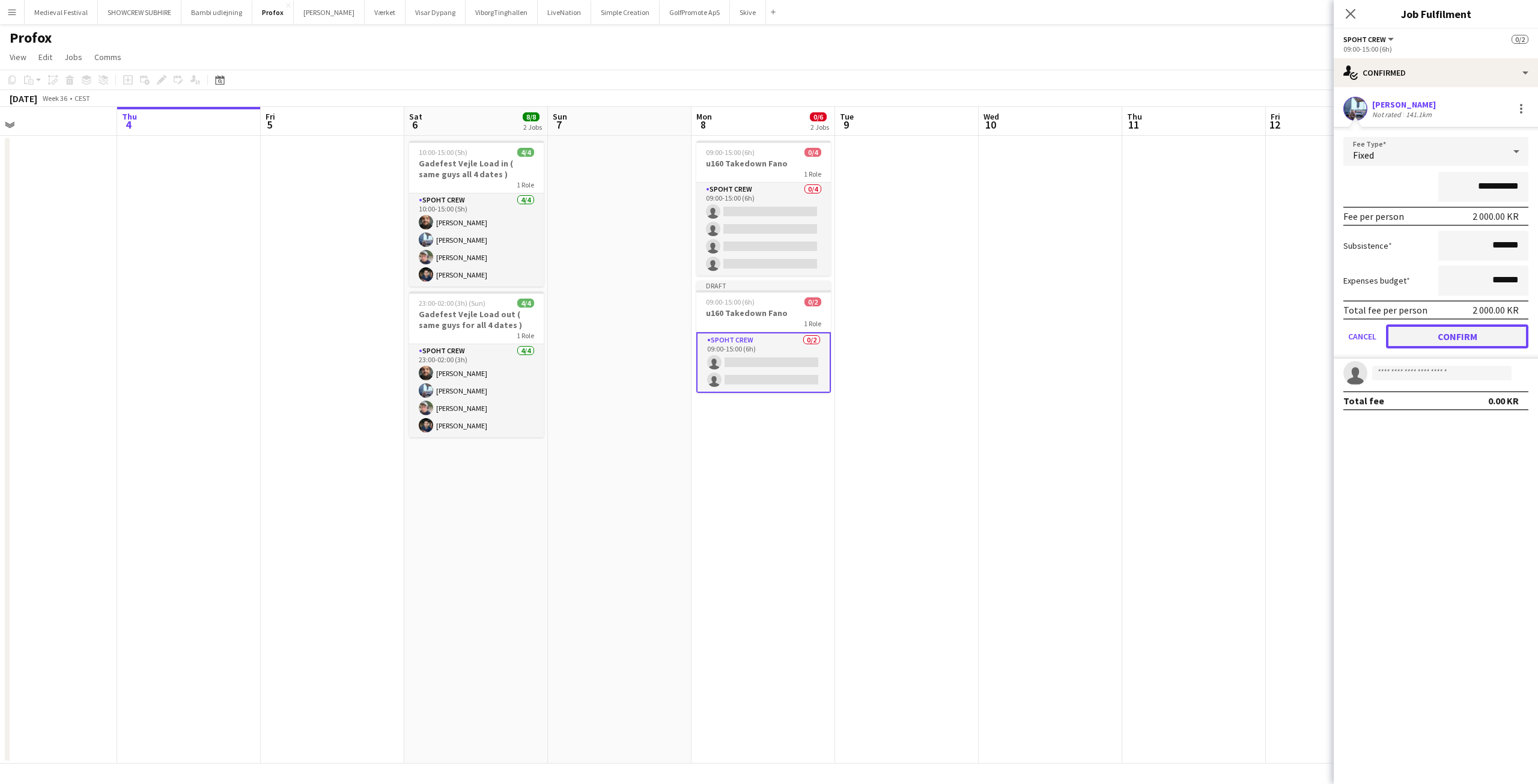
click at [1448, 333] on button "Confirm" at bounding box center [1457, 336] width 142 height 24
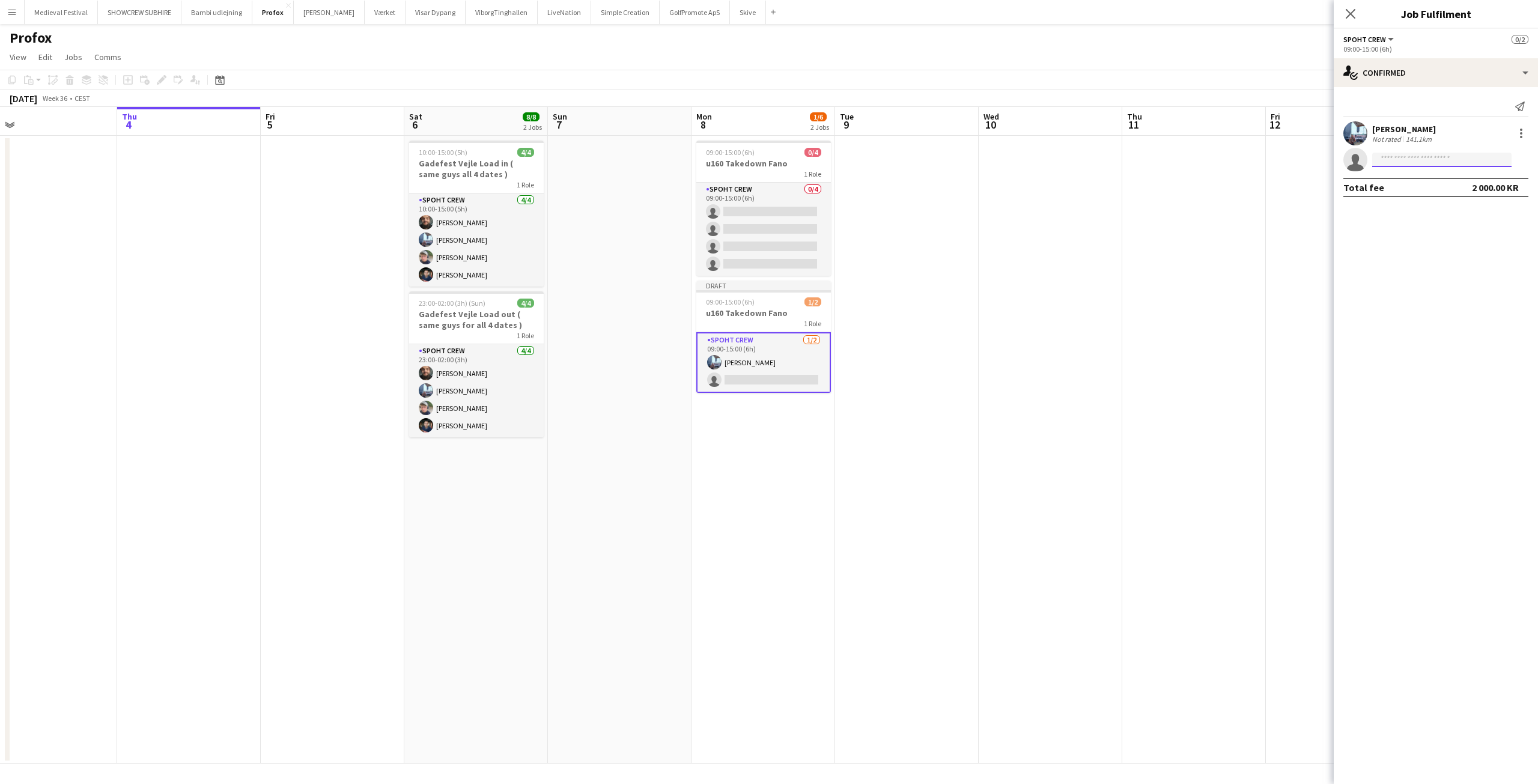
click at [1401, 164] on input at bounding box center [1442, 160] width 140 height 15
type input "****"
click at [1406, 175] on span "[PERSON_NAME]" at bounding box center [1416, 176] width 69 height 10
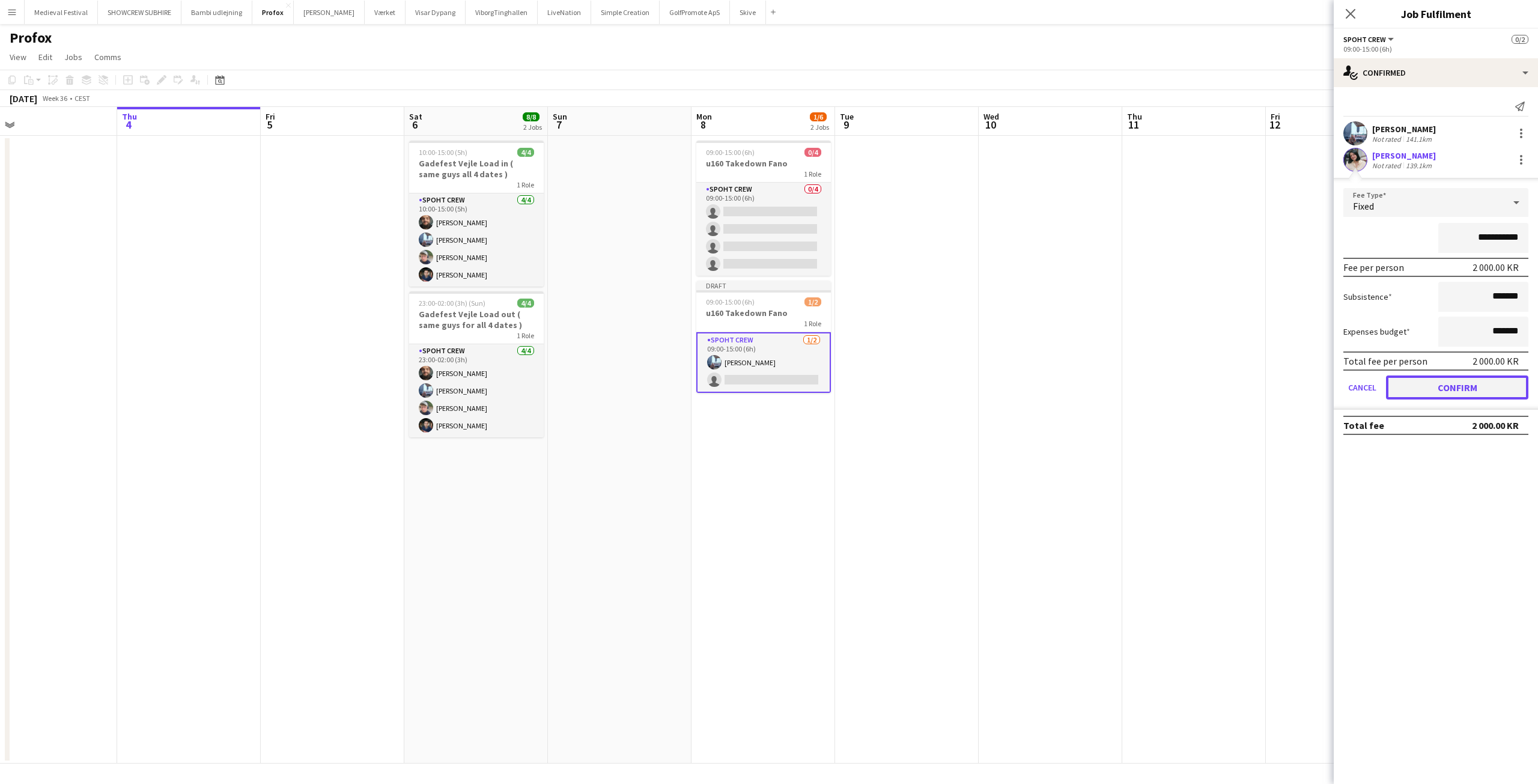
click at [1426, 388] on button "Confirm" at bounding box center [1457, 387] width 142 height 24
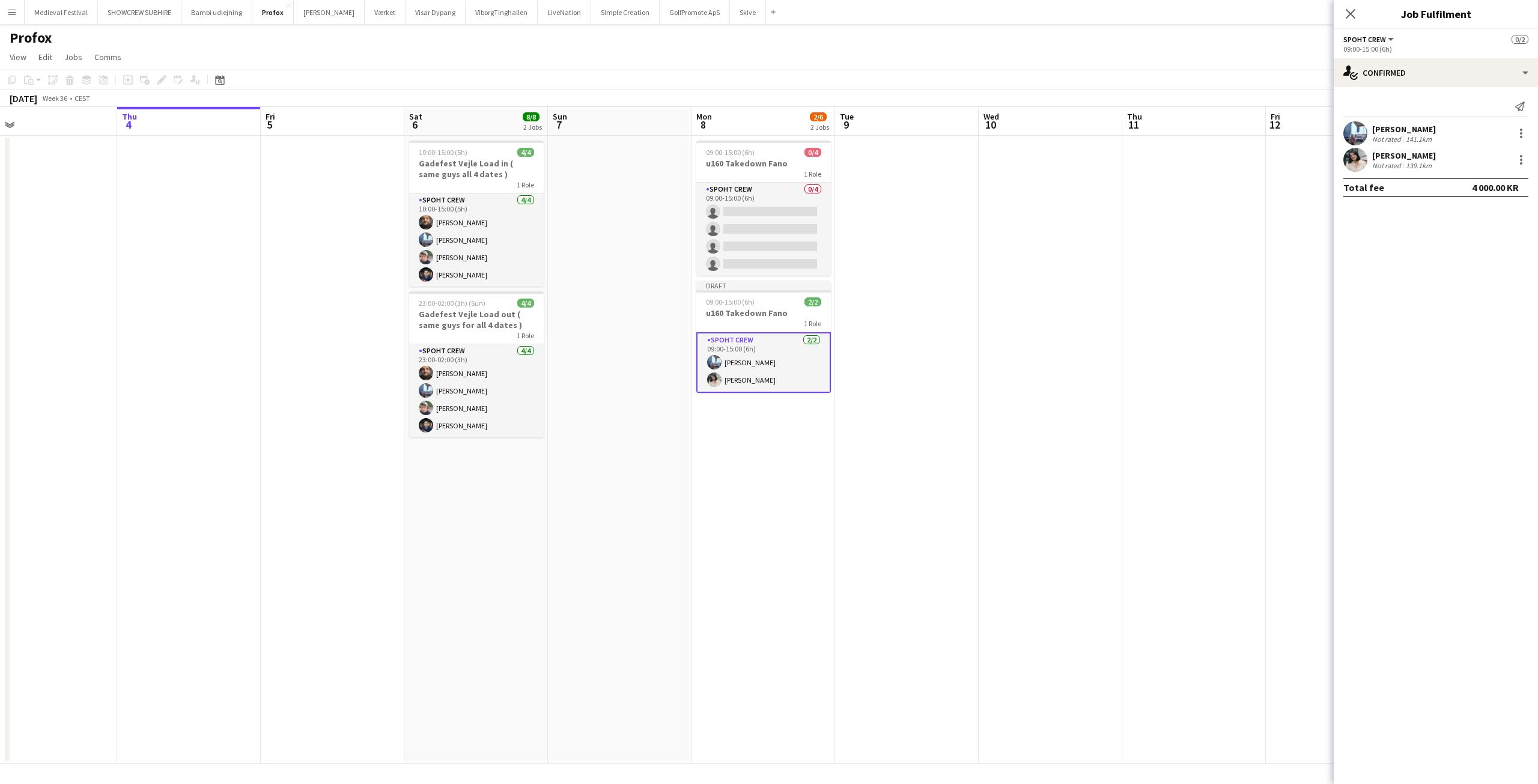
click at [1046, 345] on app-date-cell at bounding box center [1050, 450] width 144 height 628
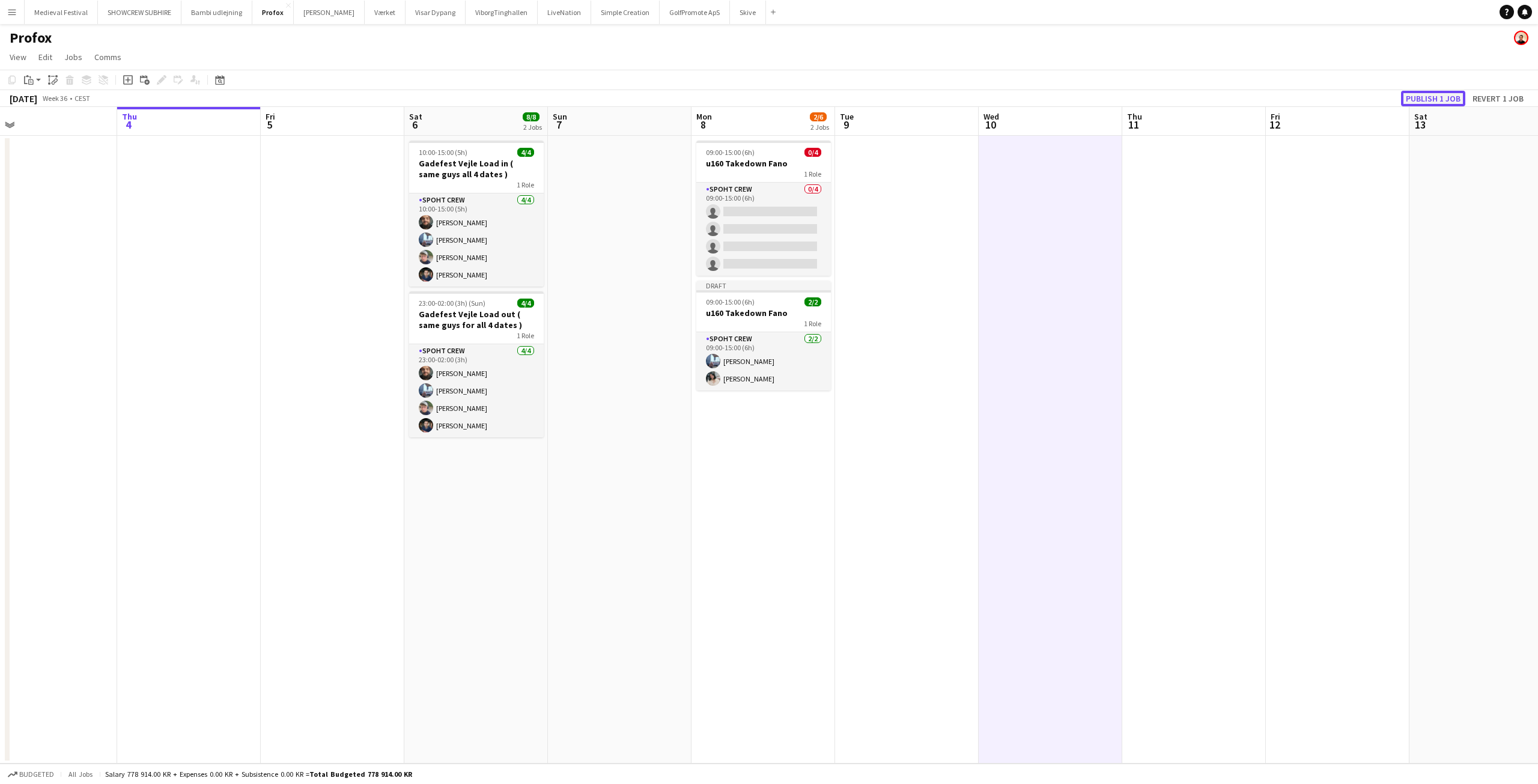
click at [1415, 98] on button "Publish 1 job" at bounding box center [1433, 98] width 64 height 15
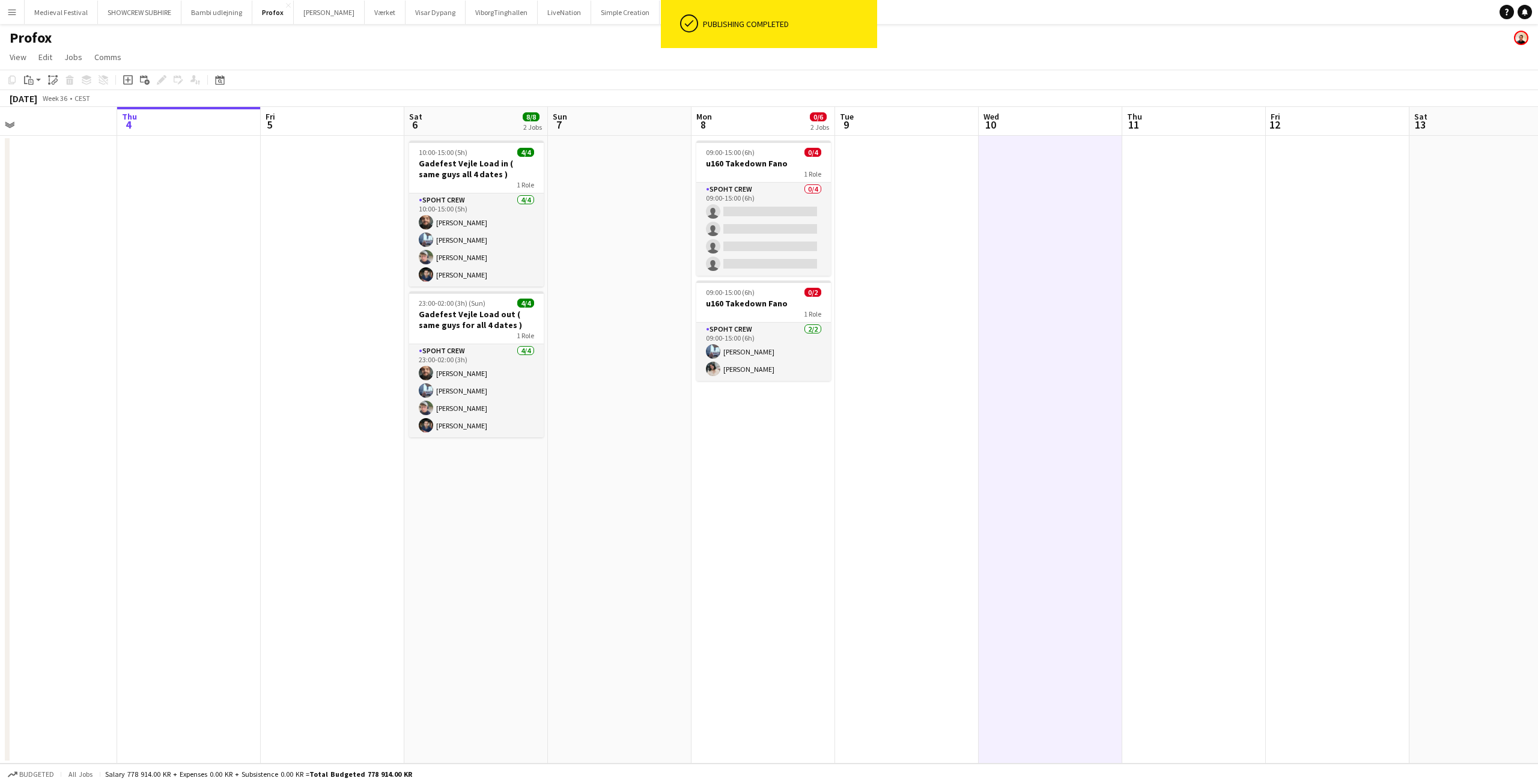
click at [938, 271] on app-date-cell at bounding box center [907, 450] width 144 height 628
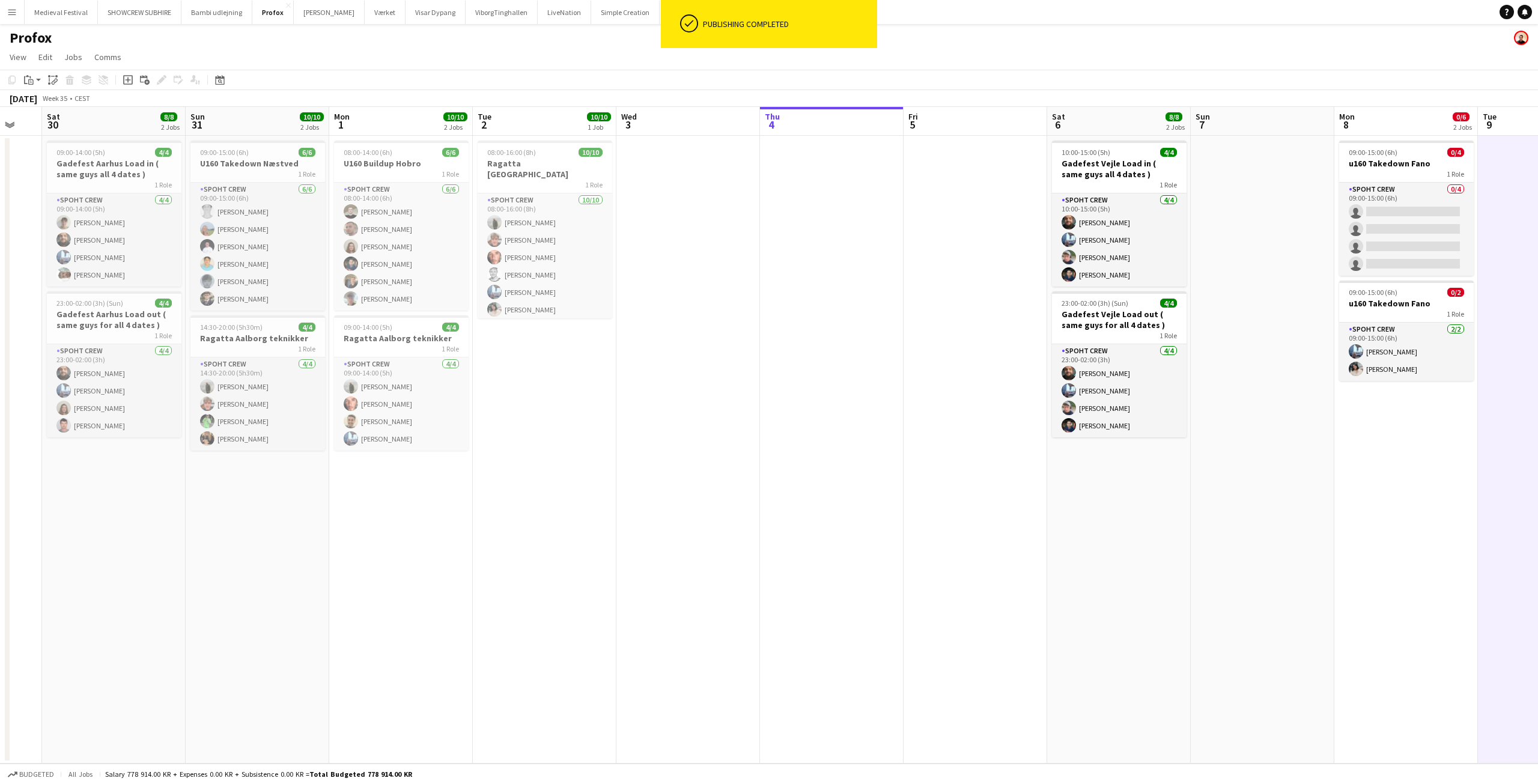
drag, startPoint x: 619, startPoint y: 475, endPoint x: 1183, endPoint y: 520, distance: 565.8
click at [1179, 519] on app-calendar-viewport "Thu 28 Fri 29 Sat 30 8/8 2 Jobs Sun 31 10/10 2 Jobs Mon 1 10/10 2 Jobs Tue 2 10…" at bounding box center [769, 435] width 1538 height 656
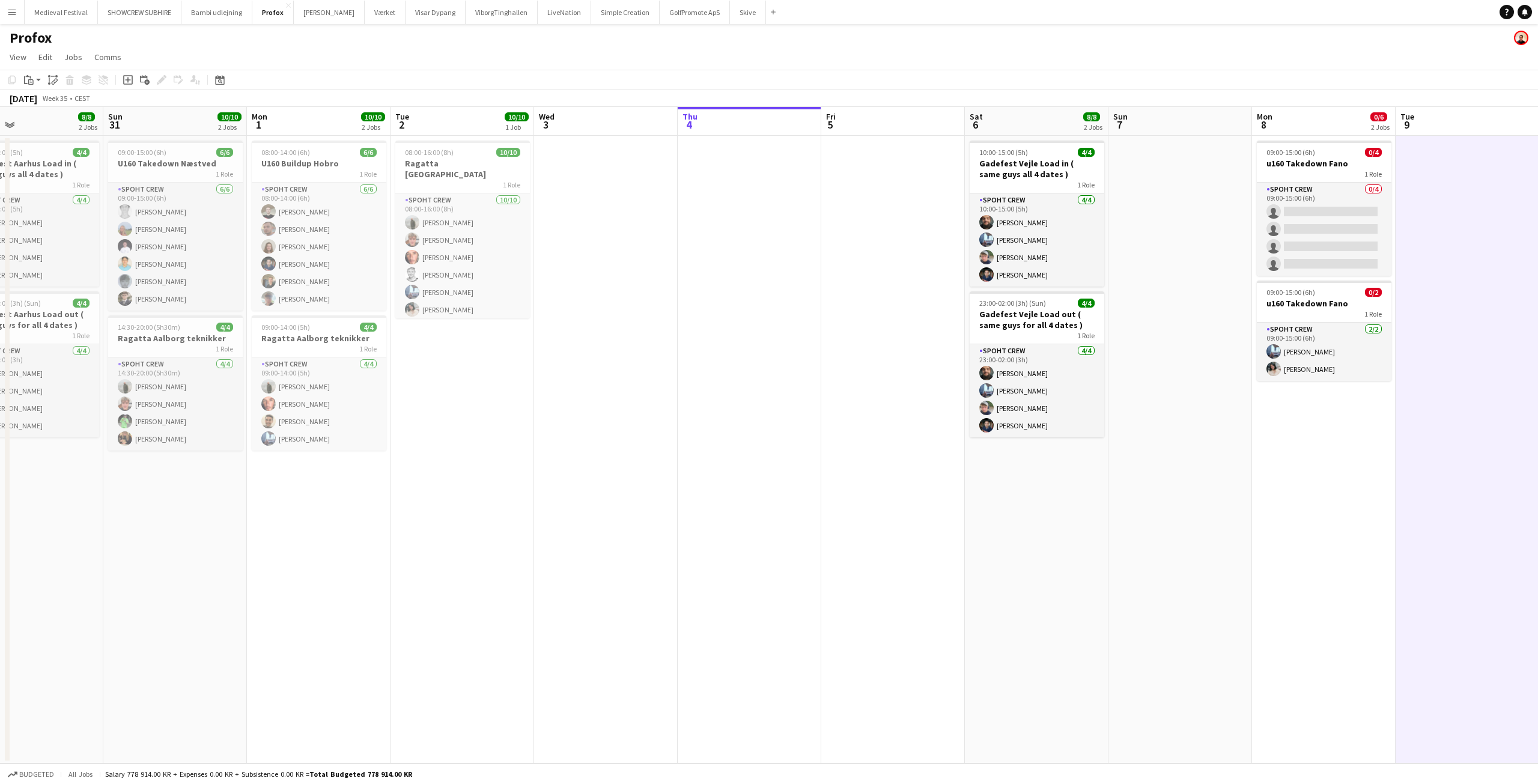
click at [568, 363] on app-date-cell at bounding box center [606, 450] width 144 height 628
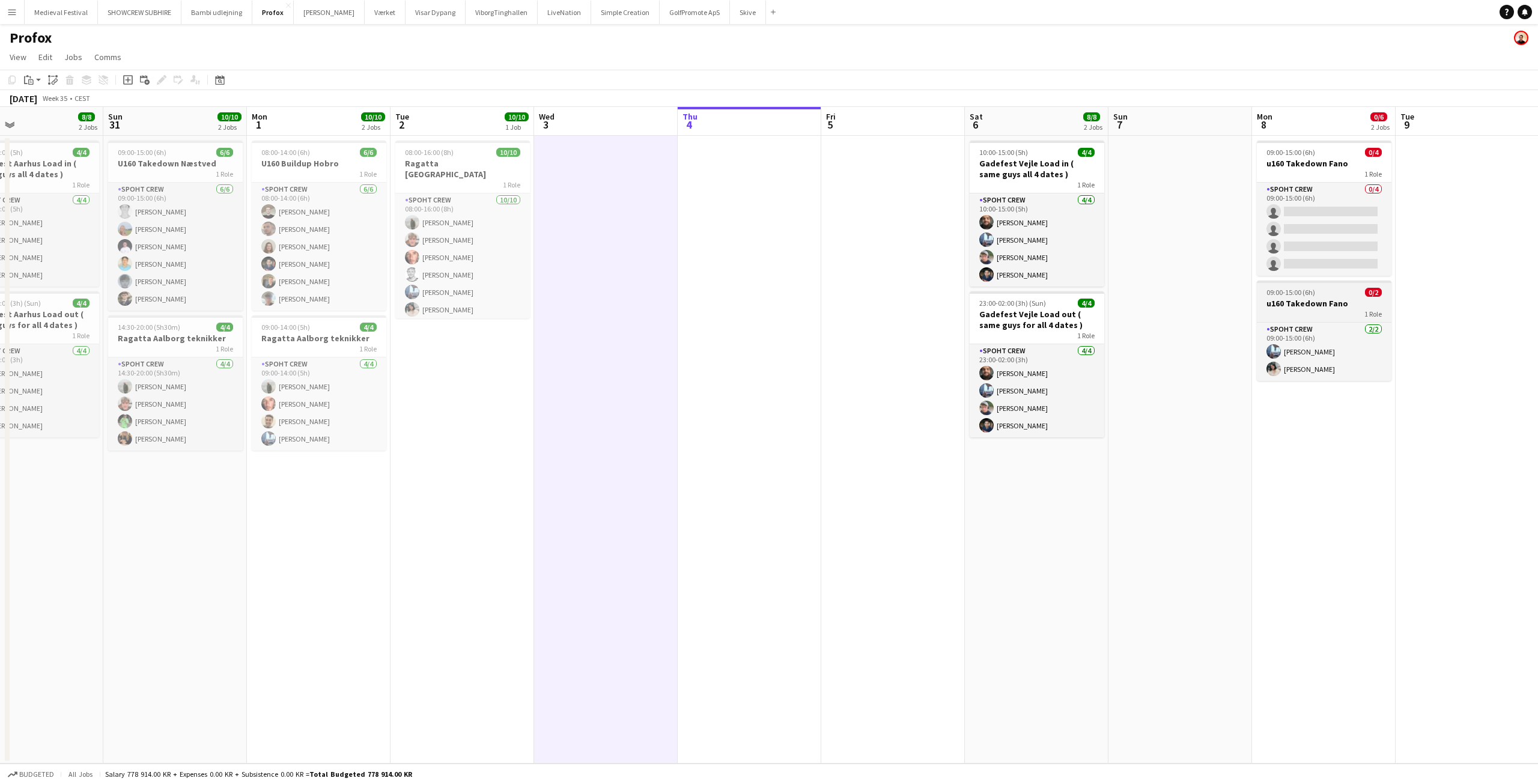
click at [1343, 296] on div "09:00-15:00 (6h) 0/2" at bounding box center [1324, 292] width 135 height 9
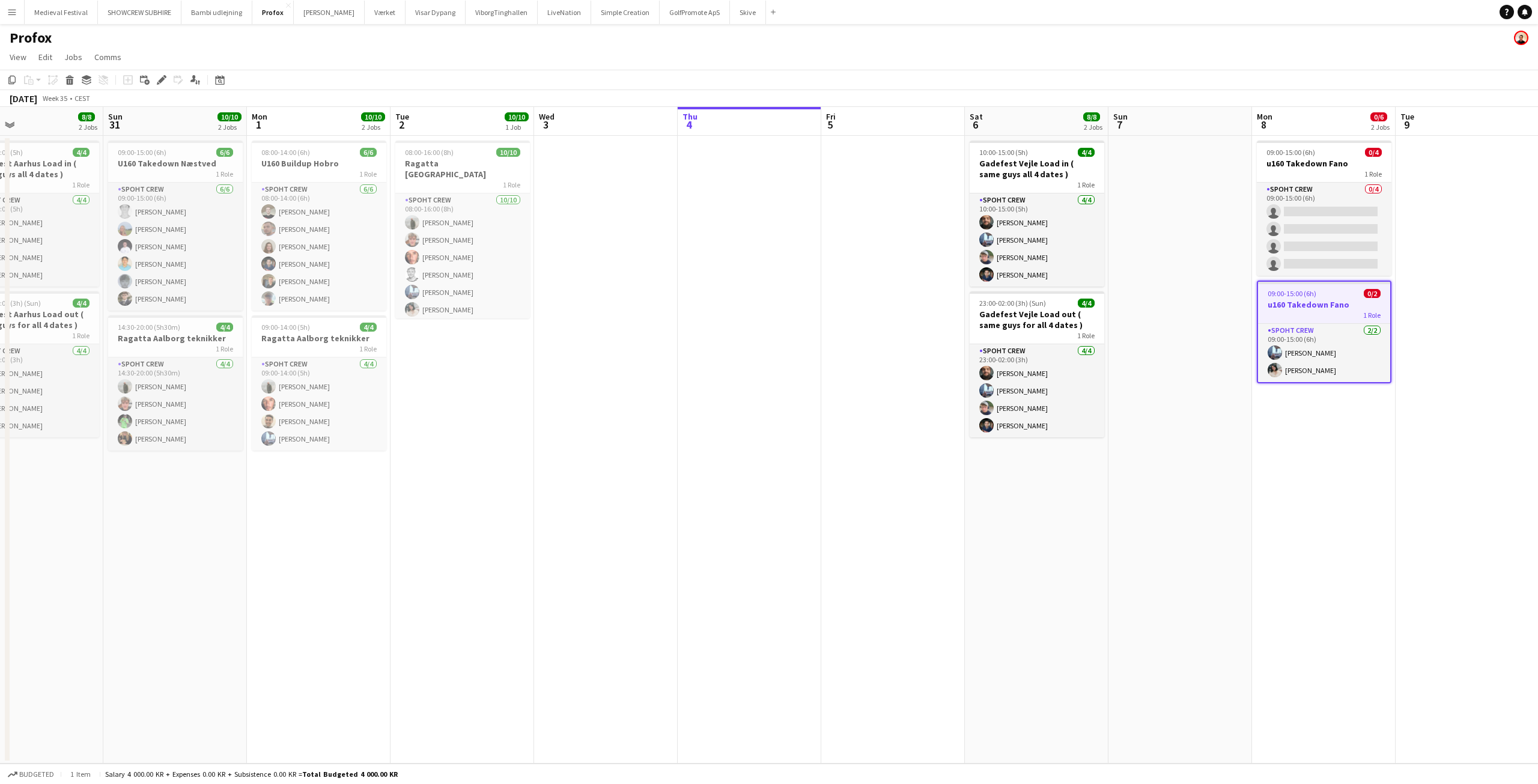
click at [580, 158] on app-date-cell at bounding box center [606, 450] width 144 height 628
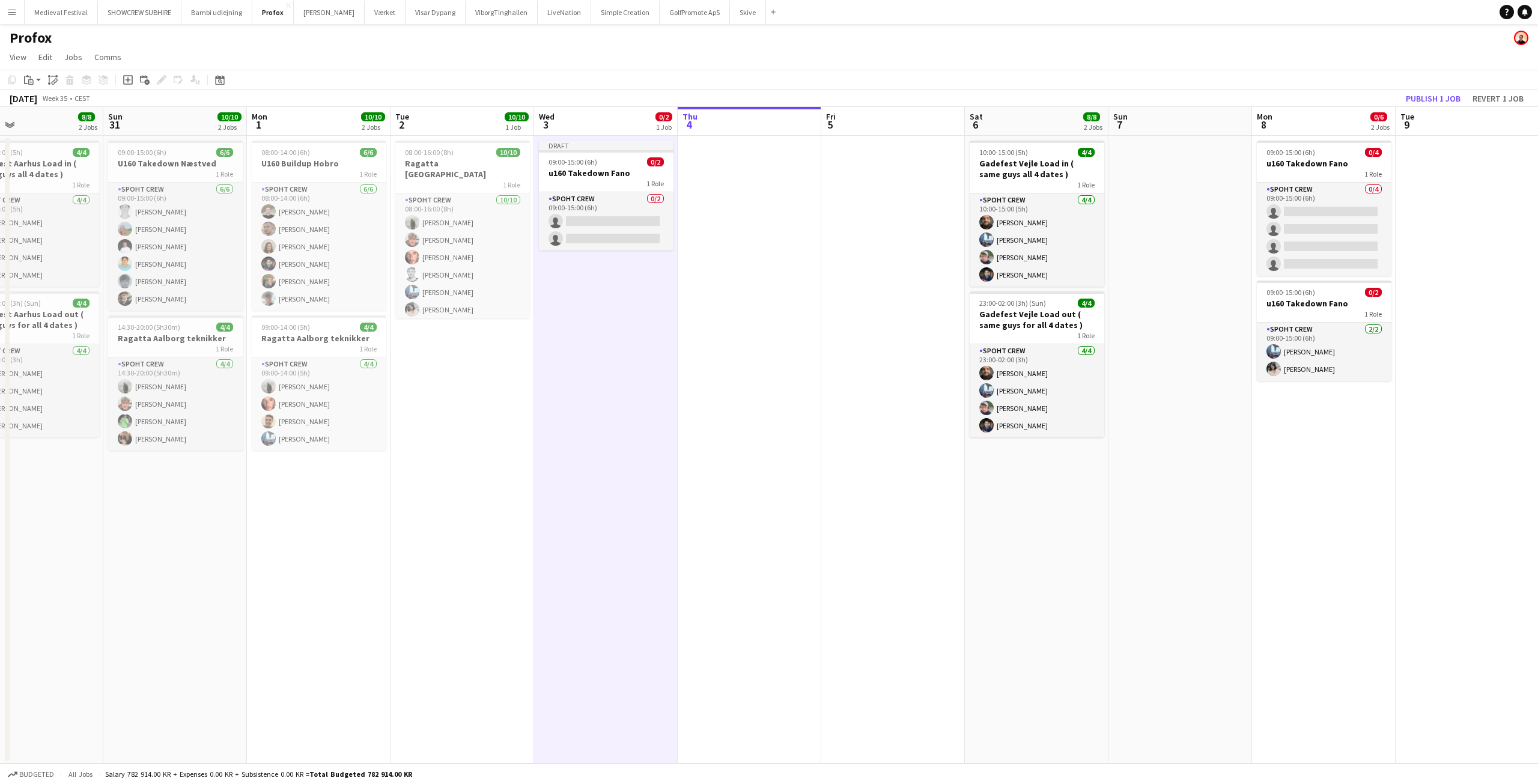
click at [582, 156] on app-job-card "Draft 09:00-15:00 (6h) 0/2 u160 Takedown Fano 1 Role Spoht Crew 0/2 09:00-15:00…" at bounding box center [606, 196] width 135 height 110
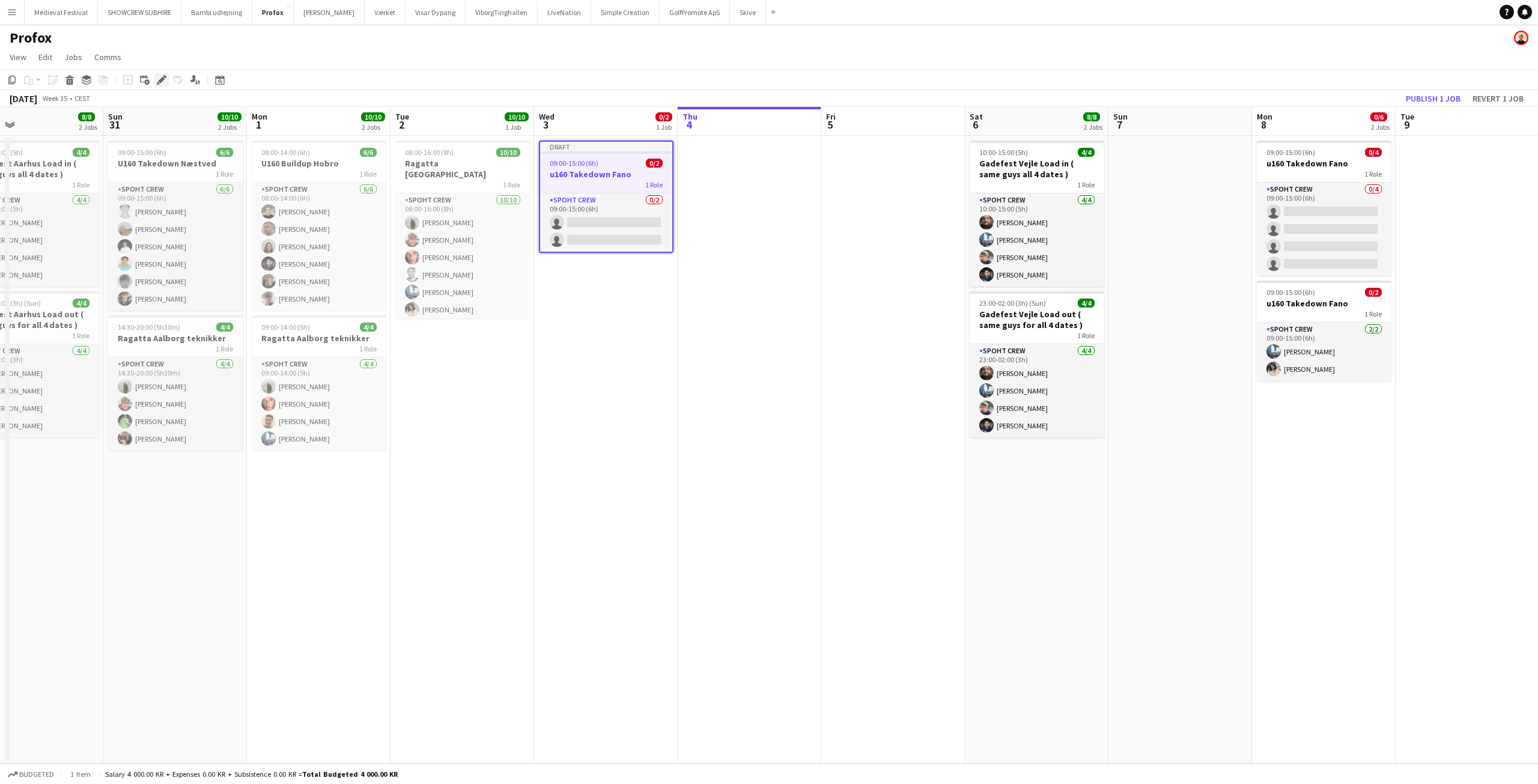
click at [158, 76] on icon "Edit" at bounding box center [162, 80] width 10 height 10
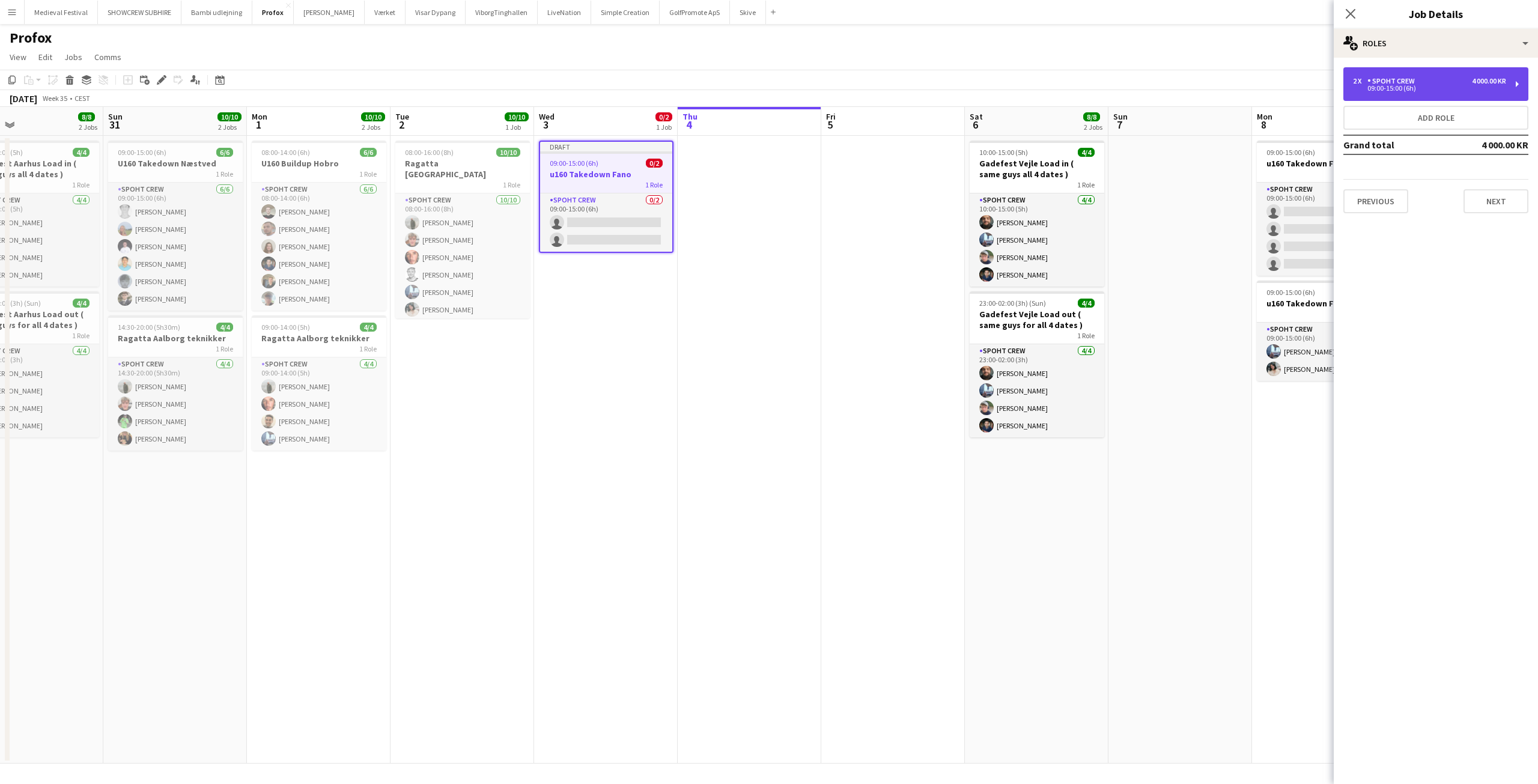
click at [1428, 79] on div "2 x Spoht Crew 4 000.00 KR" at bounding box center [1430, 81] width 153 height 8
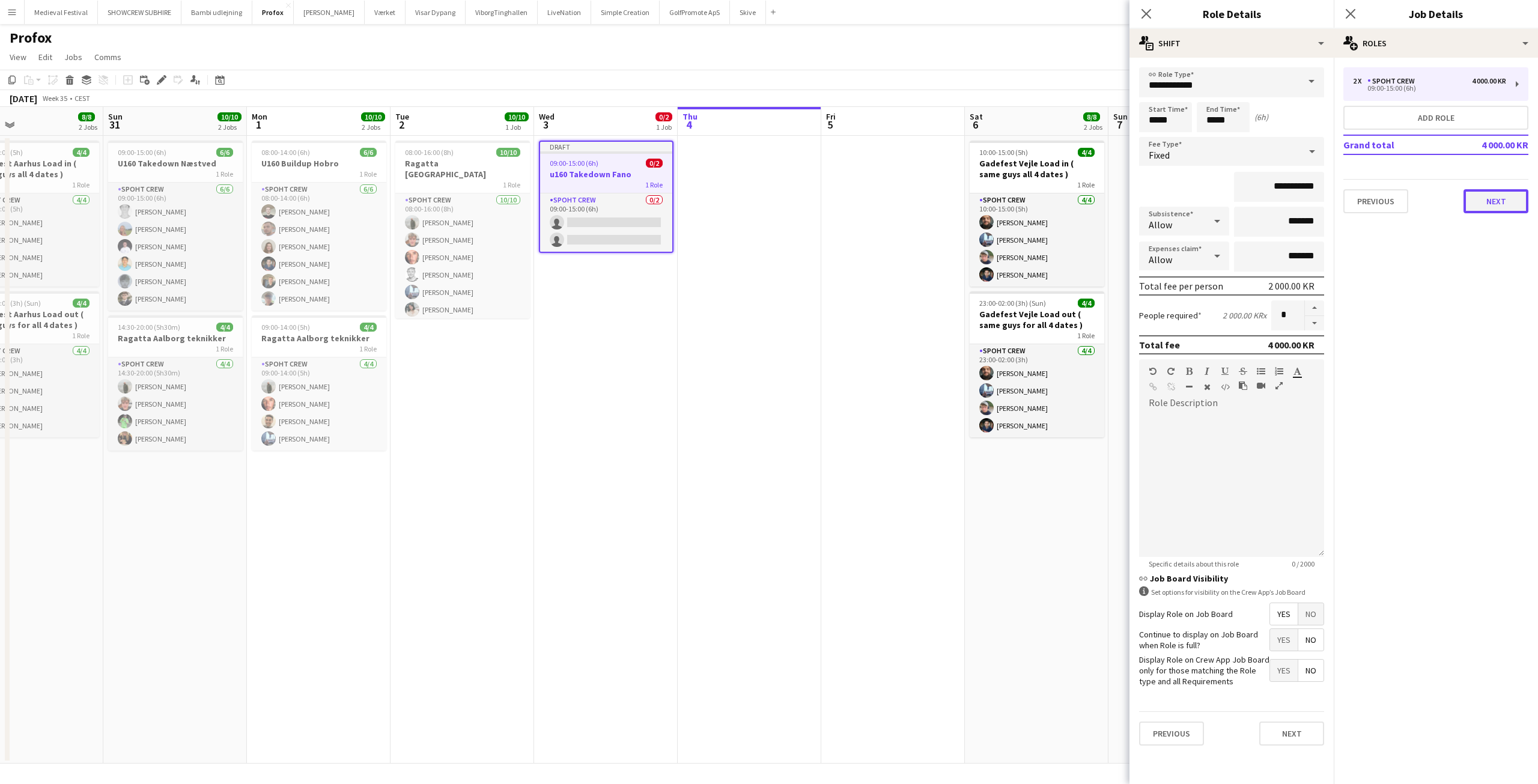
click at [1476, 197] on button "Next" at bounding box center [1495, 201] width 65 height 24
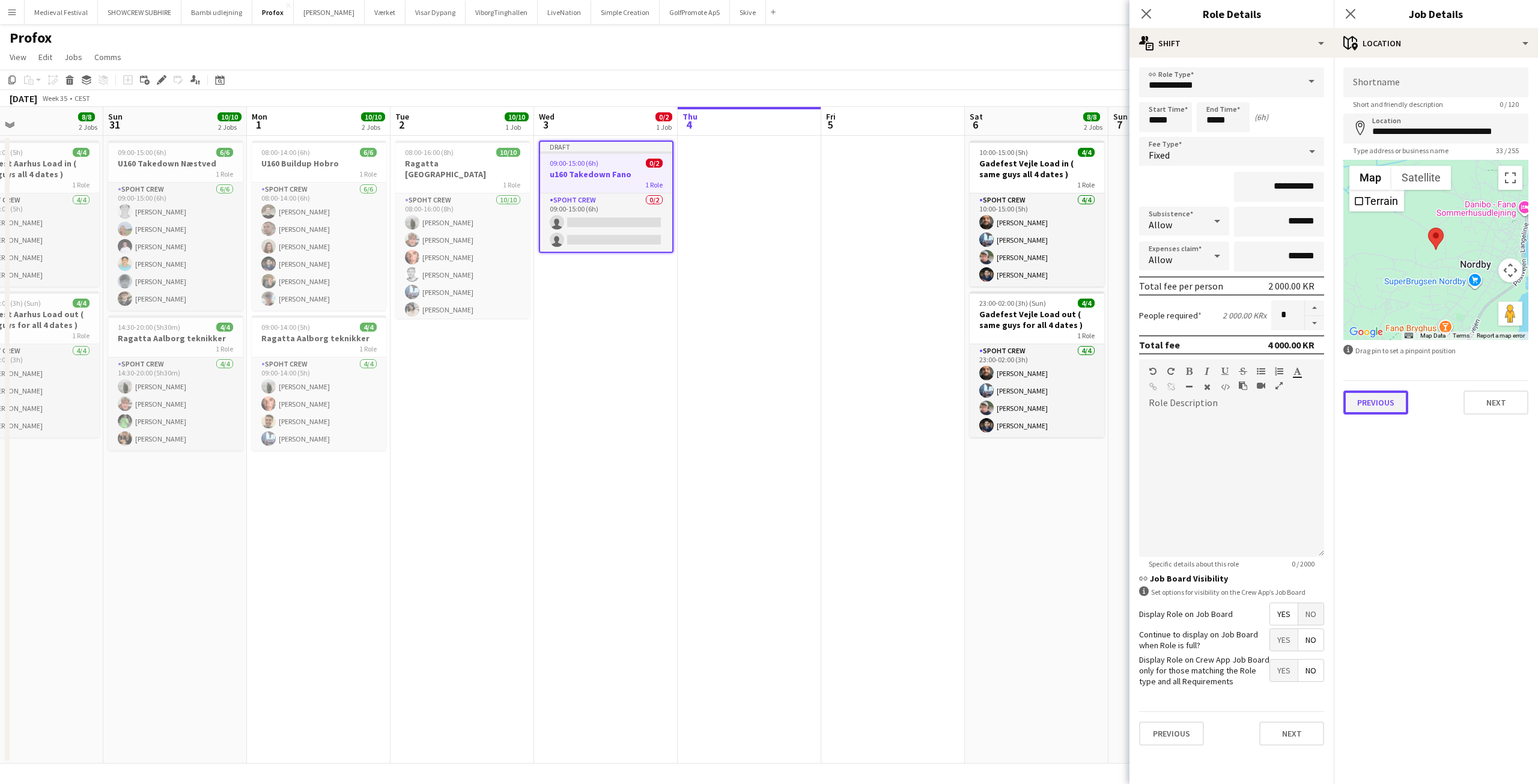
click at [1388, 398] on button "Previous" at bounding box center [1375, 402] width 65 height 24
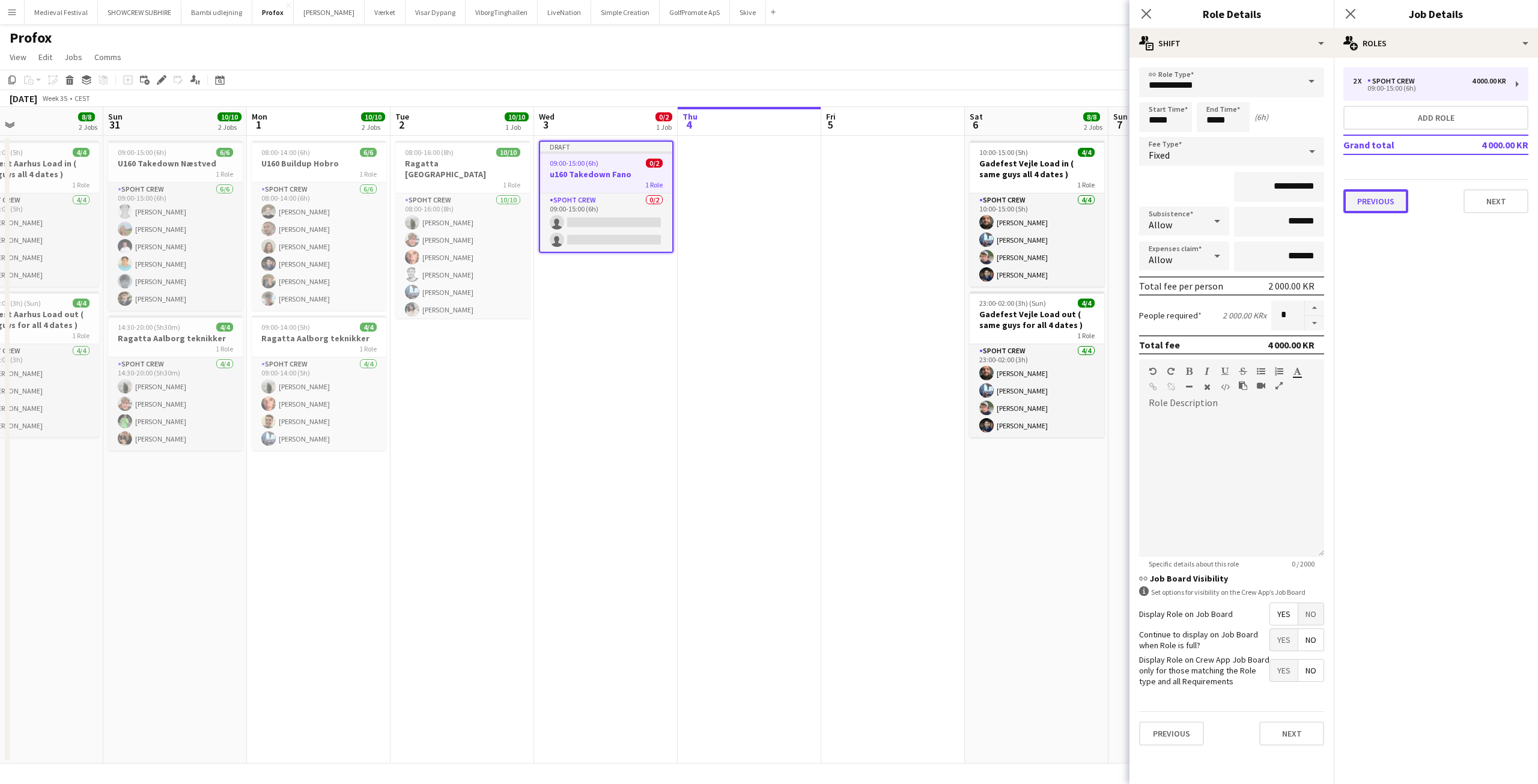
click at [1380, 193] on button "Previous" at bounding box center [1375, 201] width 65 height 24
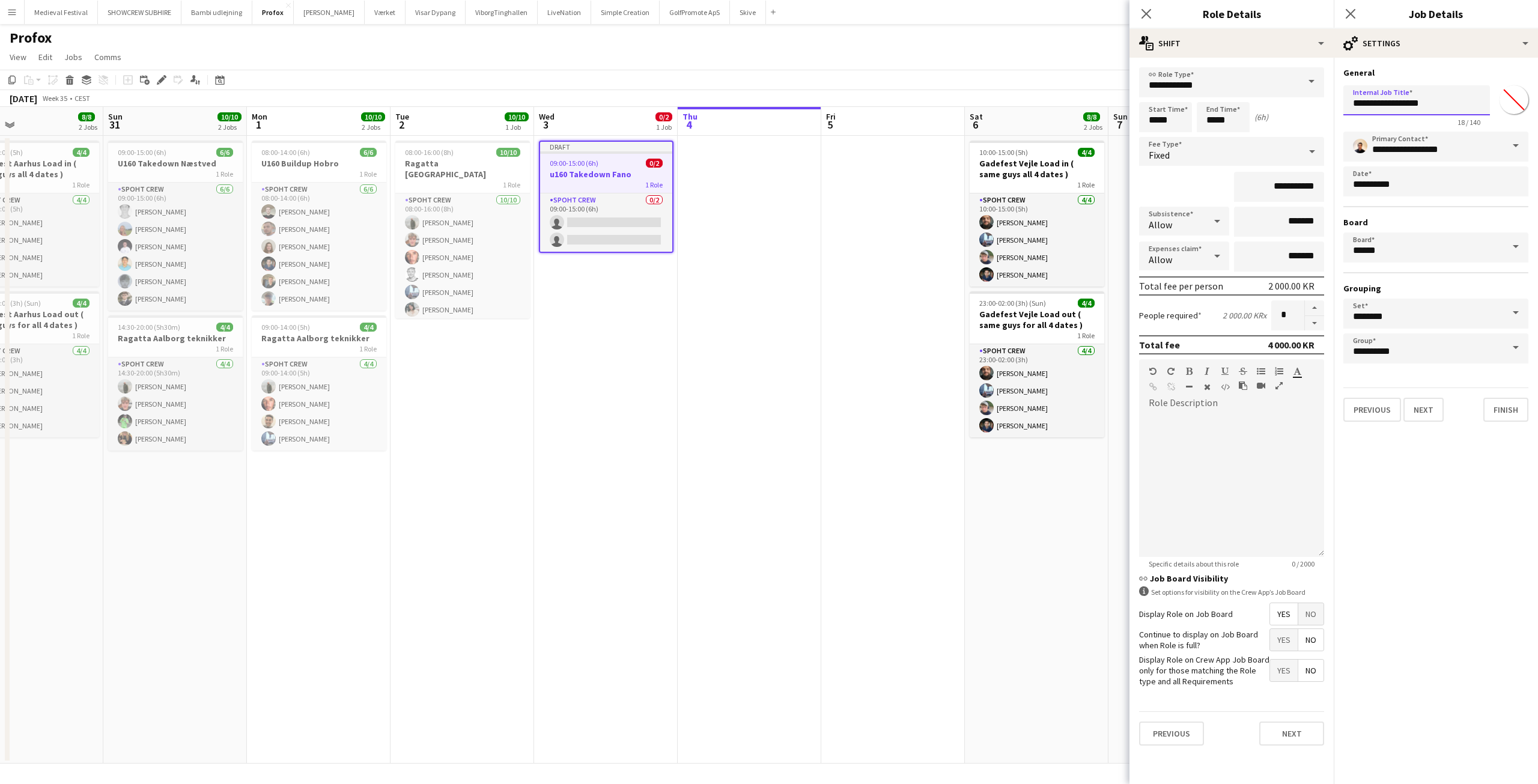
drag, startPoint x: 1448, startPoint y: 105, endPoint x: 1375, endPoint y: 104, distance: 73.0
click at [1375, 104] on input "**********" at bounding box center [1417, 100] width 146 height 30
type input "**********"
click at [1369, 406] on button "Previous" at bounding box center [1372, 409] width 58 height 24
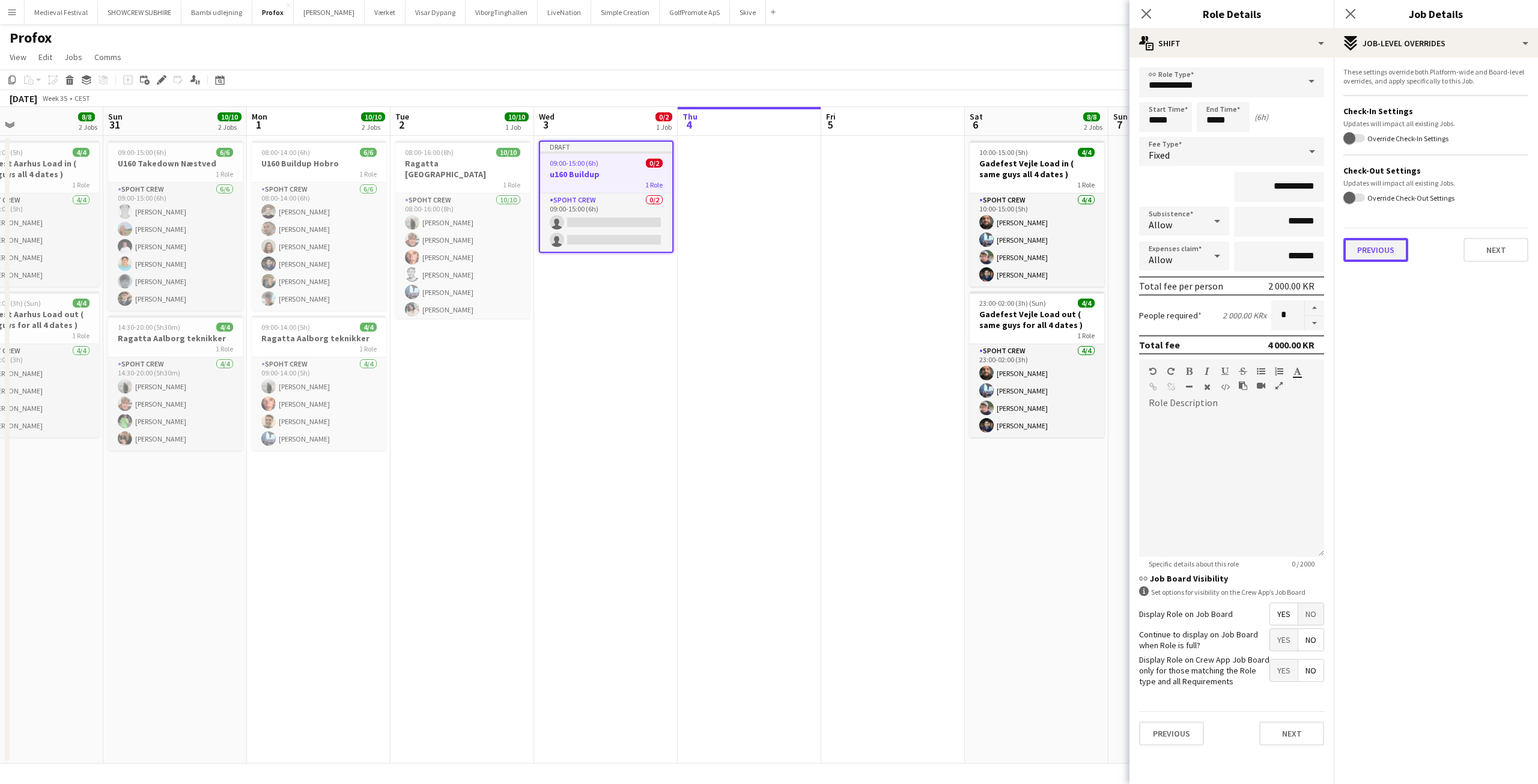
click at [1389, 252] on button "Previous" at bounding box center [1375, 250] width 65 height 24
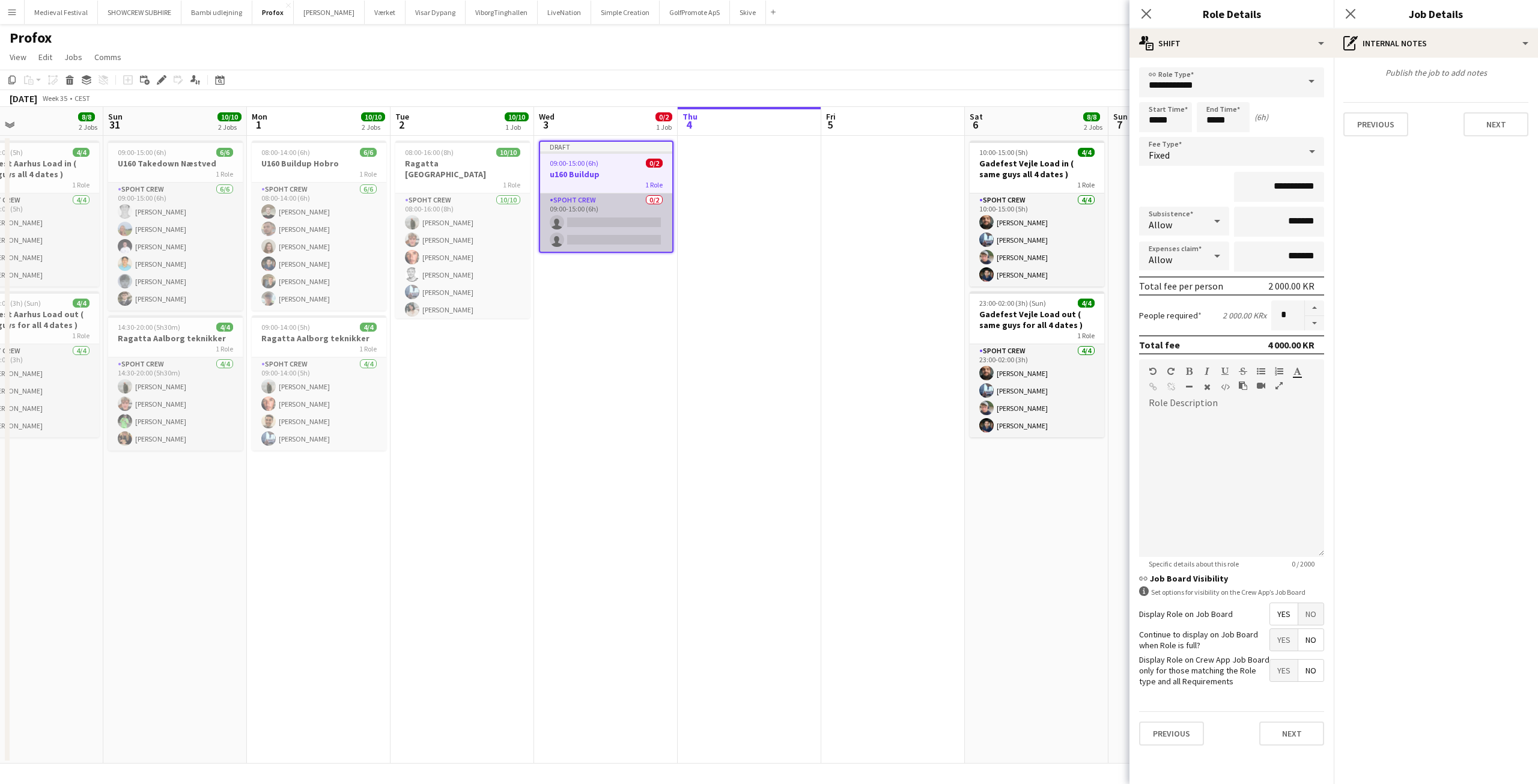
click at [613, 207] on app-card-role "Spoht Crew 0/2 09:00-15:00 (6h) single-neutral-actions single-neutral-actions" at bounding box center [605, 223] width 132 height 59
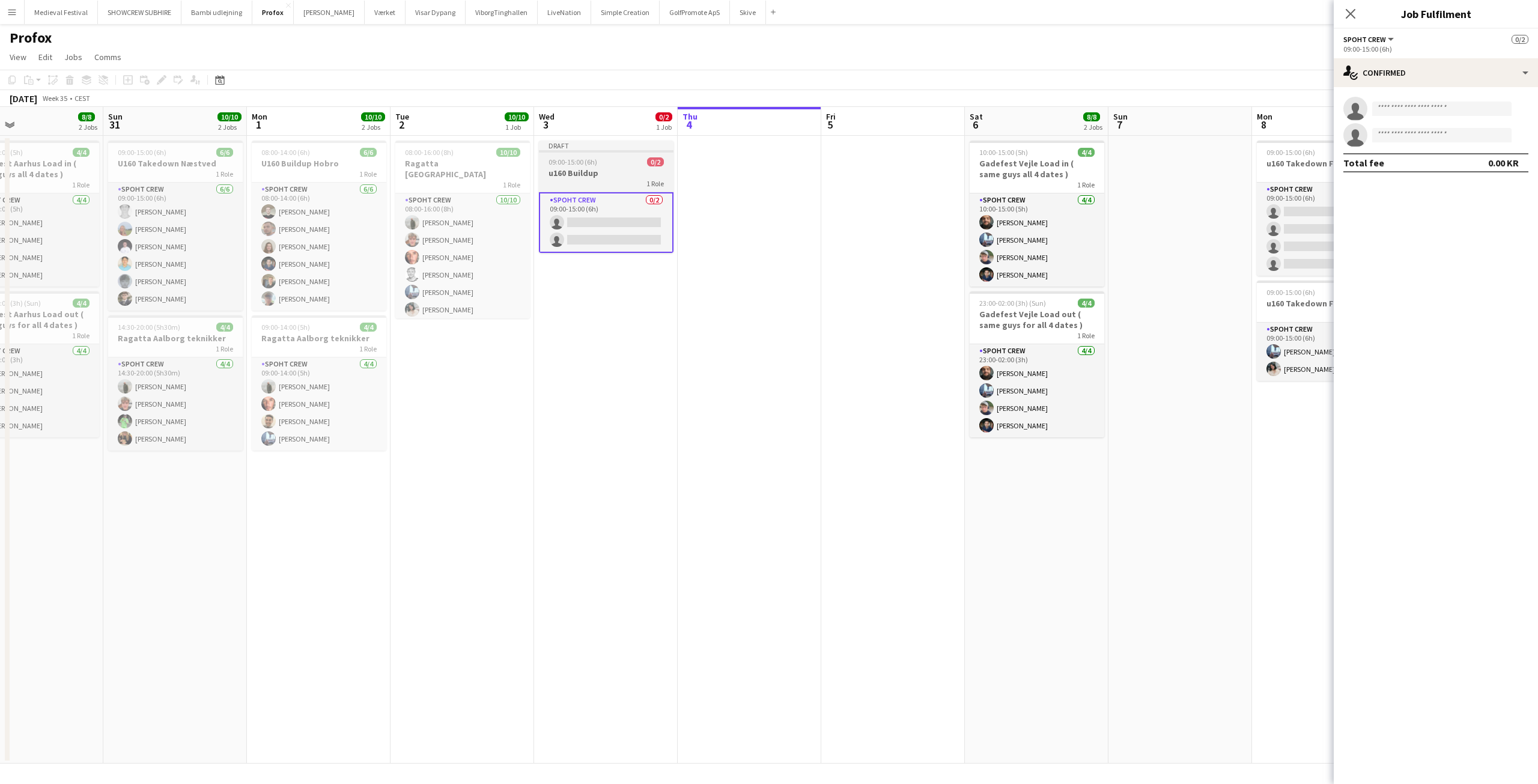
click at [596, 166] on div "09:00-15:00 (6h) 0/2" at bounding box center [606, 162] width 135 height 9
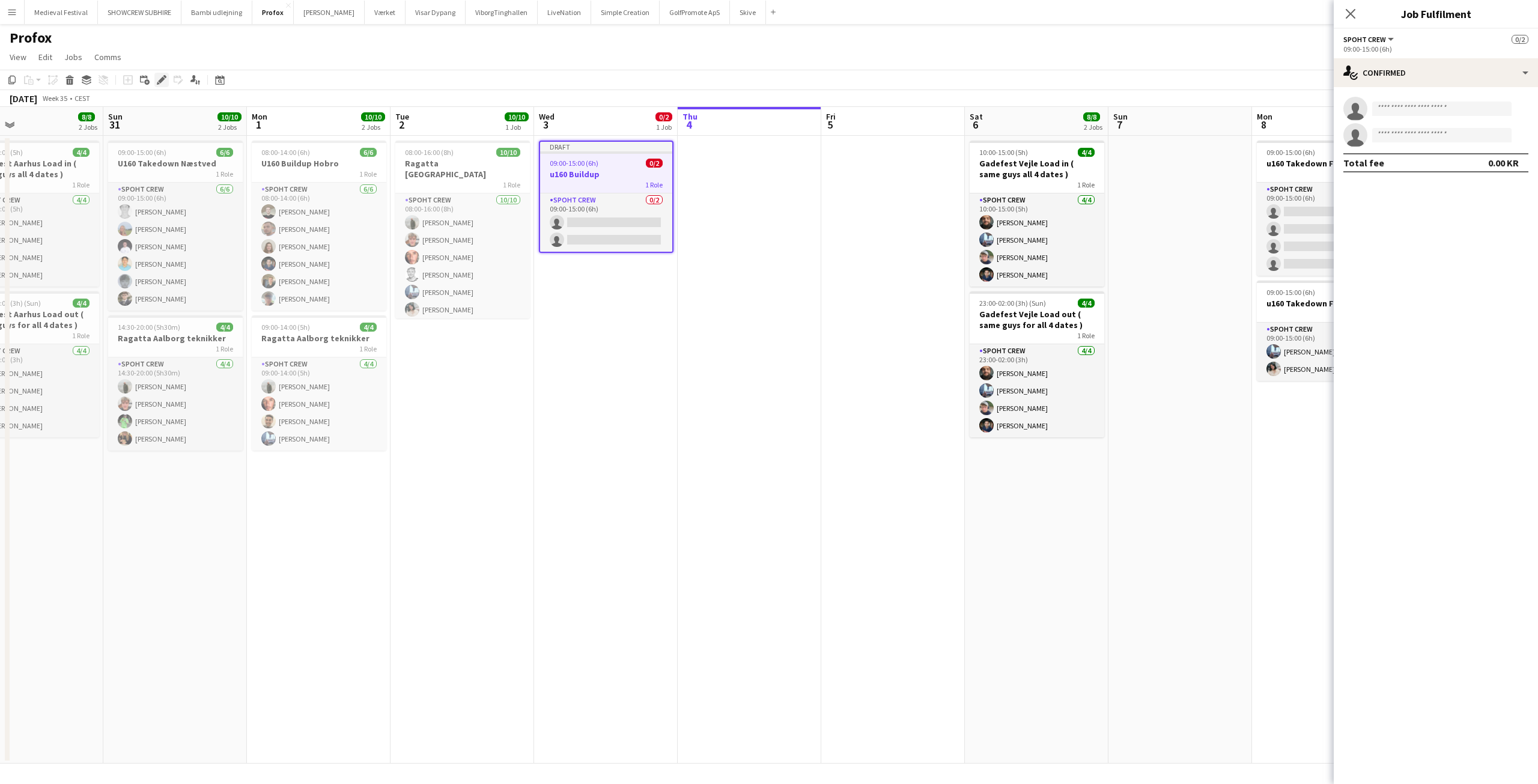
click at [163, 76] on icon at bounding box center [165, 77] width 3 height 3
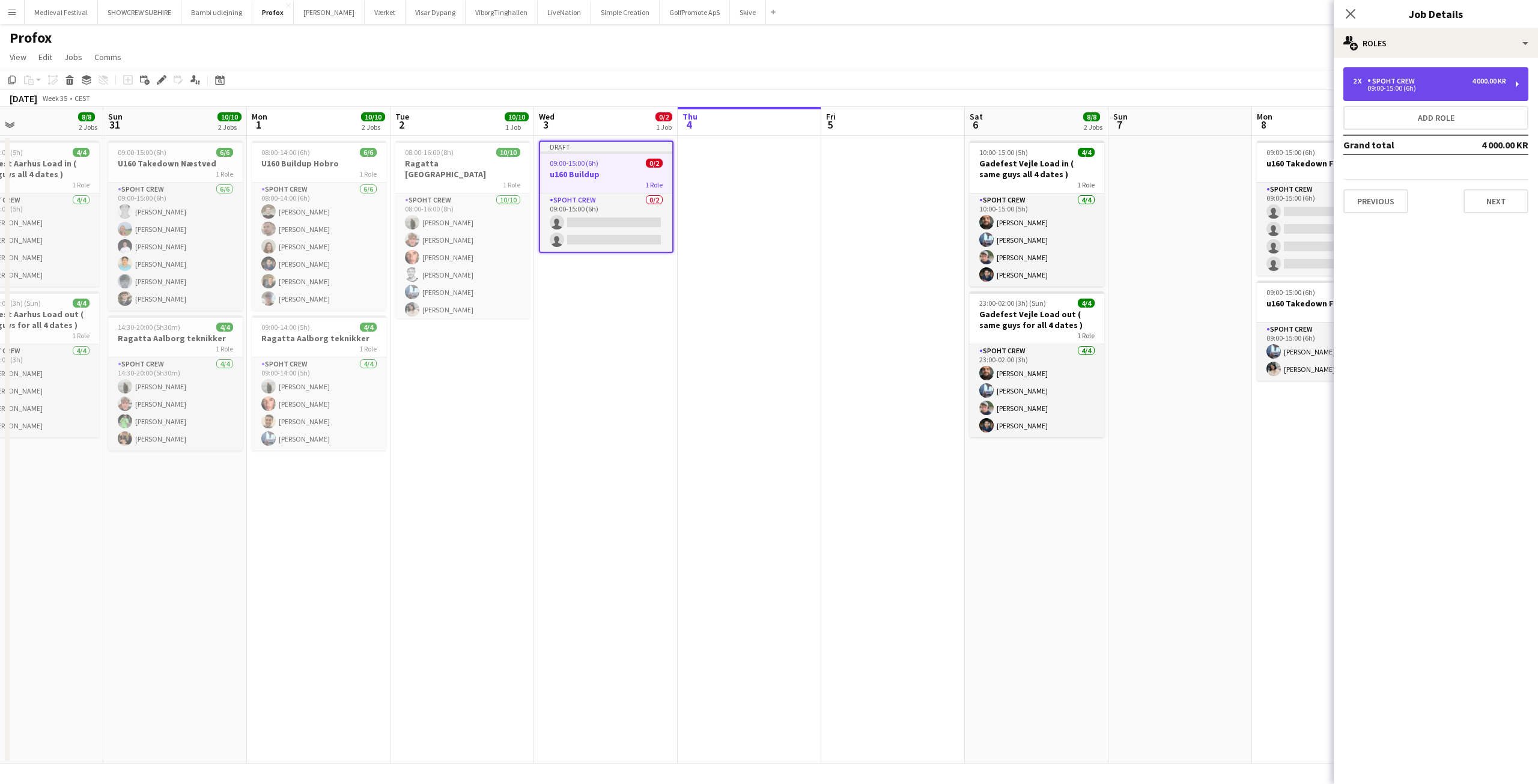
click at [1371, 81] on div "Spoht Crew" at bounding box center [1393, 81] width 52 height 8
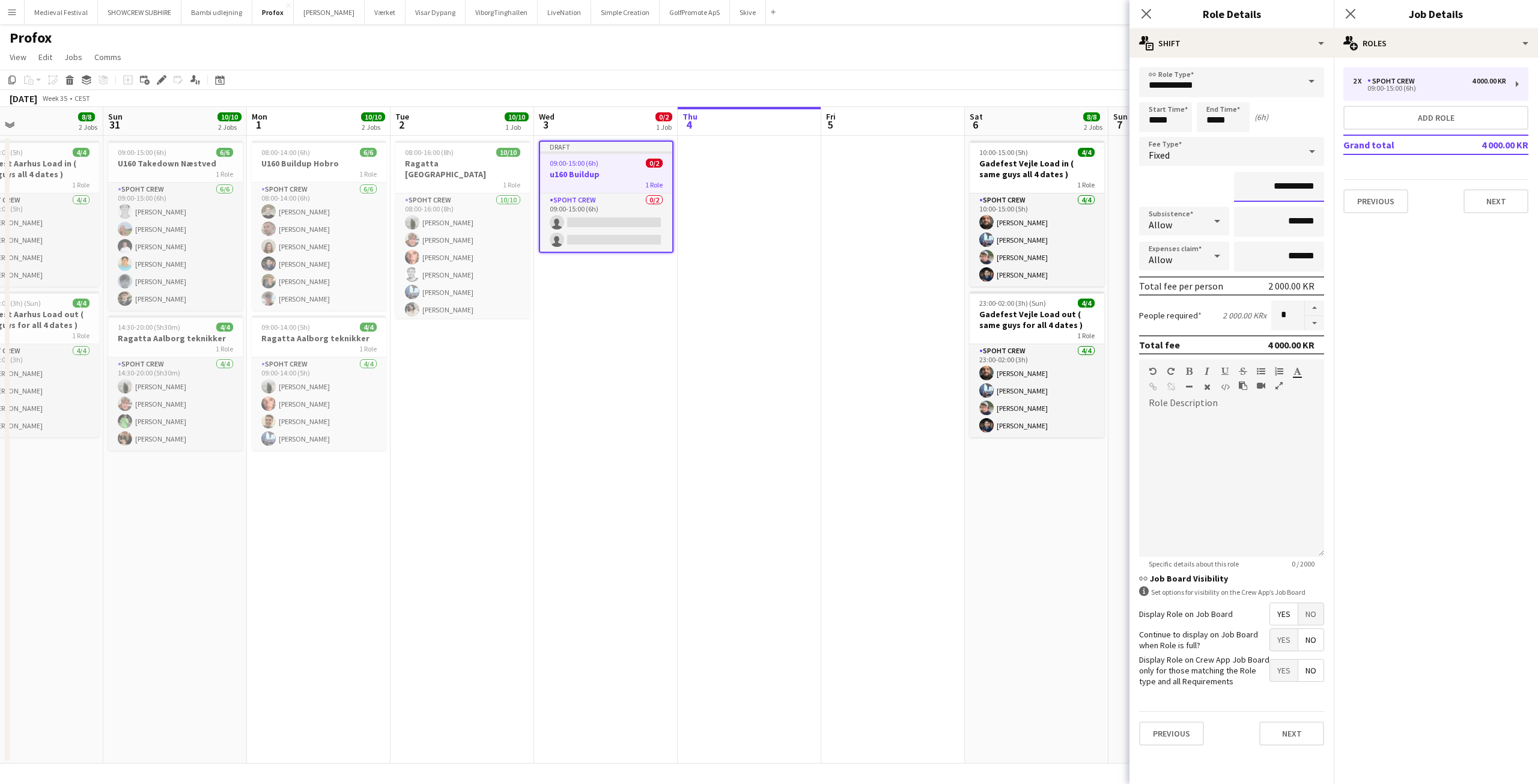
click at [1280, 186] on input "**********" at bounding box center [1279, 186] width 90 height 30
type input "**********"
click at [1212, 119] on input "*****" at bounding box center [1223, 116] width 53 height 30
type input "*****"
click at [1447, 322] on mat-expansion-panel "pencil3 General details 2 x Spoht Crew 4 000.00 KR 09:00-15:00 (6h) Add role Gr…" at bounding box center [1435, 421] width 204 height 726
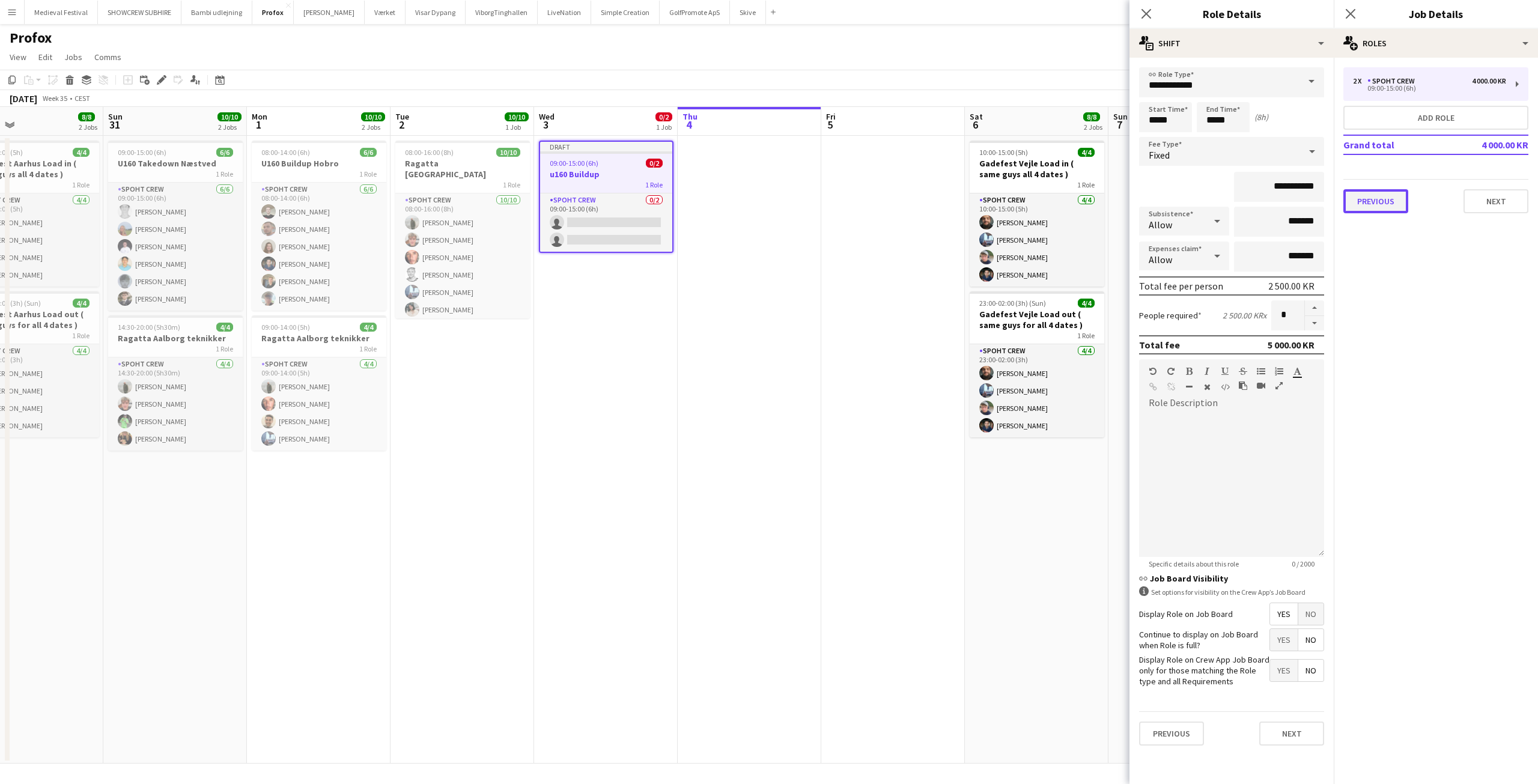
click at [1382, 199] on button "Previous" at bounding box center [1375, 201] width 65 height 24
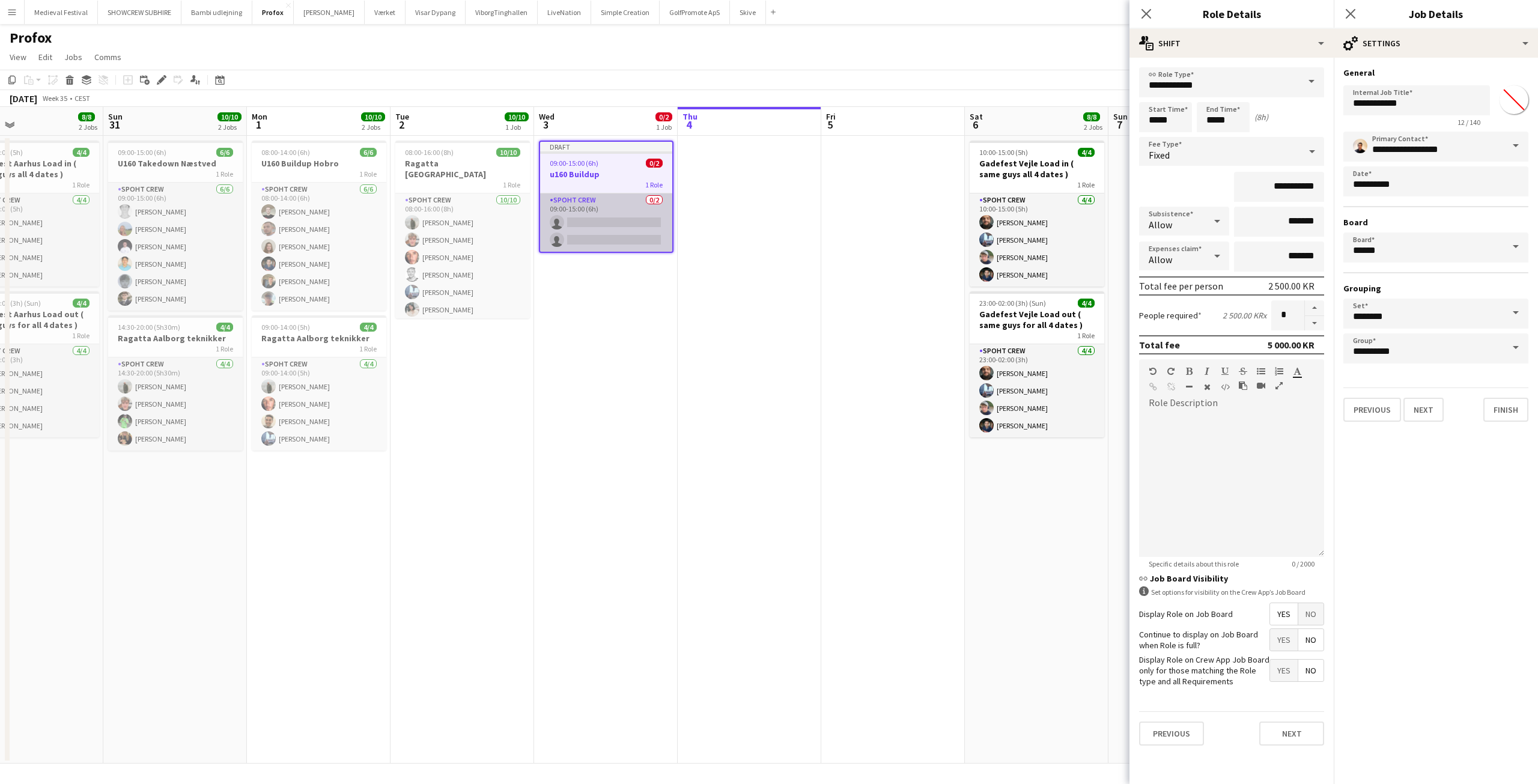
click at [641, 225] on app-card-role "Spoht Crew 0/2 09:00-15:00 (6h) single-neutral-actions single-neutral-actions" at bounding box center [605, 223] width 132 height 59
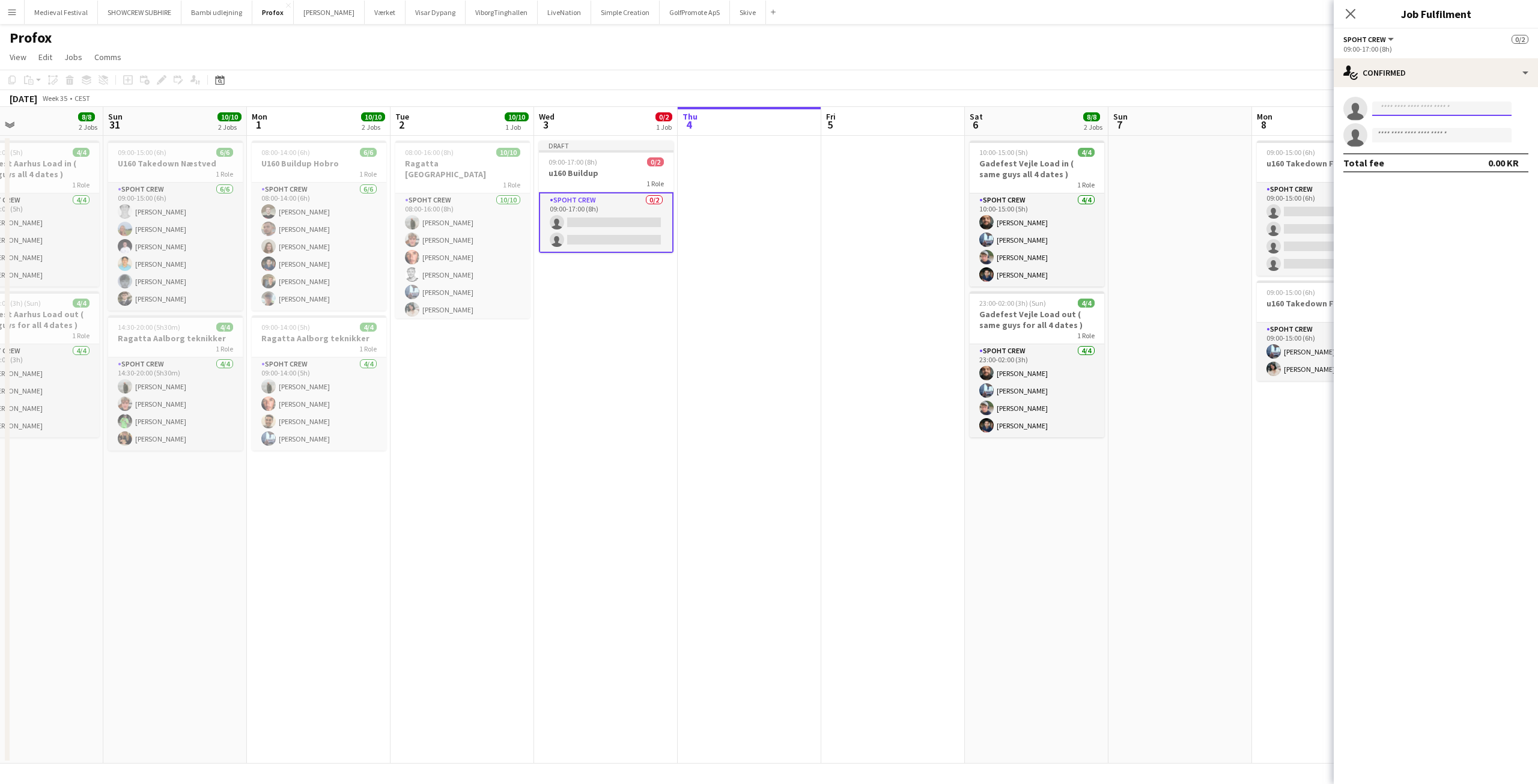
click at [1426, 114] on input at bounding box center [1442, 109] width 140 height 15
type input "******"
click at [1426, 128] on span "[PERSON_NAME]" at bounding box center [1416, 126] width 69 height 10
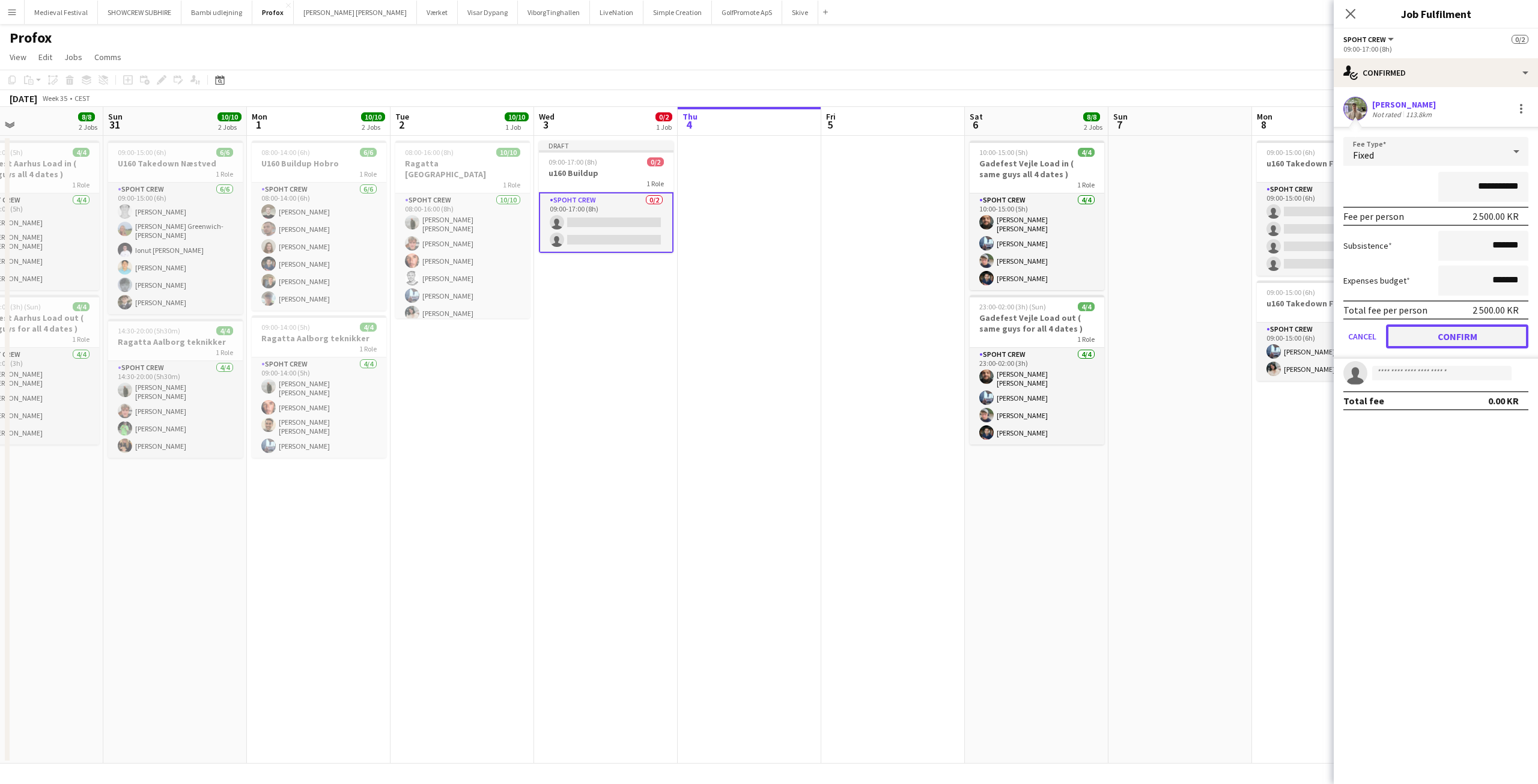
click at [1452, 328] on button "Confirm" at bounding box center [1457, 336] width 142 height 24
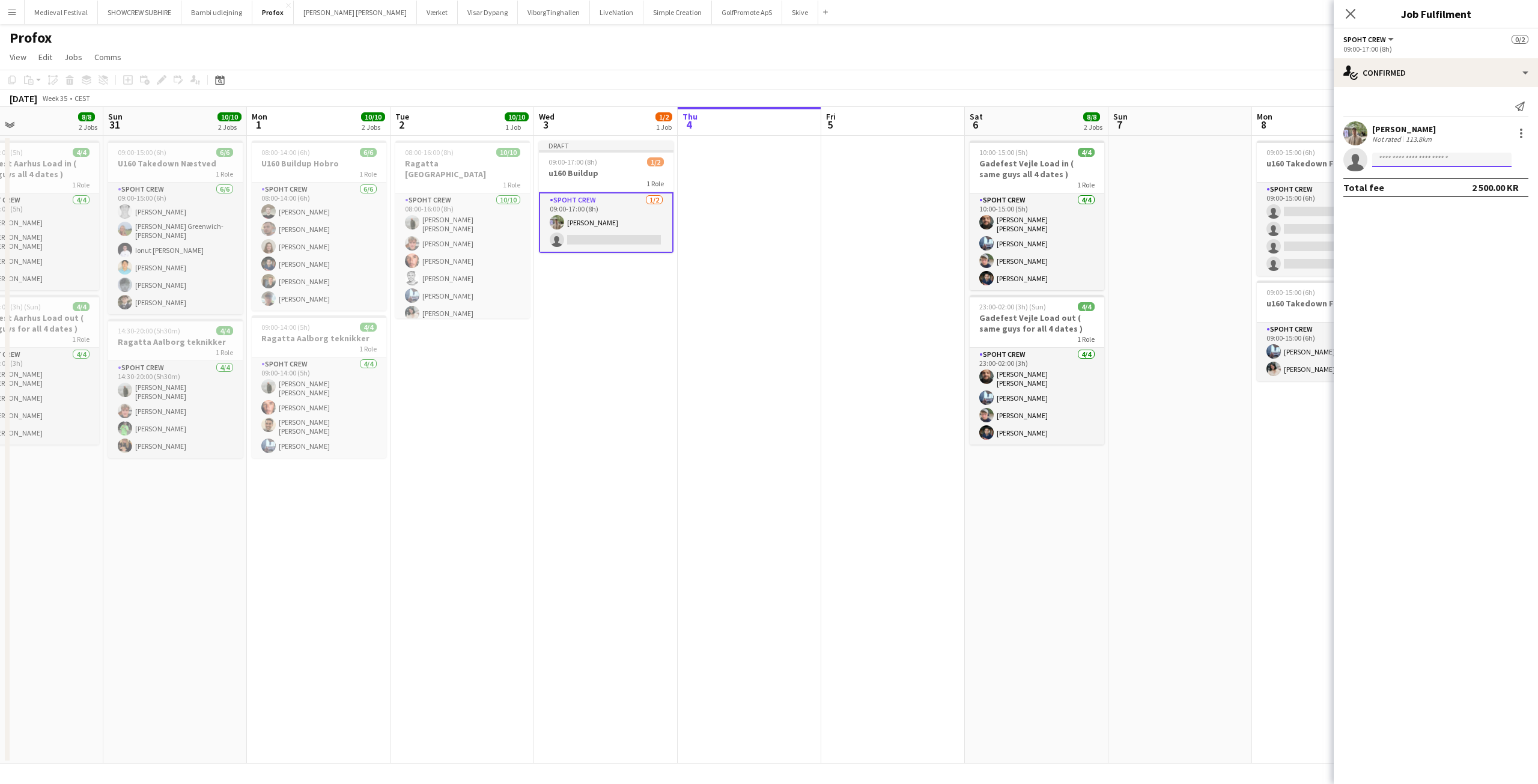
click at [1421, 157] on input at bounding box center [1442, 160] width 140 height 15
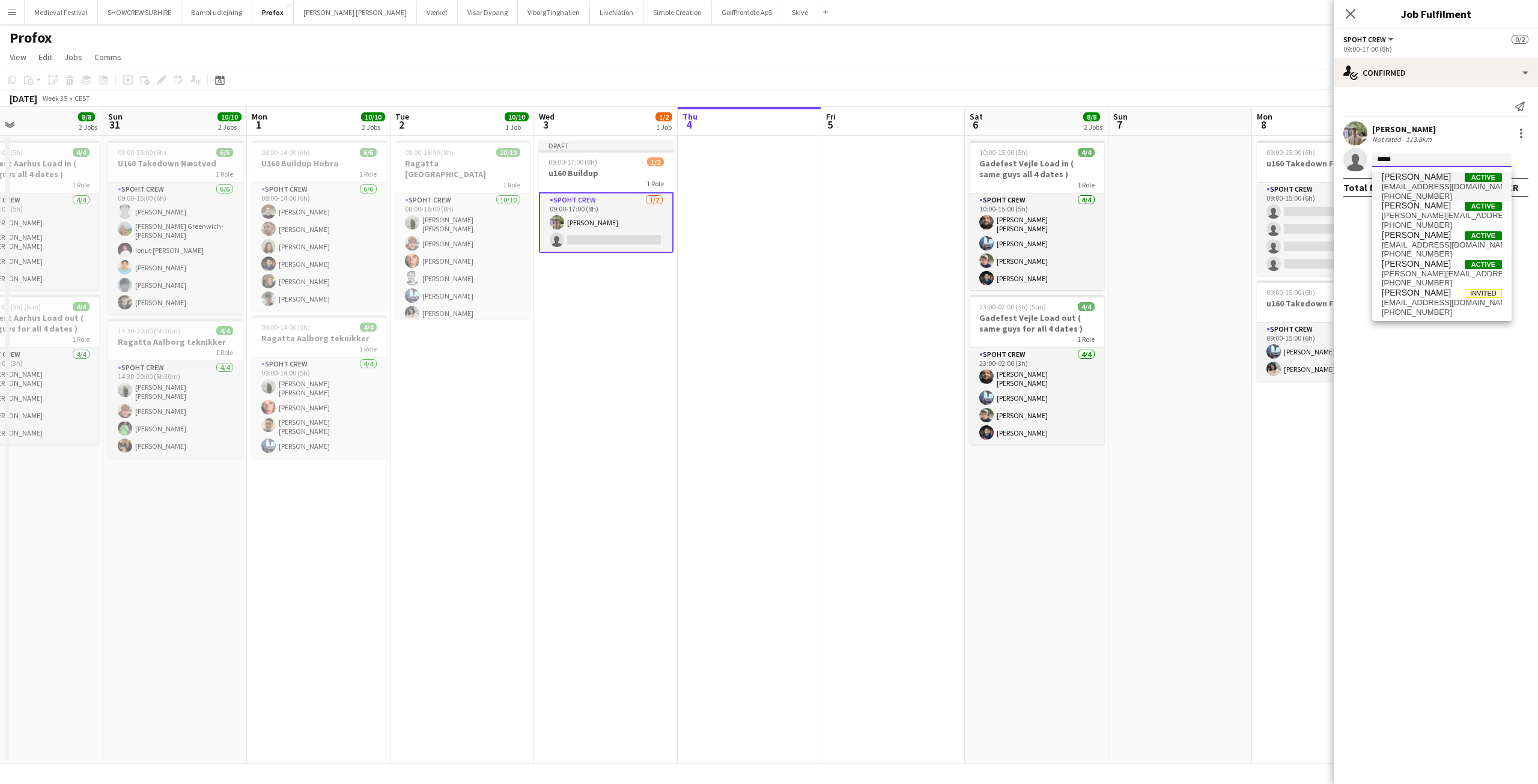
type input "*****"
click at [1420, 183] on span "ambarcumianas@gmail.com" at bounding box center [1442, 187] width 120 height 10
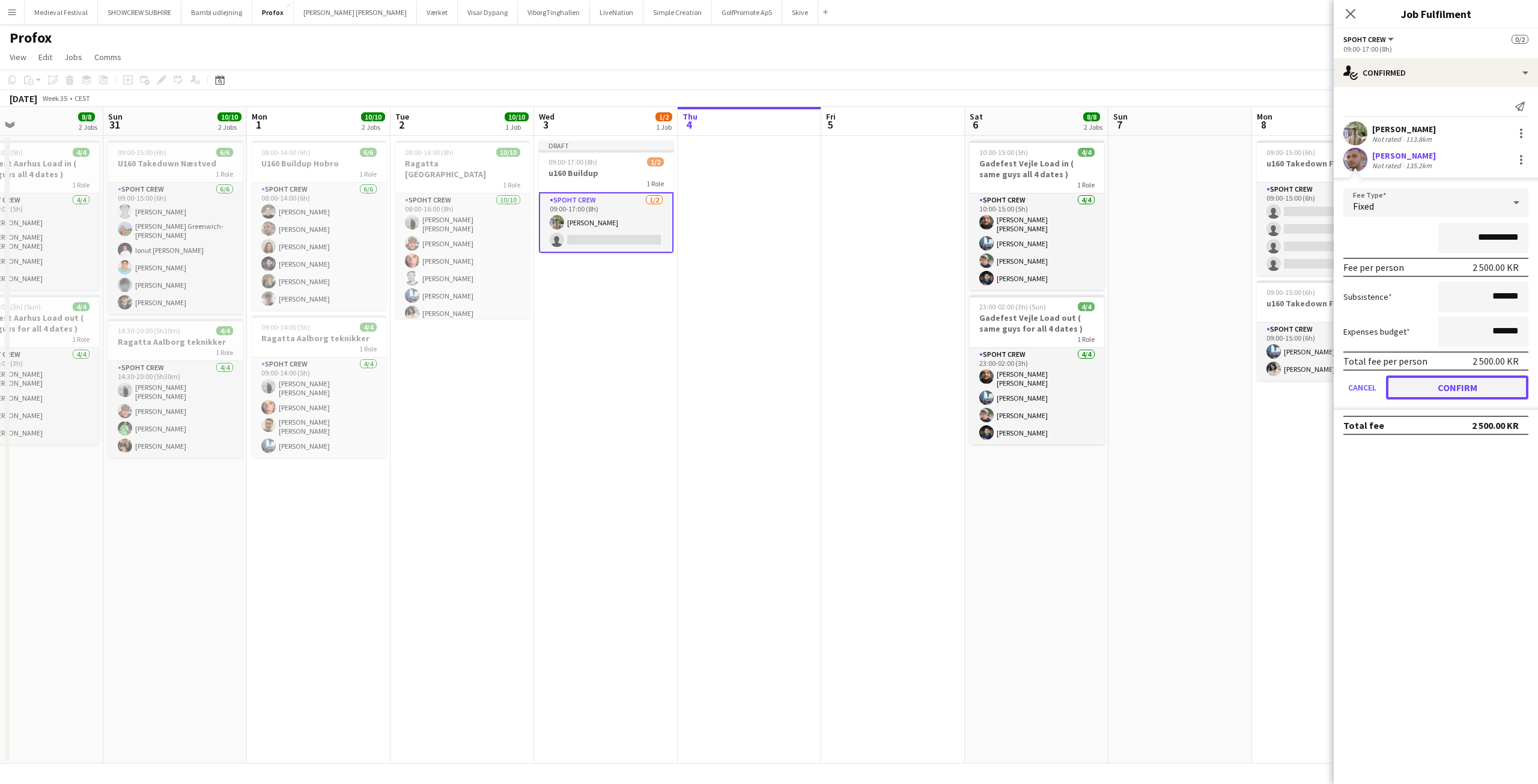
click at [1441, 380] on button "Confirm" at bounding box center [1457, 387] width 142 height 24
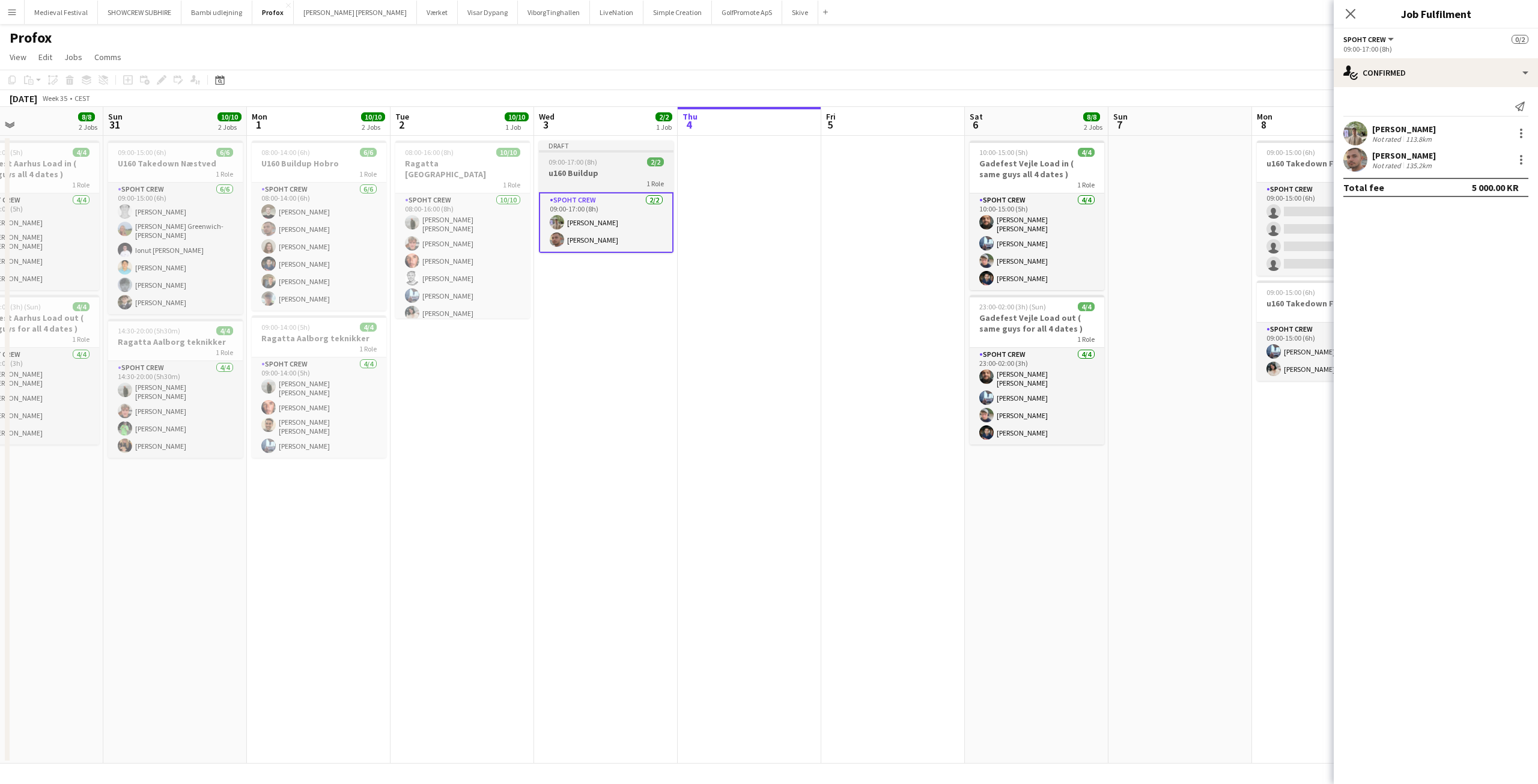
click at [611, 163] on div "09:00-17:00 (8h) 2/2" at bounding box center [606, 162] width 135 height 9
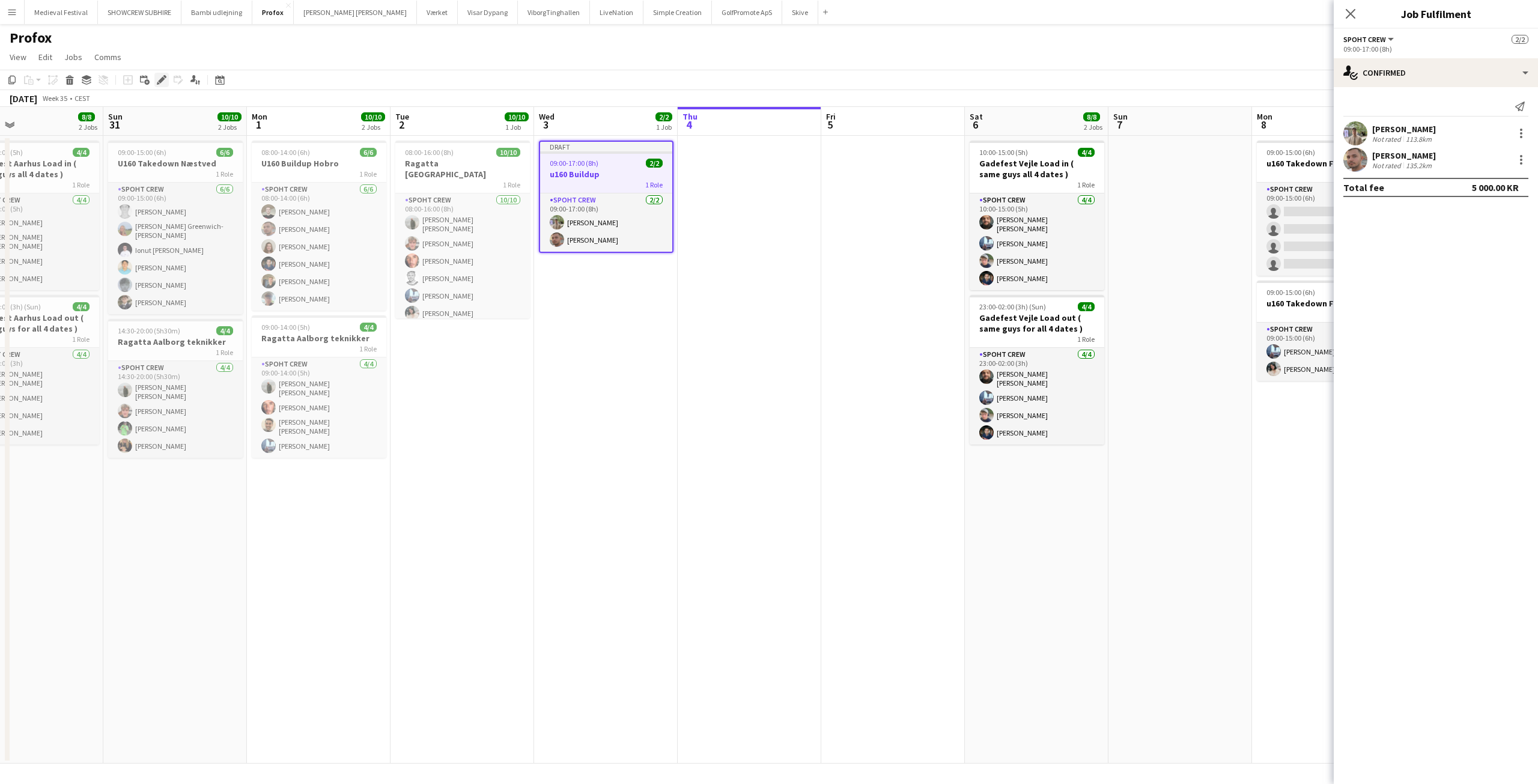
click at [162, 75] on div "Edit" at bounding box center [161, 80] width 15 height 15
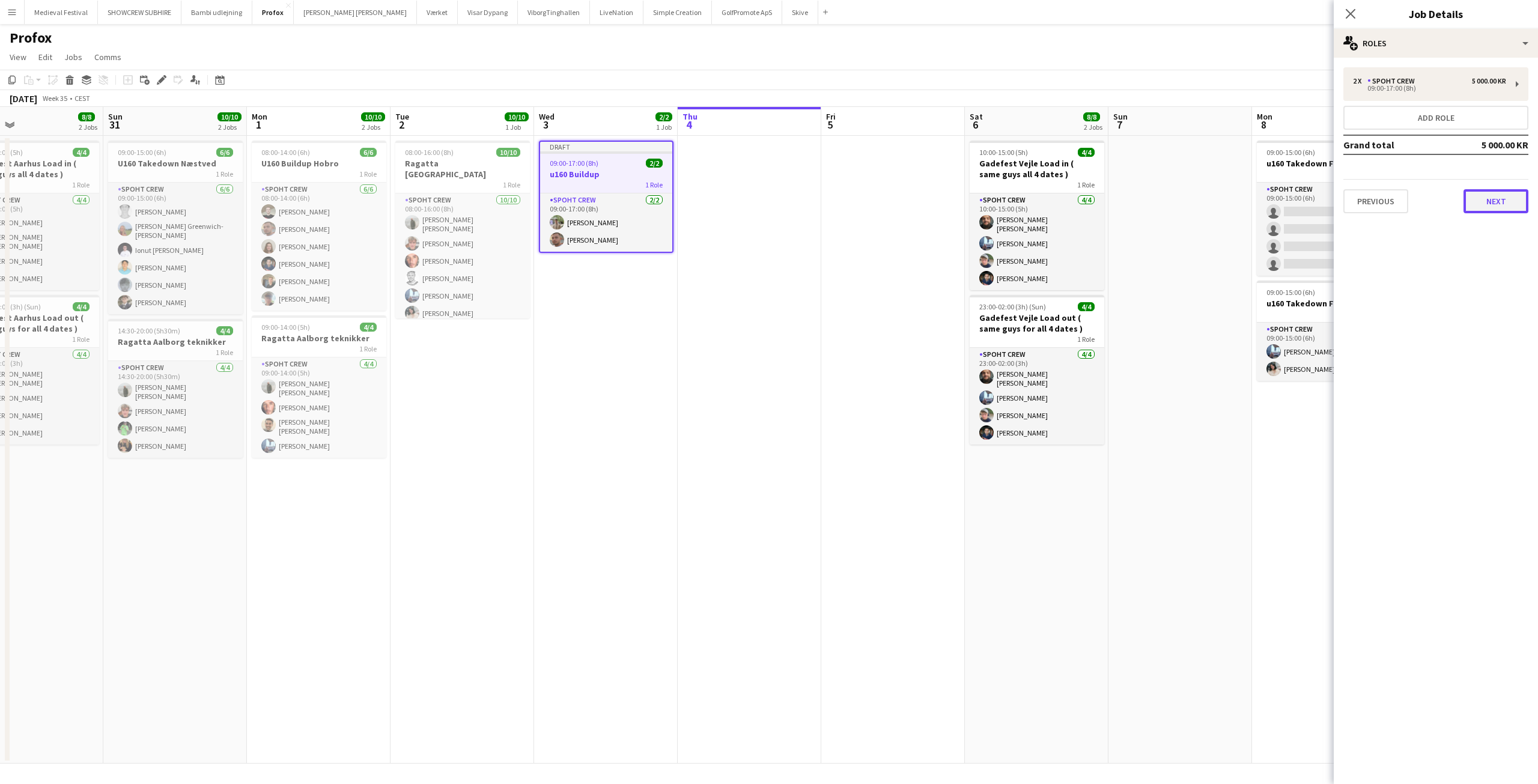
click at [1492, 197] on button "Next" at bounding box center [1495, 201] width 65 height 24
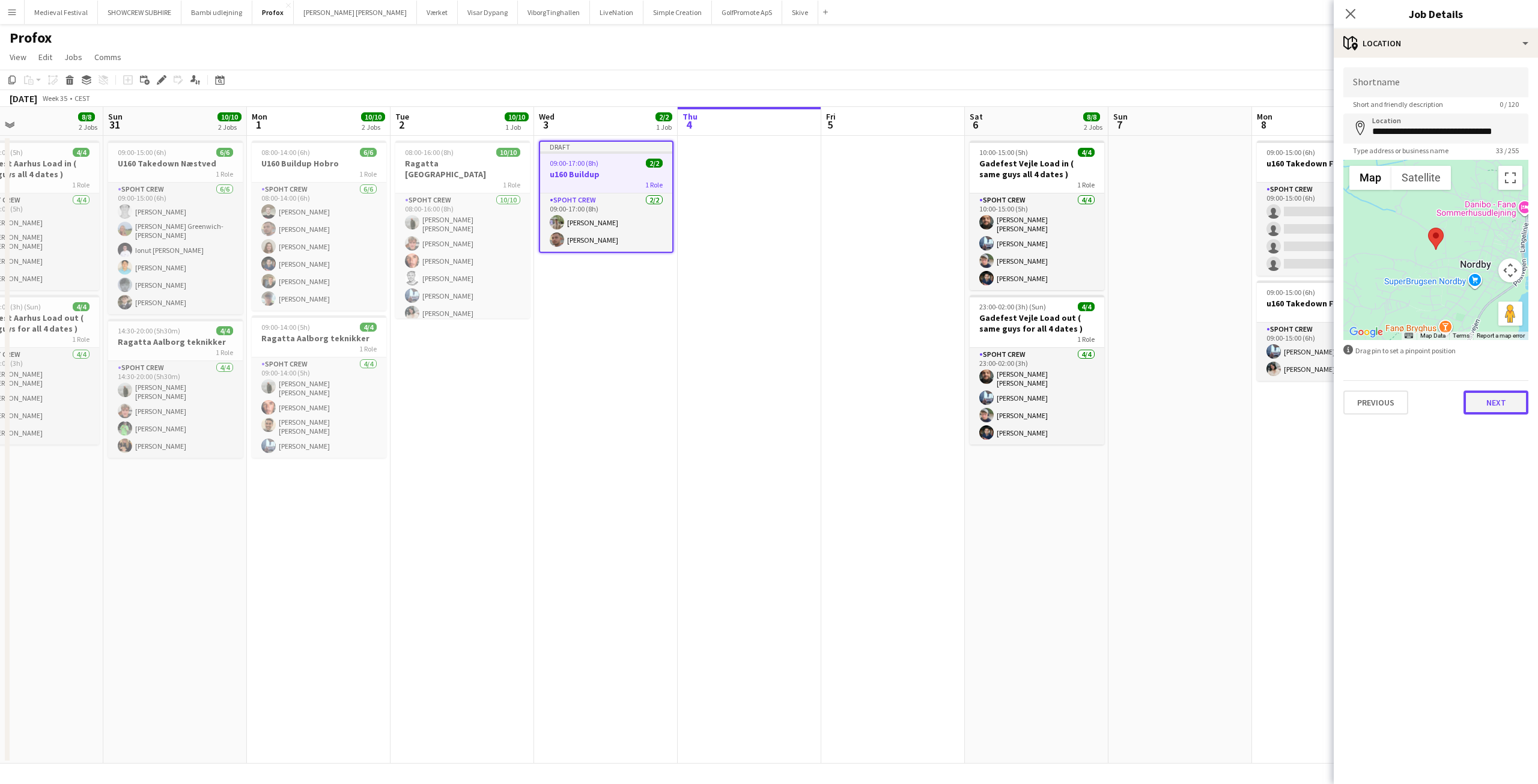
click at [1486, 400] on button "Next" at bounding box center [1495, 402] width 65 height 24
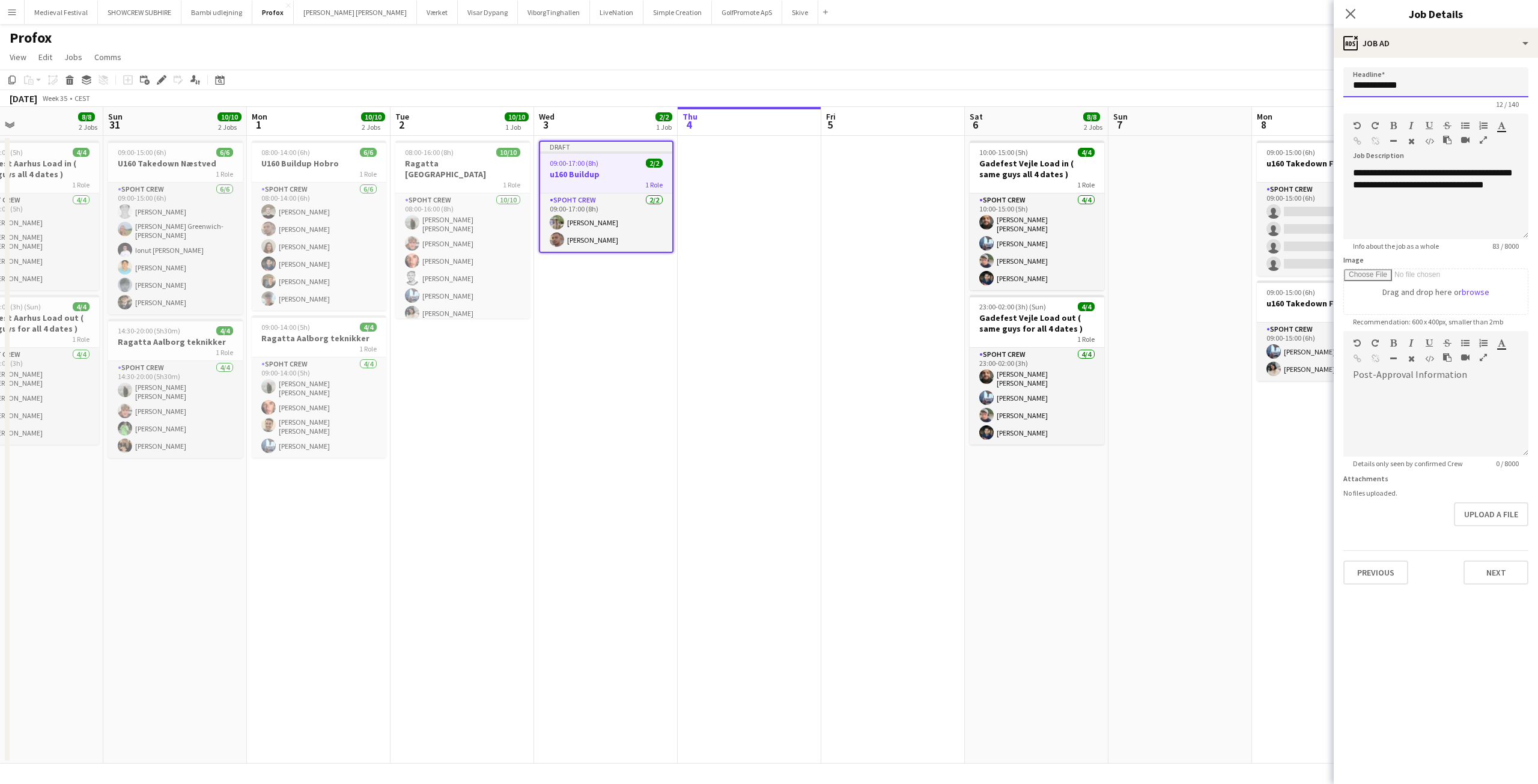
click at [1432, 91] on input "**********" at bounding box center [1435, 82] width 185 height 30
type input "**********"
click at [836, 331] on app-date-cell at bounding box center [893, 450] width 144 height 628
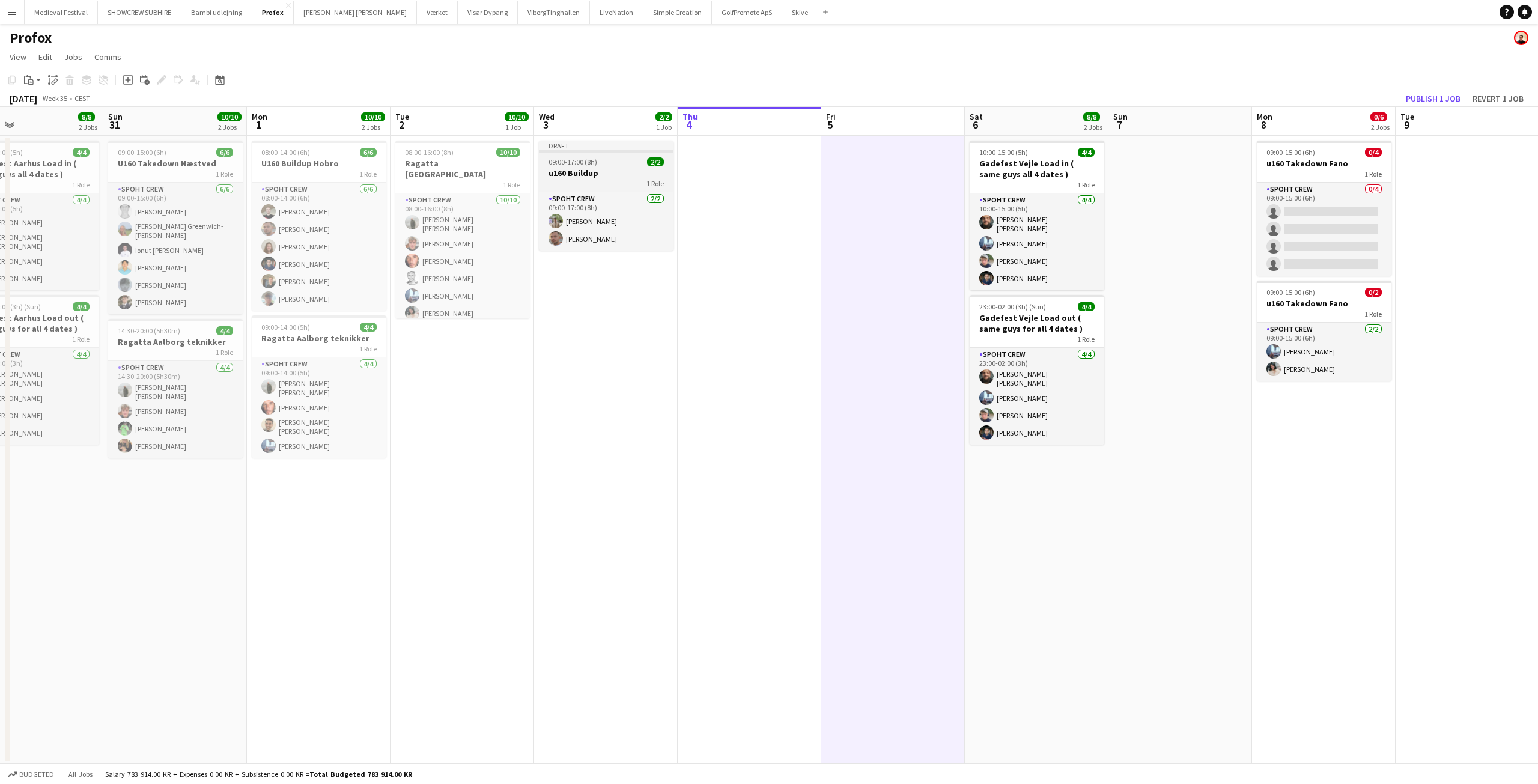
click at [615, 168] on h3 "u160 Buildup" at bounding box center [606, 173] width 135 height 11
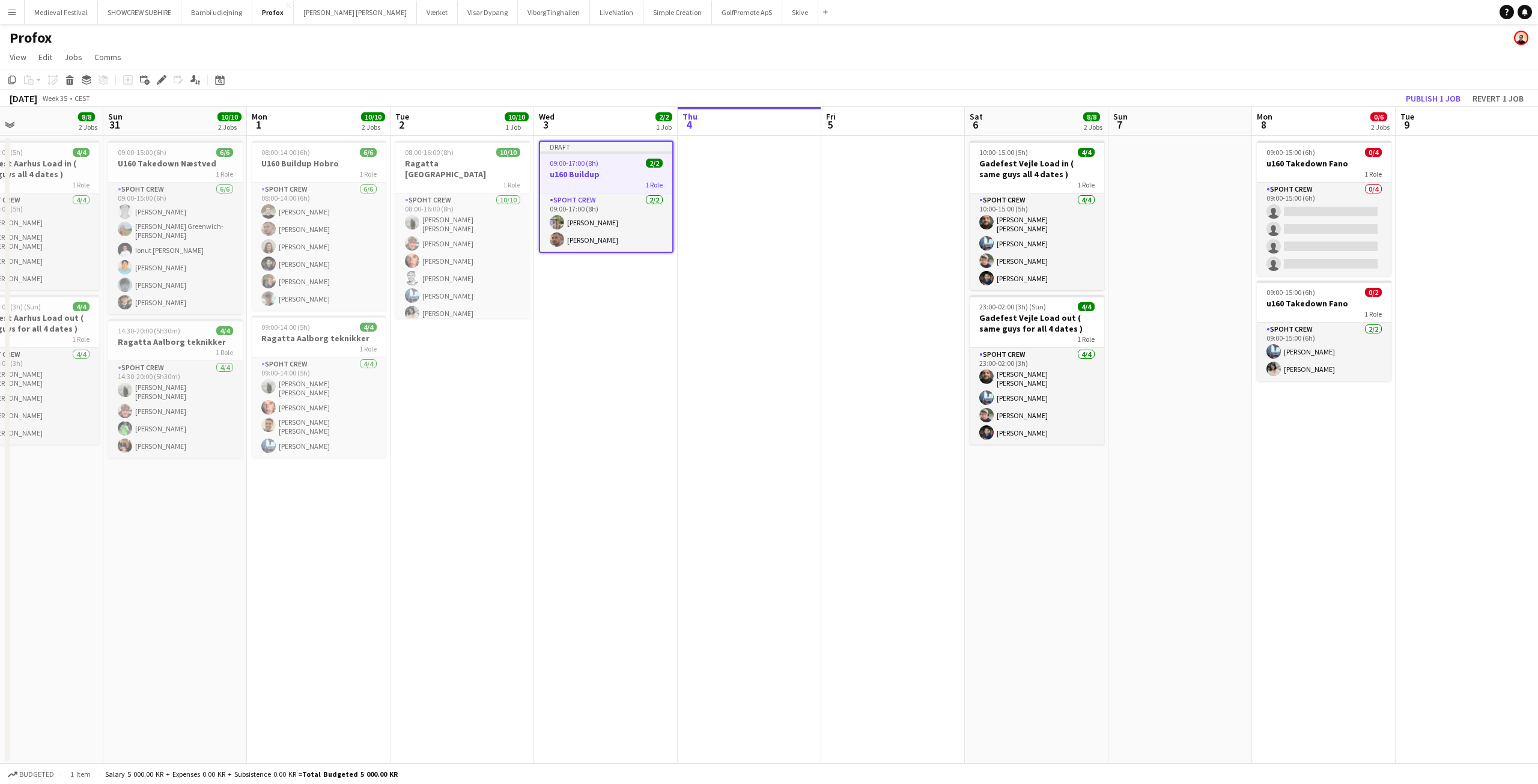
click at [592, 294] on app-date-cell "Draft 09:00-17:00 (8h) 2/2 u160 Buildup 1 Role Spoht Crew 2/2 09:00-17:00 (8h) …" at bounding box center [606, 450] width 144 height 628
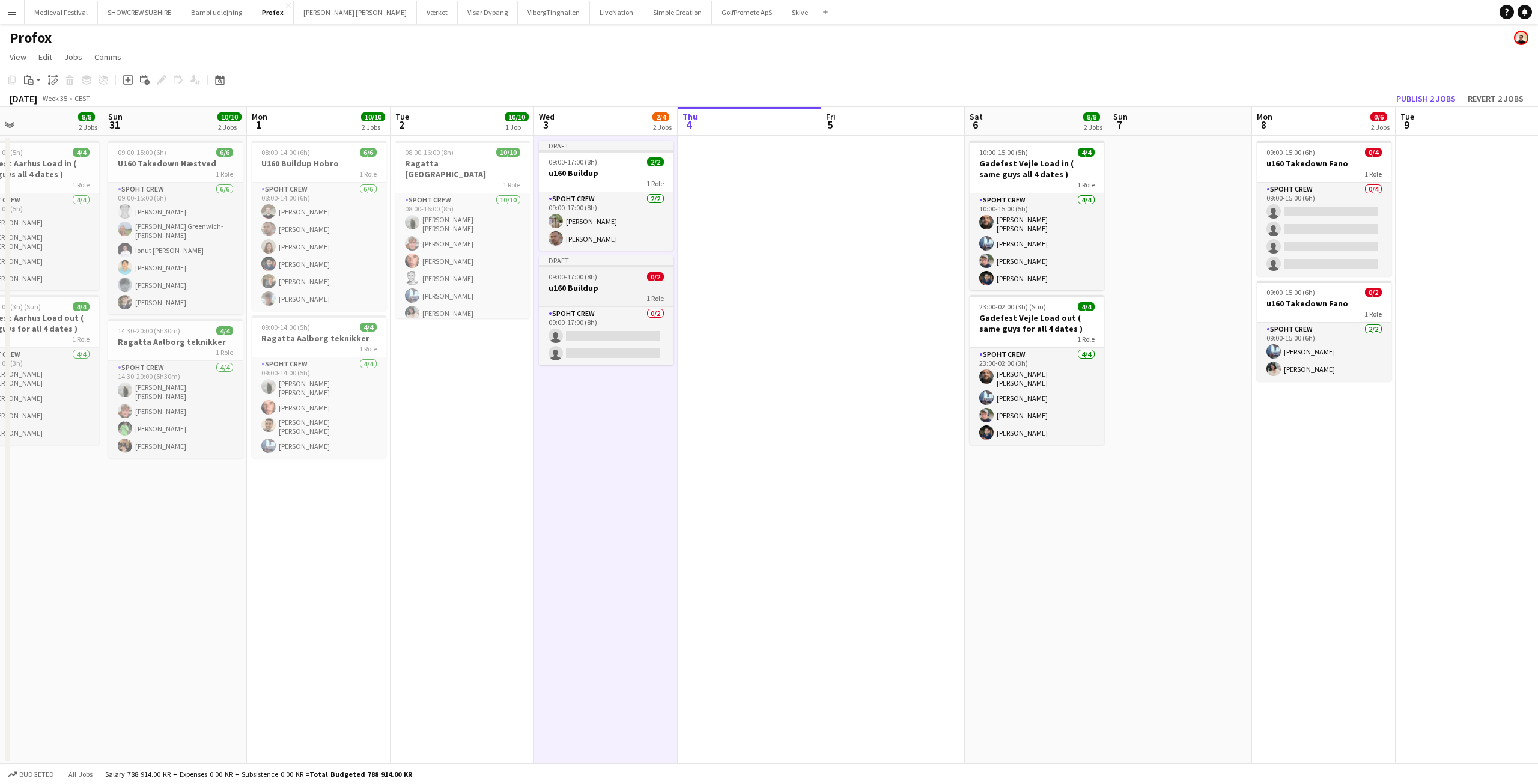
click at [582, 274] on span "09:00-17:00 (8h)" at bounding box center [573, 276] width 49 height 9
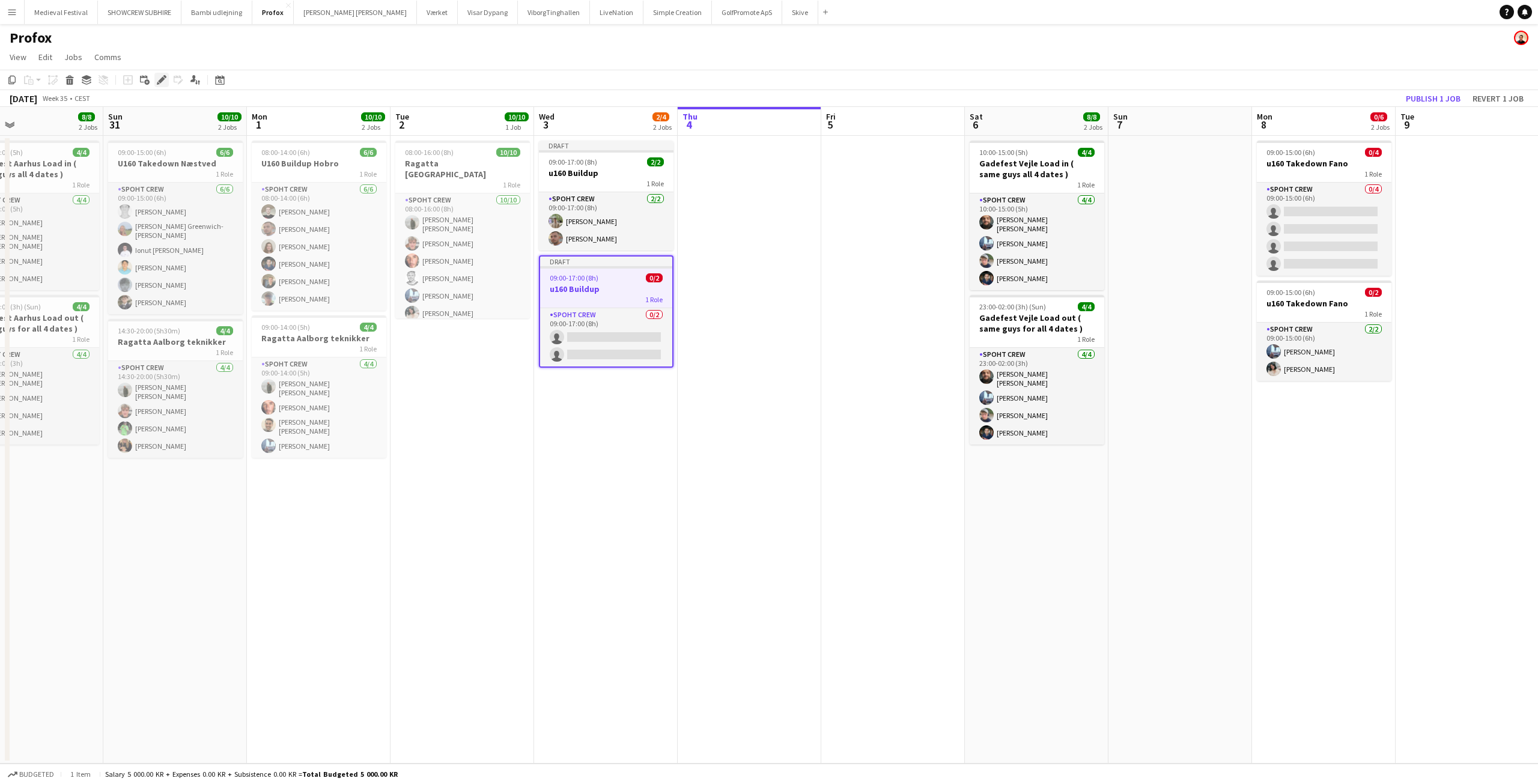
click at [162, 82] on icon "Edit" at bounding box center [162, 80] width 10 height 10
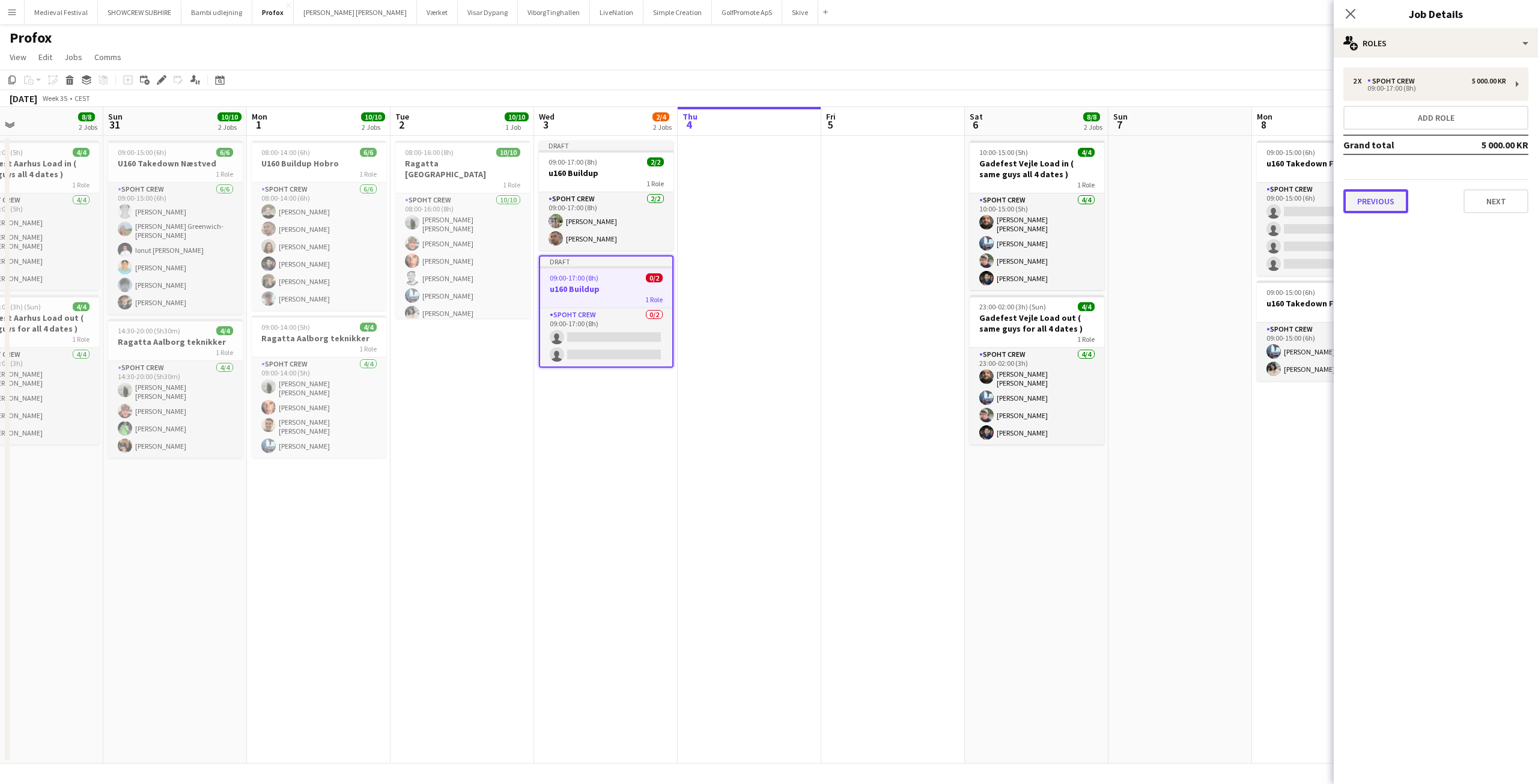
click at [1385, 199] on button "Previous" at bounding box center [1375, 201] width 65 height 24
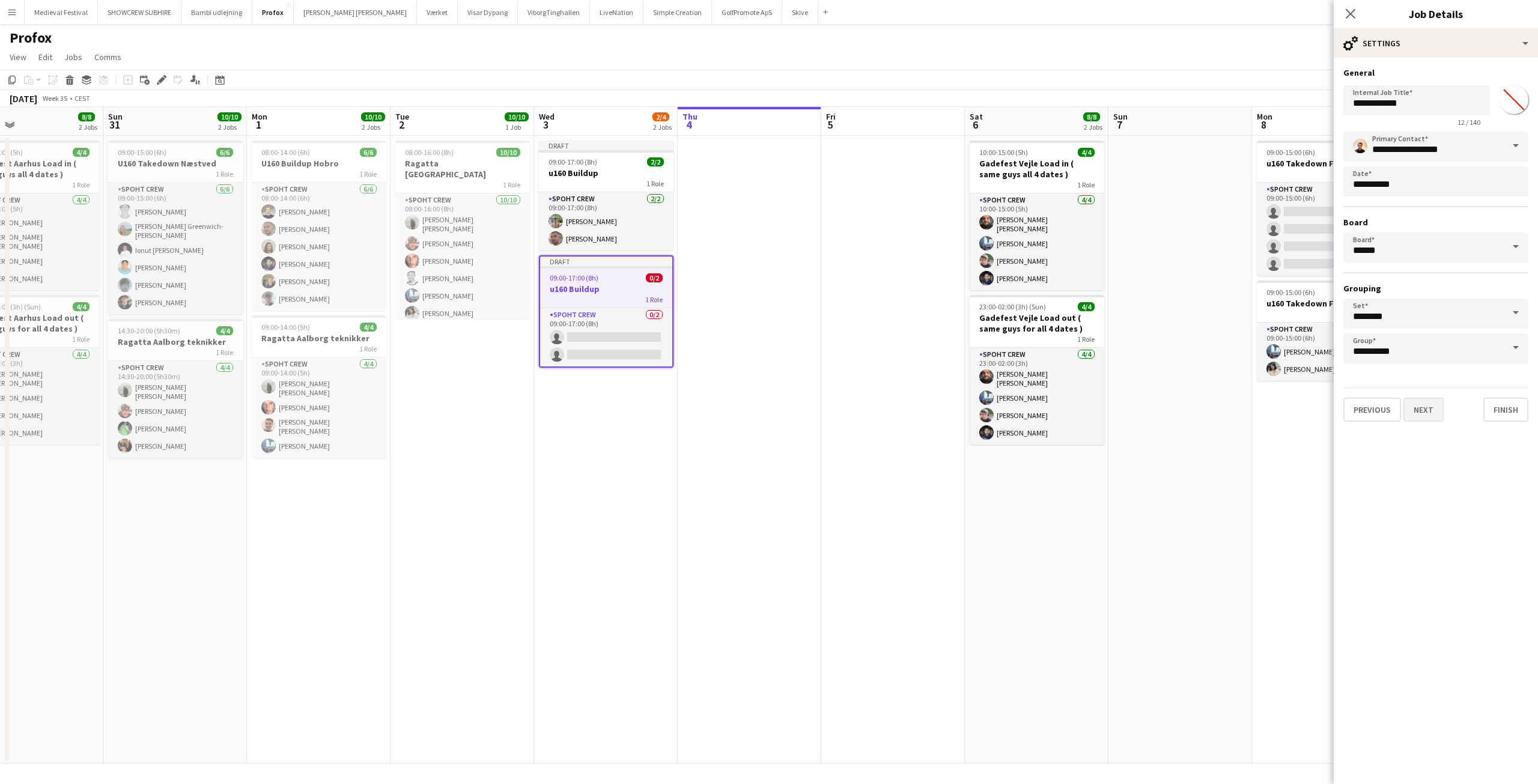
click at [1415, 398] on div "Previous Next Finish" at bounding box center [1435, 405] width 185 height 34
click at [1423, 403] on button "Next" at bounding box center [1424, 409] width 40 height 24
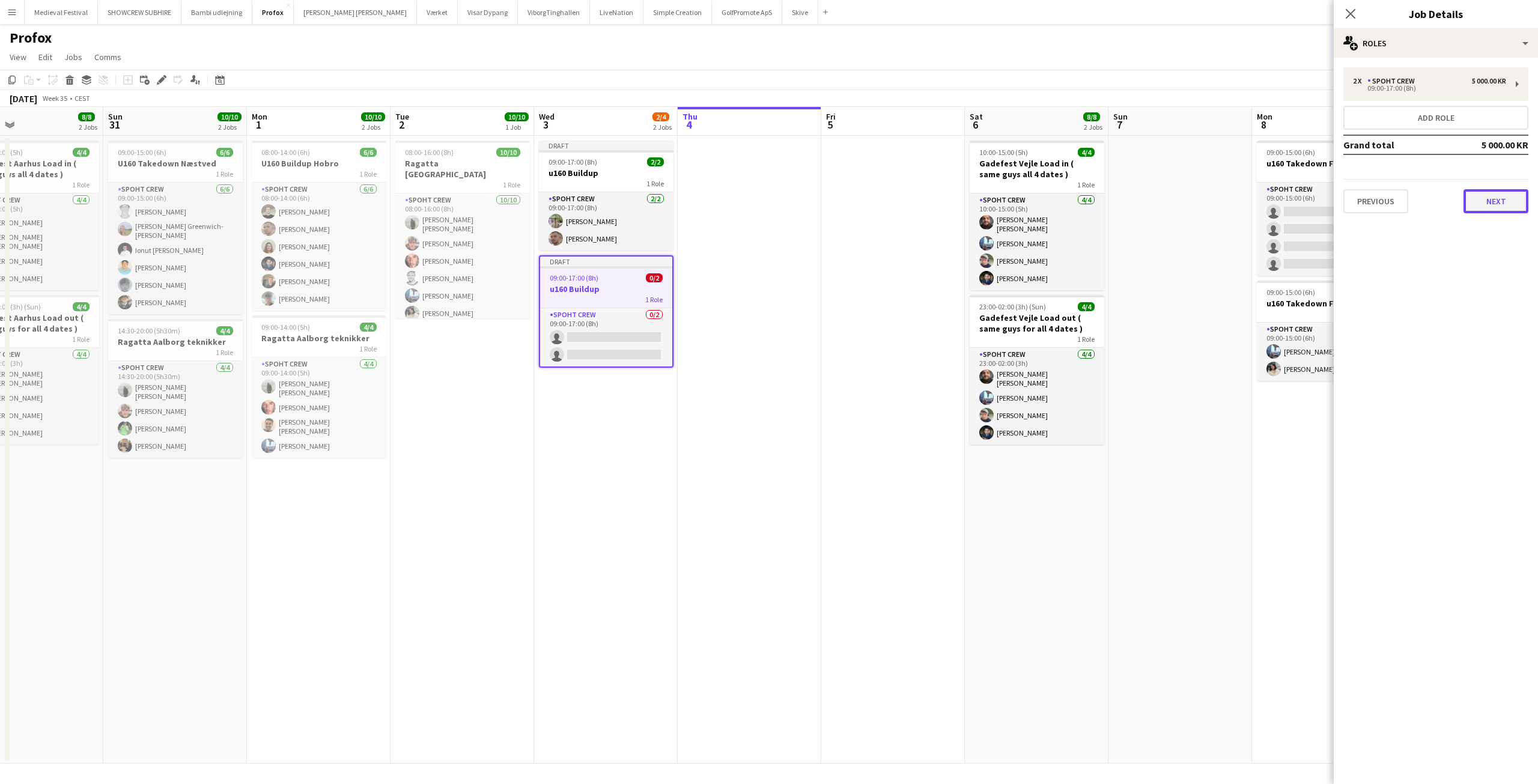
click at [1506, 201] on button "Next" at bounding box center [1495, 201] width 65 height 24
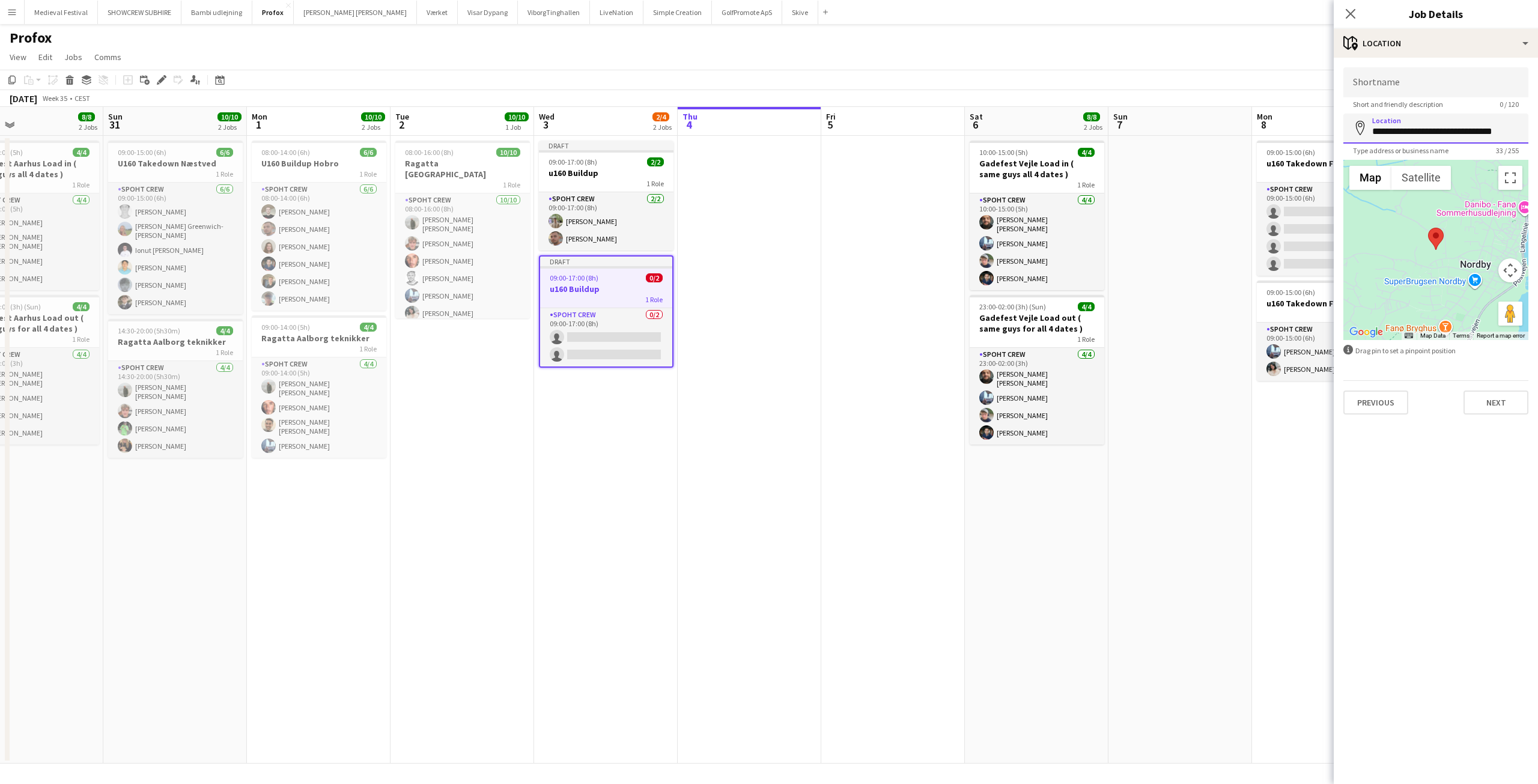
drag, startPoint x: 1428, startPoint y: 133, endPoint x: 1234, endPoint y: 133, distance: 194.0
click at [1235, 133] on body "Menu Boards Boards Boards All jobs Status Workforce Workforce My Workforce Recr…" at bounding box center [769, 392] width 1538 height 784
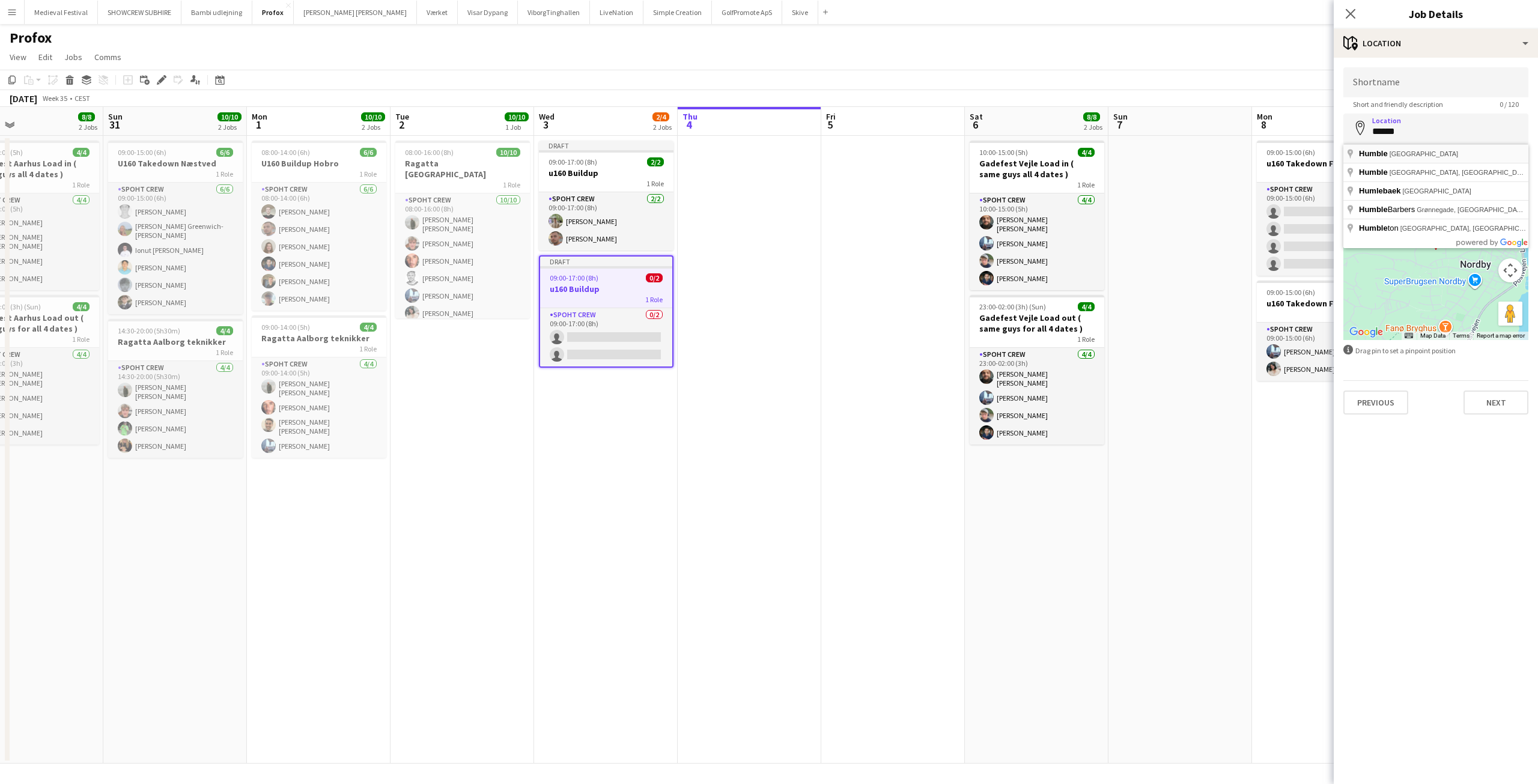
type input "**********"
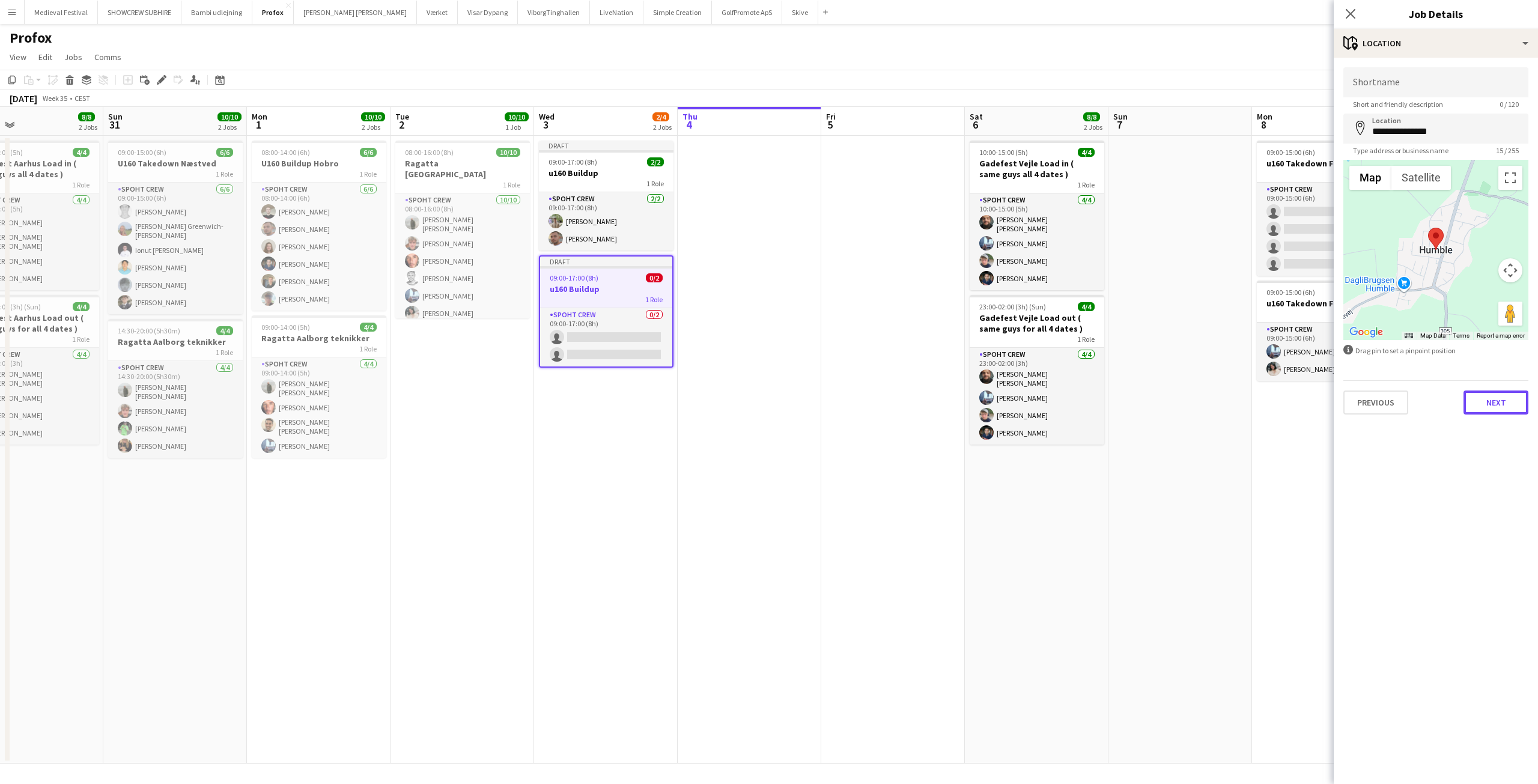
click at [1503, 393] on button "Next" at bounding box center [1495, 402] width 65 height 24
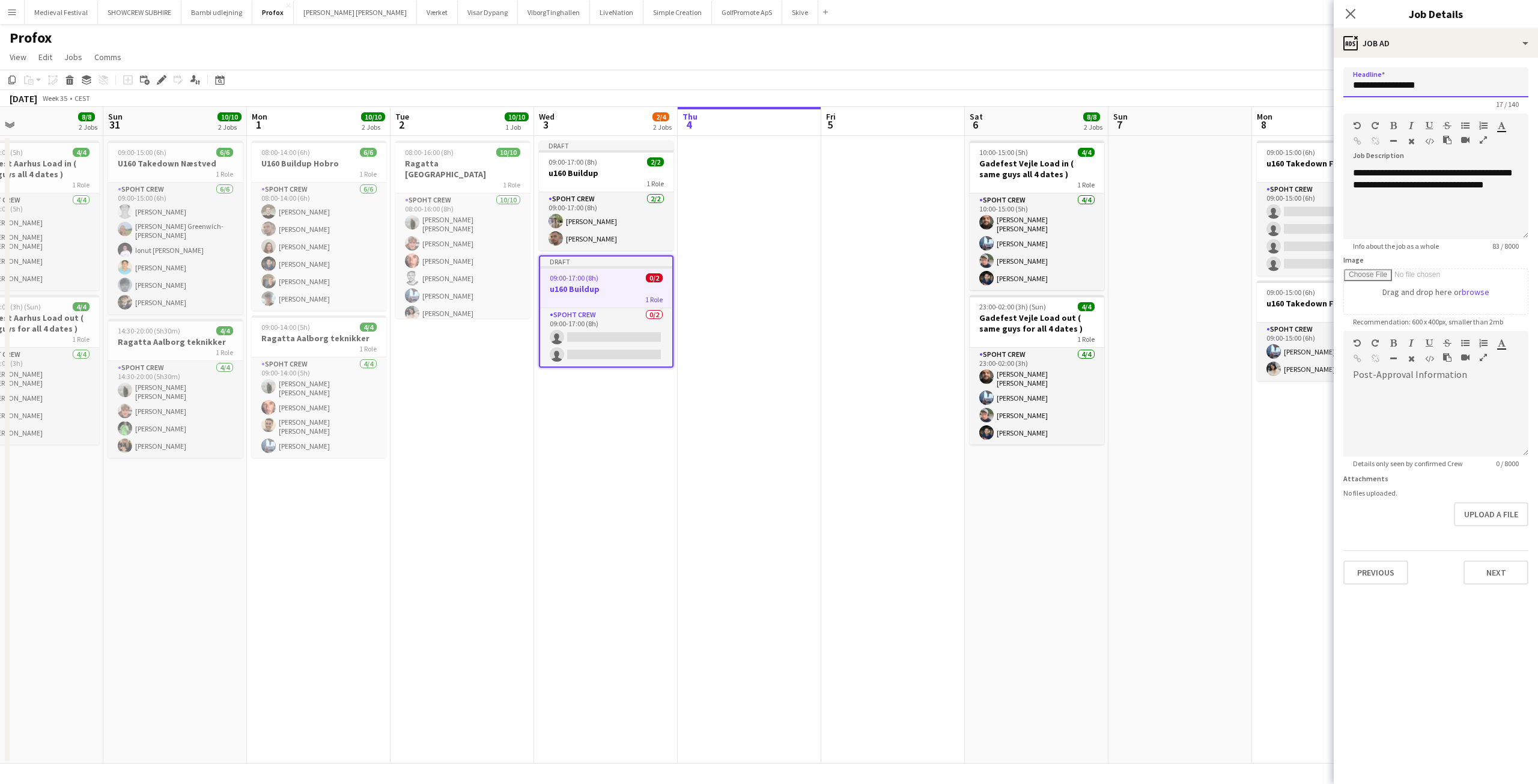
drag, startPoint x: 1410, startPoint y: 86, endPoint x: 1457, endPoint y: 90, distance: 47.2
click at [1457, 90] on input "**********" at bounding box center [1435, 82] width 185 height 30
type input "**********"
click at [1483, 564] on button "Next" at bounding box center [1495, 573] width 65 height 24
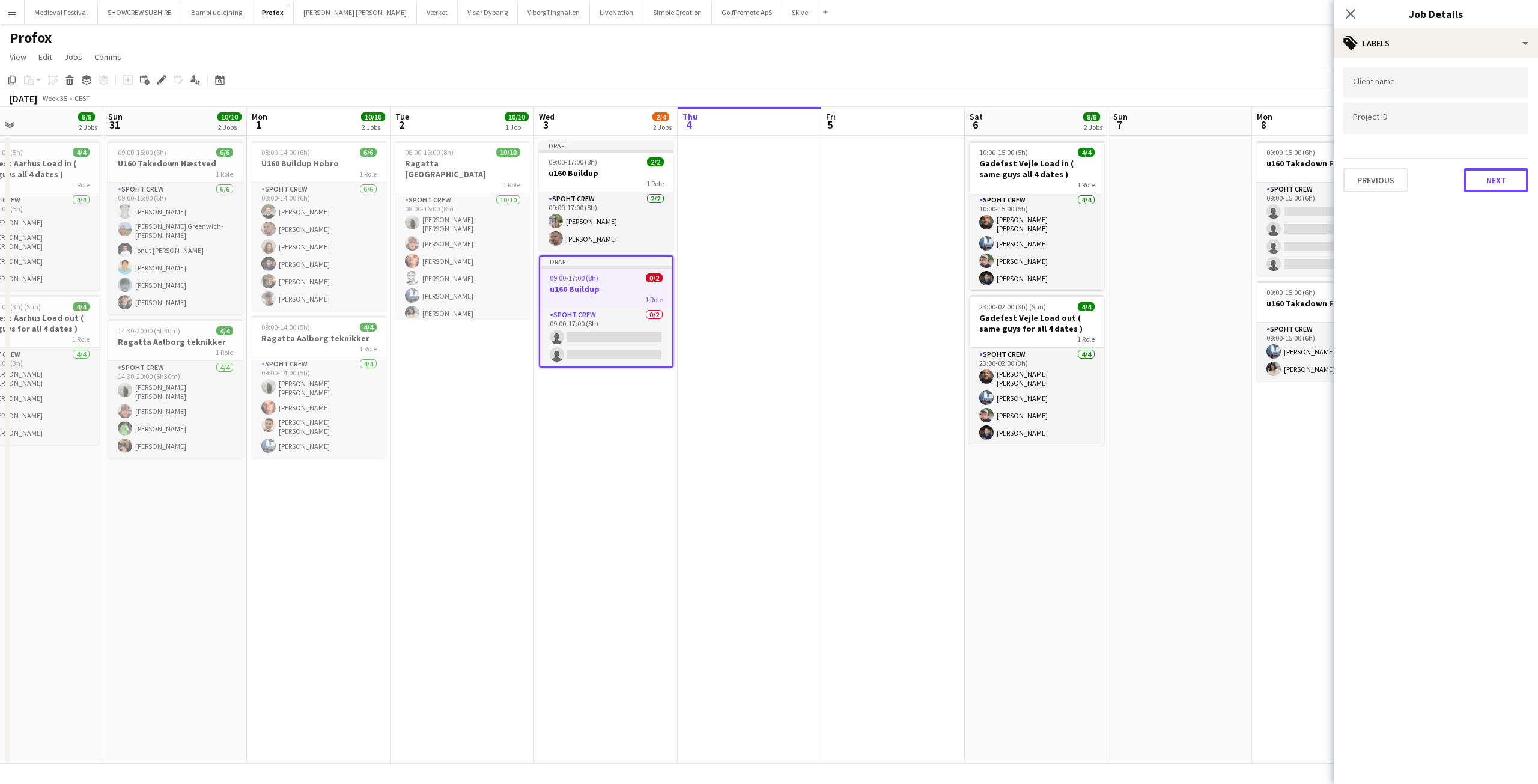
click at [1514, 180] on button "Next" at bounding box center [1495, 180] width 65 height 24
click at [597, 285] on h3 "u160 Buildup" at bounding box center [605, 289] width 132 height 11
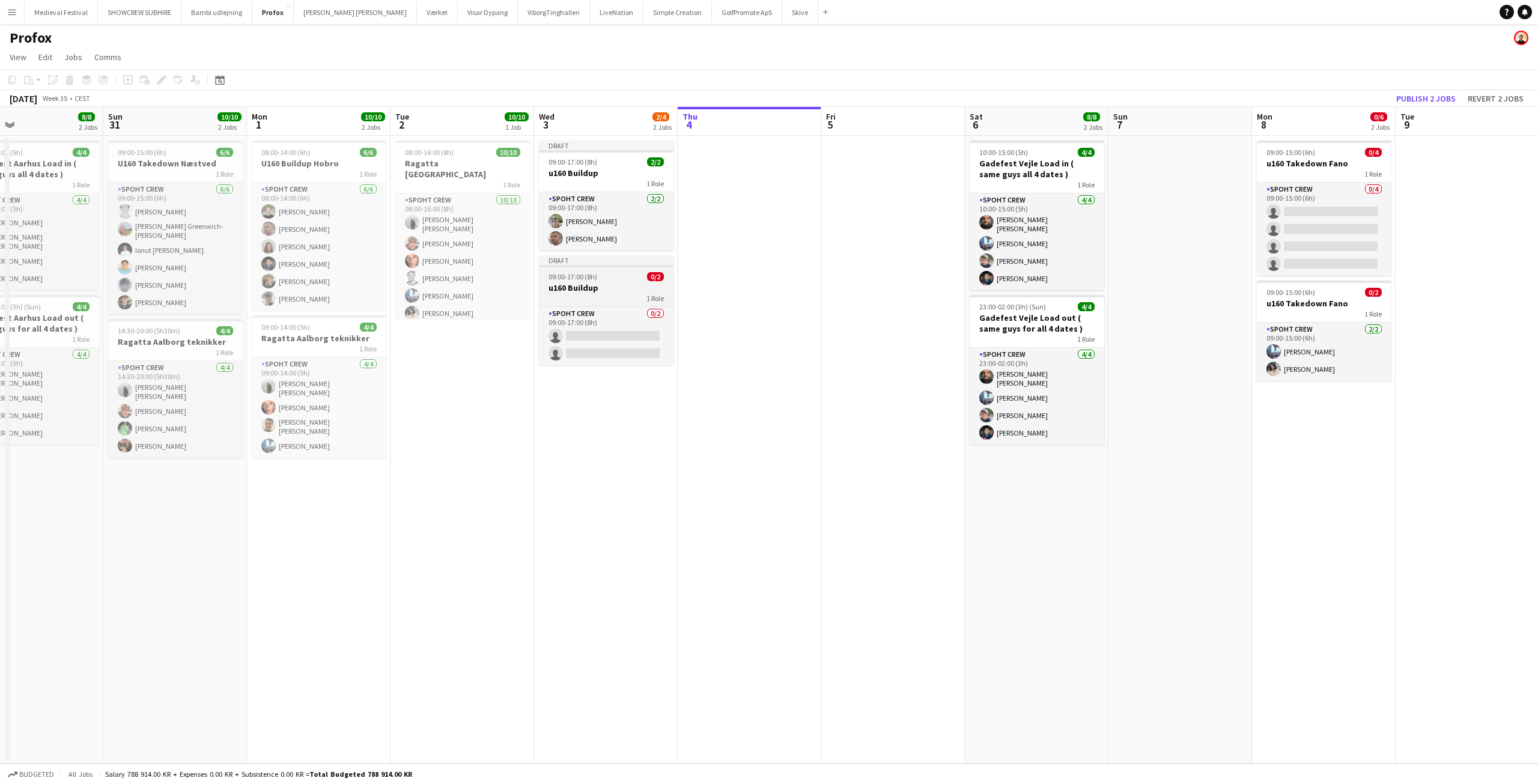
click at [597, 285] on h3 "u160 Buildup" at bounding box center [606, 288] width 135 height 11
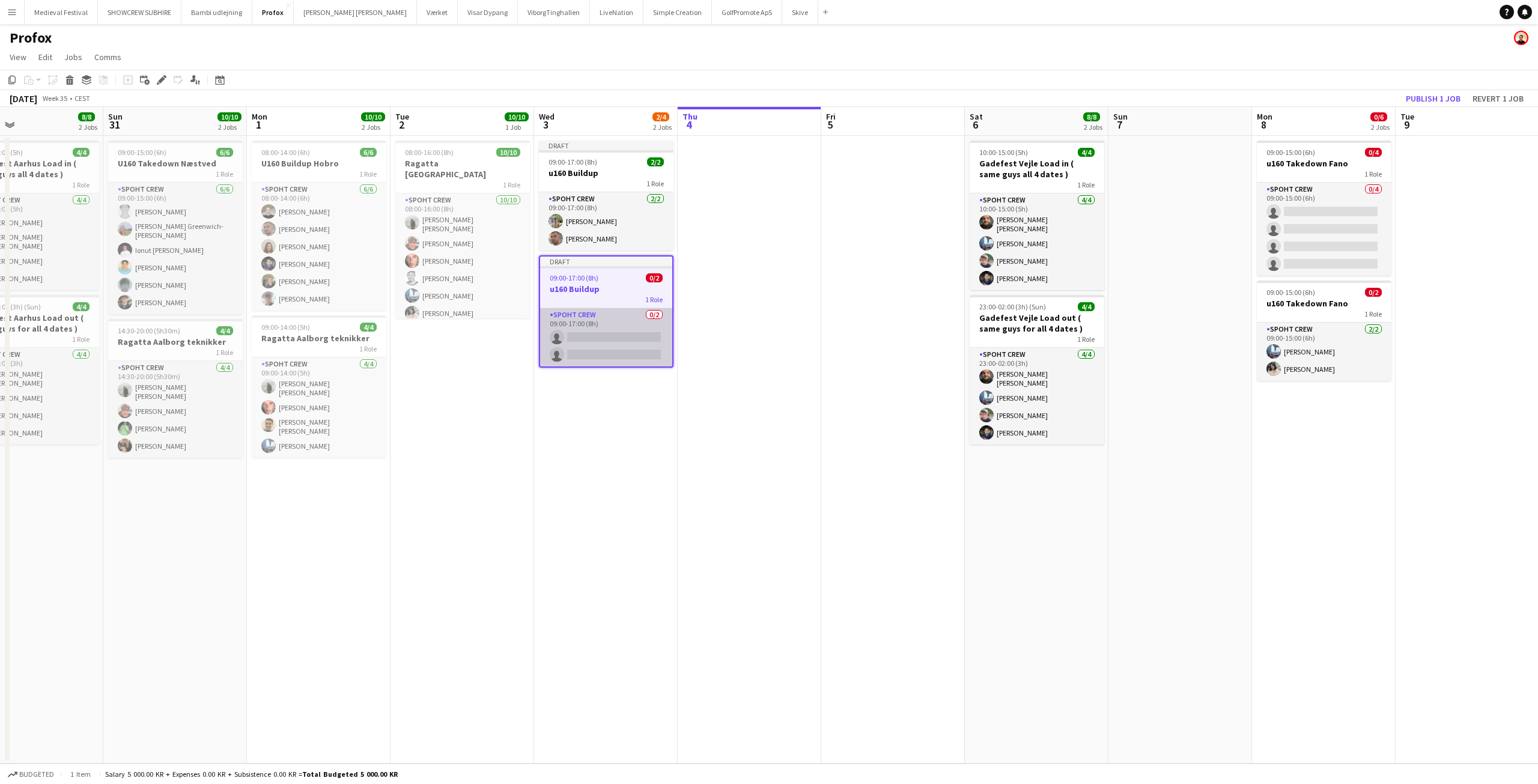
click at [598, 348] on app-card-role "Spoht Crew 0/2 09:00-17:00 (8h) single-neutral-actions single-neutral-actions" at bounding box center [605, 338] width 132 height 59
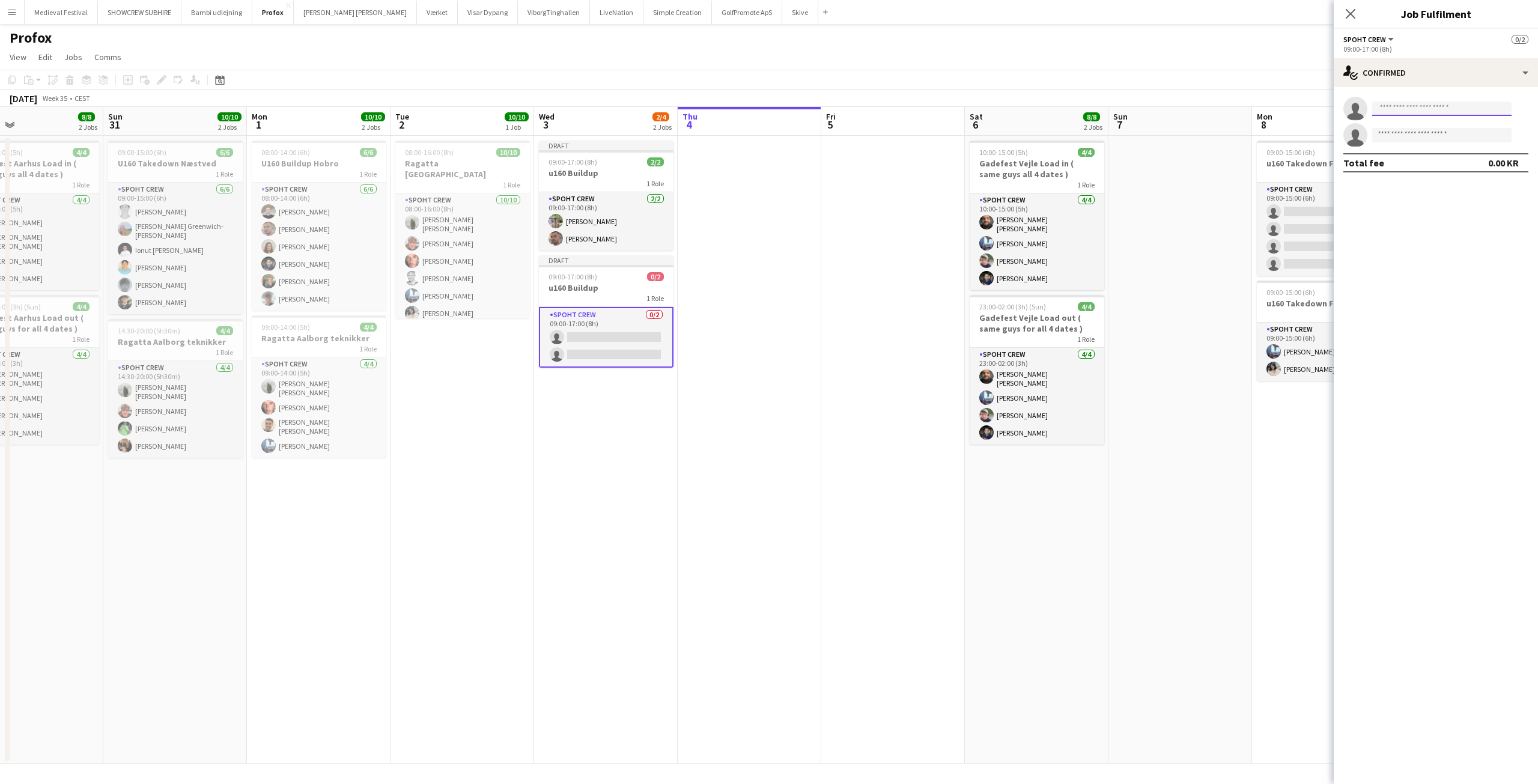
click at [1375, 104] on input at bounding box center [1442, 109] width 140 height 15
type input "****"
click at [1402, 132] on span "armando.nikol@yahoo.com" at bounding box center [1442, 136] width 120 height 10
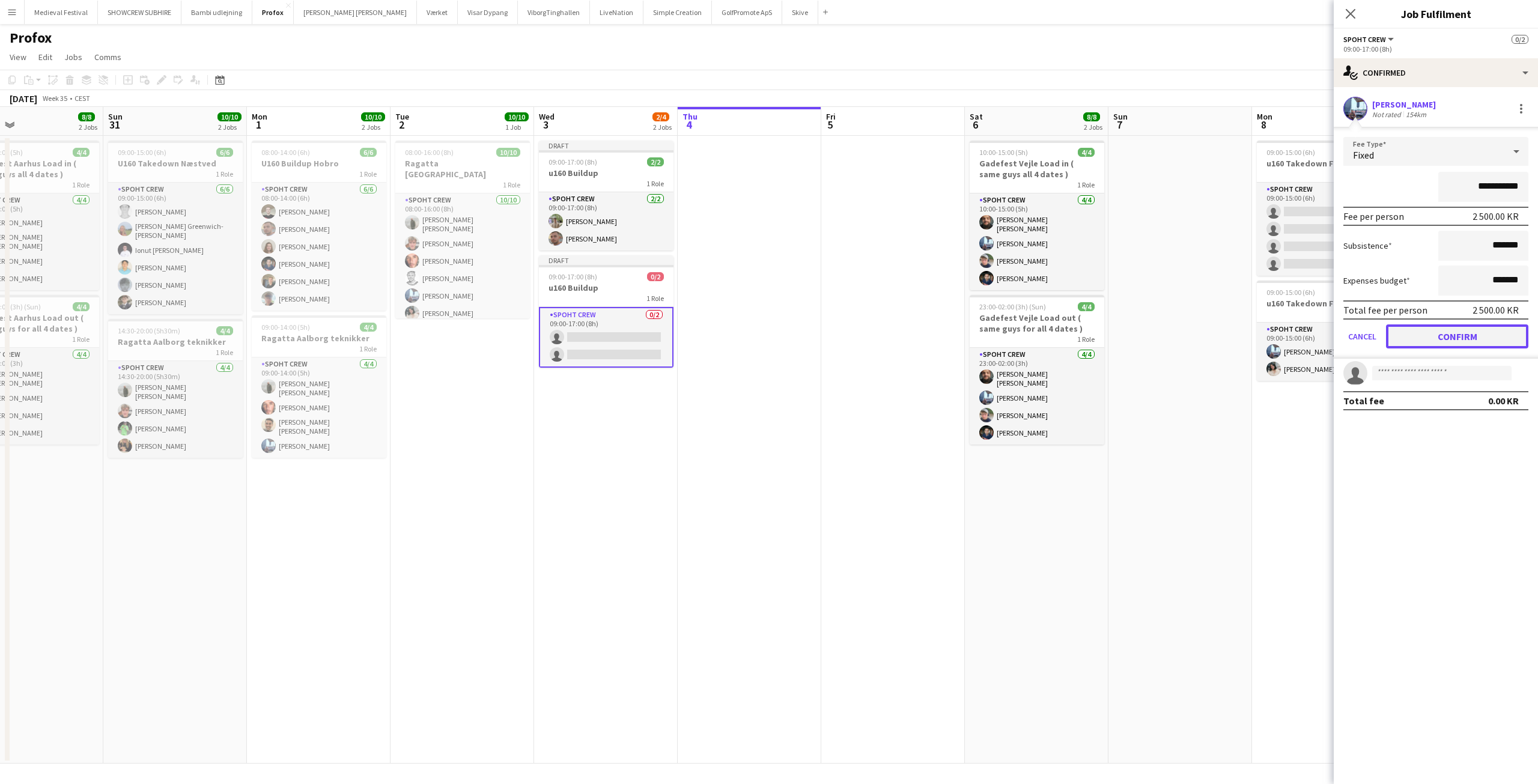
click at [1456, 330] on button "Confirm" at bounding box center [1457, 336] width 142 height 24
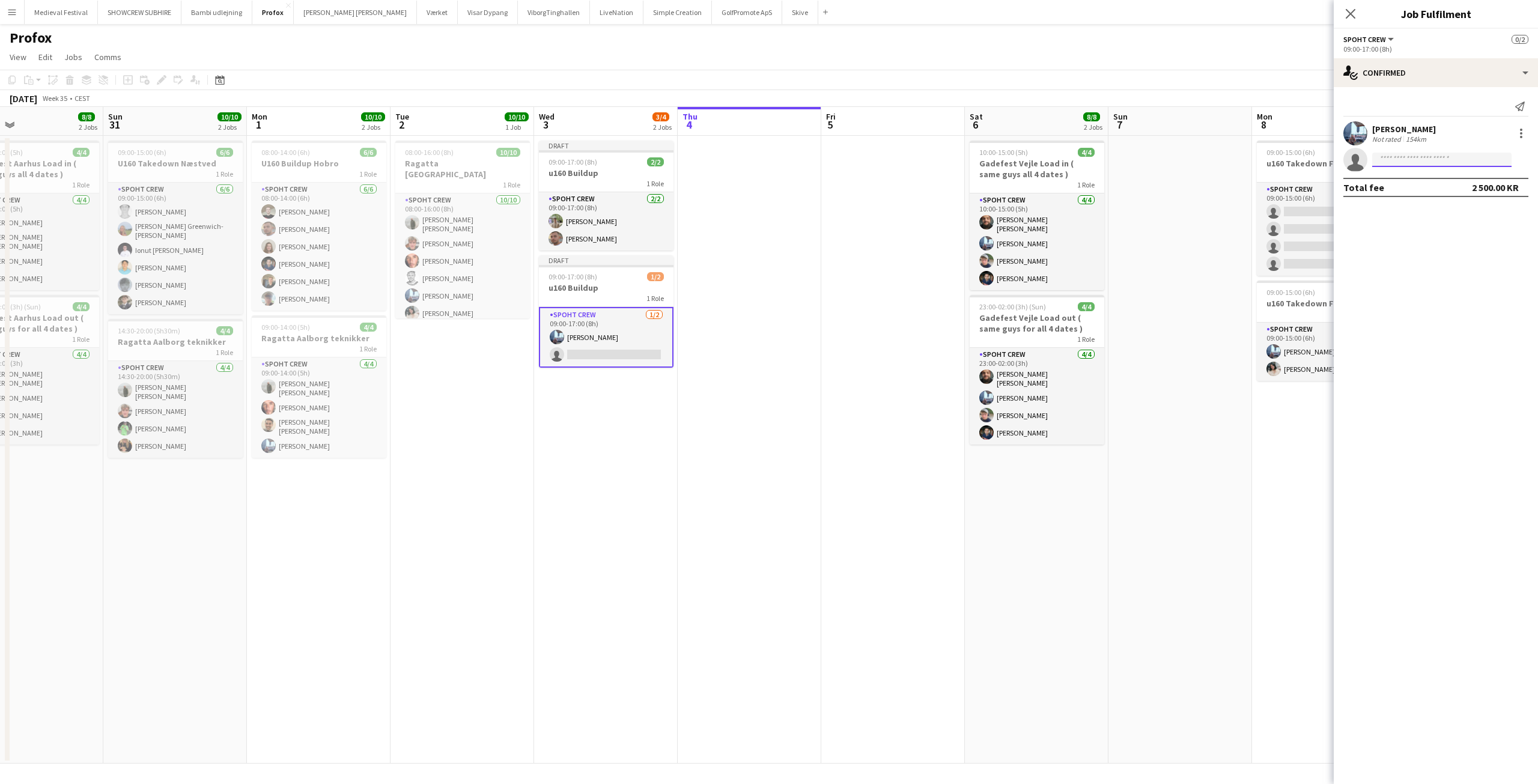
click at [1413, 162] on input at bounding box center [1442, 160] width 140 height 15
type input "****"
click at [1431, 180] on span "[PERSON_NAME]" at bounding box center [1416, 176] width 69 height 10
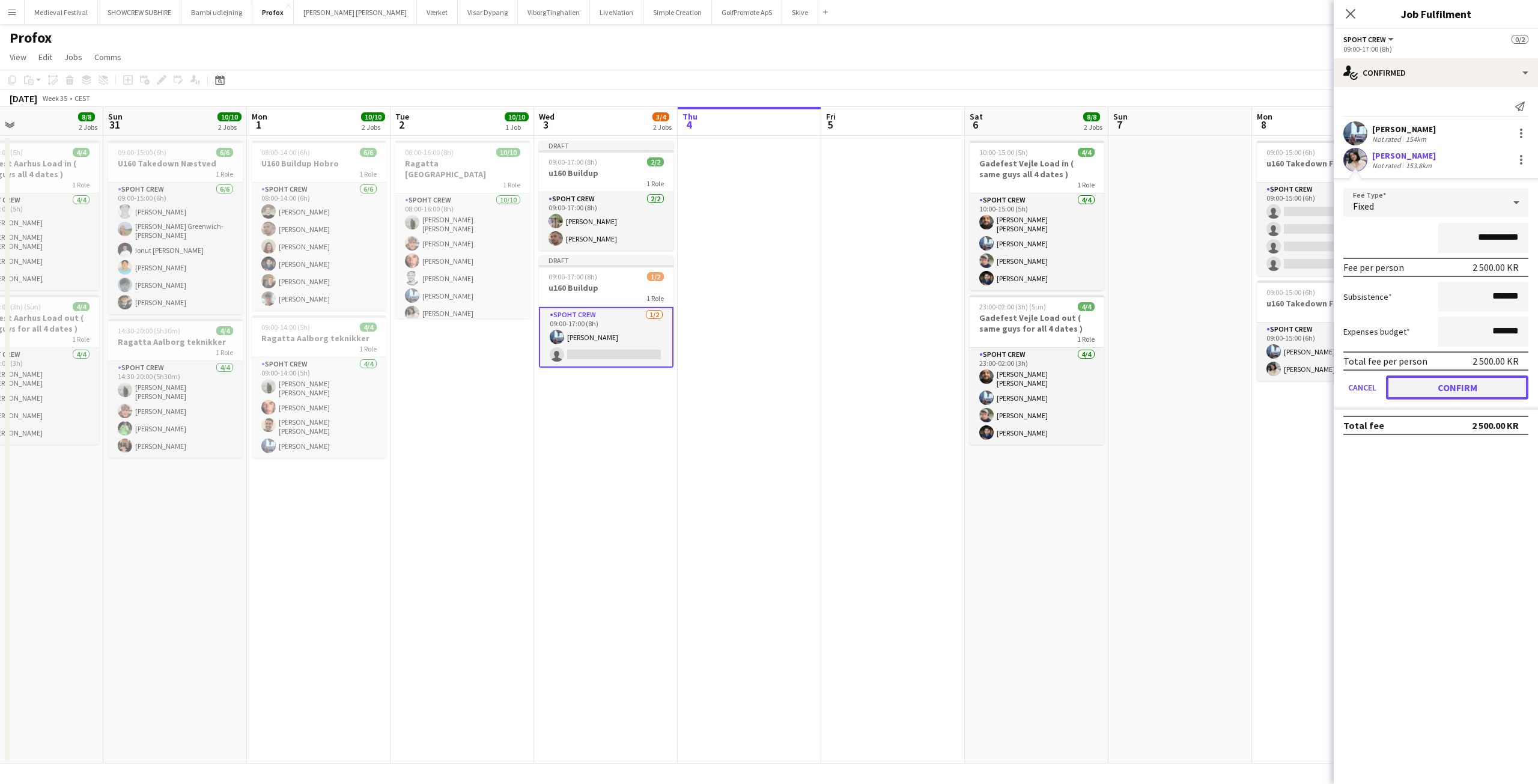
click at [1423, 381] on button "Confirm" at bounding box center [1457, 387] width 142 height 24
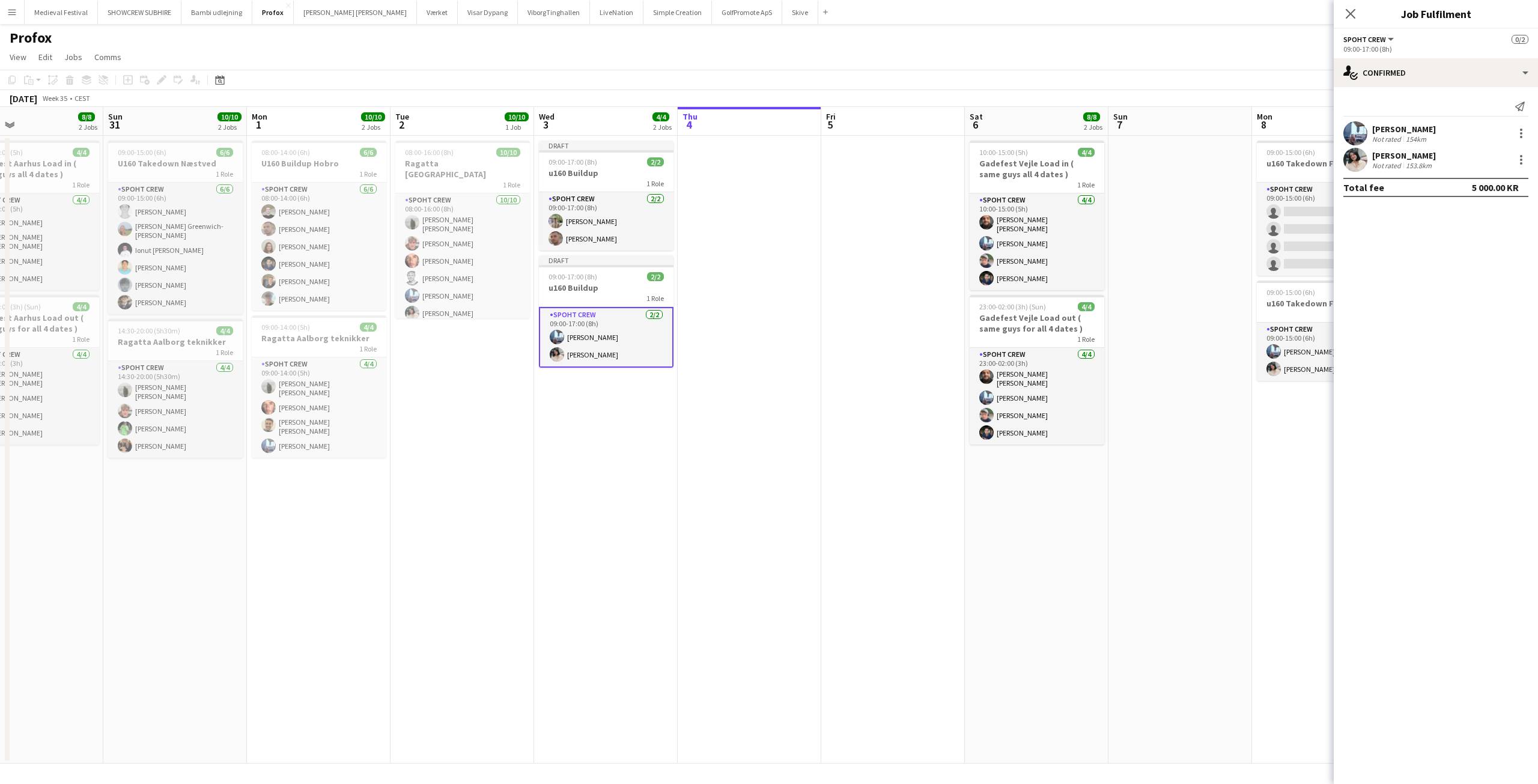
click at [1126, 482] on app-date-cell at bounding box center [1180, 450] width 144 height 628
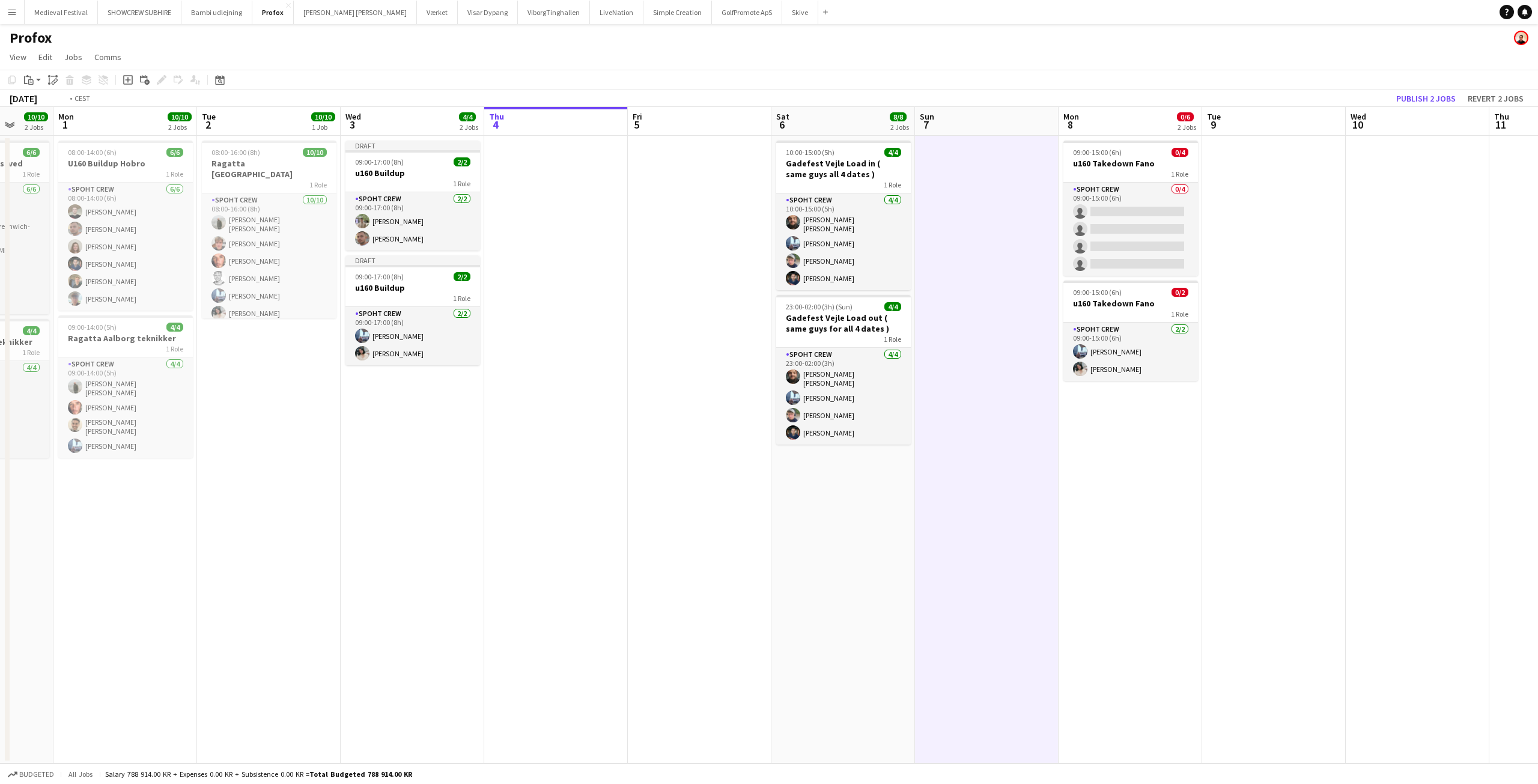
drag, startPoint x: 1282, startPoint y: 438, endPoint x: 1029, endPoint y: 437, distance: 253.0
click at [1041, 438] on app-calendar-viewport "Thu 28 Fri 29 Sat 30 8/8 2 Jobs Sun 31 10/10 2 Jobs Mon 1 10/10 2 Jobs Tue 2 10…" at bounding box center [769, 435] width 1538 height 656
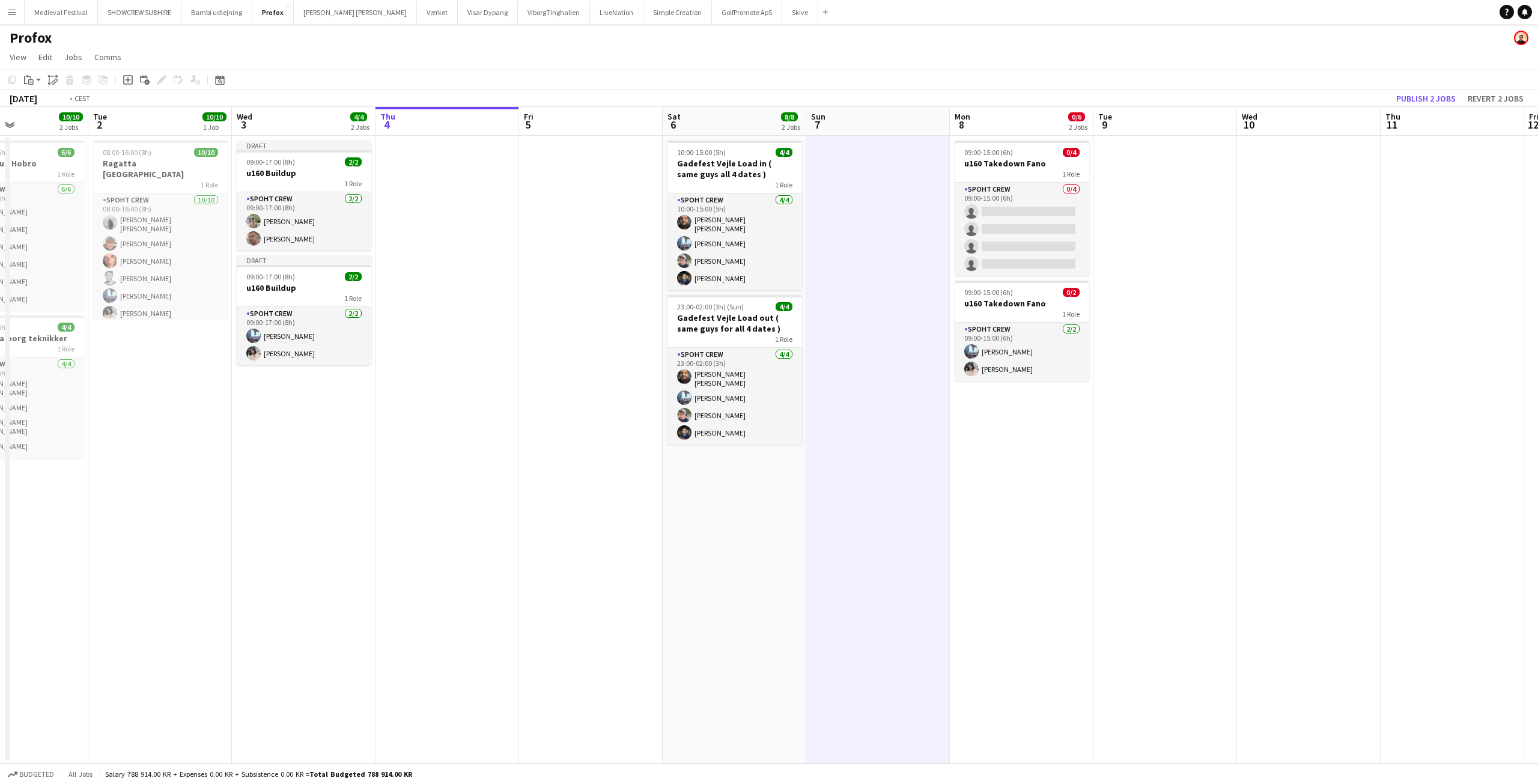
scroll to position [0, 282]
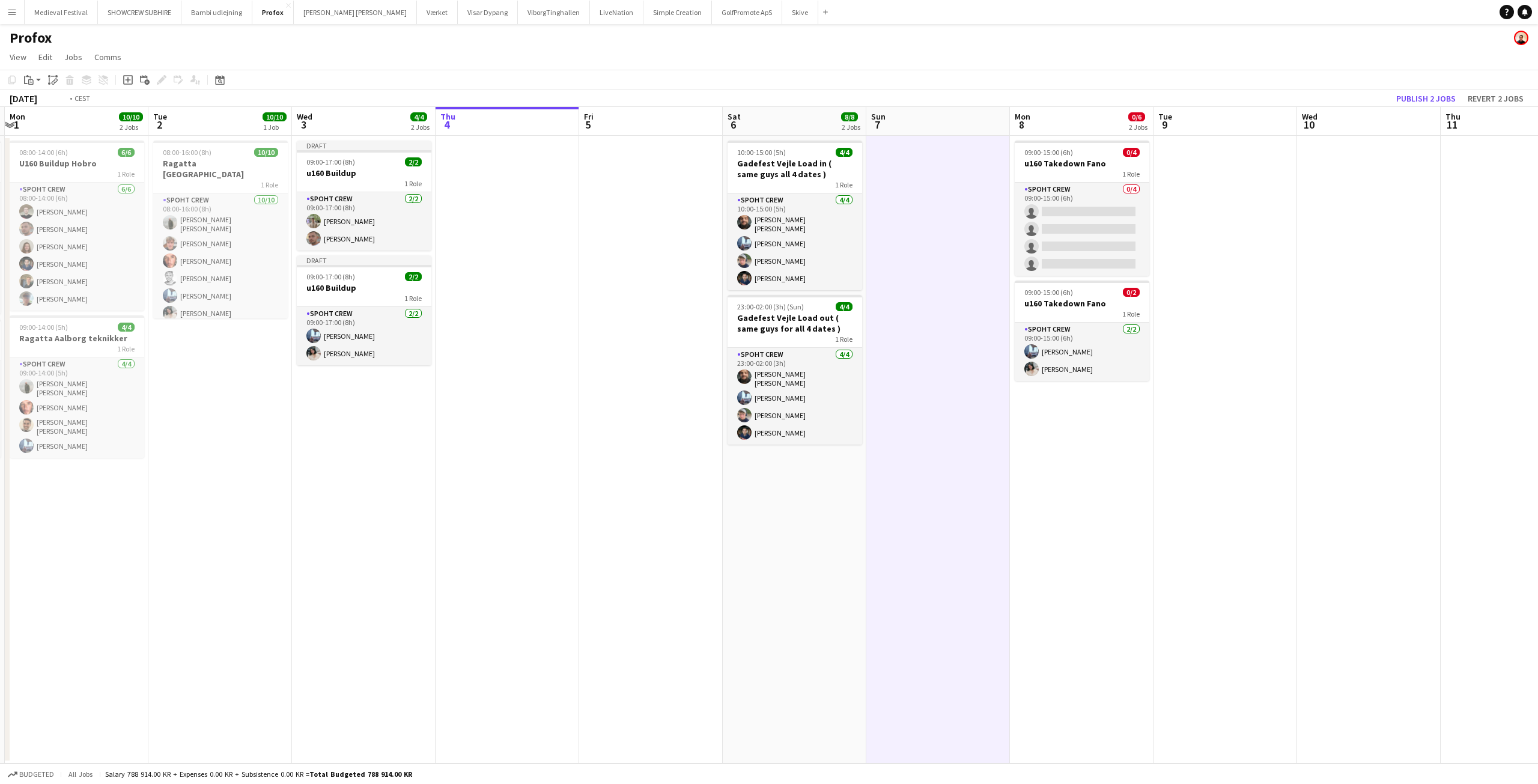
drag, startPoint x: 1196, startPoint y: 264, endPoint x: 1288, endPoint y: 272, distance: 92.3
click at [1290, 272] on app-calendar-viewport "Sat 30 8/8 2 Jobs Sun 31 10/10 2 Jobs Mon 1 10/10 2 Jobs Tue 2 10/10 1 Job Wed …" at bounding box center [769, 435] width 1538 height 656
click at [296, 509] on app-date-cell "Draft 09:00-17:00 (8h) 2/2 u160 Buildup 1 Role Spoht Crew 2/2 09:00-17:00 (8h) …" at bounding box center [364, 450] width 144 height 628
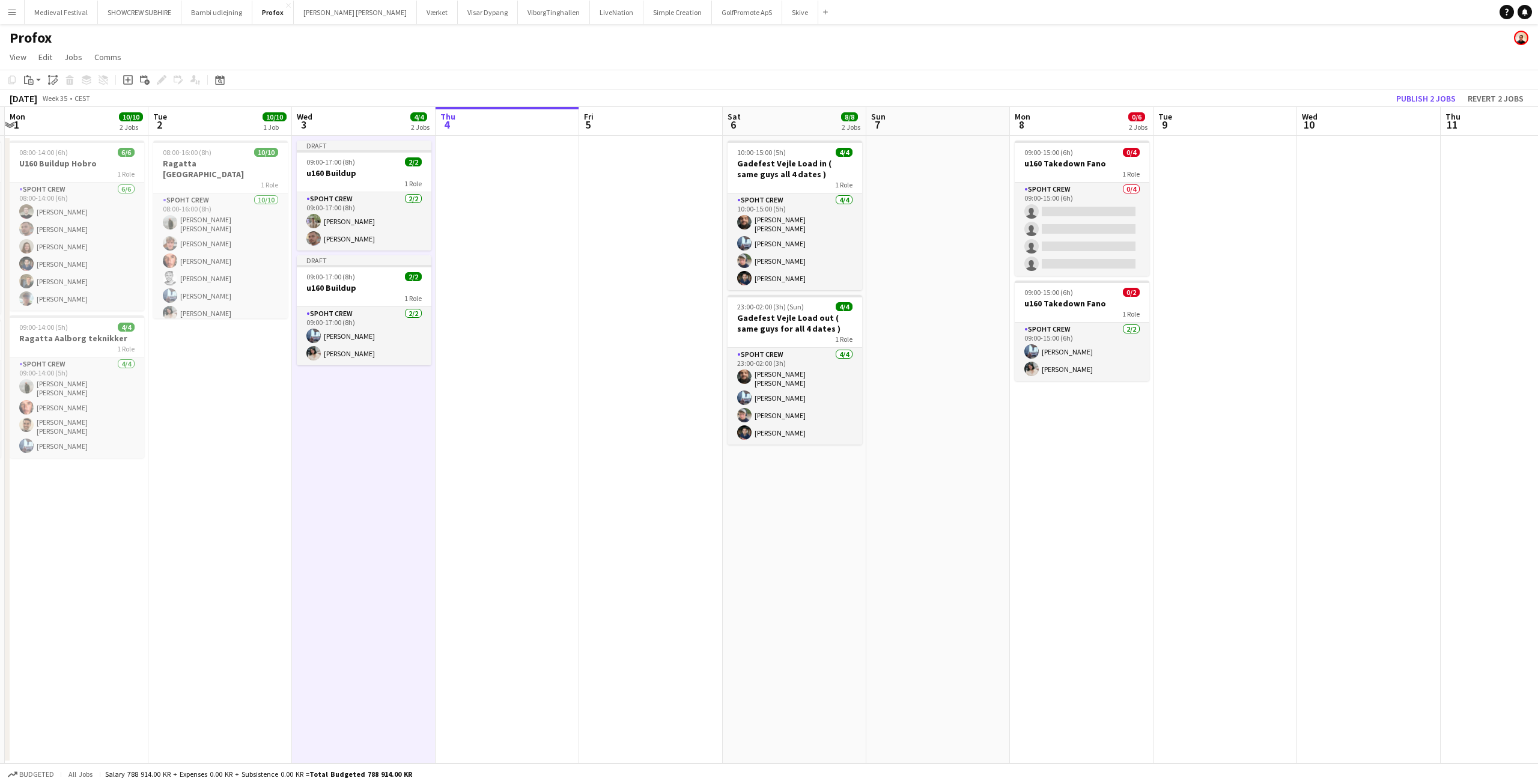
click at [951, 165] on app-date-cell at bounding box center [938, 450] width 144 height 628
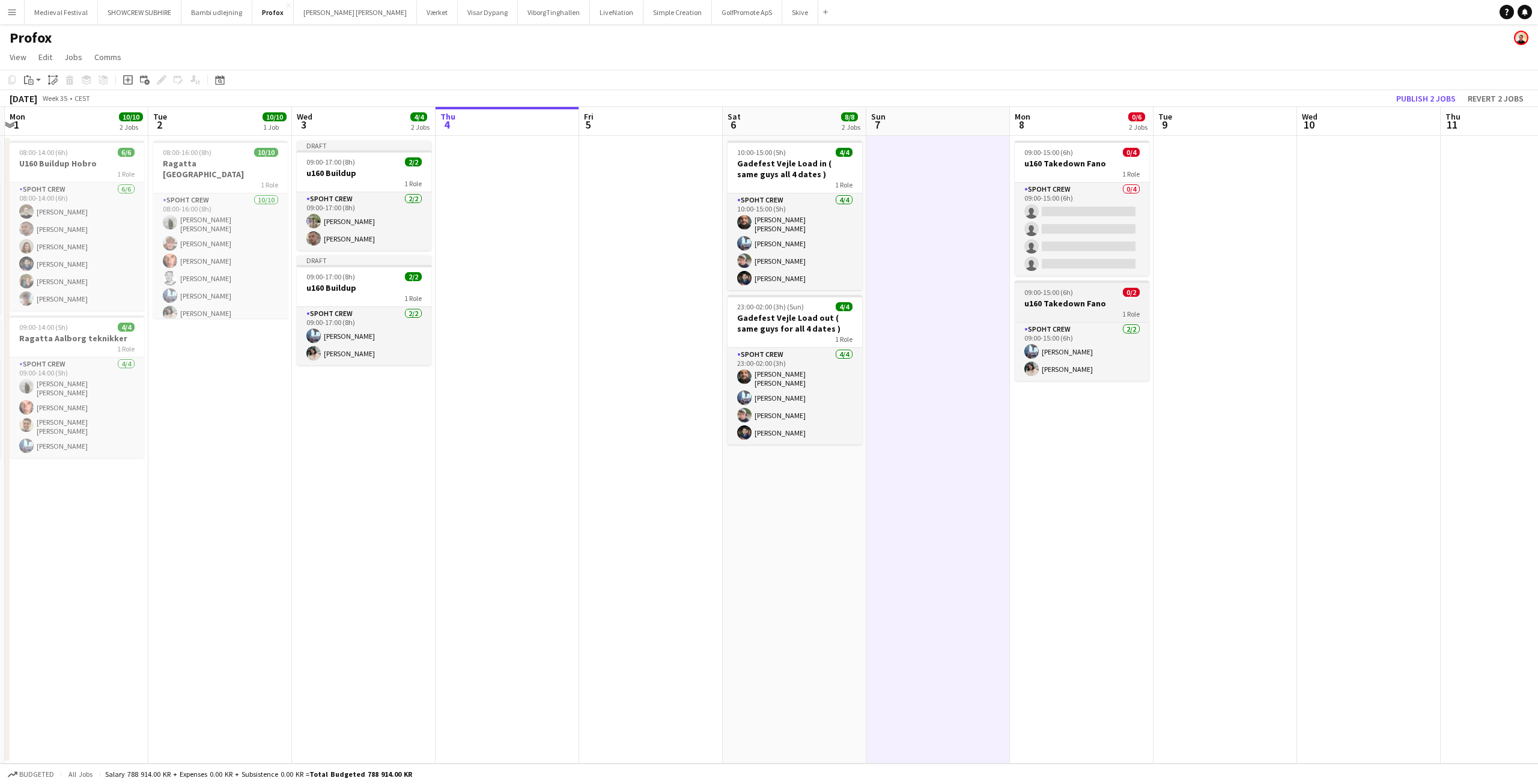
click at [1050, 301] on h3 "u160 Takedown Fano" at bounding box center [1082, 303] width 135 height 11
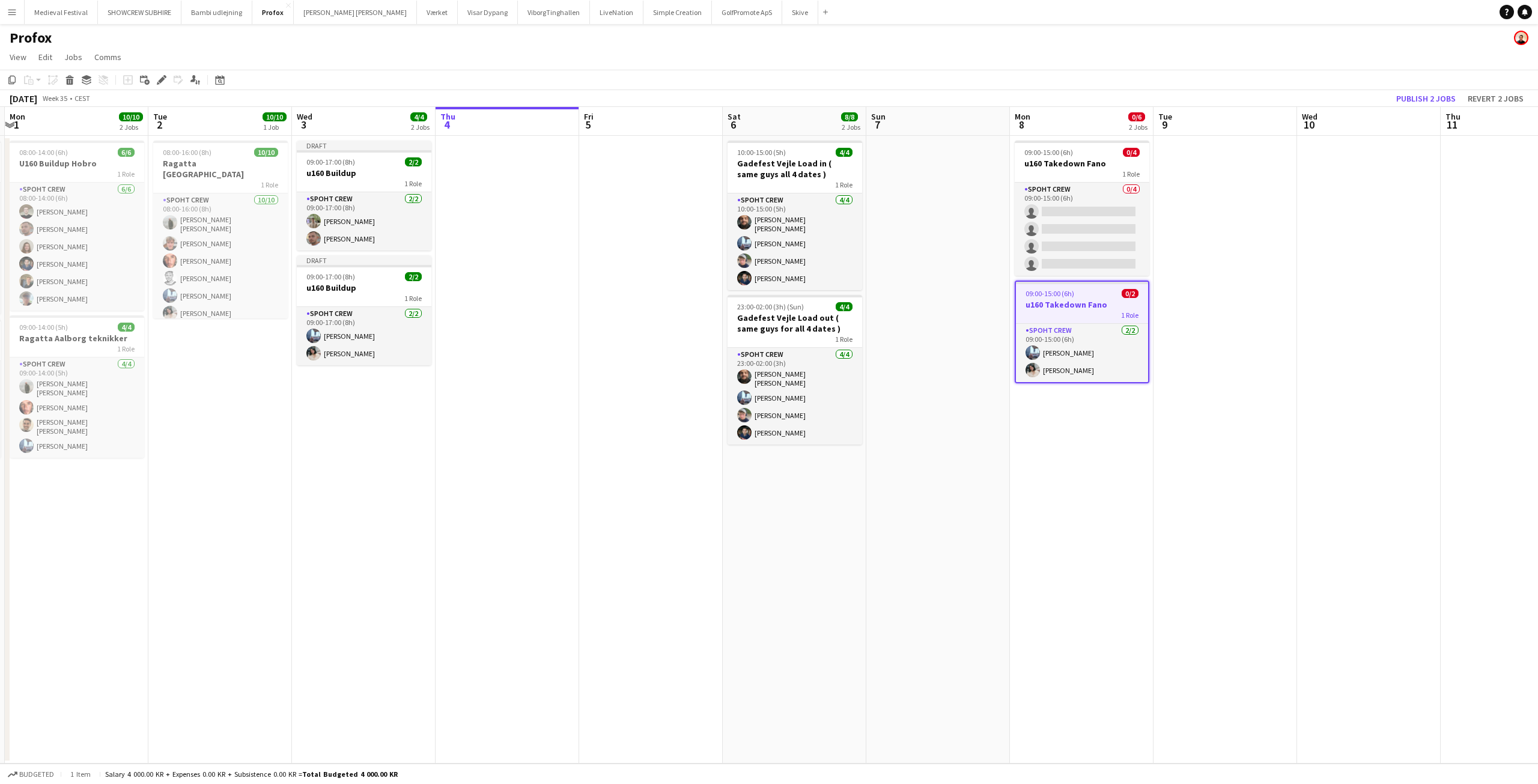
click at [922, 175] on app-date-cell at bounding box center [938, 450] width 144 height 628
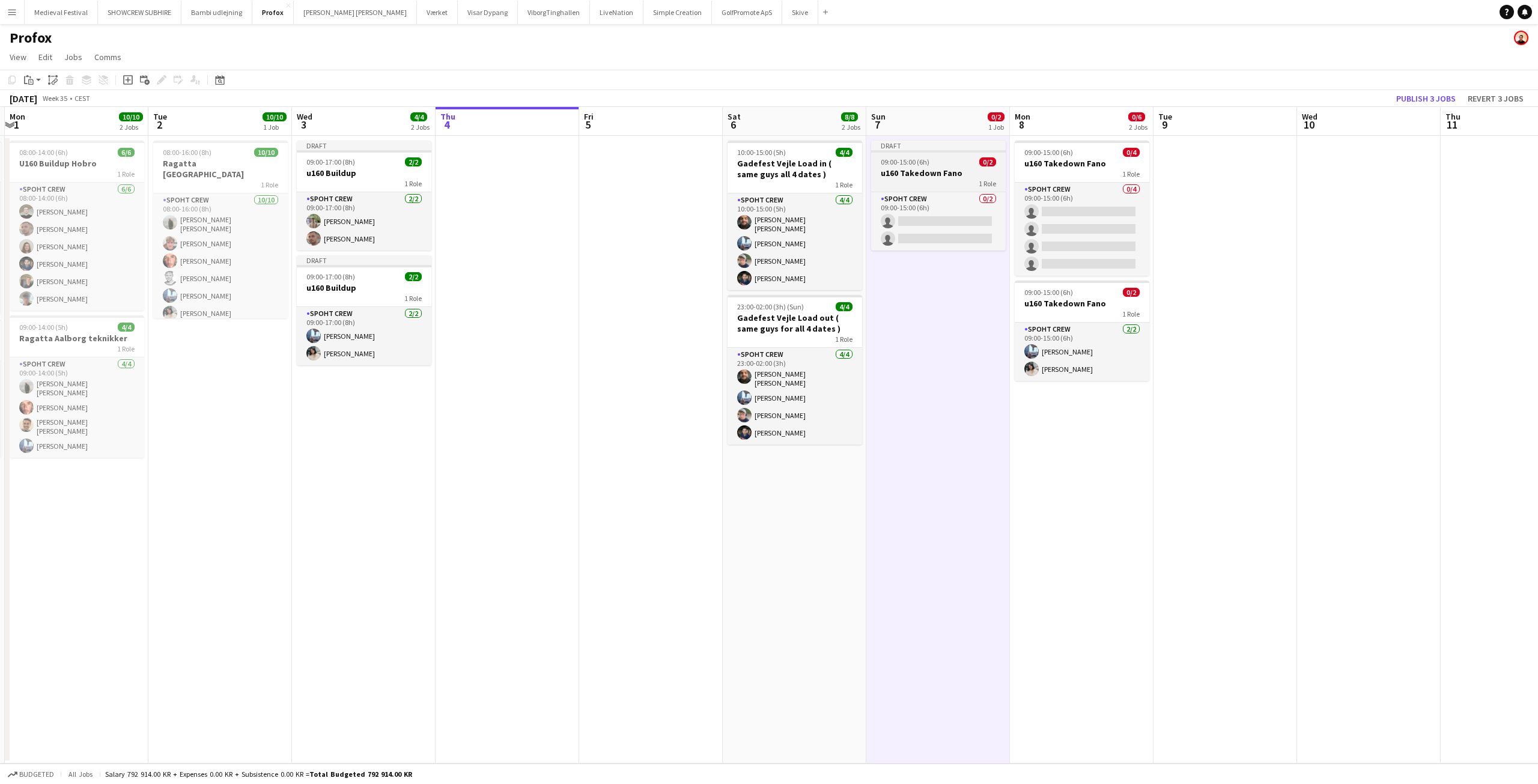
click at [915, 159] on span "09:00-15:00 (6h)" at bounding box center [905, 162] width 49 height 9
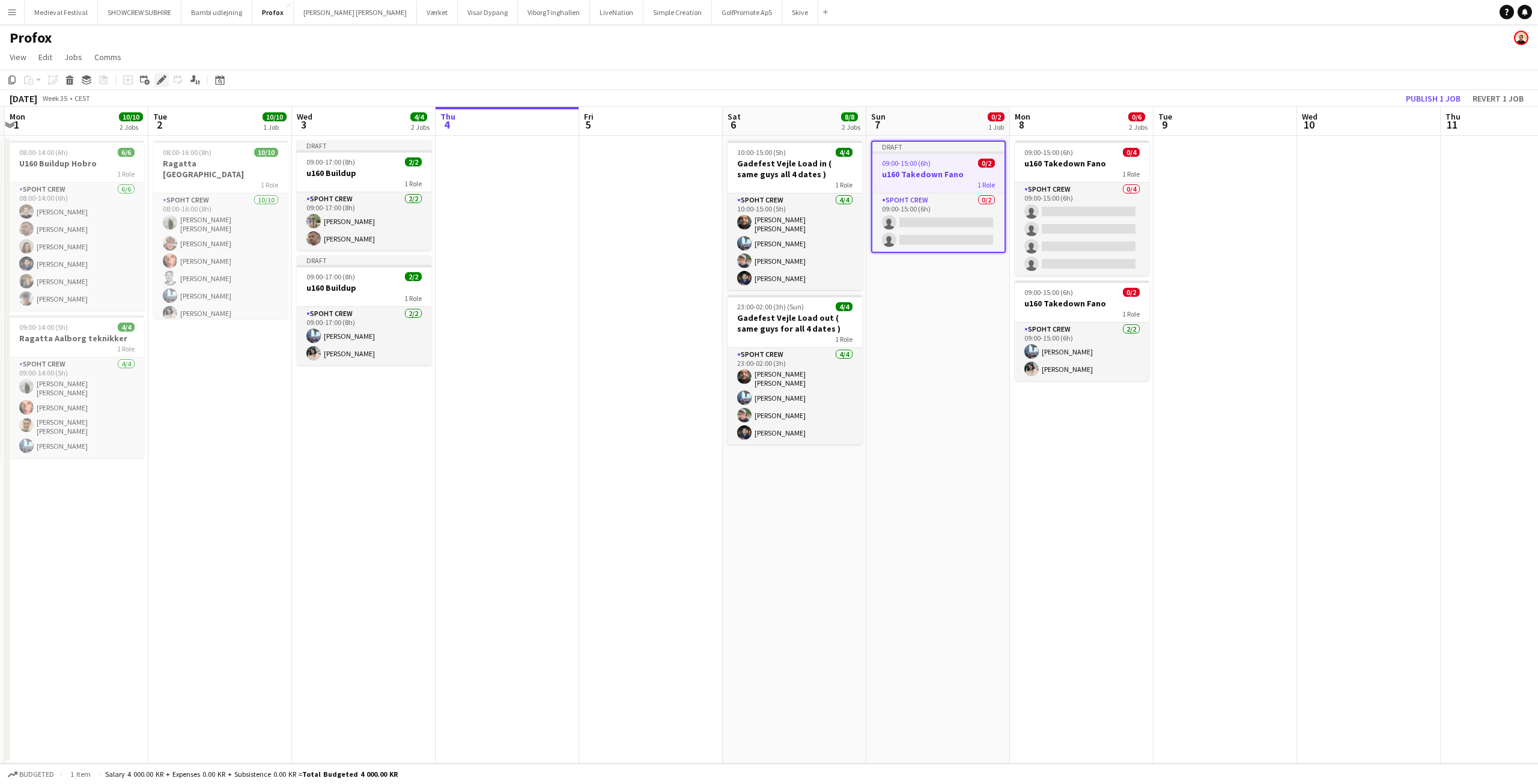
drag, startPoint x: 163, startPoint y: 82, endPoint x: 172, endPoint y: 83, distance: 9.1
click at [163, 82] on icon "Edit" at bounding box center [162, 80] width 10 height 10
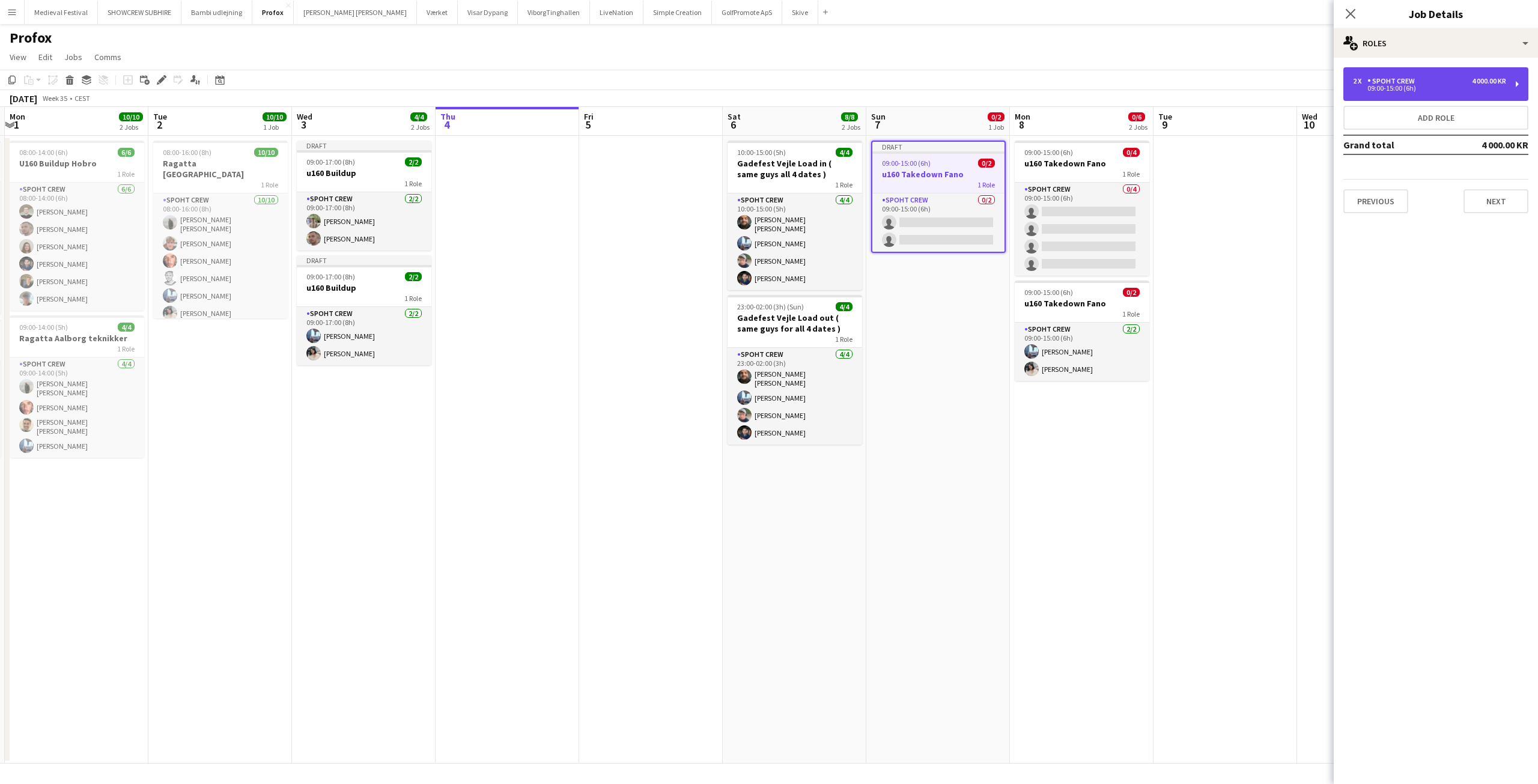
click at [1419, 79] on div "2 x Spoht Crew 4 000.00 KR" at bounding box center [1430, 81] width 153 height 8
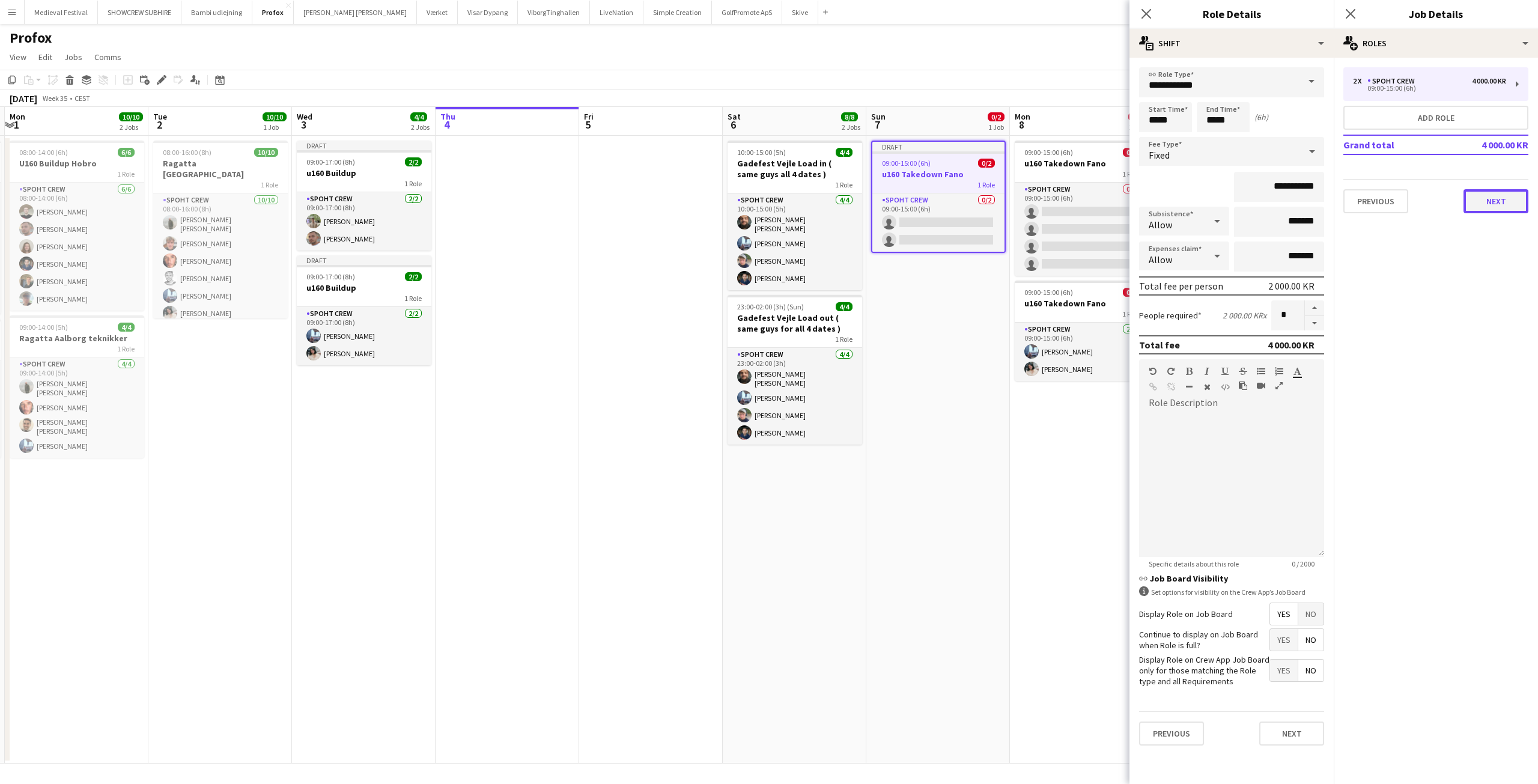
click at [1509, 199] on button "Next" at bounding box center [1495, 201] width 65 height 24
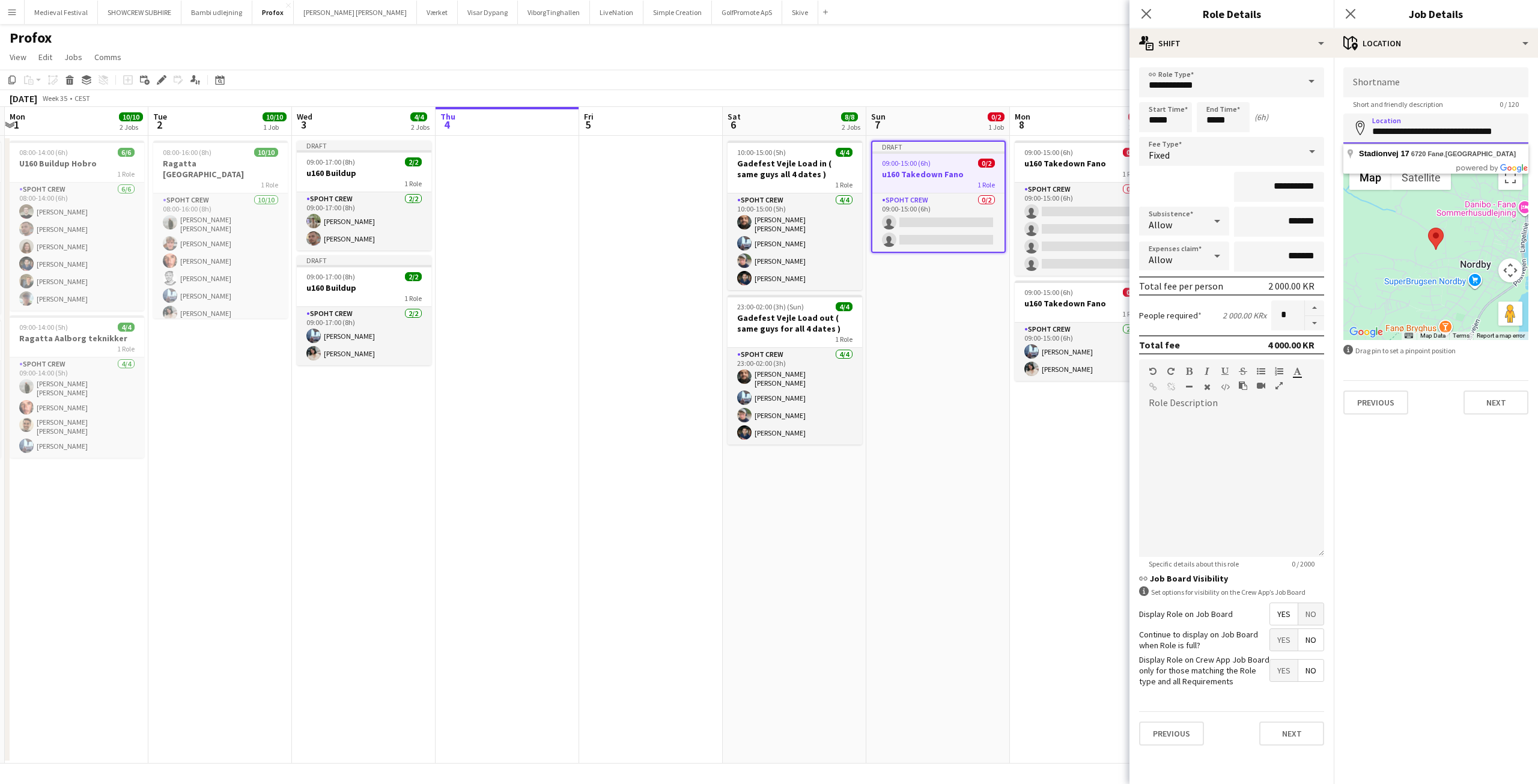
drag, startPoint x: 1371, startPoint y: 132, endPoint x: 1537, endPoint y: 152, distance: 167.2
click at [1537, 152] on form "**********" at bounding box center [1435, 241] width 204 height 347
paste input "****"
type input "**********"
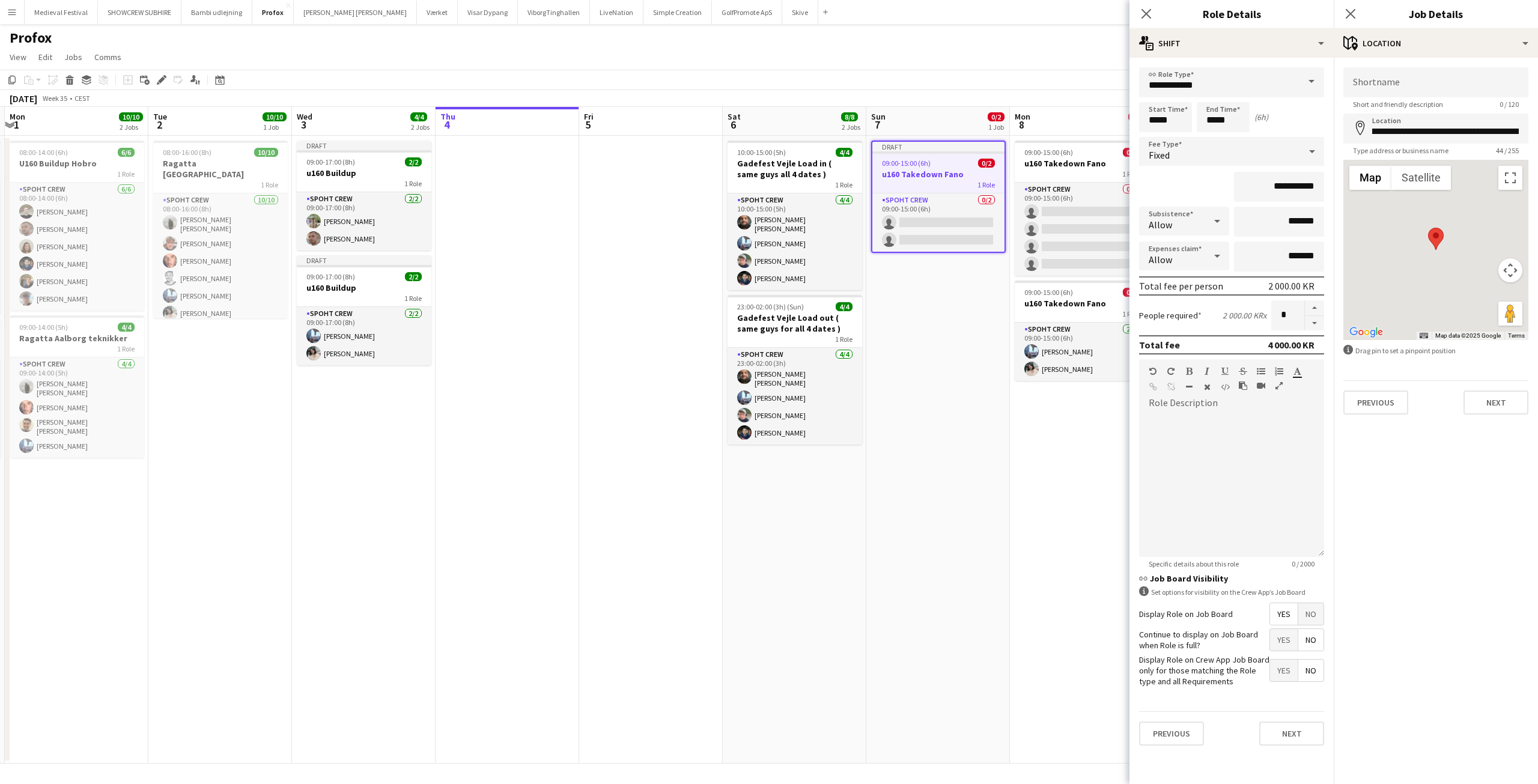
scroll to position [0, 0]
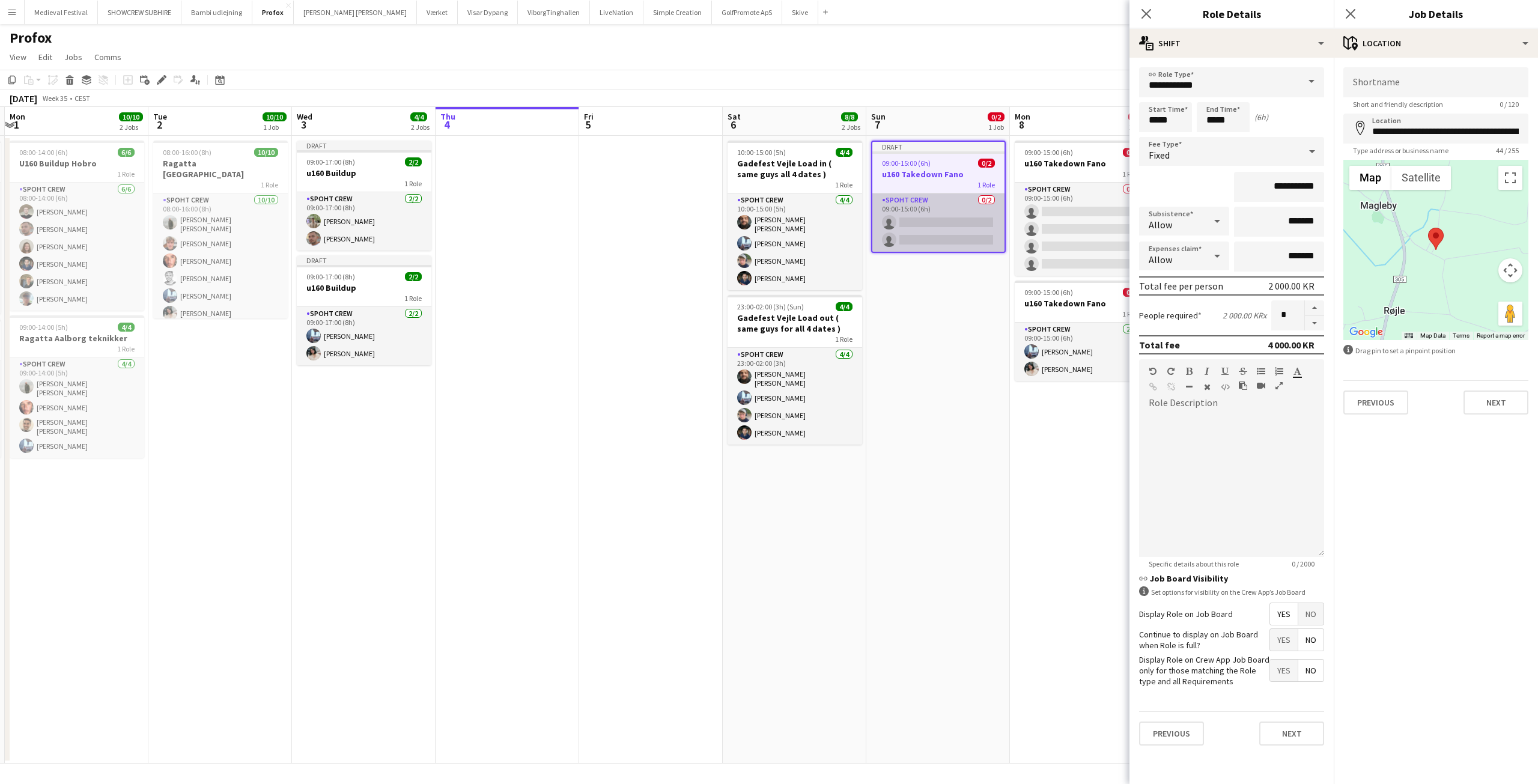
click at [929, 213] on app-card-role "Spoht Crew 0/2 09:00-15:00 (6h) single-neutral-actions single-neutral-actions" at bounding box center [938, 223] width 132 height 59
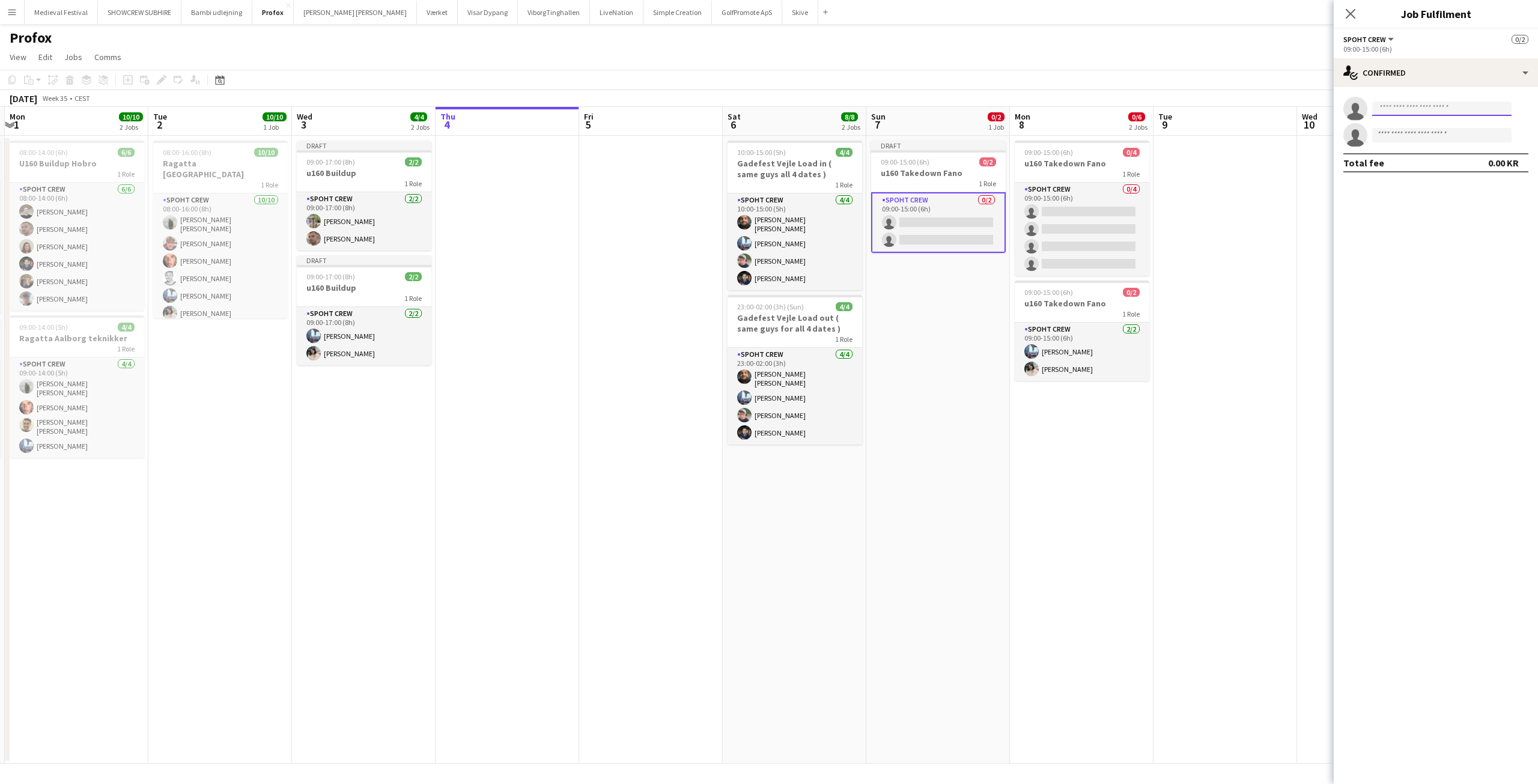
click at [1378, 114] on input at bounding box center [1442, 109] width 140 height 15
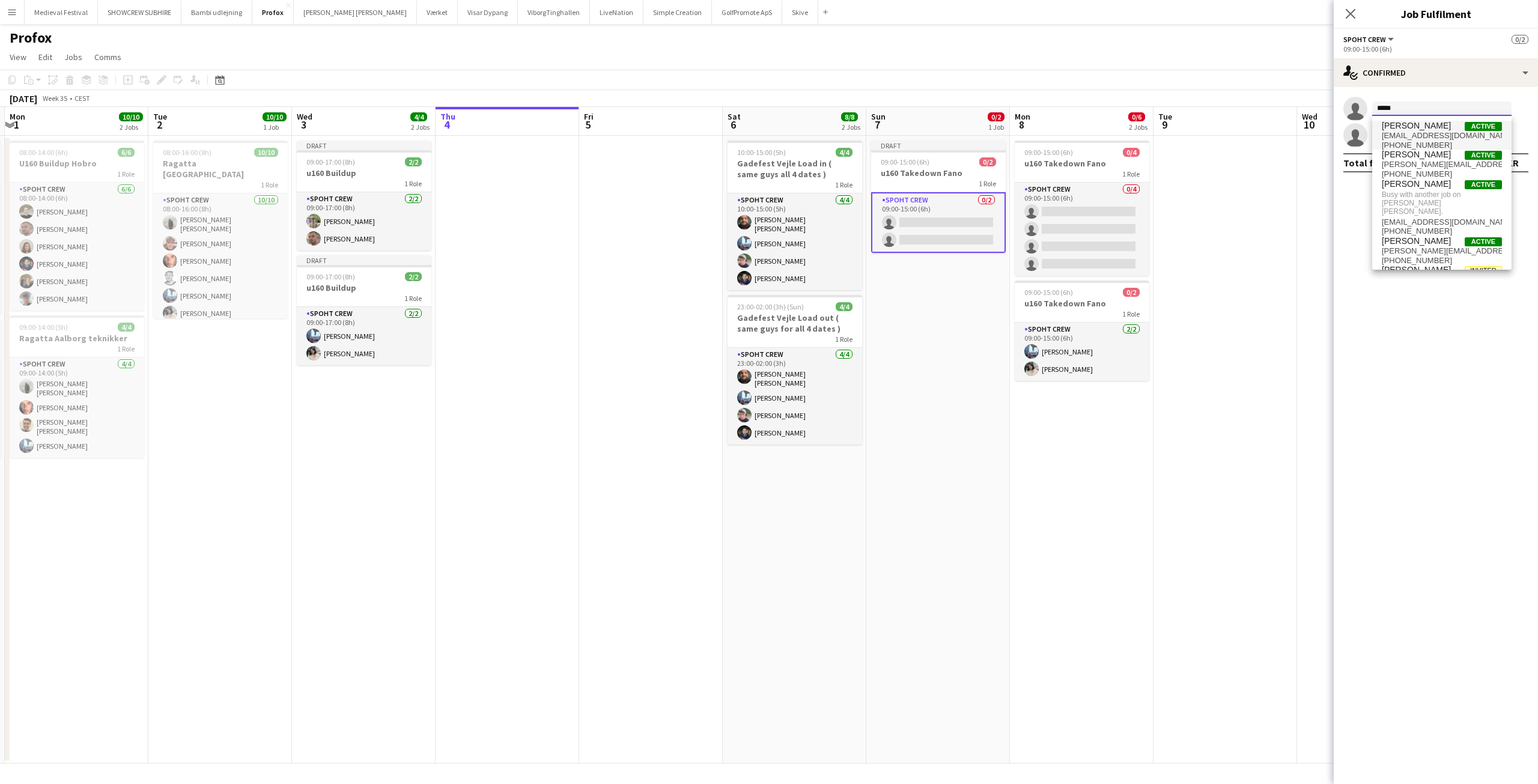
type input "*****"
click at [1425, 133] on span "ambarcumianas@gmail.com" at bounding box center [1442, 136] width 120 height 10
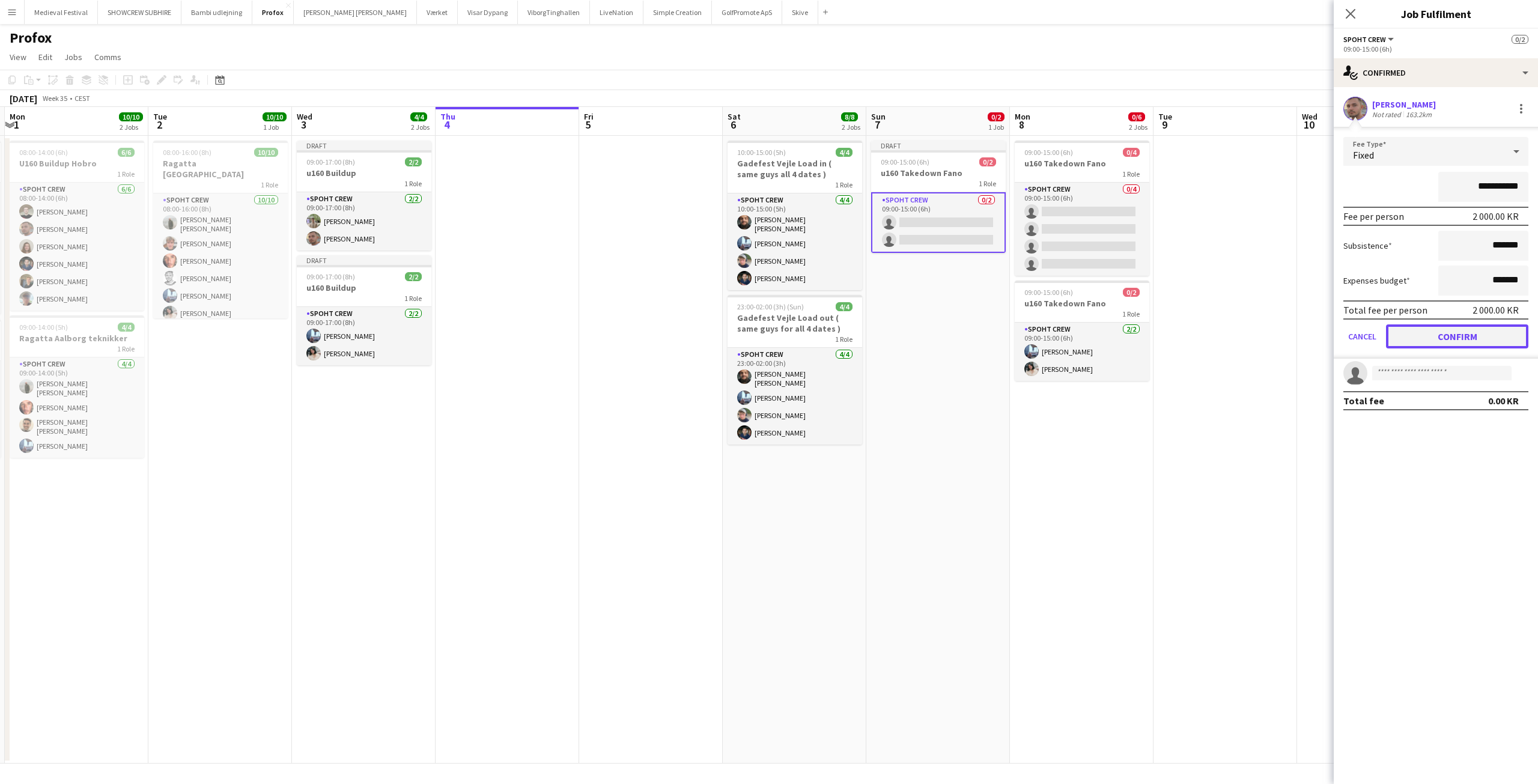
click at [1452, 336] on button "Confirm" at bounding box center [1457, 336] width 142 height 24
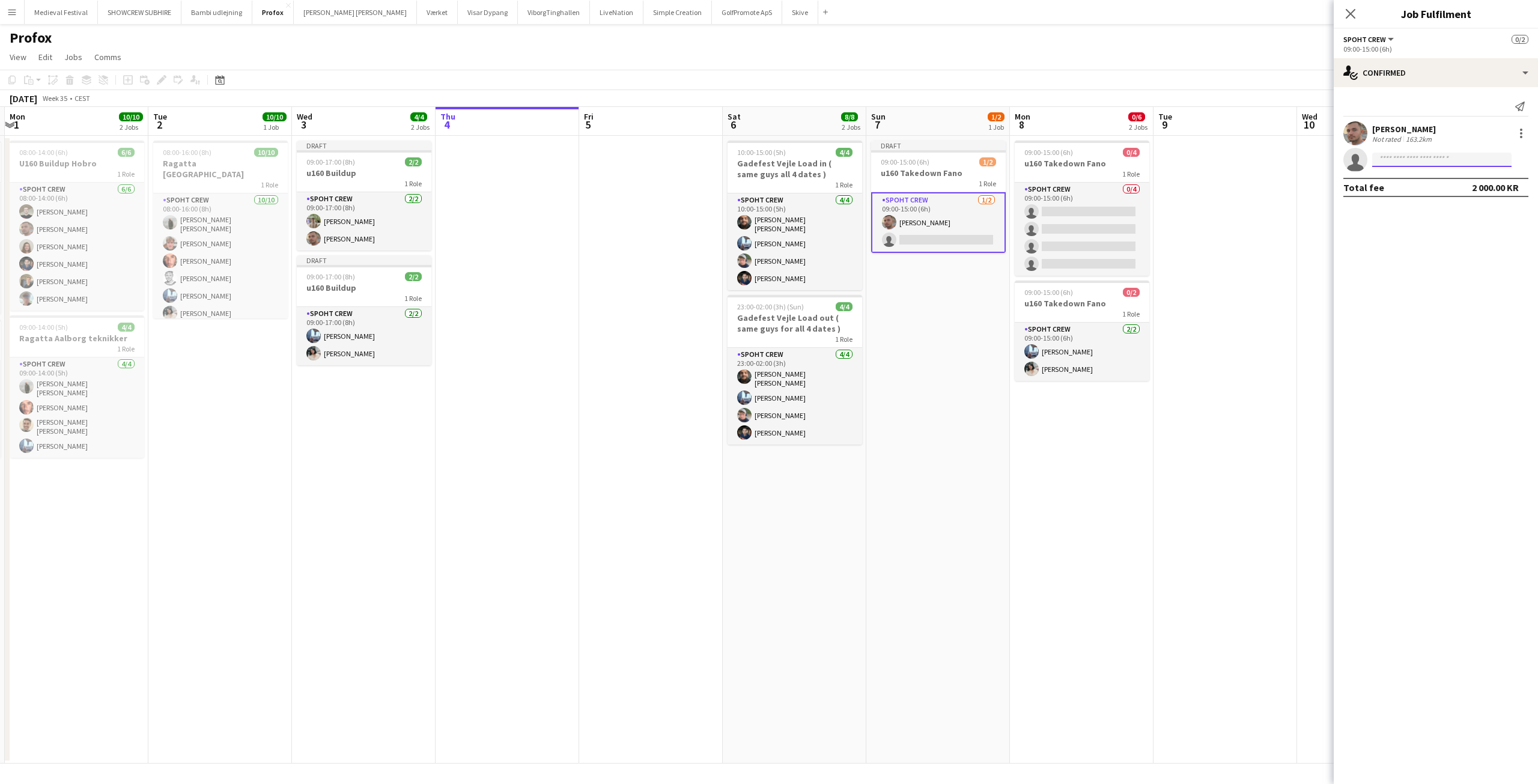
click at [1403, 163] on input at bounding box center [1442, 160] width 140 height 15
type input "****"
click at [1415, 175] on span "[PERSON_NAME]" at bounding box center [1416, 176] width 69 height 10
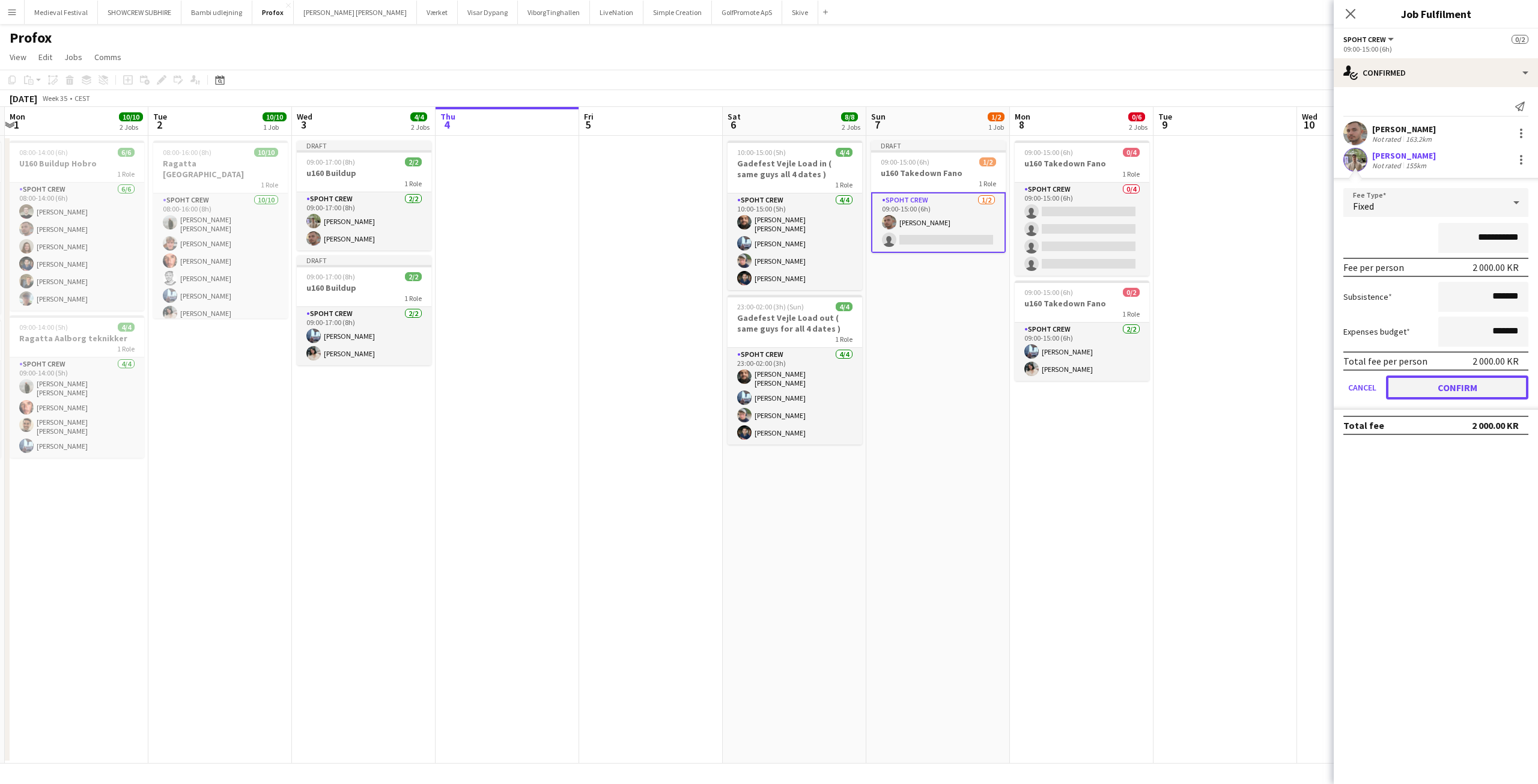
click at [1438, 380] on button "Confirm" at bounding box center [1457, 387] width 142 height 24
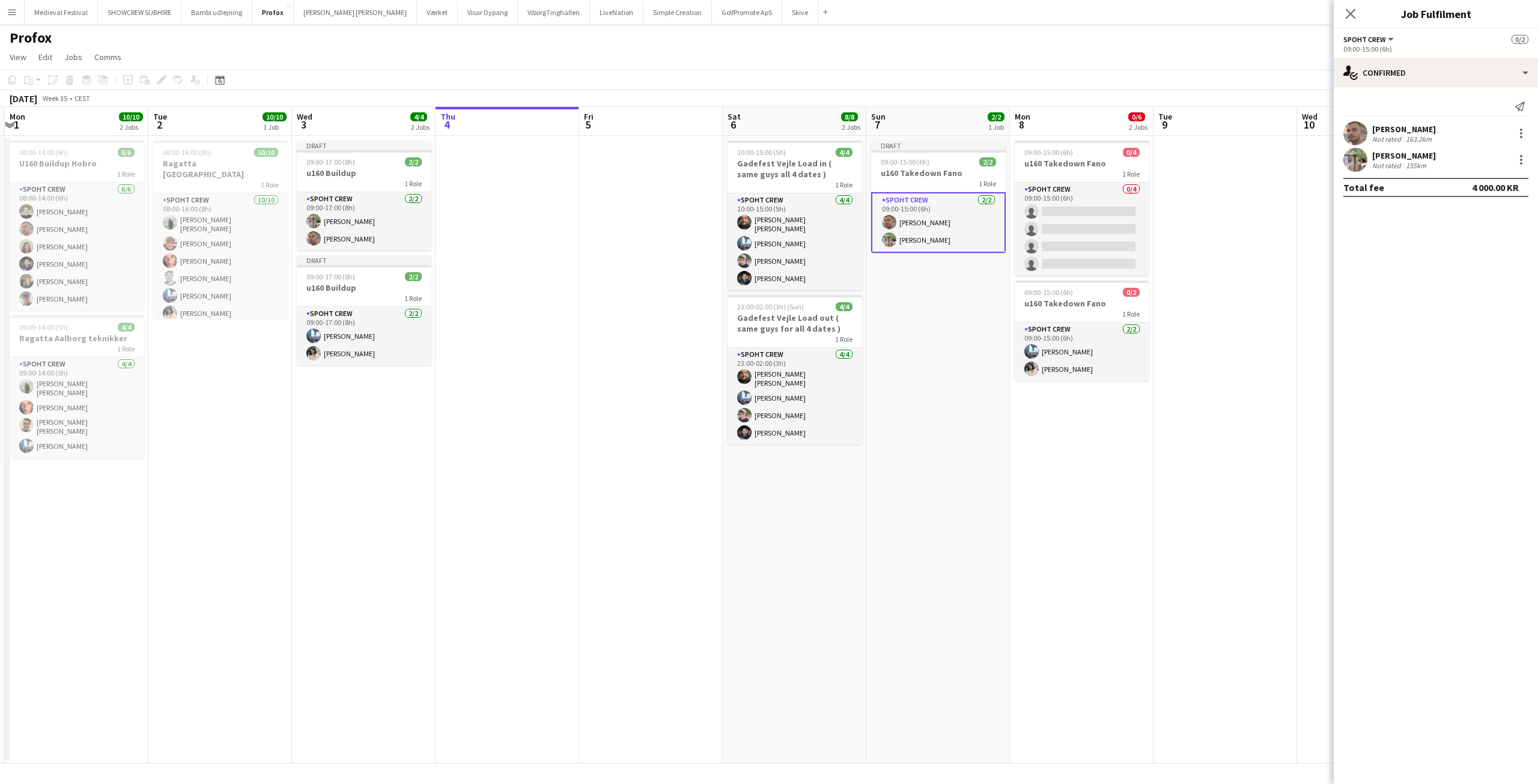
click at [1170, 470] on app-date-cell at bounding box center [1226, 450] width 144 height 628
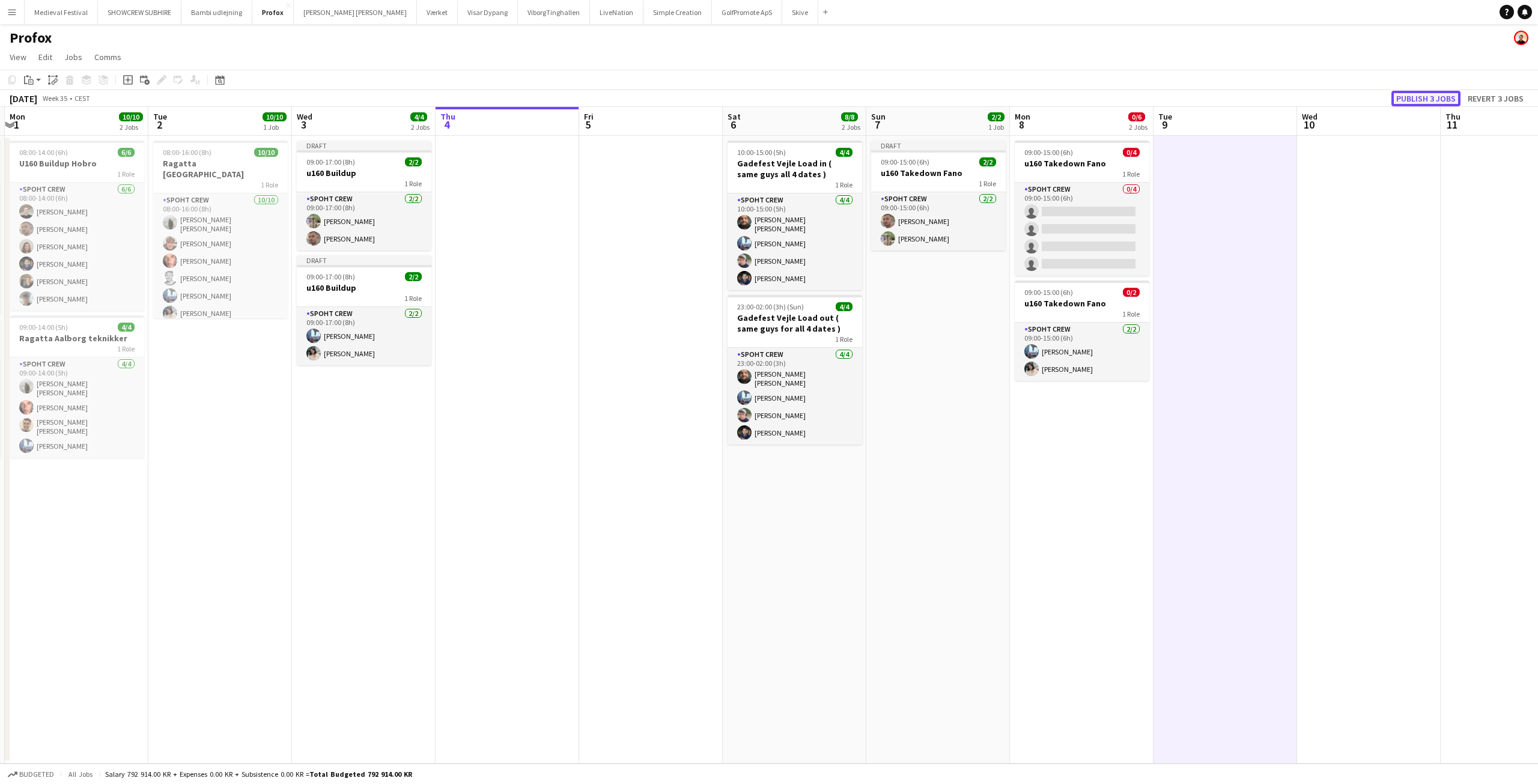
click at [1419, 102] on button "Publish 3 jobs" at bounding box center [1426, 98] width 69 height 15
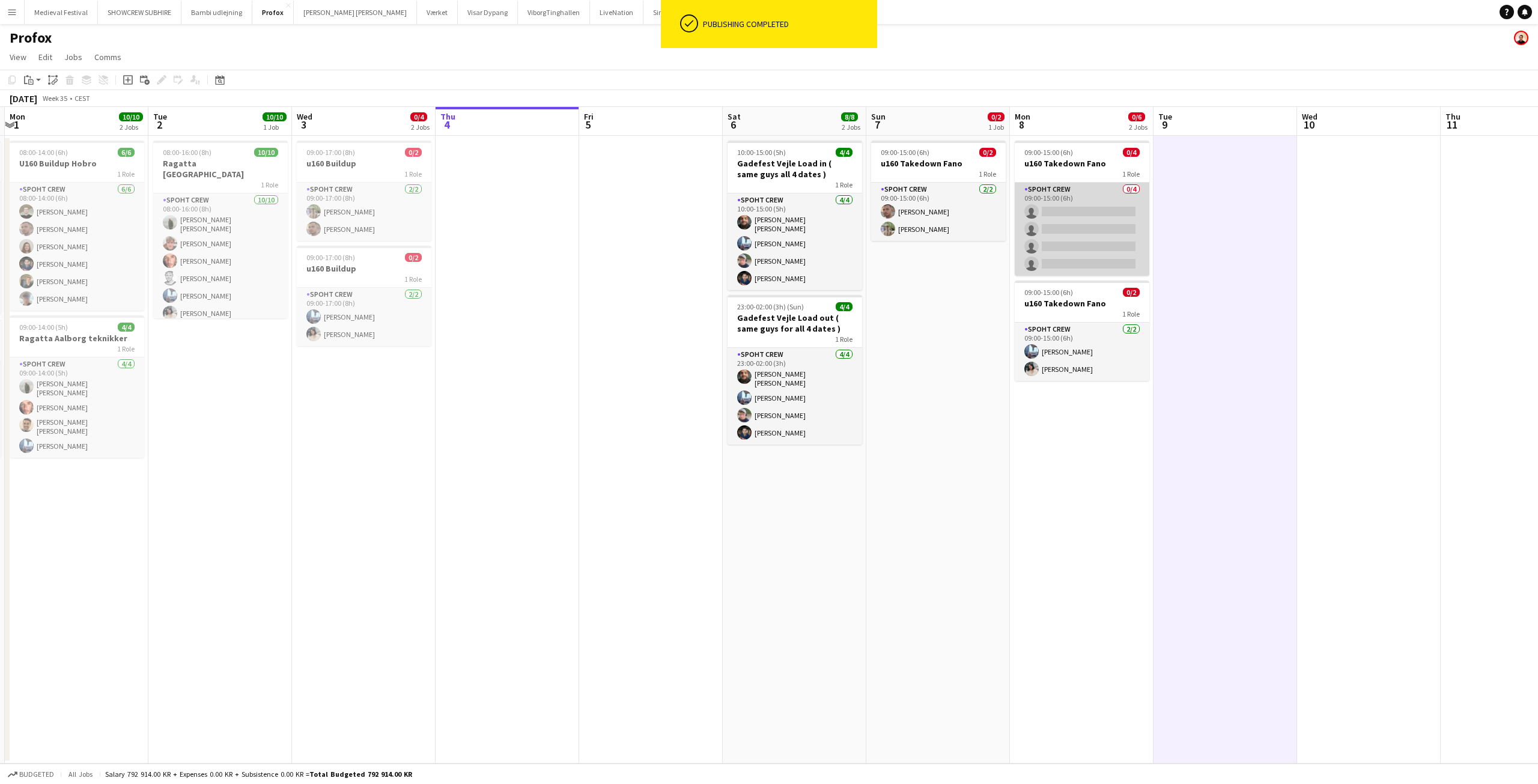
click at [1111, 237] on app-card-role "Spoht Crew 0/4 09:00-15:00 (6h) single-neutral-actions single-neutral-actions s…" at bounding box center [1082, 229] width 135 height 93
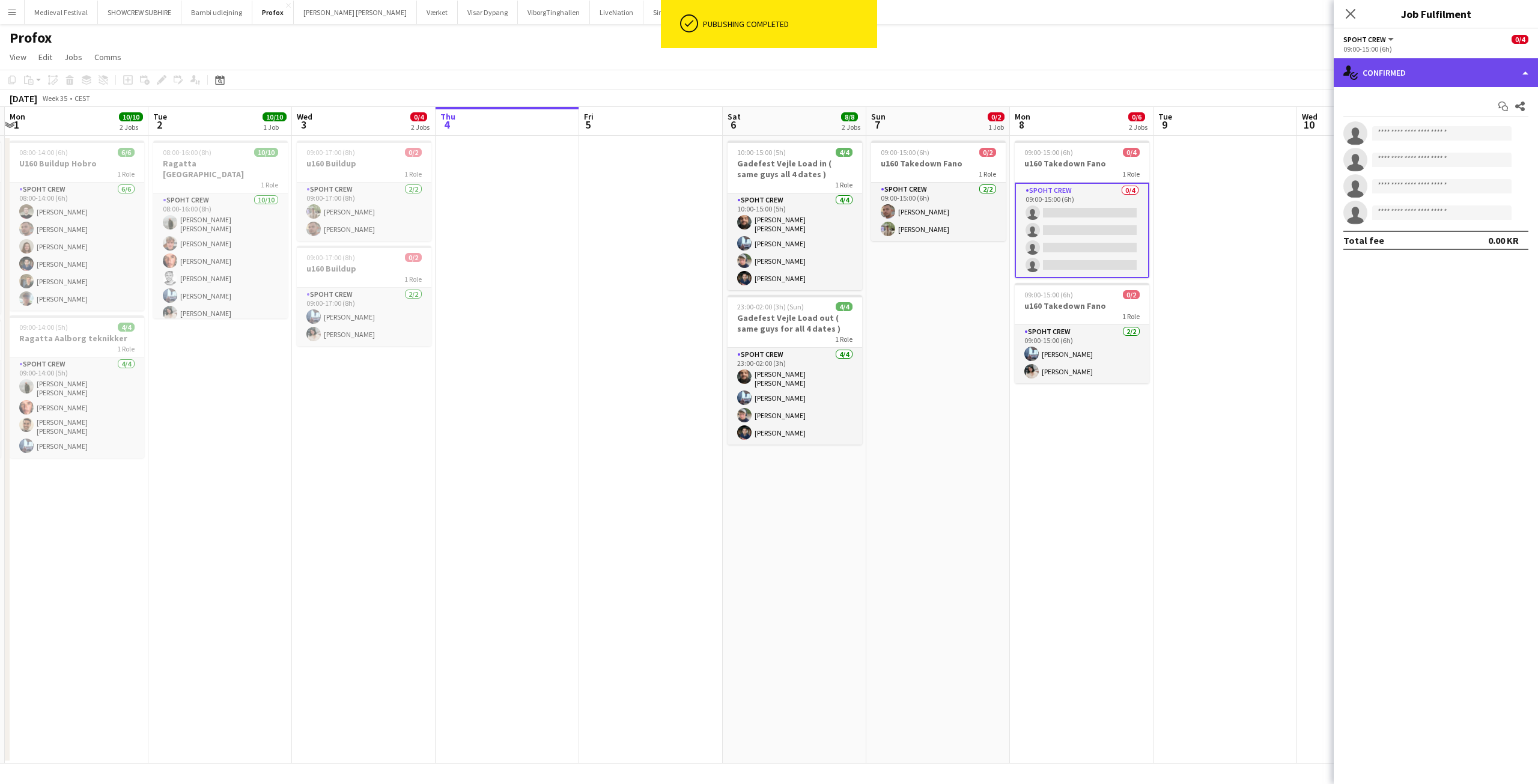
click at [1467, 77] on div "single-neutral-actions-check-2 Confirmed" at bounding box center [1435, 73] width 204 height 29
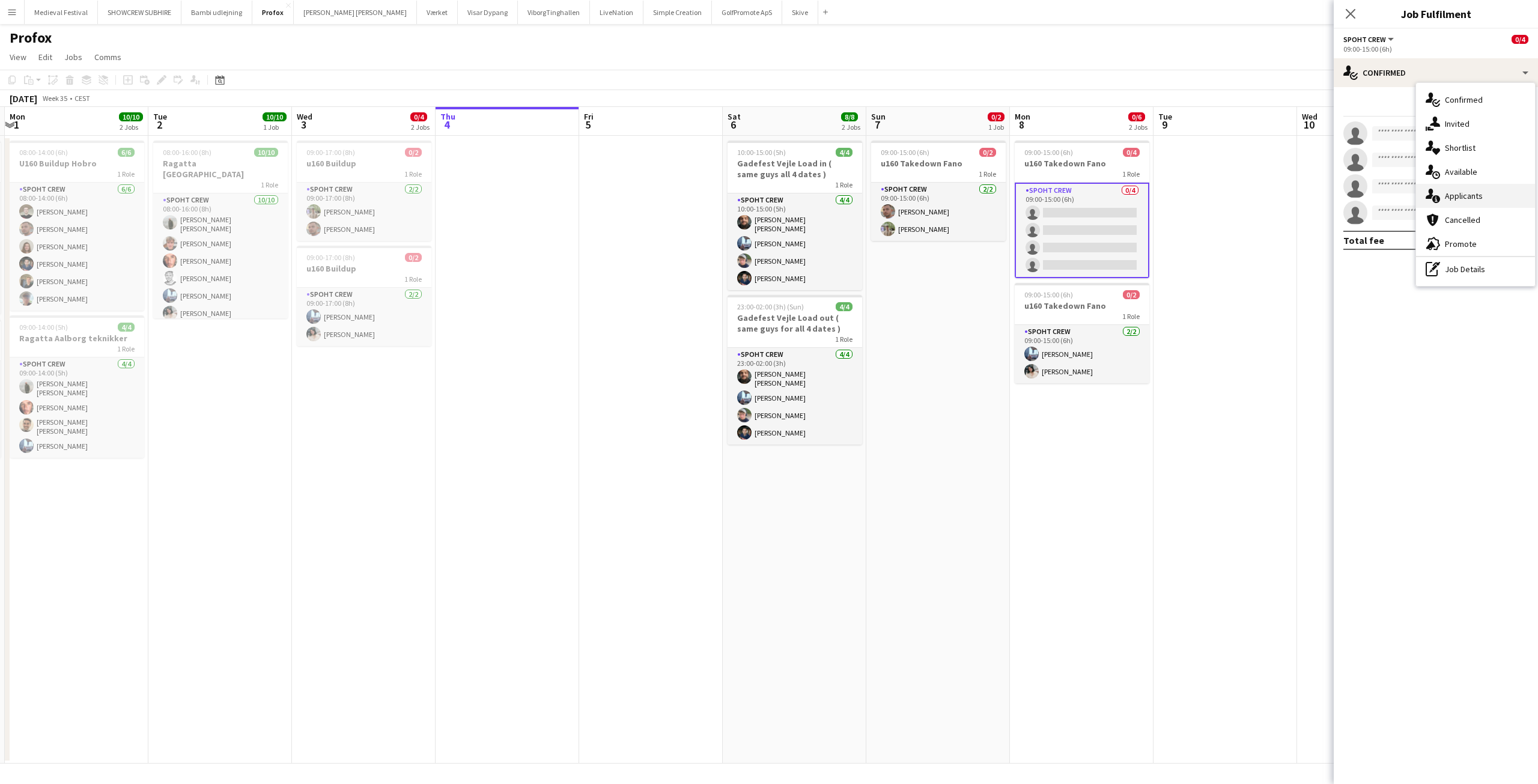
click at [1472, 193] on span "Applicants" at bounding box center [1463, 196] width 38 height 11
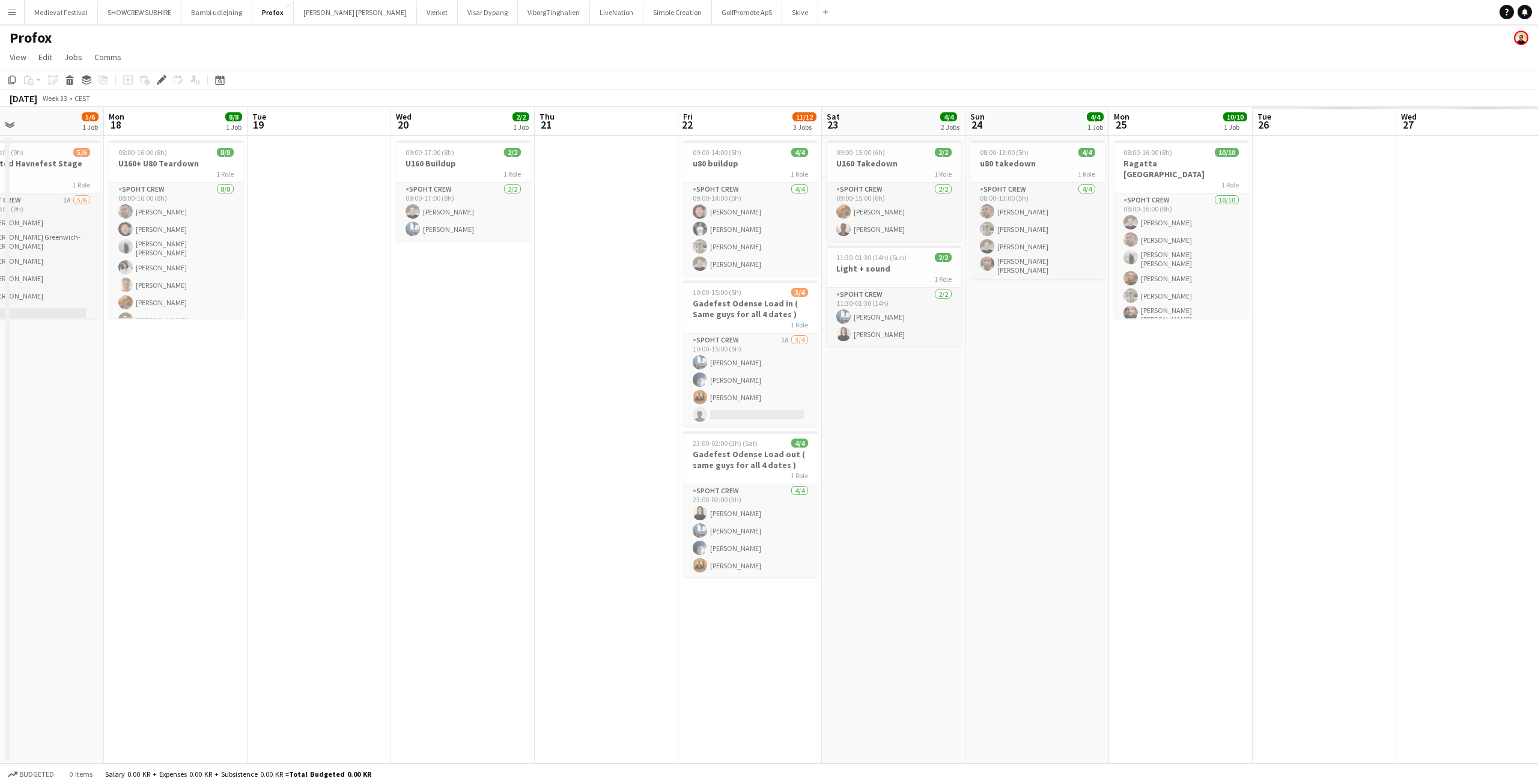
drag, startPoint x: 1292, startPoint y: 366, endPoint x: 432, endPoint y: 327, distance: 860.9
click at [433, 327] on app-calendar-viewport "Thu 14 6/6 1 Job Fri 15 8/8 1 Job Sat 16 8/8 2 Jobs Sun 17 5/6 1 Job Mon 18 8/8…" at bounding box center [769, 435] width 1538 height 656
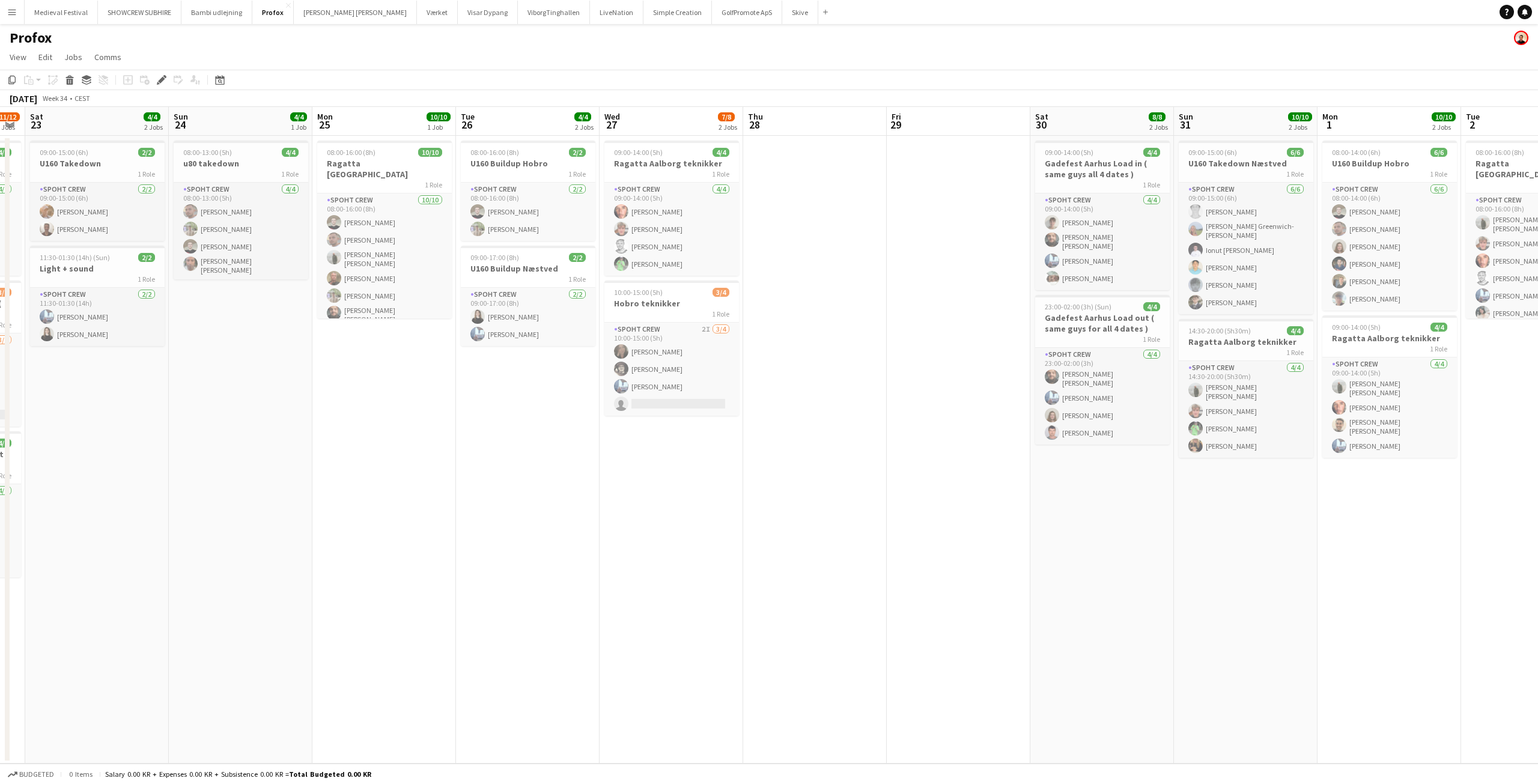
drag, startPoint x: 1151, startPoint y: 370, endPoint x: 299, endPoint y: 336, distance: 852.7
click at [299, 336] on app-calendar-viewport "Wed 20 2/2 1 Job Thu 21 Fri 22 11/12 3 Jobs Sat 23 4/4 2 Jobs Sun 24 4/4 1 Job …" at bounding box center [769, 435] width 1538 height 656
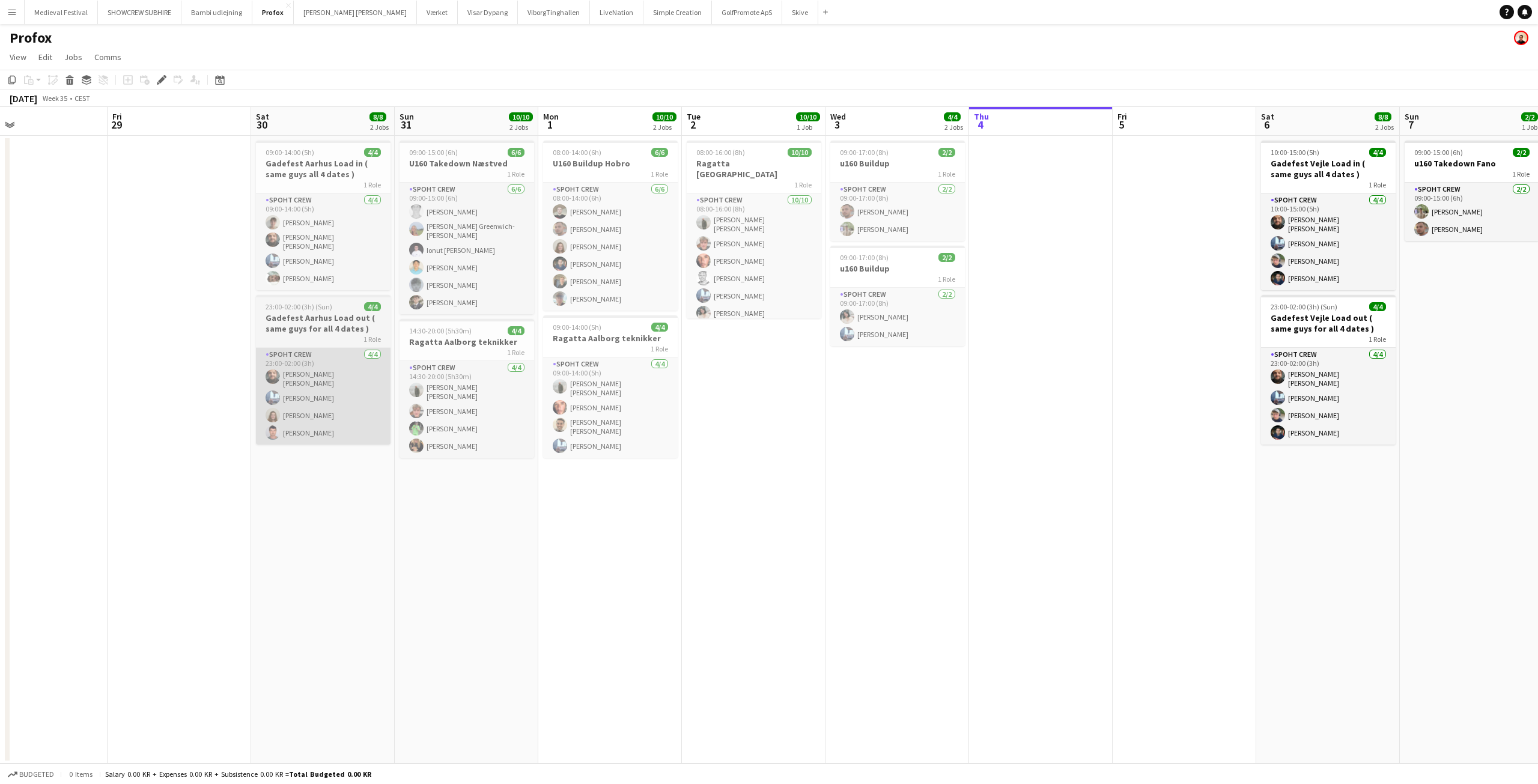
drag, startPoint x: 894, startPoint y: 390, endPoint x: 289, endPoint y: 381, distance: 605.1
click at [125, 386] on app-calendar-viewport "Mon 25 10/10 1 Job Tue 26 4/4 2 Jobs Wed 27 7/8 2 Jobs Thu 28 Fri 29 Sat 30 8/8…" at bounding box center [769, 435] width 1538 height 656
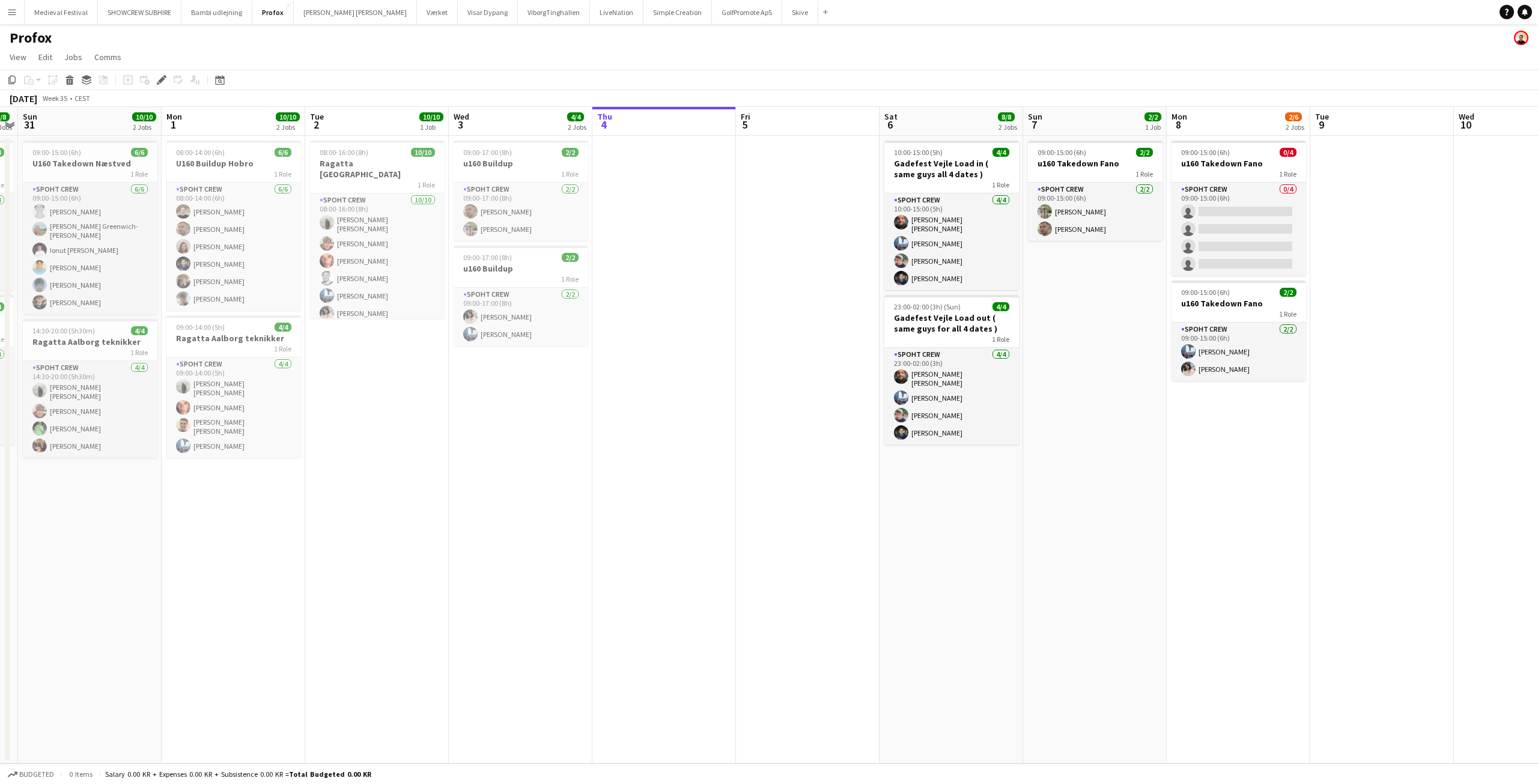
drag, startPoint x: 643, startPoint y: 424, endPoint x: 400, endPoint y: 414, distance: 243.2
click at [400, 414] on app-calendar-viewport "Thu 28 Fri 29 Sat 30 8/8 2 Jobs Sun 31 10/10 2 Jobs Mon 1 10/10 2 Jobs Tue 2 10…" at bounding box center [769, 435] width 1538 height 656
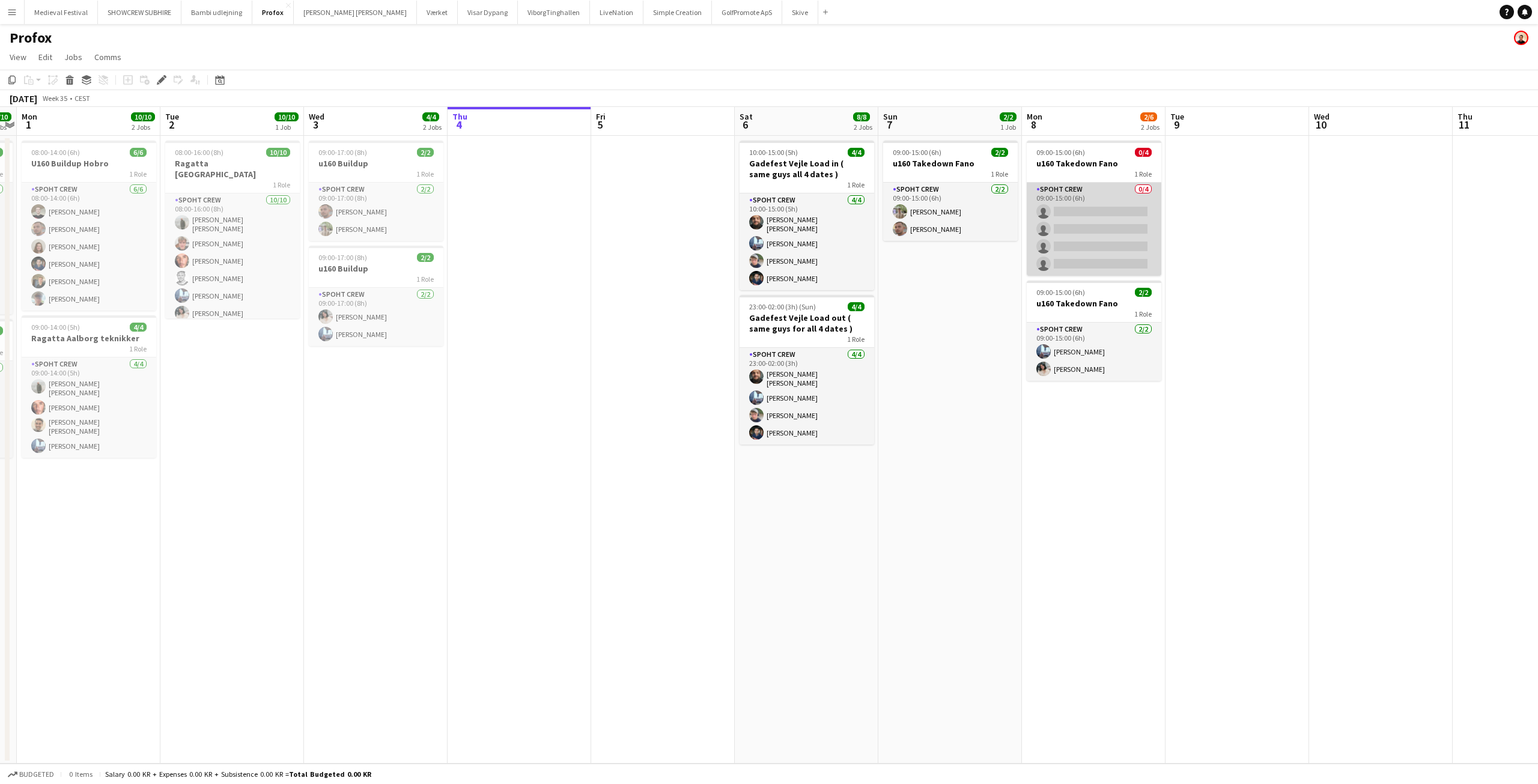
click at [1072, 251] on app-card-role "Spoht Crew 0/4 09:00-15:00 (6h) single-neutral-actions single-neutral-actions s…" at bounding box center [1094, 229] width 135 height 93
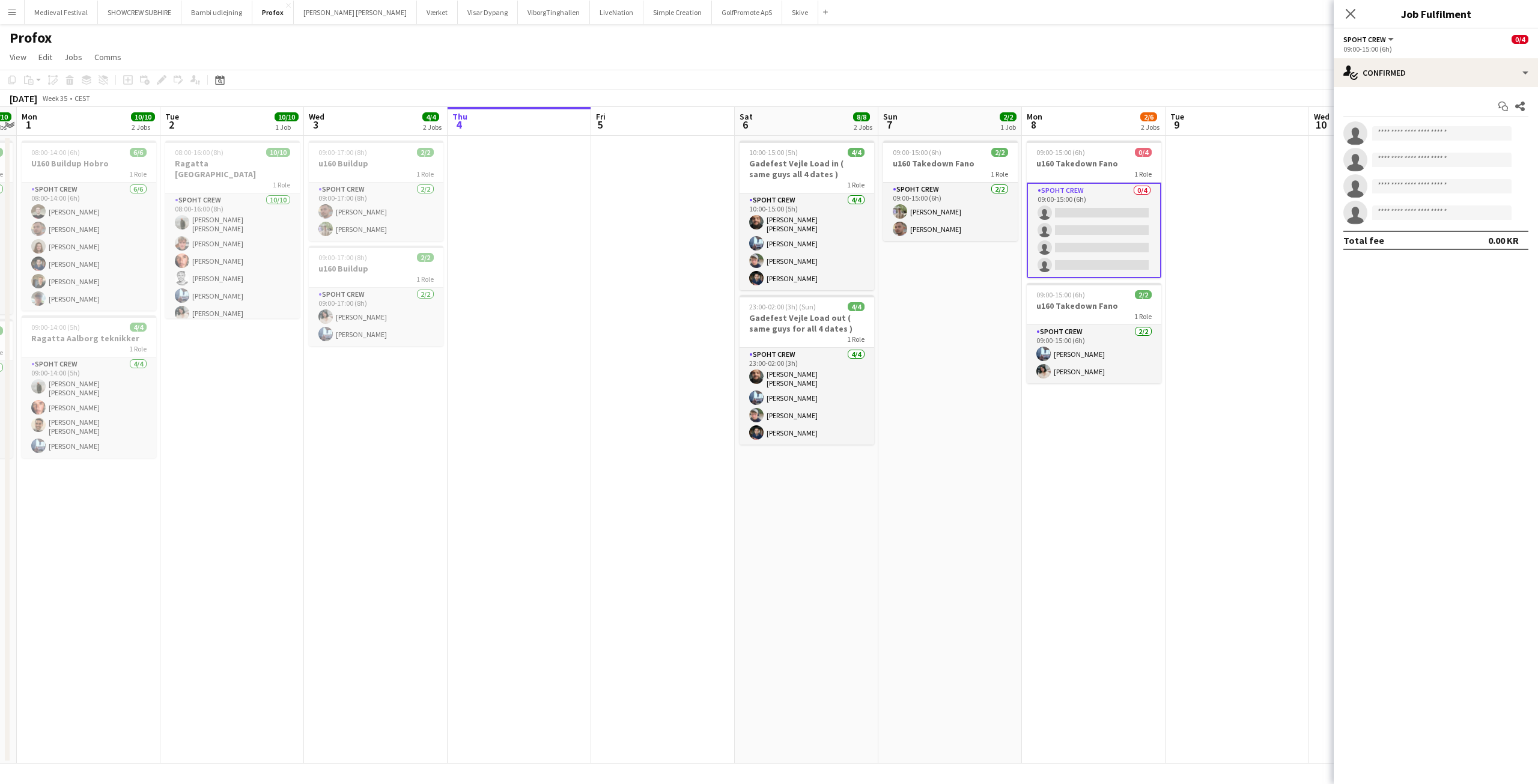
click at [952, 359] on app-date-cell "09:00-15:00 (6h) 2/2 u160 Takedown Fano 1 Role Spoht Crew [DATE] 09:00-15:00 (6…" at bounding box center [950, 450] width 144 height 628
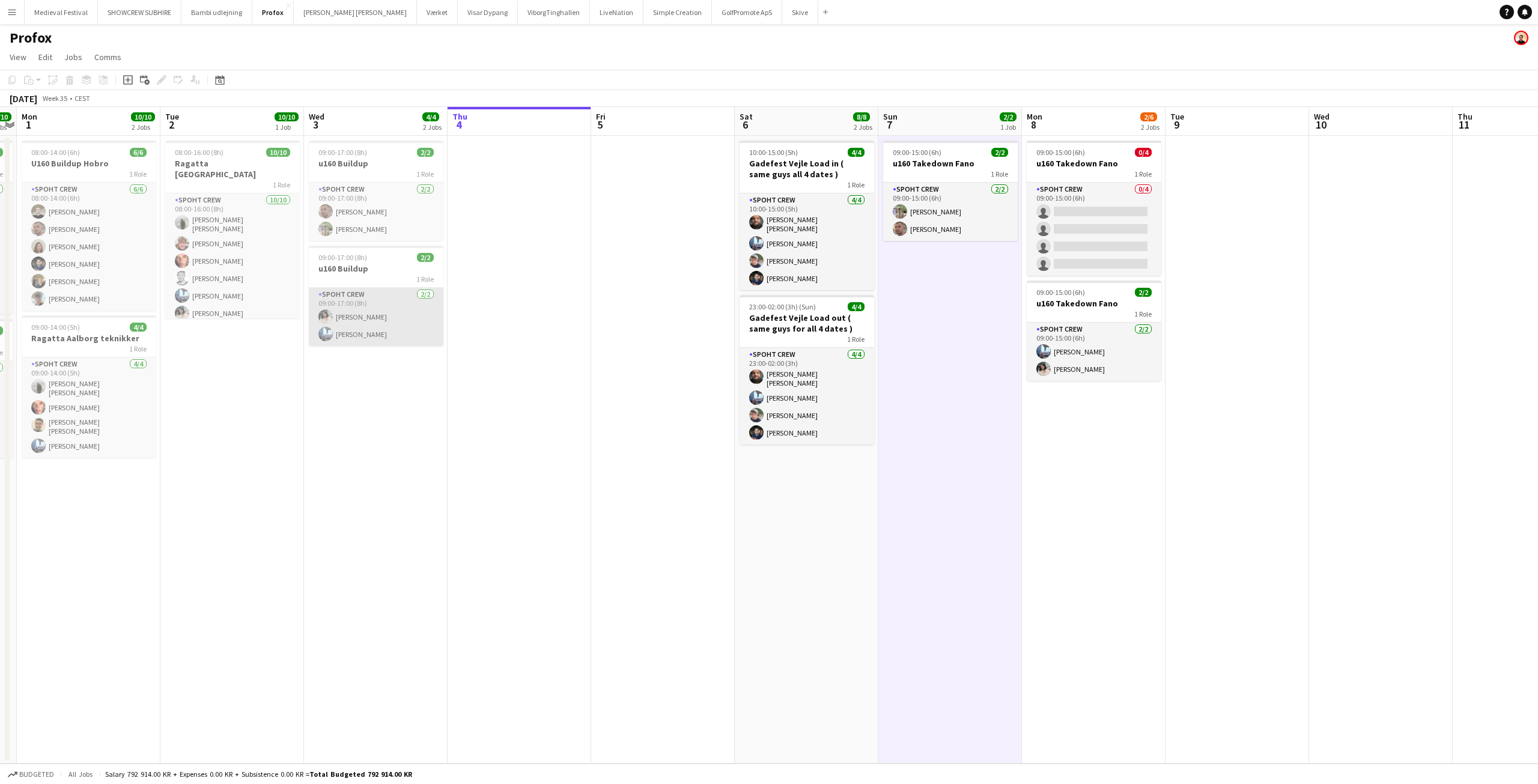
click at [336, 317] on app-card-role "Spoht Crew [DATE] 09:00-17:00 (8h) [PERSON_NAME] [PERSON_NAME]" at bounding box center [376, 317] width 135 height 59
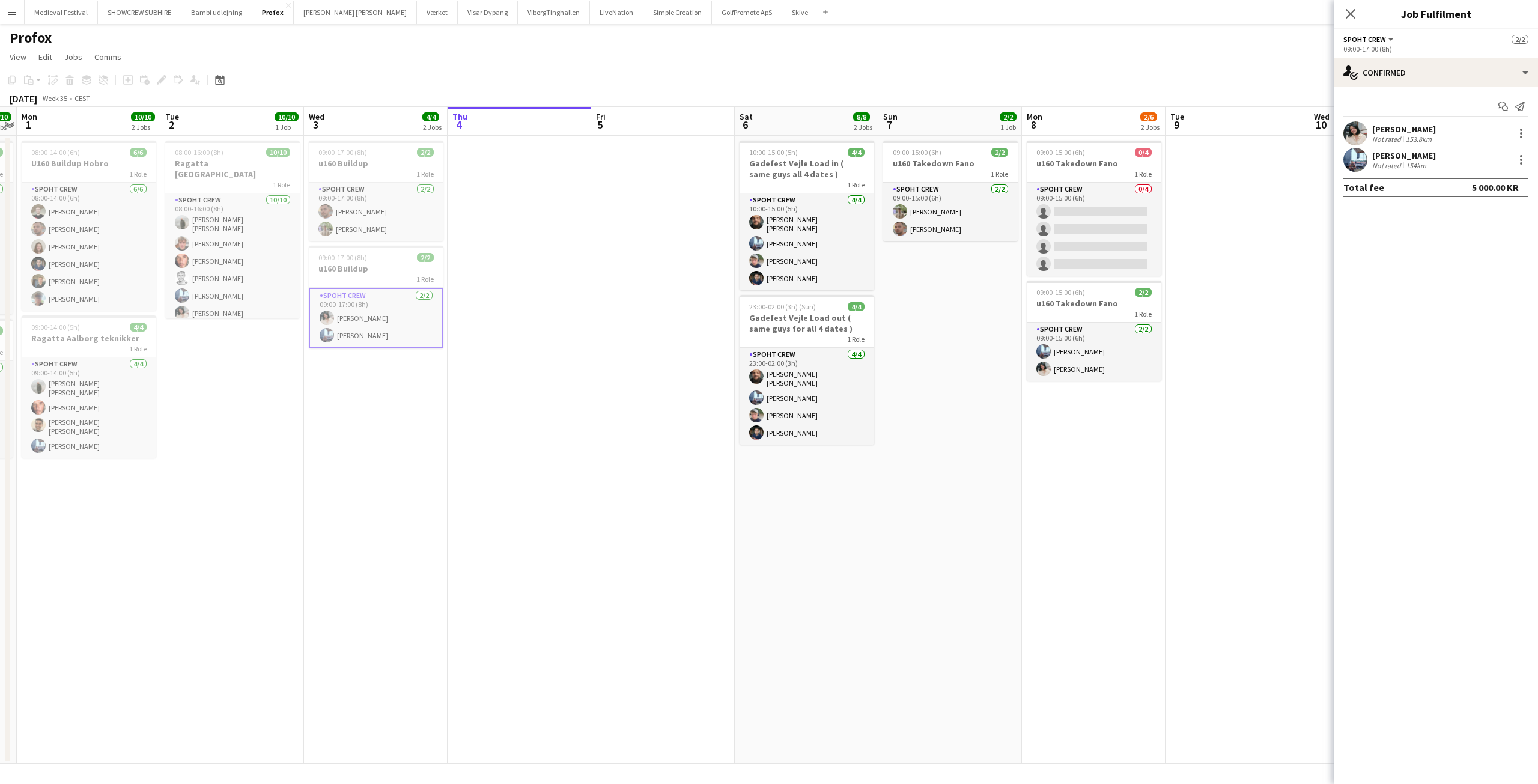
click at [1080, 482] on app-date-cell "09:00-15:00 (6h) 0/4 u160 Takedown Fano 1 Role Spoht Crew 0/4 09:00-15:00 (6h) …" at bounding box center [1094, 450] width 144 height 628
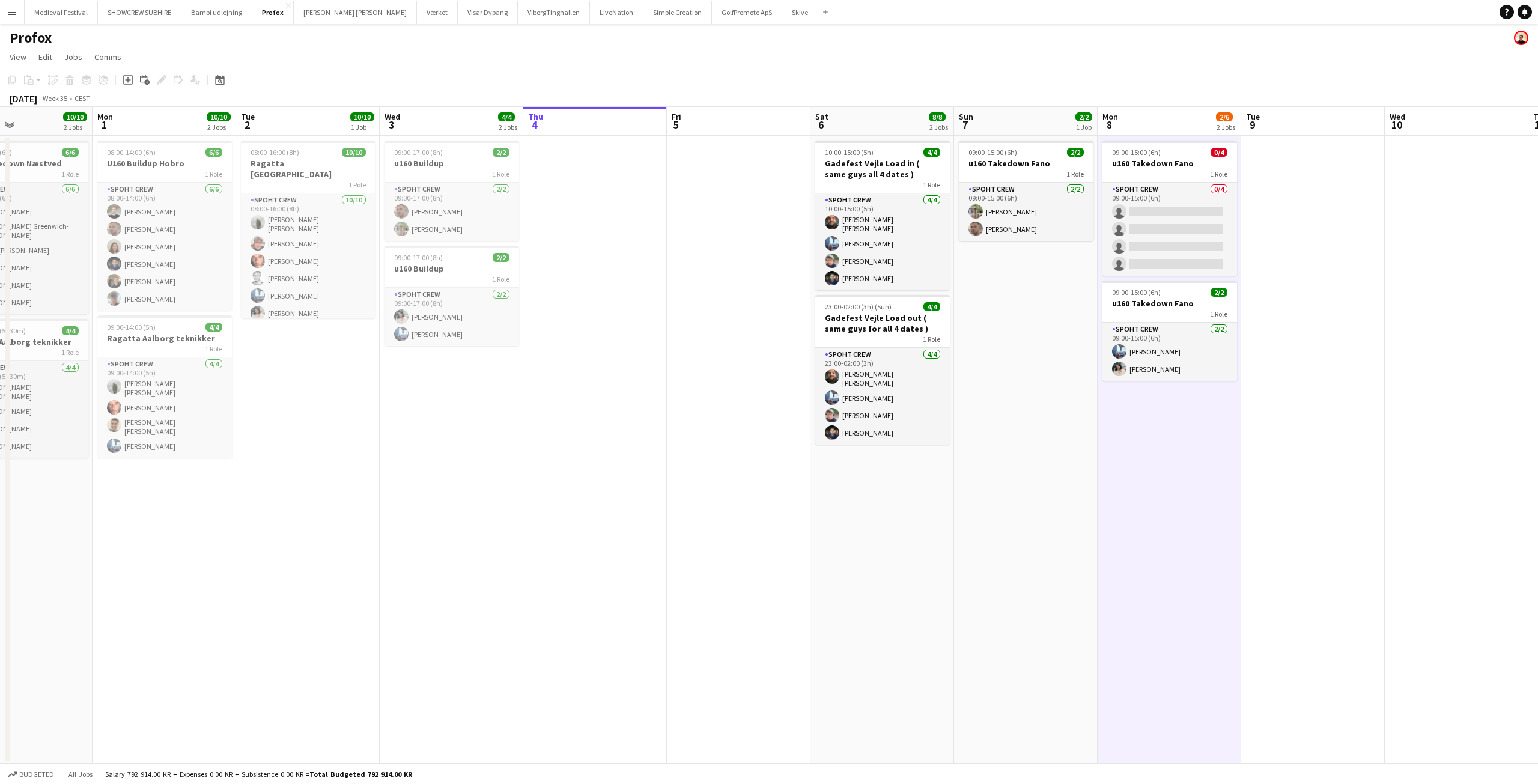
drag, startPoint x: 458, startPoint y: 375, endPoint x: 908, endPoint y: 389, distance: 450.2
click at [908, 389] on app-calendar-viewport "Fri 29 Sat 30 8/8 2 Jobs Sun 31 10/10 2 Jobs Mon 1 10/10 2 Jobs Tue 2 10/10 1 J…" at bounding box center [769, 435] width 1538 height 656
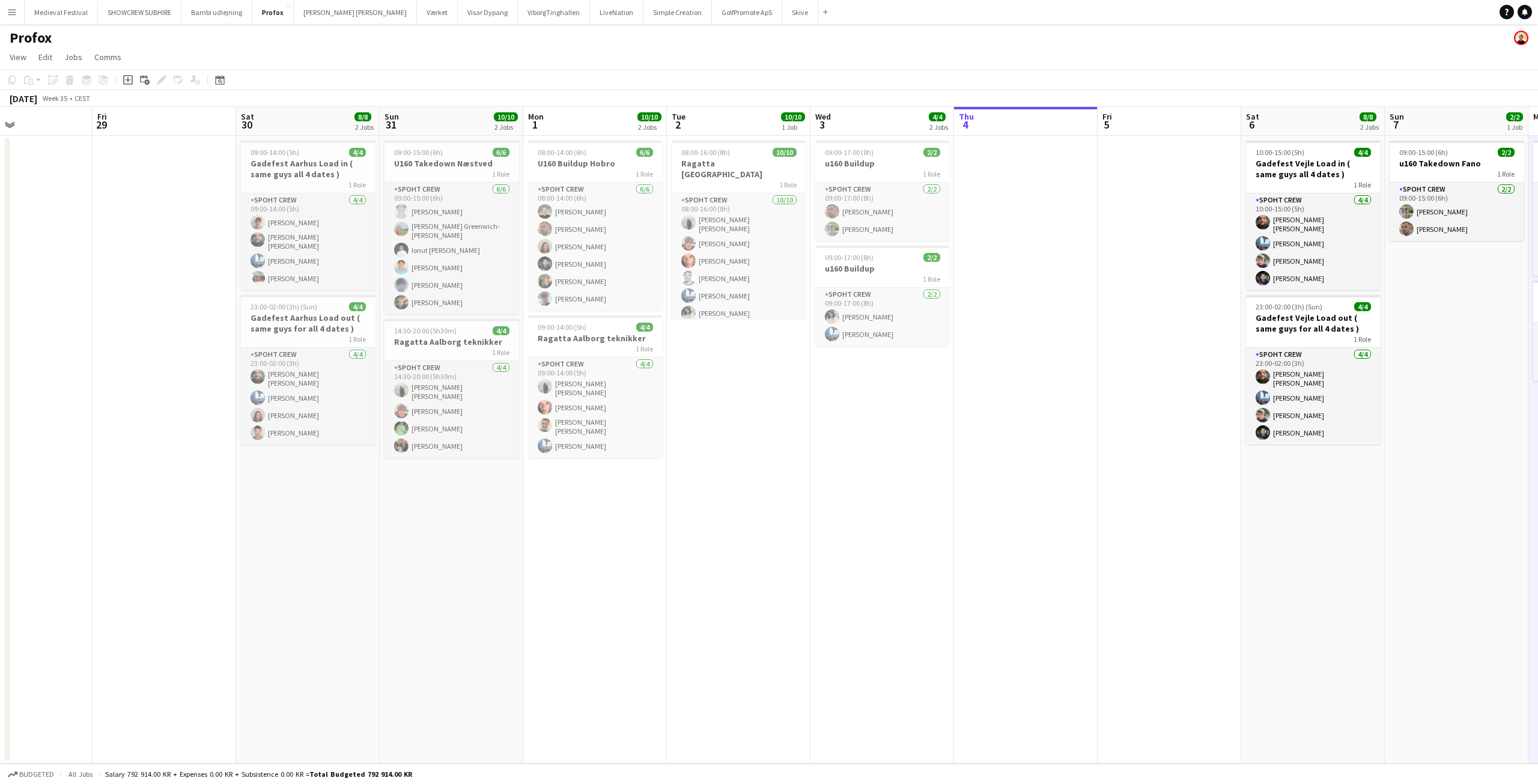
scroll to position [0, 334]
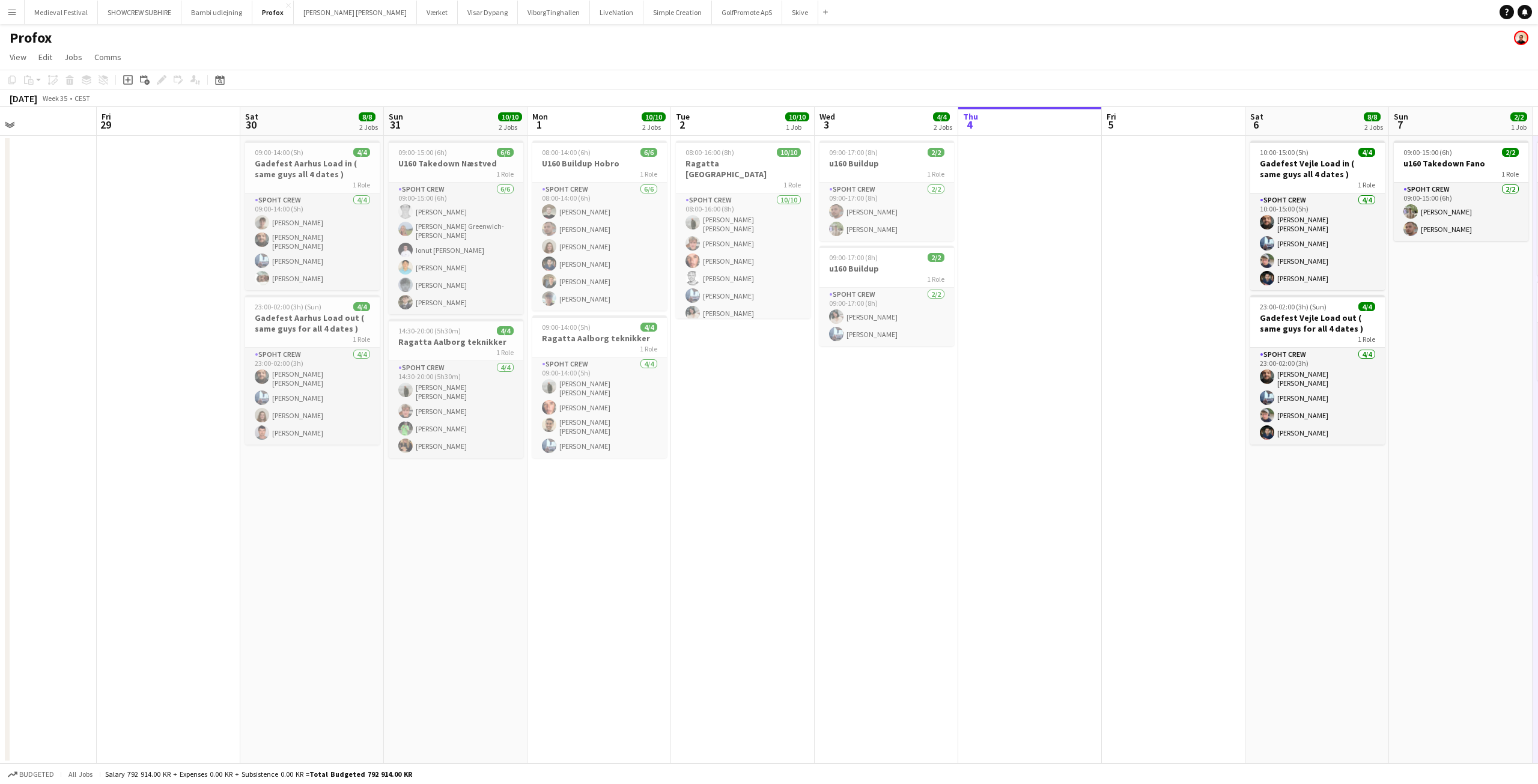
click at [12, 6] on button "Menu" at bounding box center [12, 12] width 24 height 24
click at [137, 60] on link "All jobs" at bounding box center [181, 66] width 120 height 24
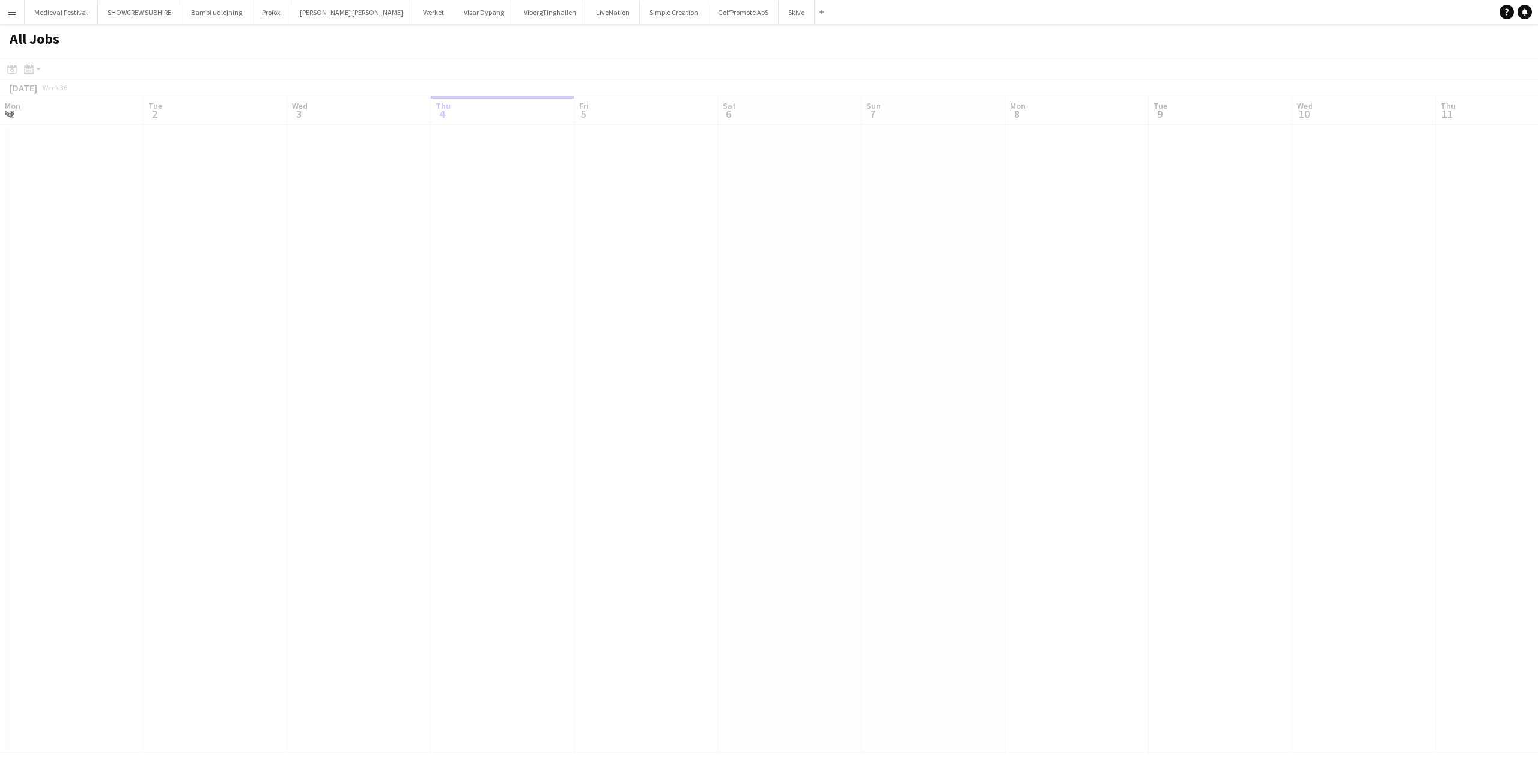
scroll to position [0, 287]
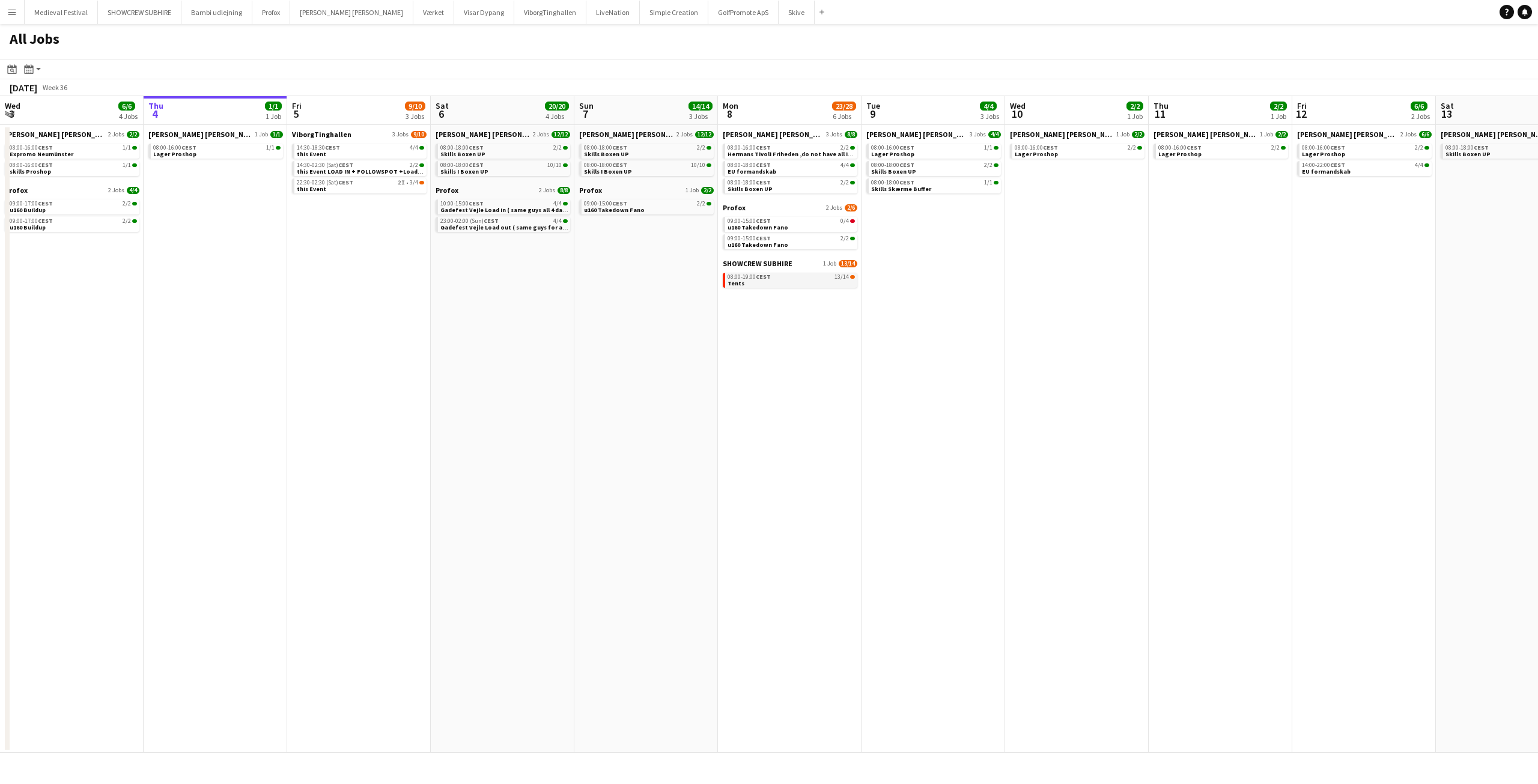
click at [828, 277] on div "08:00-19:00 CEST 13/14" at bounding box center [791, 277] width 128 height 6
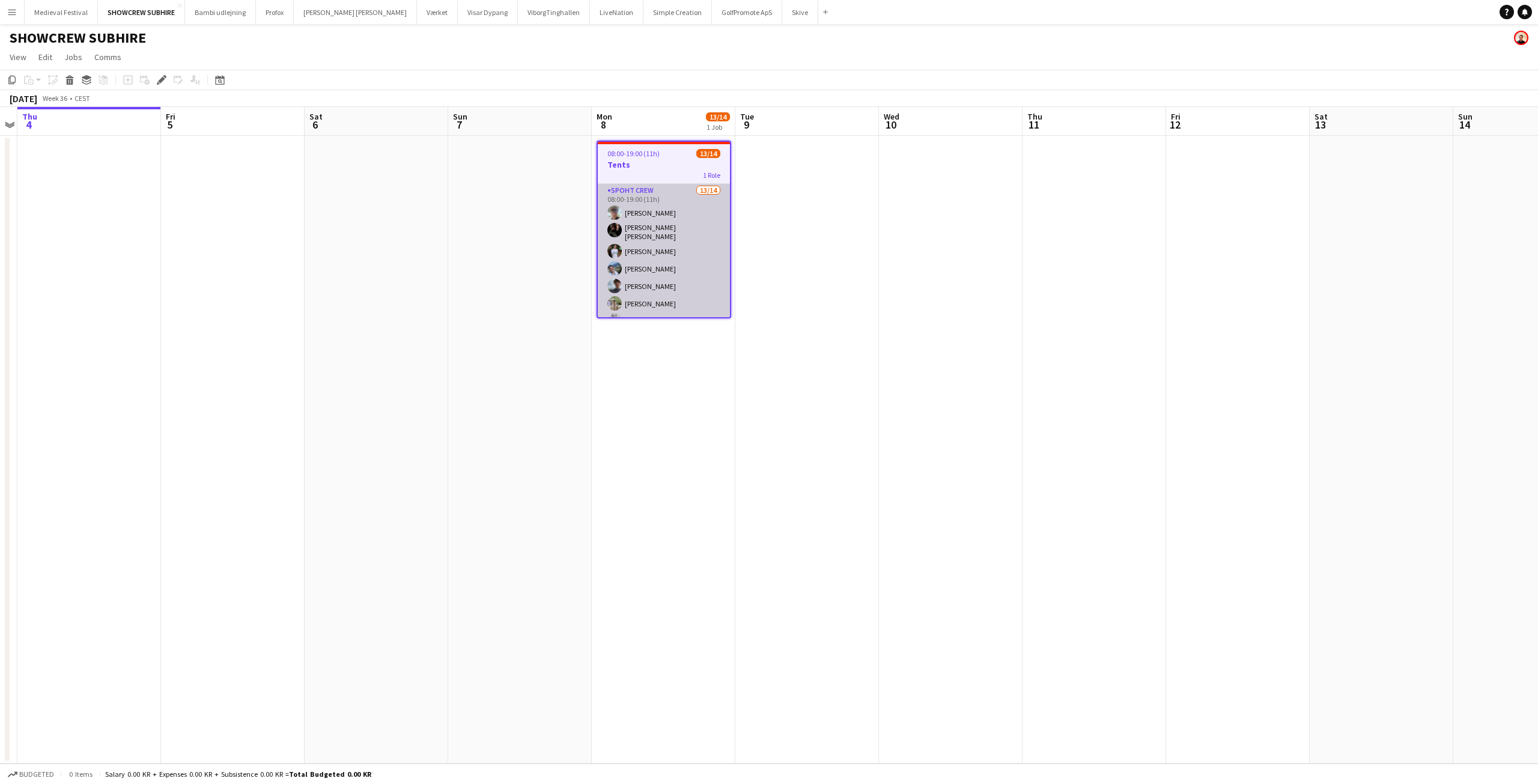
click at [688, 266] on app-card-role "Spoht Crew 13/14 08:00-19:00 (11h) Andreas Eberlin Lili Gheorghe Enache Marco T…" at bounding box center [663, 319] width 132 height 271
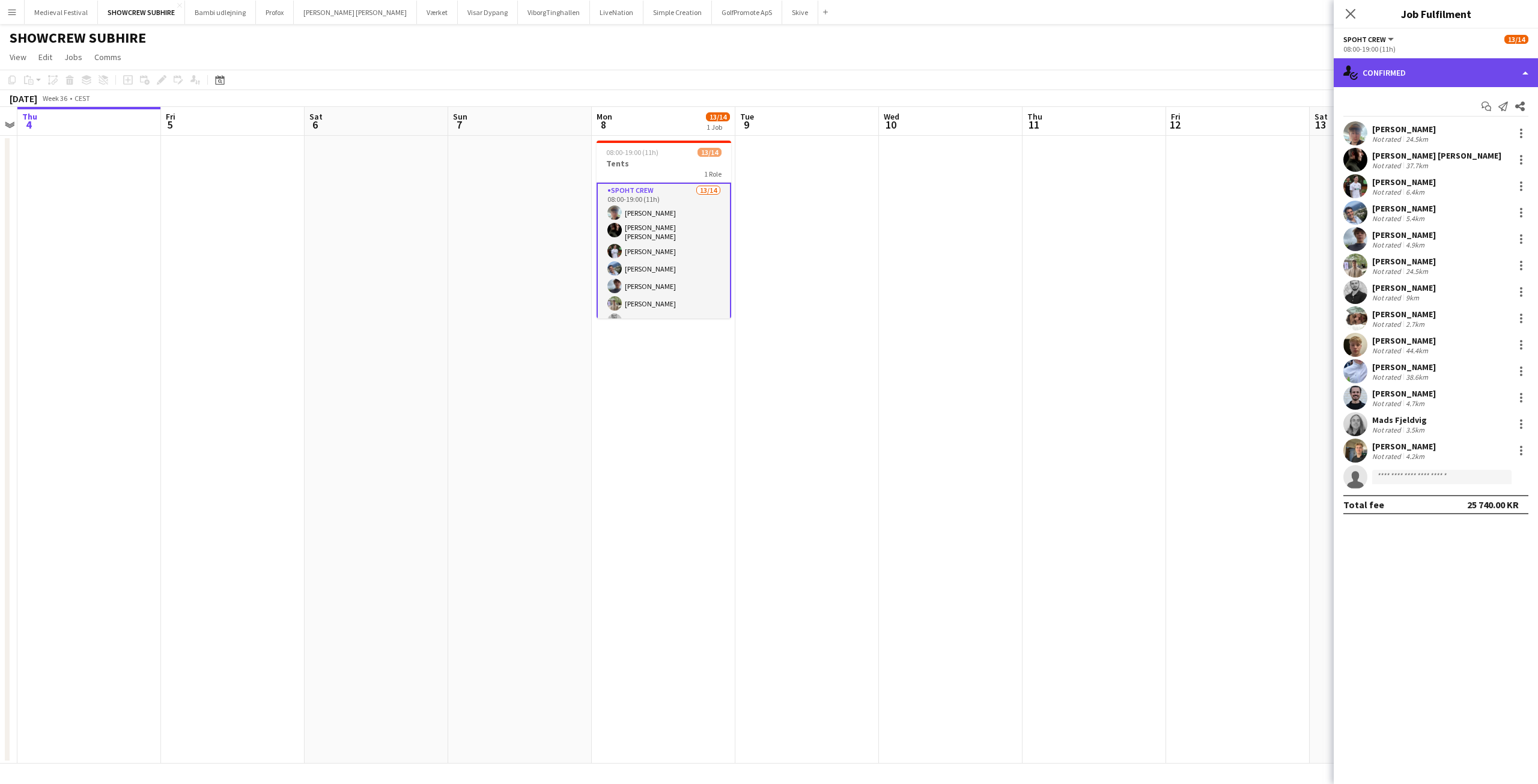
click at [1426, 75] on div "single-neutral-actions-check-2 Confirmed" at bounding box center [1435, 73] width 204 height 29
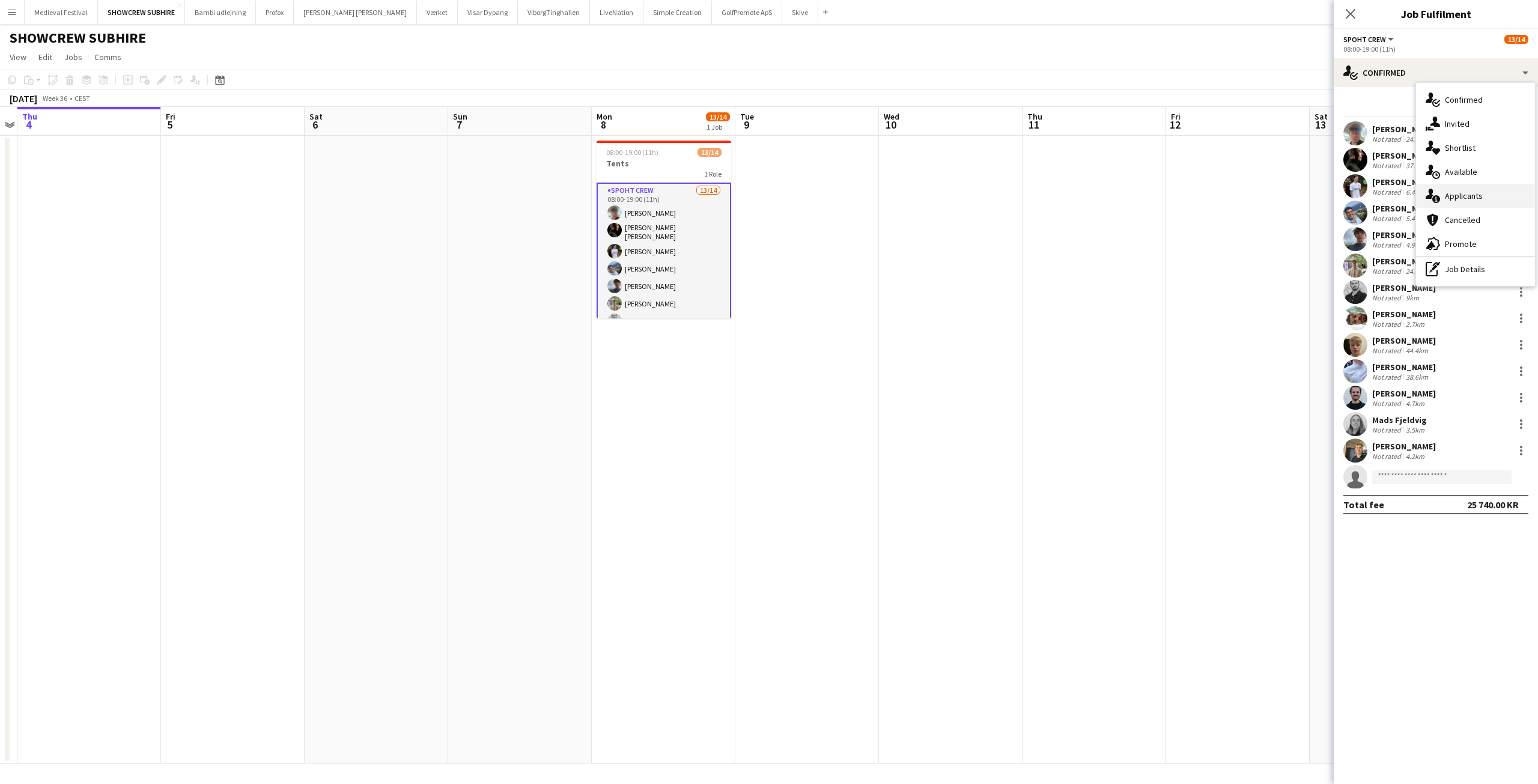
click at [1467, 188] on div "single-neutral-actions-information Applicants" at bounding box center [1475, 196] width 119 height 24
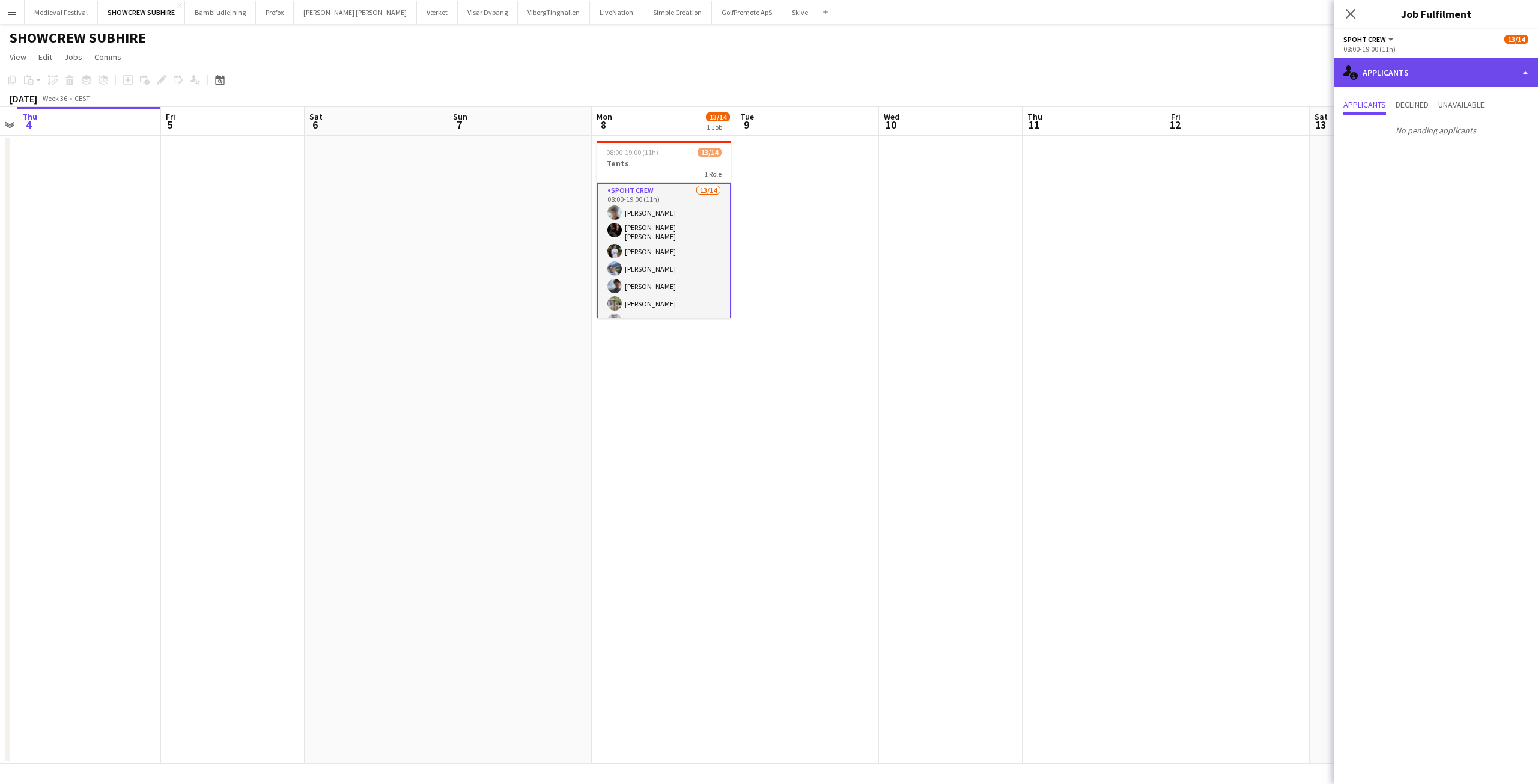
click at [1409, 77] on div "single-neutral-actions-information Applicants" at bounding box center [1435, 73] width 204 height 29
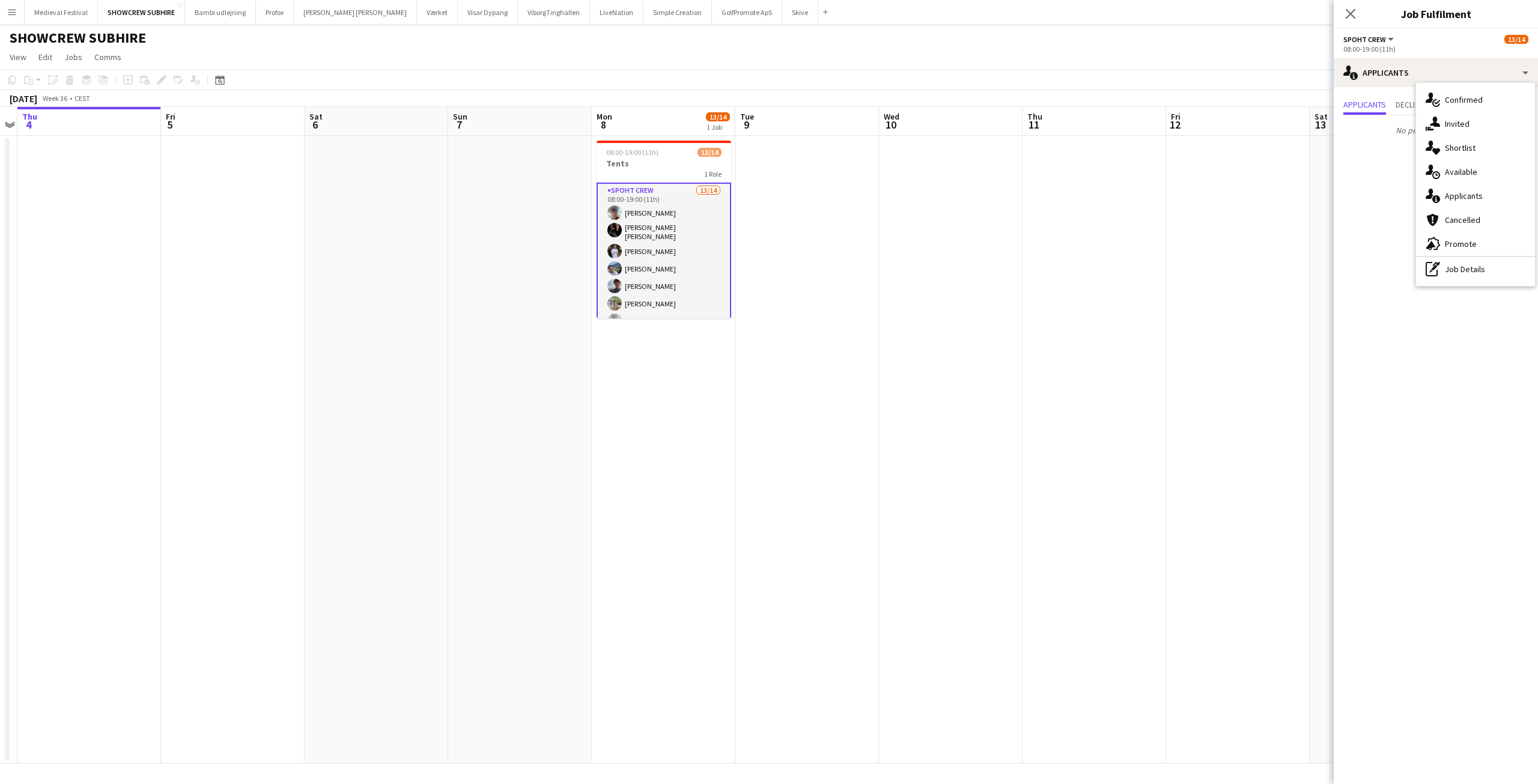
click at [649, 269] on app-card-role "Spoht Crew 13/14 08:00-19:00 (11h) Andreas Eberlin Lili Gheorghe Enache Marco T…" at bounding box center [663, 319] width 135 height 273
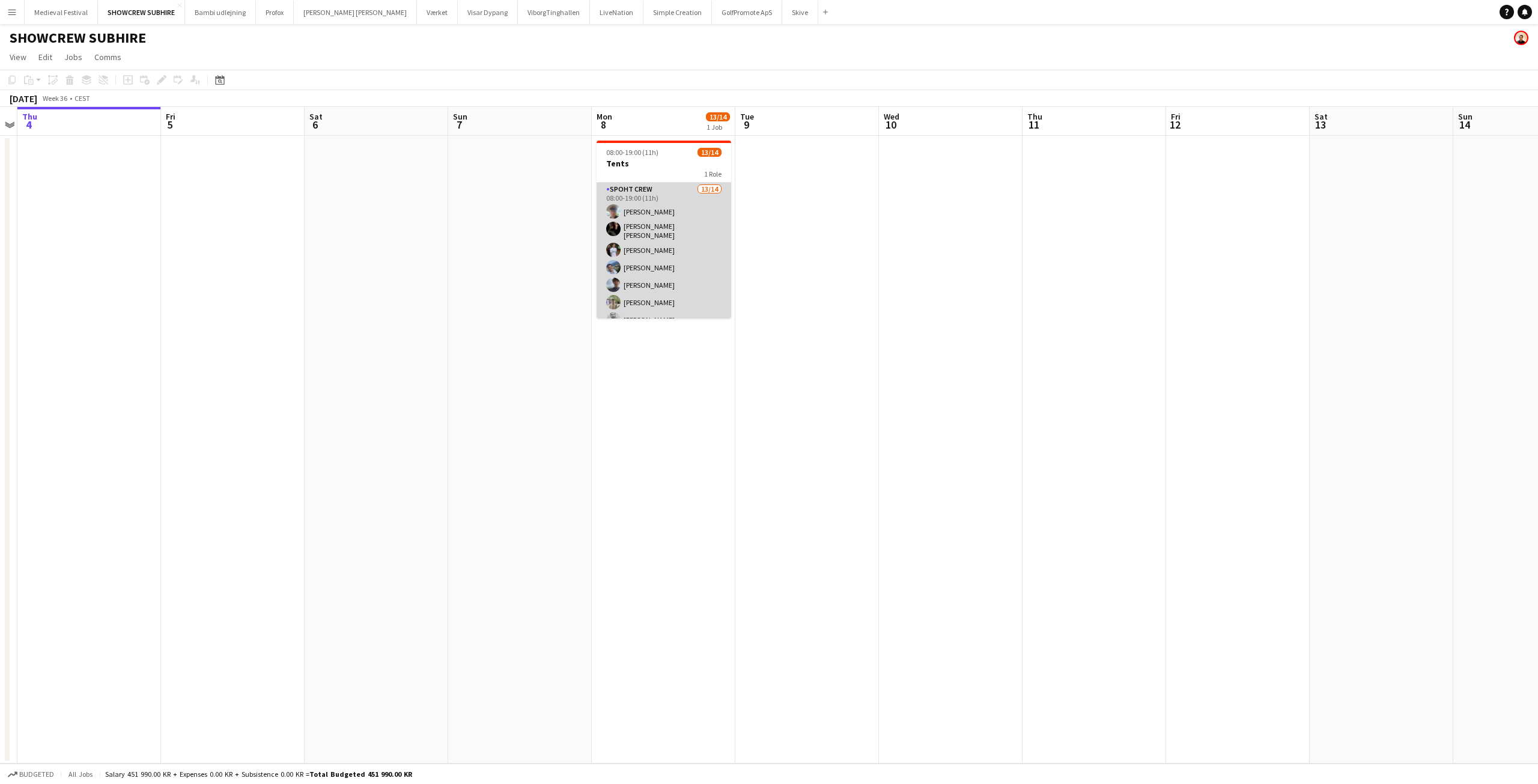
click at [686, 259] on app-card-role "Spoht Crew 13/14 08:00-19:00 (11h) Andreas Eberlin Lili Gheorghe Enache Marco T…" at bounding box center [663, 318] width 135 height 271
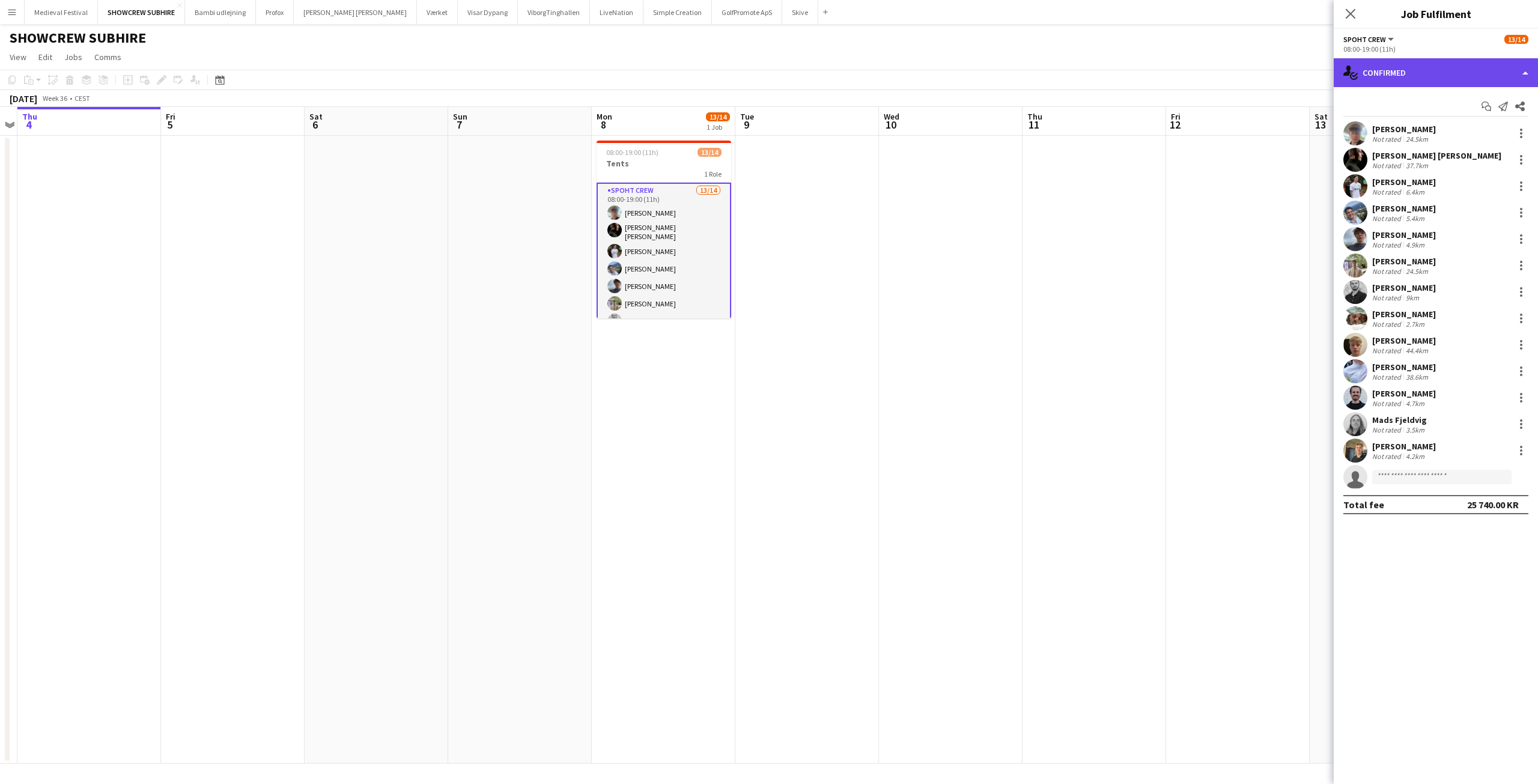
click at [1397, 70] on div "single-neutral-actions-check-2 Confirmed" at bounding box center [1435, 73] width 204 height 29
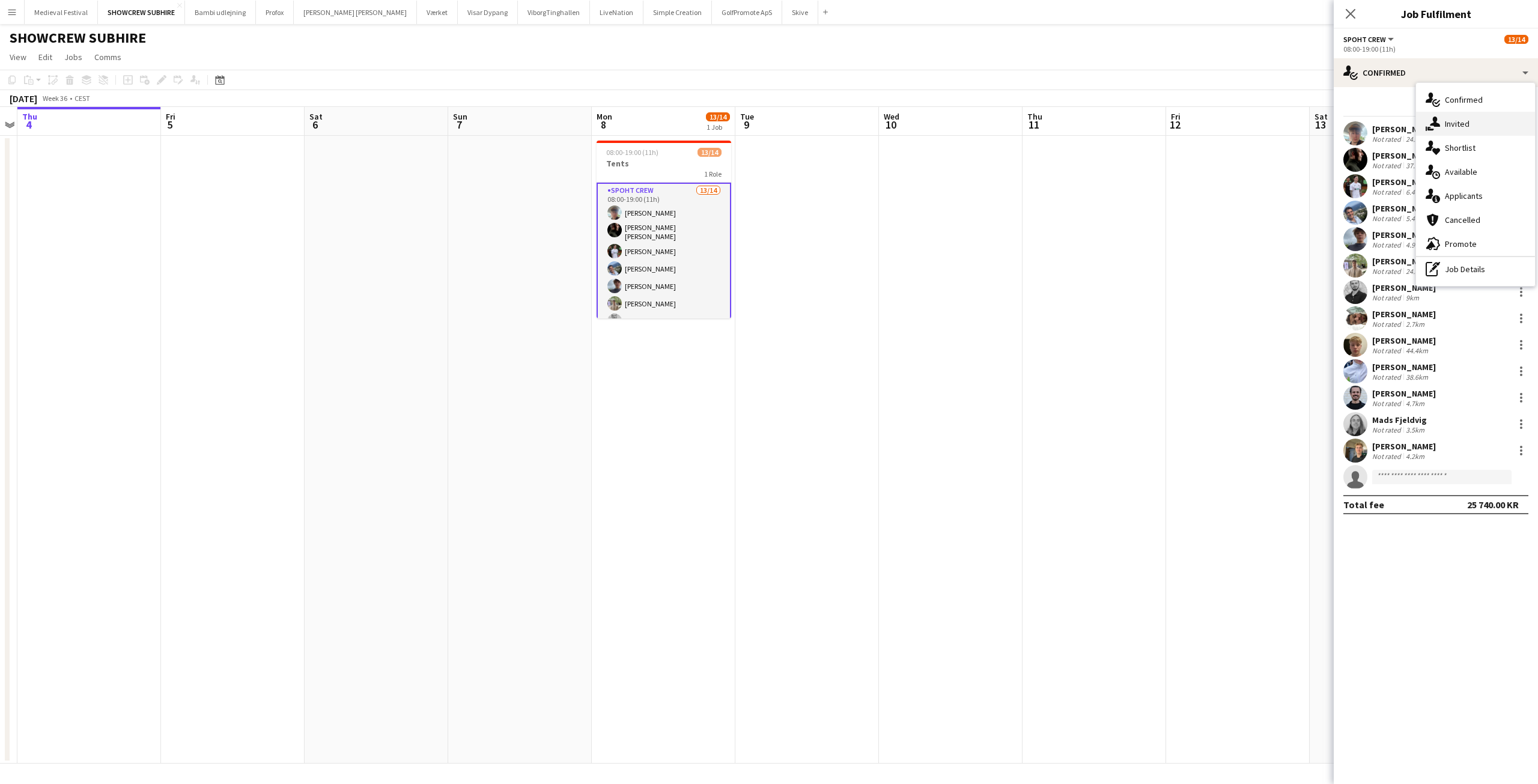
click at [1447, 119] on span "Invited" at bounding box center [1456, 124] width 24 height 11
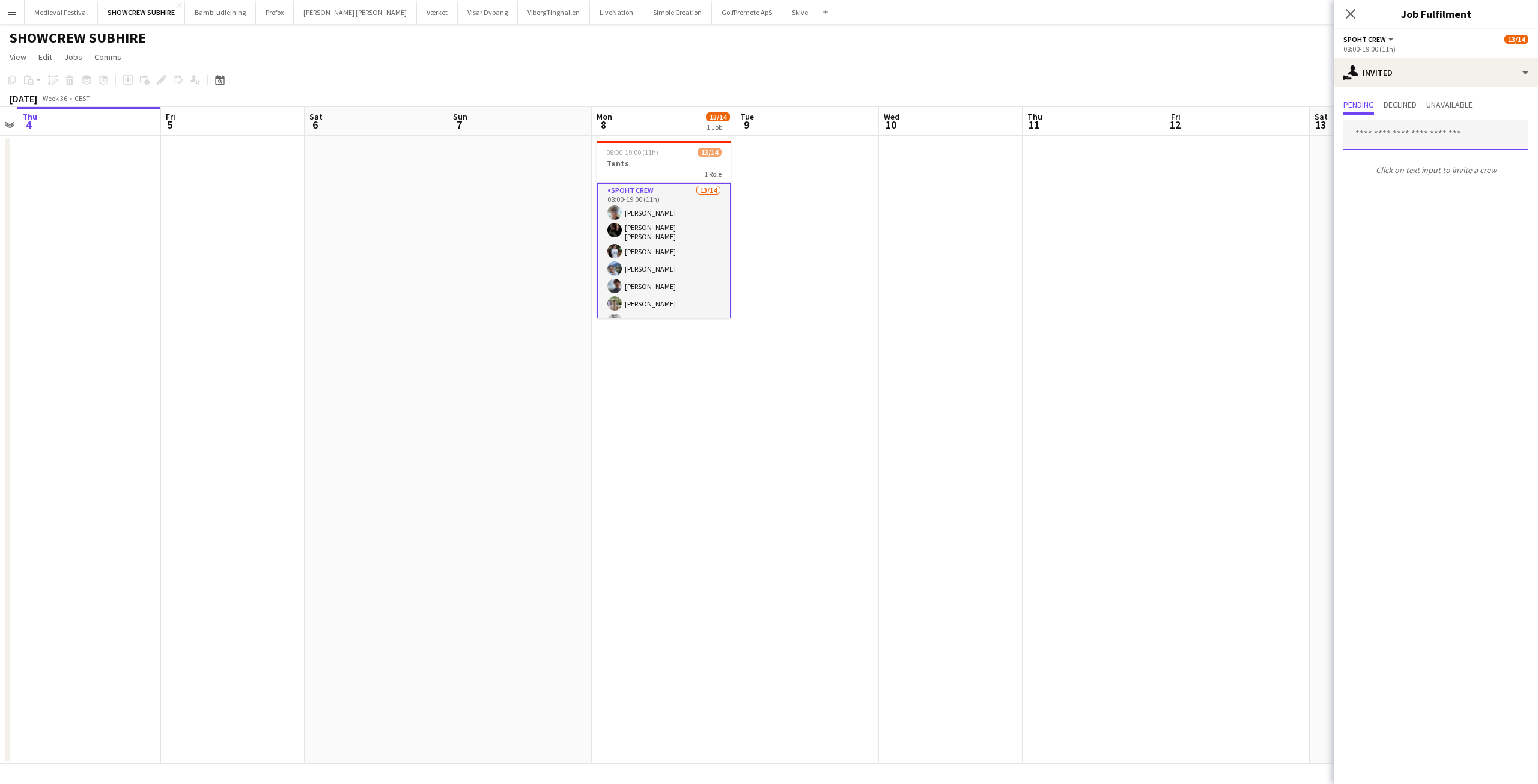
click at [1403, 140] on input "text" at bounding box center [1435, 135] width 185 height 30
type input "*****"
click at [1401, 167] on span "Negru Liviu Mihai" at bounding box center [1417, 165] width 128 height 10
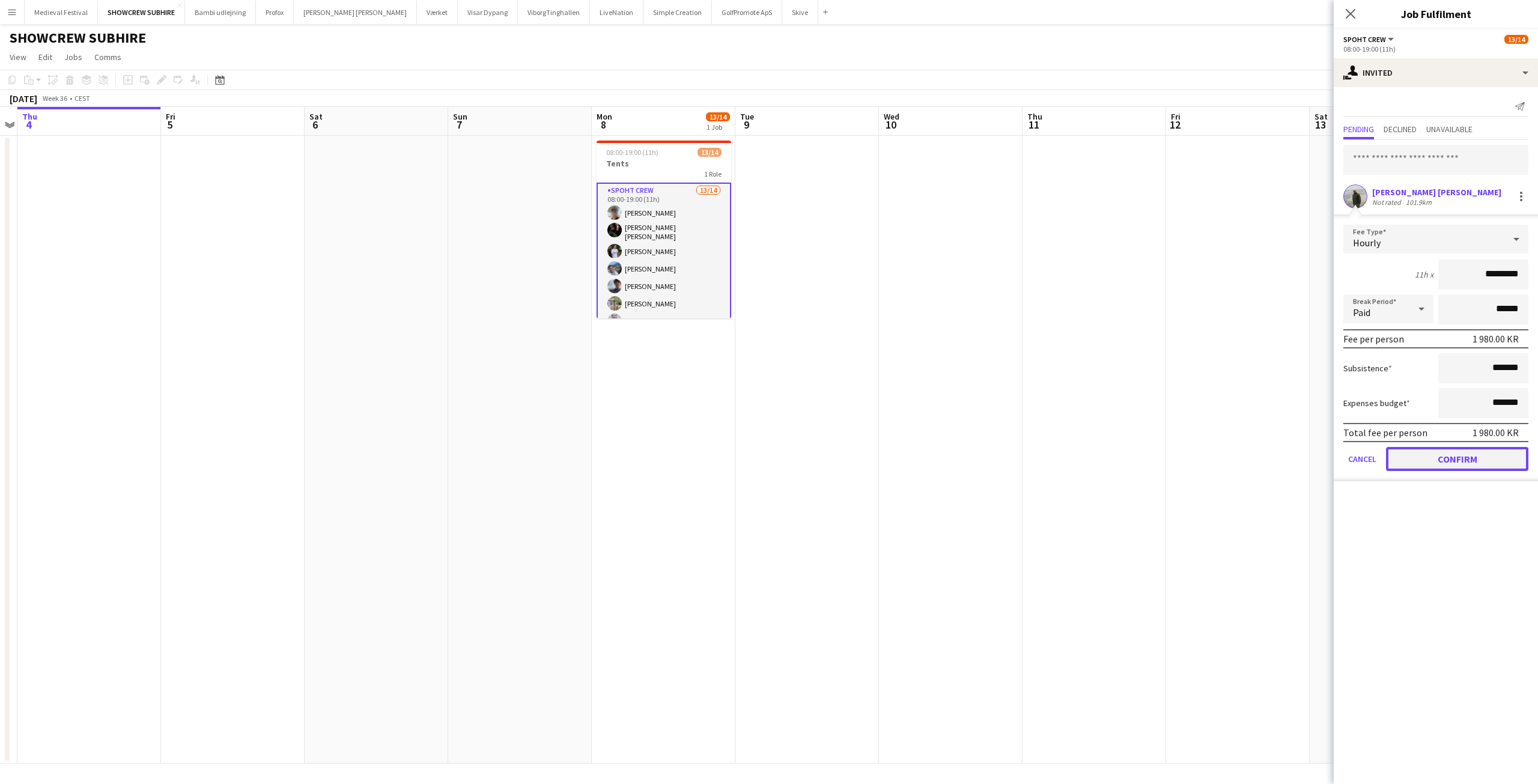
click at [1449, 460] on button "Confirm" at bounding box center [1457, 459] width 142 height 24
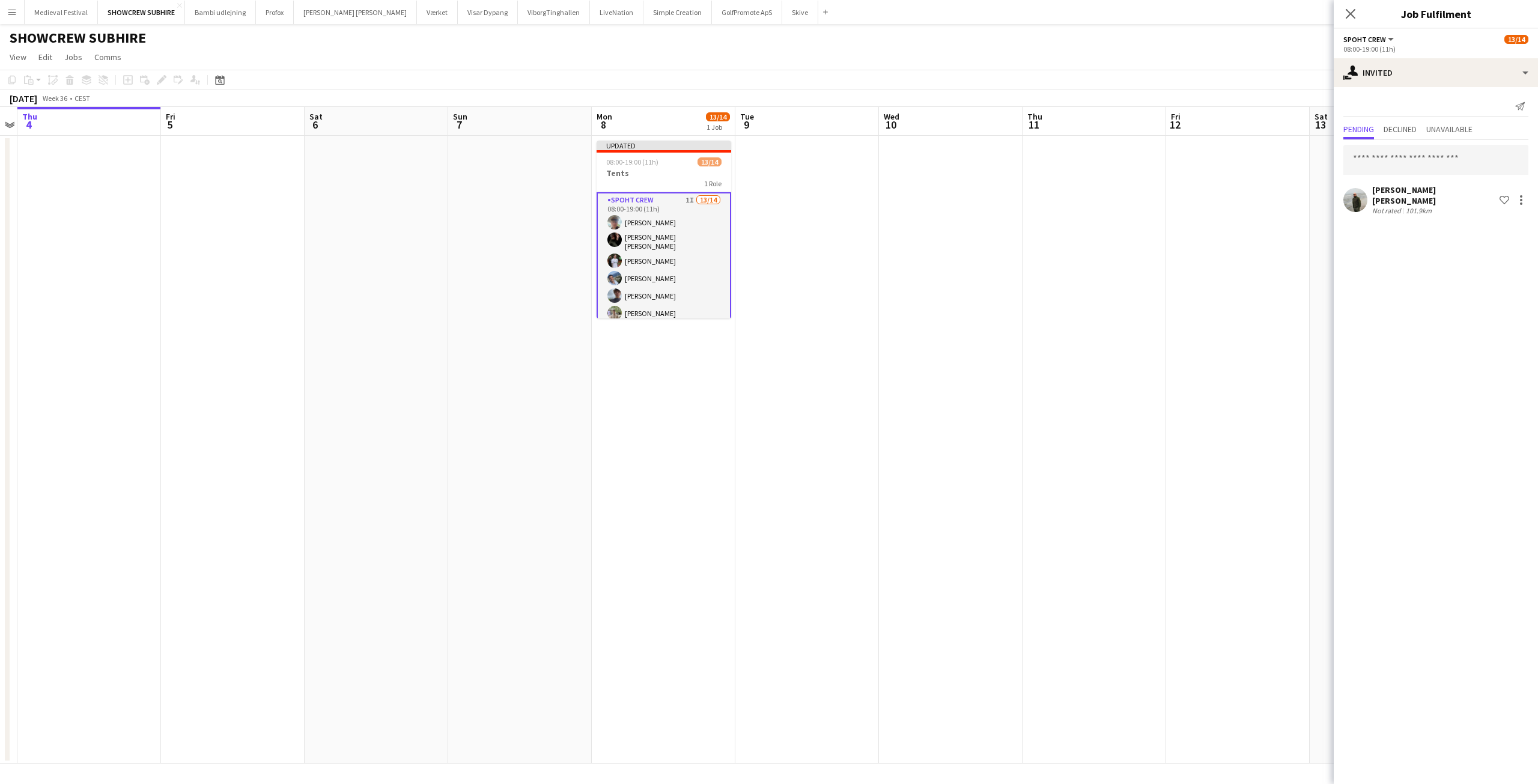
click at [1231, 319] on app-date-cell at bounding box center [1238, 450] width 144 height 628
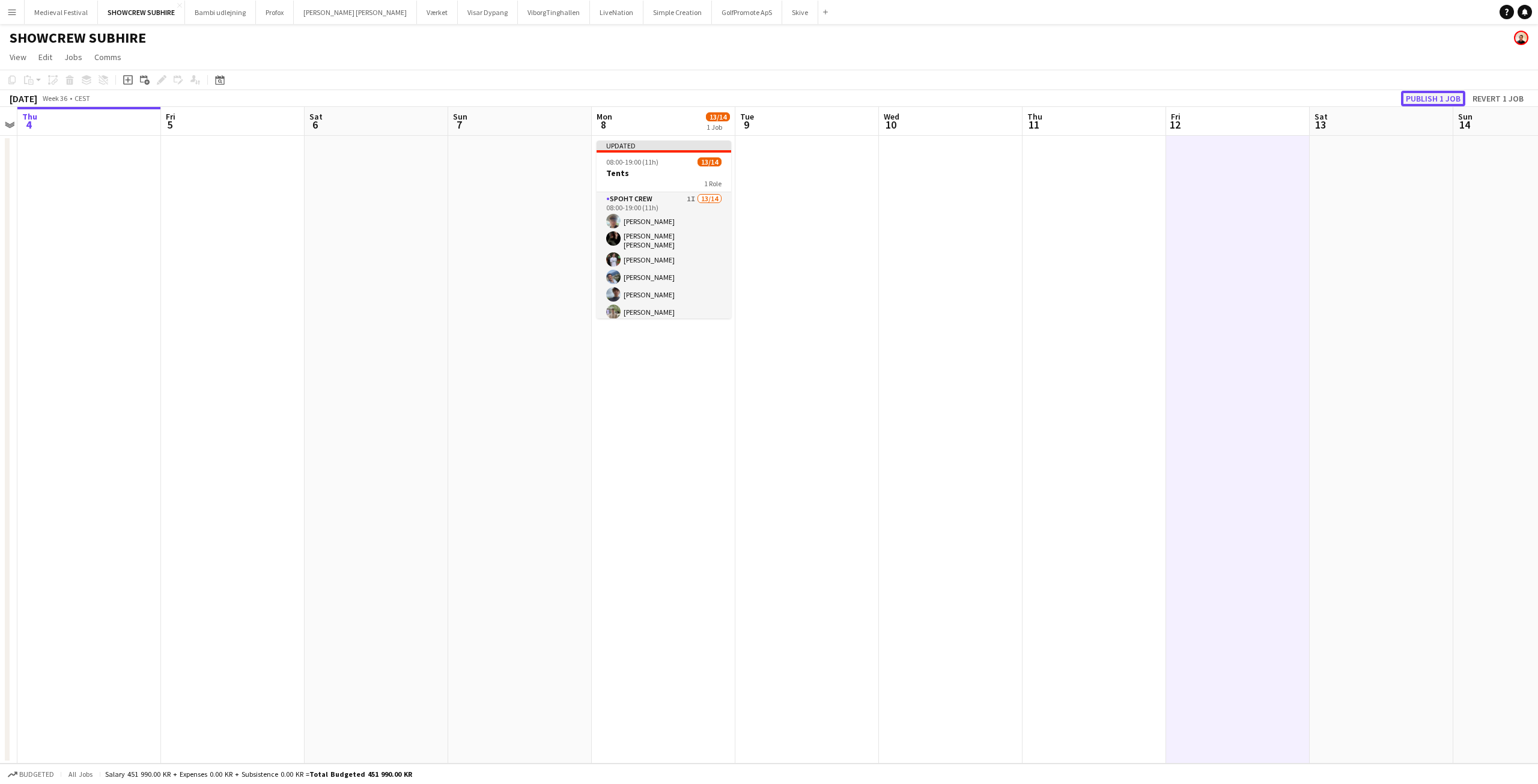
click at [1435, 96] on button "Publish 1 job" at bounding box center [1433, 98] width 64 height 15
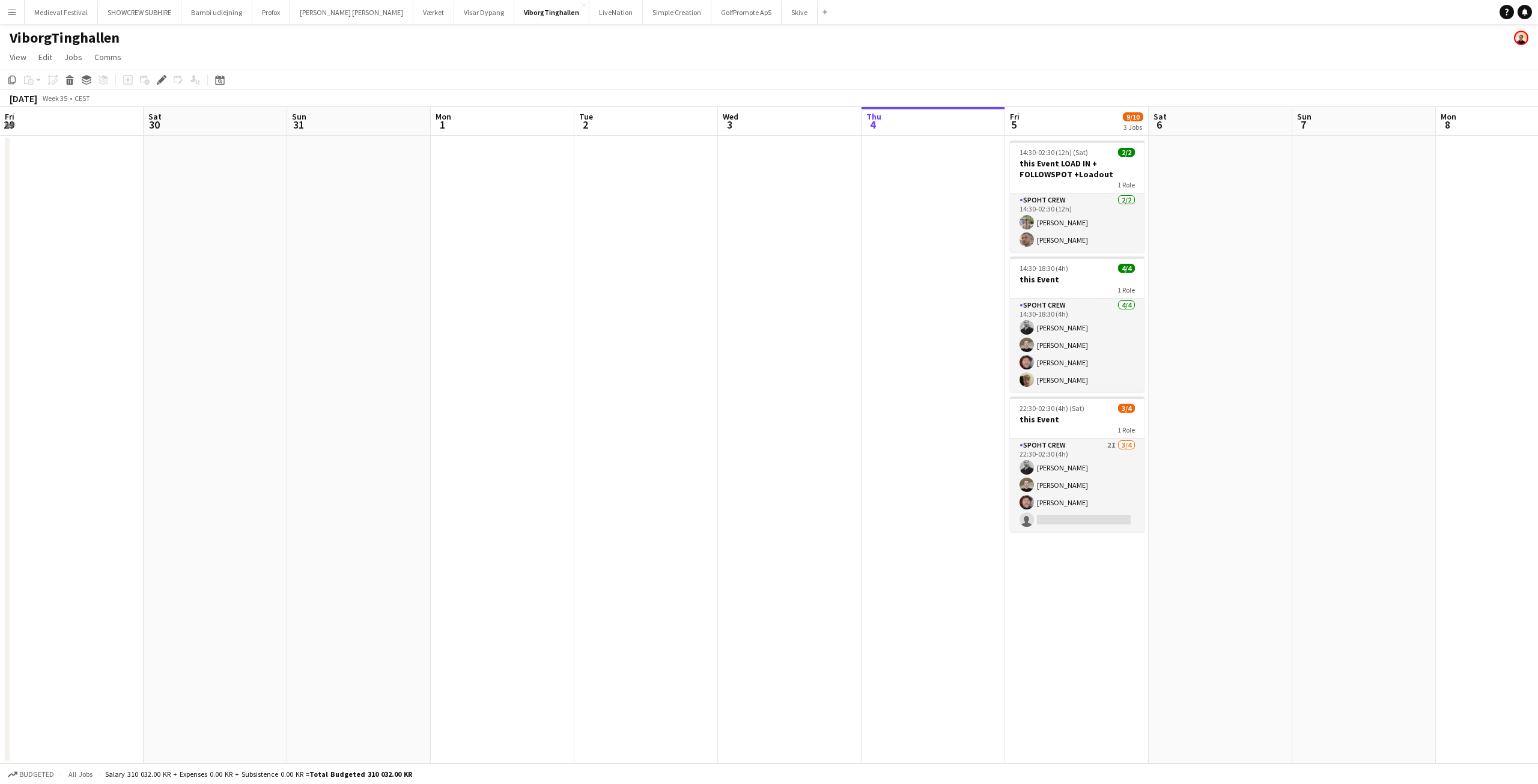
scroll to position [0, 414]
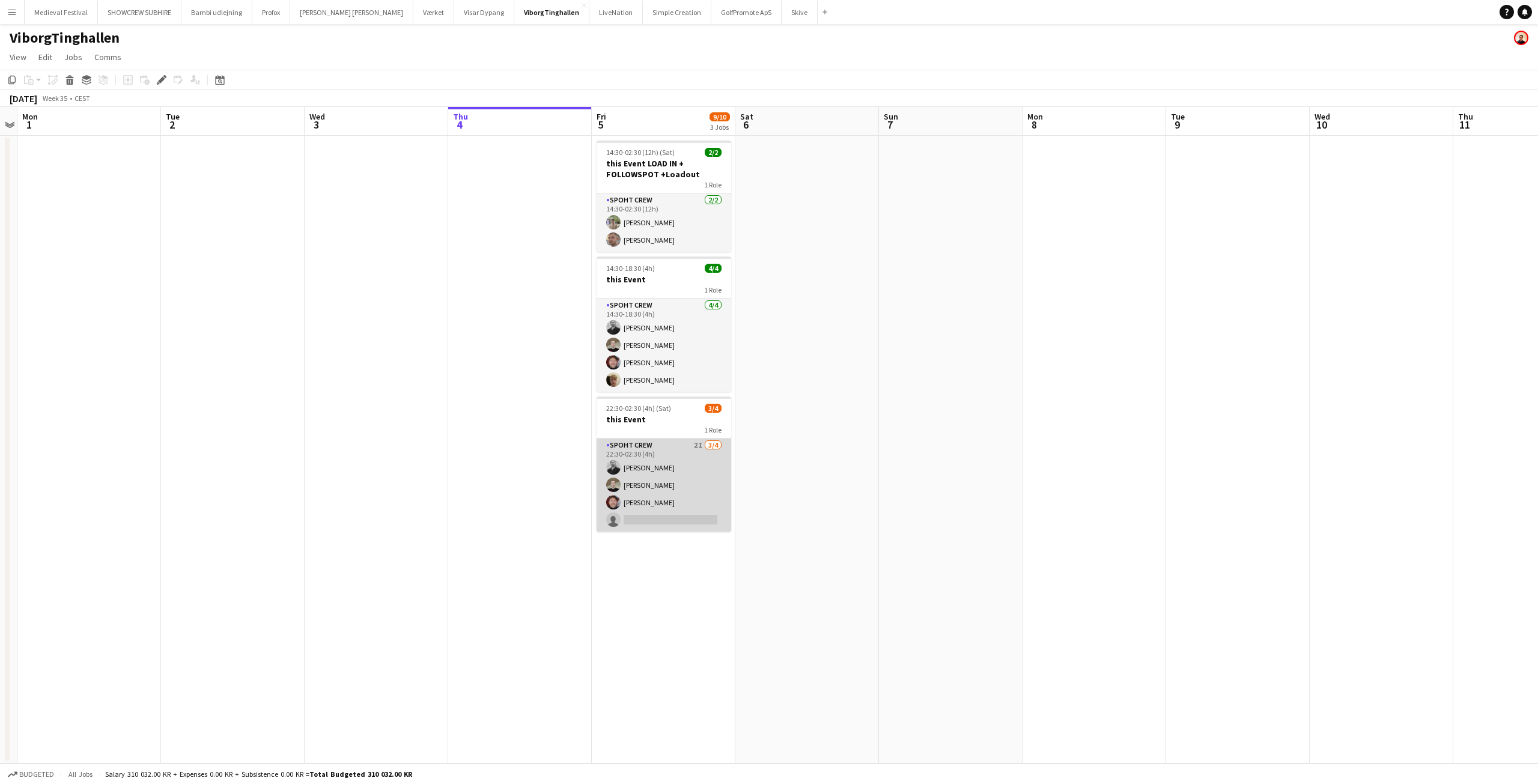
click at [684, 488] on app-card-role "Spoht Crew 2I [DATE] 22:30-02:30 (4h) [PERSON_NAME] [PERSON_NAME] [PERSON_NAME]…" at bounding box center [663, 485] width 135 height 93
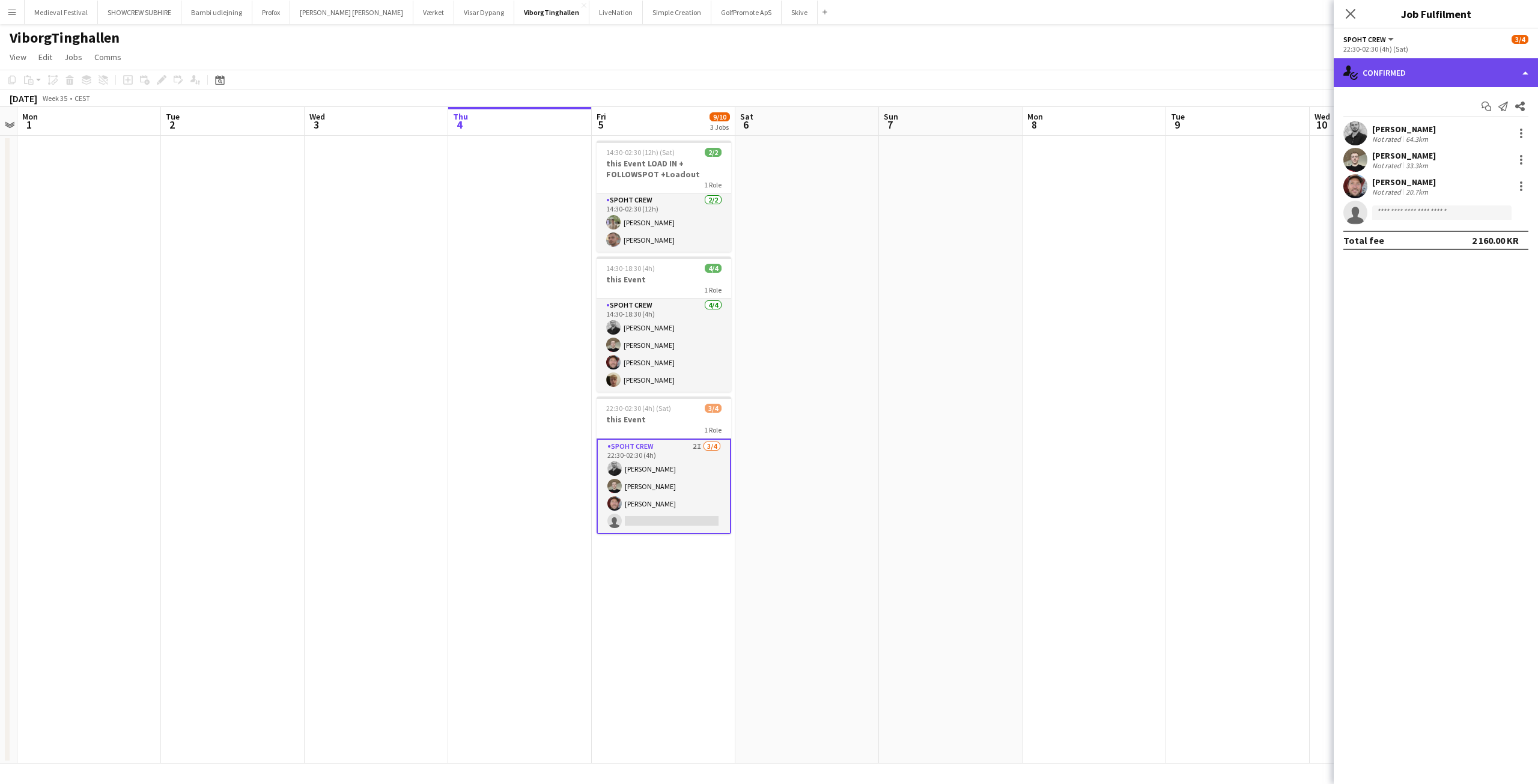
click at [1415, 73] on div "single-neutral-actions-check-2 Confirmed" at bounding box center [1435, 73] width 204 height 29
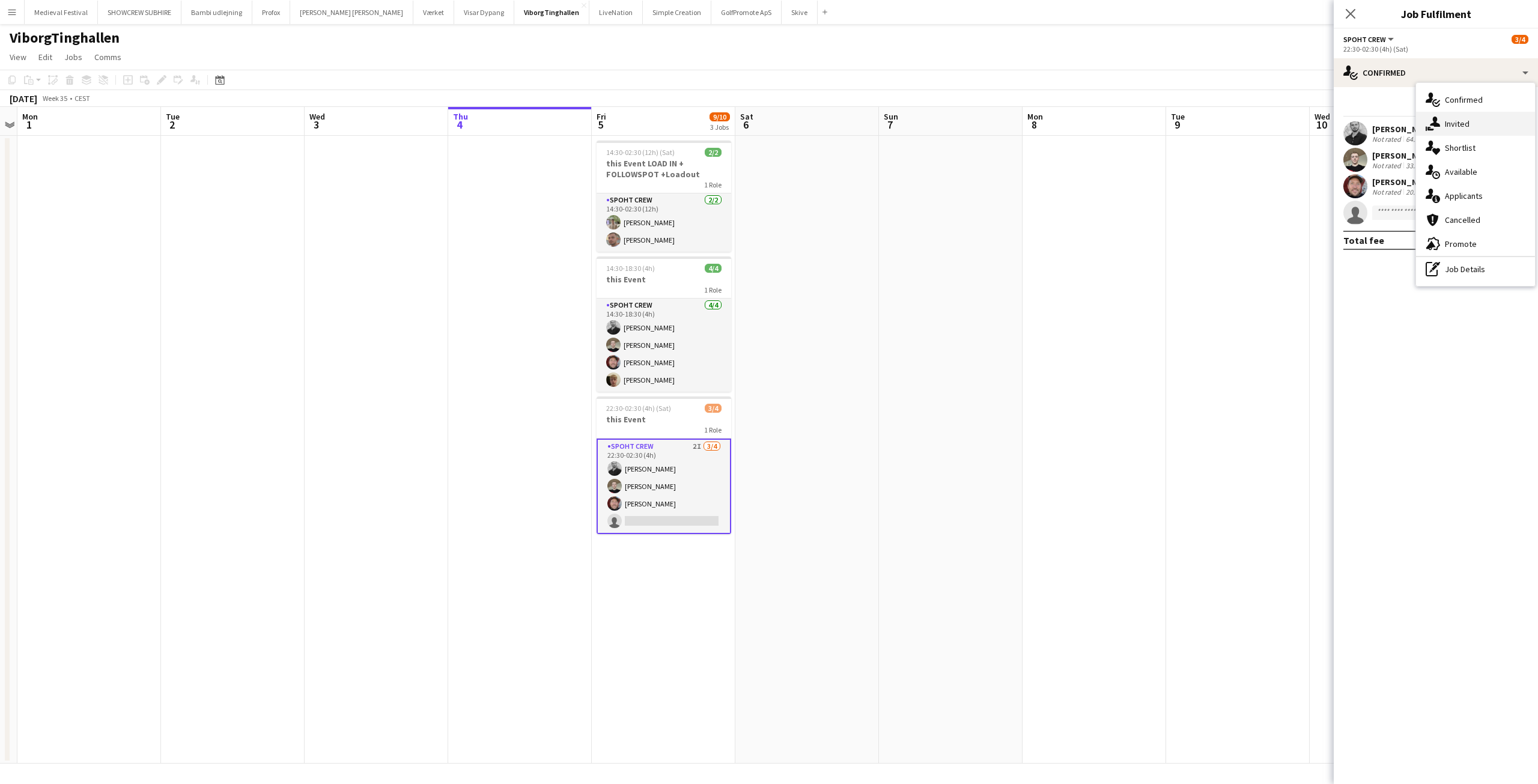
click at [1454, 120] on span "Invited" at bounding box center [1456, 124] width 24 height 11
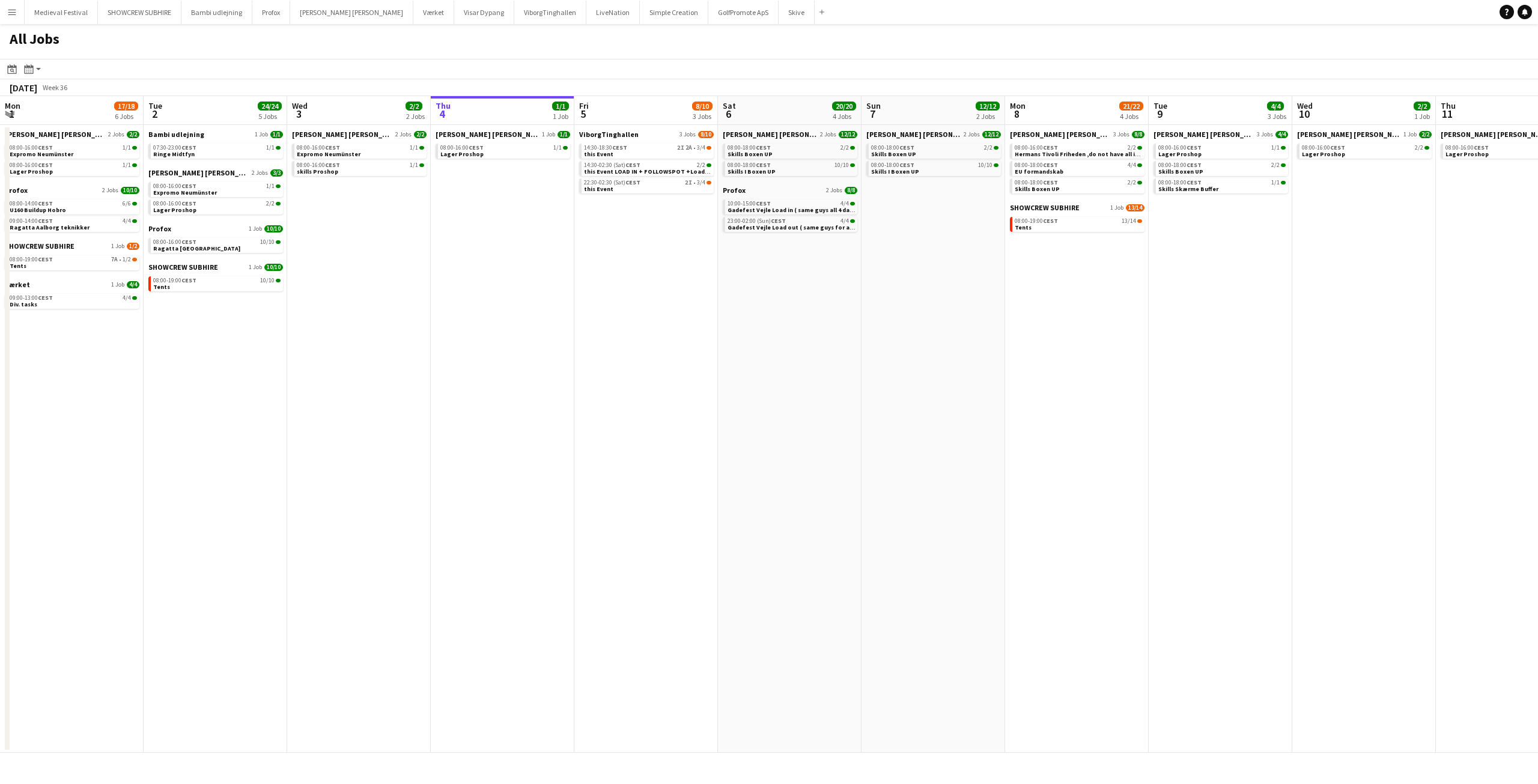
scroll to position [0, 286]
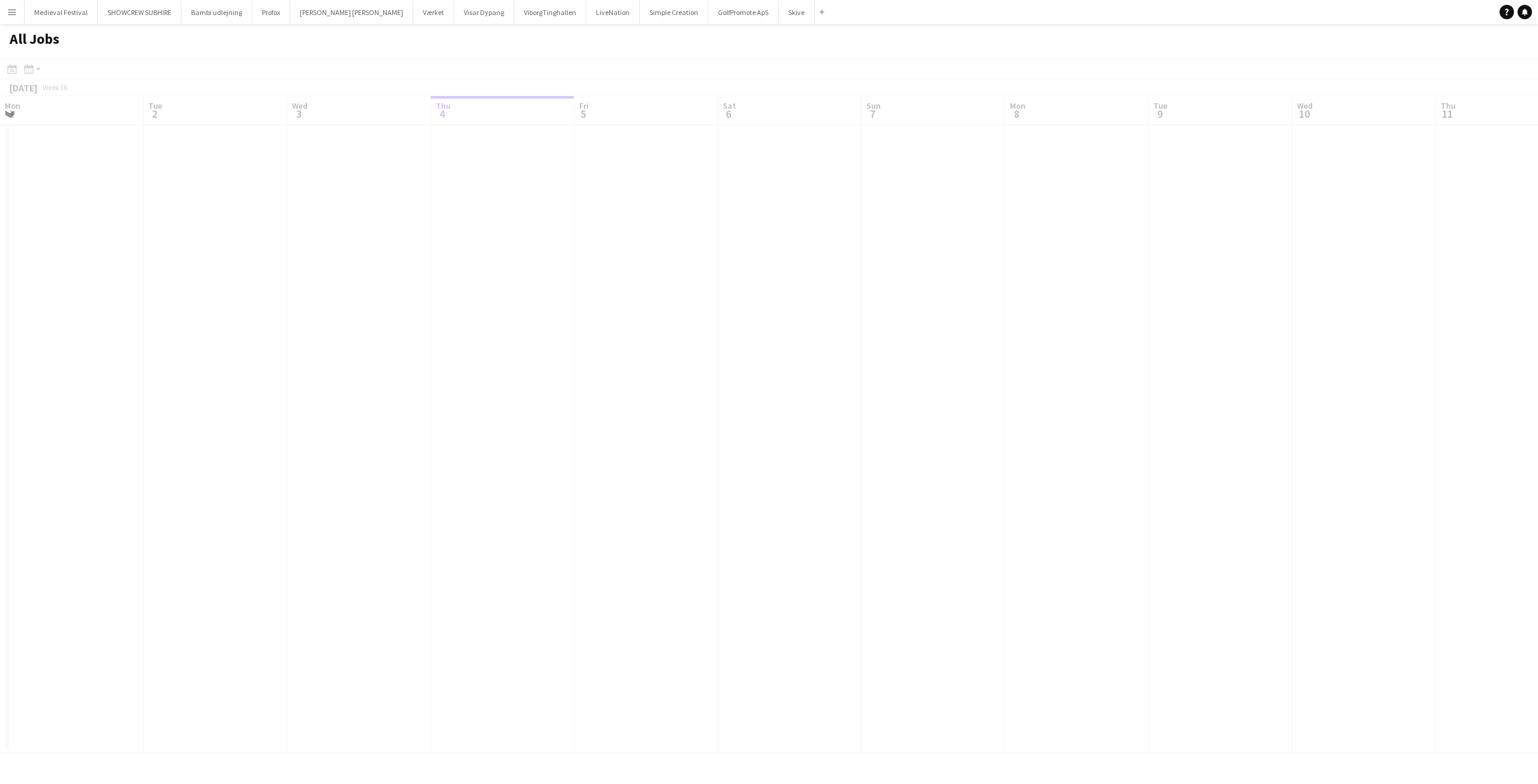
scroll to position [0, 287]
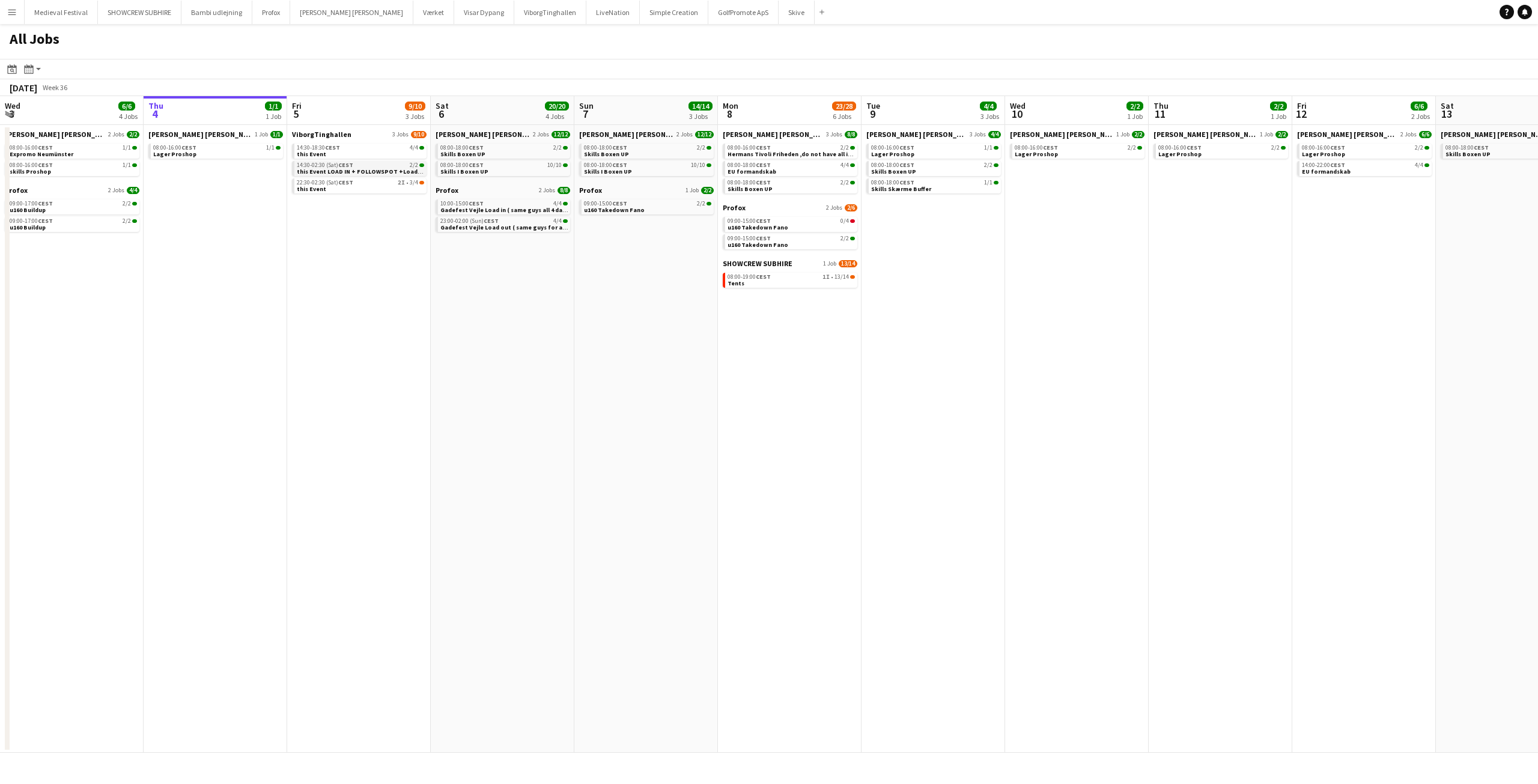
click at [393, 175] on app-brief-job-card "14:30-02:30 (Sat) CEST 2/2 this Event LOAD IN + FOLLOWSPOT +Loadout" at bounding box center [359, 169] width 135 height 15
click at [389, 180] on div "22:30-02:30 (Sat) CEST 2I • 3/4" at bounding box center [360, 183] width 128 height 6
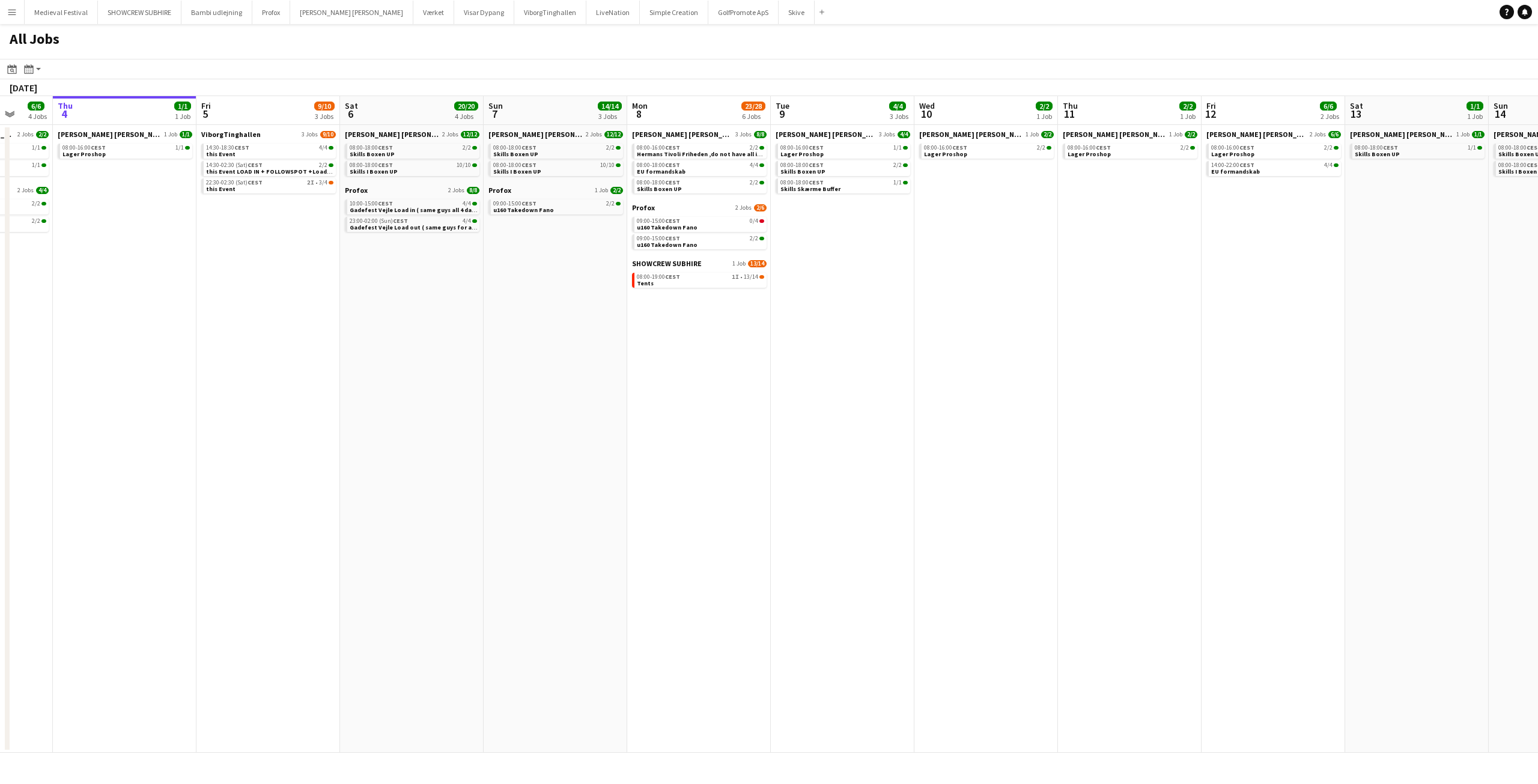
scroll to position [0, 326]
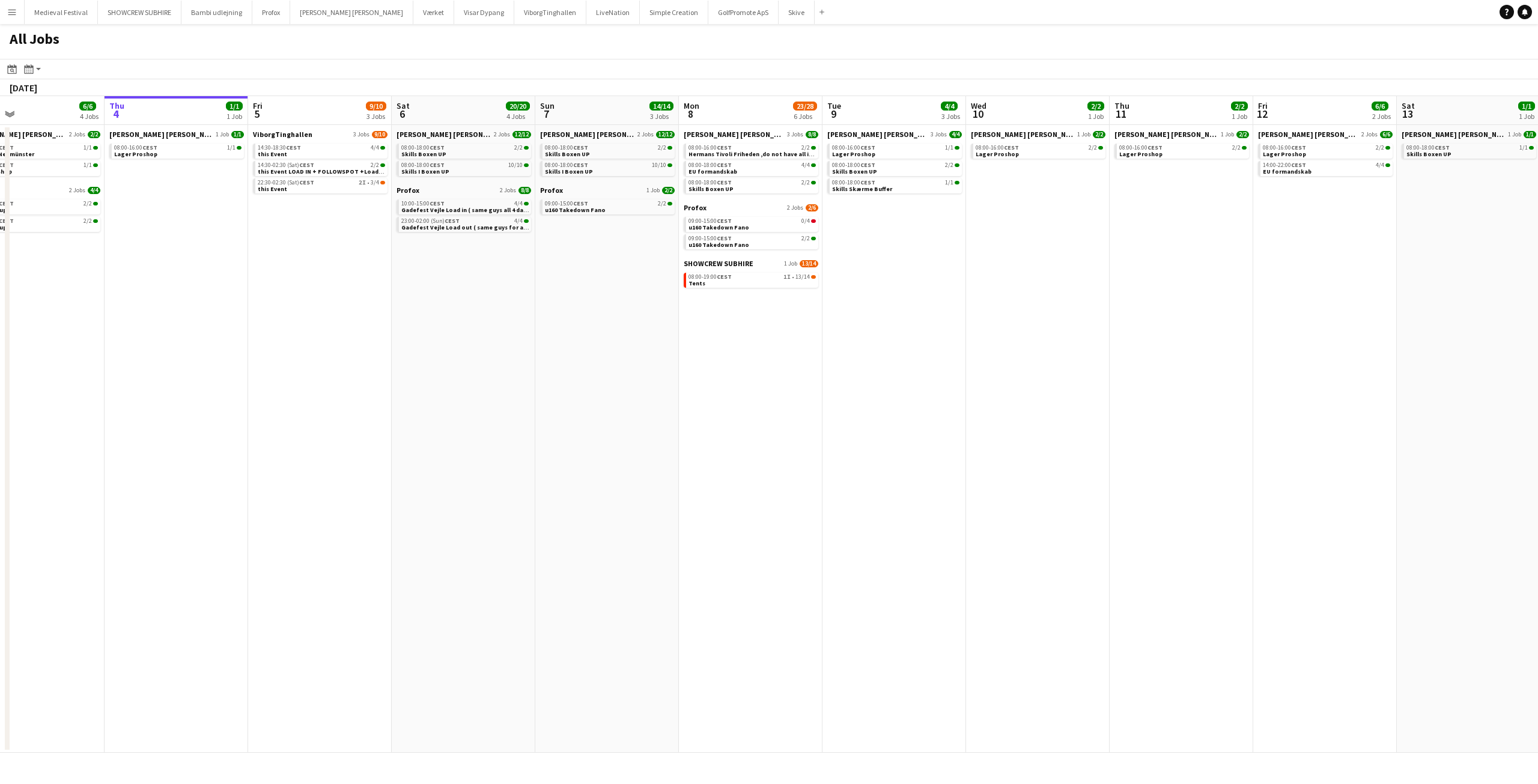
click at [1050, 317] on app-all-jobs "All Jobs Date picker [DATE] [DATE] [DATE] M [DATE] T [DATE] W [DATE] T [DATE] F…" at bounding box center [769, 388] width 1538 height 729
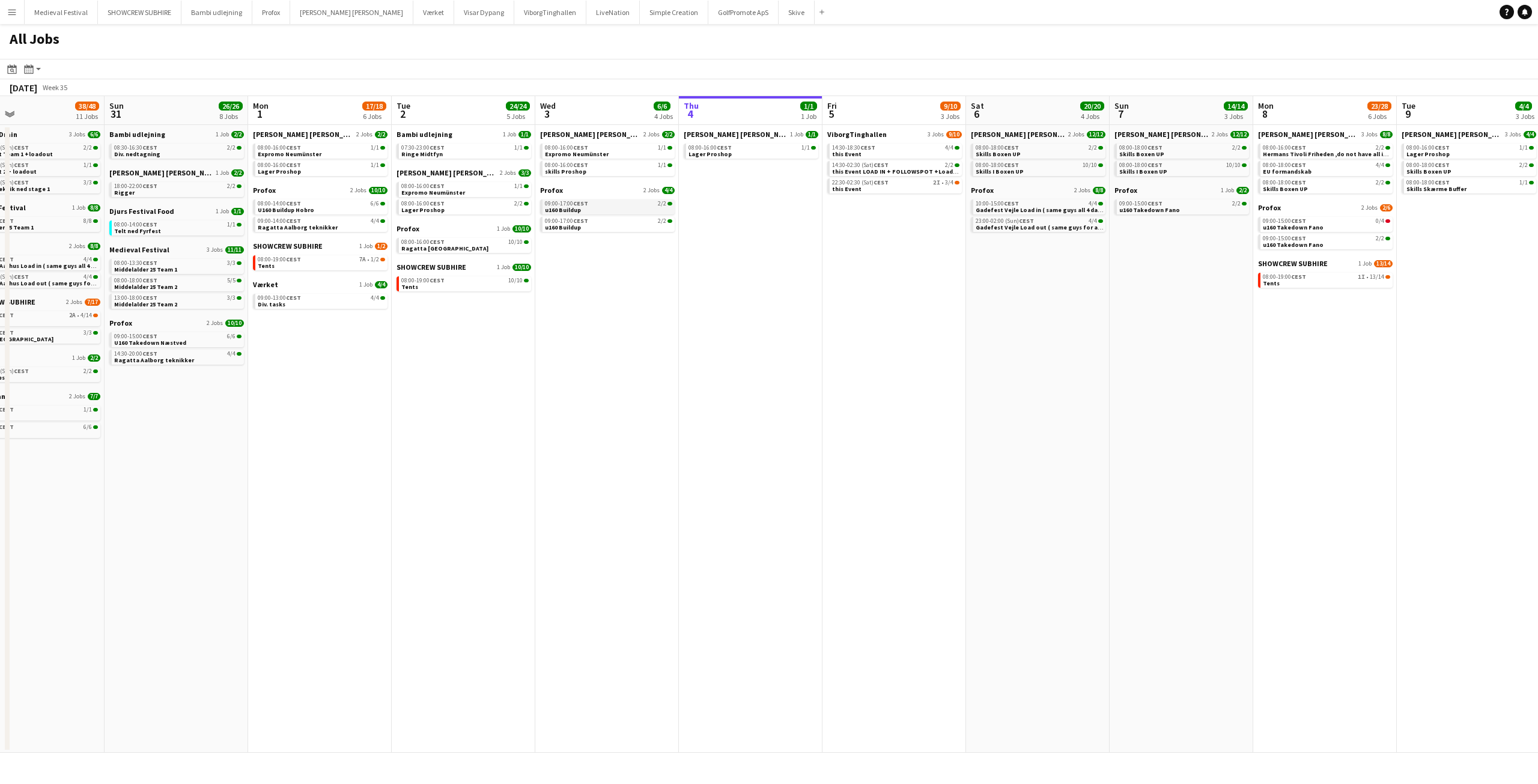
click at [578, 206] on span "u160 Buildup" at bounding box center [563, 209] width 36 height 8
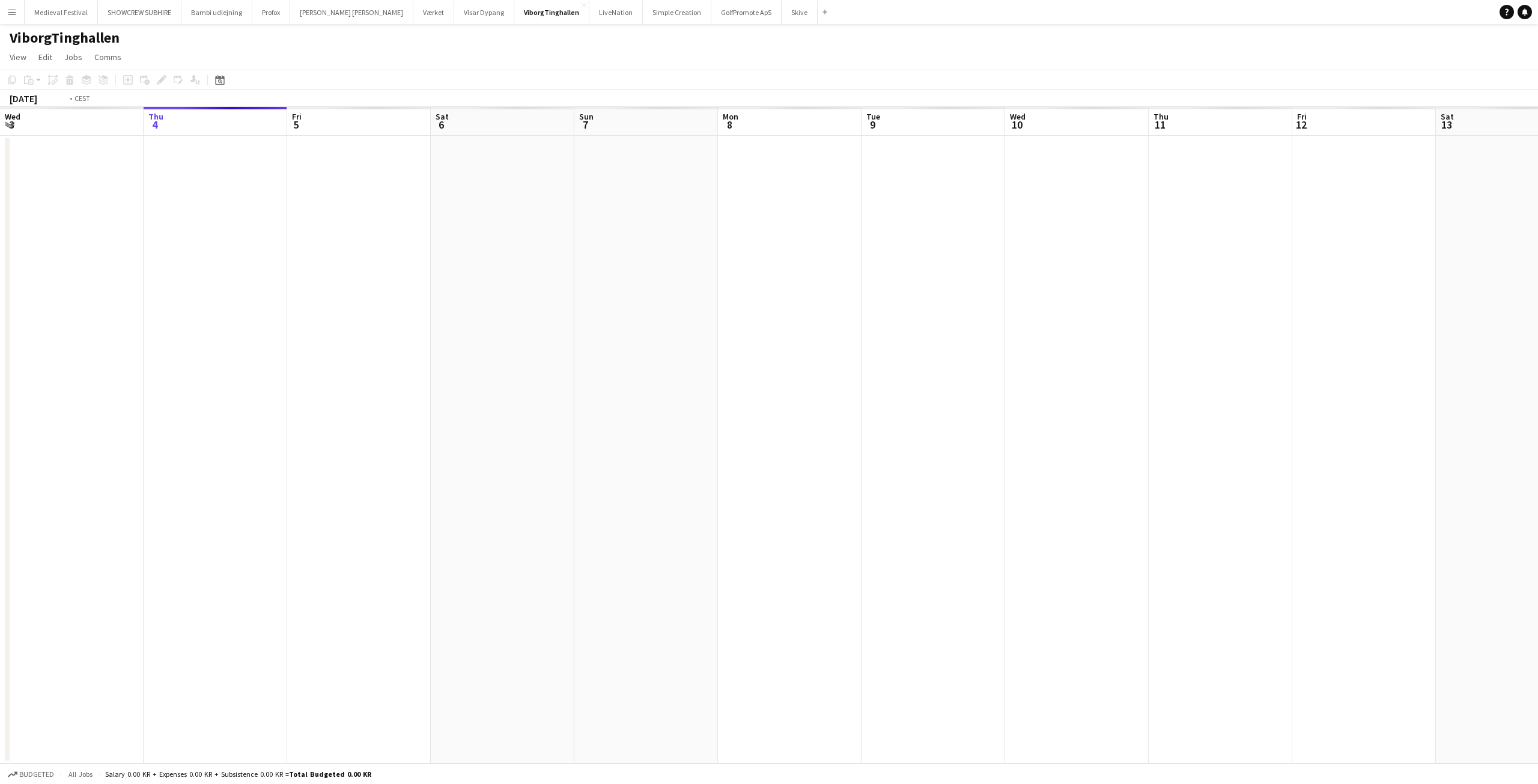
scroll to position [0, 414]
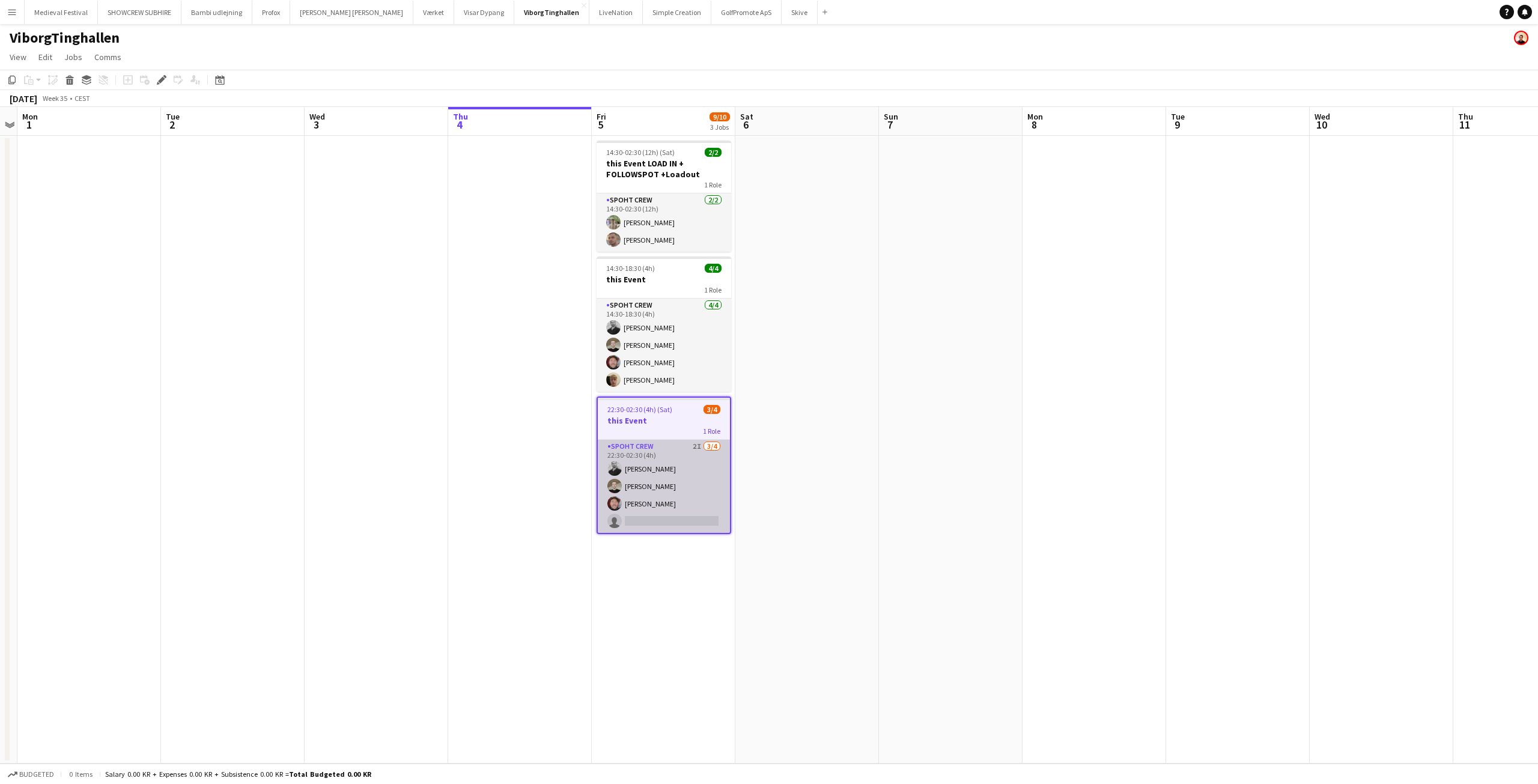
click at [662, 480] on app-card-role "Spoht Crew 2I [DATE] 22:30-02:30 (4h) [PERSON_NAME] [PERSON_NAME] [PERSON_NAME]…" at bounding box center [663, 485] width 132 height 93
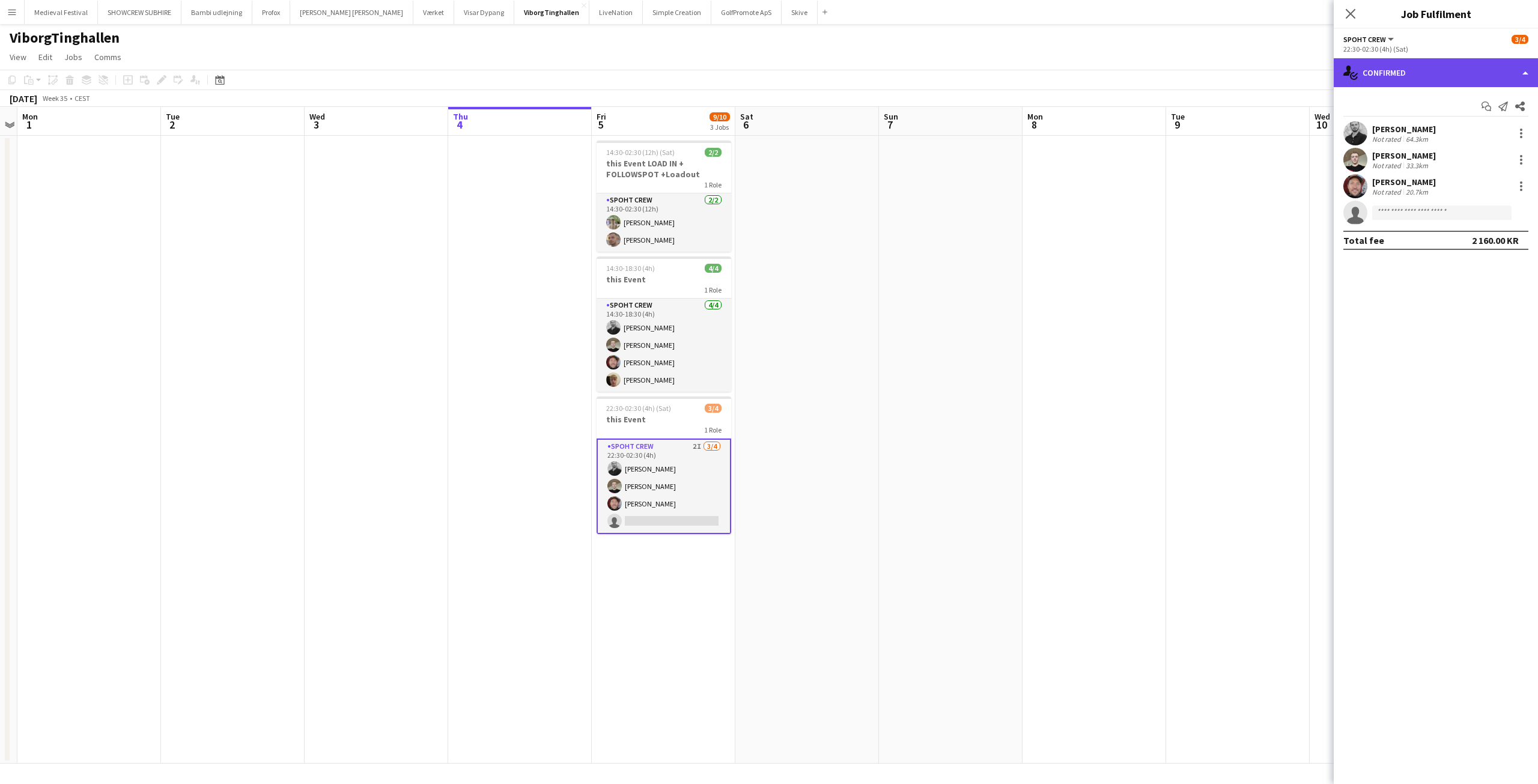
click at [1457, 83] on div "single-neutral-actions-check-2 Confirmed" at bounding box center [1435, 73] width 204 height 29
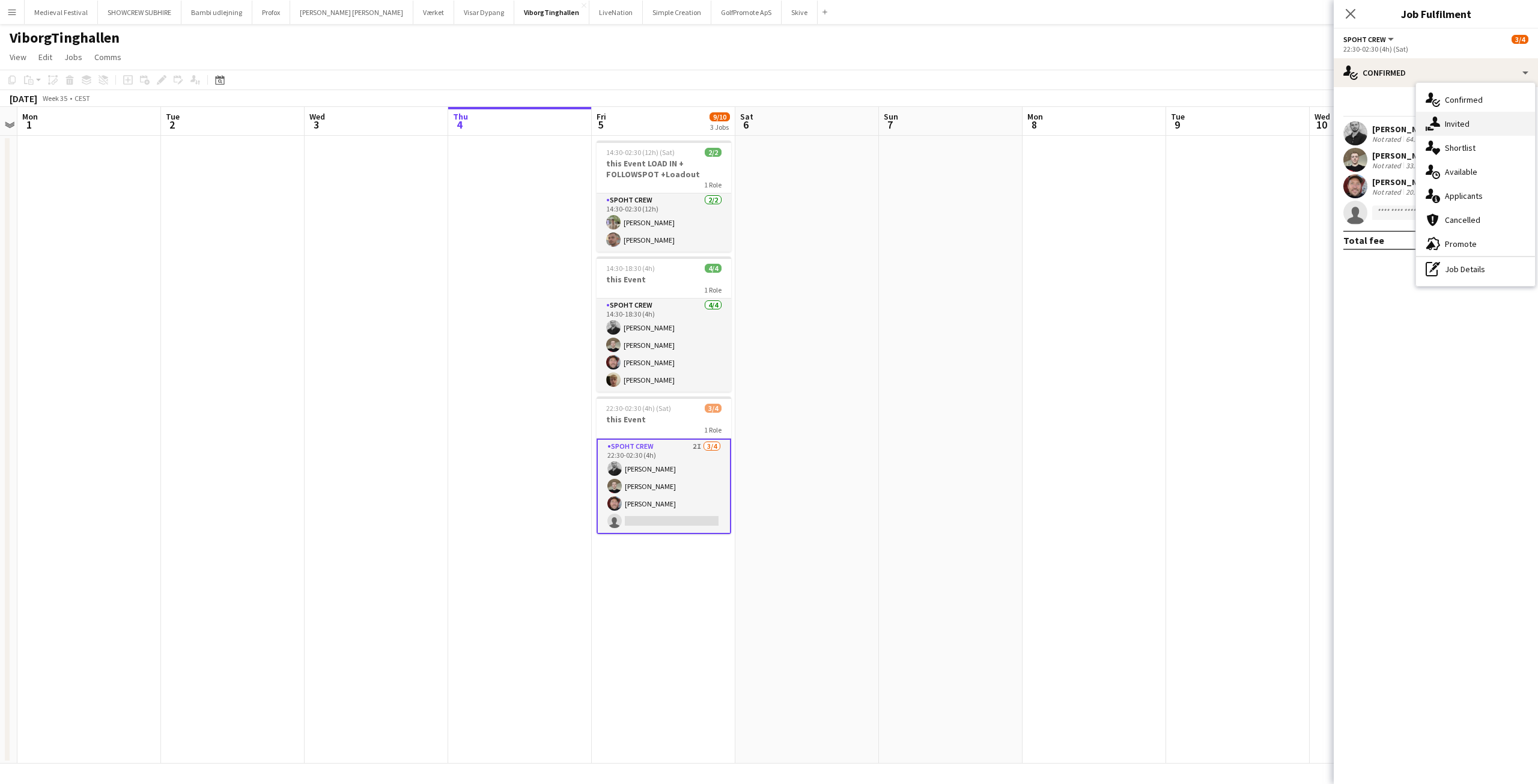
click at [1479, 119] on div "single-neutral-actions-share-1 Invited" at bounding box center [1475, 123] width 119 height 24
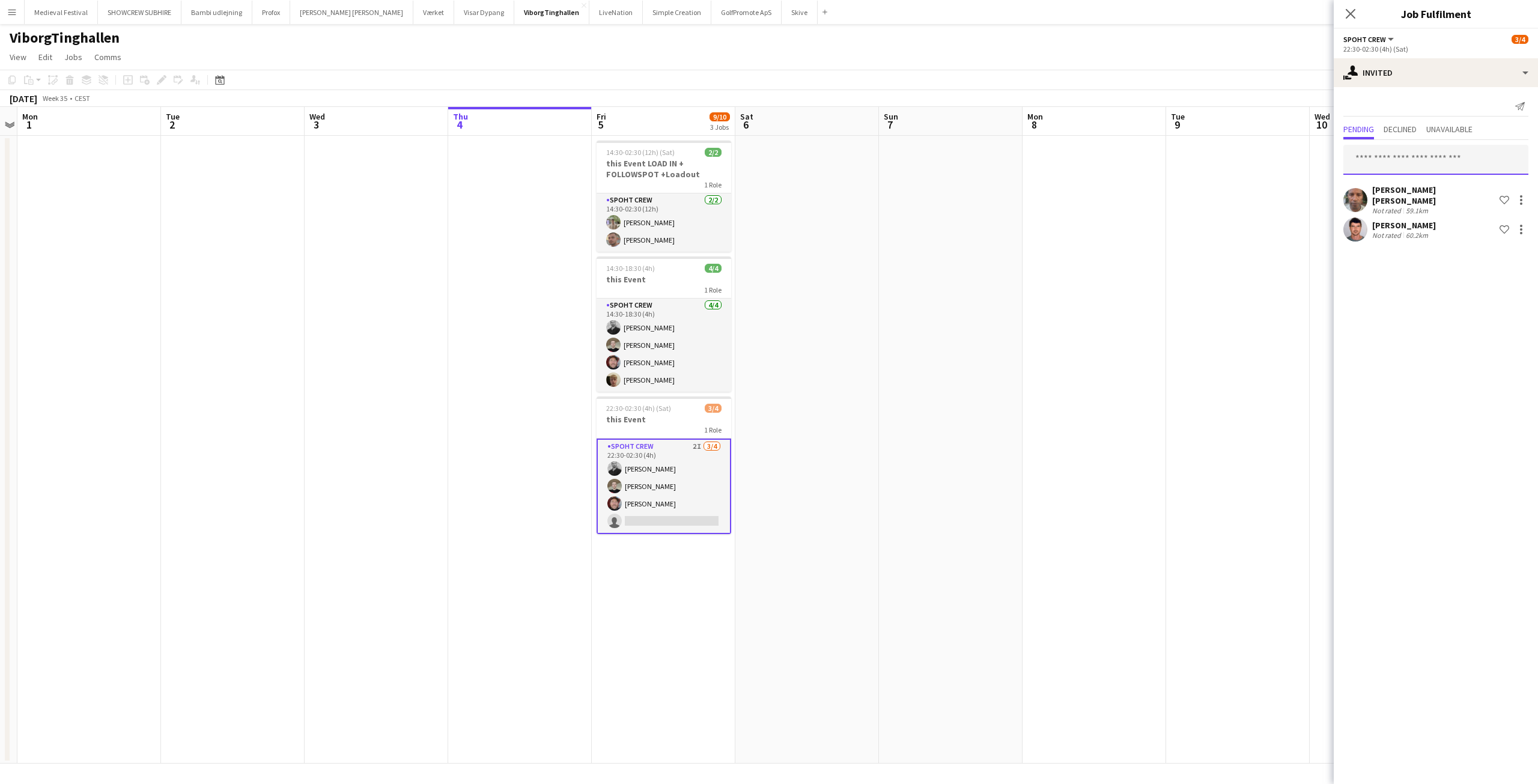
click at [1395, 157] on input "text" at bounding box center [1435, 160] width 185 height 30
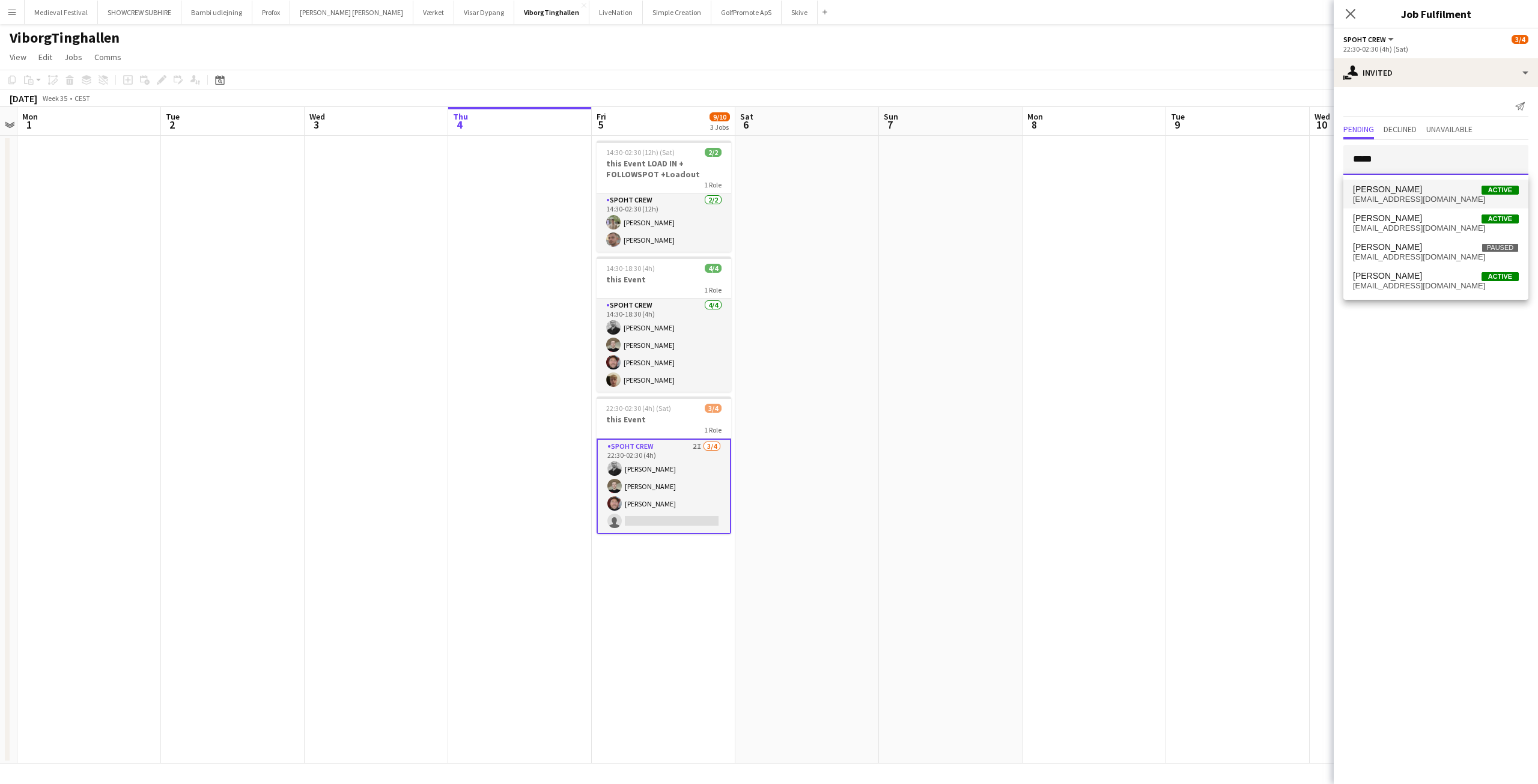
type input "*****"
click at [1419, 193] on span "Lukas Hansen Active" at bounding box center [1436, 189] width 166 height 10
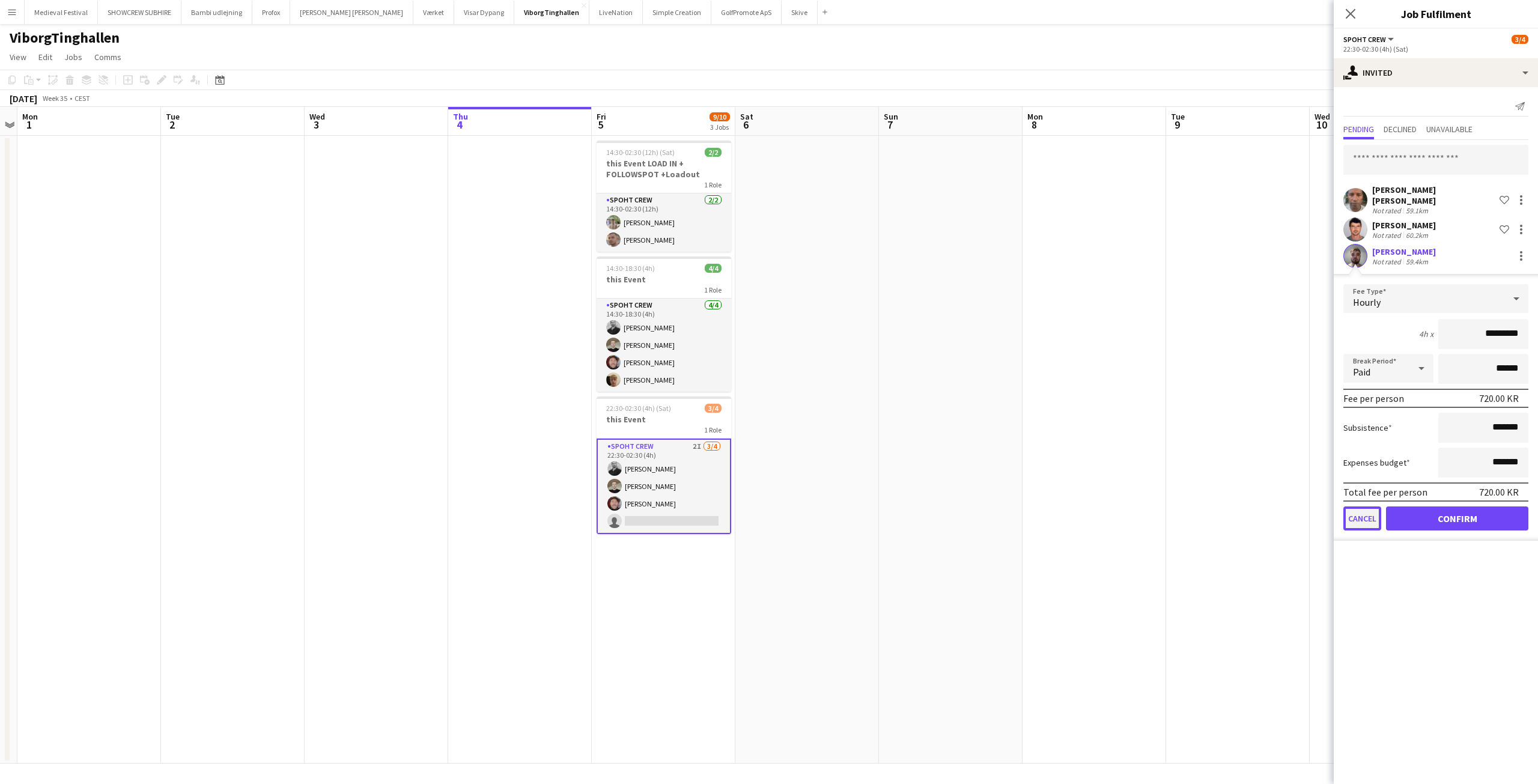
click at [1364, 519] on button "Cancel" at bounding box center [1362, 518] width 38 height 24
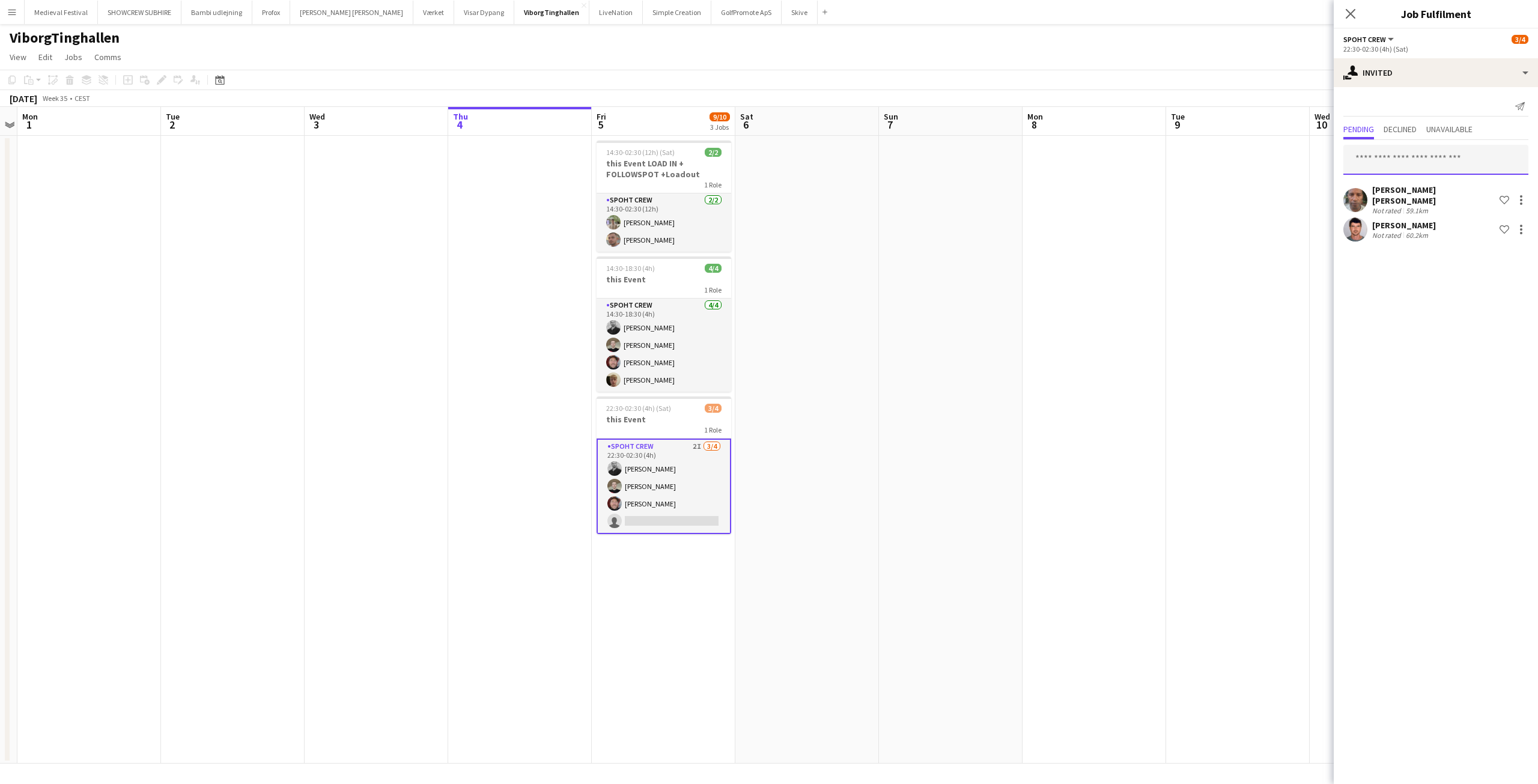
click at [1388, 162] on input "text" at bounding box center [1435, 160] width 185 height 30
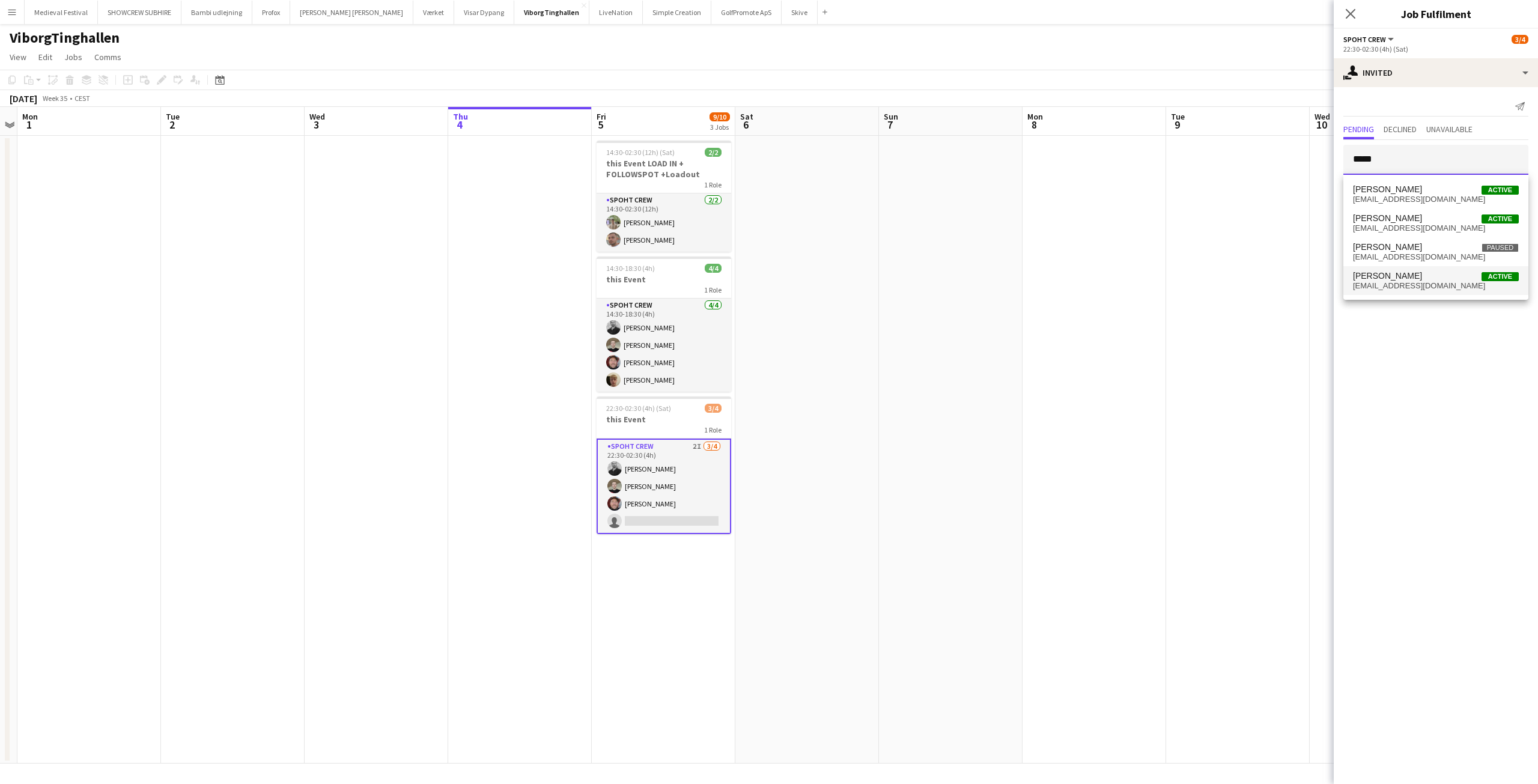
type input "*****"
click at [1418, 279] on span "Lukas Wiemert Active" at bounding box center [1436, 276] width 166 height 10
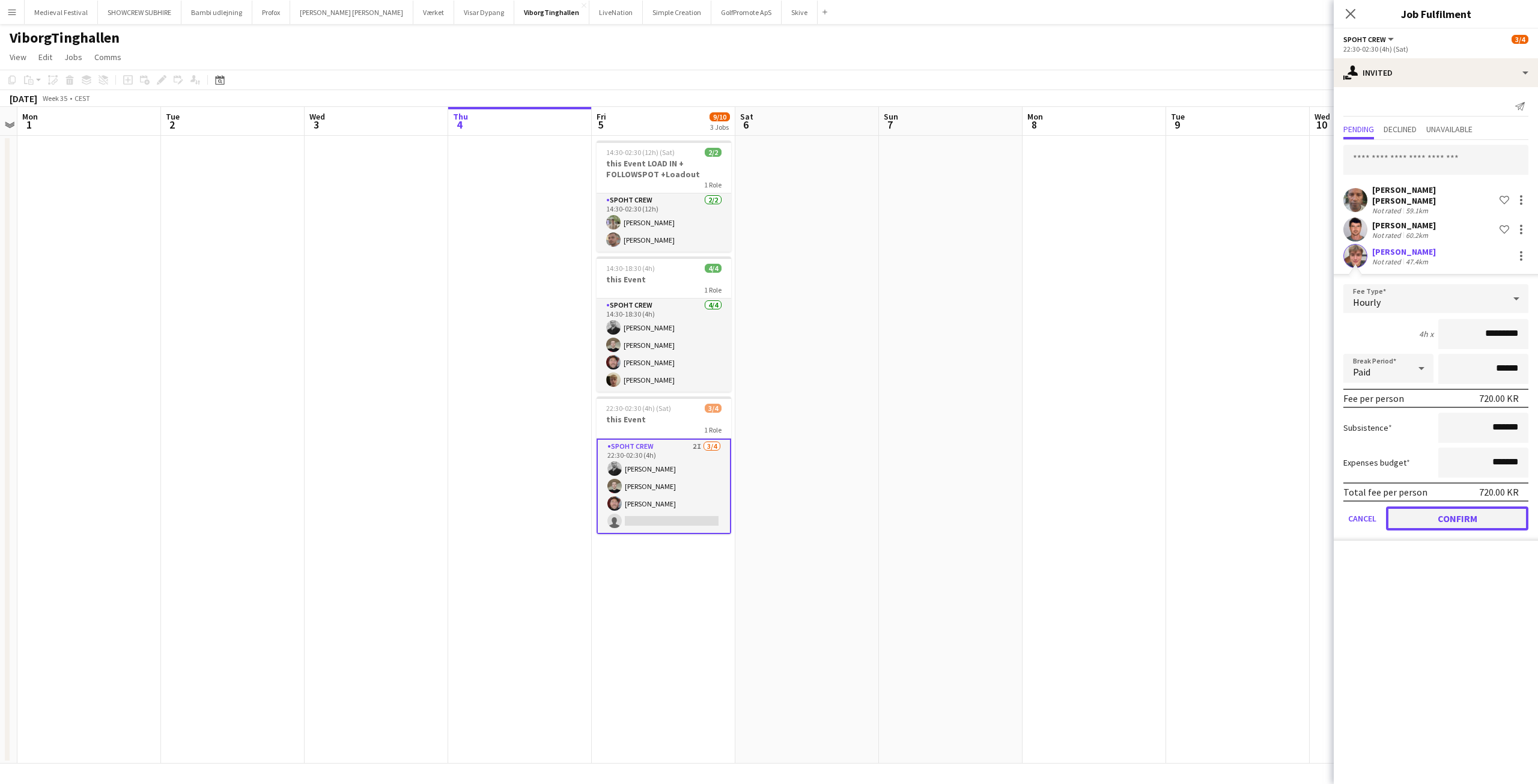
click at [1449, 517] on button "Confirm" at bounding box center [1457, 518] width 142 height 24
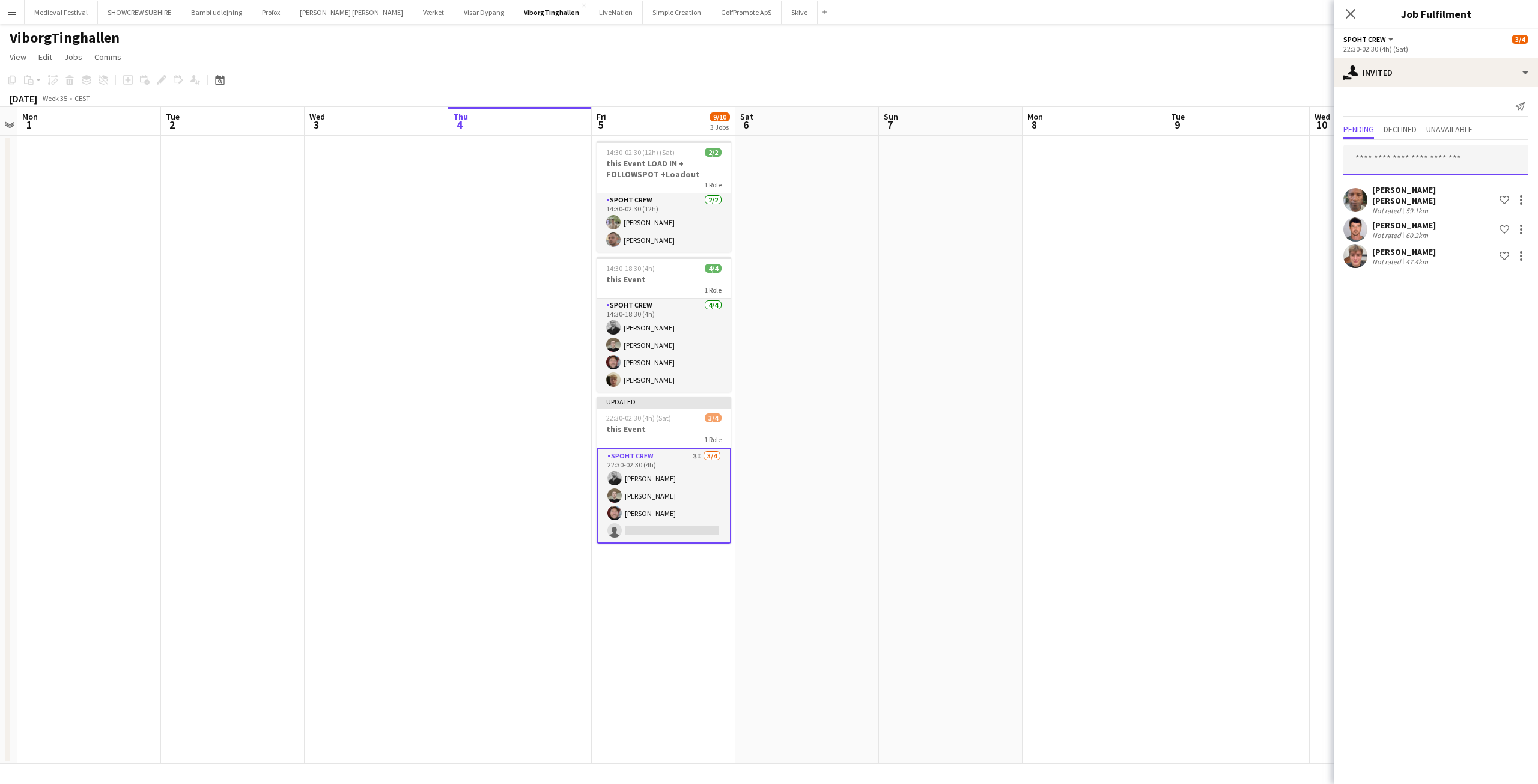
click at [1400, 153] on input "text" at bounding box center [1435, 160] width 185 height 30
type input "*******"
click at [1387, 188] on span "[PERSON_NAME]" at bounding box center [1387, 189] width 69 height 10
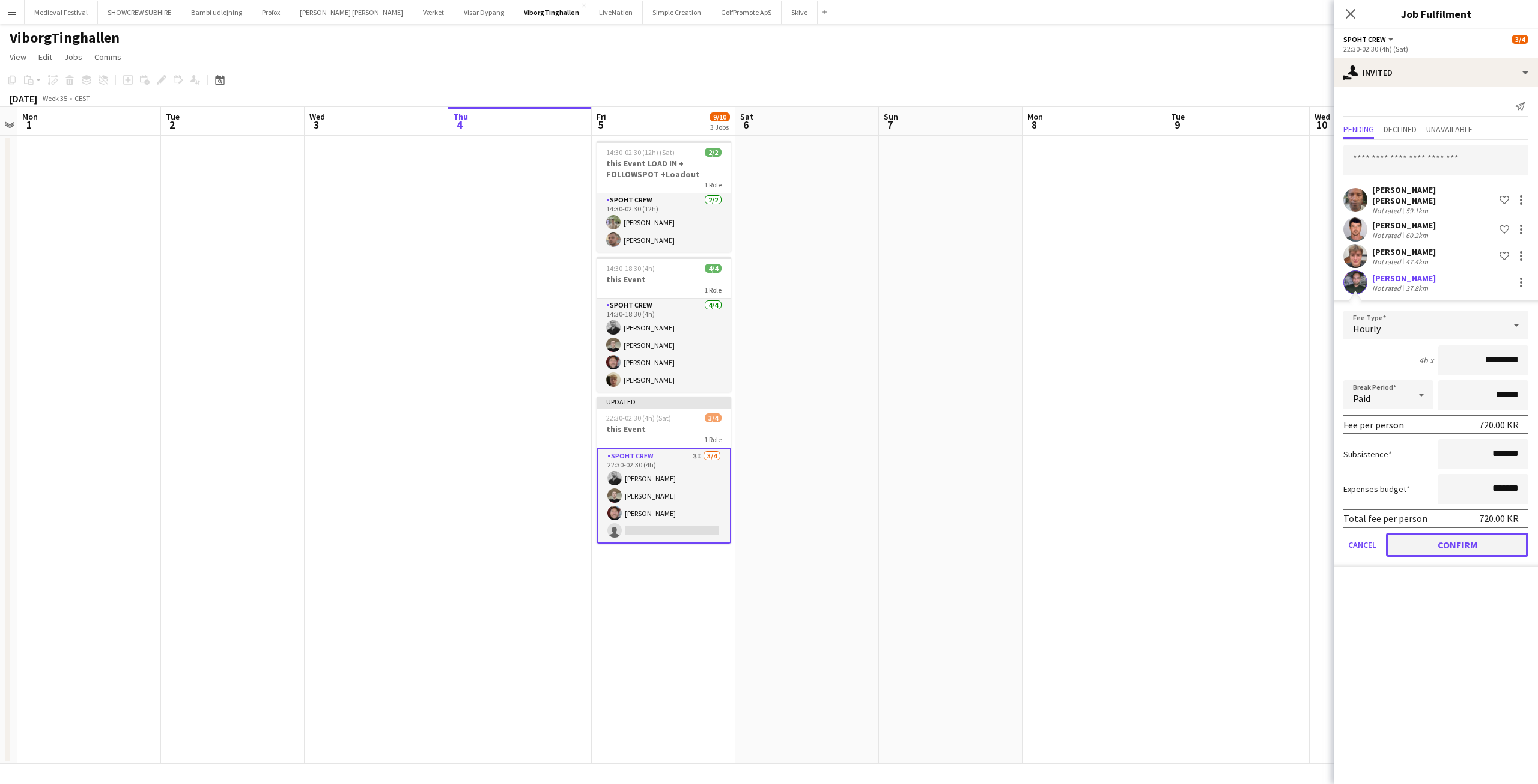
click at [1450, 543] on button "Confirm" at bounding box center [1457, 545] width 142 height 24
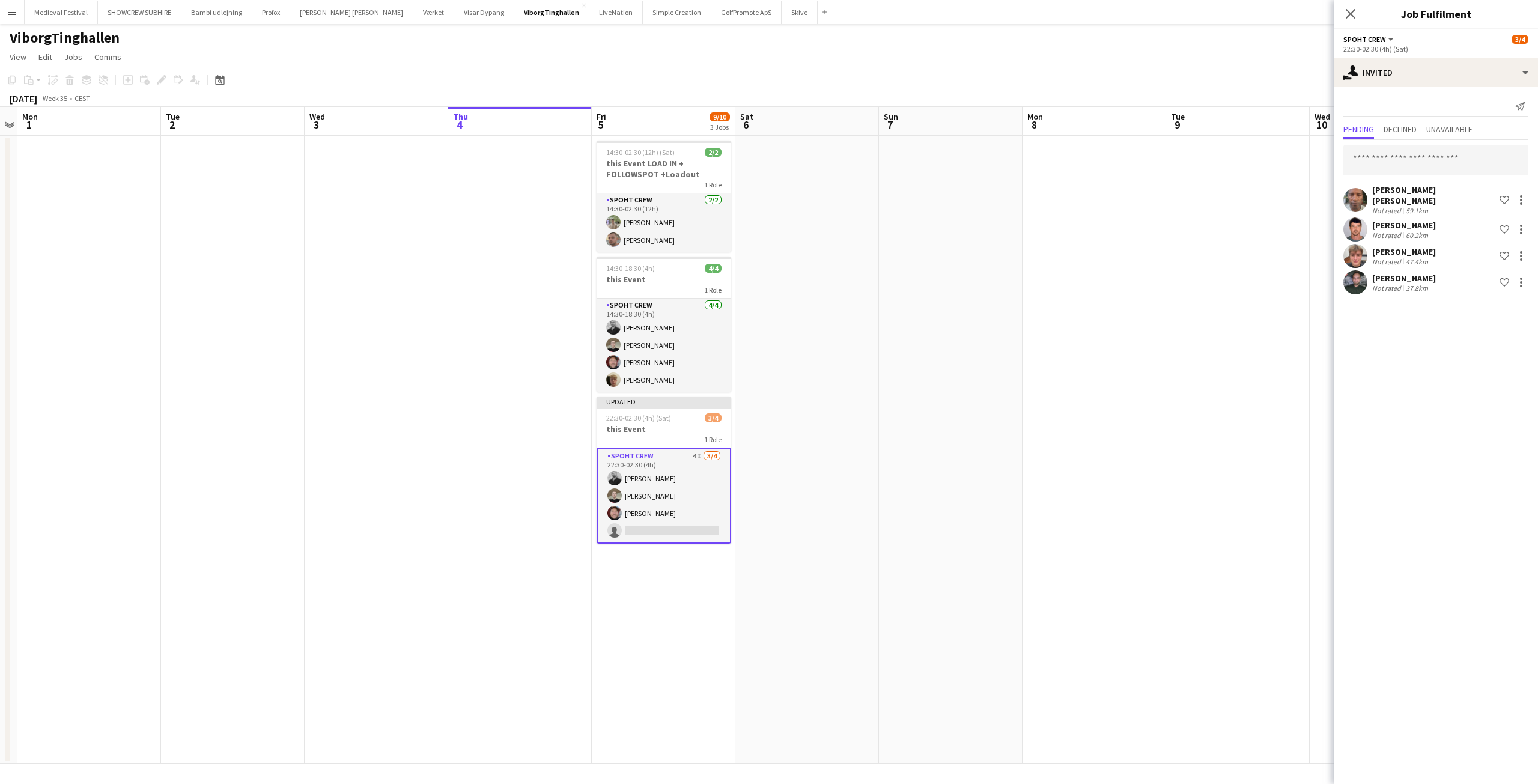
click at [1263, 269] on app-date-cell at bounding box center [1238, 450] width 144 height 628
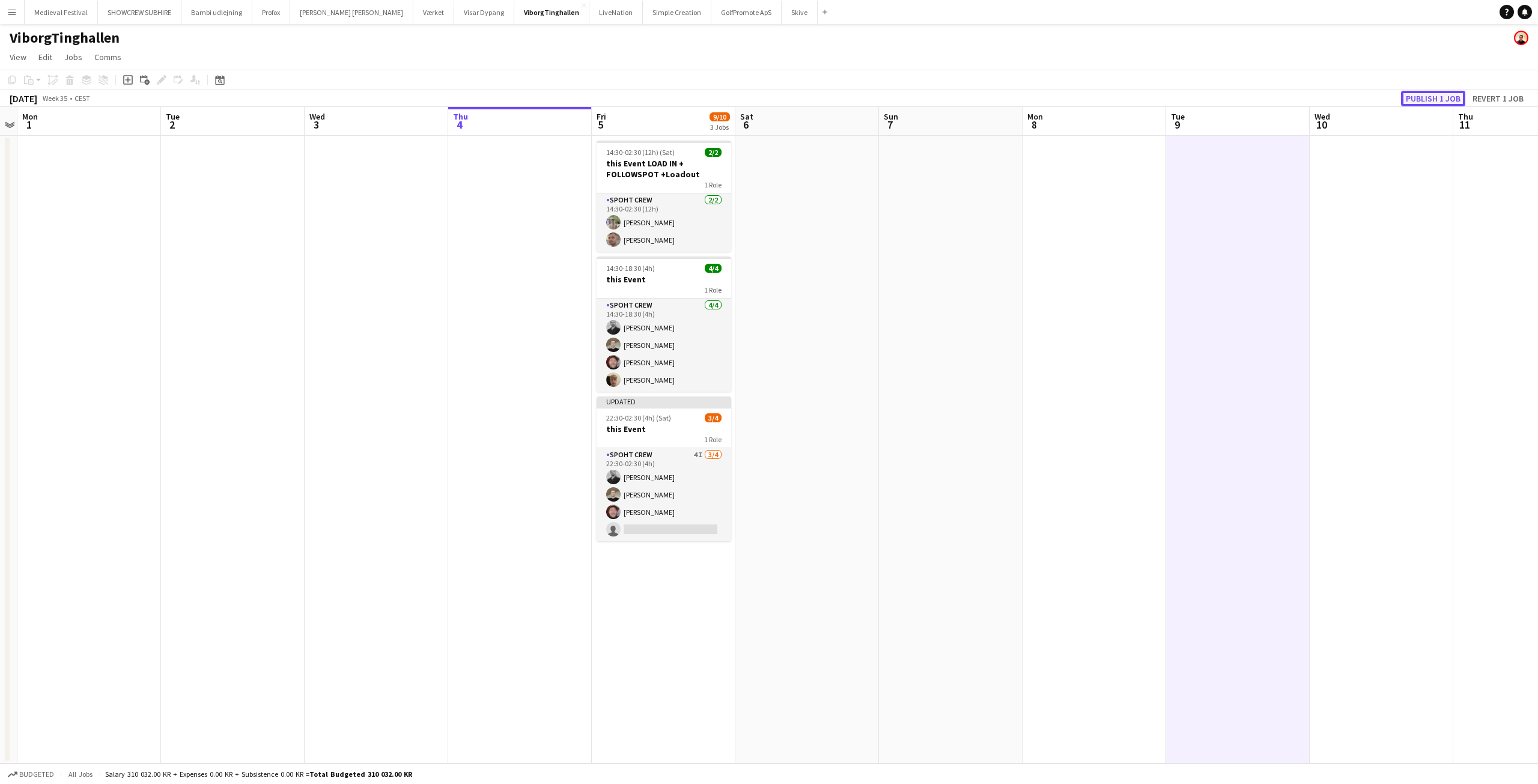
click at [1440, 100] on button "Publish 1 job" at bounding box center [1433, 98] width 64 height 15
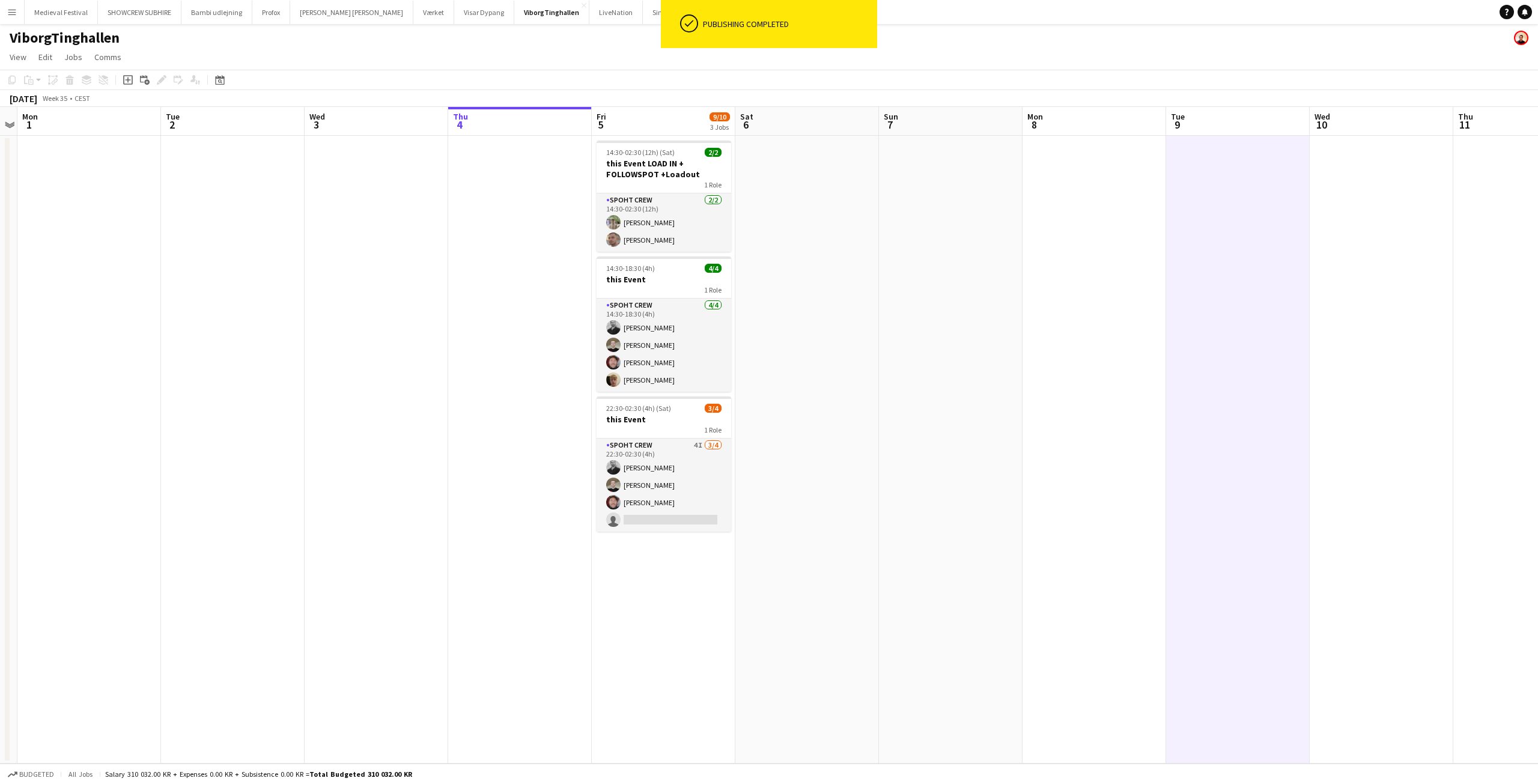
click at [15, 15] on app-icon "Menu" at bounding box center [12, 12] width 10 height 10
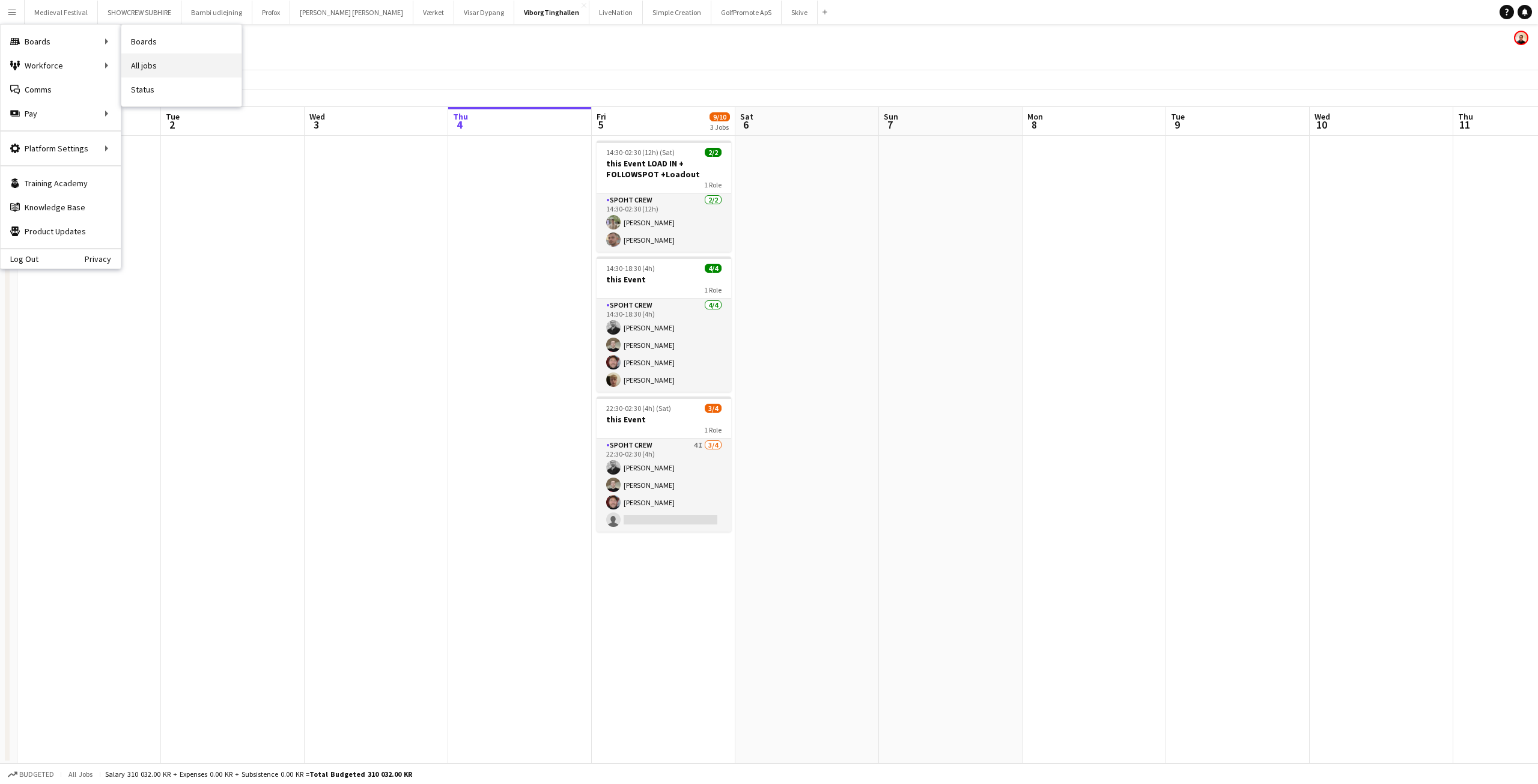
click at [144, 59] on link "All jobs" at bounding box center [181, 66] width 120 height 24
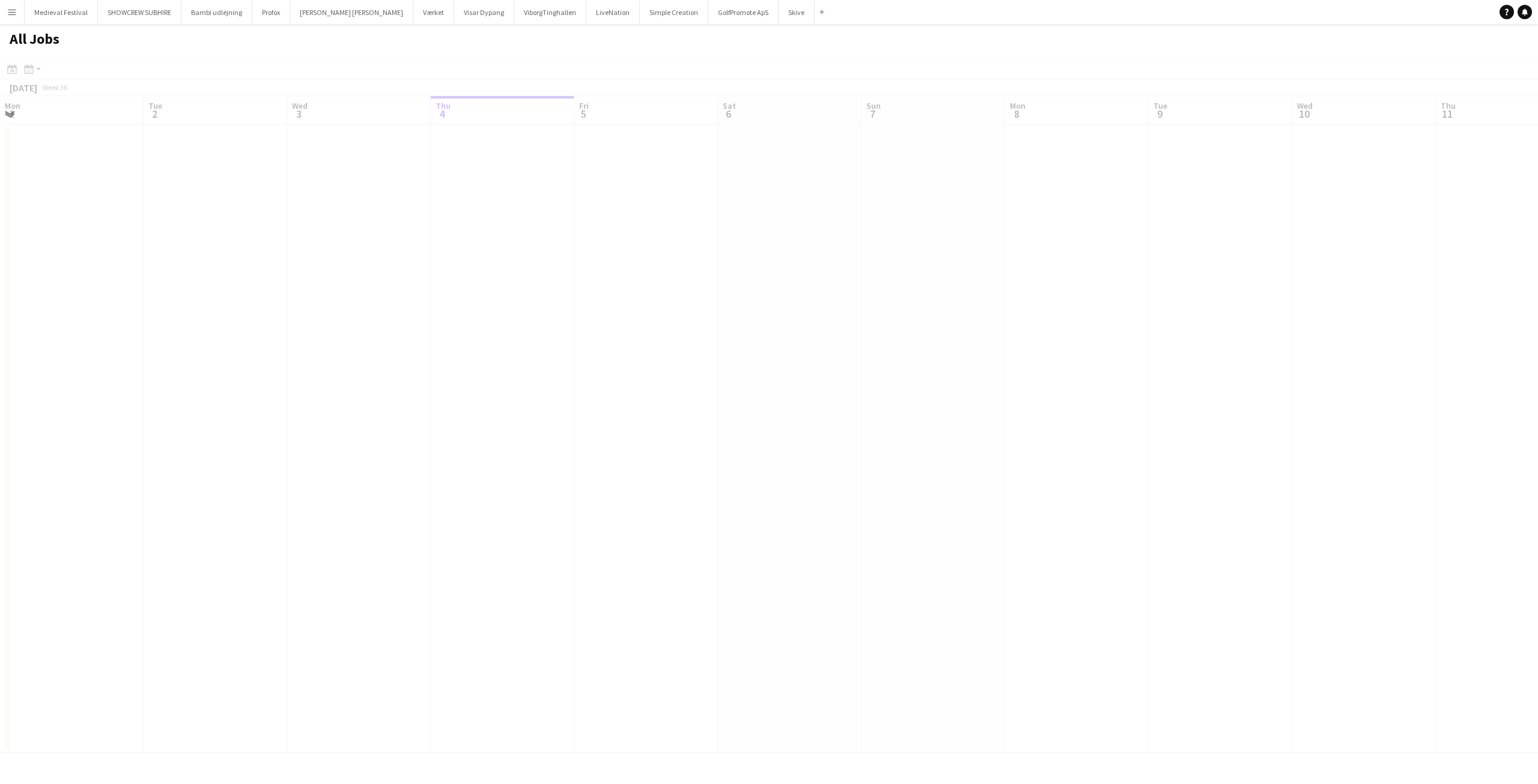
scroll to position [0, 287]
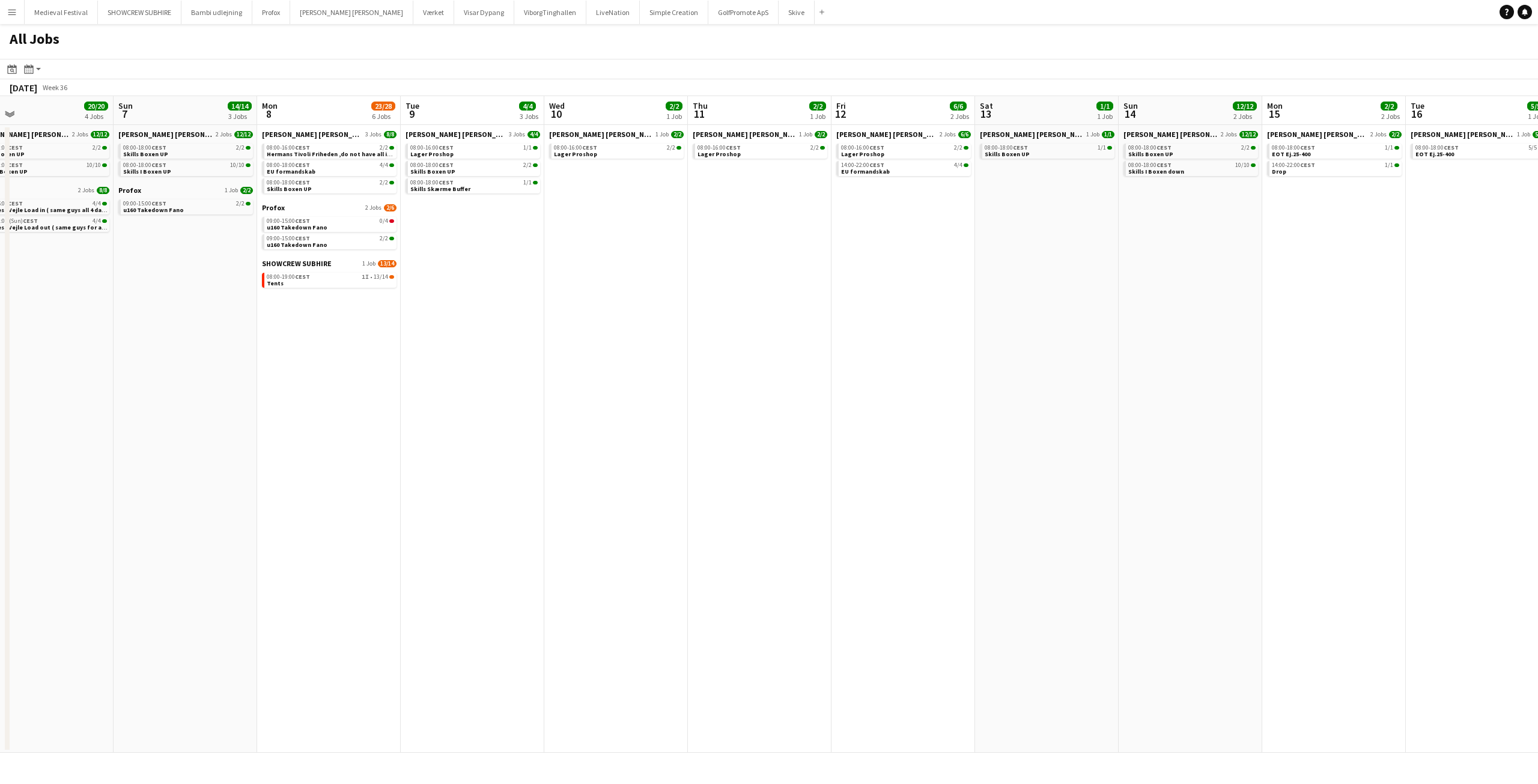
drag, startPoint x: 1085, startPoint y: 266, endPoint x: 624, endPoint y: 277, distance: 461.1
click at [624, 277] on app-calendar-viewport "Wed 3 6/6 4 Jobs Thu 4 1/1 1 Job Fri 5 9/10 3 Jobs Sat 6 20/20 4 Jobs Sun 7 14/…" at bounding box center [769, 424] width 1538 height 656
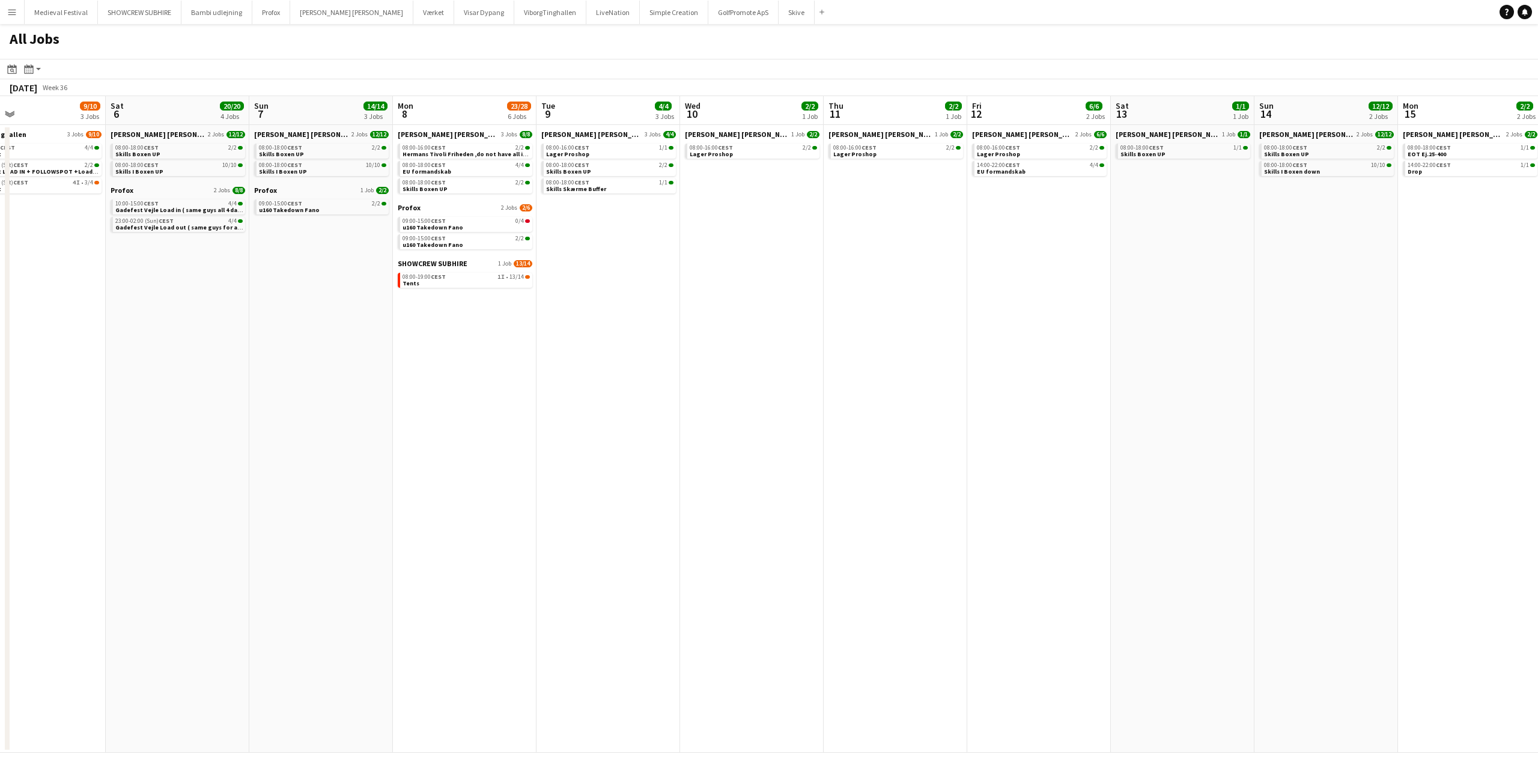
drag, startPoint x: 583, startPoint y: 271, endPoint x: 717, endPoint y: 269, distance: 134.0
click at [720, 270] on app-calendar-viewport "Wed 3 6/6 4 Jobs Thu 4 1/1 1 Job Fri 5 9/10 3 Jobs Sat 6 20/20 4 Jobs Sun 7 14/…" at bounding box center [769, 424] width 1538 height 656
click at [497, 224] on link "09:00-15:00 CEST 0/4 u160 Takedown Fano" at bounding box center [467, 224] width 128 height 14
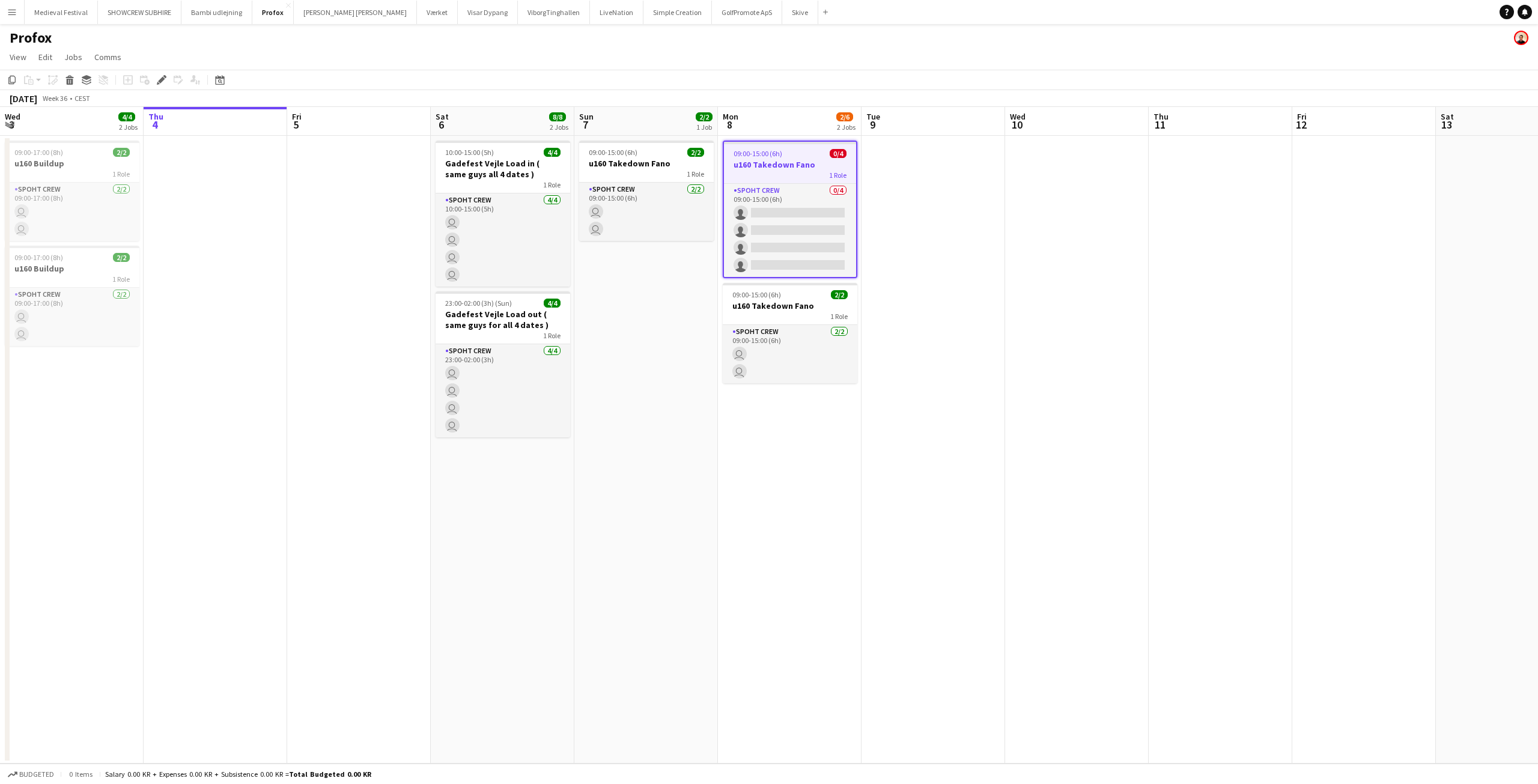
scroll to position [0, 414]
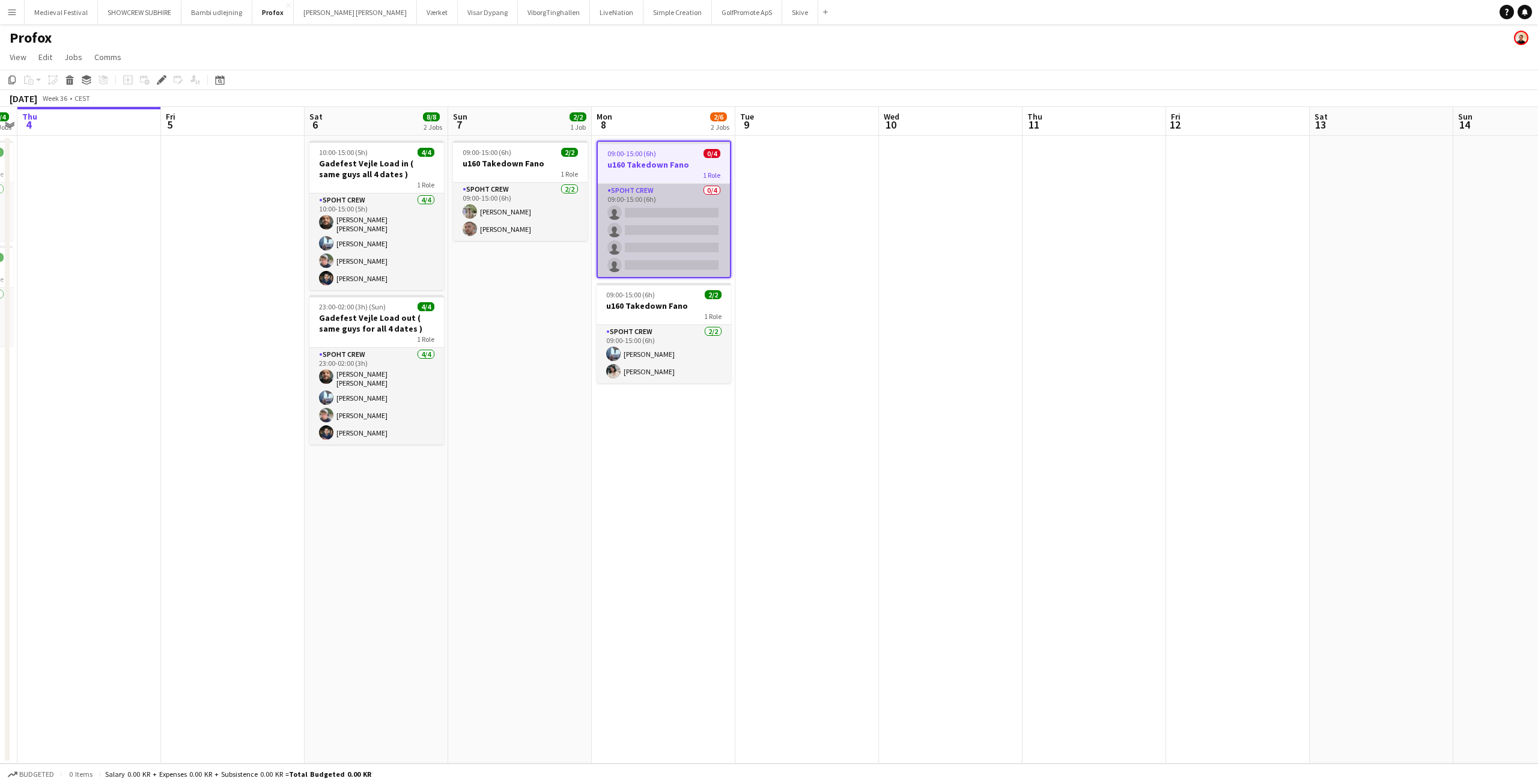
click at [639, 229] on app-card-role "Spoht Crew 0/4 09:00-15:00 (6h) single-neutral-actions single-neutral-actions s…" at bounding box center [663, 230] width 132 height 93
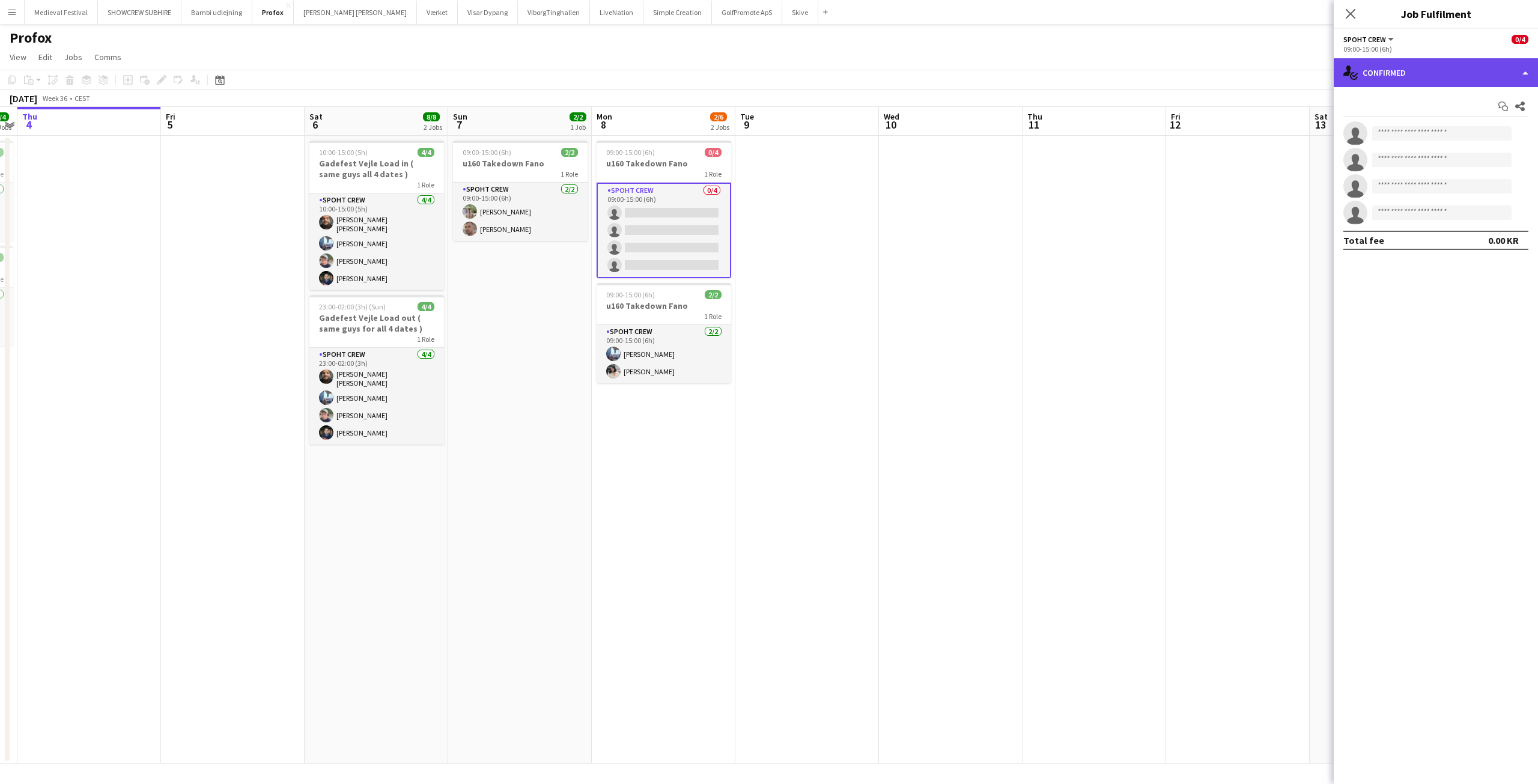
click at [1442, 80] on div "single-neutral-actions-check-2 Confirmed" at bounding box center [1435, 73] width 204 height 29
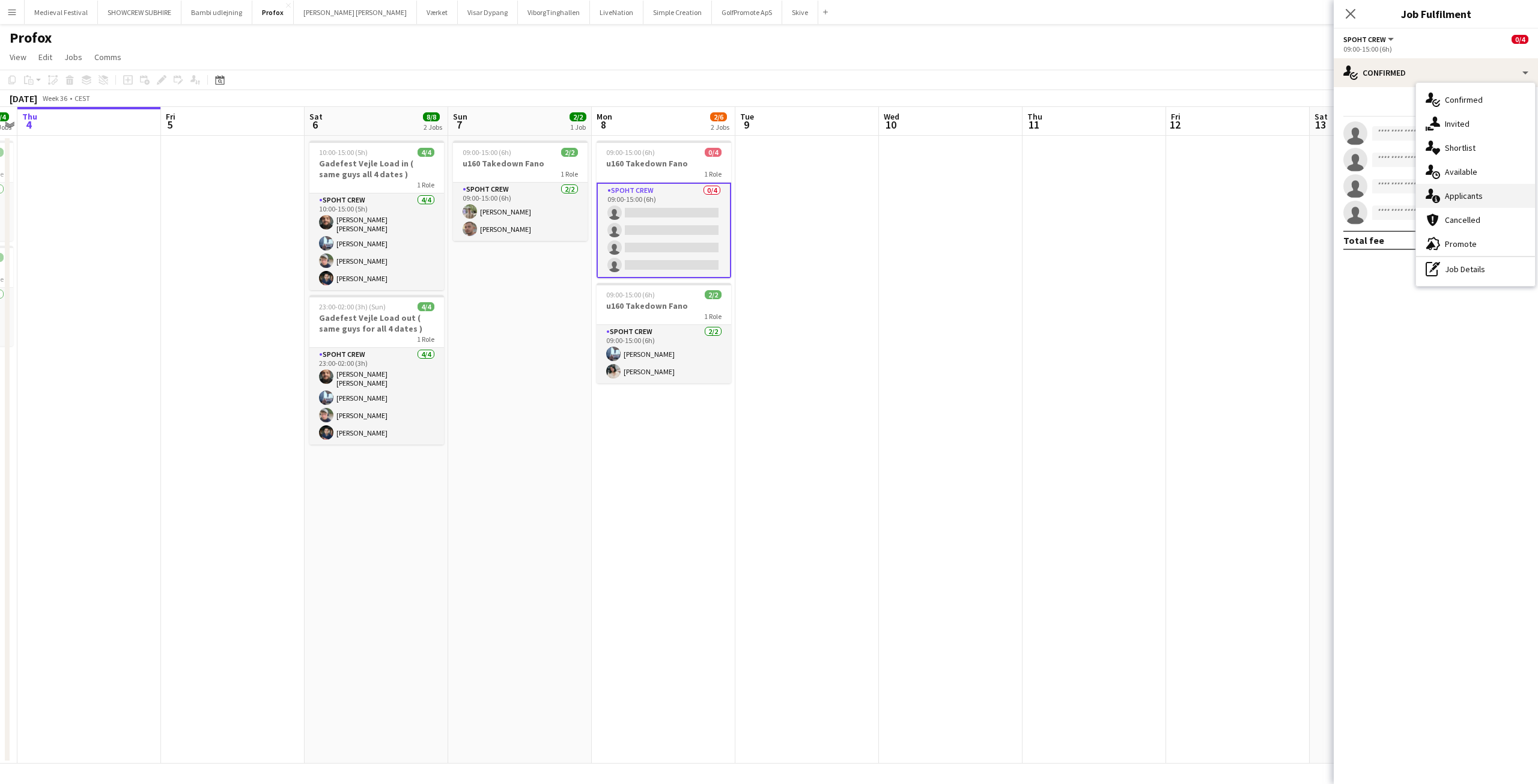
click at [1455, 197] on span "Applicants" at bounding box center [1463, 196] width 38 height 11
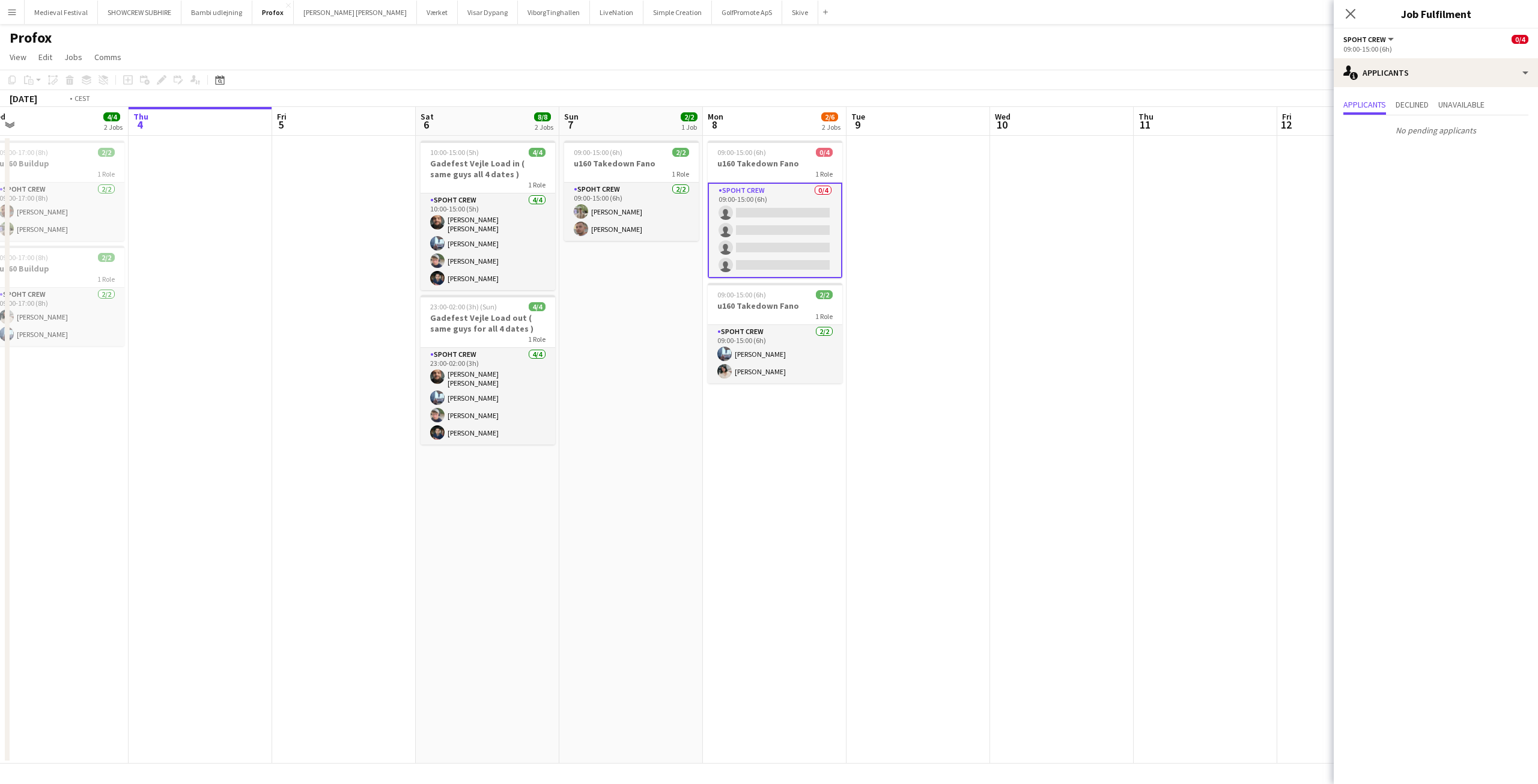
drag, startPoint x: 258, startPoint y: 288, endPoint x: 920, endPoint y: 379, distance: 668.2
click at [910, 379] on app-calendar-viewport "Mon 1 10/10 2 Jobs Tue 2 10/10 1 Job Wed 3 4/4 2 Jobs Thu 4 Fri 5 Sat 6 8/8 2 J…" at bounding box center [769, 435] width 1538 height 656
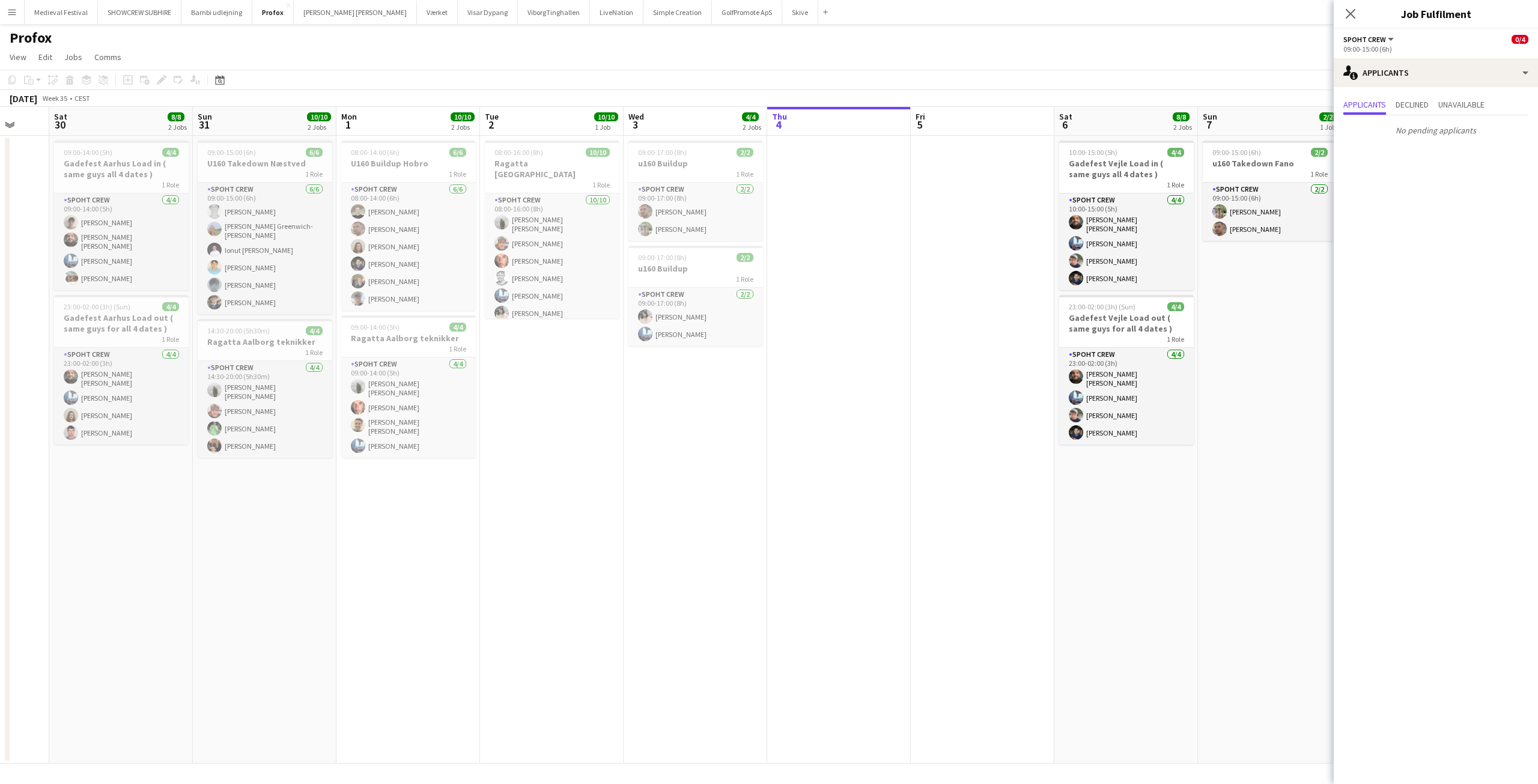
drag, startPoint x: 650, startPoint y: 383, endPoint x: 1007, endPoint y: 396, distance: 357.2
click at [1007, 395] on app-calendar-viewport "Thu 28 Fri 29 Sat 30 8/8 2 Jobs Sun 31 10/10 2 Jobs Mon 1 10/10 2 Jobs Tue 2 10…" at bounding box center [769, 435] width 1538 height 656
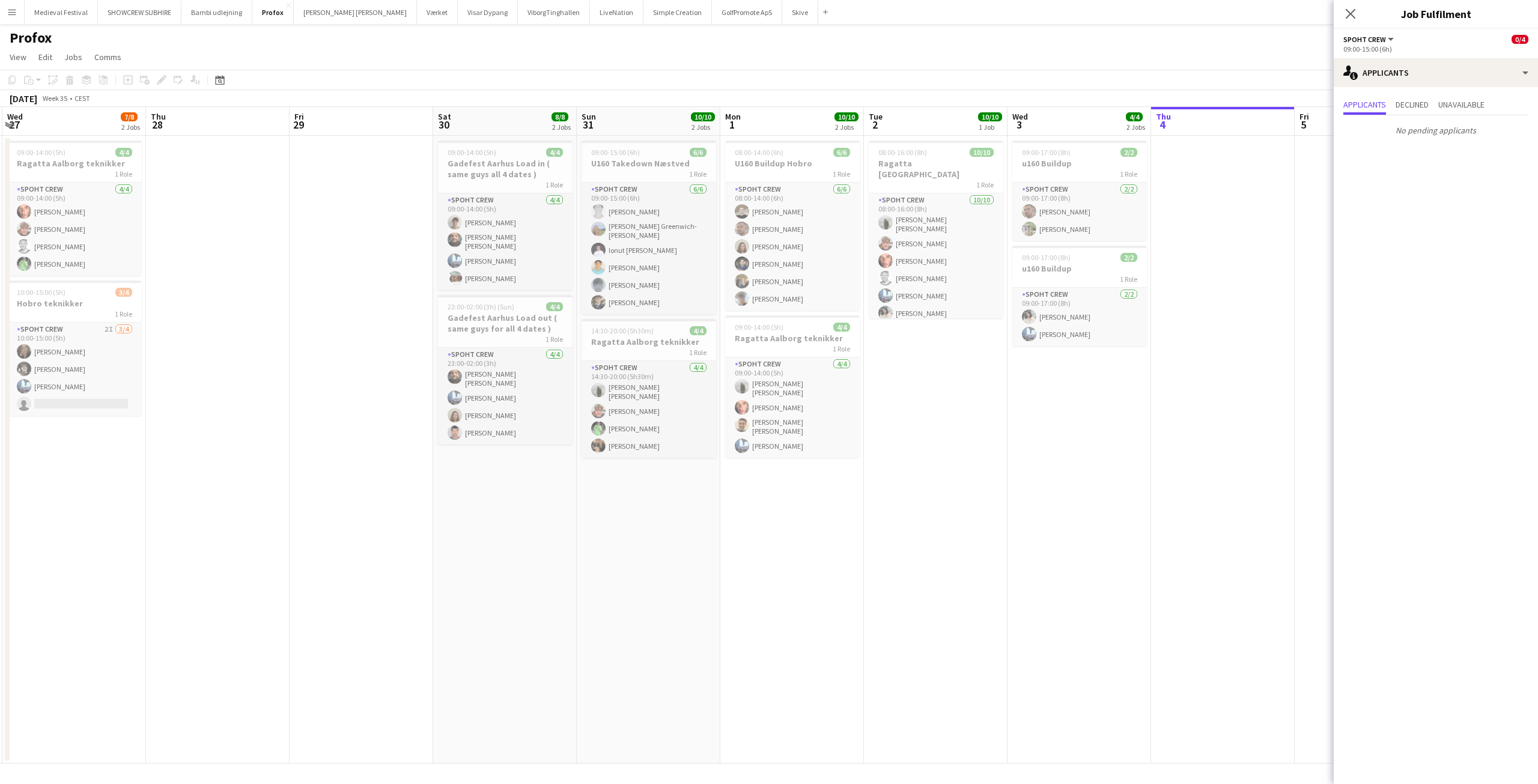
drag, startPoint x: 547, startPoint y: 476, endPoint x: 785, endPoint y: 504, distance: 239.6
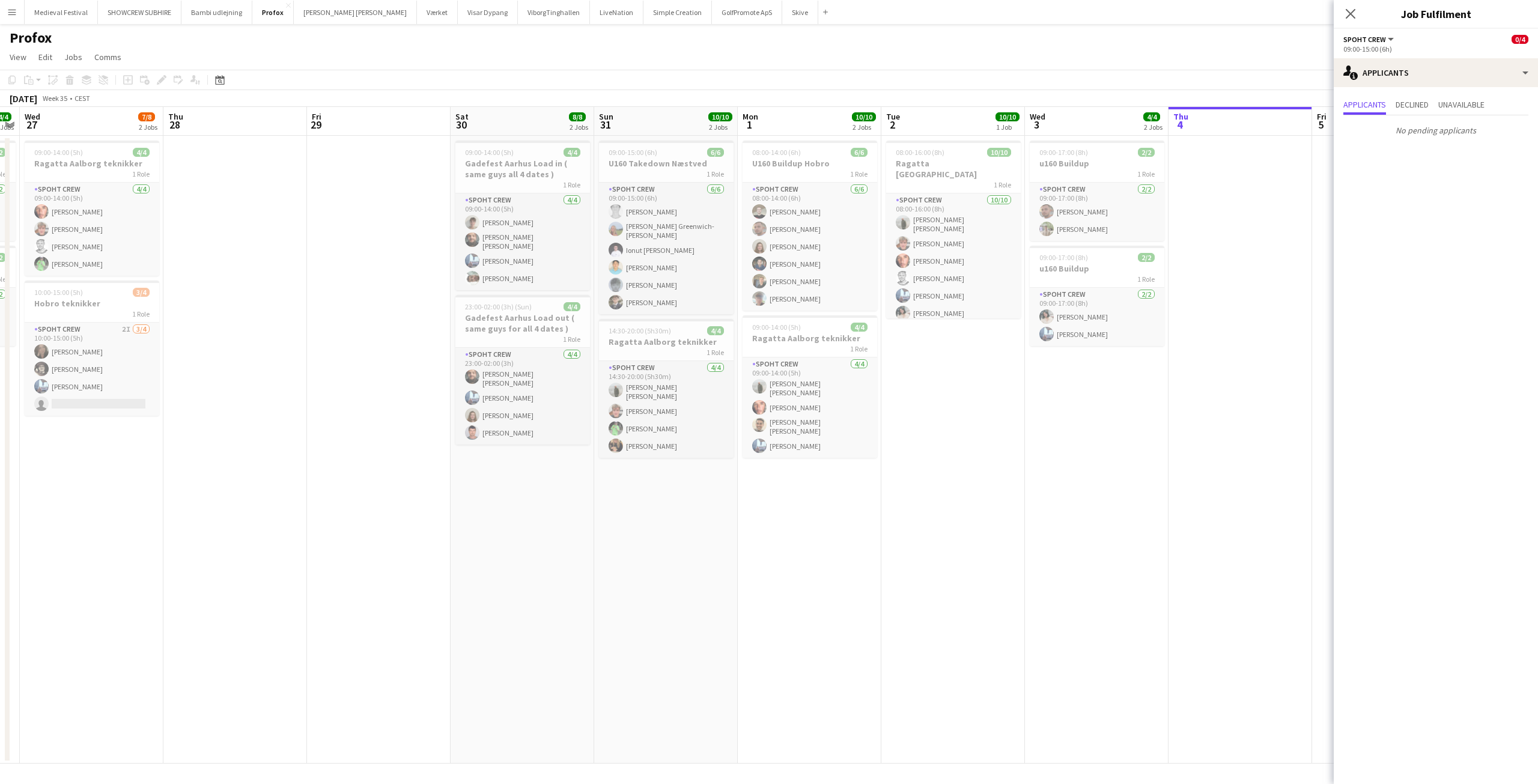
click at [786, 503] on app-calendar-viewport "Mon 25 10/10 1 Job Tue 26 4/4 2 Jobs Wed 27 7/8 2 Jobs Thu 28 Fri 29 Sat 30 8/8…" at bounding box center [769, 435] width 1538 height 656
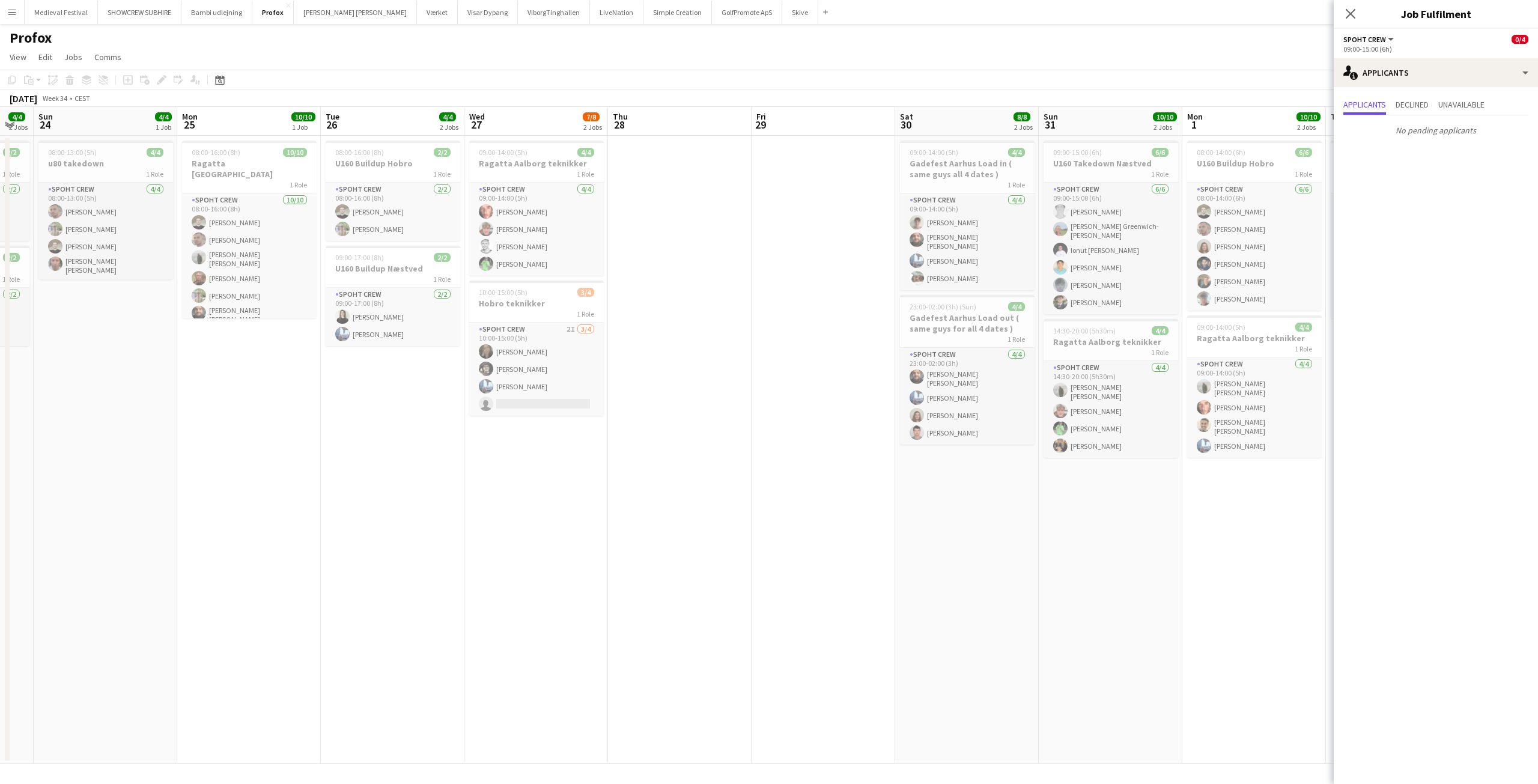
drag, startPoint x: 360, startPoint y: 370, endPoint x: 631, endPoint y: 400, distance: 272.7
click at [635, 402] on app-calendar-viewport "Fri 22 Sat 23 4/4 2 Jobs Sun 24 4/4 1 Job Mon 25 10/10 1 Job Tue 26 4/4 2 Jobs …" at bounding box center [769, 435] width 1538 height 656
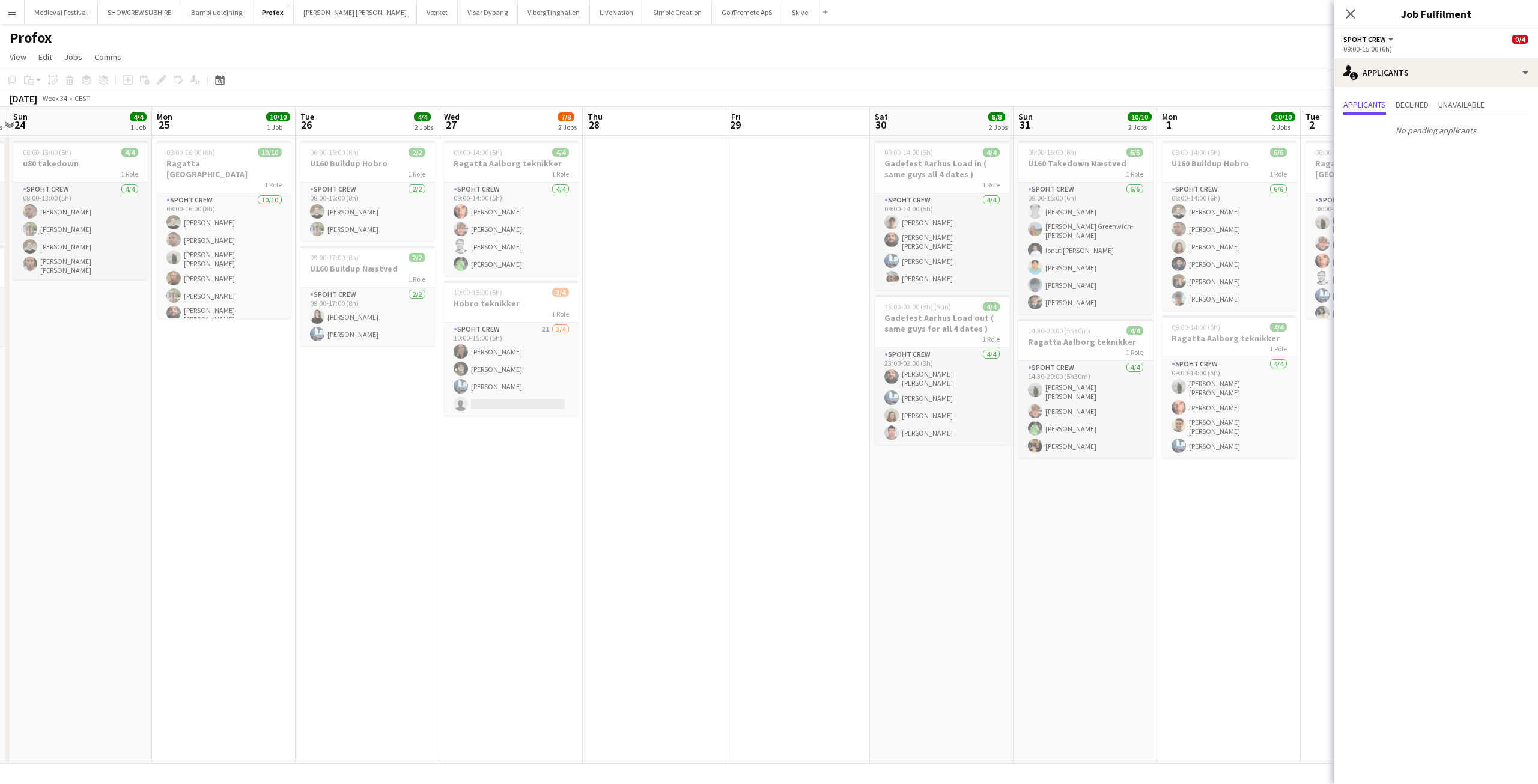
click at [721, 370] on app-date-cell at bounding box center [654, 450] width 144 height 628
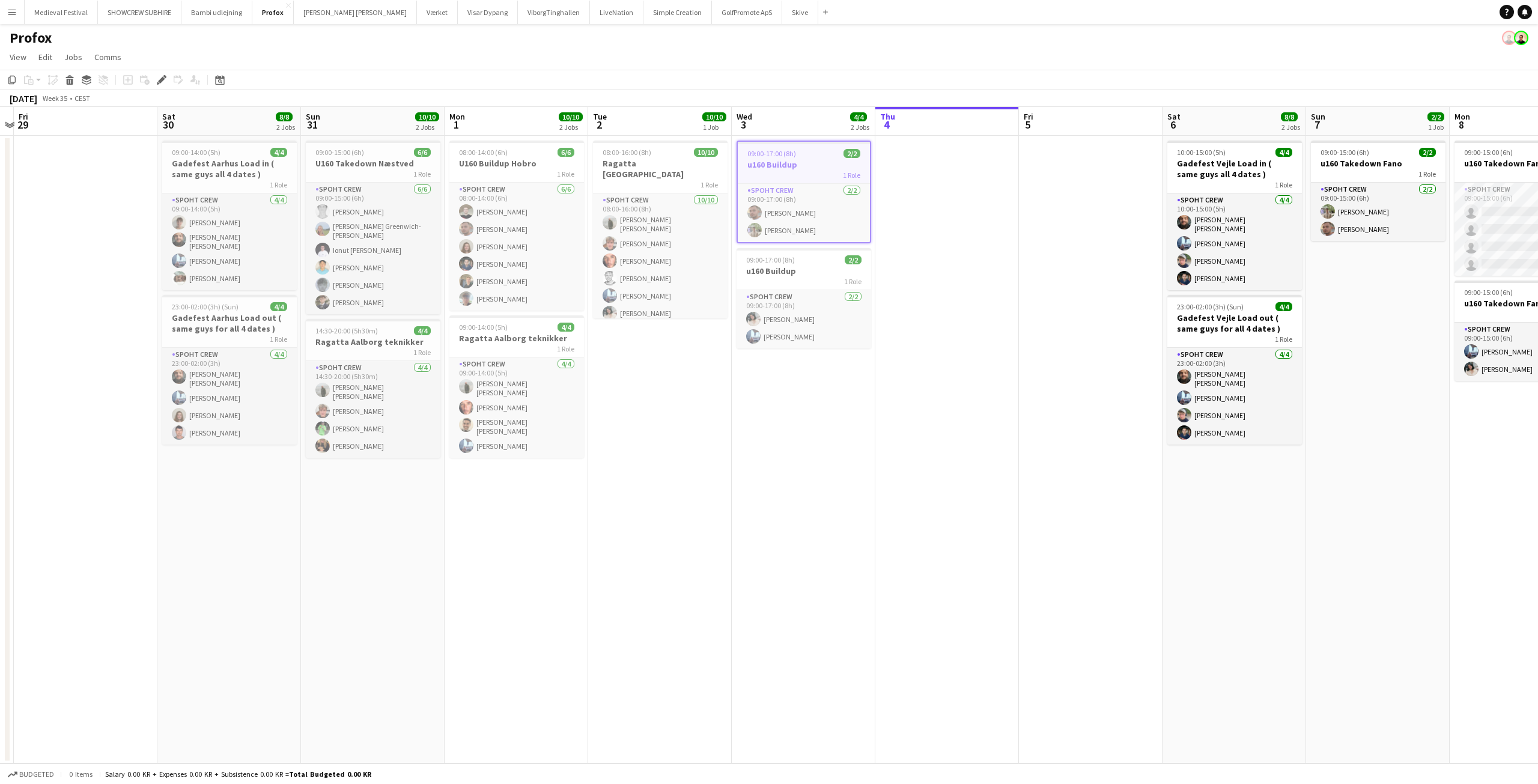
drag, startPoint x: 522, startPoint y: 414, endPoint x: 1071, endPoint y: 452, distance: 550.3
click at [1076, 452] on app-calendar-viewport "Wed 27 7/8 2 Jobs Thu 28 Fri 29 Sat 30 8/8 2 Jobs Sun 31 10/10 2 Jobs Mon 1 10/…" at bounding box center [769, 435] width 1538 height 656
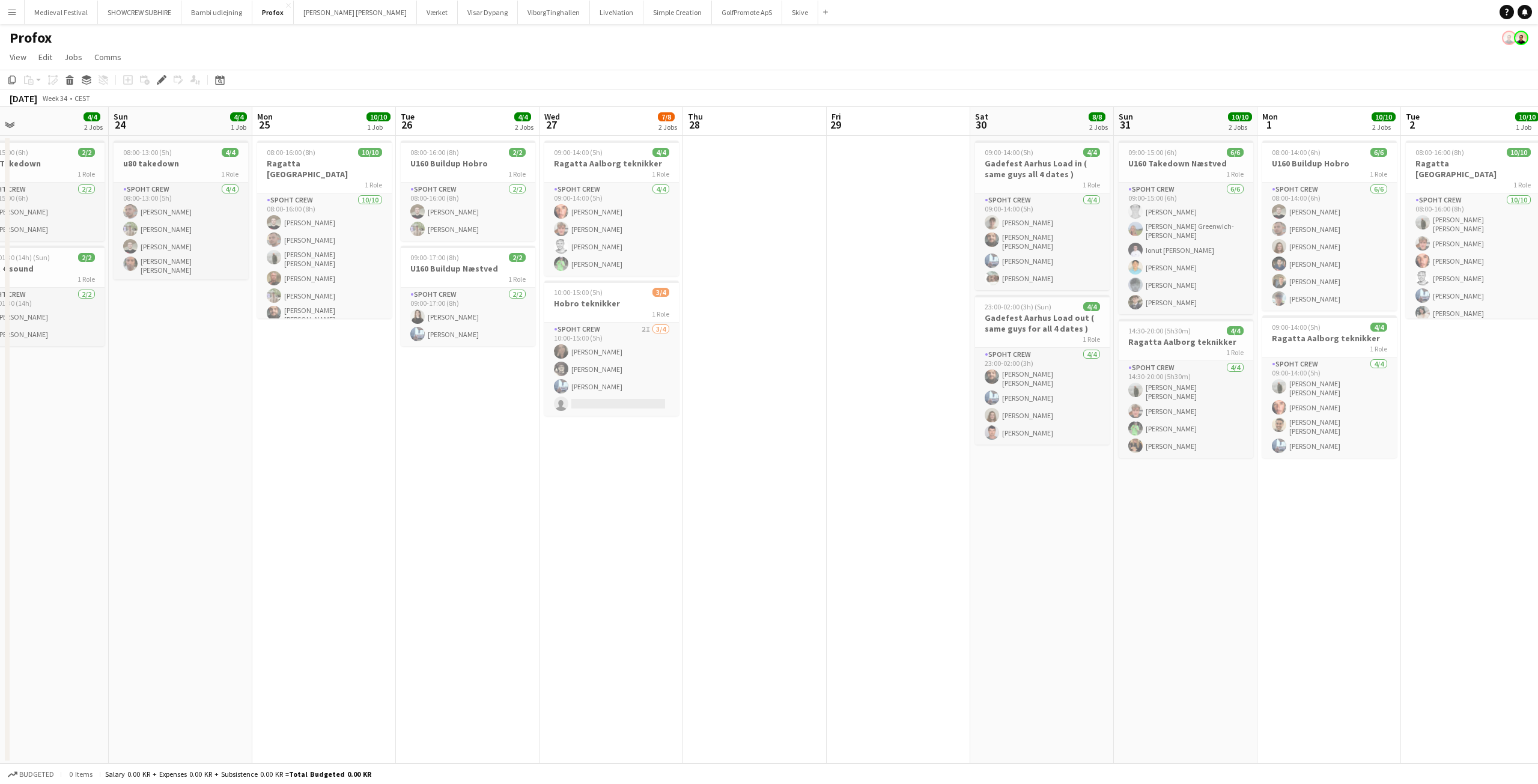
drag, startPoint x: 444, startPoint y: 356, endPoint x: 928, endPoint y: 363, distance: 484.1
click at [910, 363] on app-calendar-viewport "Thu 21 Fri 22 11/12 3 Jobs Sat 23 4/4 2 Jobs Sun 24 4/4 1 Job Mon 25 10/10 1 Jo…" at bounding box center [769, 435] width 1538 height 656
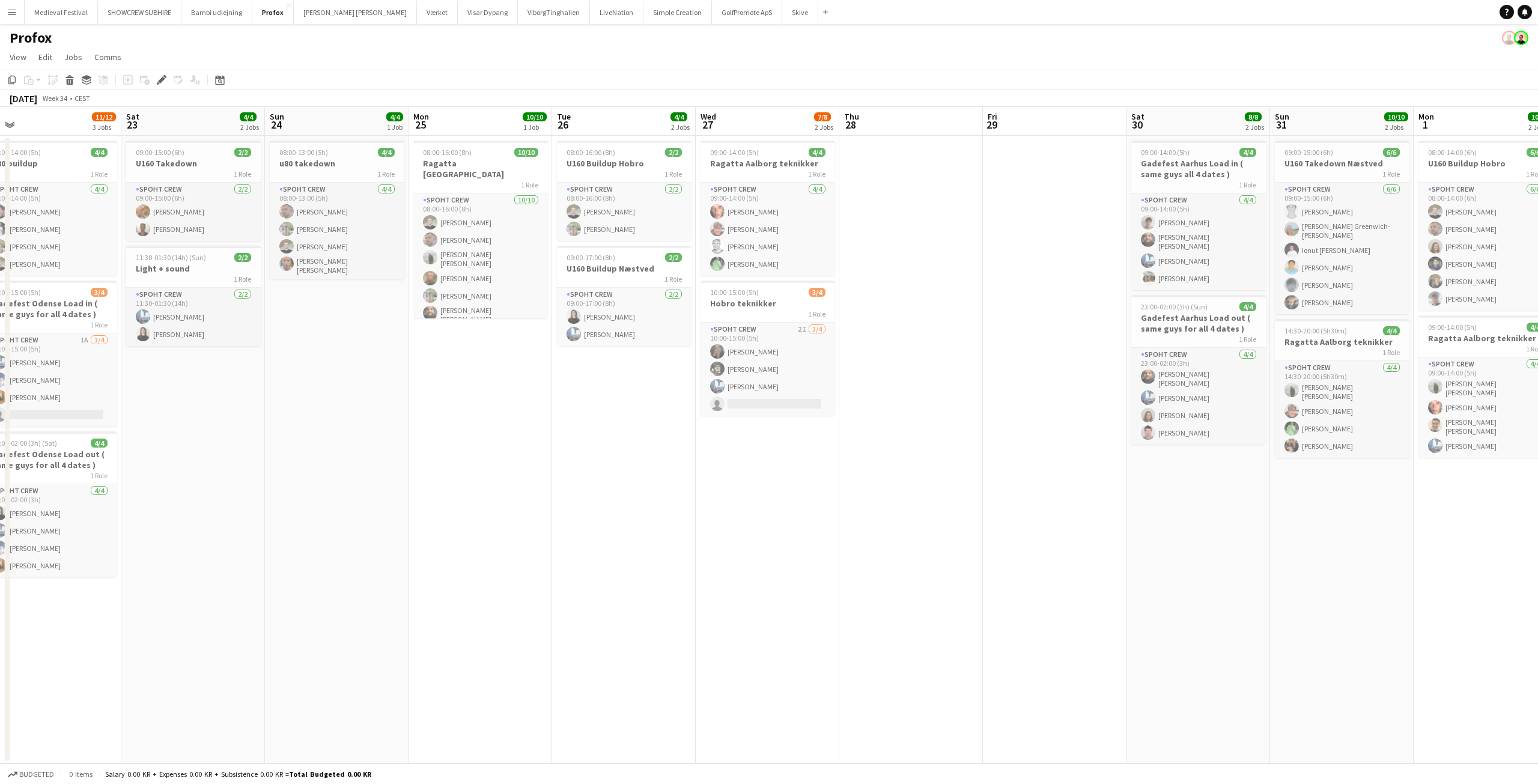
scroll to position [0, 301]
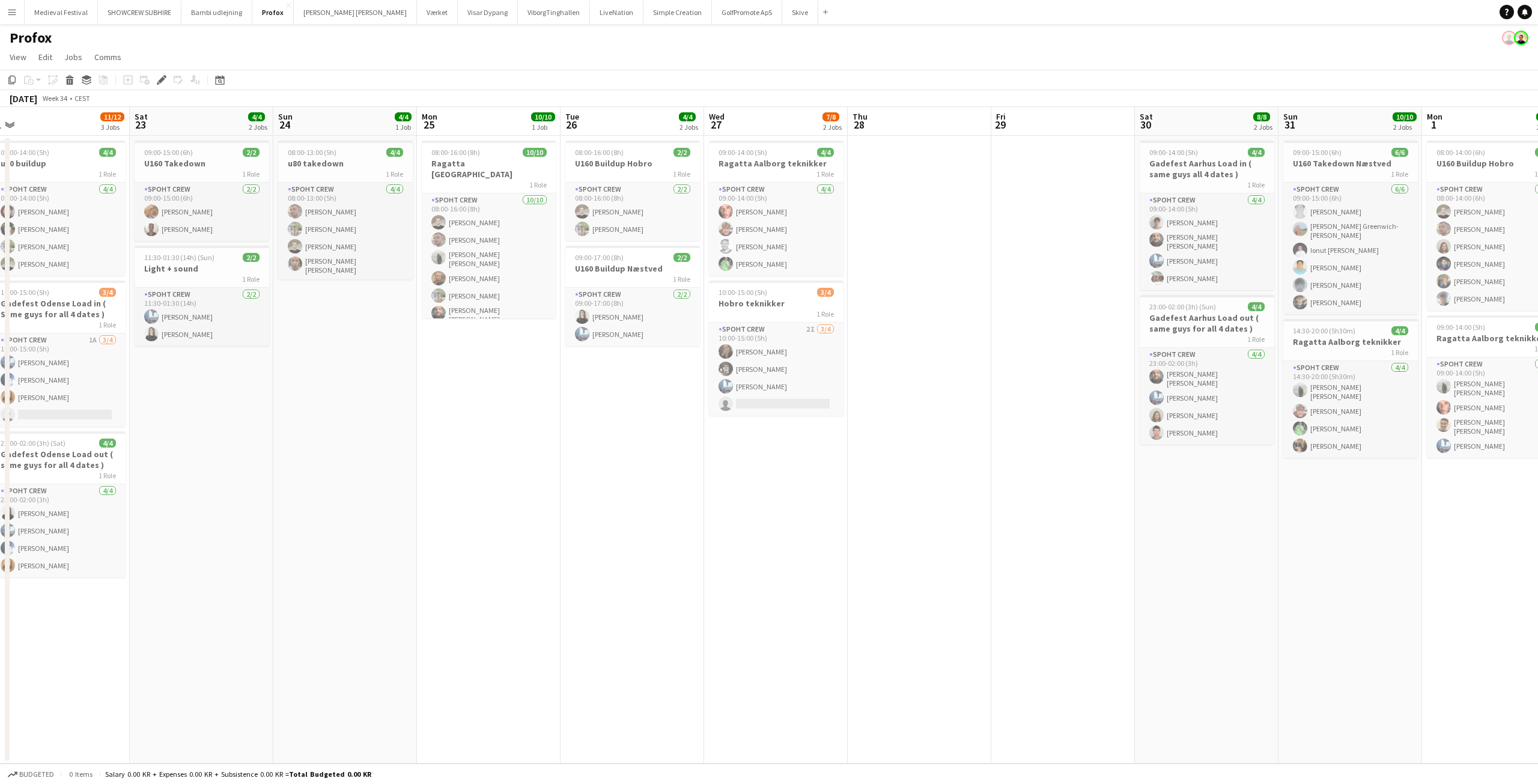
drag, startPoint x: 838, startPoint y: 294, endPoint x: 912, endPoint y: 294, distance: 74.0
click at [912, 294] on app-calendar-viewport "Wed 20 2/2 1 Job Thu 21 Fri 22 11/12 3 Jobs Sat 23 4/4 2 Jobs Sun 24 4/4 1 Job …" at bounding box center [769, 435] width 1538 height 656
click at [762, 298] on h3 "Hobro teknikker" at bounding box center [776, 303] width 135 height 11
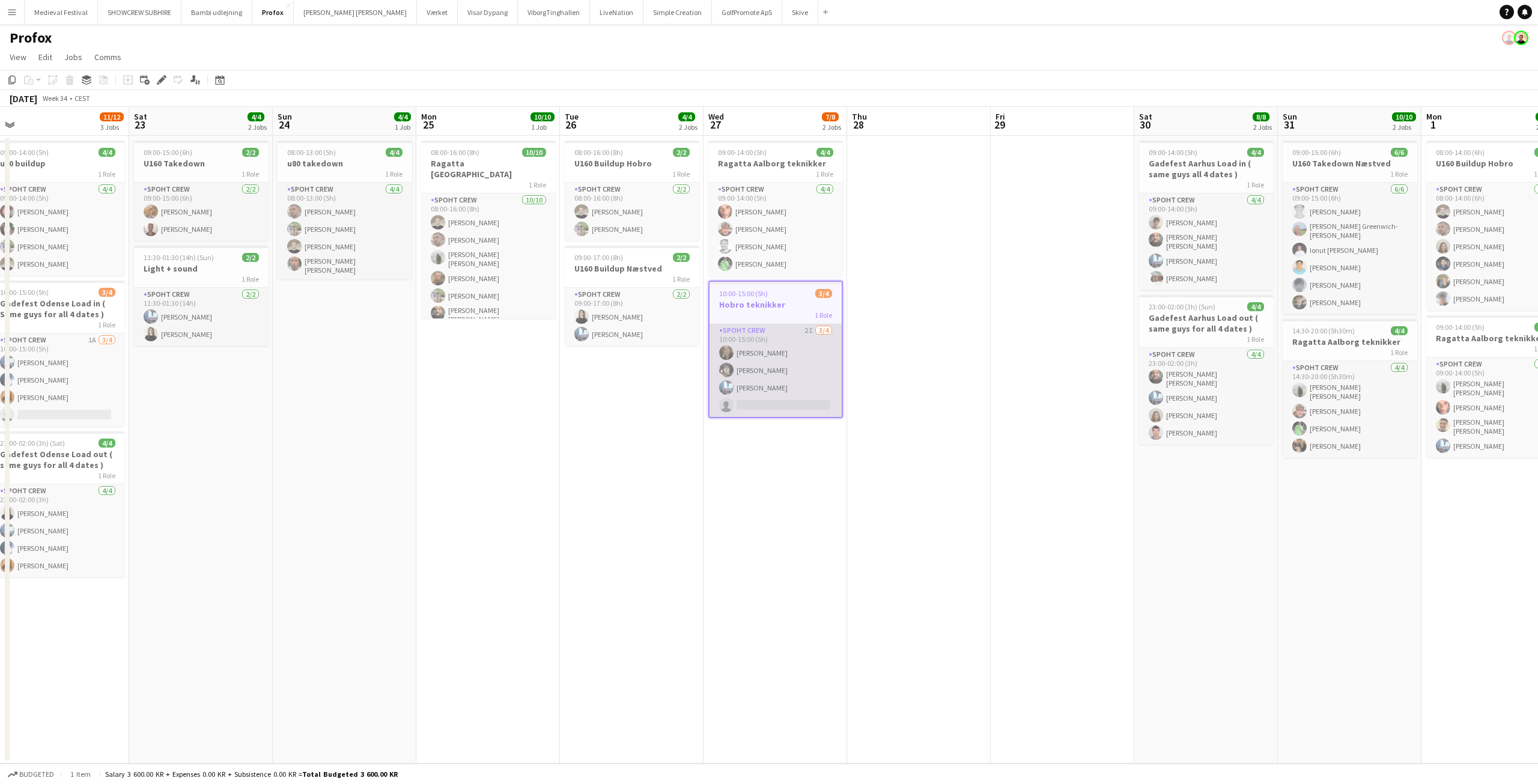
click at [751, 372] on app-card-role "Spoht Crew 2I [DATE] 10:00-15:00 (5h) [PERSON_NAME] [PERSON_NAME] [PERSON_NAME]…" at bounding box center [775, 370] width 132 height 93
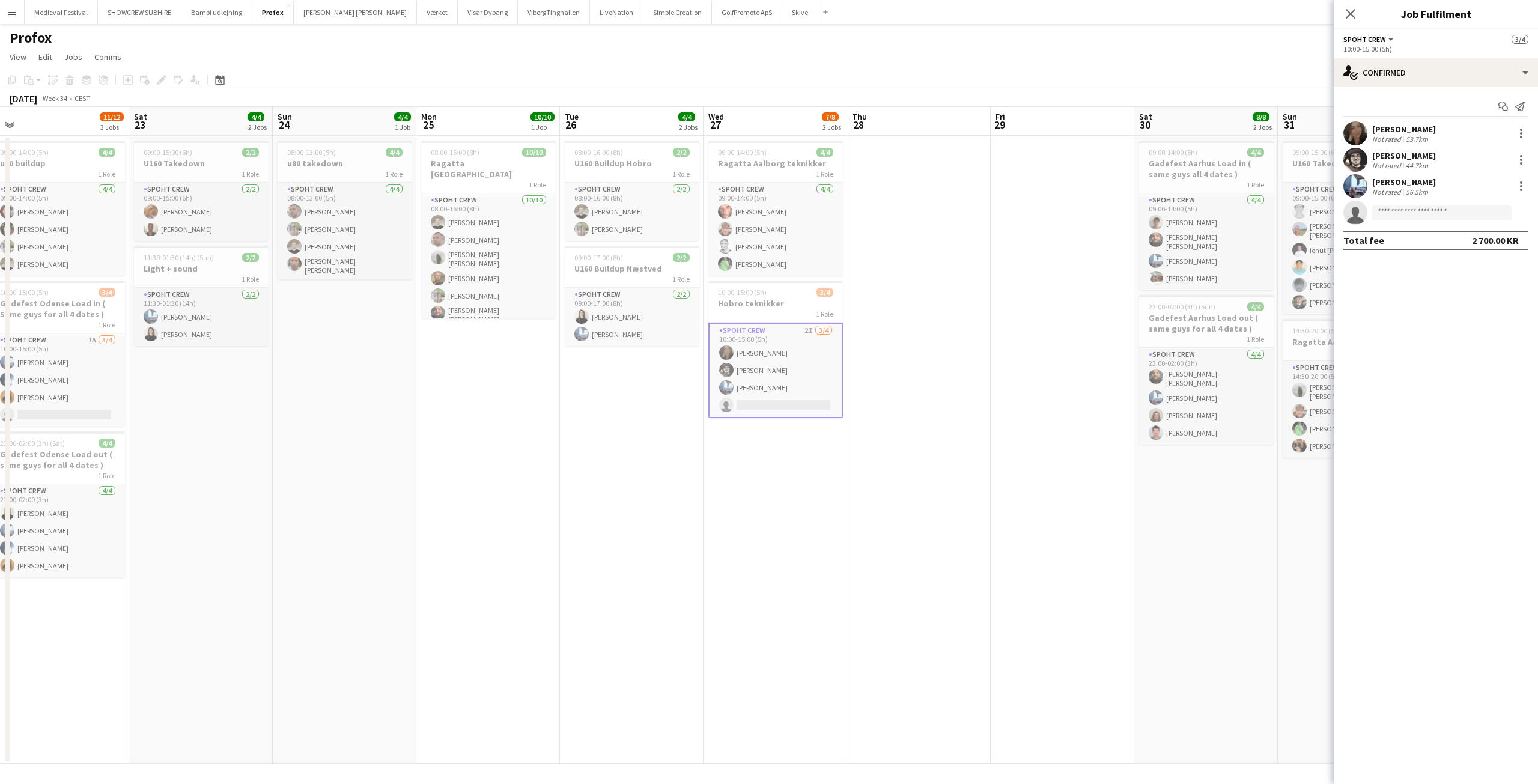
click at [13, 13] on app-icon "Menu" at bounding box center [12, 12] width 10 height 10
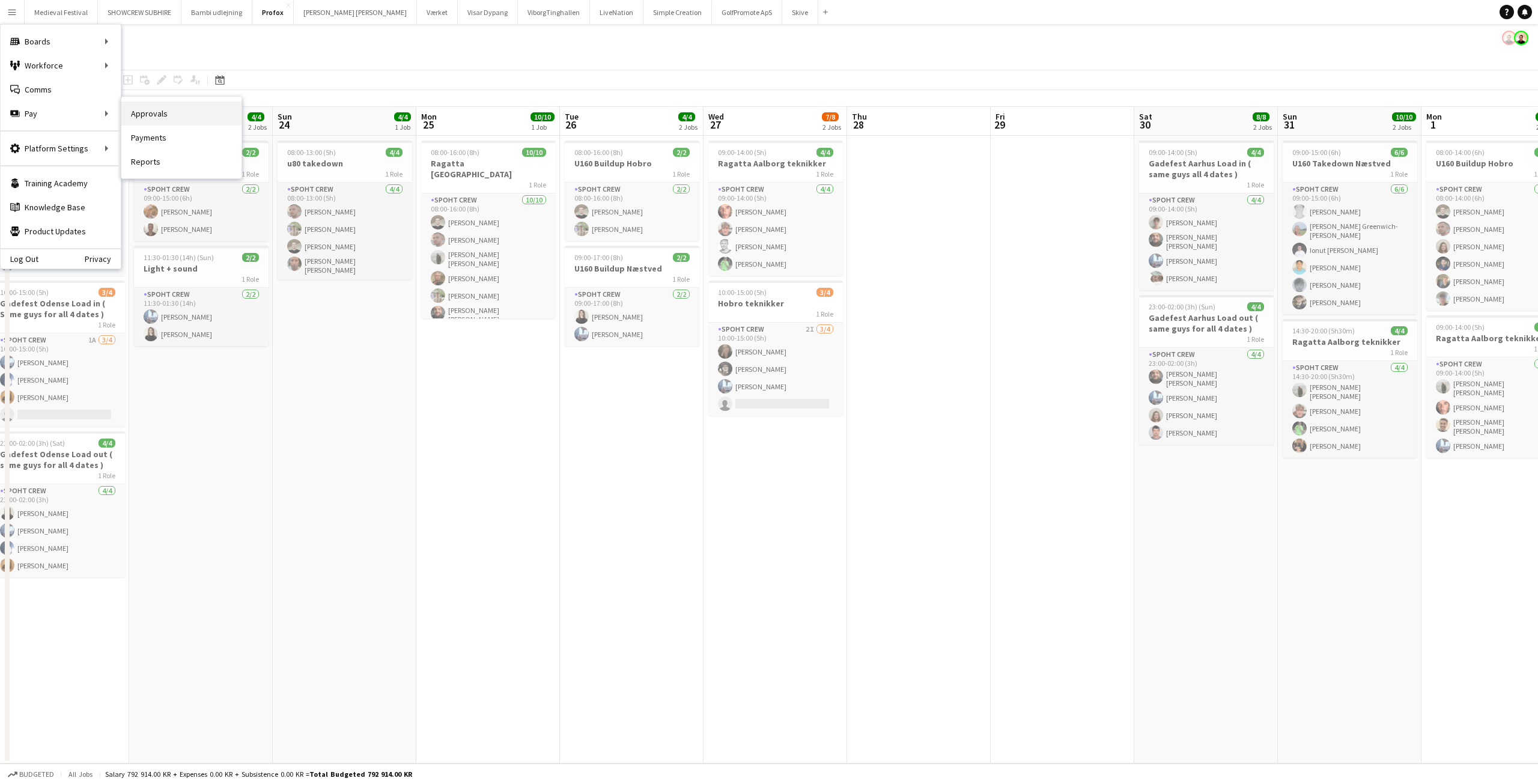
click at [166, 111] on link "Approvals" at bounding box center [181, 114] width 120 height 24
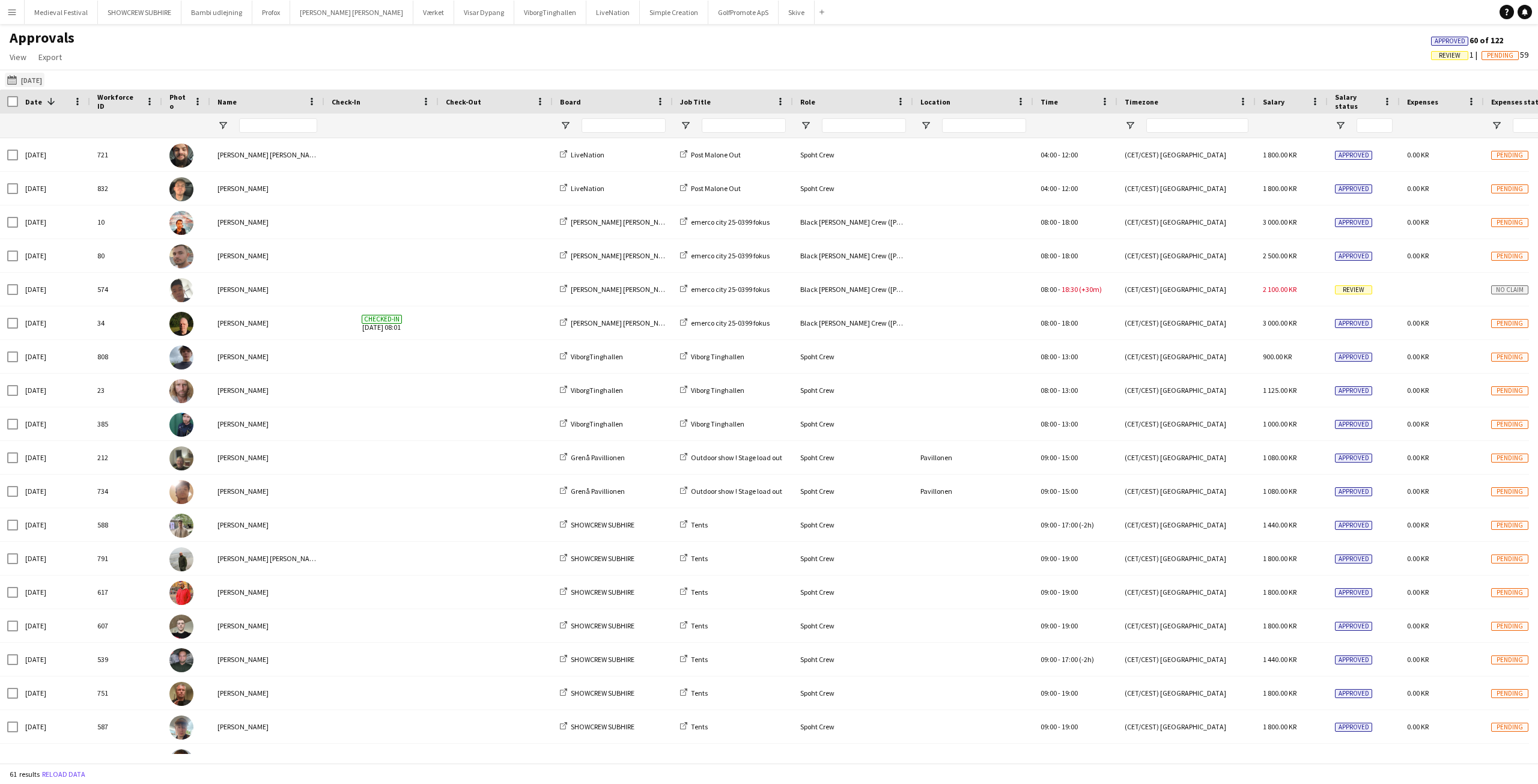
click at [7, 80] on app-icon "[DATE]" at bounding box center [14, 80] width 14 height 10
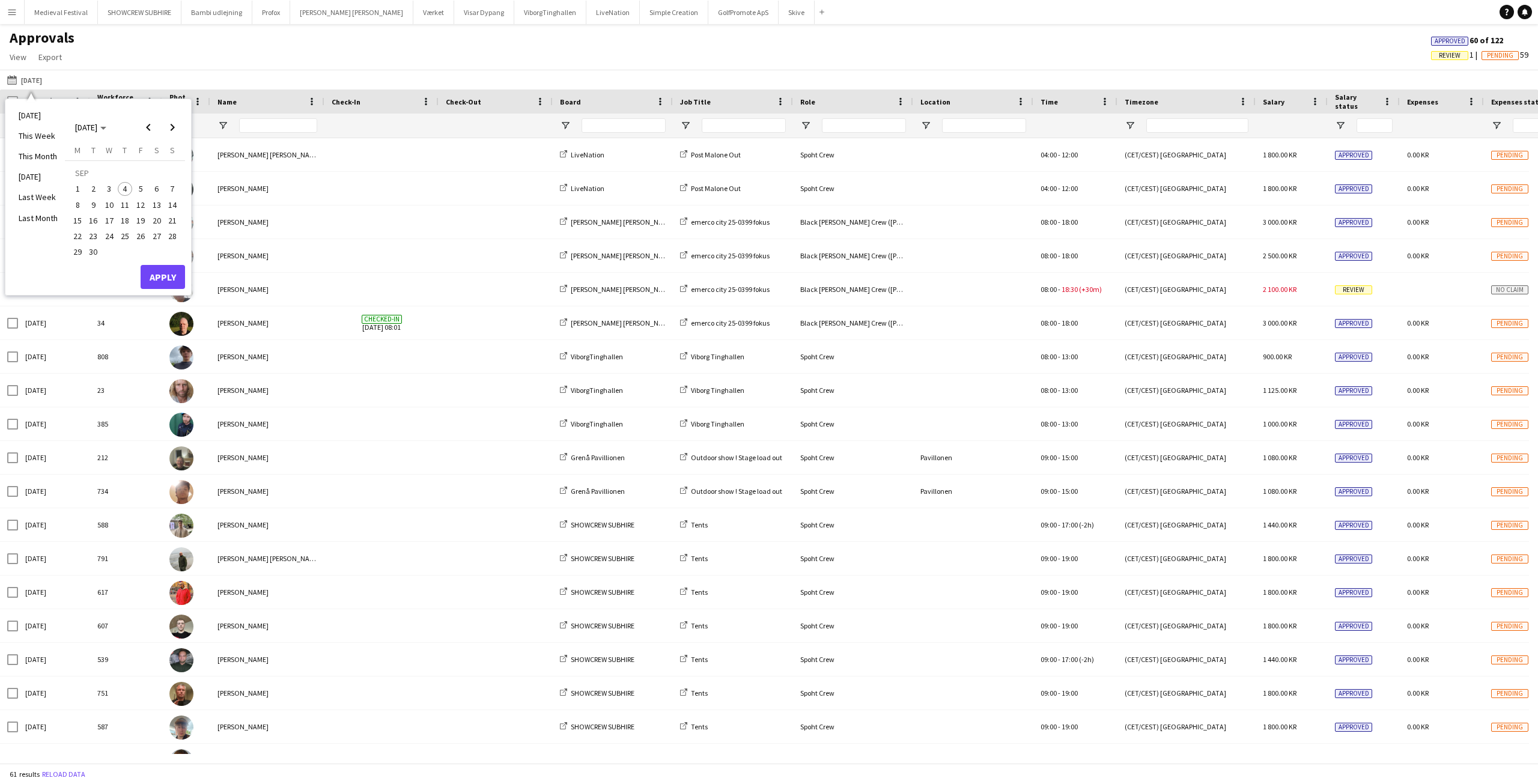
click at [153, 238] on span "27" at bounding box center [156, 236] width 15 height 15
click at [163, 285] on button "Apply" at bounding box center [163, 277] width 45 height 24
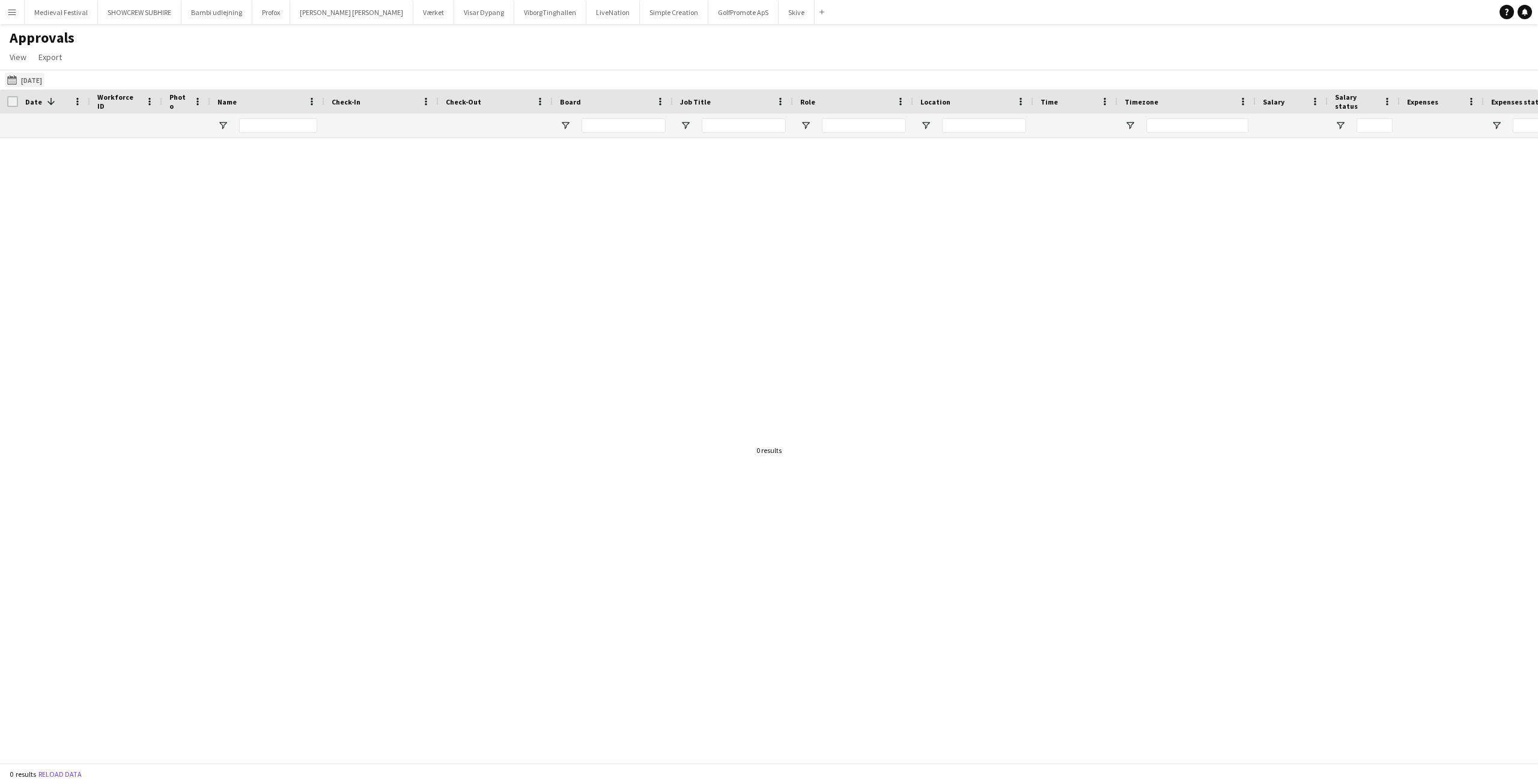
click at [15, 84] on app-icon "[DATE]" at bounding box center [14, 80] width 14 height 10
click at [145, 123] on span "Previous month" at bounding box center [149, 127] width 24 height 24
click at [107, 238] on span "27" at bounding box center [109, 239] width 15 height 15
click at [149, 258] on button "Apply" at bounding box center [163, 264] width 45 height 24
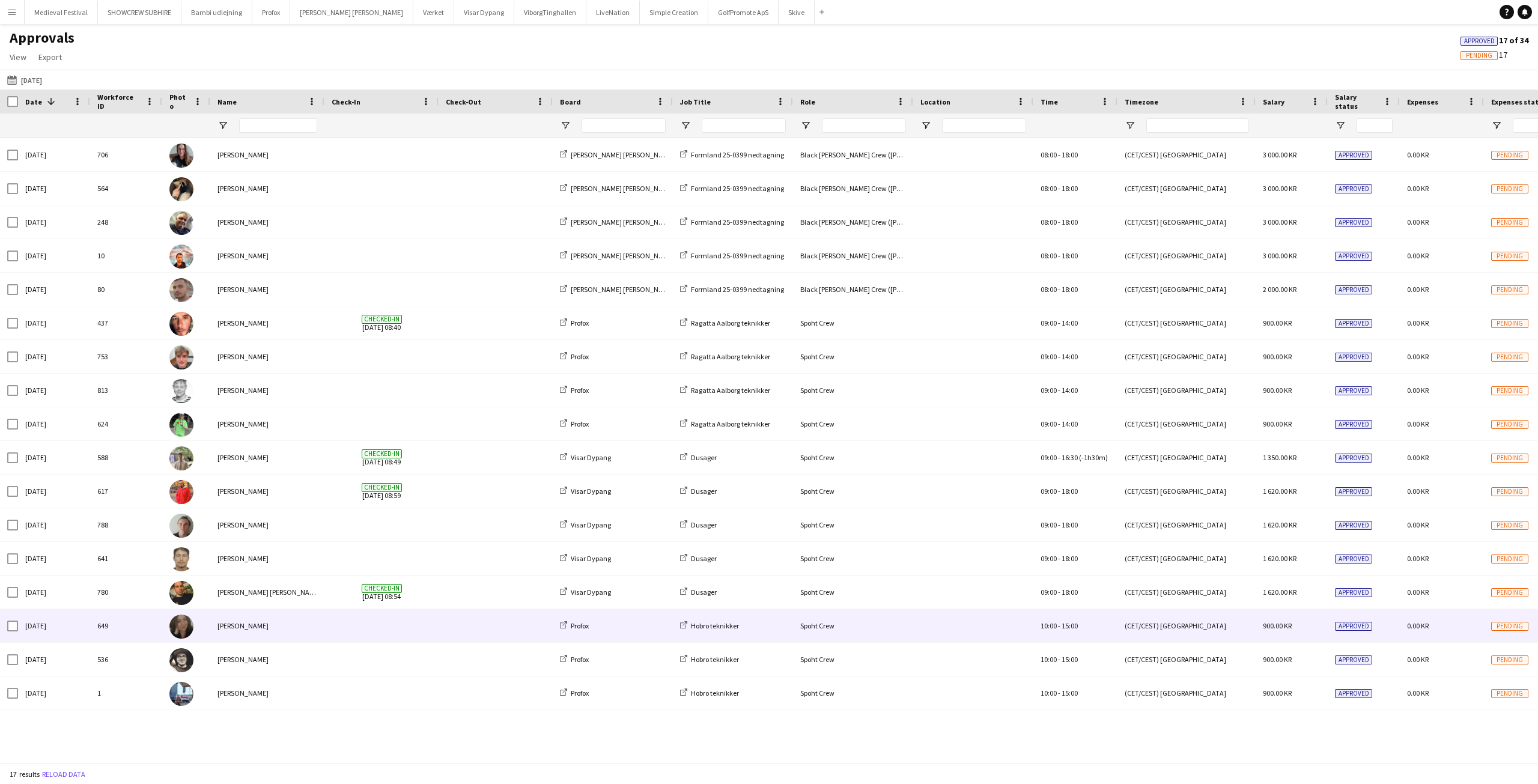
click at [393, 629] on span at bounding box center [381, 625] width 100 height 33
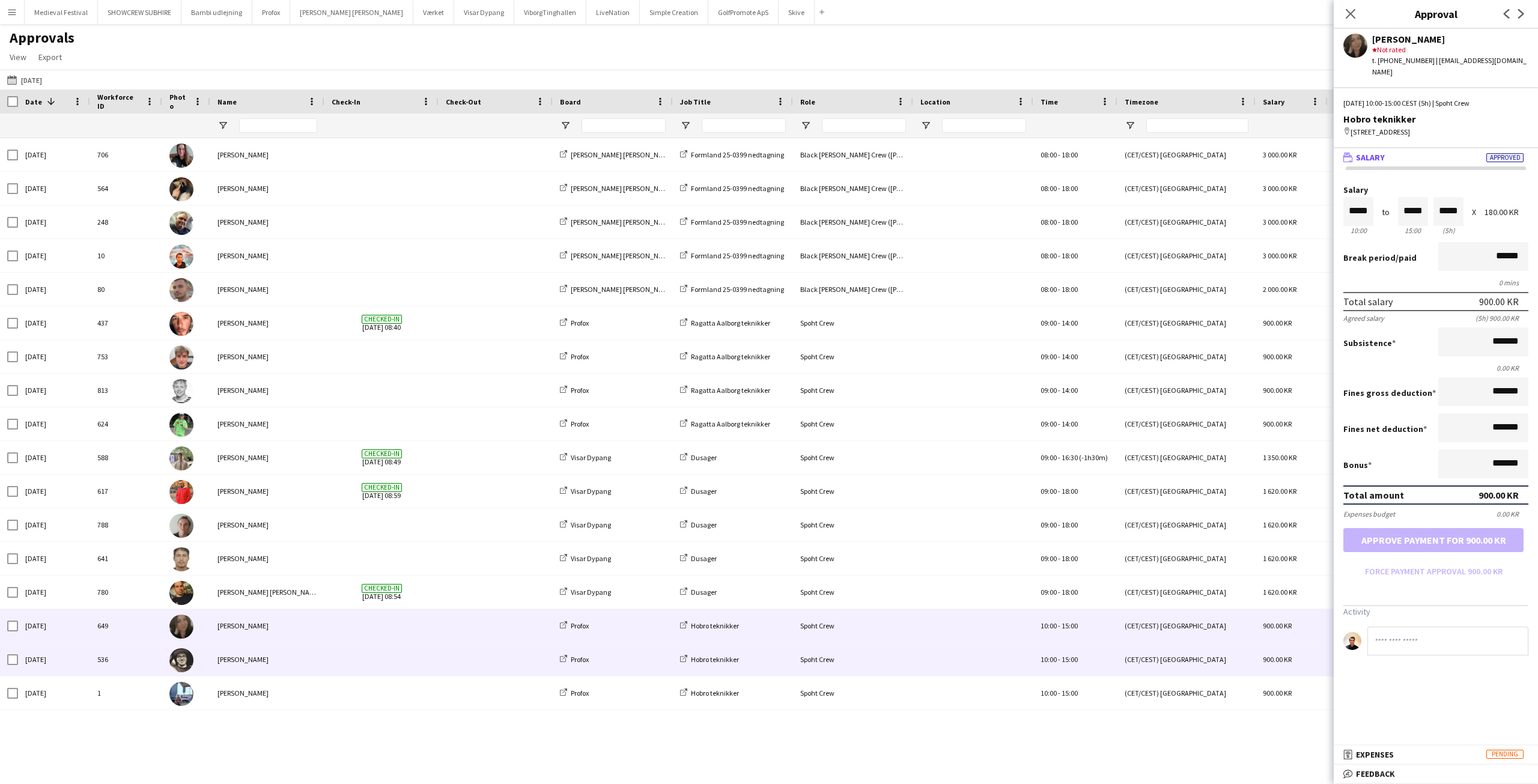
click at [391, 656] on span at bounding box center [381, 659] width 100 height 33
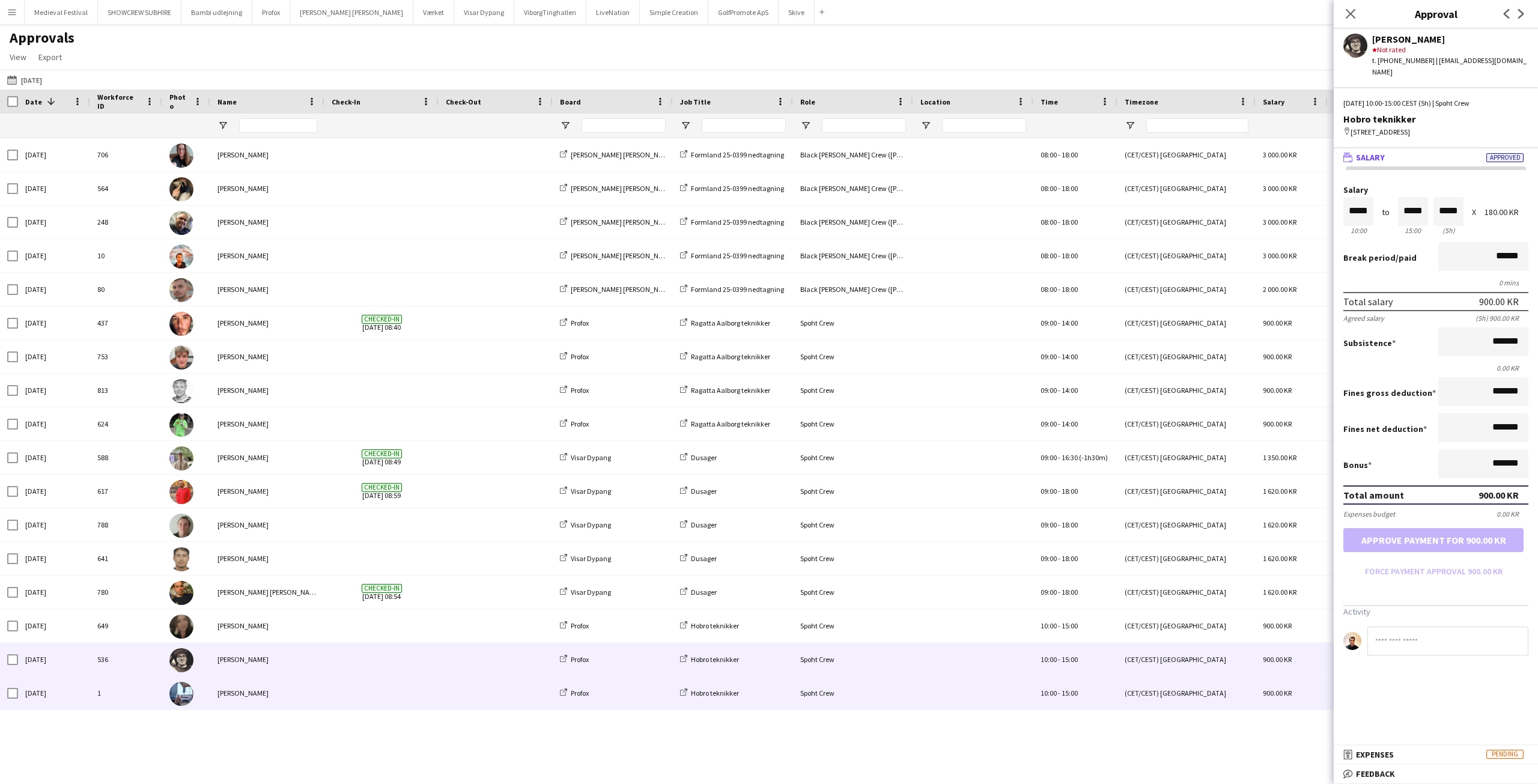
click at [409, 691] on span at bounding box center [381, 693] width 100 height 33
